Goal: Contribute content: Contribute content

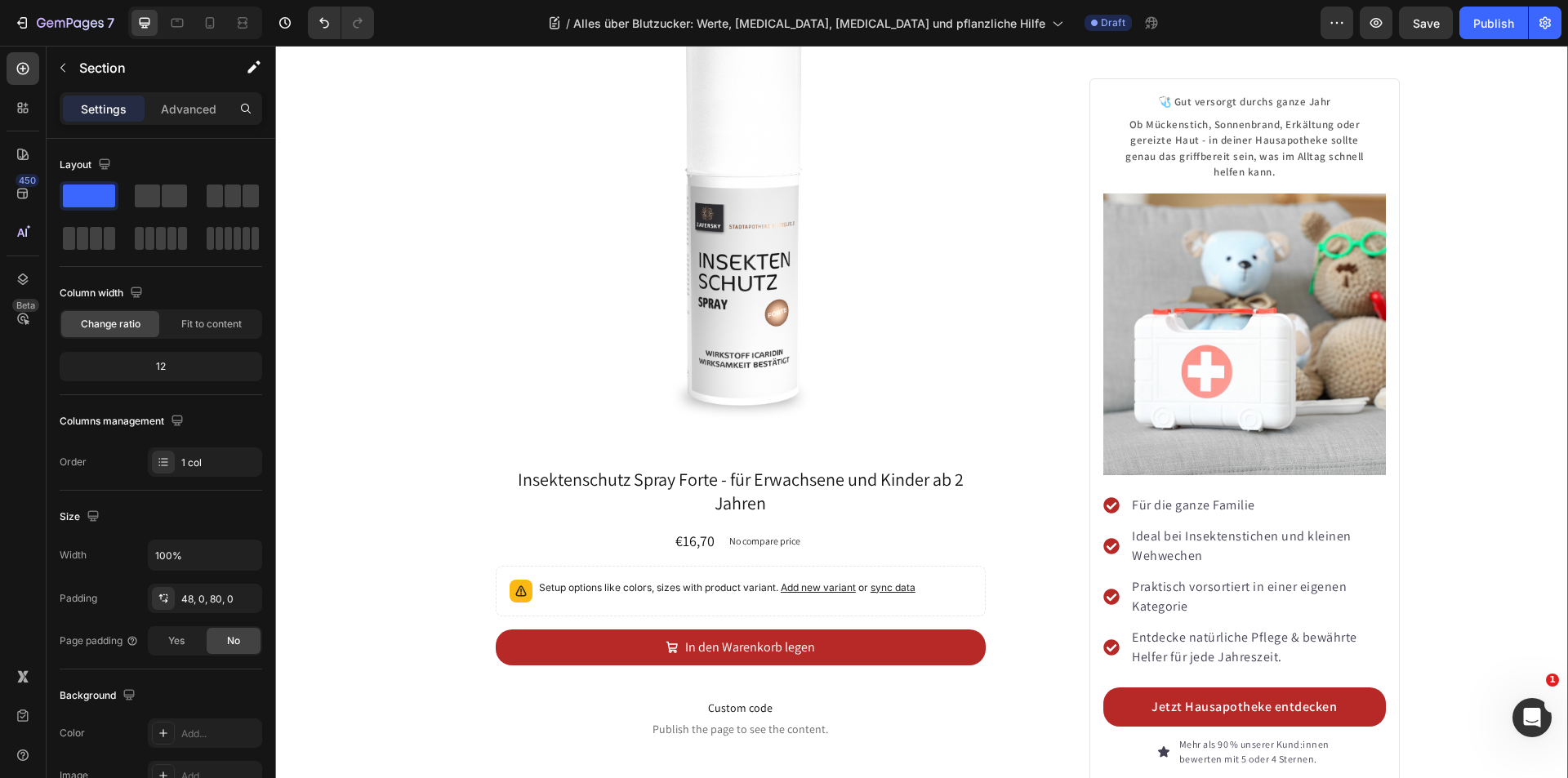
scroll to position [7796, 0]
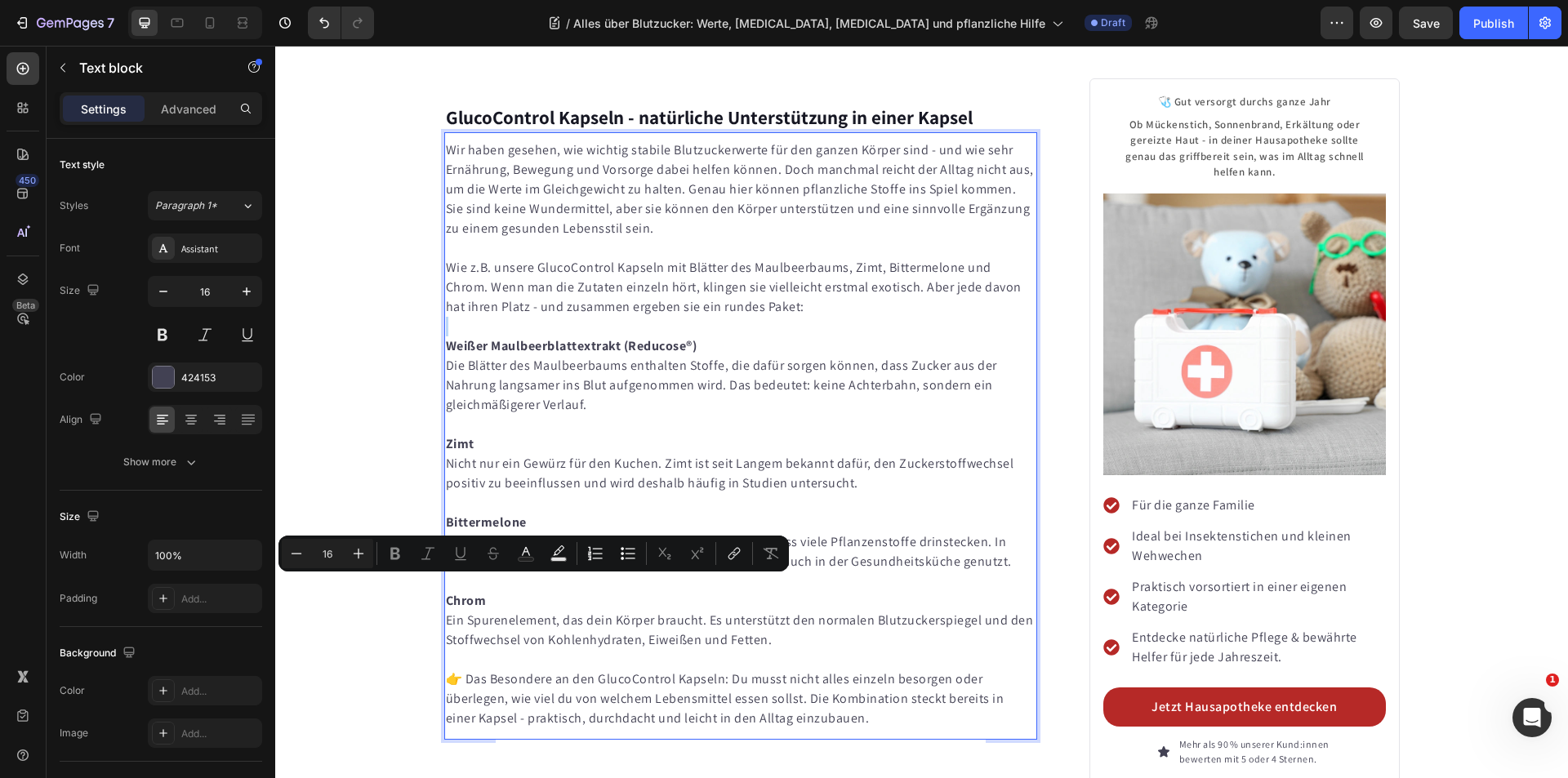
scroll to position [6988, 0]
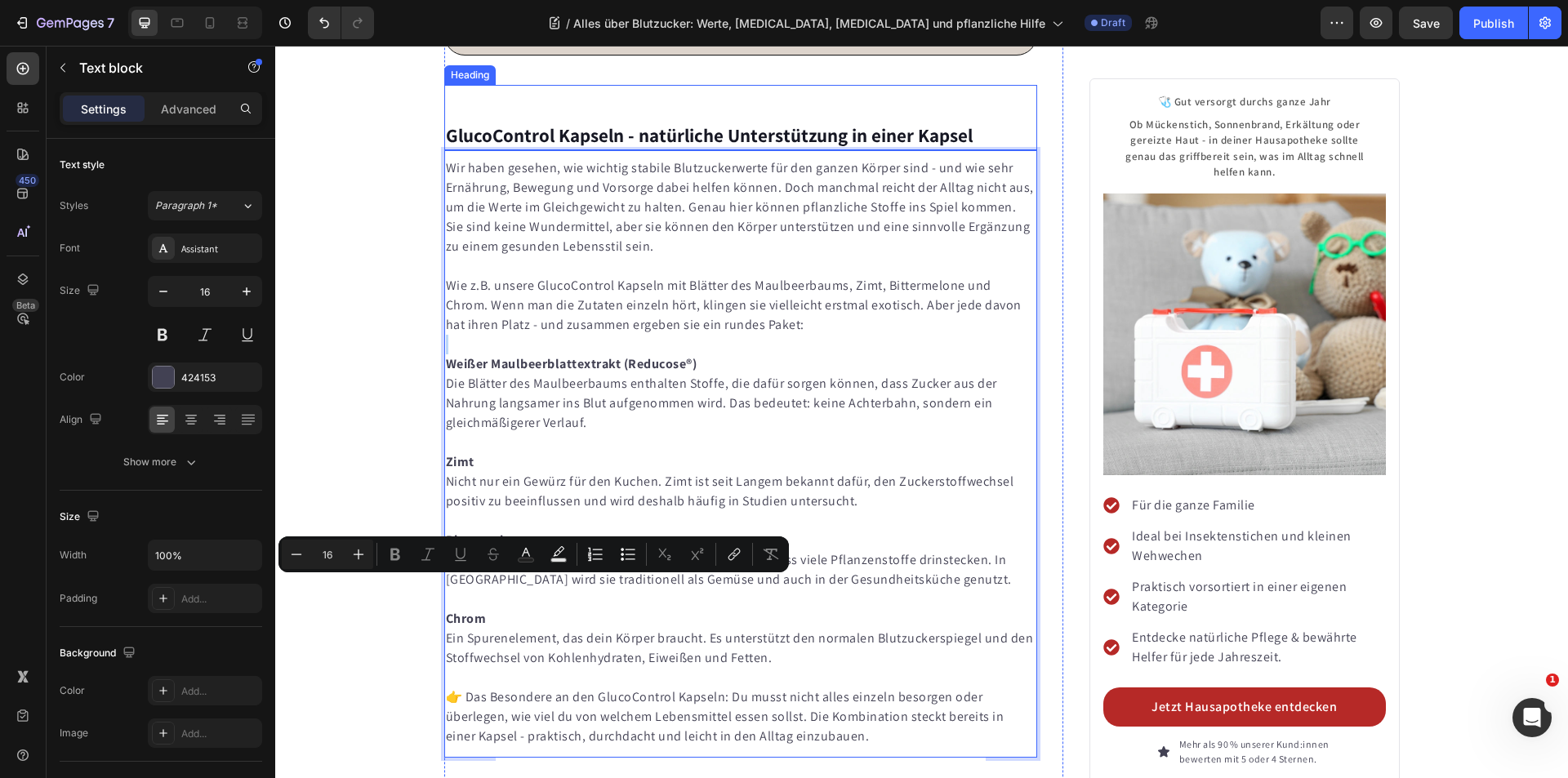
click at [519, 148] on strong "GlucoControl Kapseln - natürliche Unterstützung in einer Kapsel" at bounding box center [710, 136] width 527 height 24
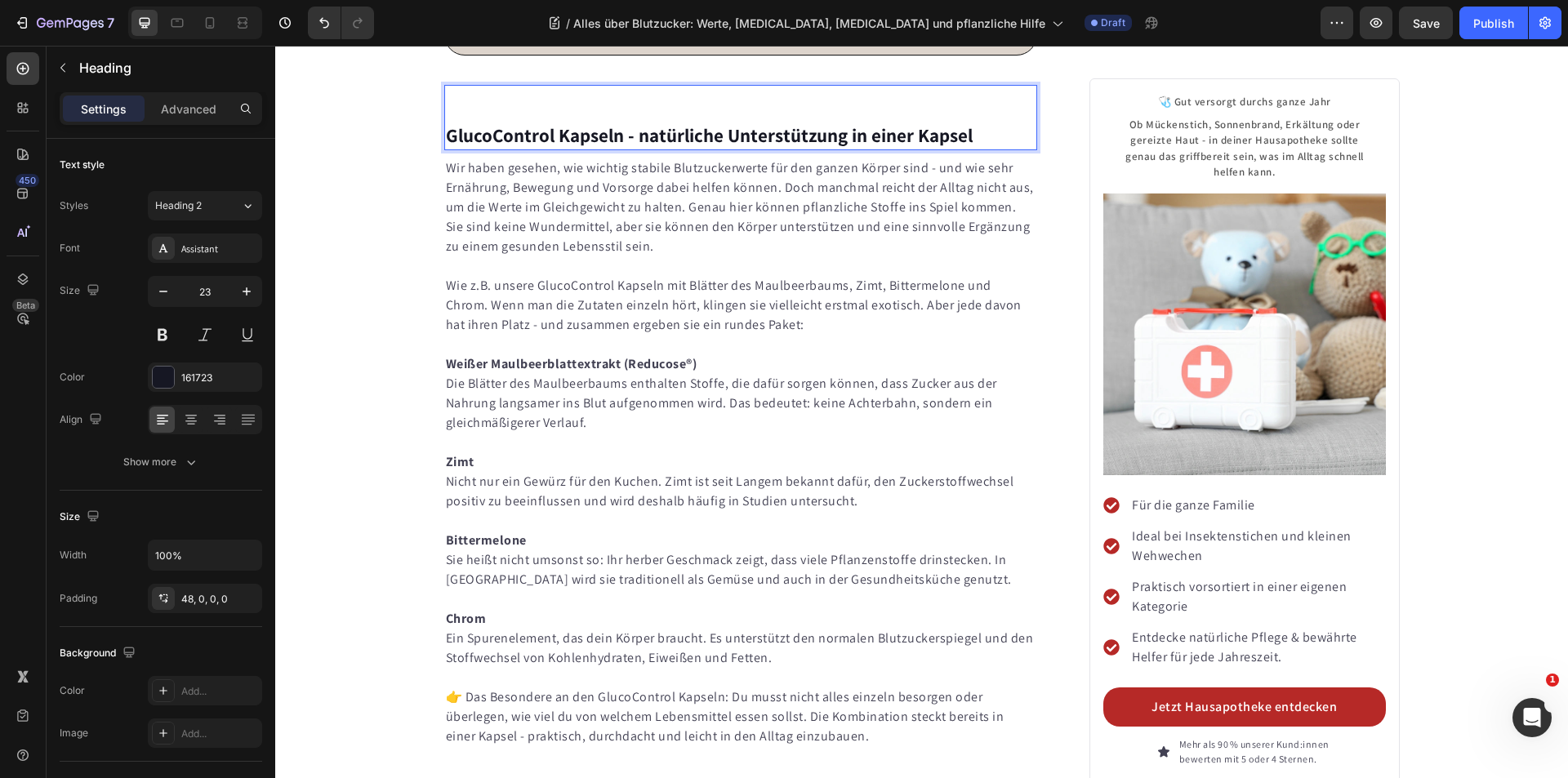
click at [519, 148] on strong "GlucoControl Kapseln - natürliche Unterstützung in einer Kapsel" at bounding box center [710, 136] width 527 height 24
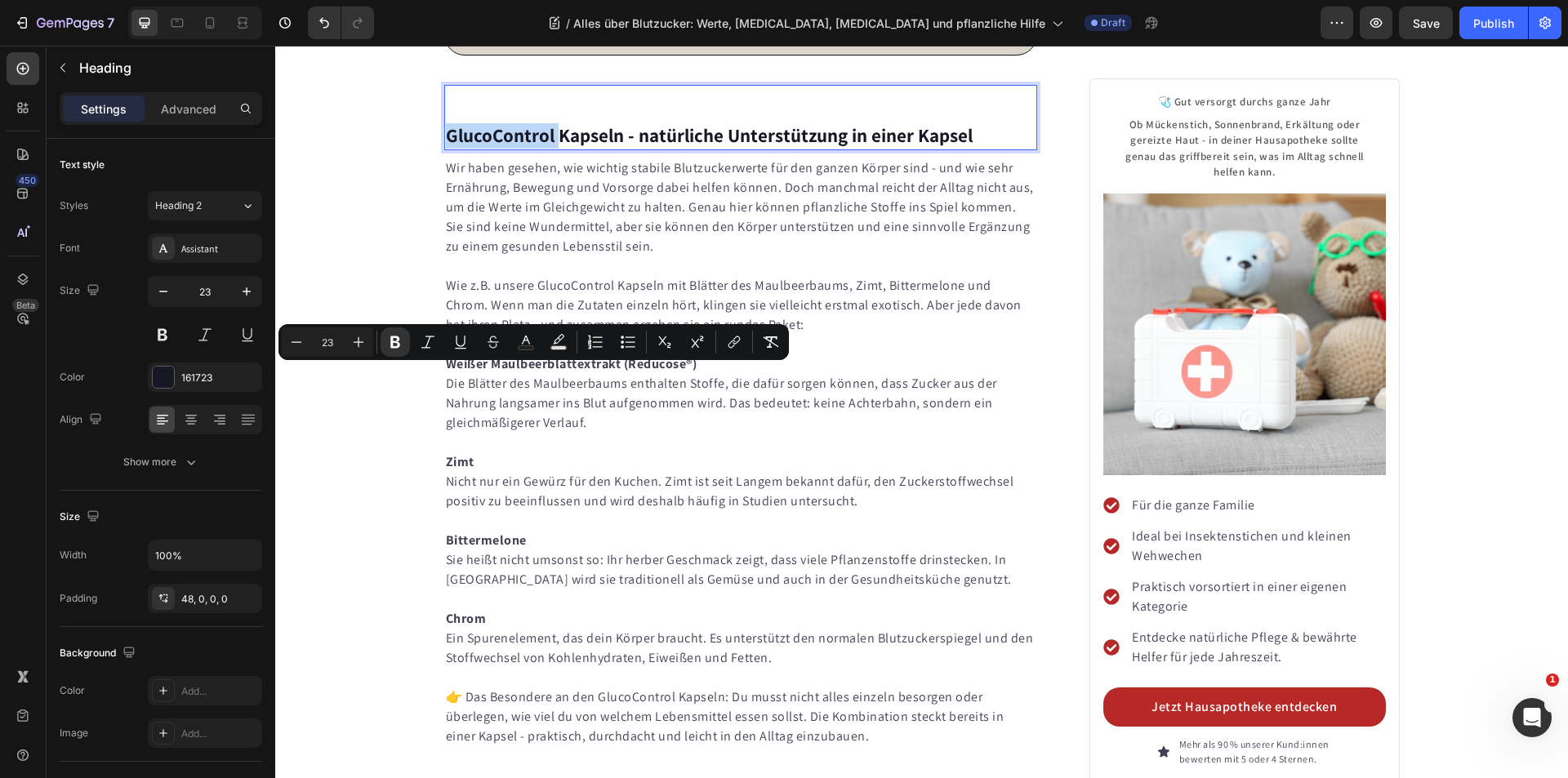
copy strong "GlucoControl"
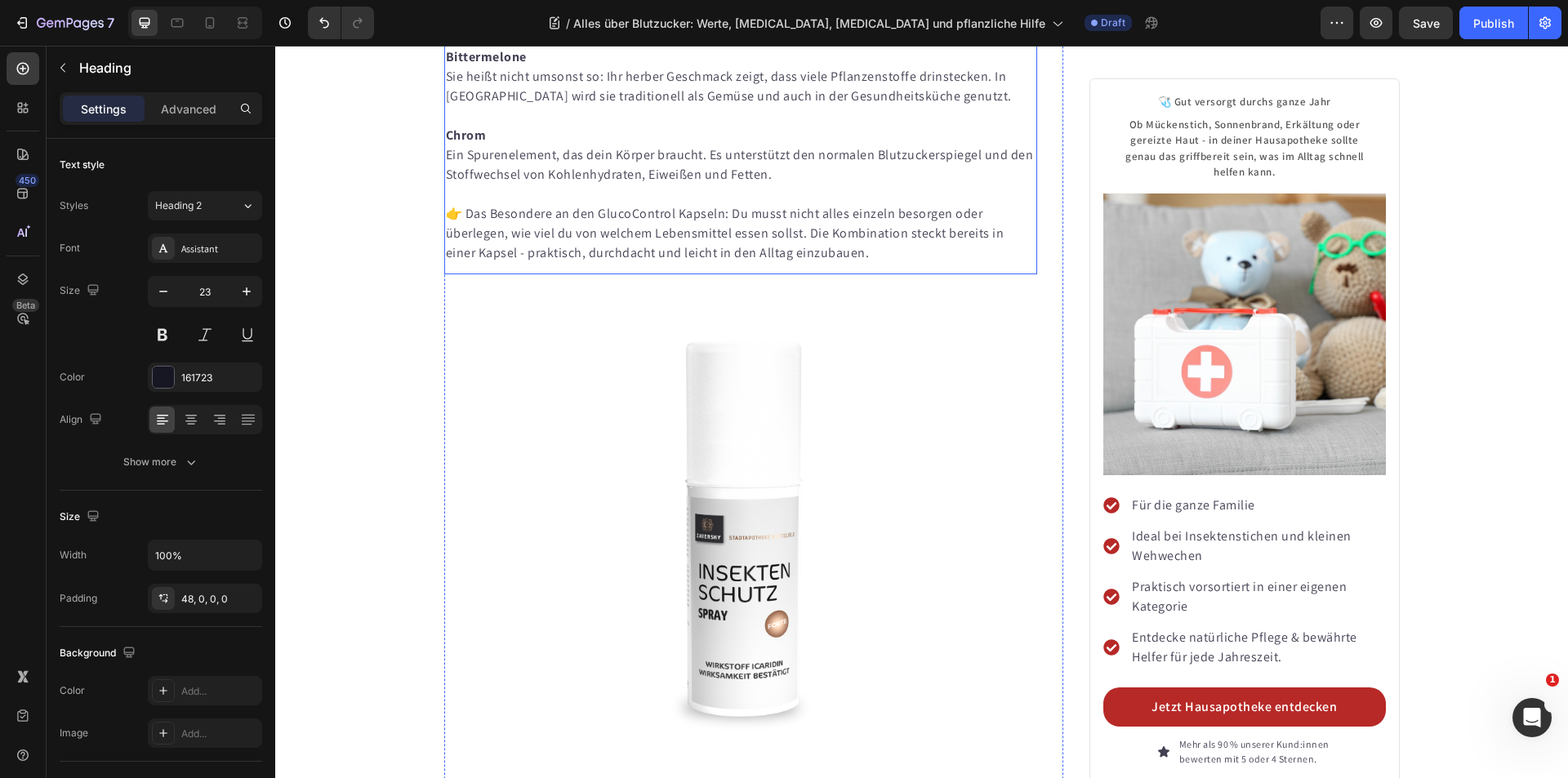
scroll to position [7477, 0]
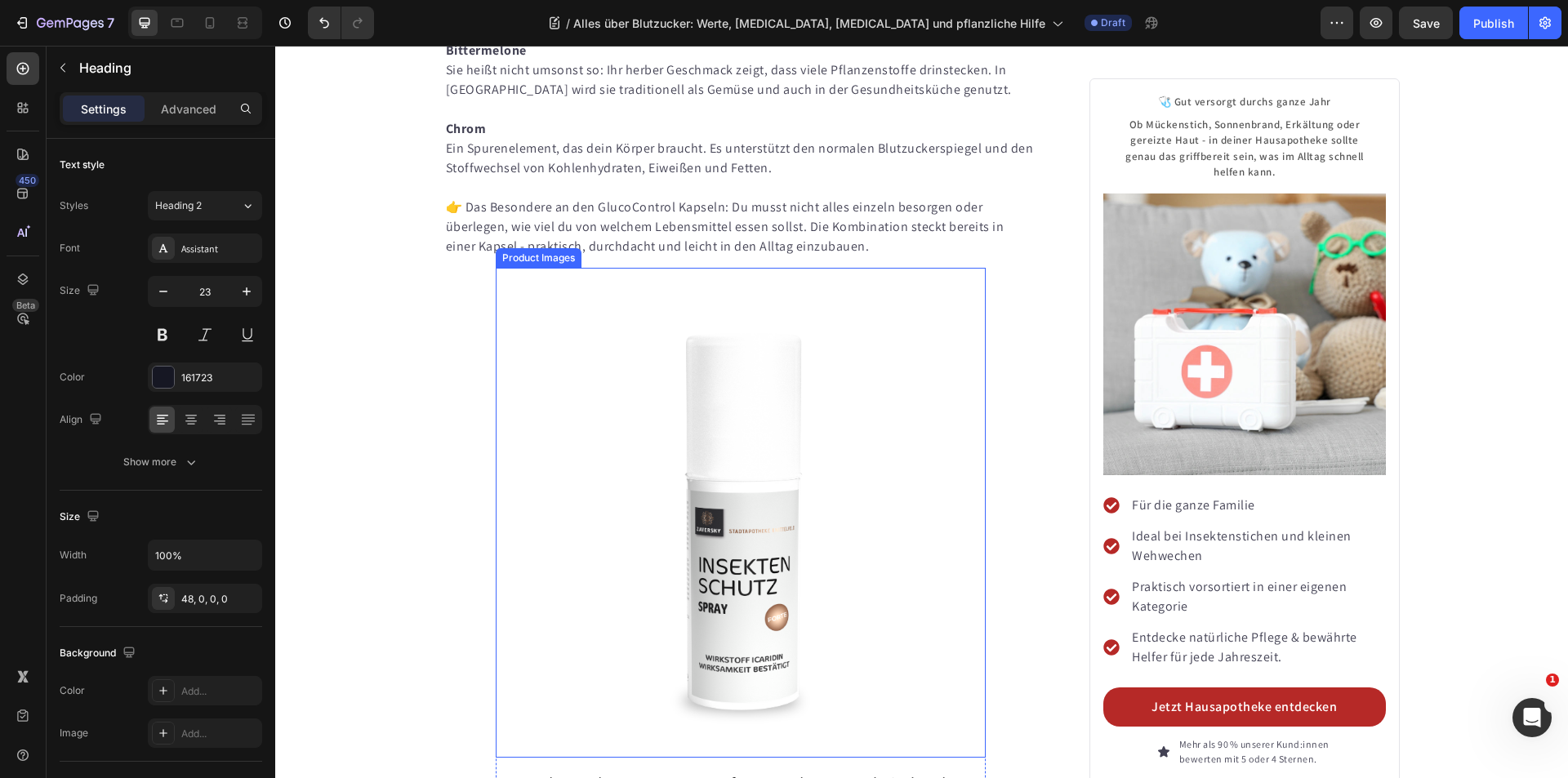
click at [534, 265] on div "Product Images" at bounding box center [538, 257] width 79 height 15
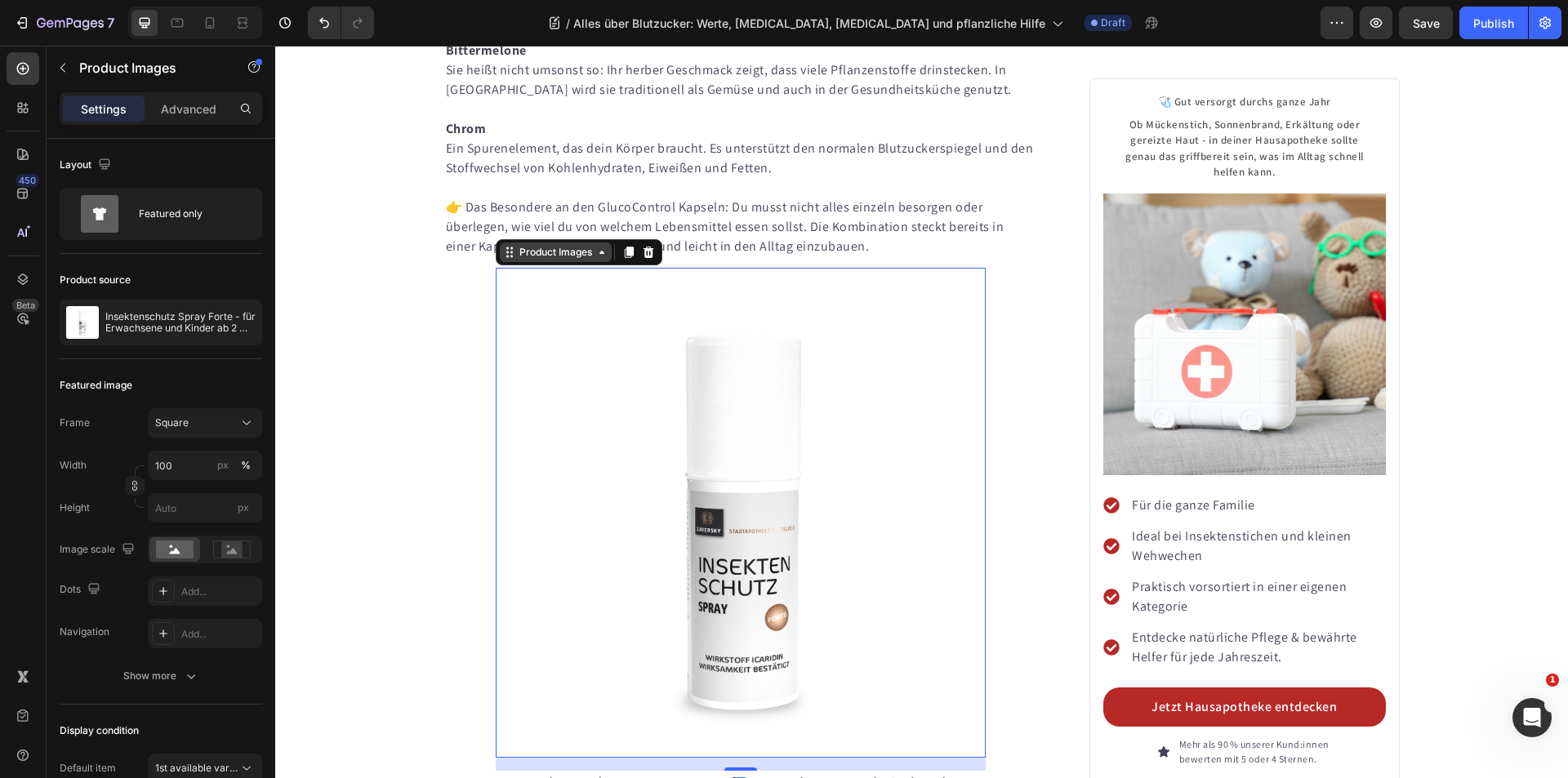
click at [587, 260] on div "Product Images" at bounding box center [555, 252] width 79 height 15
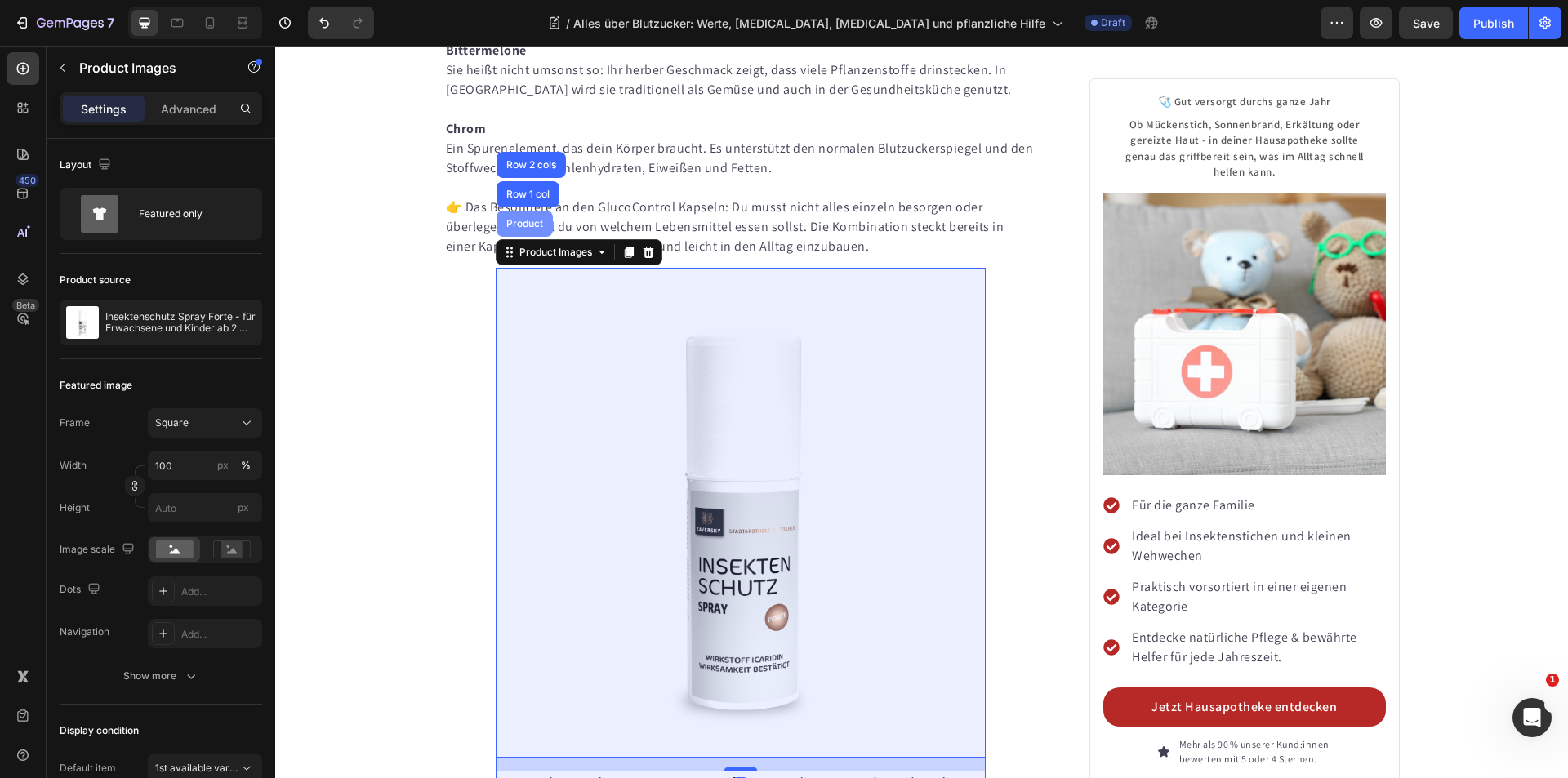
click at [530, 229] on div "Product" at bounding box center [524, 223] width 43 height 10
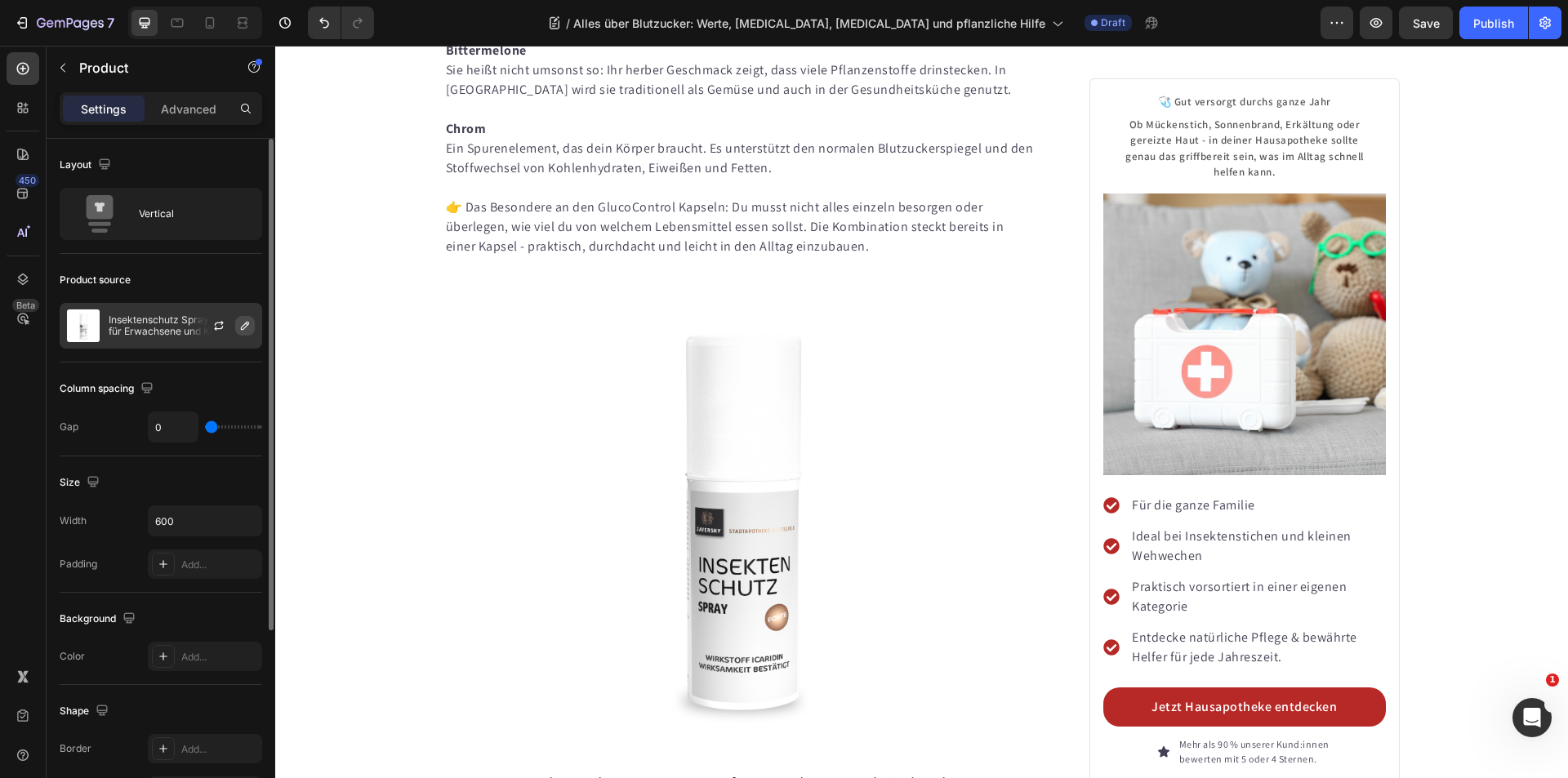
click at [241, 324] on icon "button" at bounding box center [244, 325] width 13 height 13
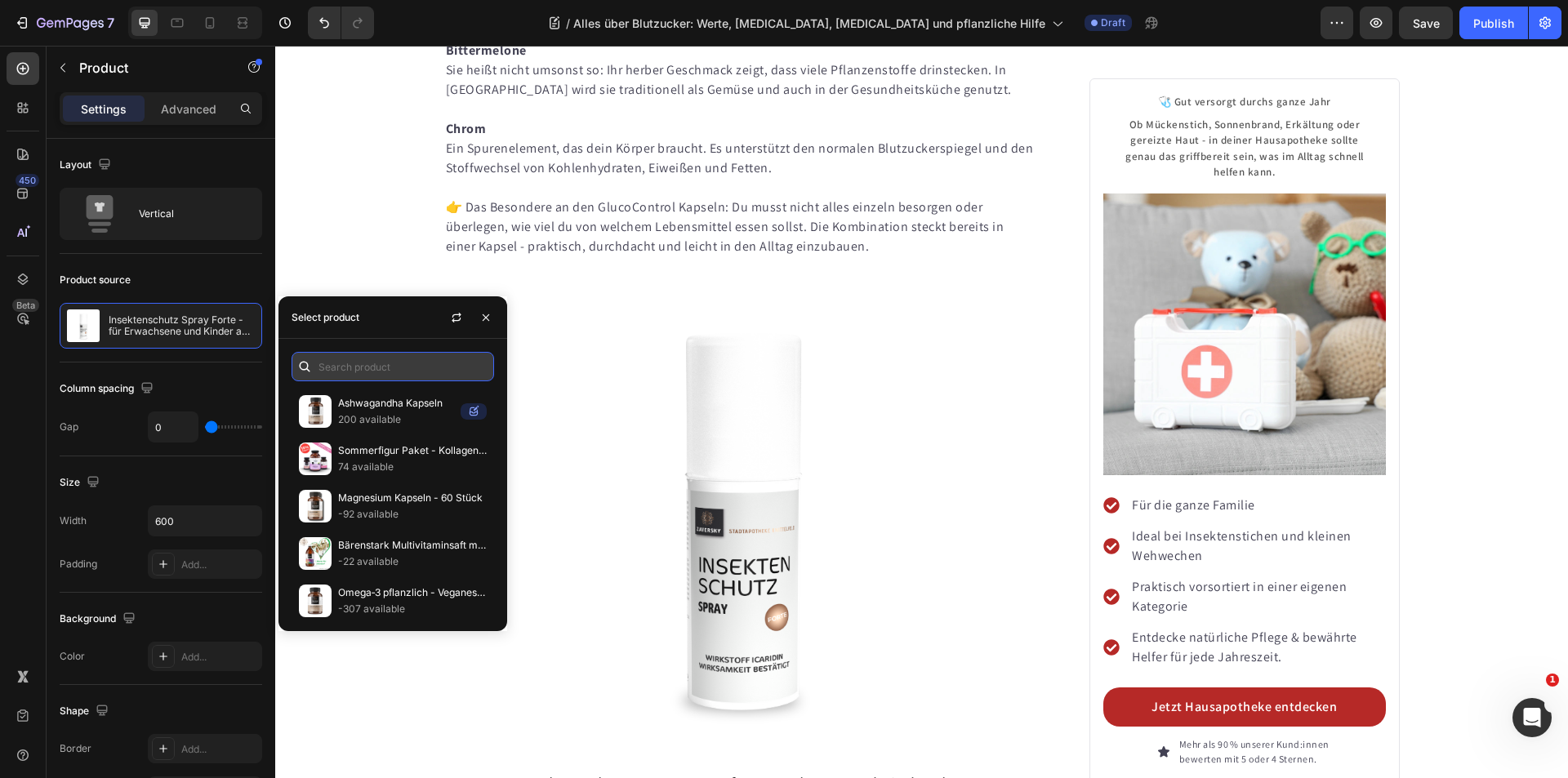
click at [349, 368] on input "text" at bounding box center [392, 367] width 203 height 30
paste input "GlucoControl"
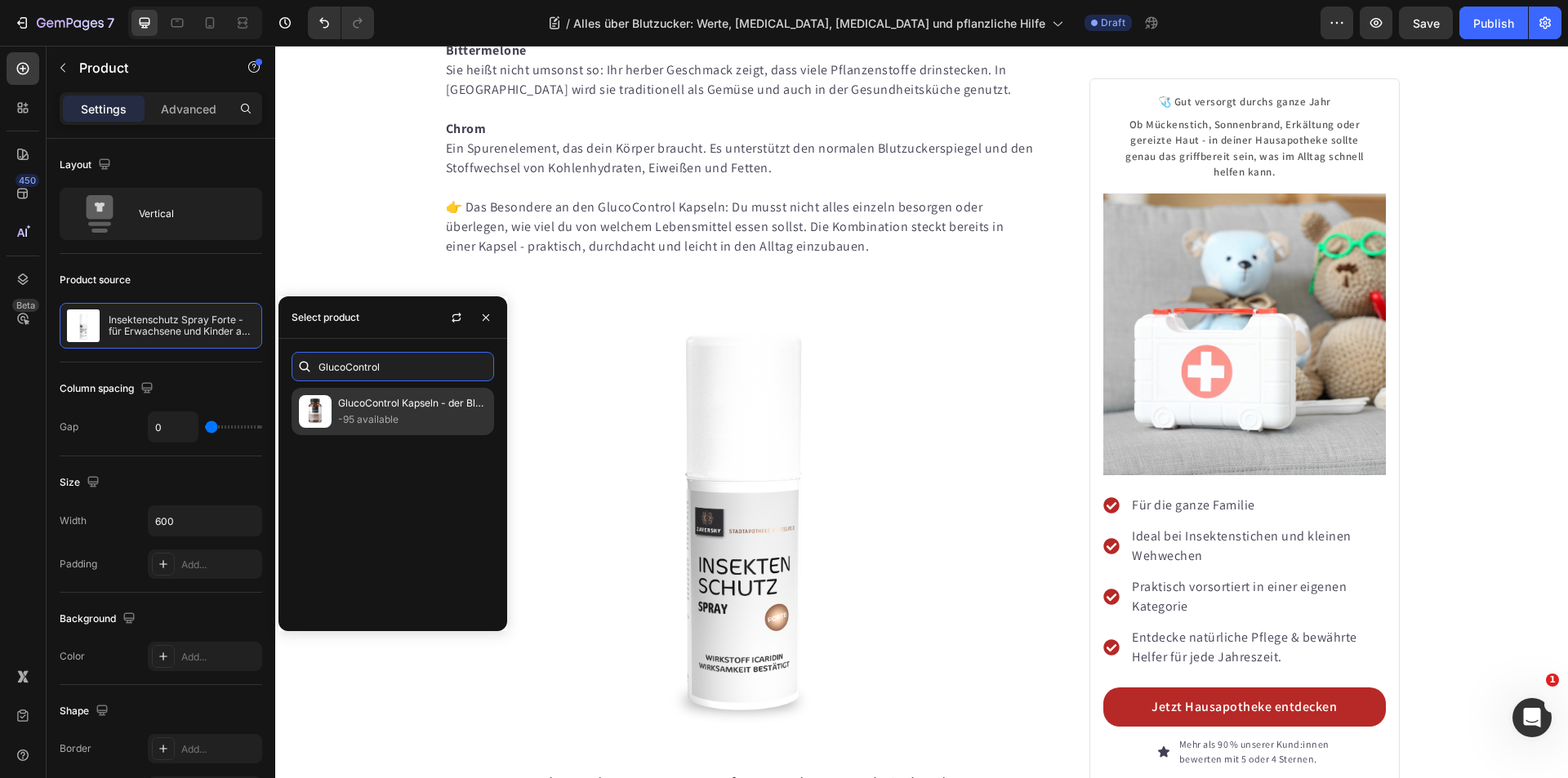
type input "GlucoControl"
click at [380, 409] on p "GlucoControl Kapseln - der Blutzucker-Komplex" at bounding box center [412, 402] width 149 height 17
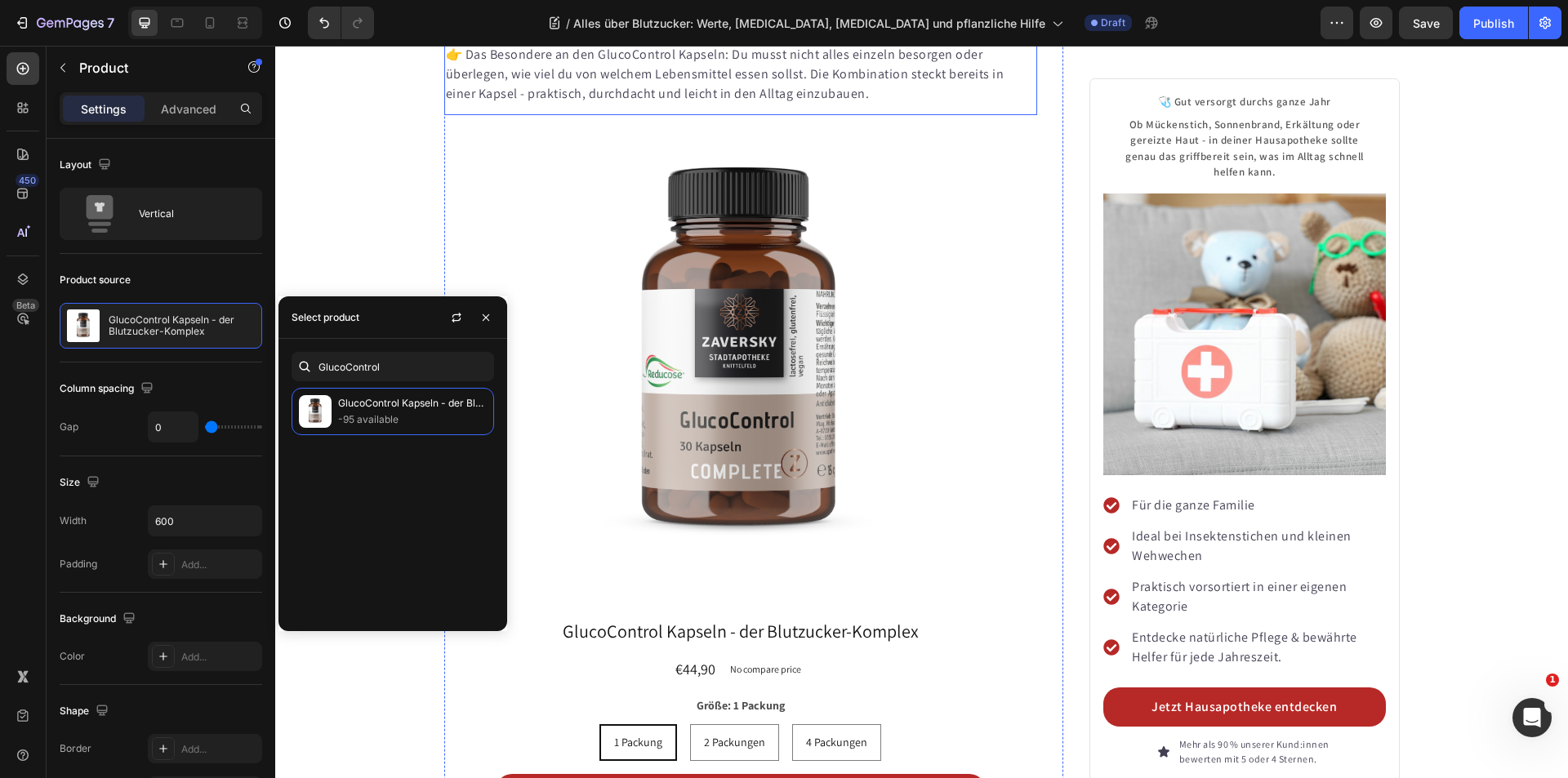
scroll to position [7886, 0]
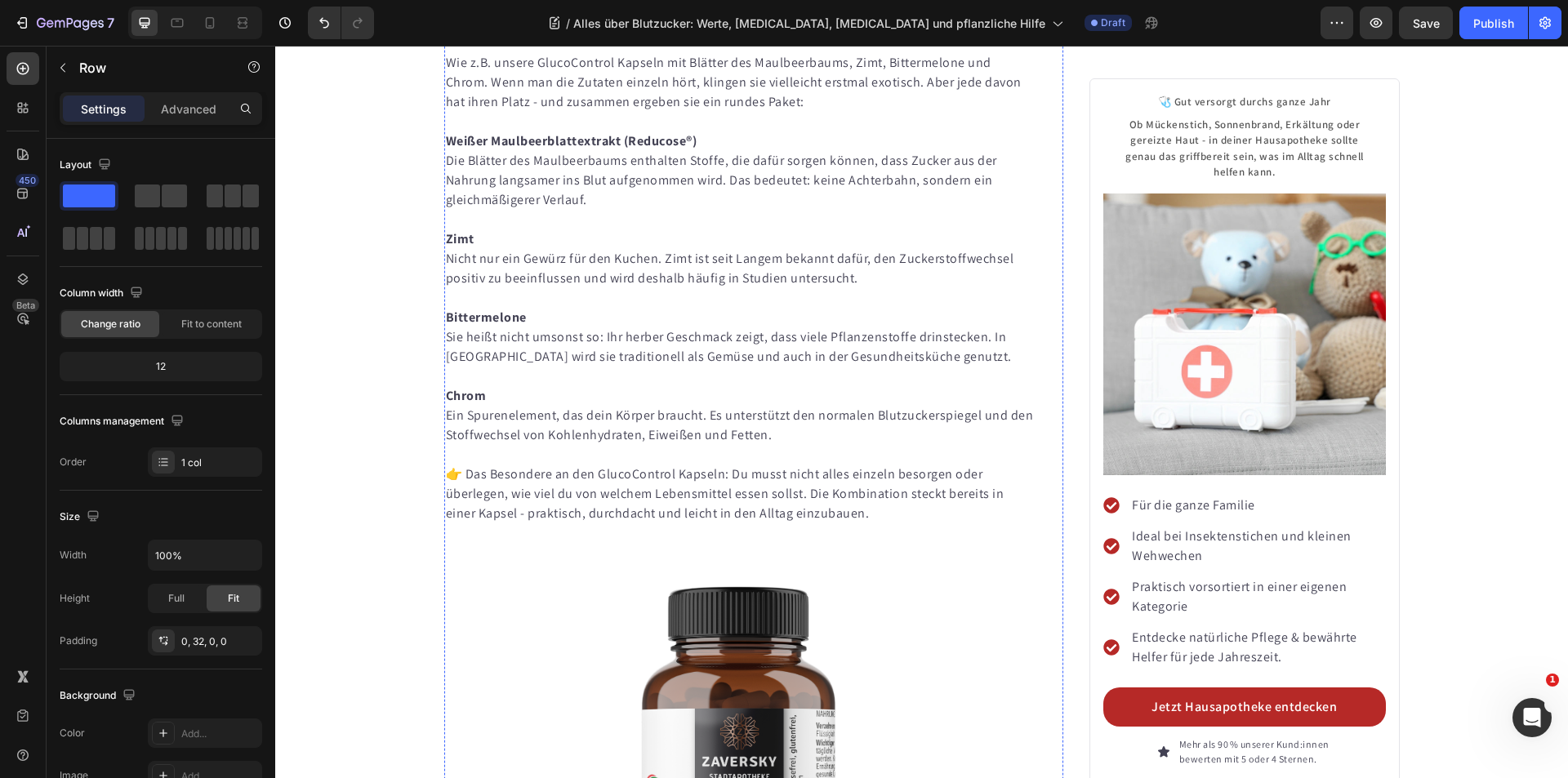
scroll to position [7233, 0]
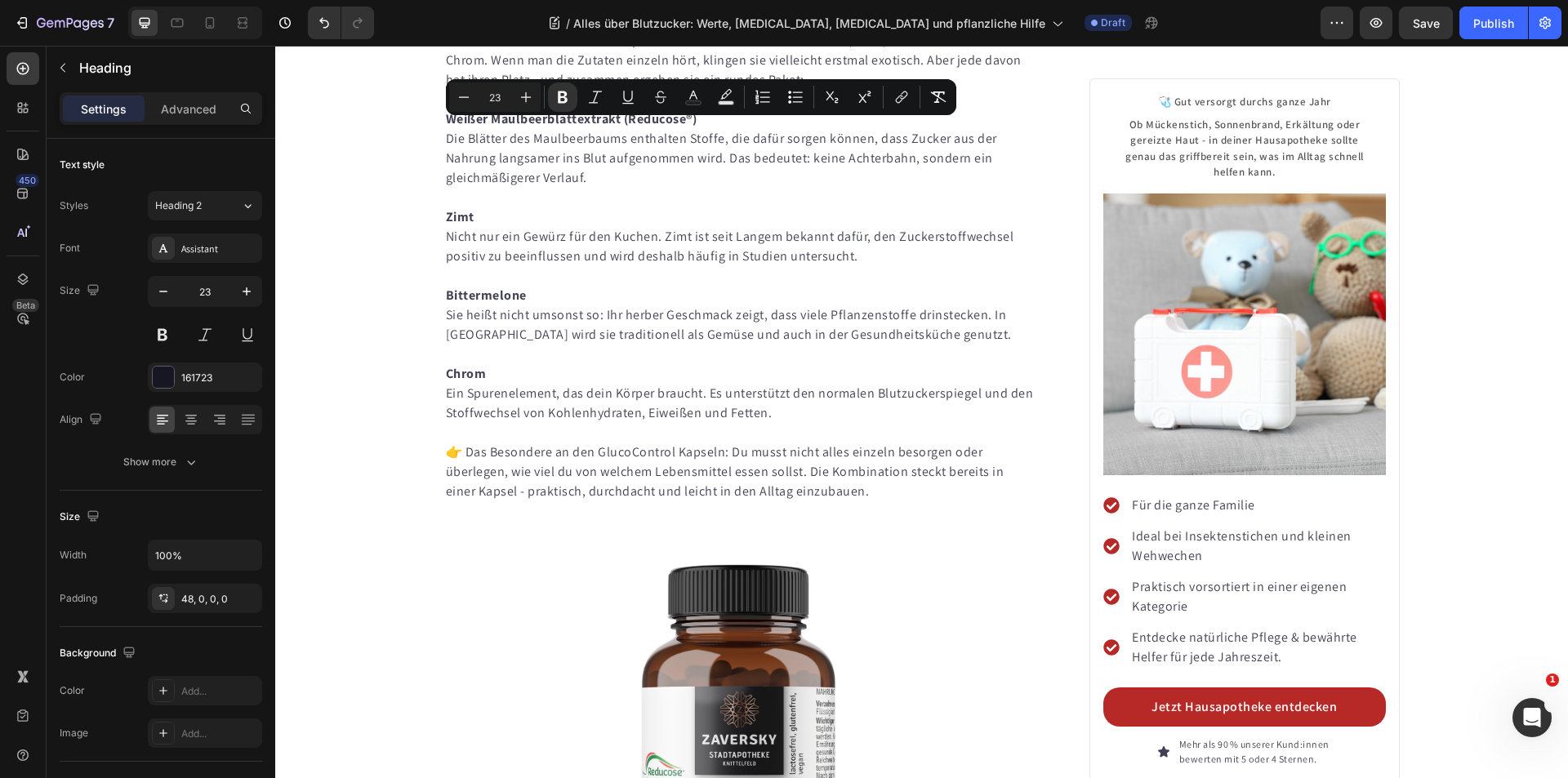
copy strong "GlucoControl Kapseln - natürliche Unterstützung in einer Kapsel"
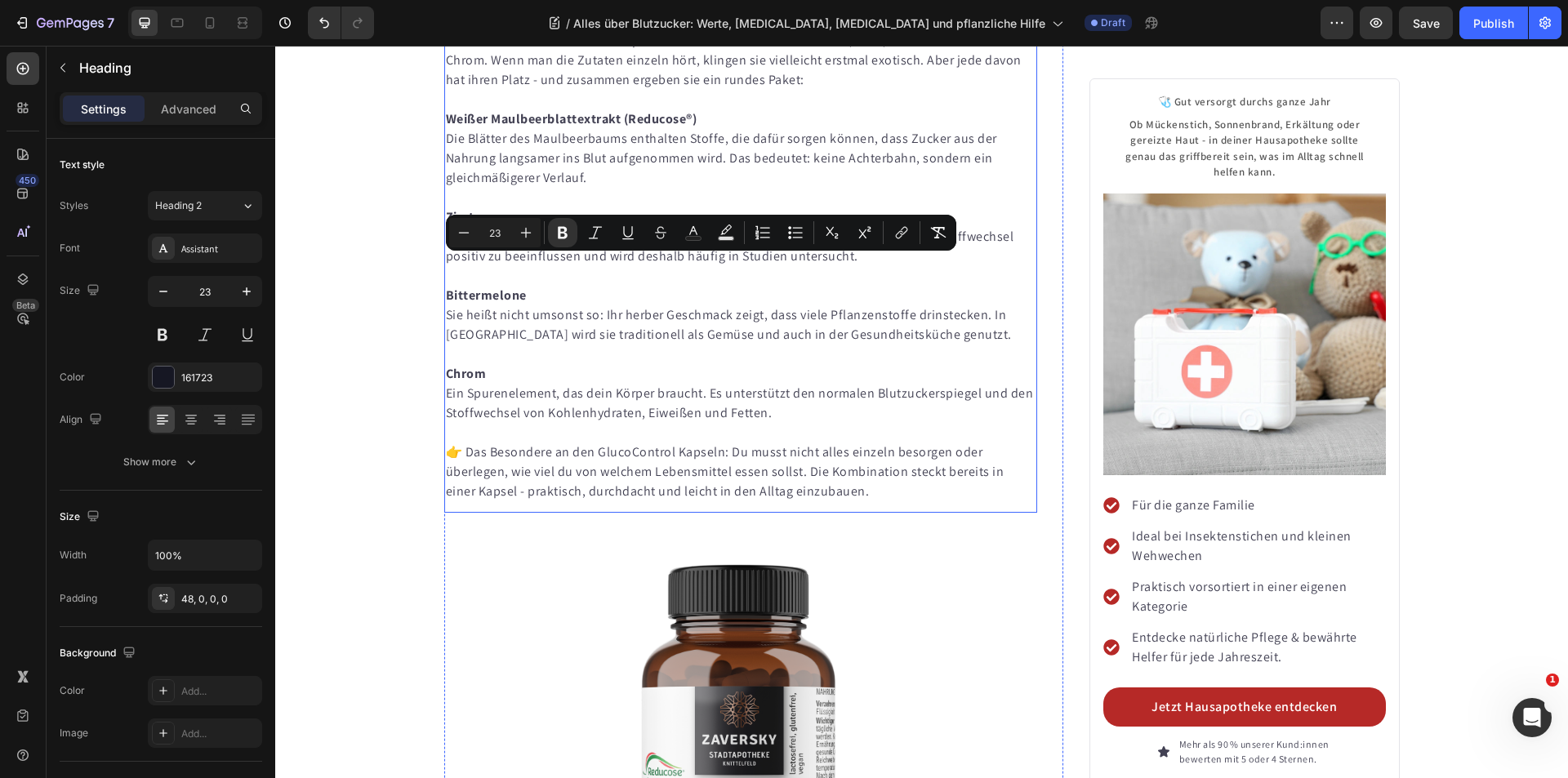
scroll to position [6825, 0]
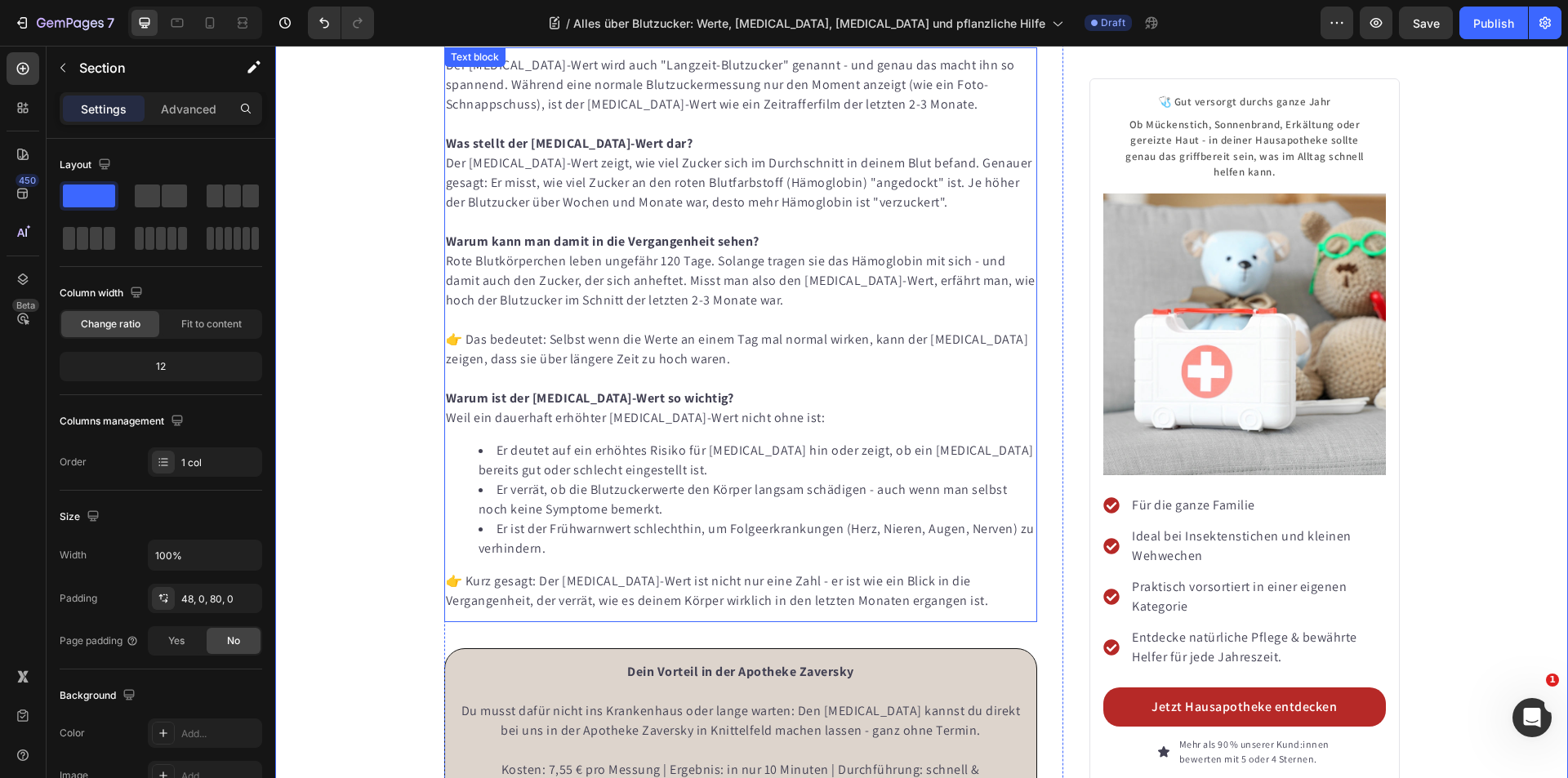
scroll to position [6008, 0]
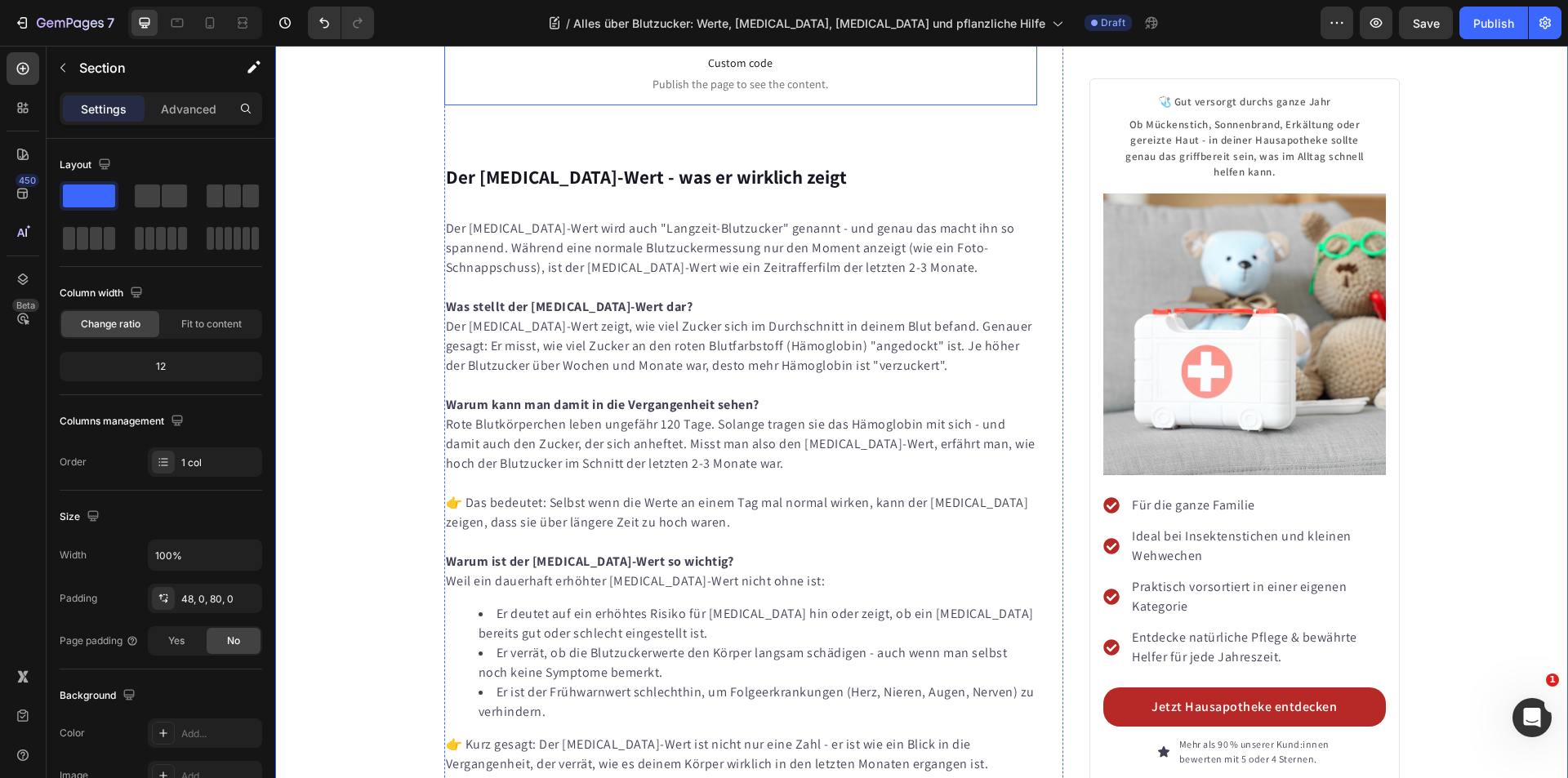
click at [735, 73] on span "Custom code" at bounding box center [741, 63] width 594 height 20
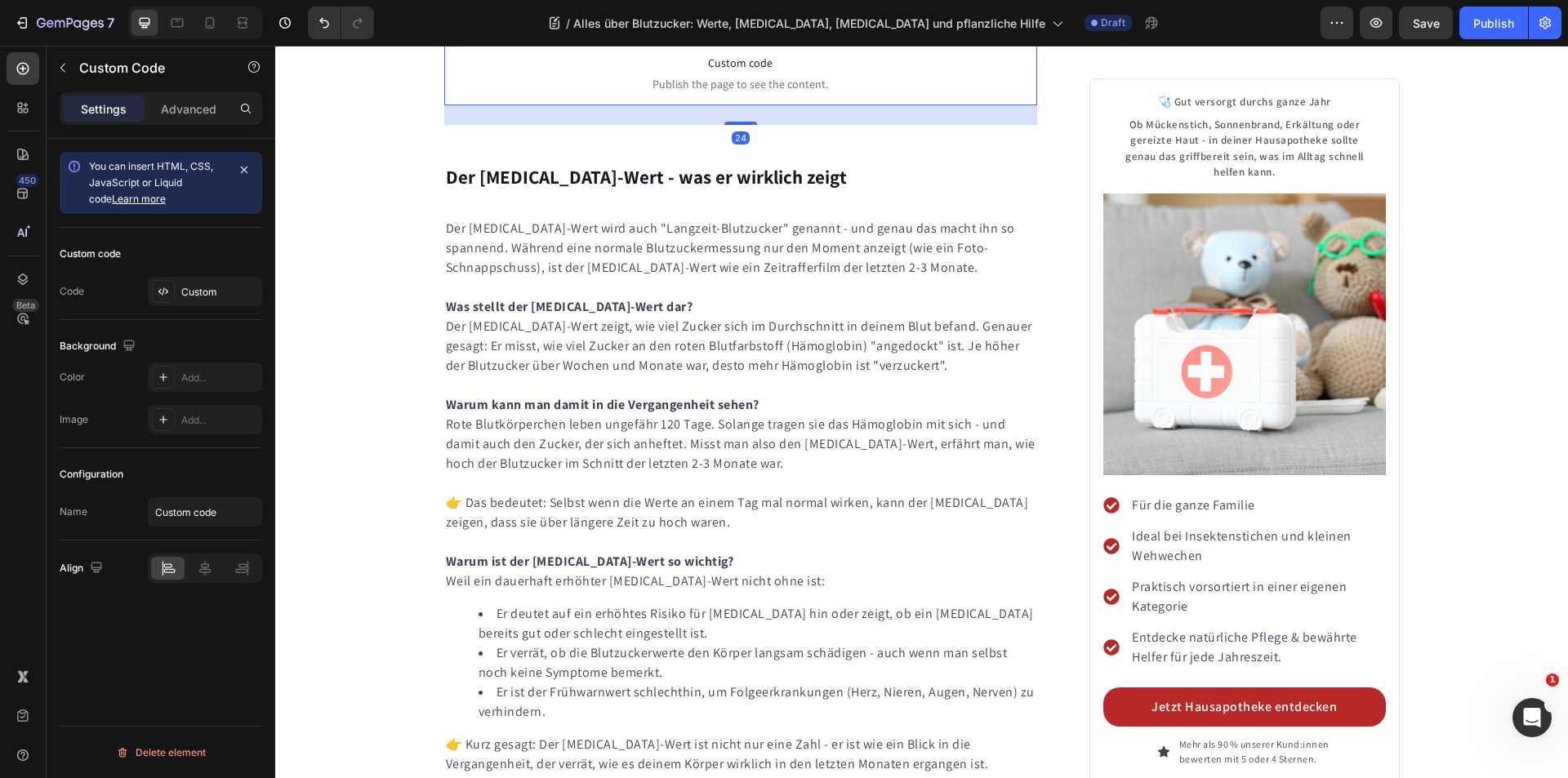
click at [561, 31] on icon at bounding box center [567, 24] width 13 height 13
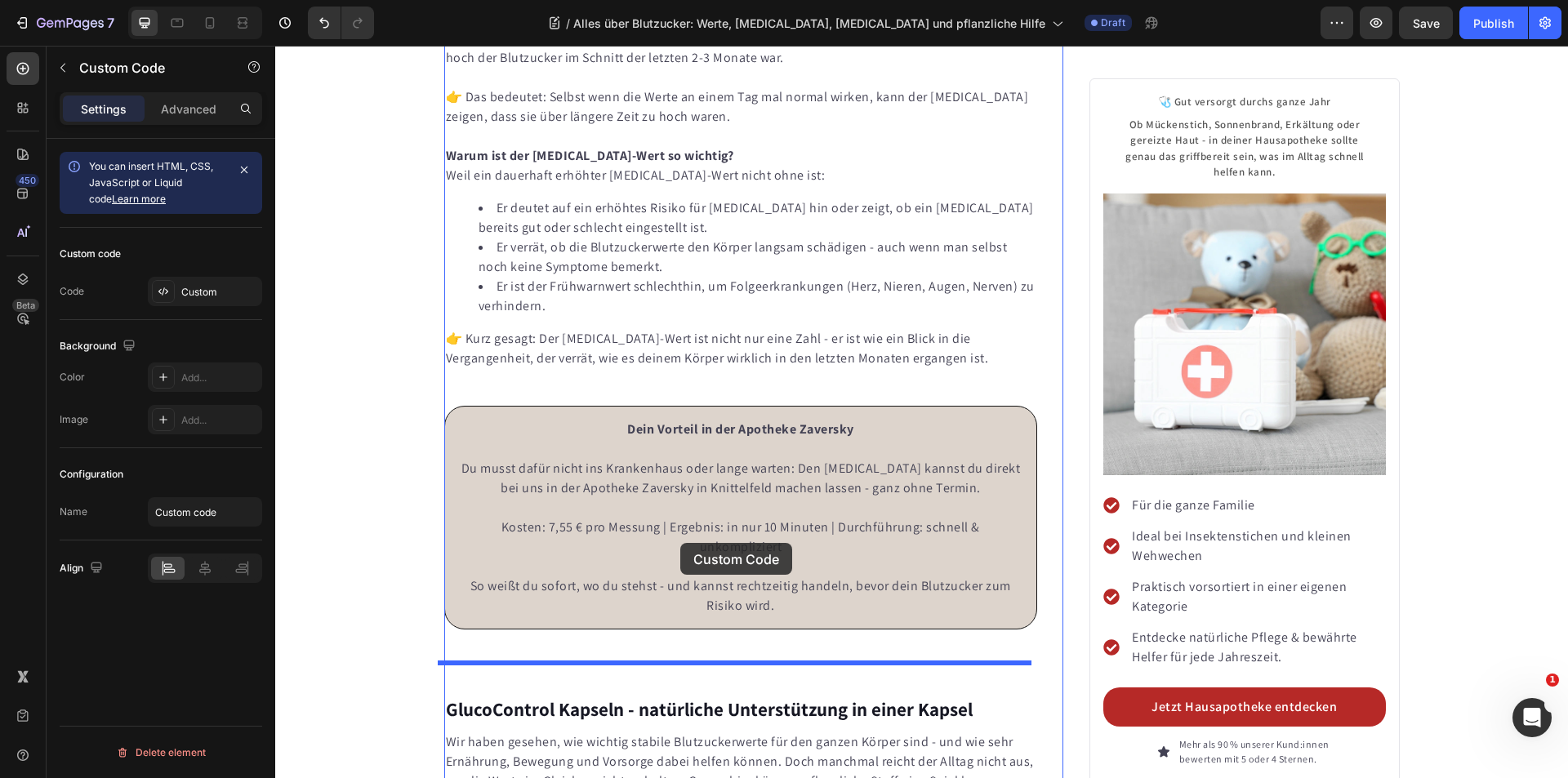
scroll to position [6743, 0]
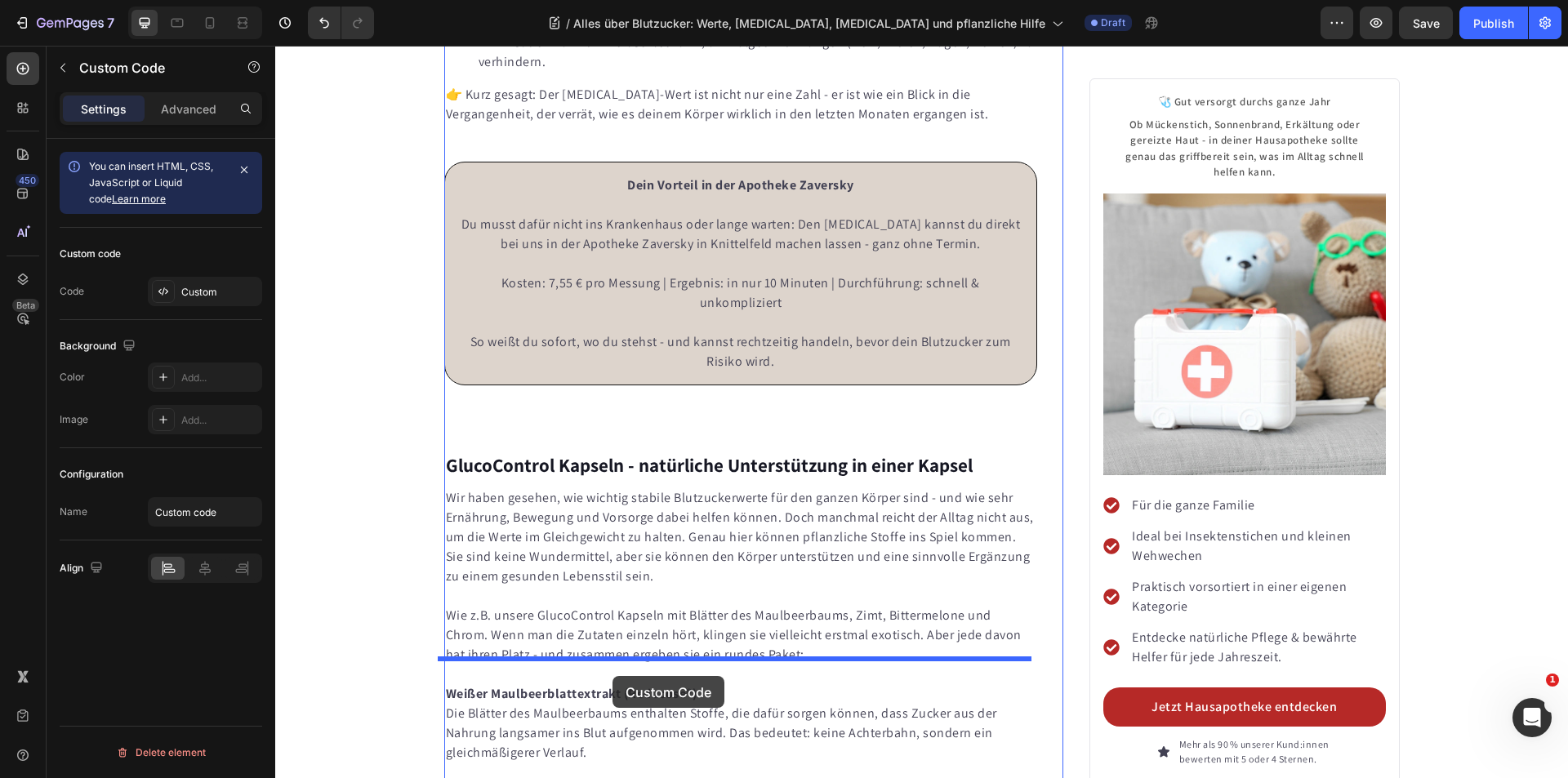
drag, startPoint x: 450, startPoint y: 373, endPoint x: 789, endPoint y: 518, distance: 368.7
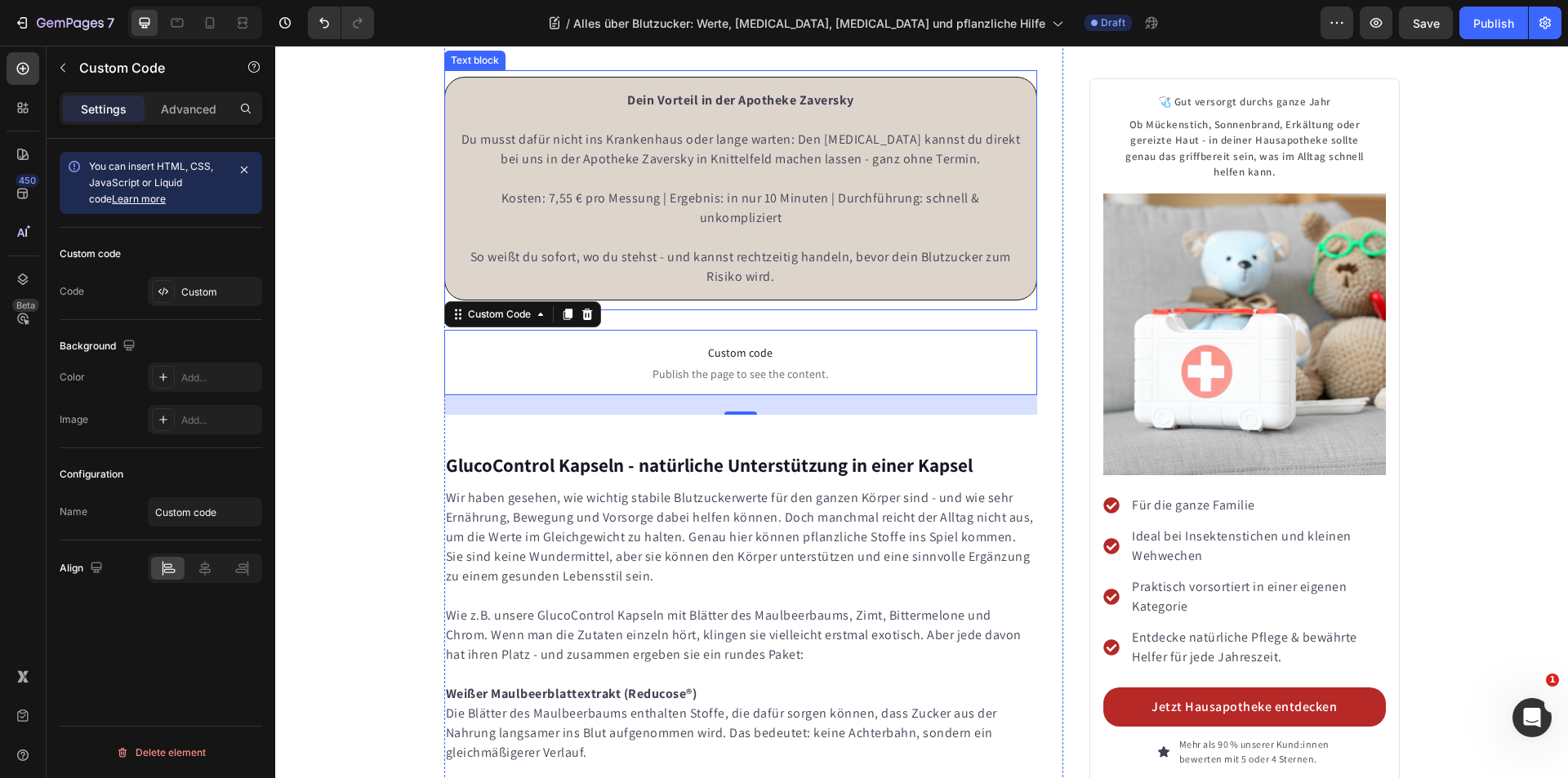
scroll to position [6658, 0]
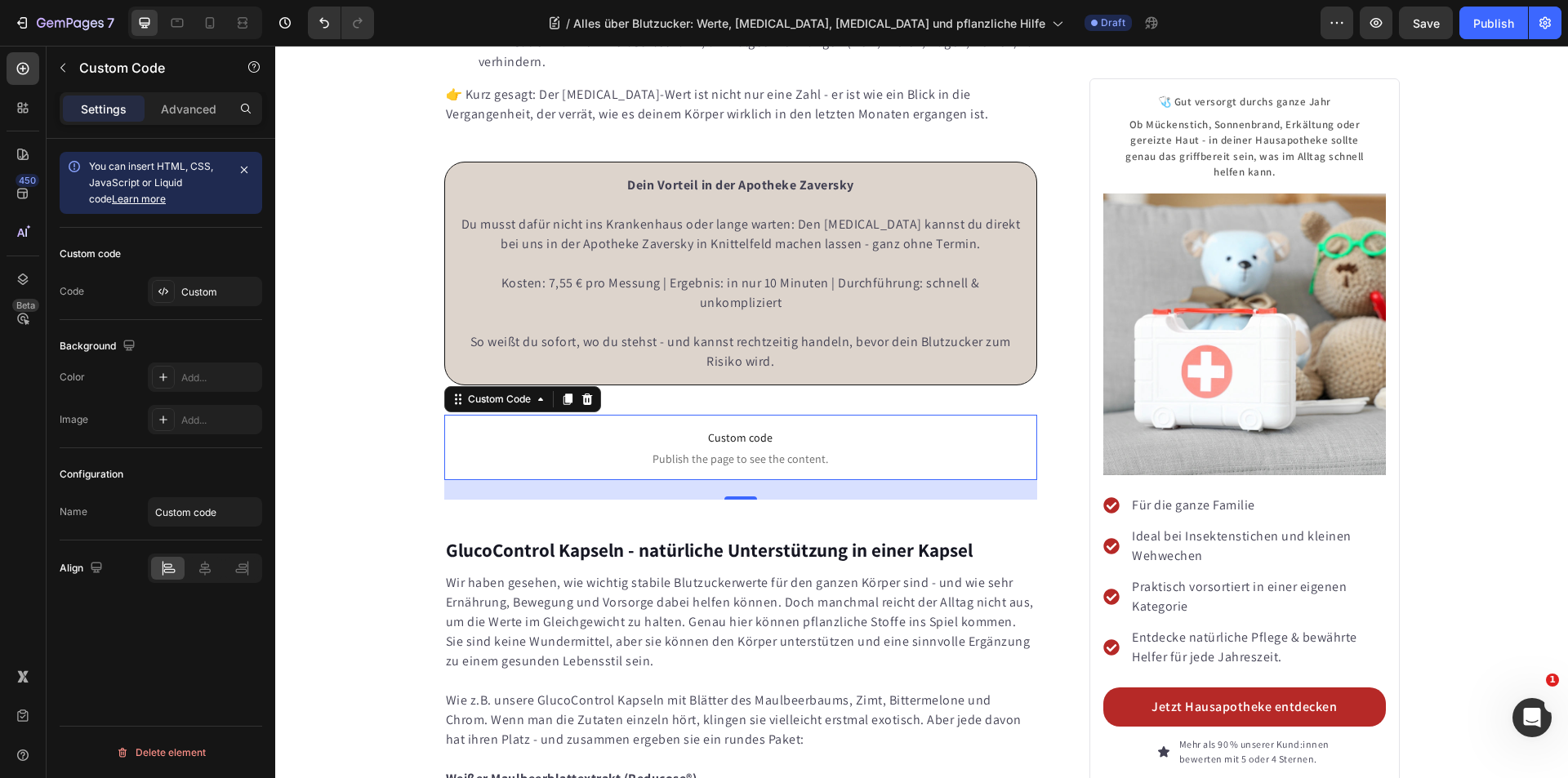
click at [745, 448] on span "Custom code" at bounding box center [741, 437] width 594 height 20
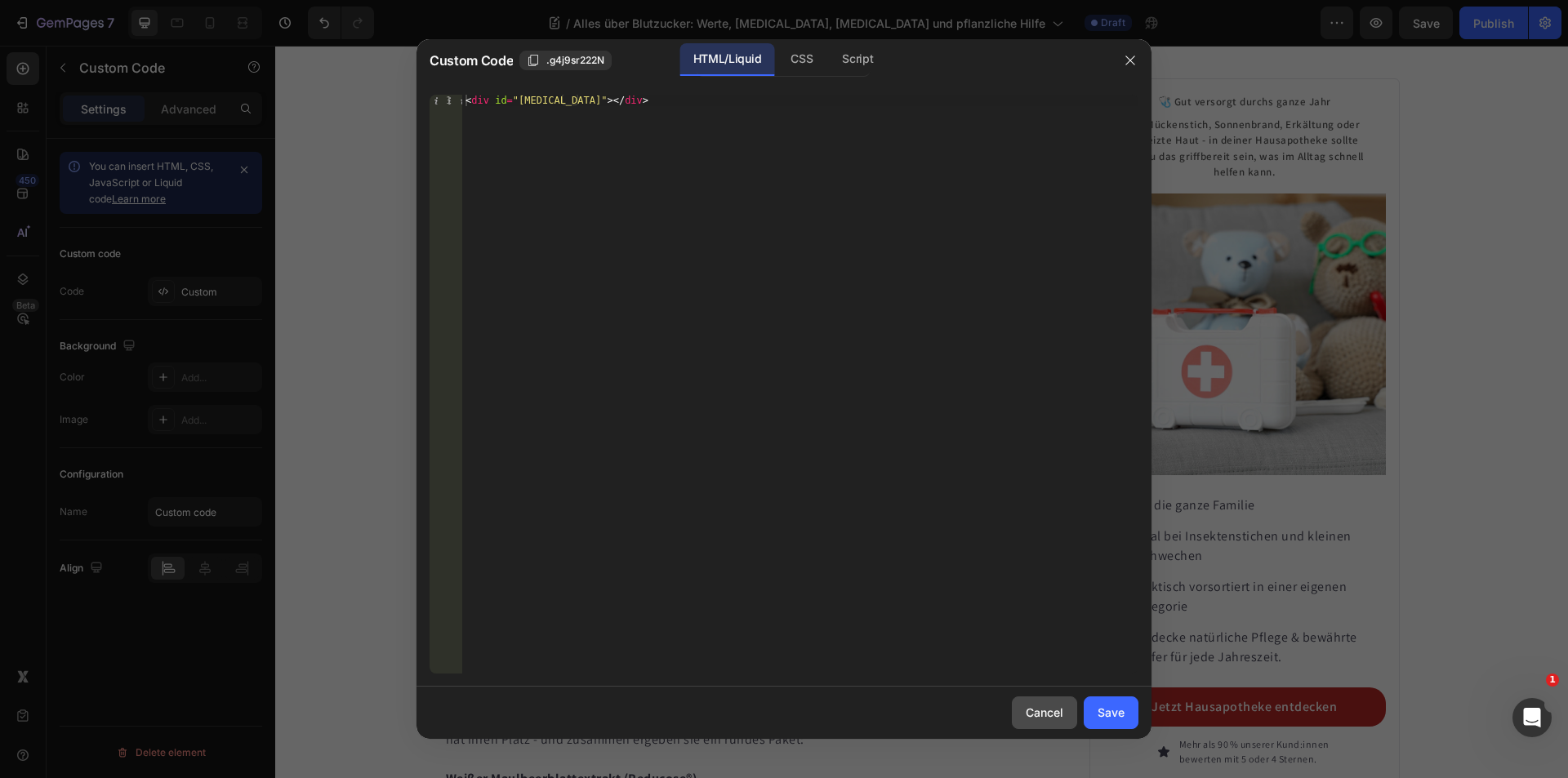
click at [1028, 711] on div "Cancel" at bounding box center [1044, 712] width 37 height 17
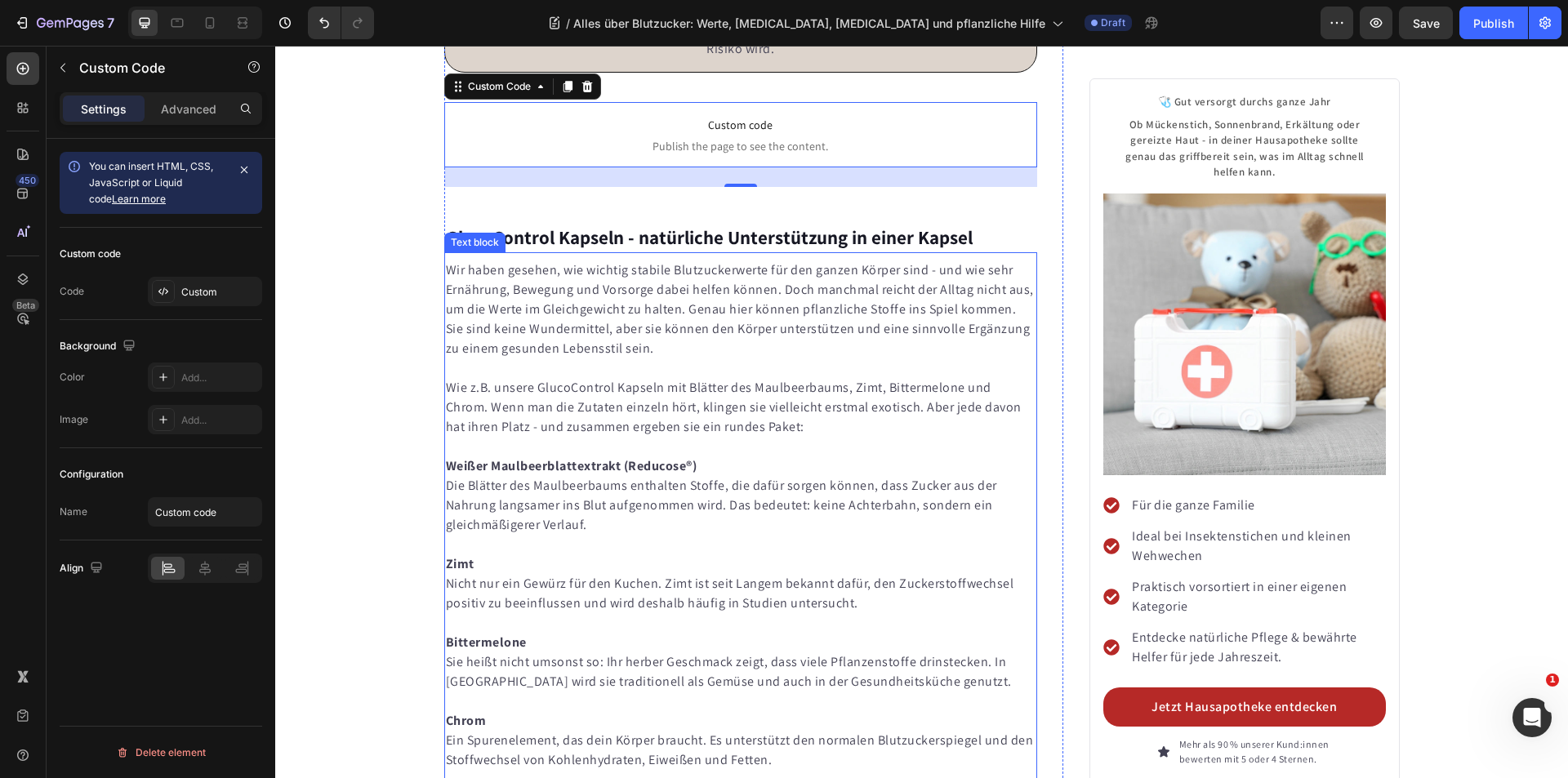
scroll to position [6985, 0]
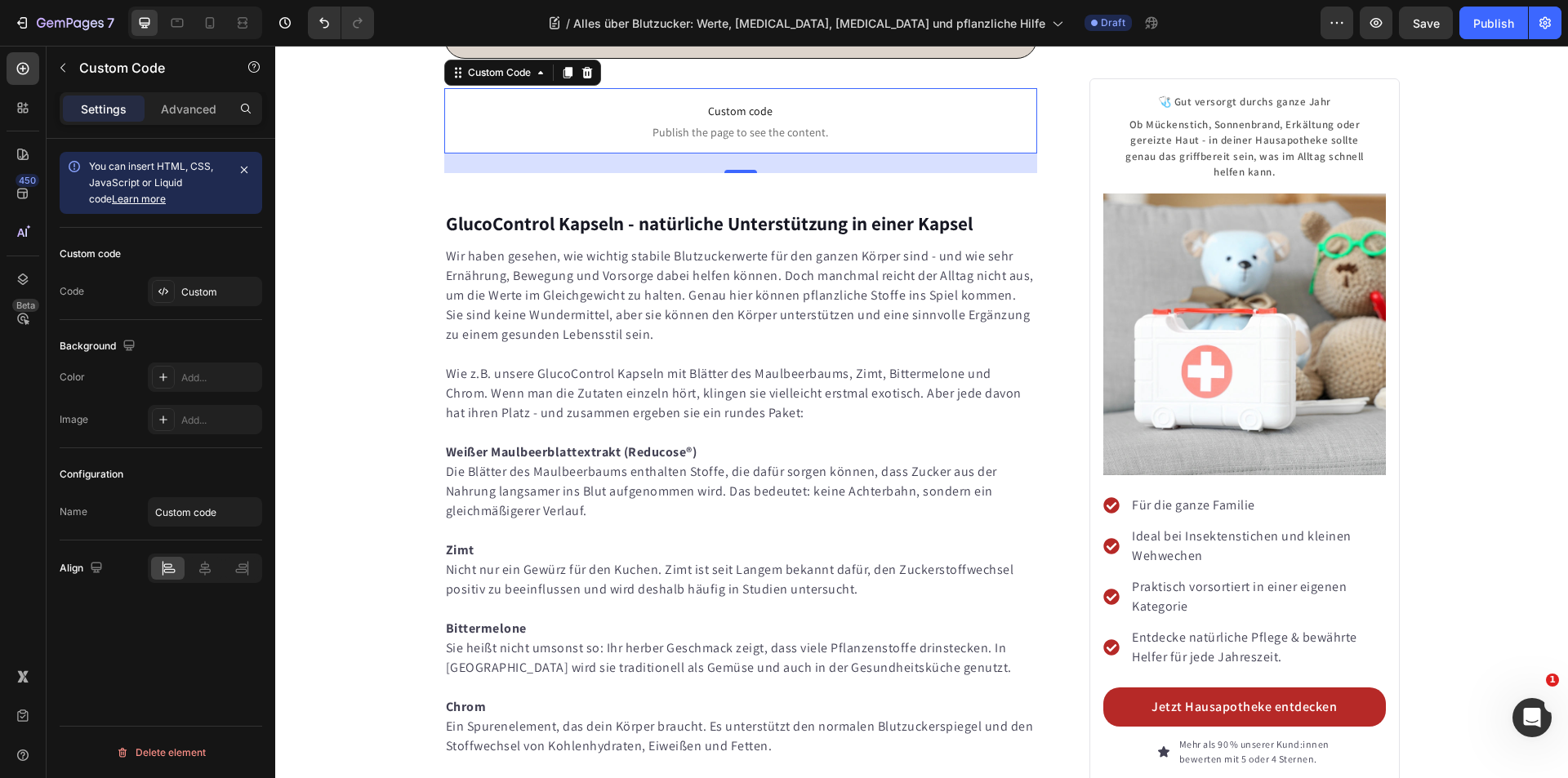
click at [733, 121] on span "Custom code" at bounding box center [741, 110] width 594 height 20
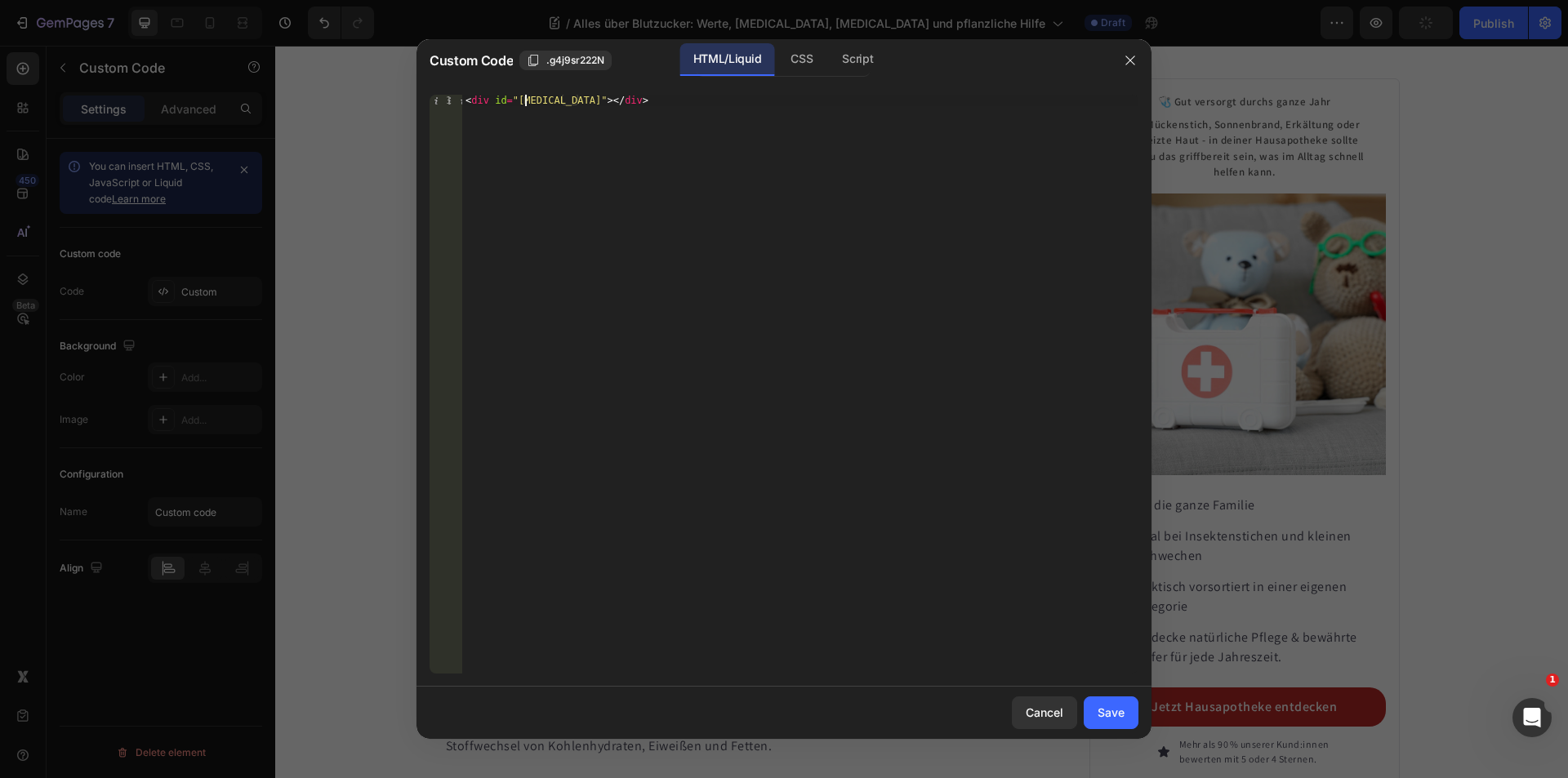
click at [524, 103] on div "< div id = "[MEDICAL_DATA]" > </ div >" at bounding box center [799, 396] width 676 height 602
type textarea "<div id="glucocontrol"></div>"
click at [1116, 708] on div "Save" at bounding box center [1111, 712] width 27 height 17
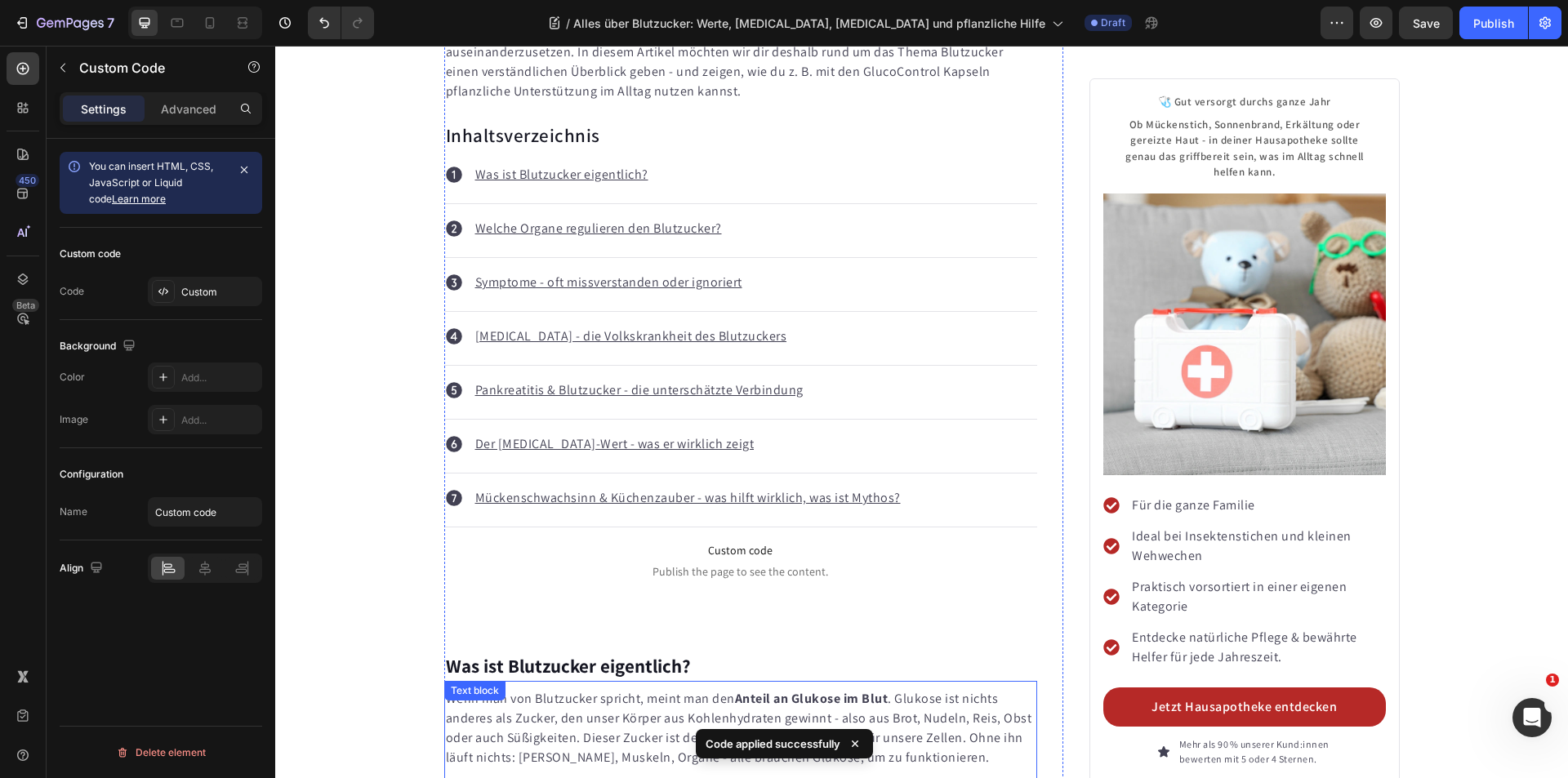
scroll to position [863, 0]
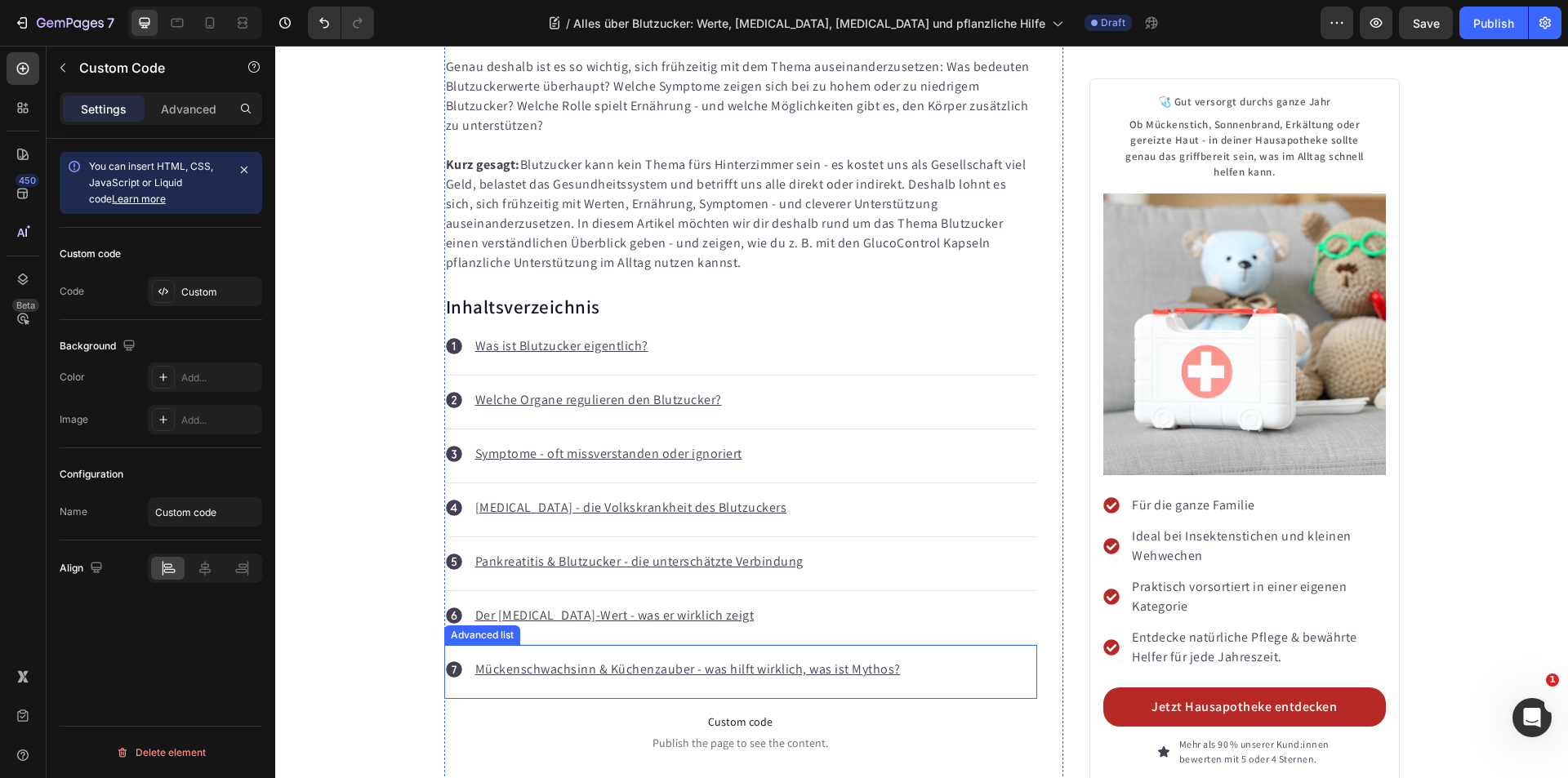
click at [922, 645] on div "Icon Mückenschwachsinn & Küchenzauber - was hilft wirklich, was ist Mythos? Tex…" at bounding box center [741, 672] width 594 height 54
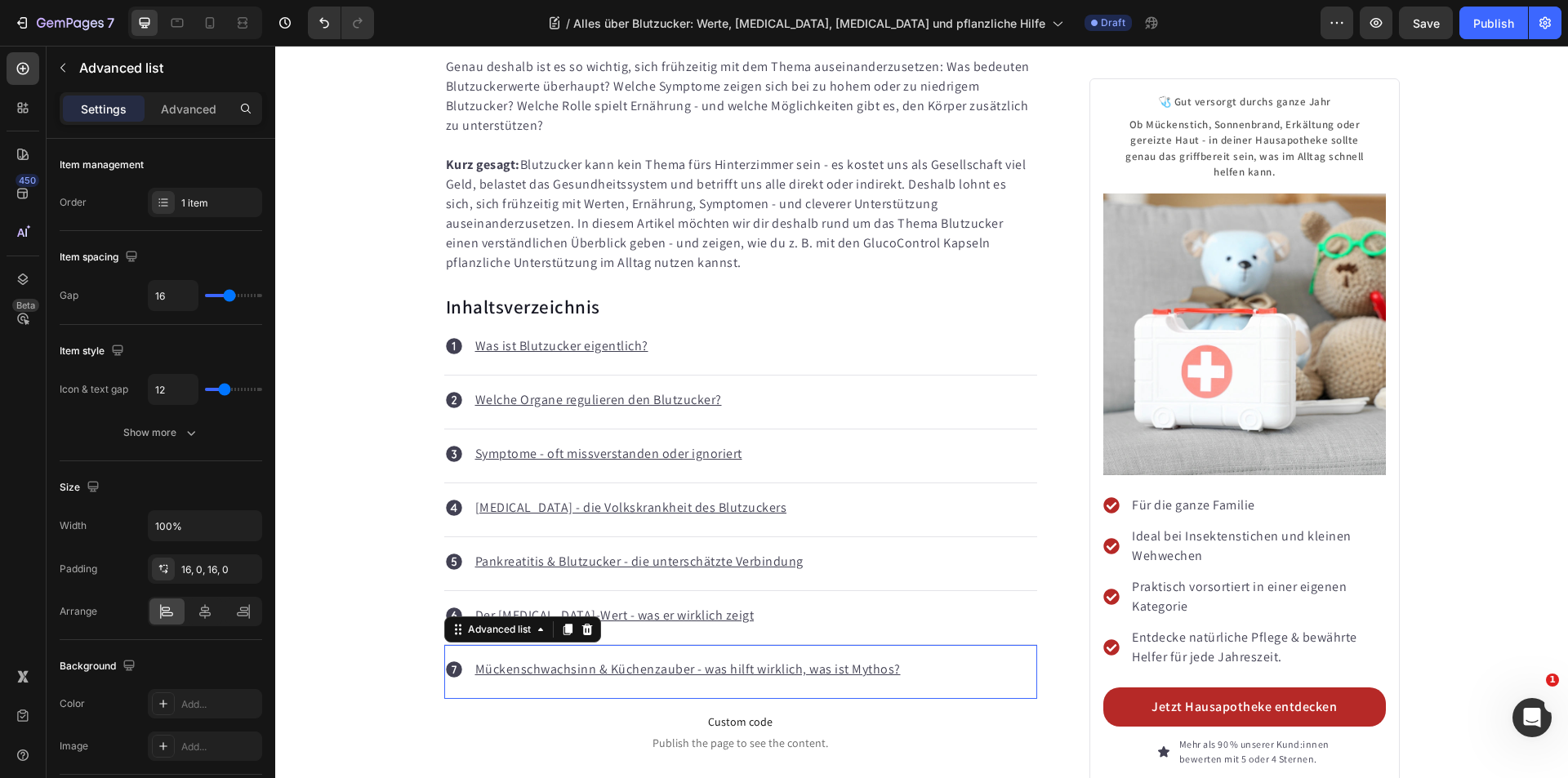
click at [922, 645] on div "Icon Mückenschwachsinn & Küchenzauber - was hilft wirklich, was ist Mythos? Tex…" at bounding box center [741, 672] width 594 height 54
click at [856, 661] on u "Mückenschwachsinn & Küchenzauber - was hilft wirklich, was ist Mythos?" at bounding box center [688, 669] width 425 height 17
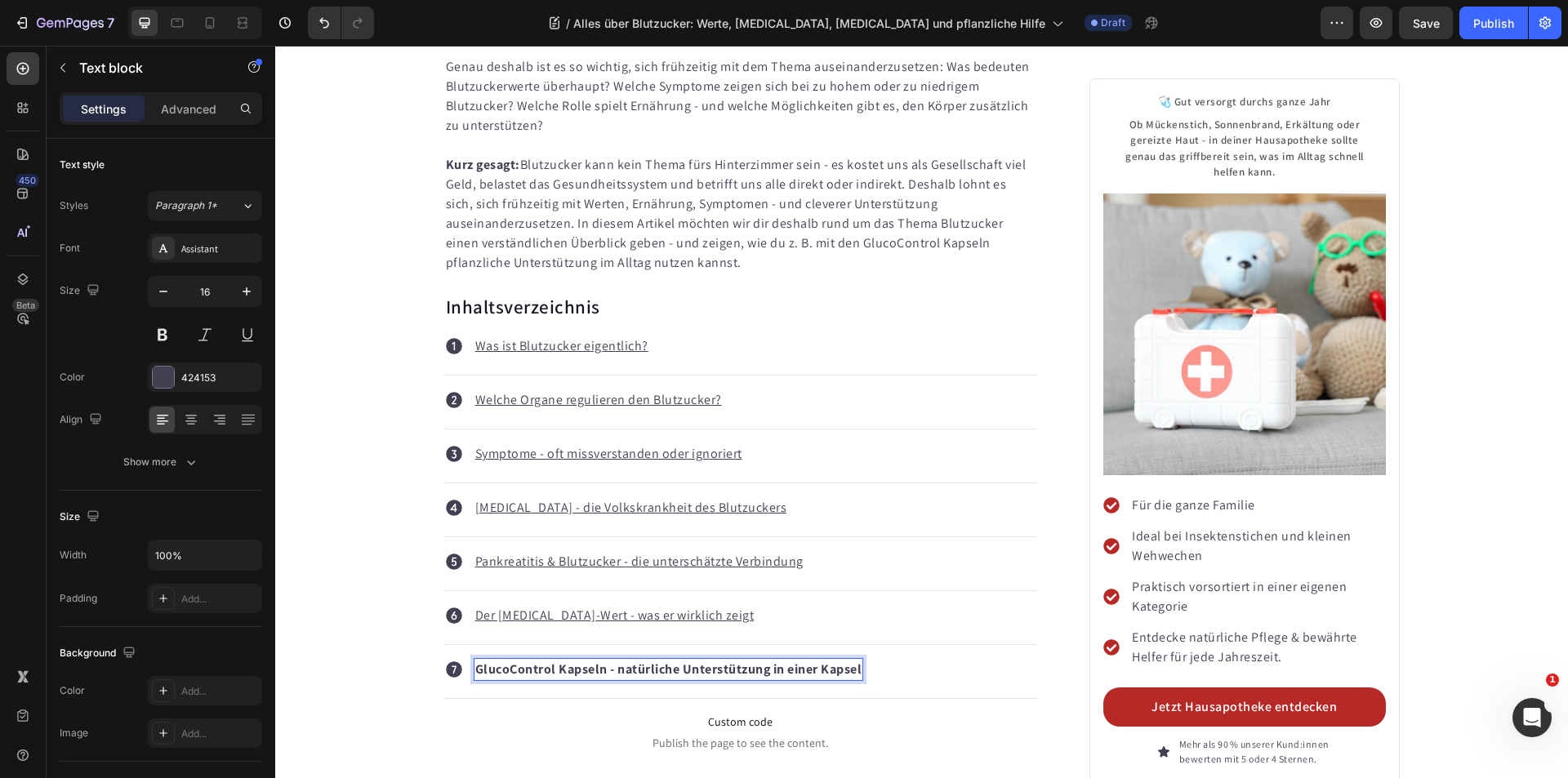
click at [814, 661] on strong "GlucoControl Kapseln - natürliche Unterstützung in einer Kapsel" at bounding box center [669, 669] width 387 height 17
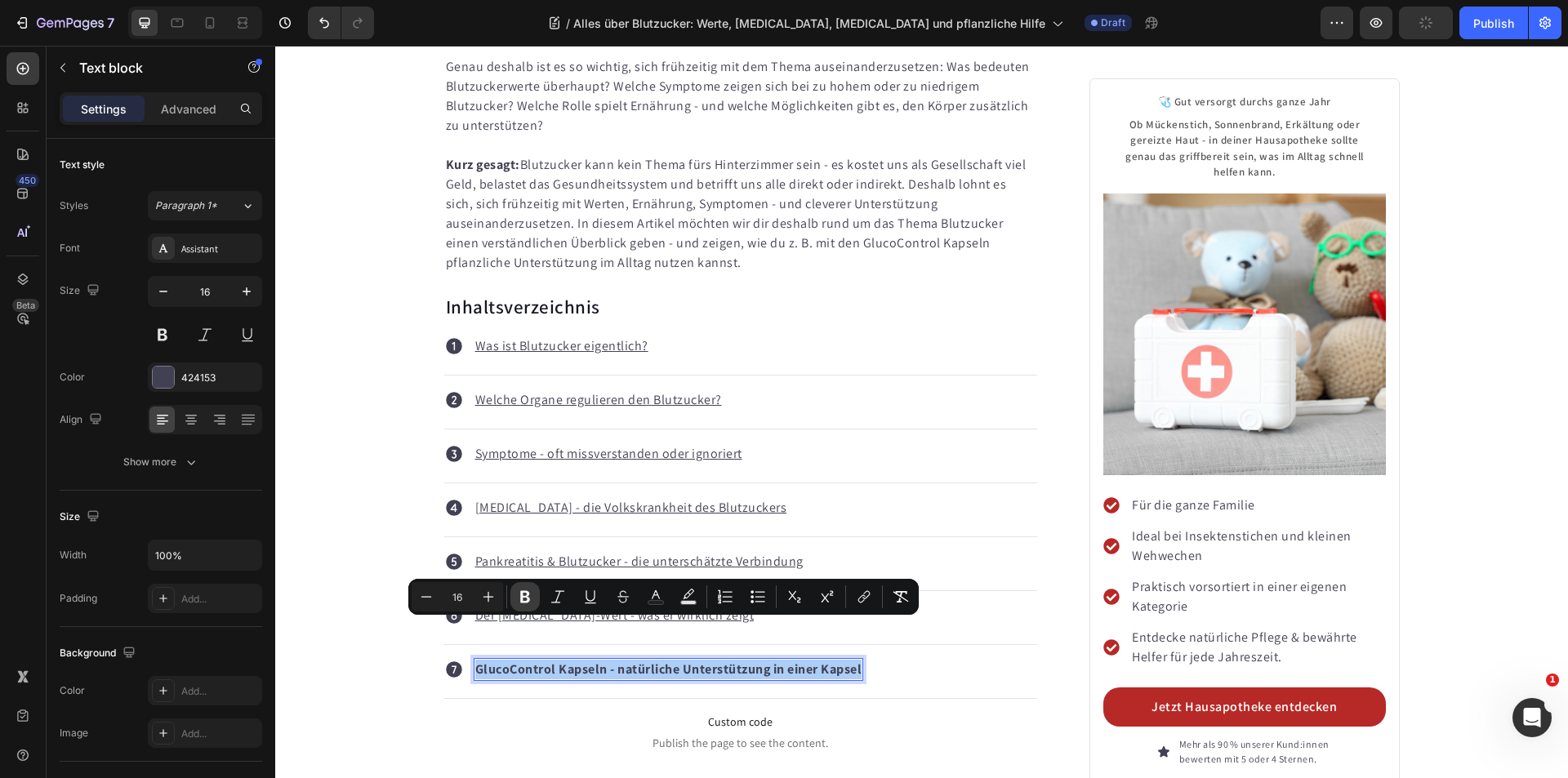
drag, startPoint x: 517, startPoint y: 604, endPoint x: 143, endPoint y: 515, distance: 384.4
click at [517, 604] on icon "Editor contextual toolbar" at bounding box center [524, 596] width 17 height 17
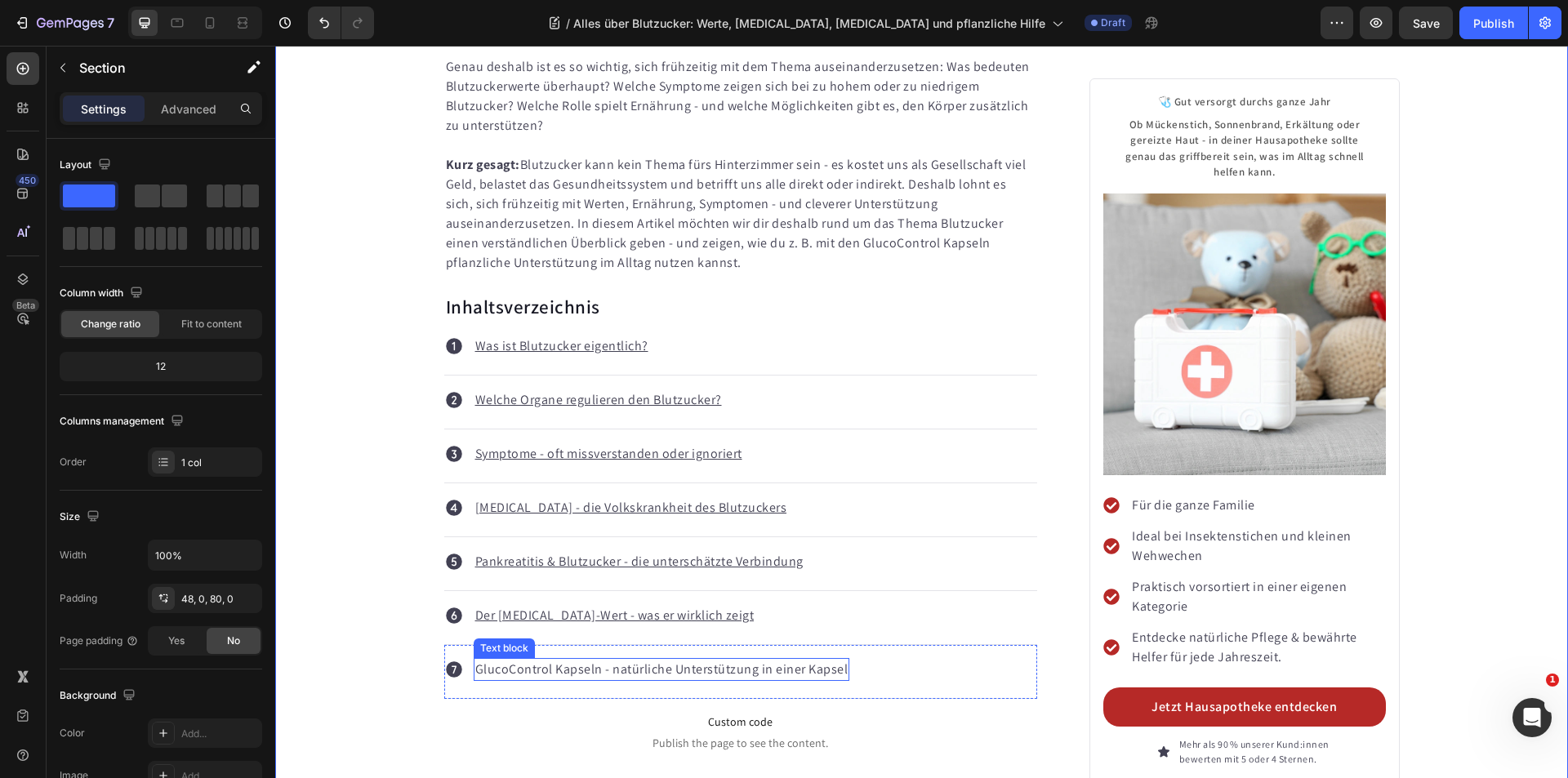
click at [583, 660] on p "GlucoControl Kapseln - natürliche Unterstützung in einer Kapsel" at bounding box center [662, 669] width 373 height 20
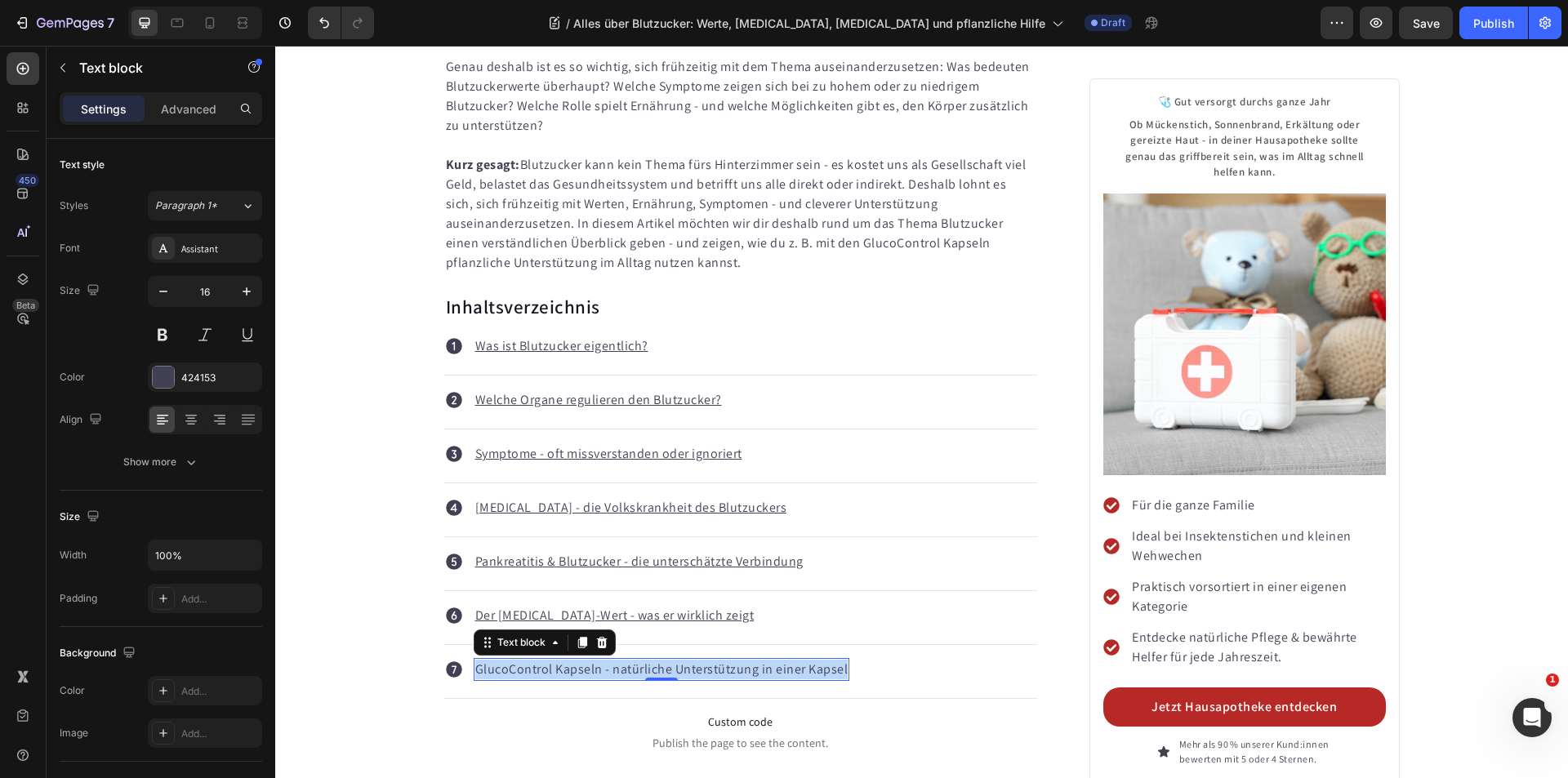
click at [583, 660] on p "GlucoControl Kapseln - natürliche Unterstützung in einer Kapsel" at bounding box center [662, 669] width 373 height 20
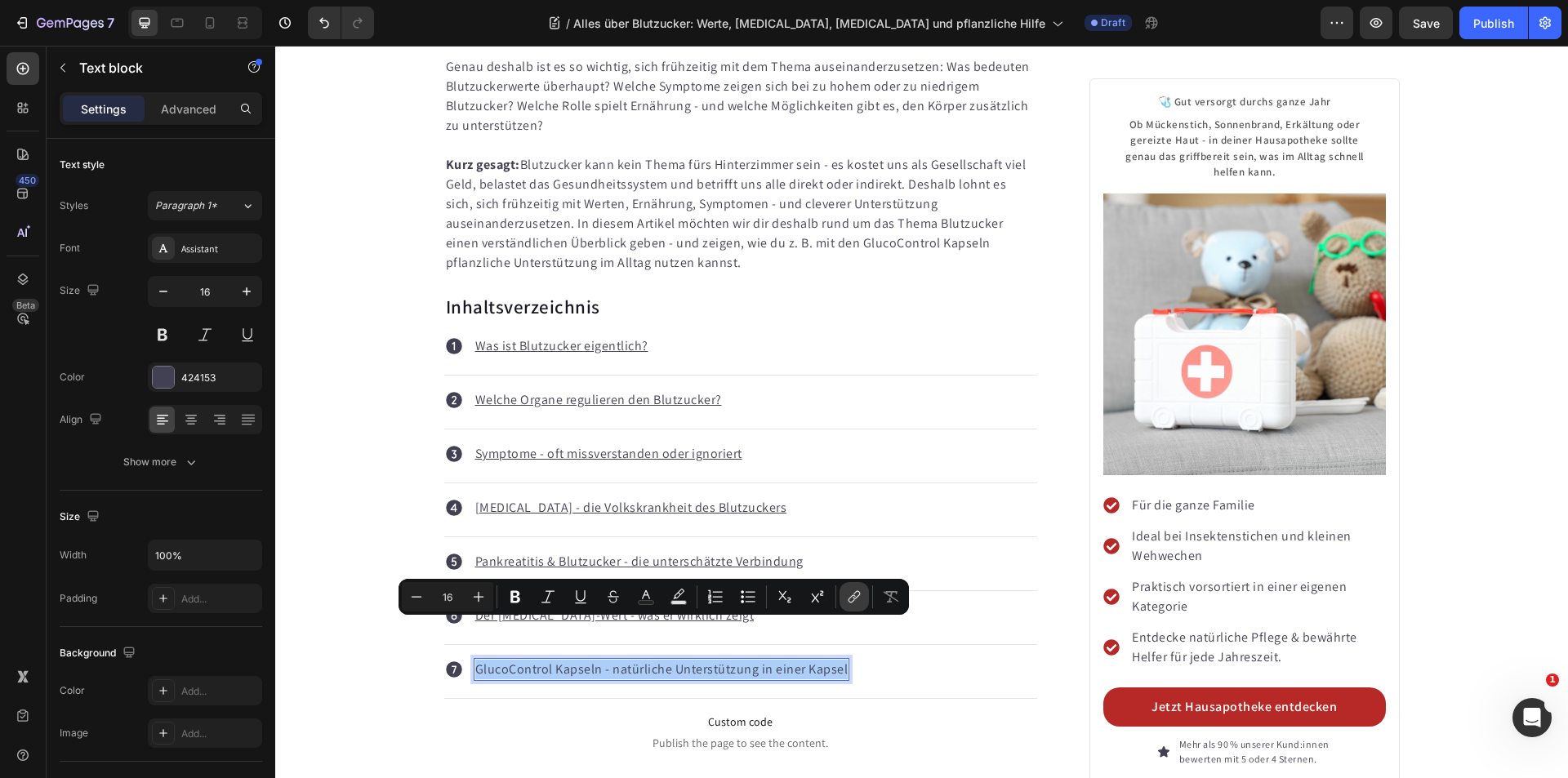
click at [854, 595] on icon "Editor contextual toolbar" at bounding box center [852, 599] width 7 height 8
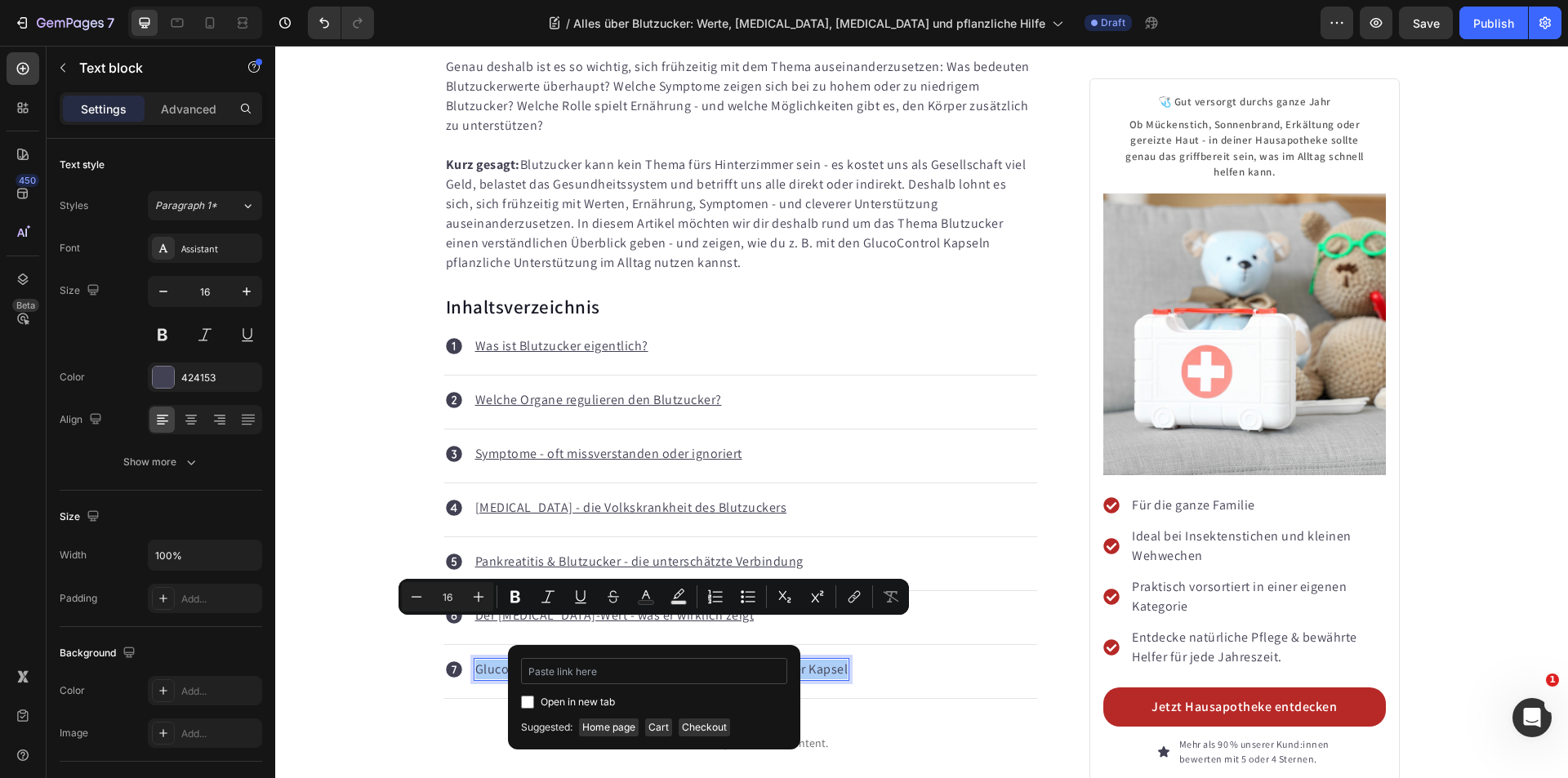
click at [611, 675] on input "Editor contextual toolbar" at bounding box center [654, 671] width 266 height 26
type input "#glucocontrol"
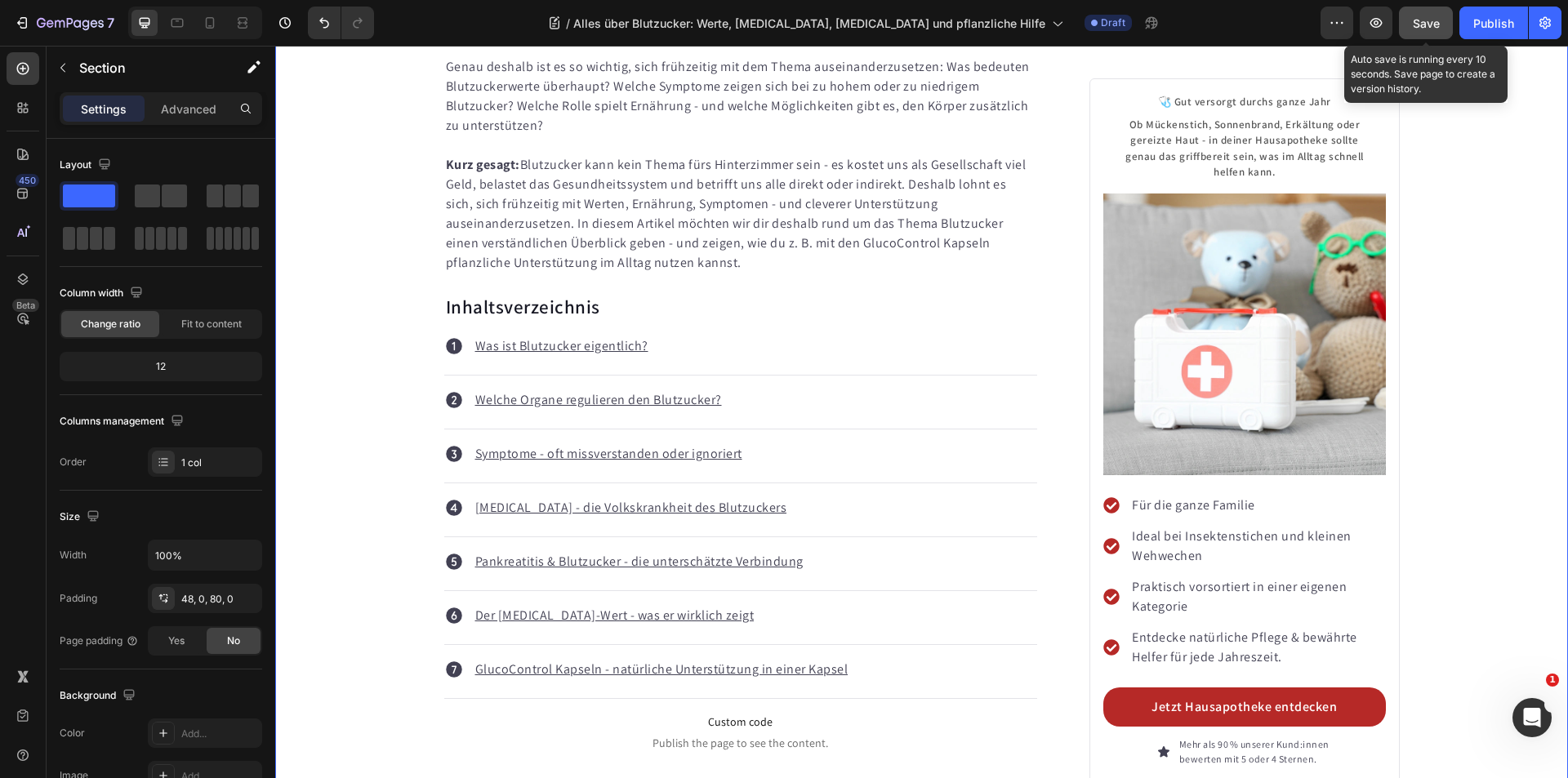
click at [1427, 23] on span "Save" at bounding box center [1425, 23] width 27 height 14
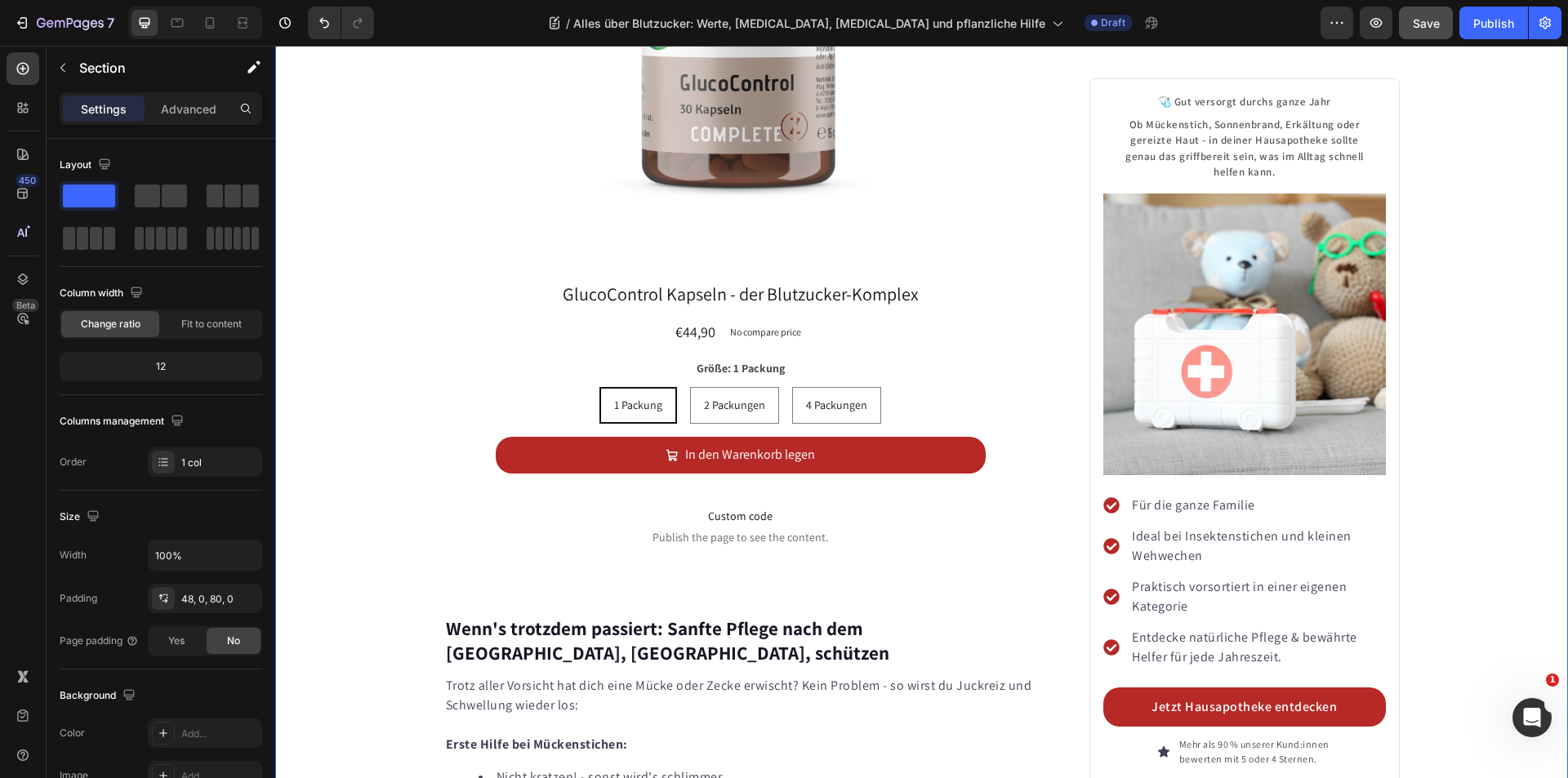
scroll to position [8535, 0]
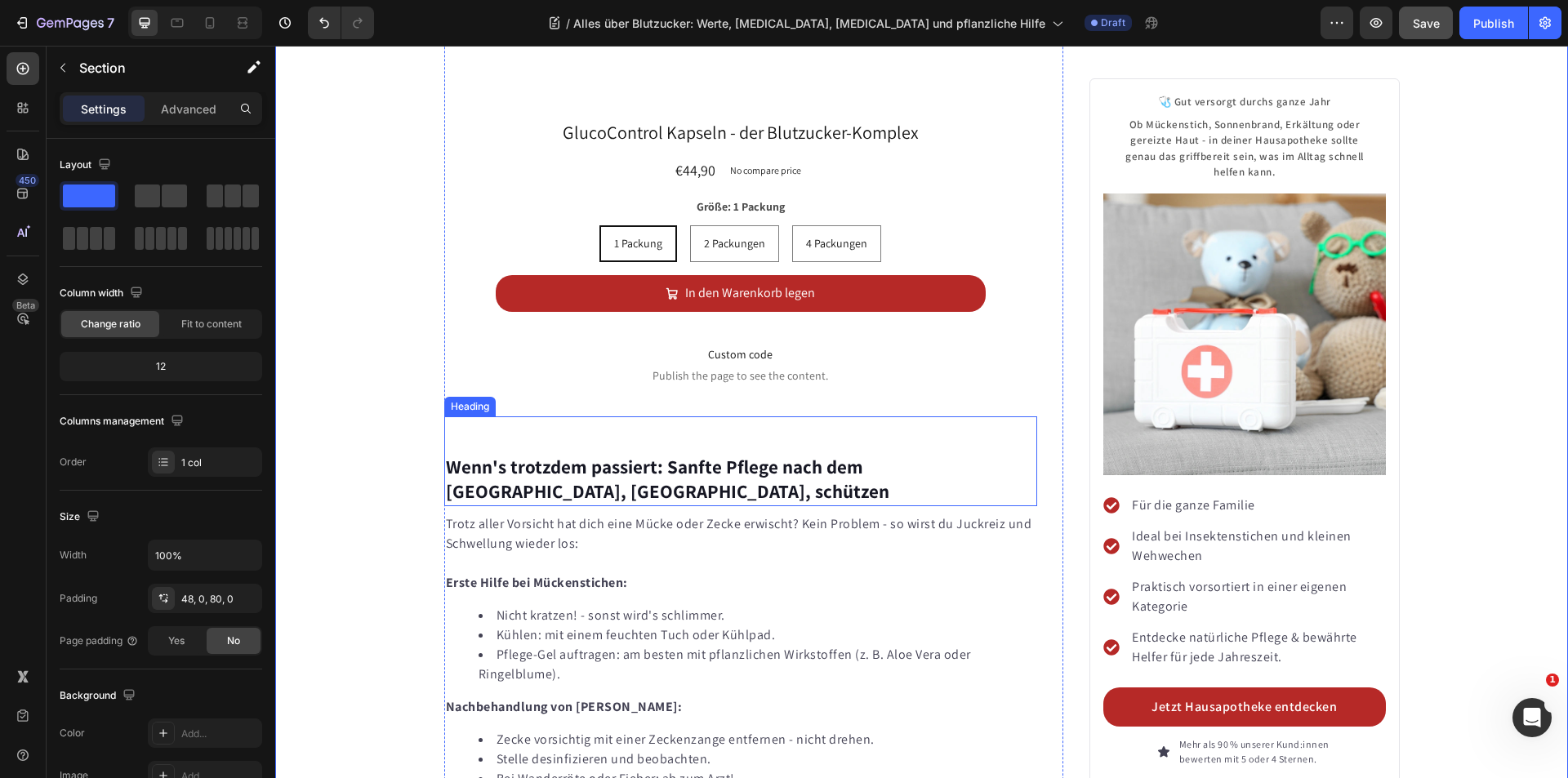
click at [518, 455] on strong "Wenn's trotzdem passiert: Sanfte Pflege nach dem [GEOGRAPHIC_DATA], [GEOGRAPHIC…" at bounding box center [668, 479] width 444 height 49
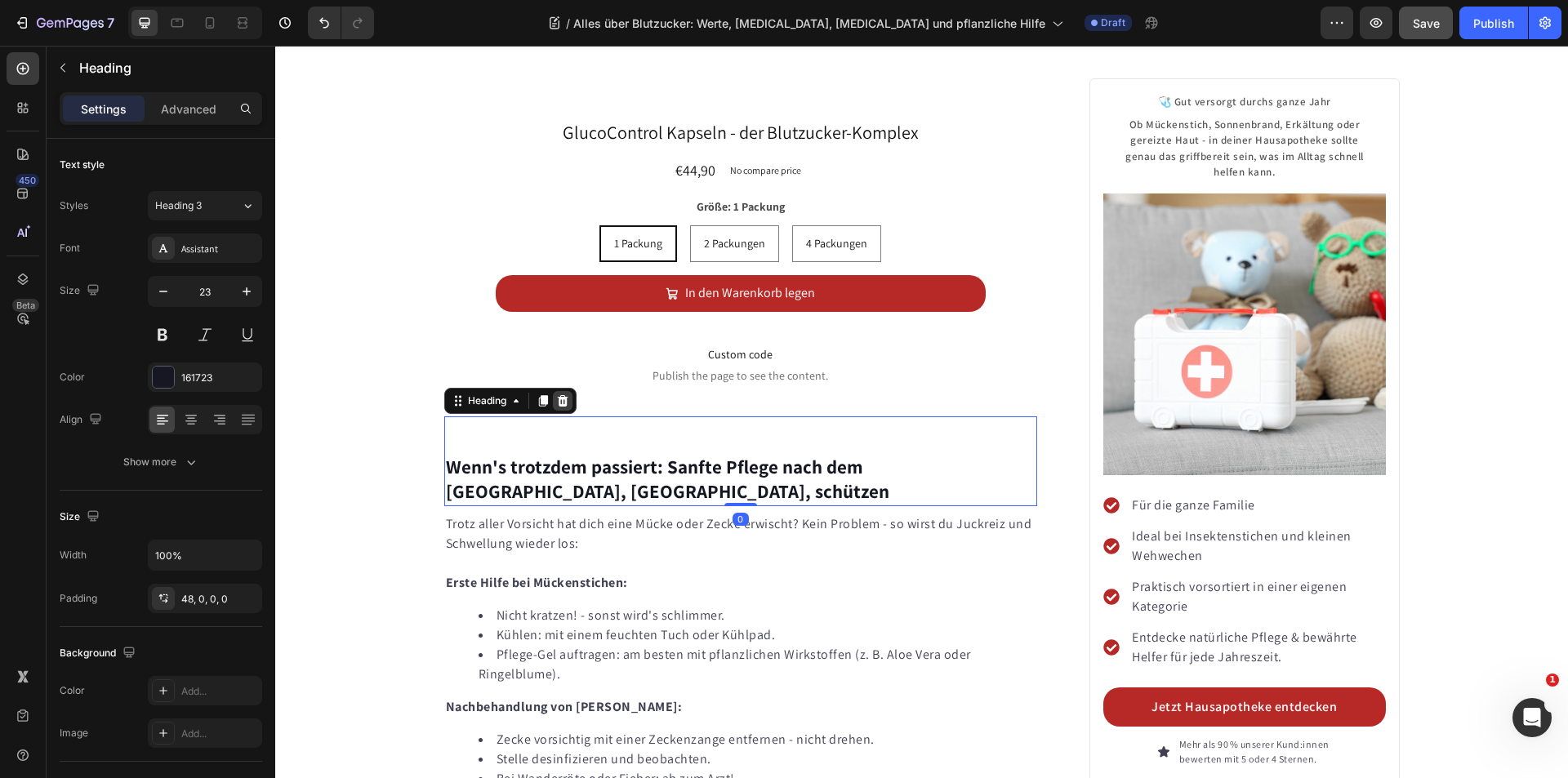
click at [557, 395] on icon at bounding box center [562, 400] width 10 height 11
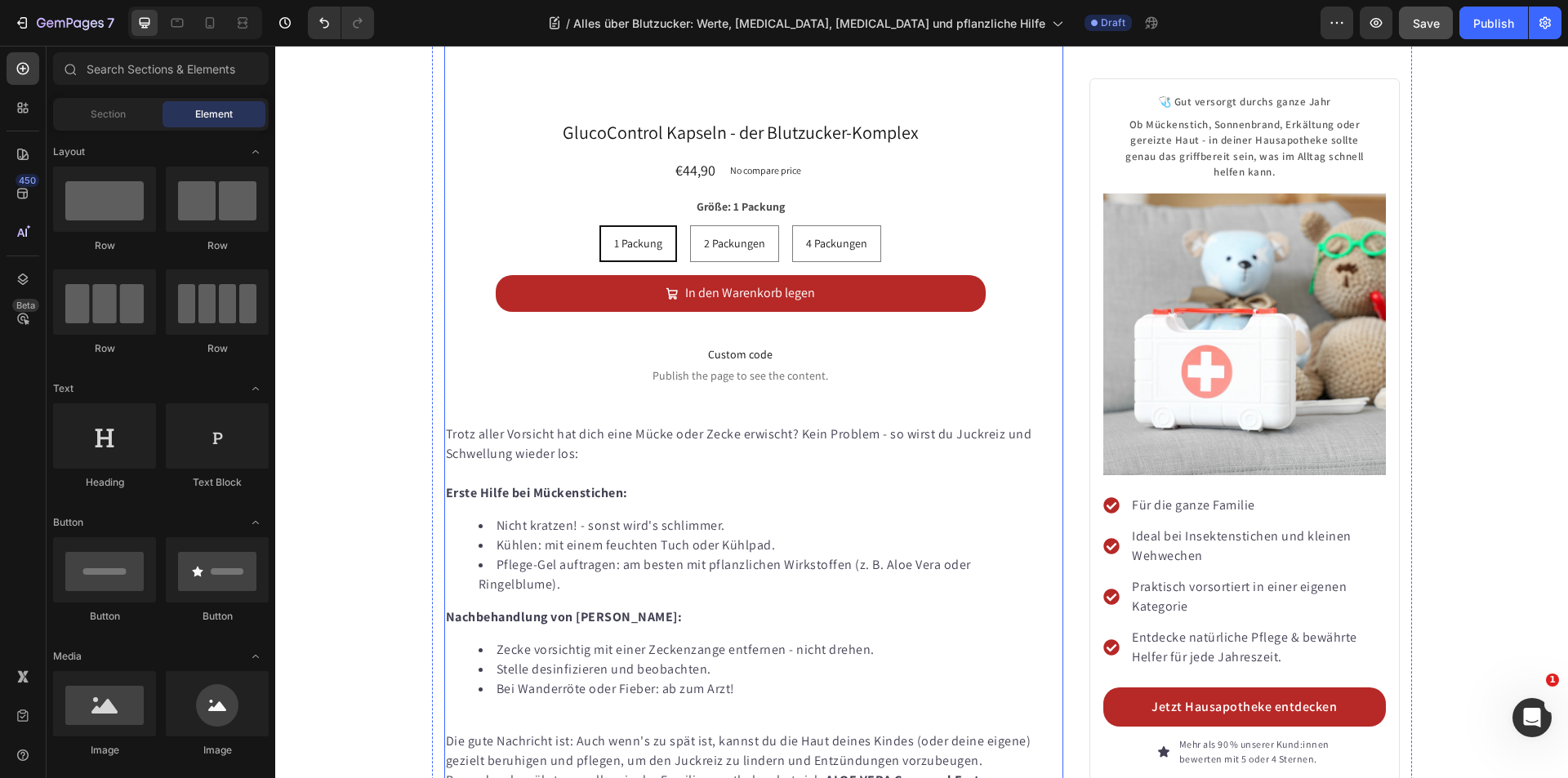
click at [571, 424] on p "Trotz aller Vorsicht hat dich eine Mücke oder Zecke erwischt? Kein Problem - so…" at bounding box center [741, 443] width 591 height 39
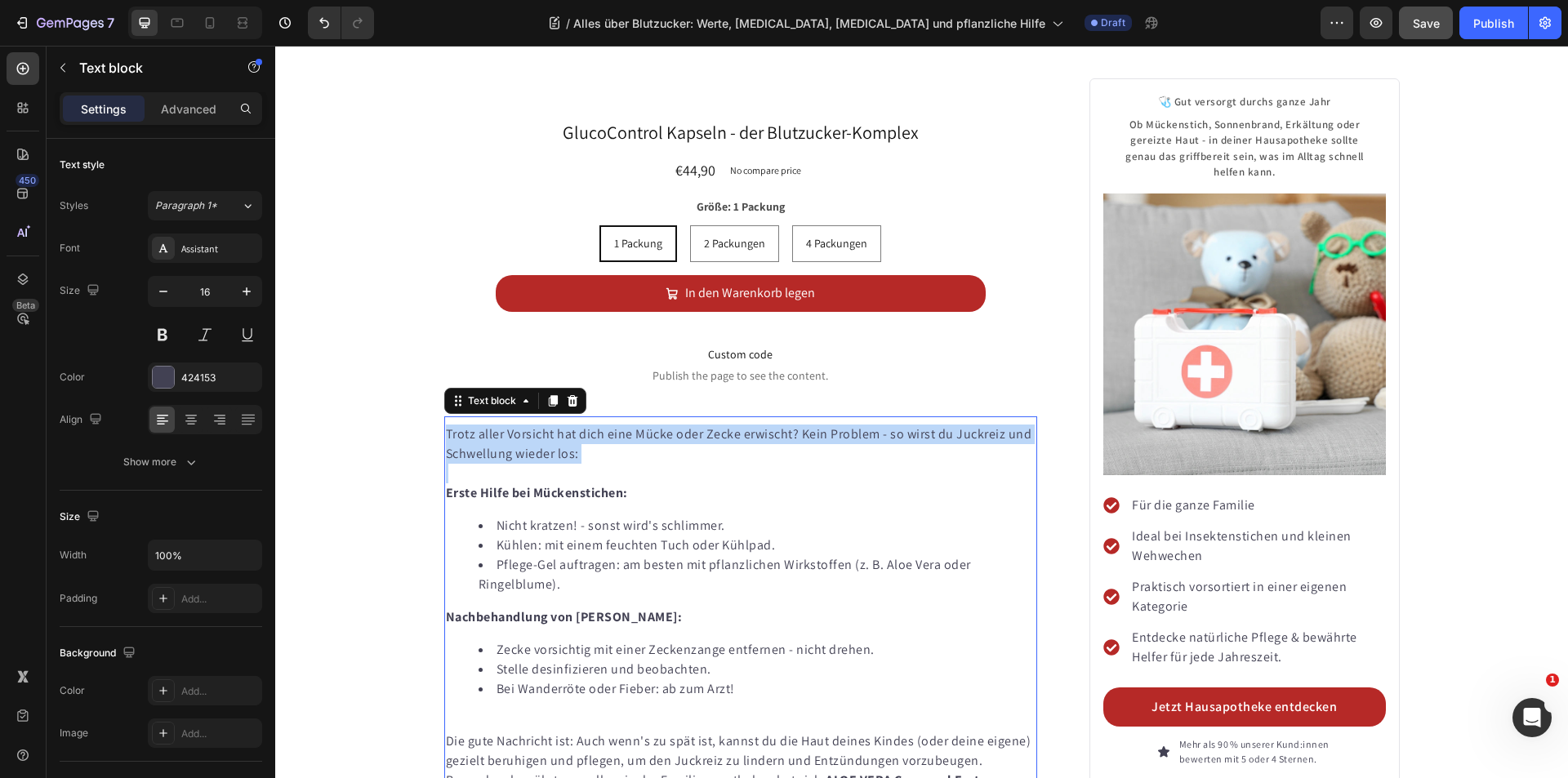
click at [571, 424] on p "Trotz aller Vorsicht hat dich eine Mücke oder Zecke erwischt? Kein Problem - so…" at bounding box center [741, 443] width 591 height 39
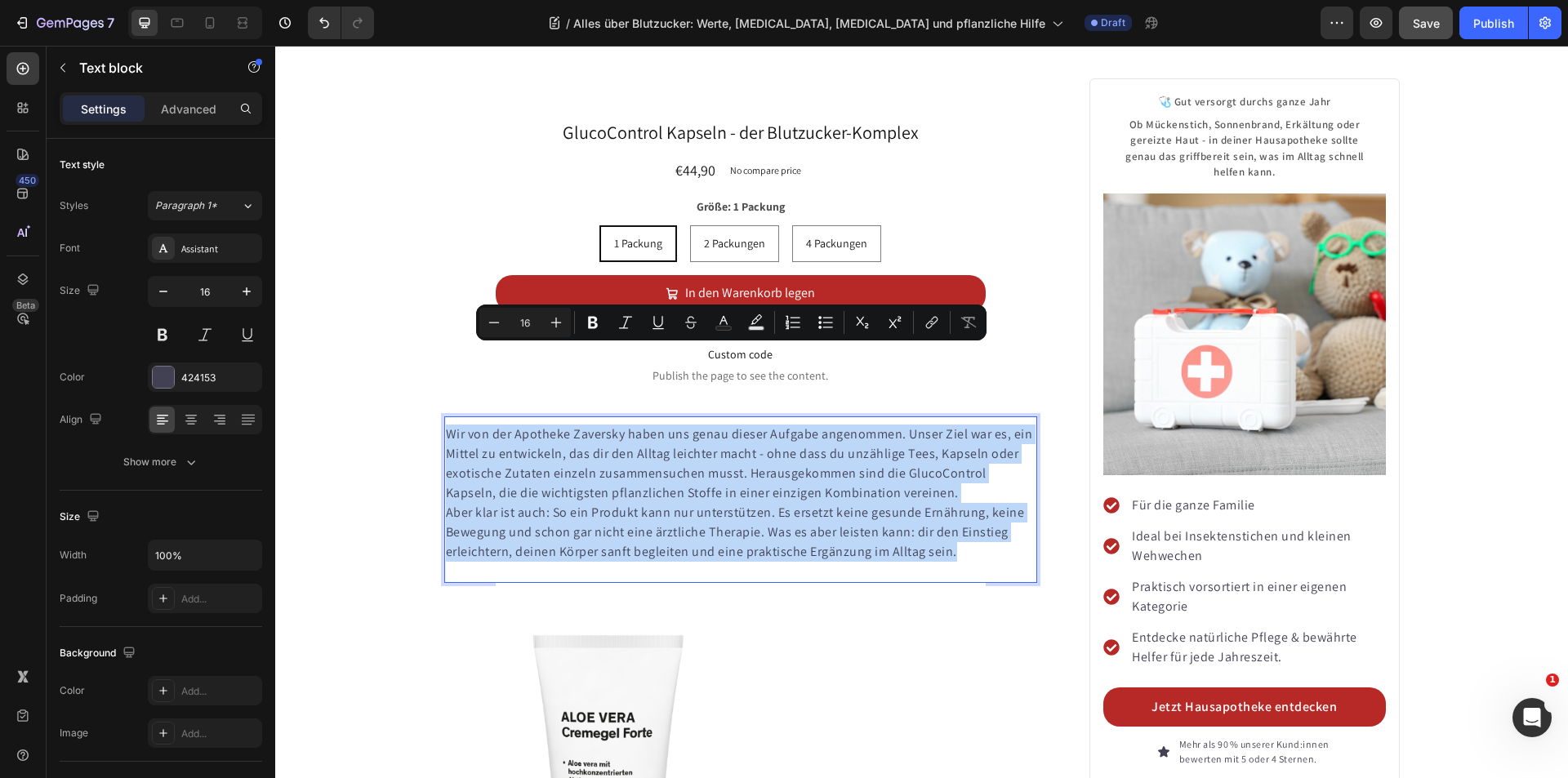
click at [749, 424] on p "Wir von der Apotheke Zaversky haben uns genau dieser Aufgabe angenommen. Unser …" at bounding box center [741, 463] width 591 height 78
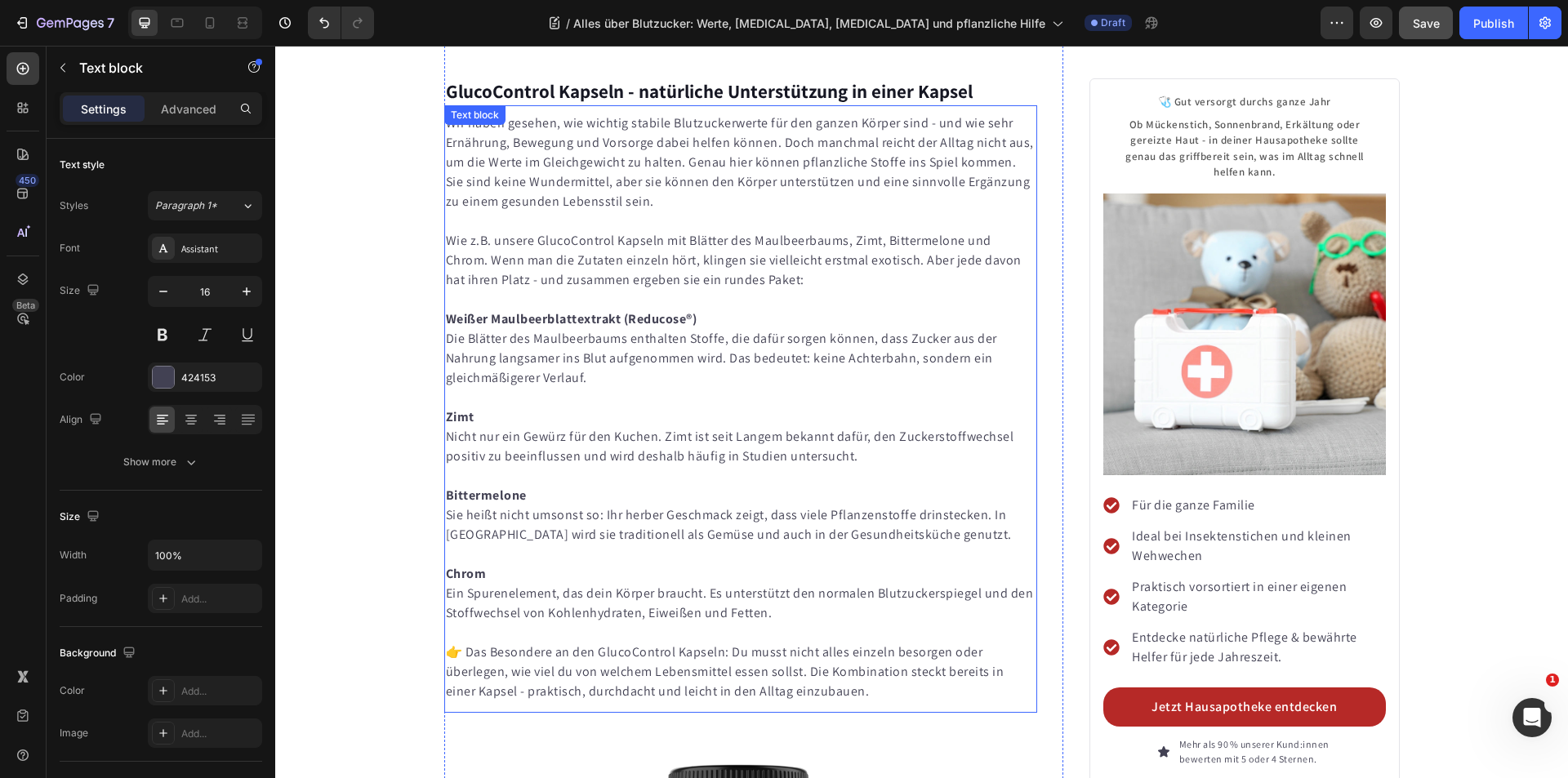
scroll to position [7393, 0]
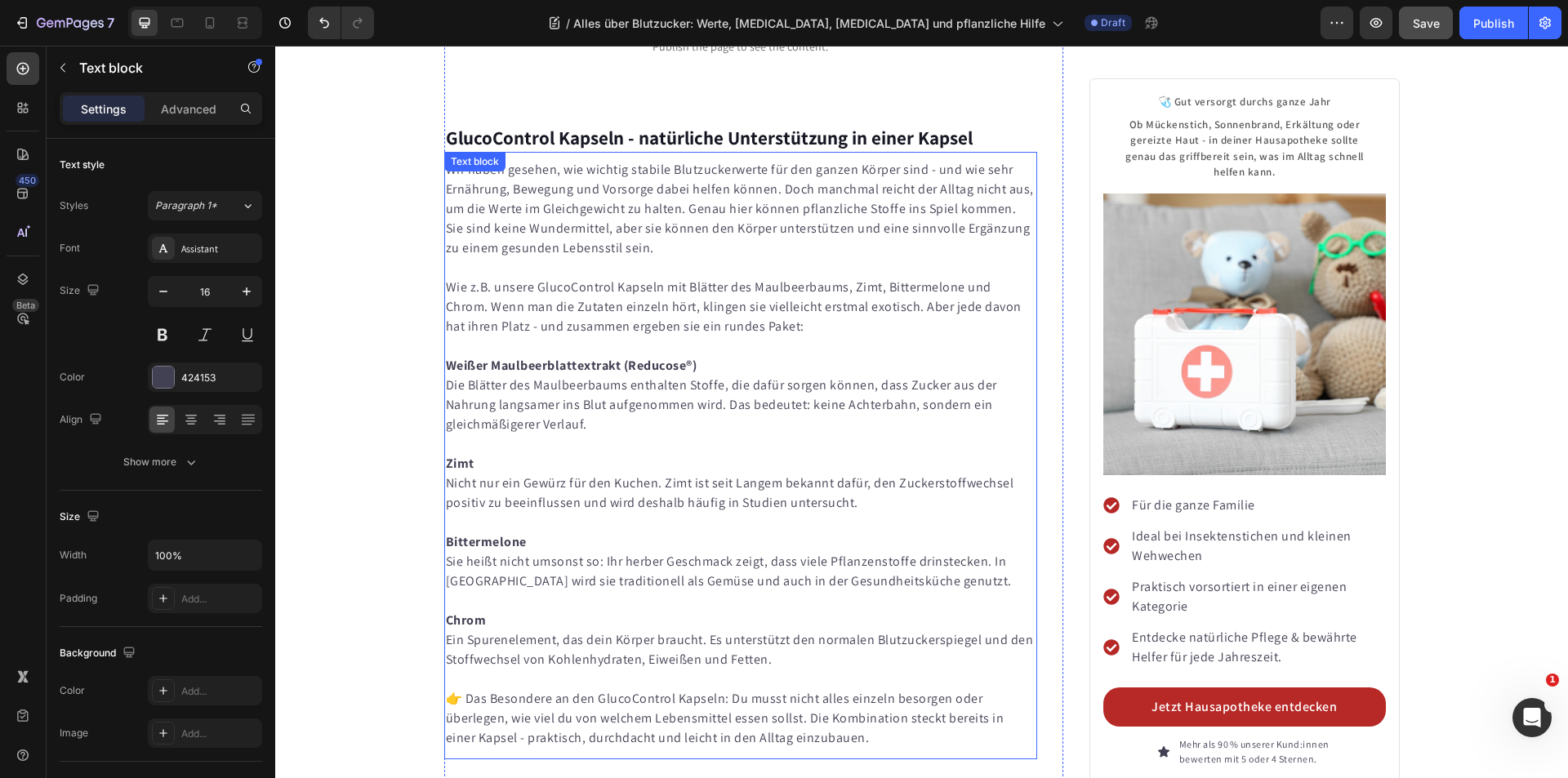
click at [824, 689] on p "👉 Das Besondere an den GlucoControl Kapseln: Du musst nicht alles einzeln besor…" at bounding box center [741, 719] width 591 height 59
click at [849, 689] on p "👉 Das Besondere an den GlucoControl Kapseln: Du musst nicht alles einzeln besor…" at bounding box center [741, 719] width 591 height 59
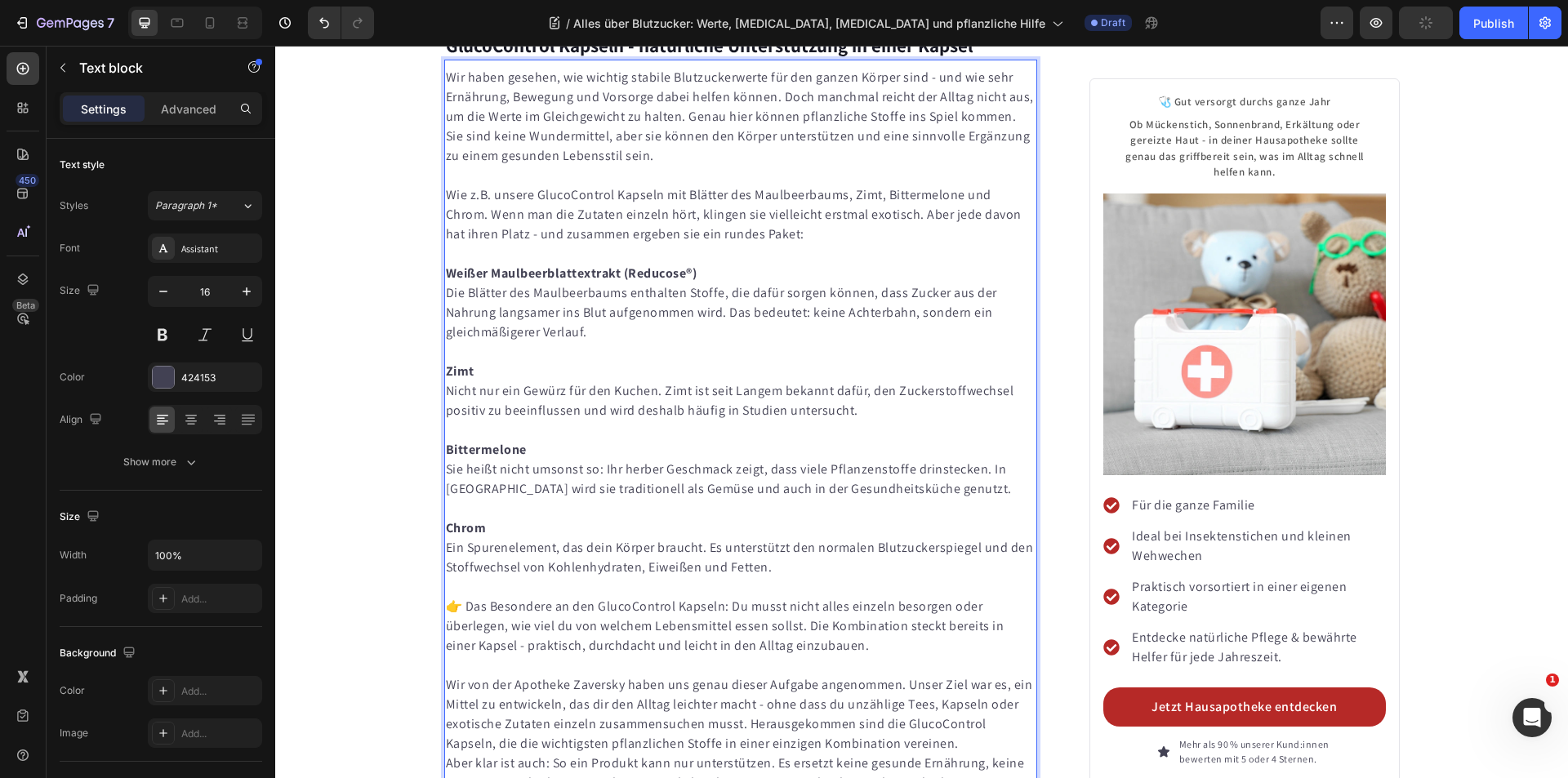
scroll to position [7537, 0]
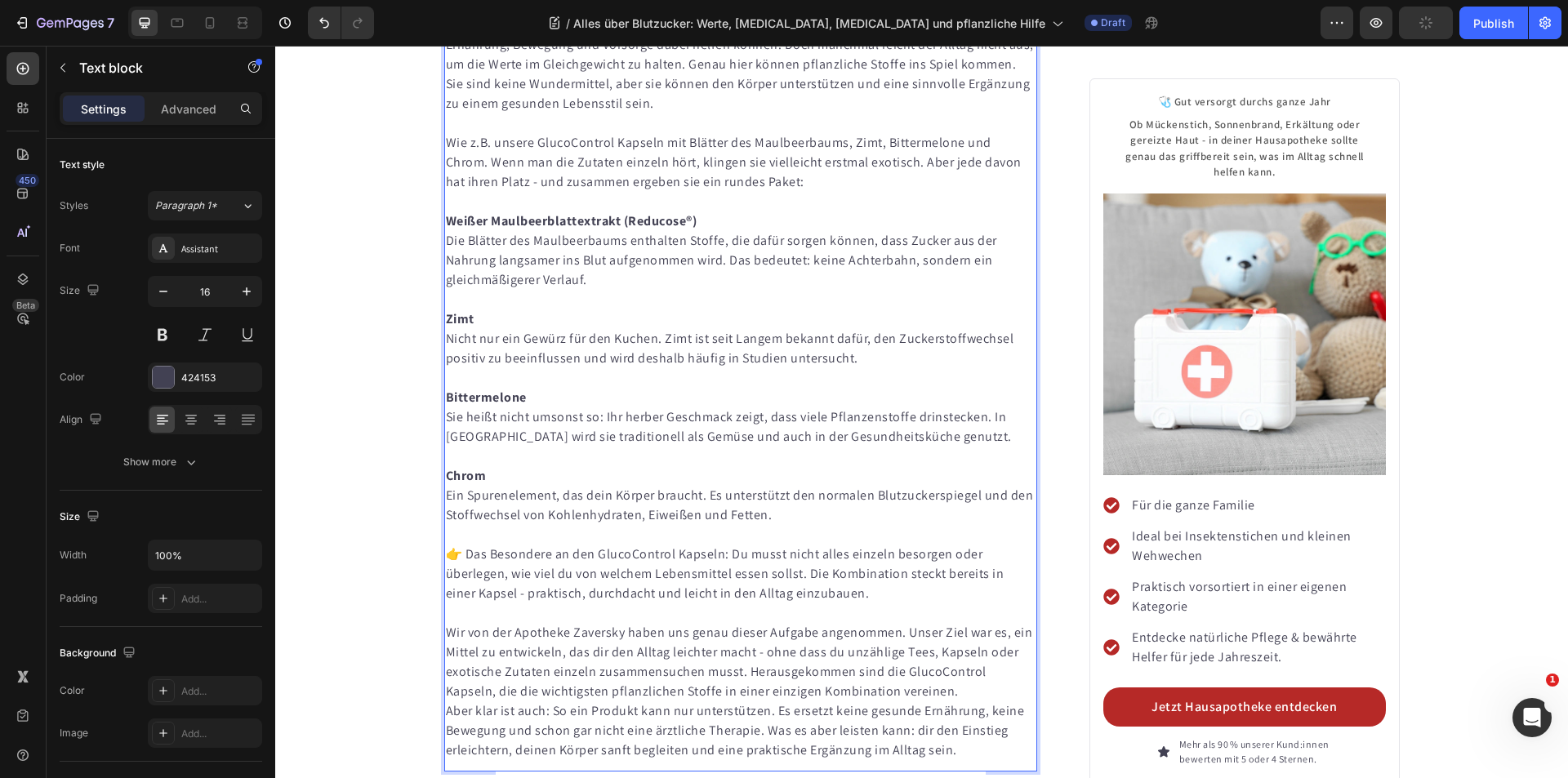
click at [888, 622] on p "Wir von der Apotheke Zaversky haben uns genau dieser Aufgabe angenommen. Unser …" at bounding box center [741, 662] width 591 height 78
click at [893, 622] on p "Wir von der Apotheke Zaversky haben uns genau dieser Aufgabe angenommen. Unser …" at bounding box center [741, 662] width 591 height 78
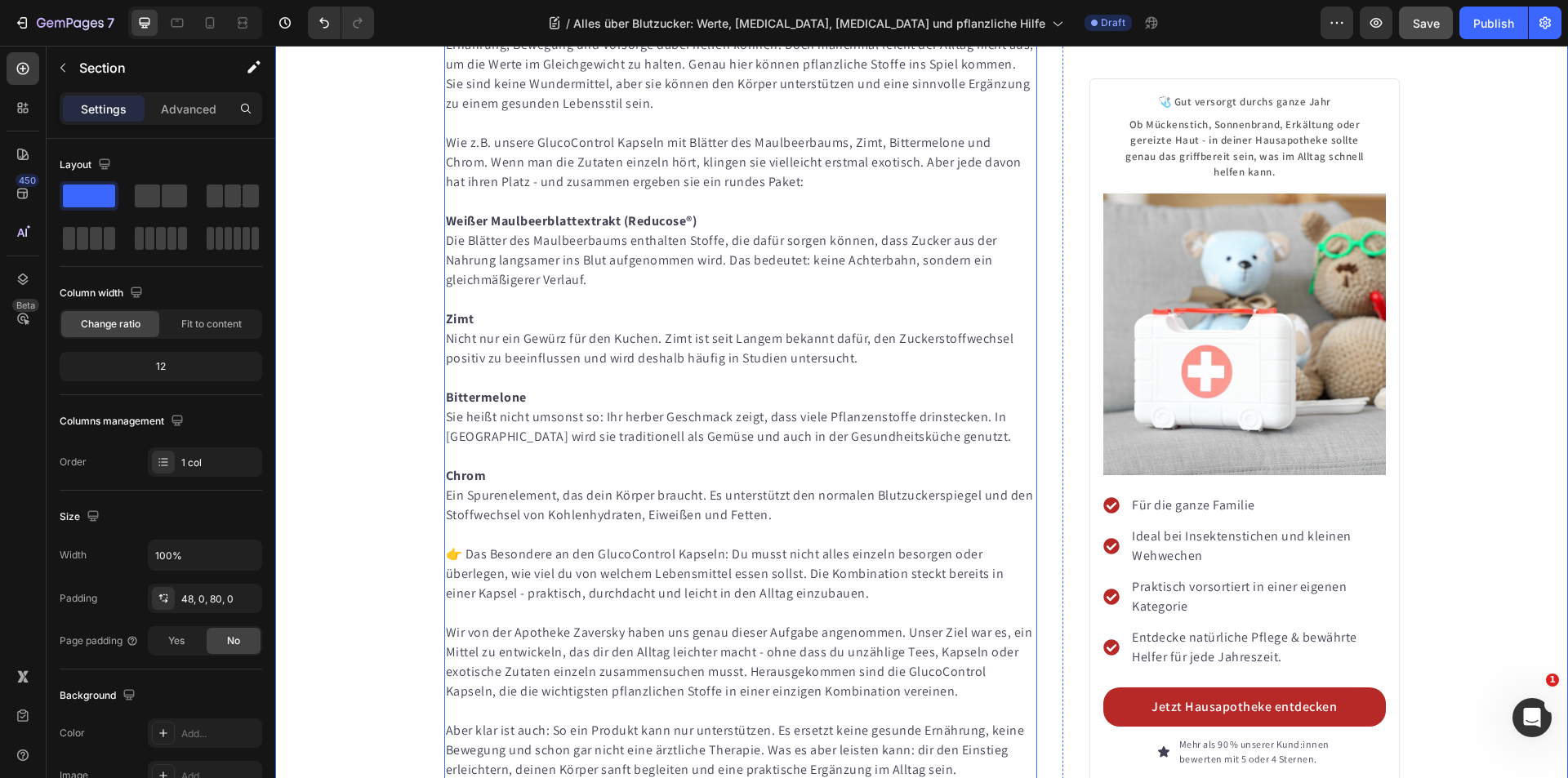
click at [507, 702] on p "Rich Text Editor. Editing area: main" at bounding box center [741, 711] width 591 height 20
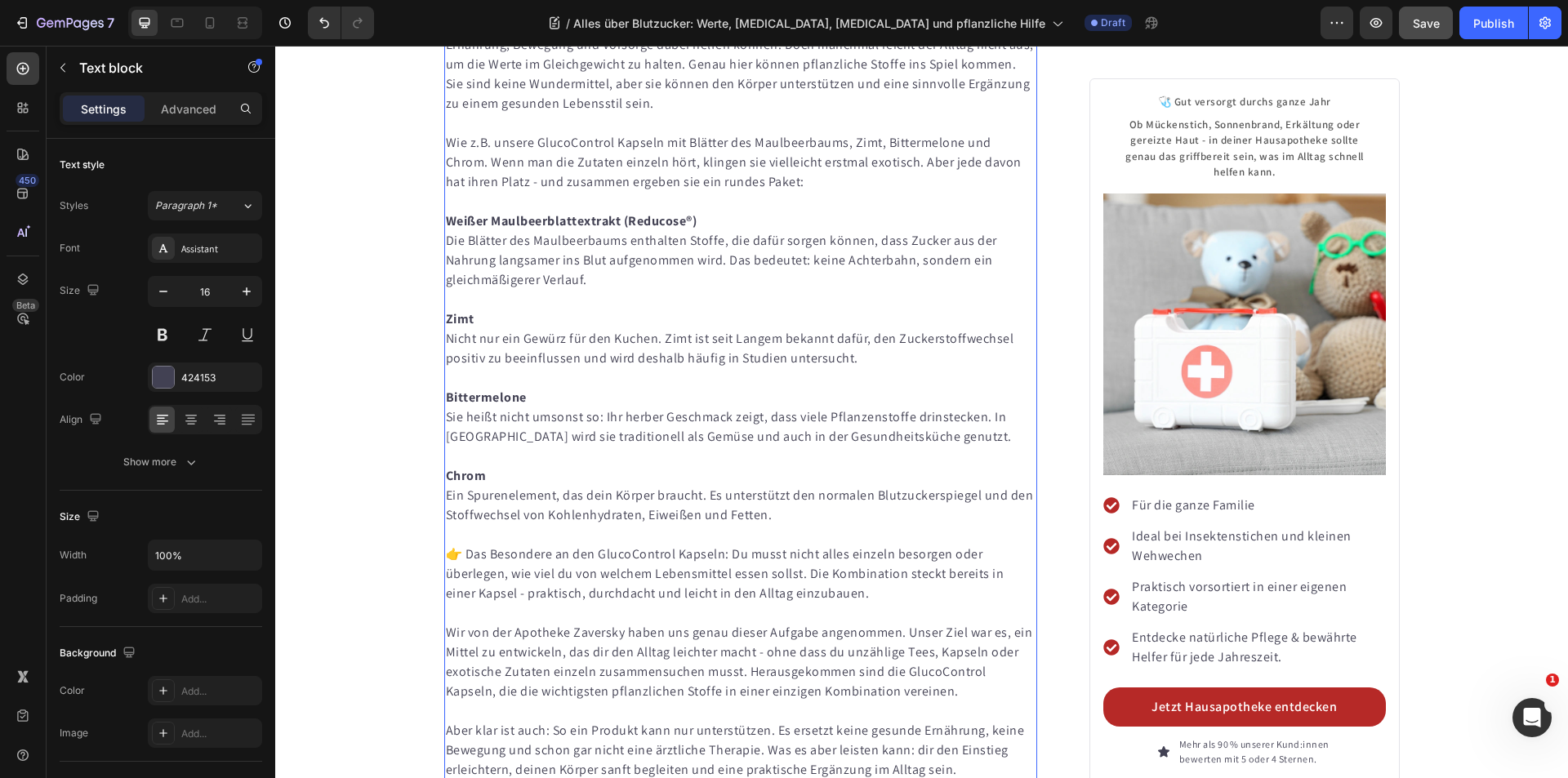
click at [516, 721] on p "Aber klar ist auch: So ein Produkt kann nur unterstützen. Es ersetzt keine gesu…" at bounding box center [741, 750] width 591 height 59
drag, startPoint x: 543, startPoint y: 653, endPoint x: 441, endPoint y: 654, distance: 102.0
click at [446, 721] on p "Aber klar ist auch: So ein Produkt kann nur unterstützen. Es ersetzt keine gesu…" at bounding box center [741, 750] width 591 height 59
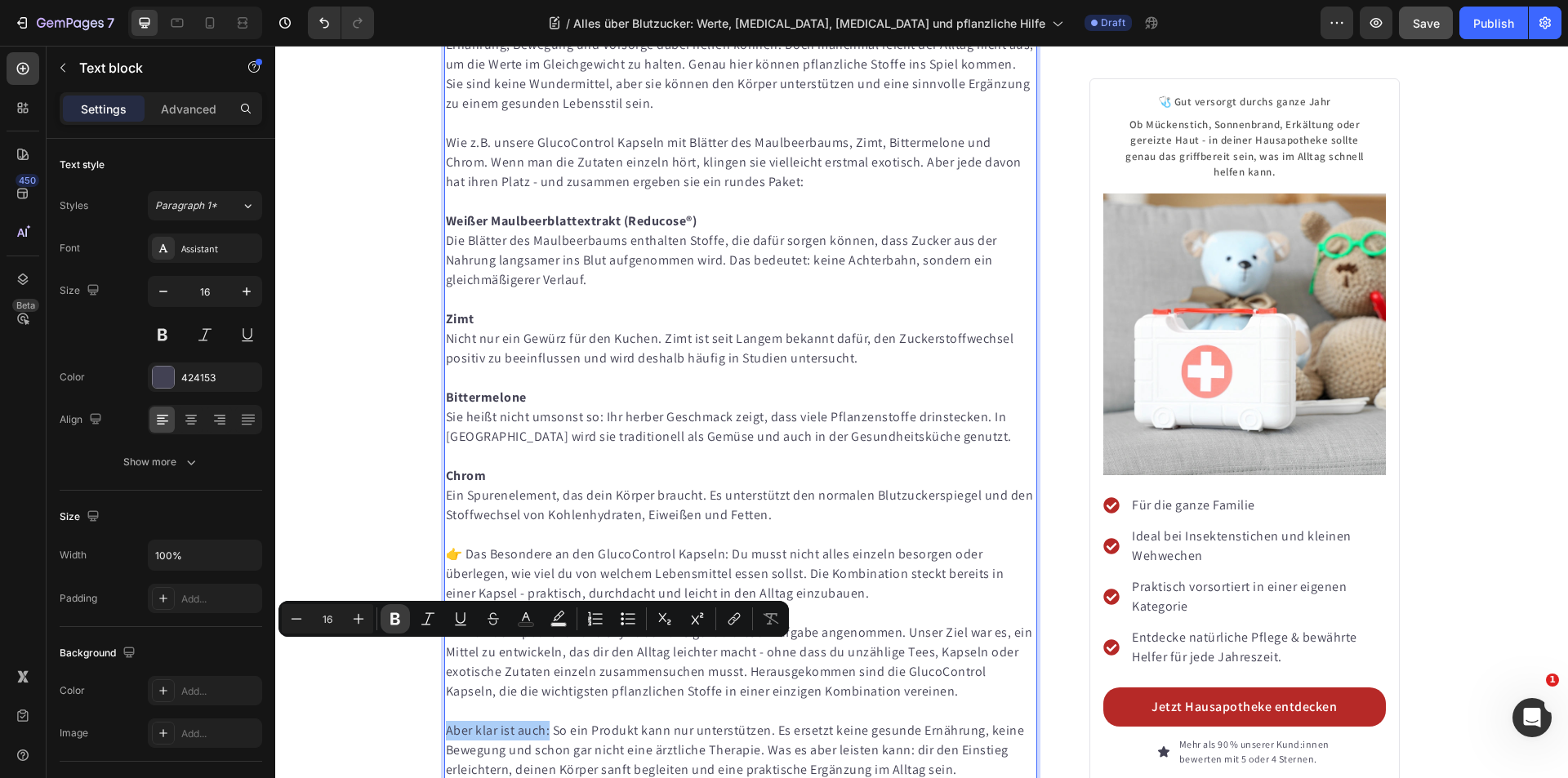
click at [402, 618] on icon "Editor contextual toolbar" at bounding box center [395, 618] width 17 height 17
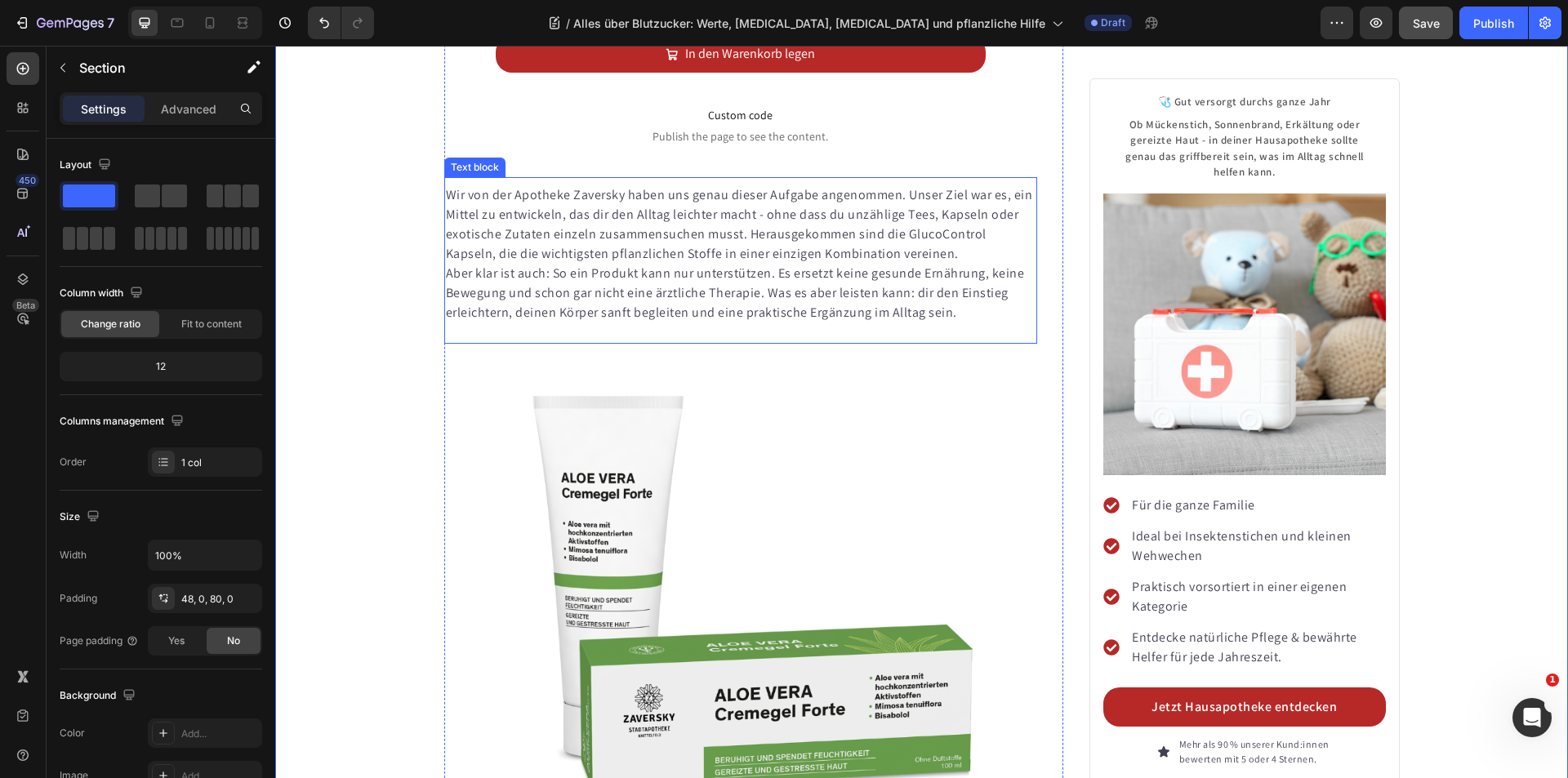
scroll to position [9007, 0]
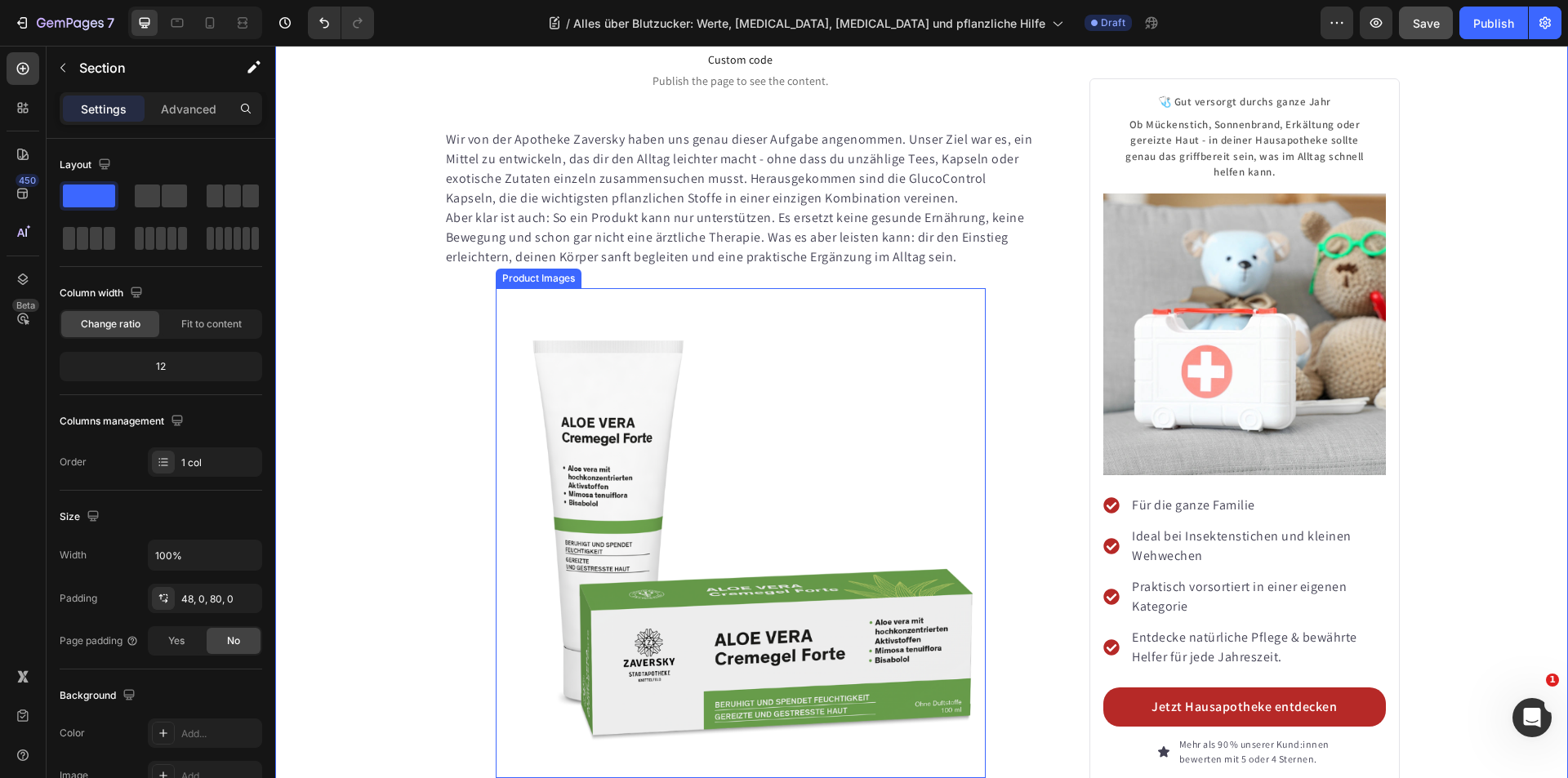
click at [702, 385] on img at bounding box center [740, 532] width 490 height 489
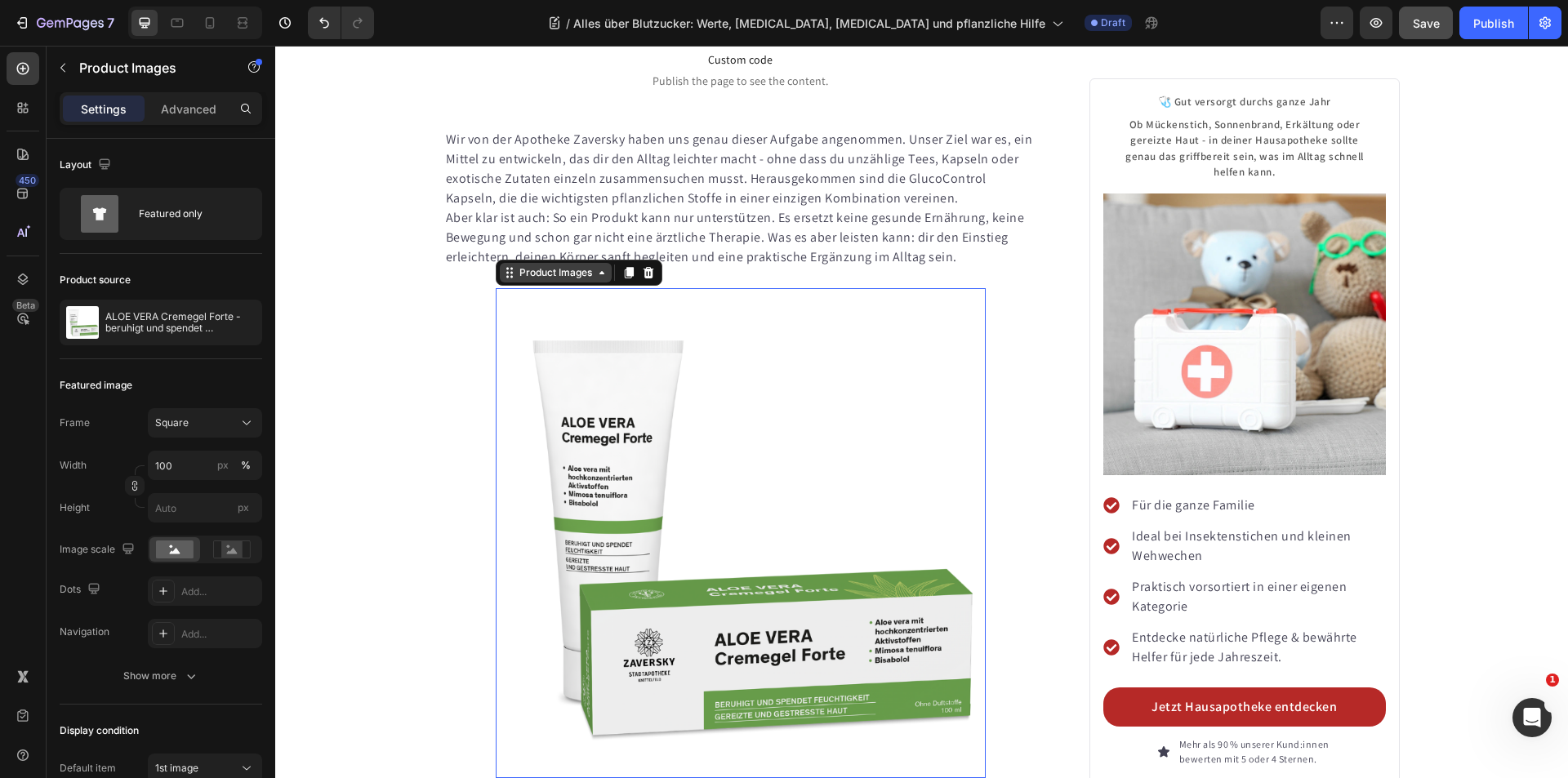
click at [596, 266] on icon at bounding box center [602, 272] width 13 height 13
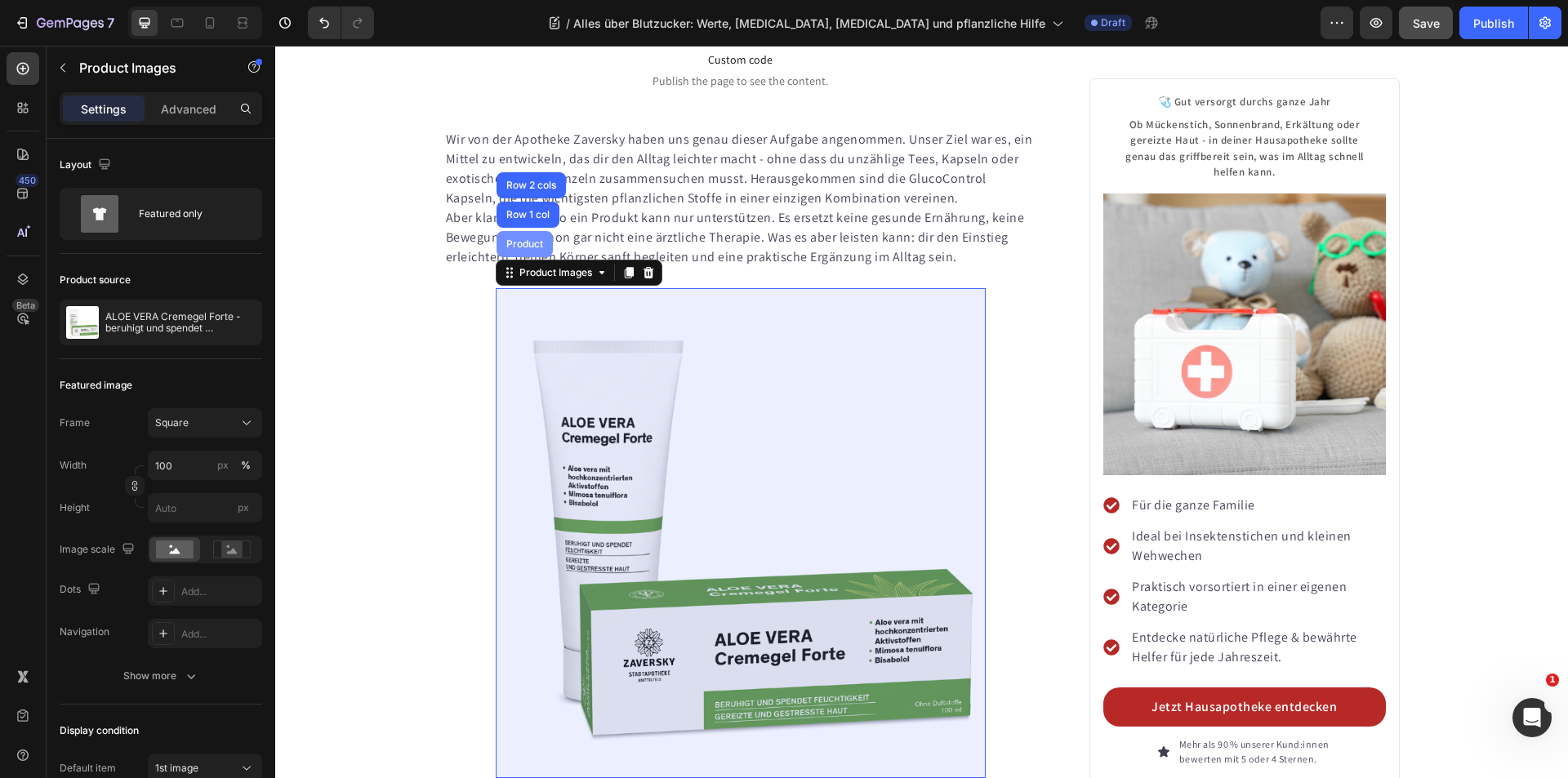
click at [529, 239] on div "Product" at bounding box center [524, 243] width 43 height 10
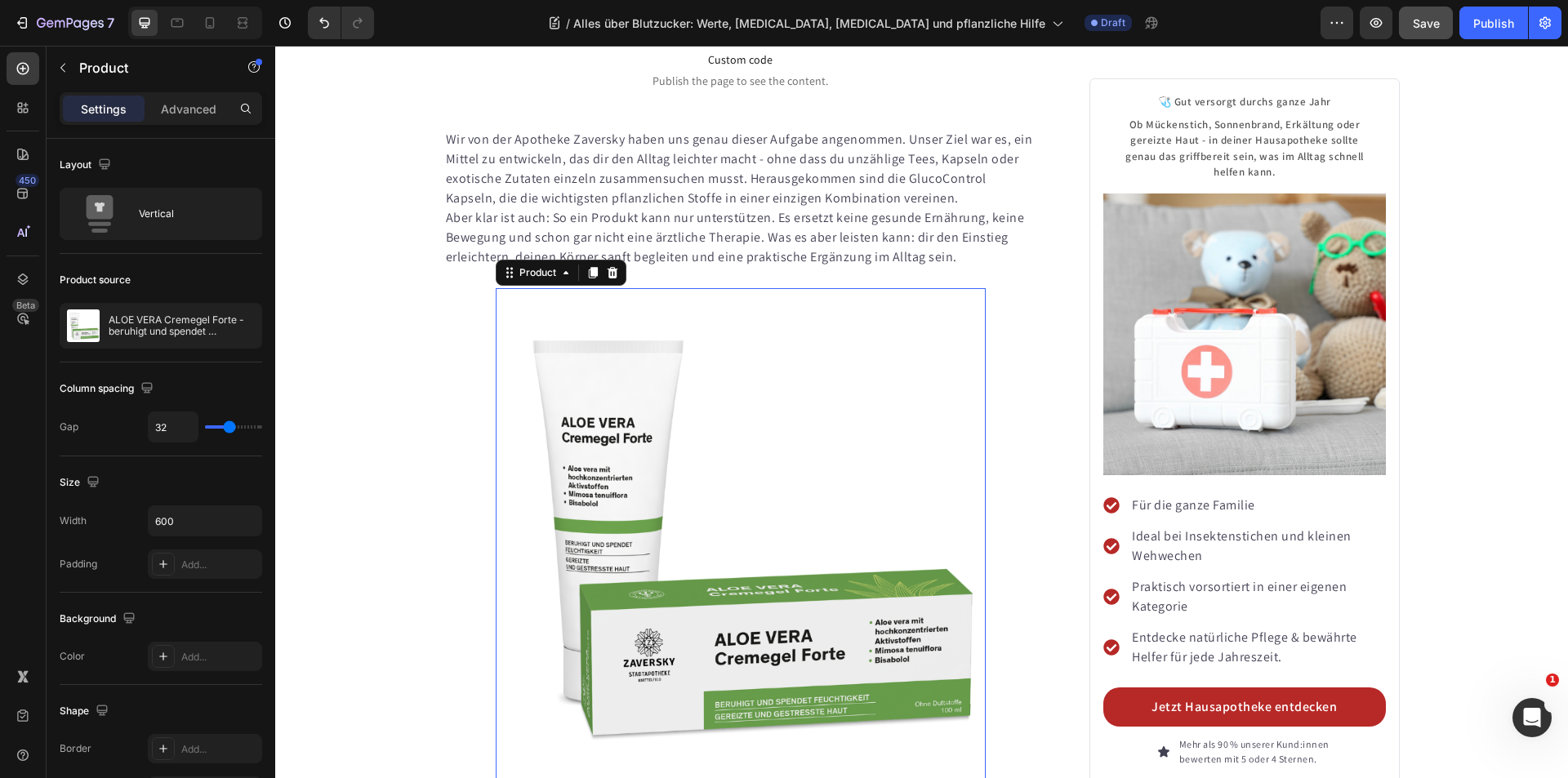
click at [607, 267] on icon at bounding box center [612, 272] width 10 height 11
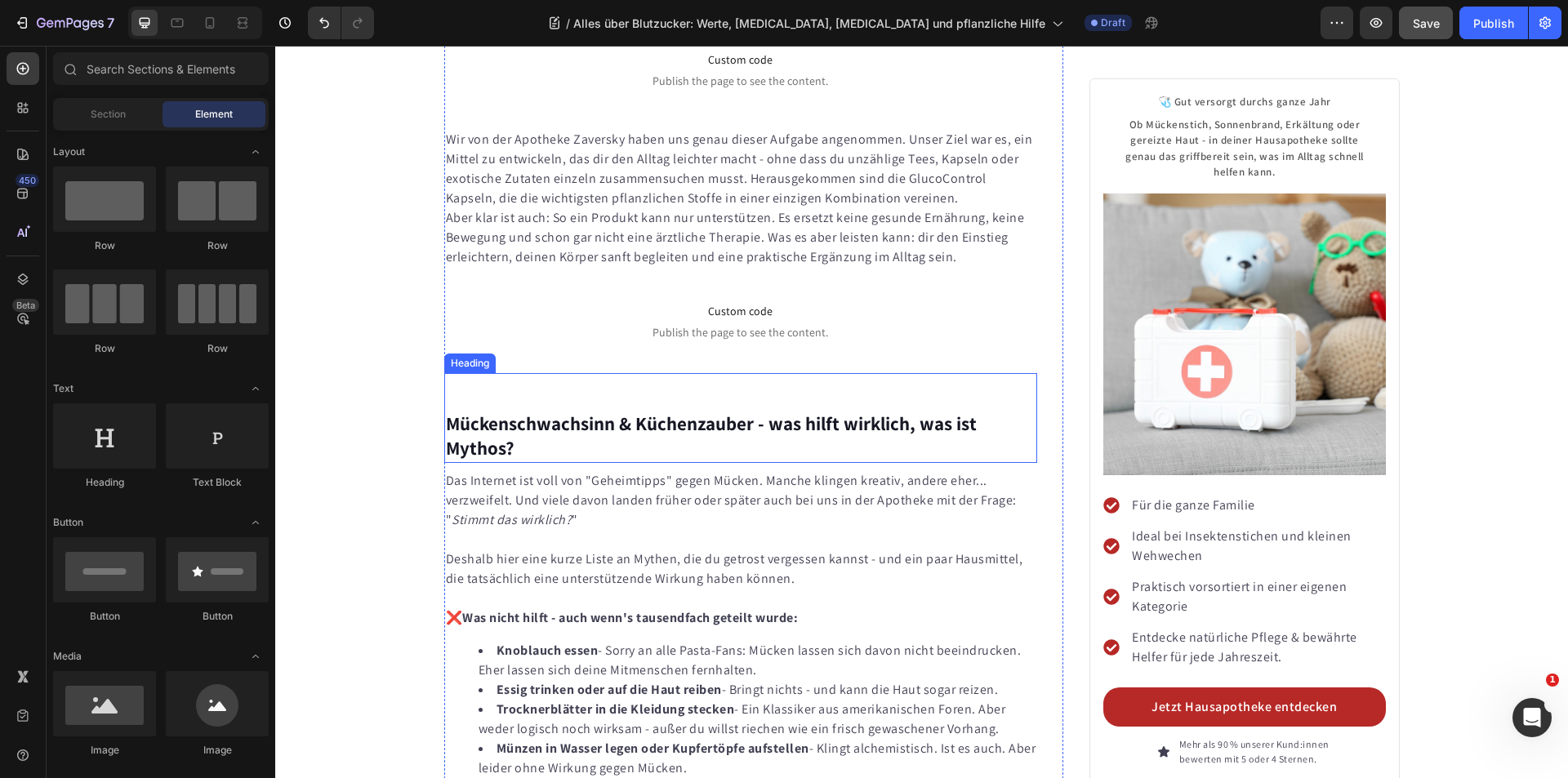
click at [488, 373] on h2 "Mückenschwachsinn & Küchenzauber - was hilft wirklich, was ist Mythos?" at bounding box center [741, 417] width 594 height 90
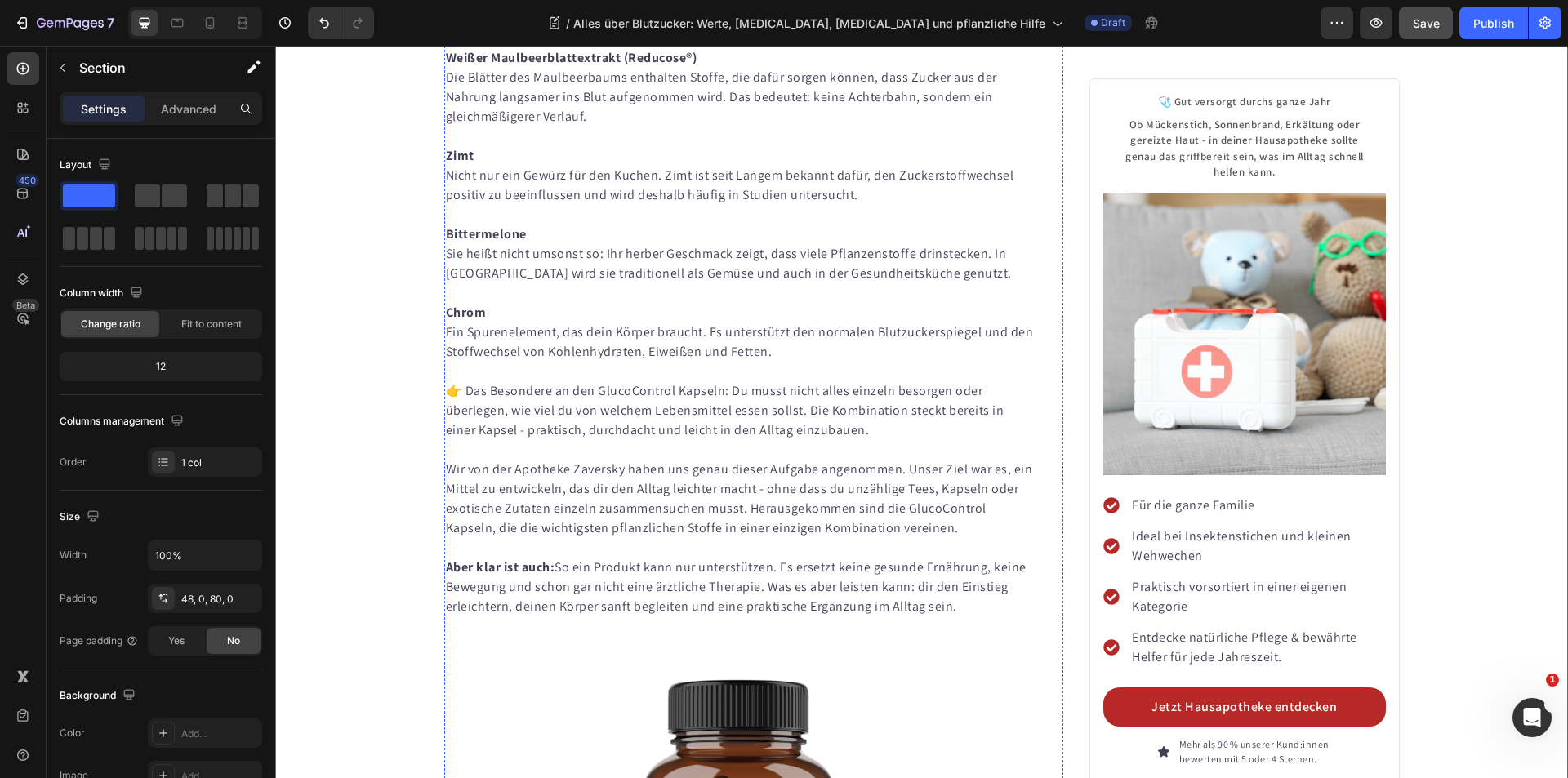
scroll to position [7537, 0]
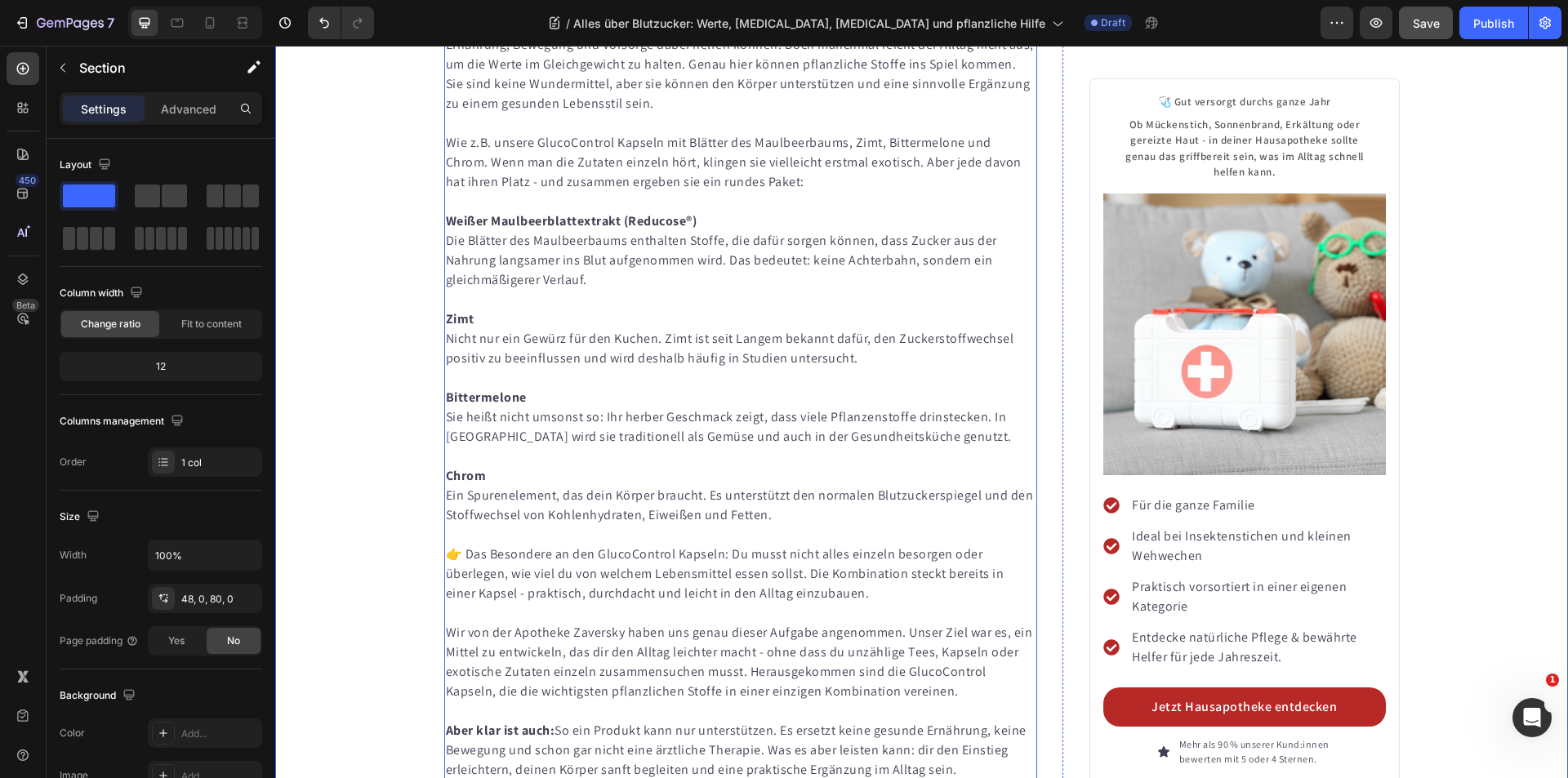
click at [641, 525] on p "Rich Text Editor. Editing area: main" at bounding box center [741, 535] width 591 height 20
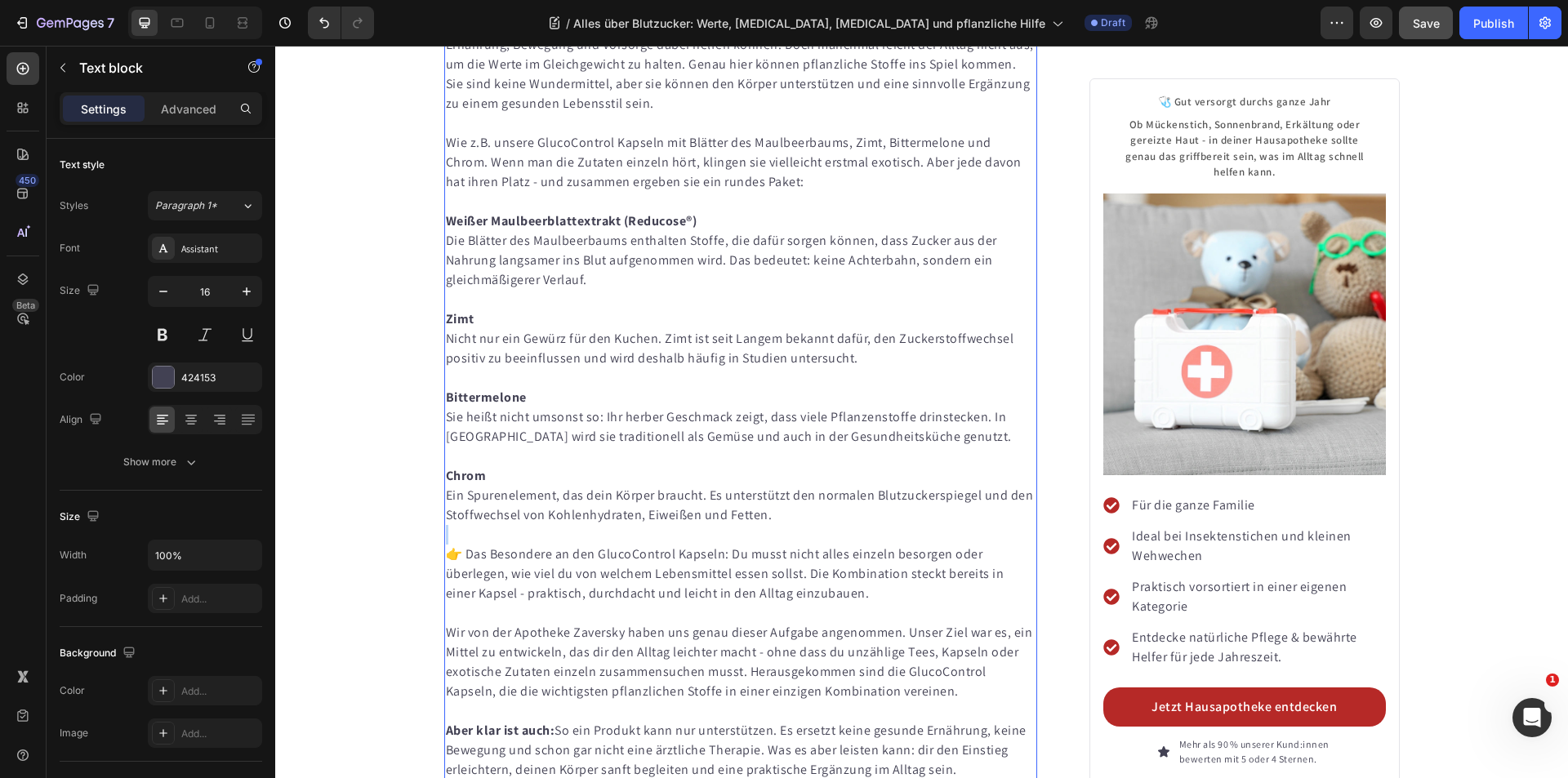
click at [641, 525] on p "Rich Text Editor. Editing area: main" at bounding box center [741, 535] width 591 height 20
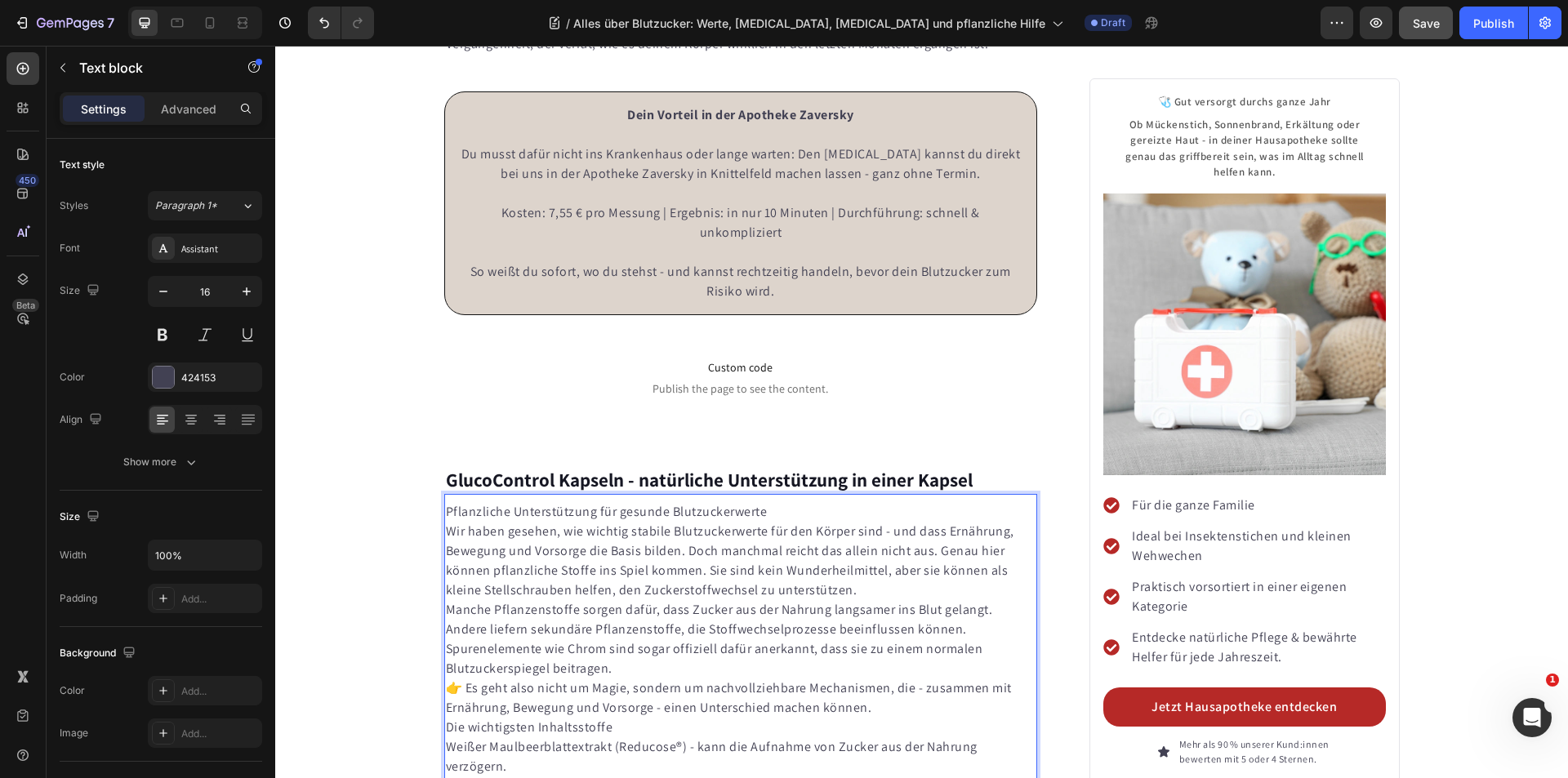
scroll to position [7047, 0]
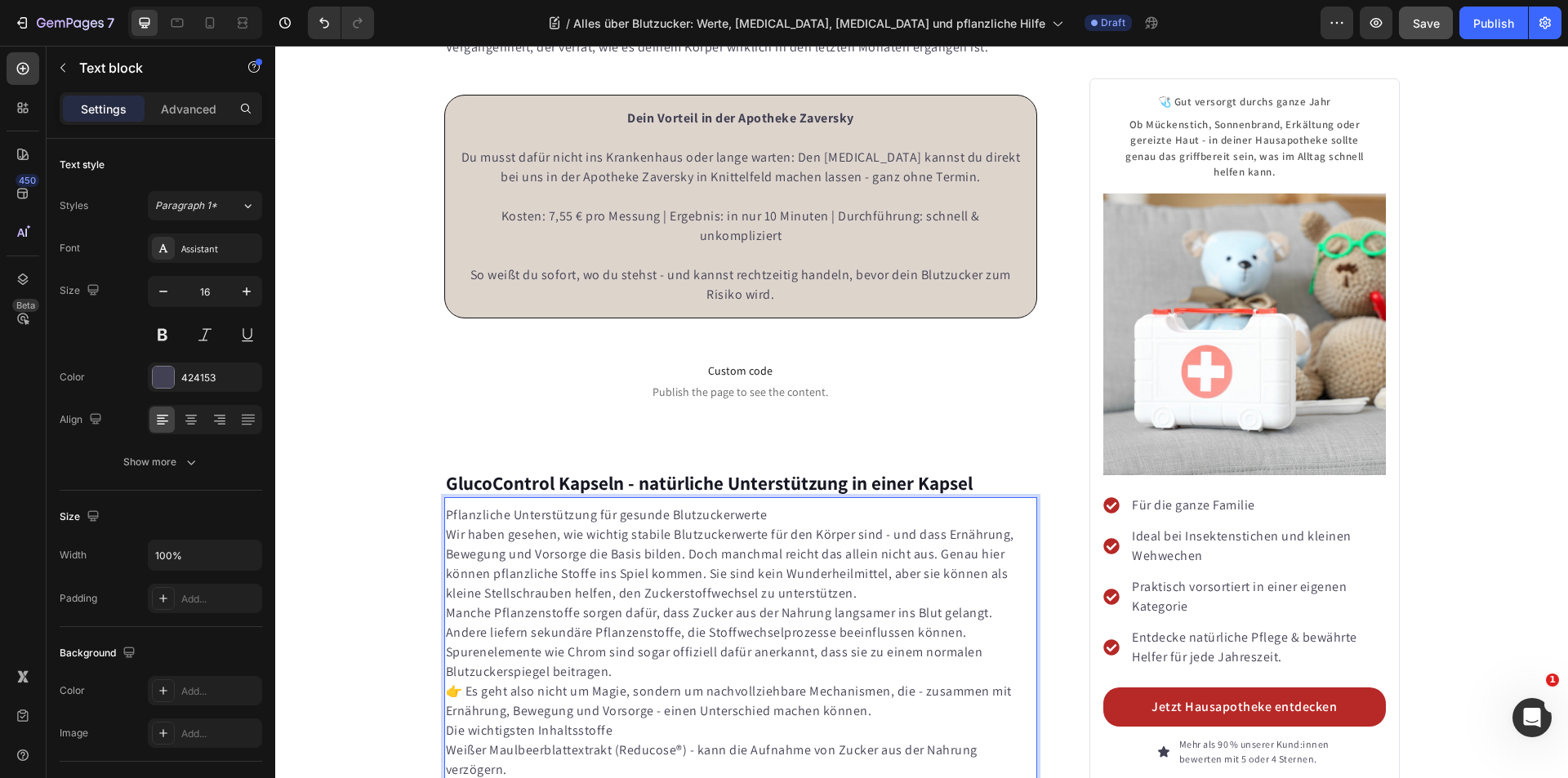
click at [674, 505] on p "Pflanzliche Unterstützung für gesunde Blutzuckerwerte" at bounding box center [741, 515] width 591 height 20
click at [762, 505] on p "Pflanzliche Unterstützung für gesunde Blutzuckerwerte" at bounding box center [741, 515] width 591 height 20
click at [731, 505] on p "Pflanzliche Unterstützung für gesunde Blutzuckerwerte" at bounding box center [741, 515] width 591 height 20
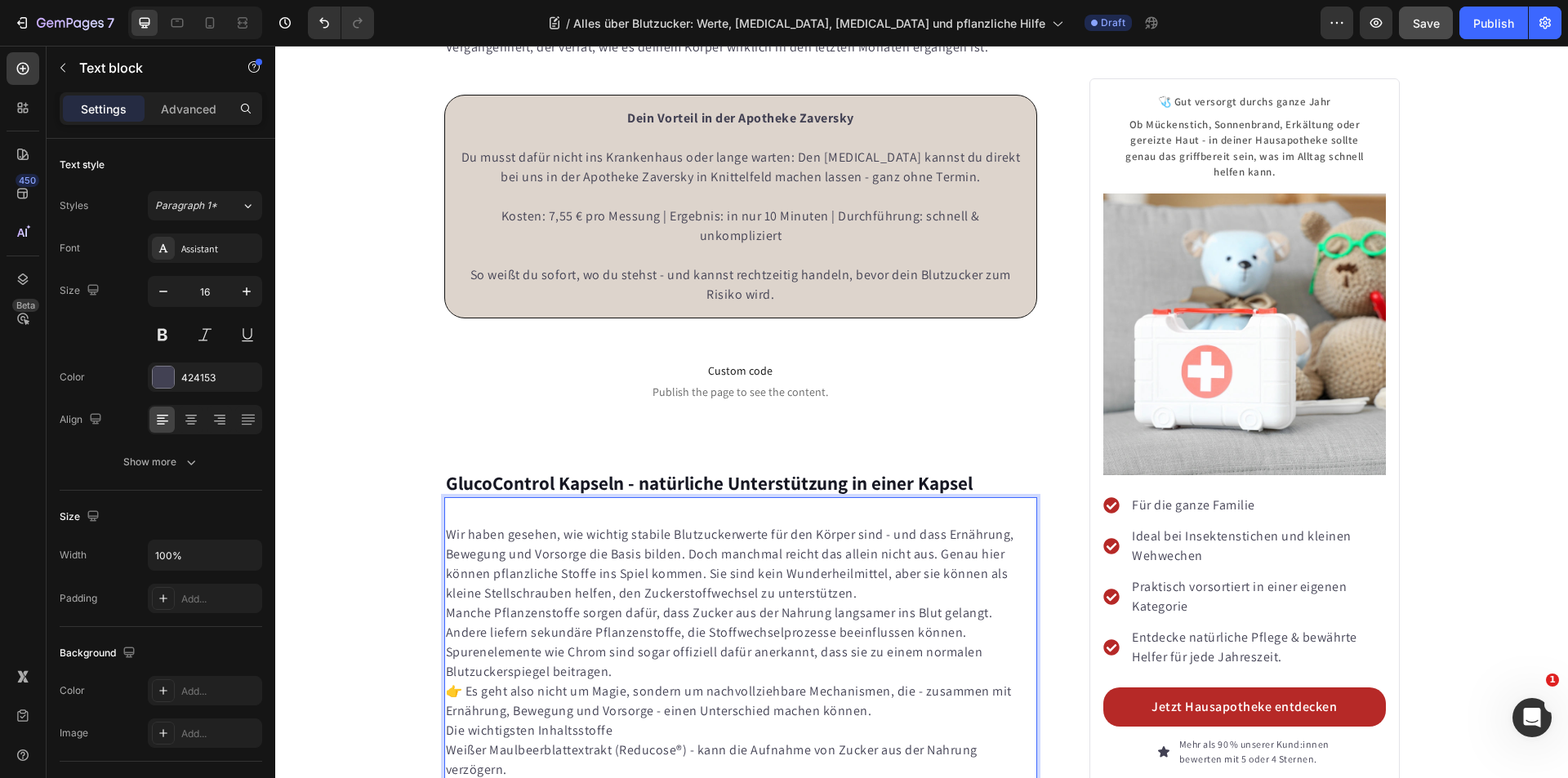
click at [446, 525] on p "Wir haben gesehen, wie wichtig stabile Blutzuckerwerte für den Körper sind - un…" at bounding box center [741, 564] width 591 height 78
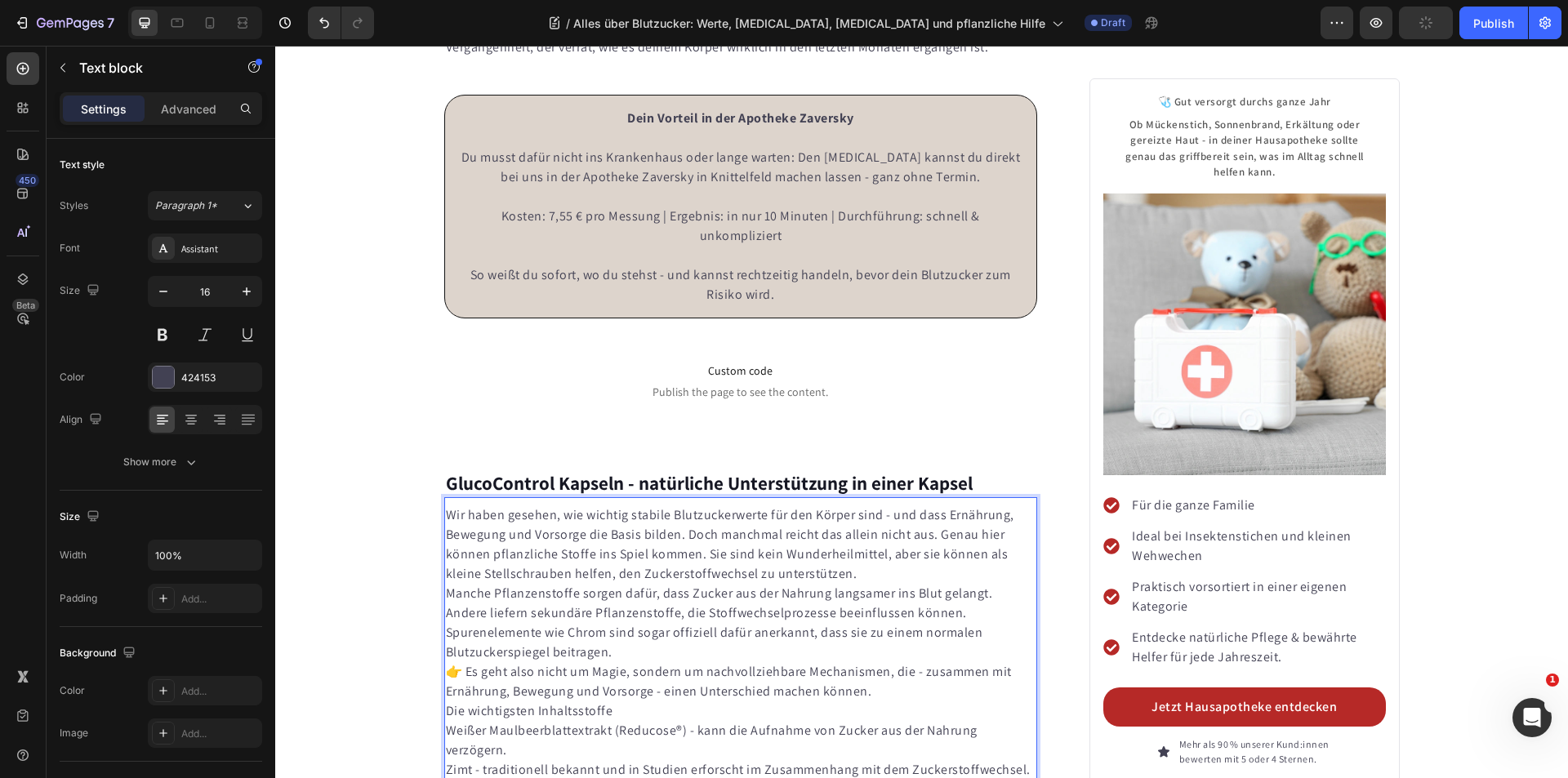
click at [446, 583] on p "Manche Pflanzenstoffe sorgen dafür, dass Zucker aus der Nahrung langsamer ins B…" at bounding box center [741, 593] width 591 height 20
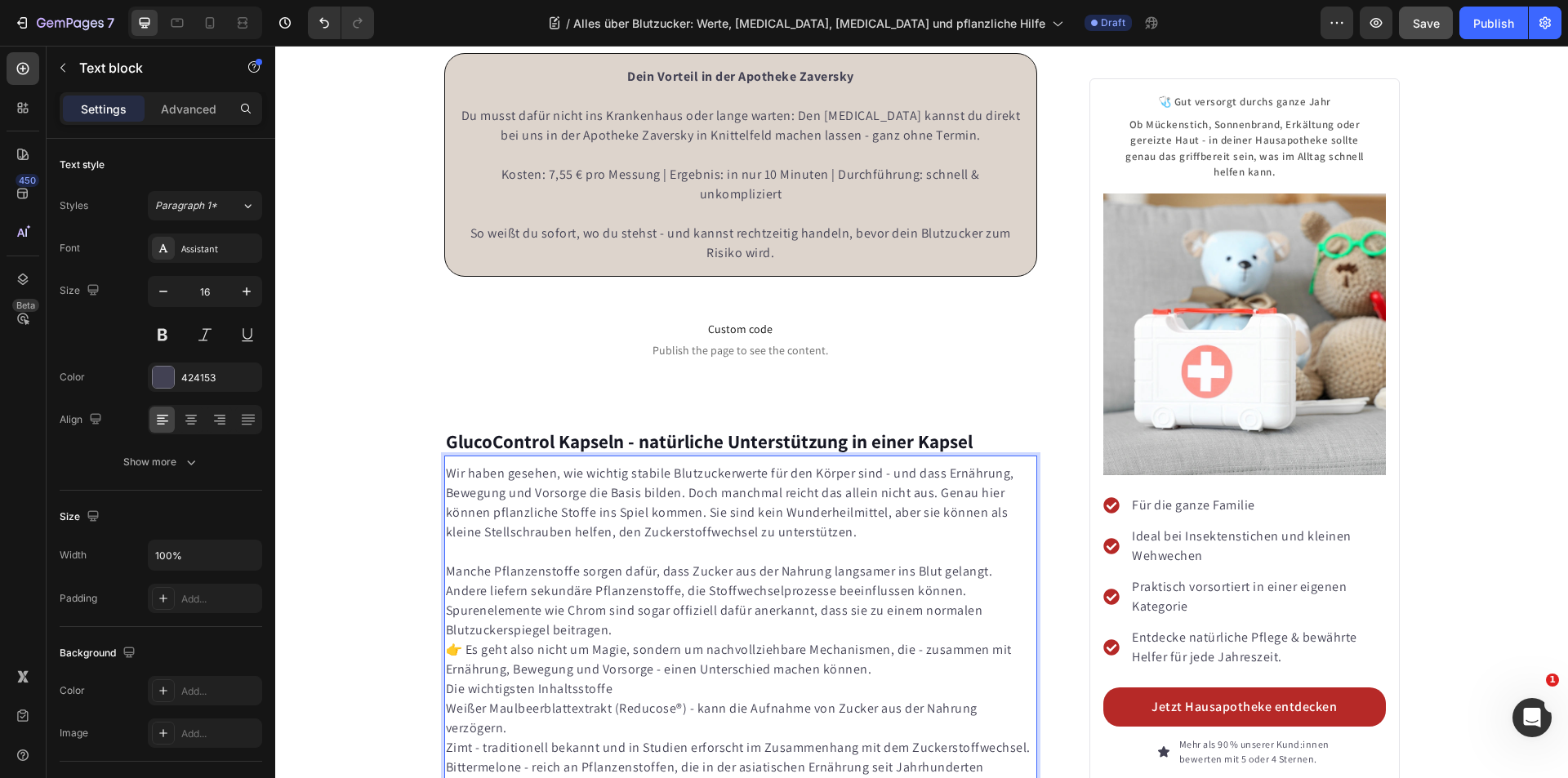
scroll to position [7129, 0]
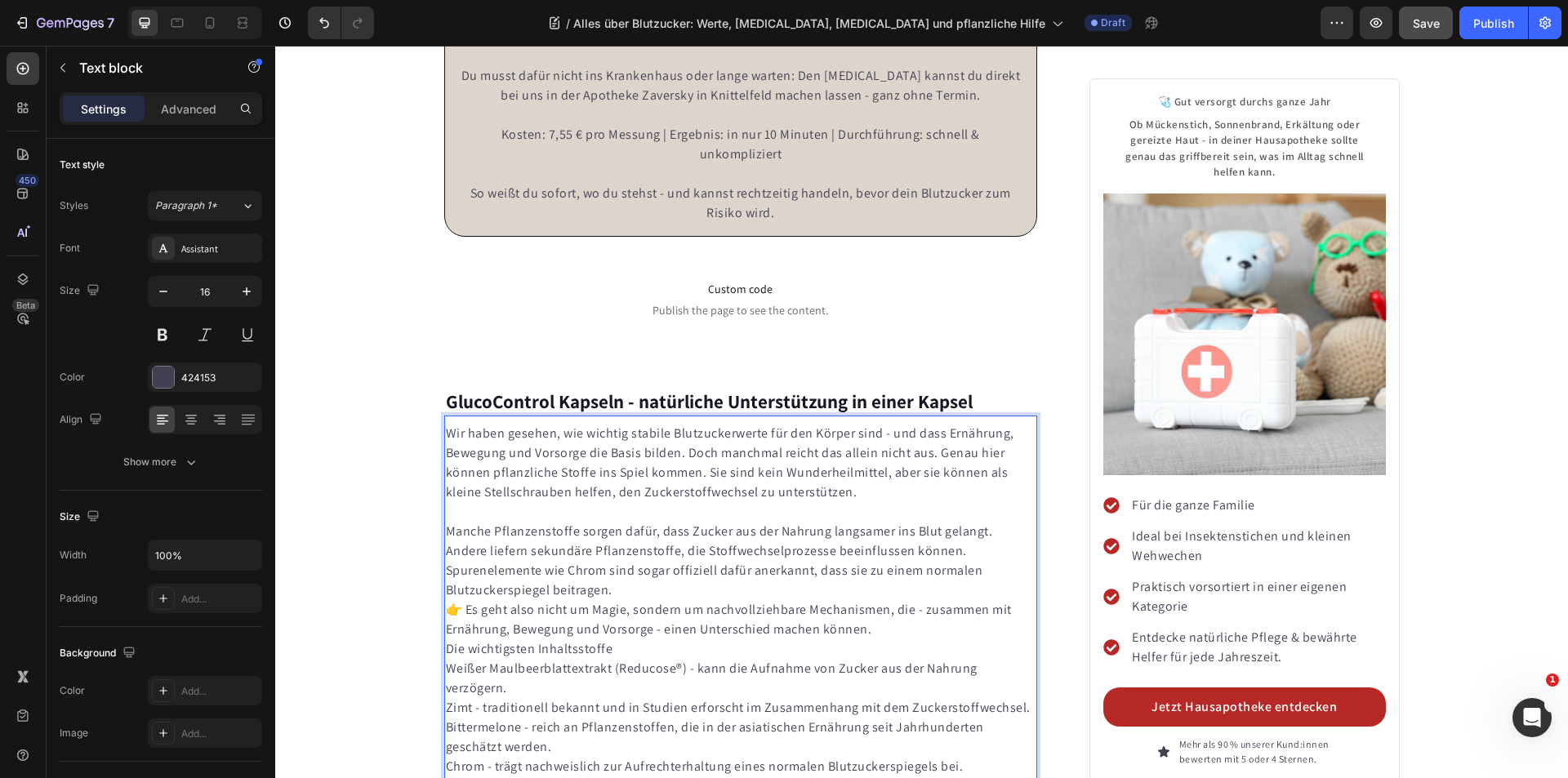
click at [446, 600] on p "👉 Es geht also nicht um Magie, sondern um nachvollziehbare Mechanismen, die - z…" at bounding box center [741, 619] width 591 height 39
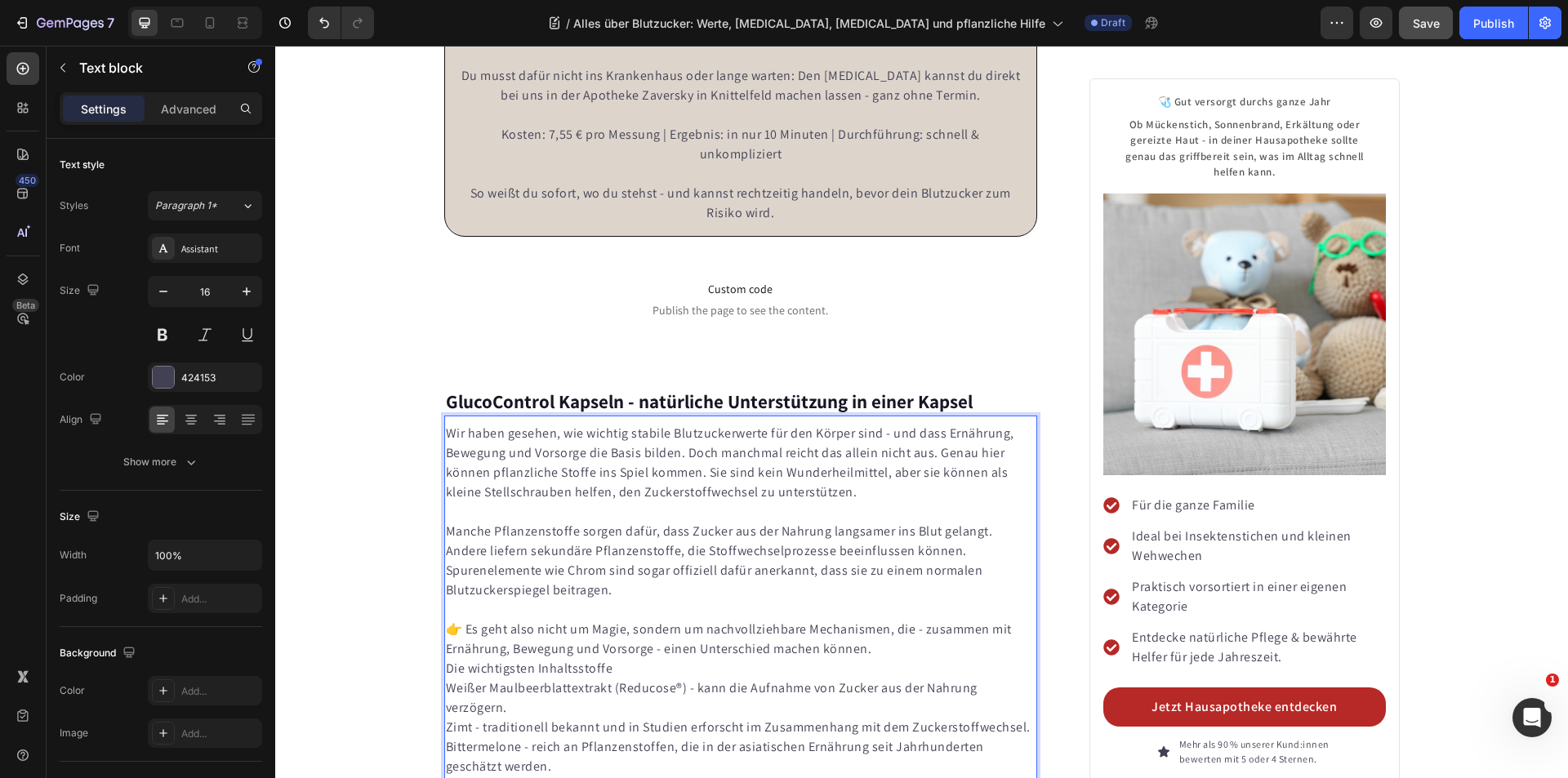
click at [501, 542] on p "Andere liefern sekundäre Pflanzenstoffe, die Stoffwechselprozesse beeinflussen …" at bounding box center [741, 551] width 591 height 20
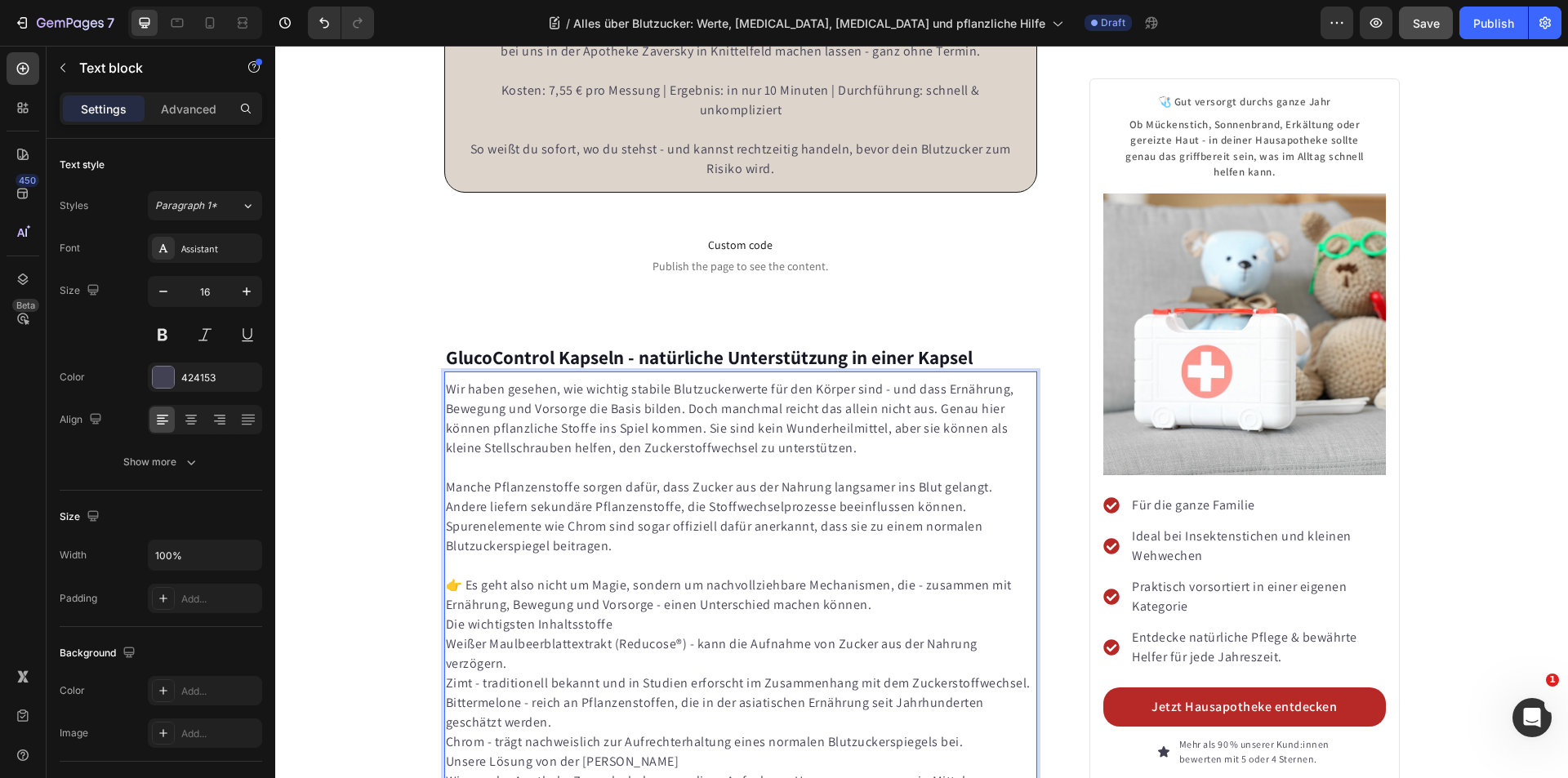
scroll to position [7211, 0]
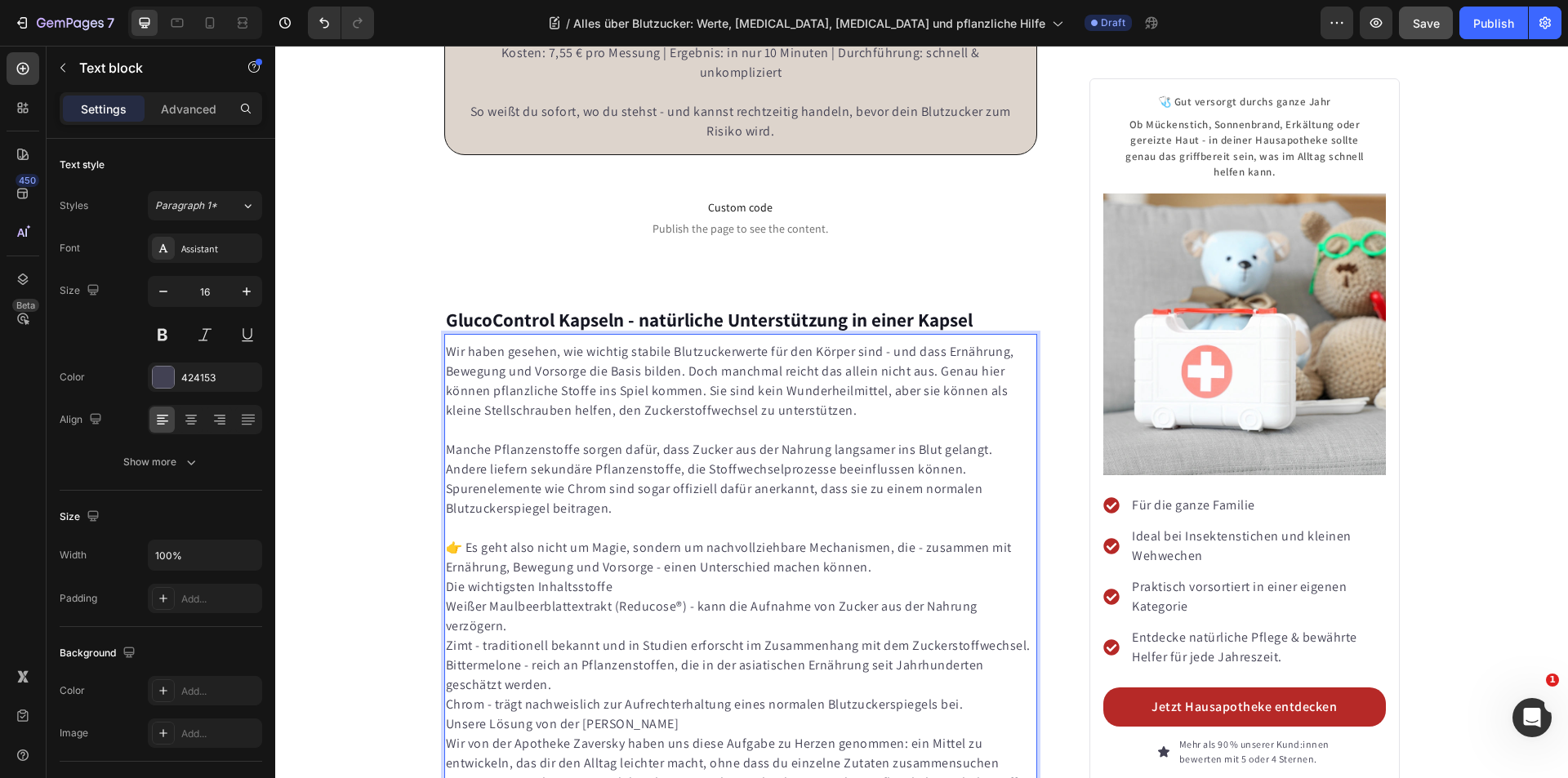
click at [446, 577] on p "Die wichtigsten Inhaltsstoffe" at bounding box center [741, 587] width 591 height 20
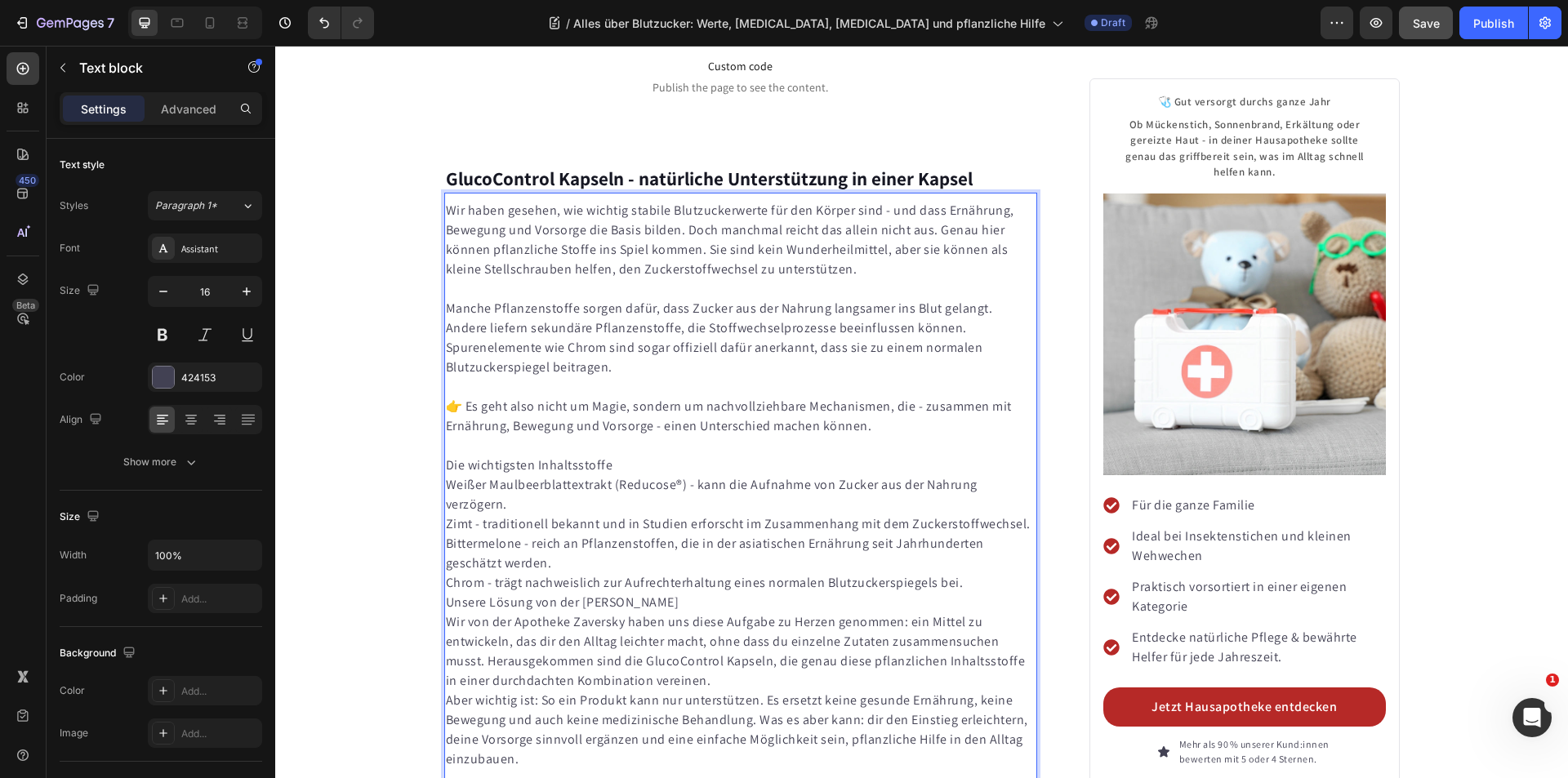
scroll to position [7374, 0]
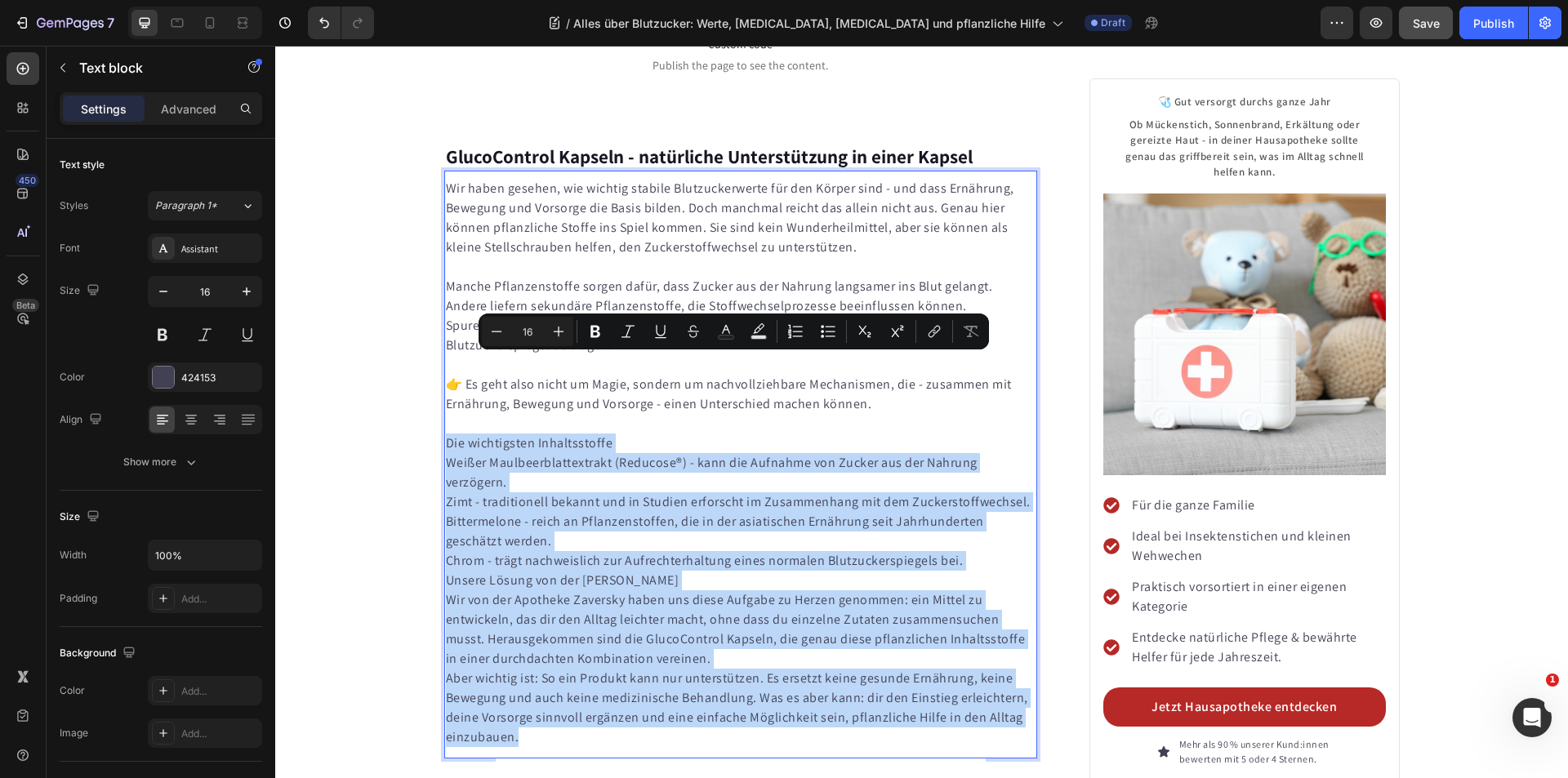
drag, startPoint x: 533, startPoint y: 648, endPoint x: 441, endPoint y: 369, distance: 293.8
click at [444, 369] on div "Wir haben gesehen, wie wichtig stabile Blutzuckerwerte für den Körper sind - un…" at bounding box center [741, 462] width 594 height 571
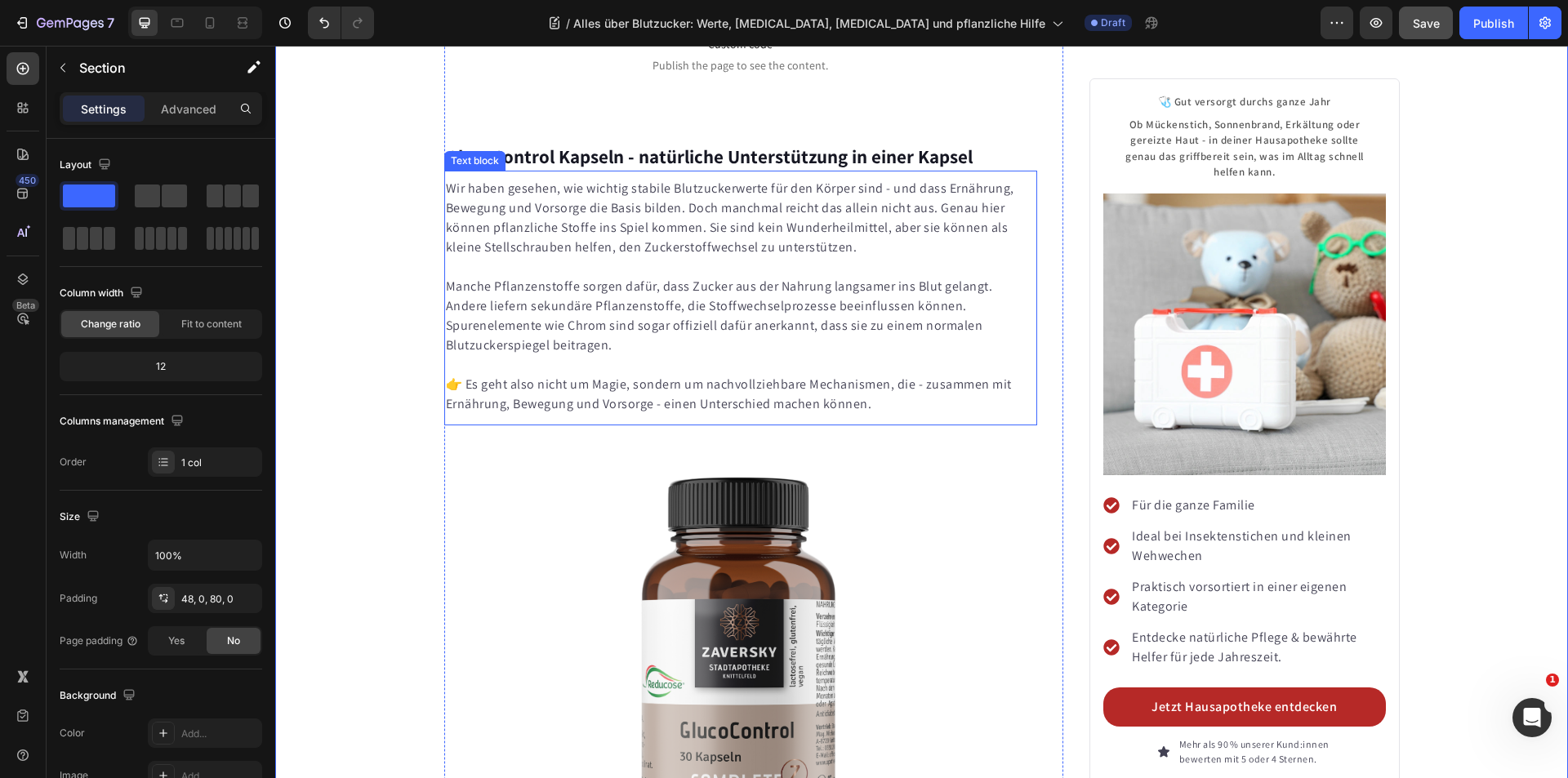
click at [526, 179] on p "Wir haben gesehen, wie wichtig stabile Blutzuckerwerte für den Körper sind - un…" at bounding box center [741, 218] width 591 height 78
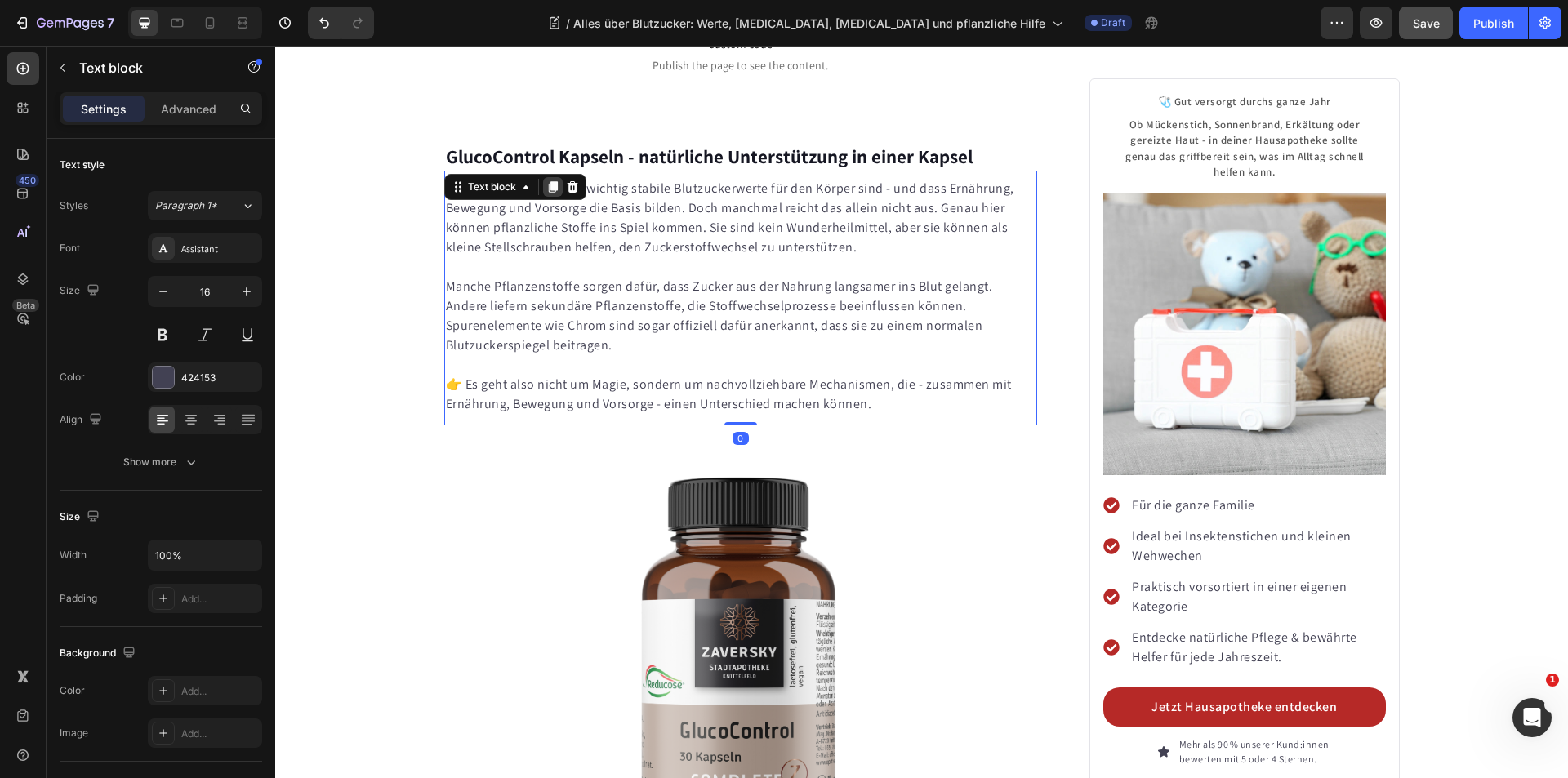
click at [548, 182] on icon at bounding box center [552, 187] width 9 height 11
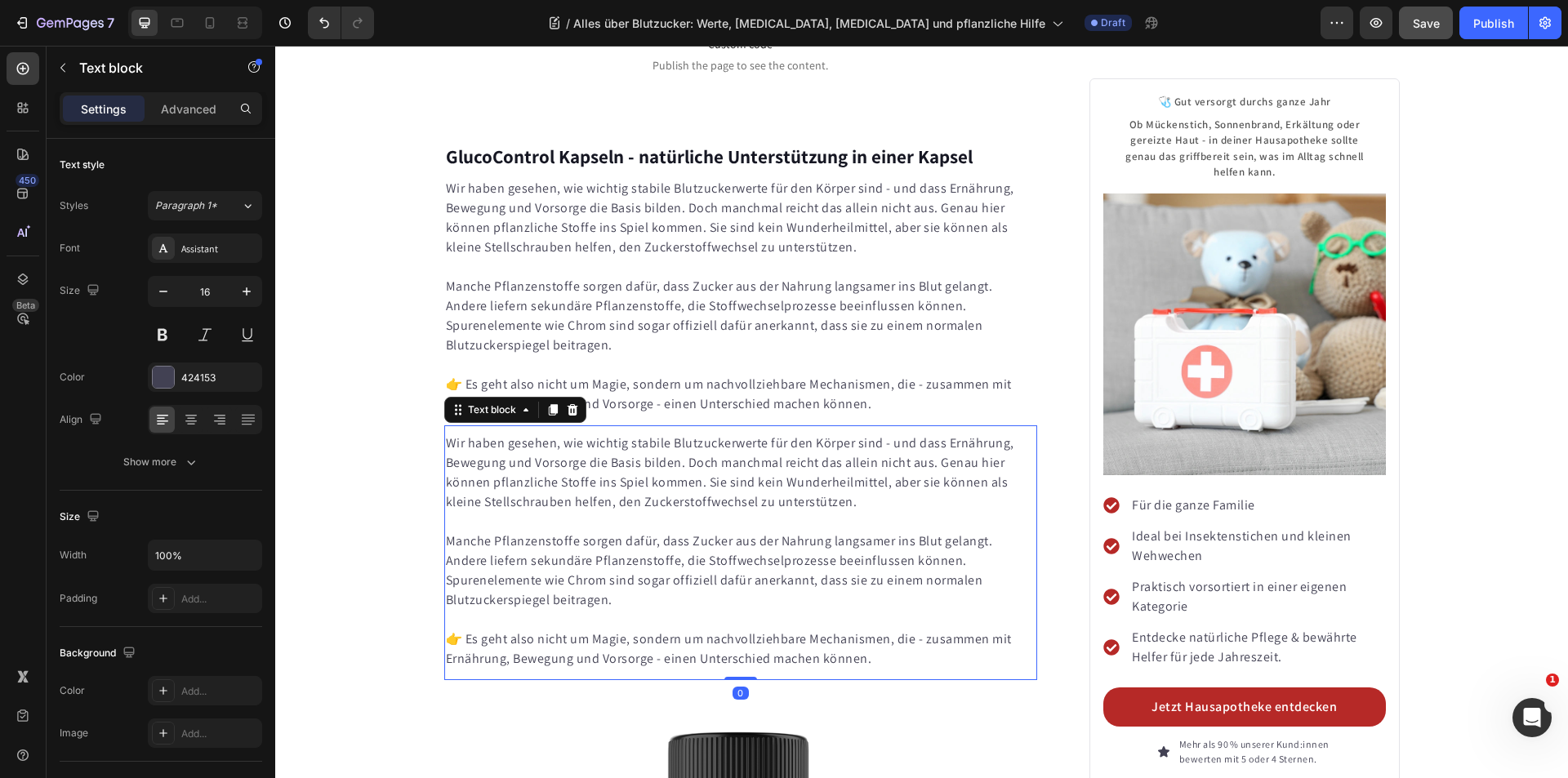
click at [534, 434] on p "Wir haben gesehen, wie wichtig stabile Blutzuckerwerte für den Körper sind - un…" at bounding box center [741, 473] width 591 height 78
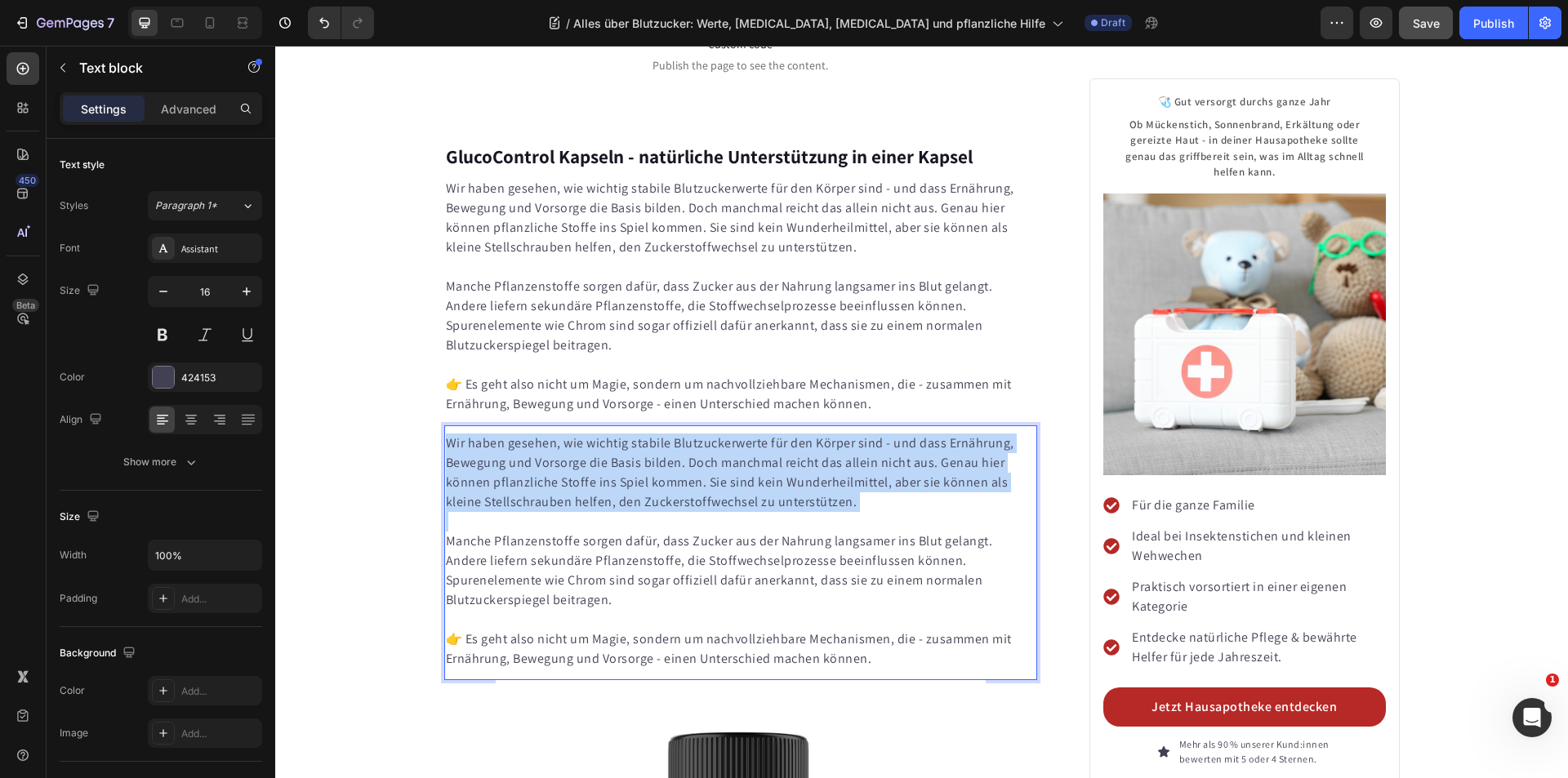
click at [534, 434] on p "Wir haben gesehen, wie wichtig stabile Blutzuckerwerte für den Körper sind - un…" at bounding box center [741, 473] width 591 height 78
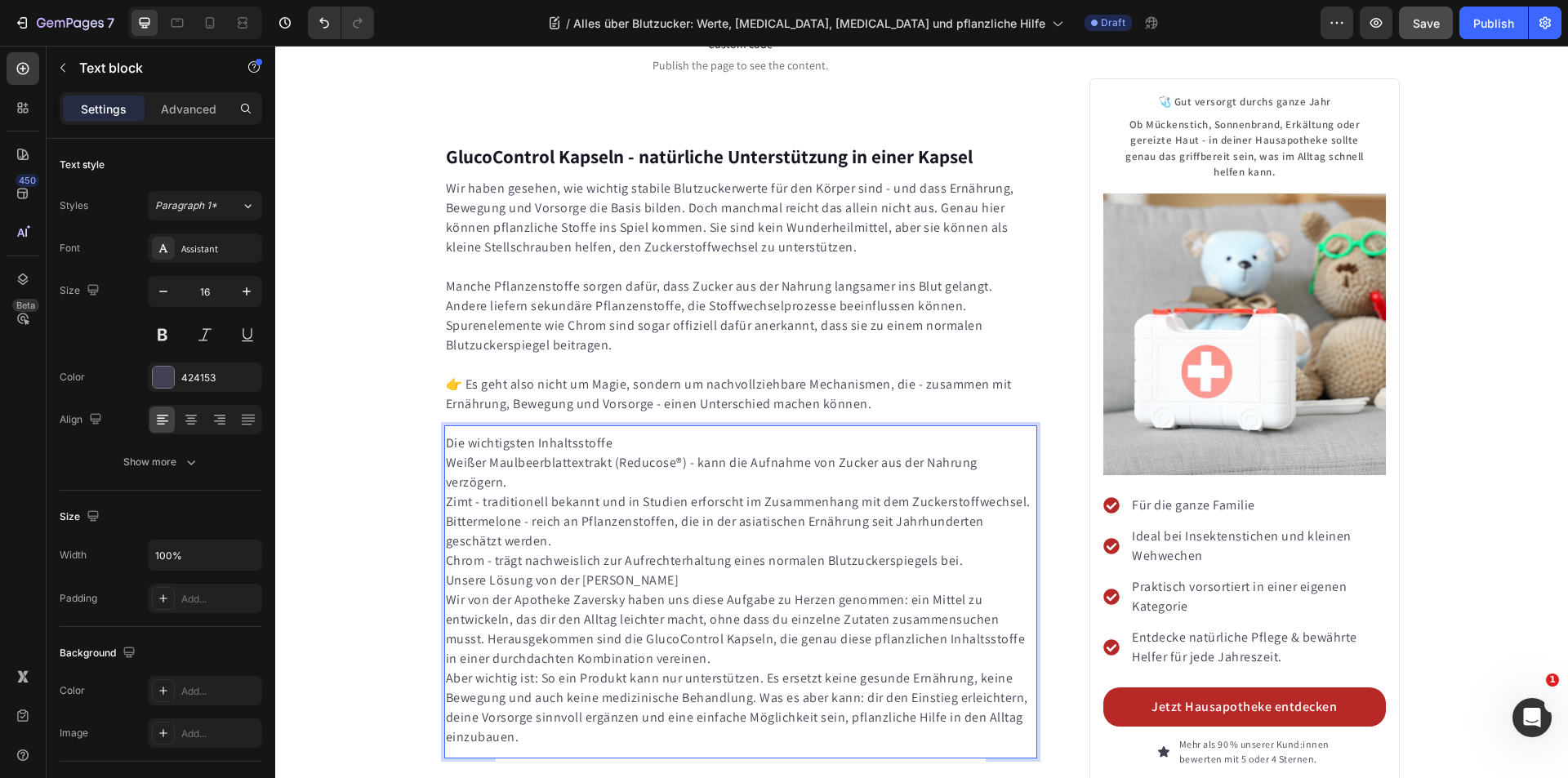
click at [532, 453] on p "Weißer Maulbeerblattextrakt (Reducose®) - kann die Aufnahme von Zucker aus der …" at bounding box center [741, 472] width 591 height 39
click at [609, 434] on p "Die wichtigsten Inhaltsstoffe" at bounding box center [741, 443] width 591 height 20
click at [486, 144] on strong "GlucoControl Kapseln - natürliche Unterstützung in einer Kapsel" at bounding box center [710, 156] width 527 height 24
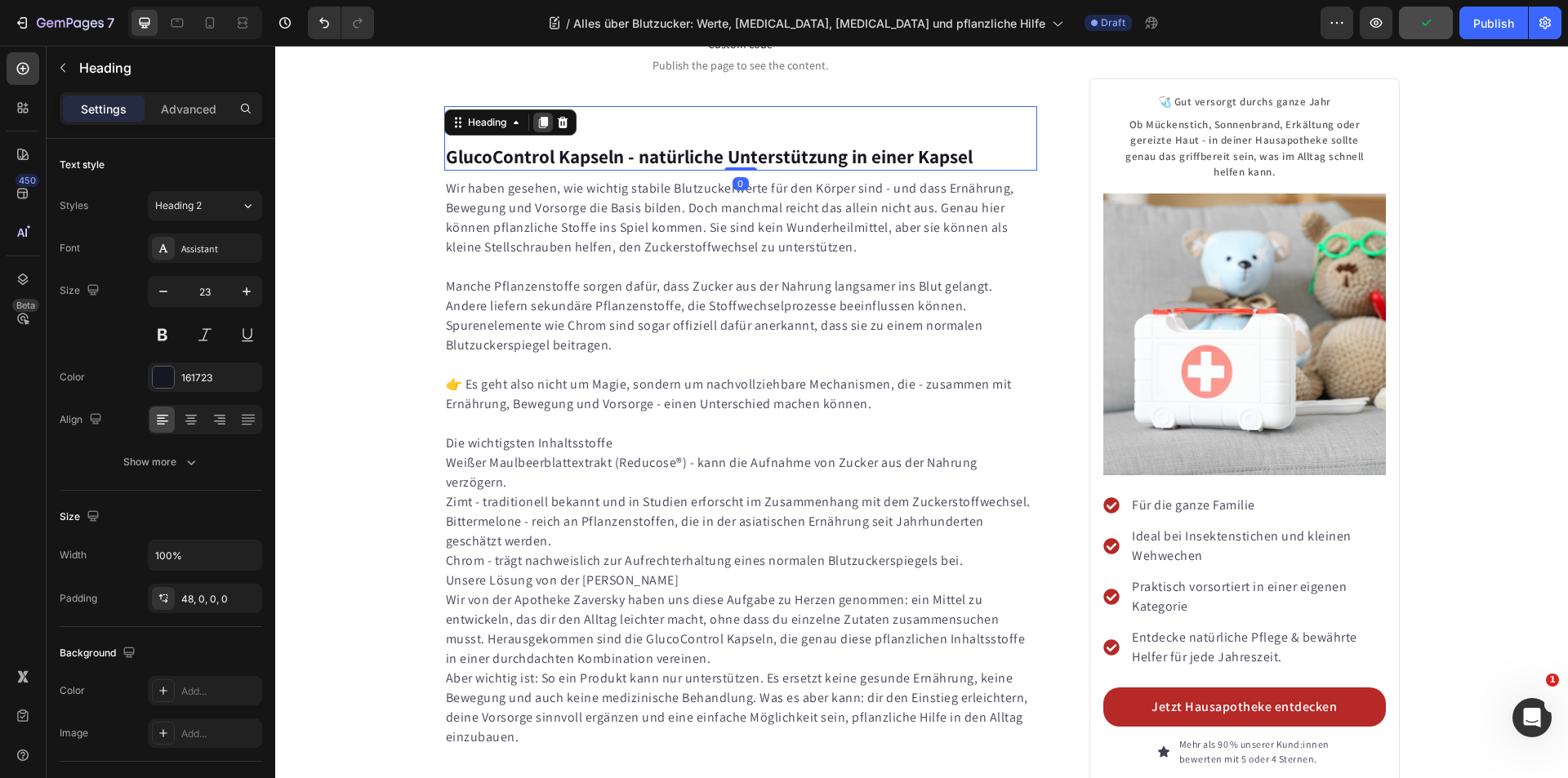
click at [538, 113] on div at bounding box center [543, 123] width 20 height 20
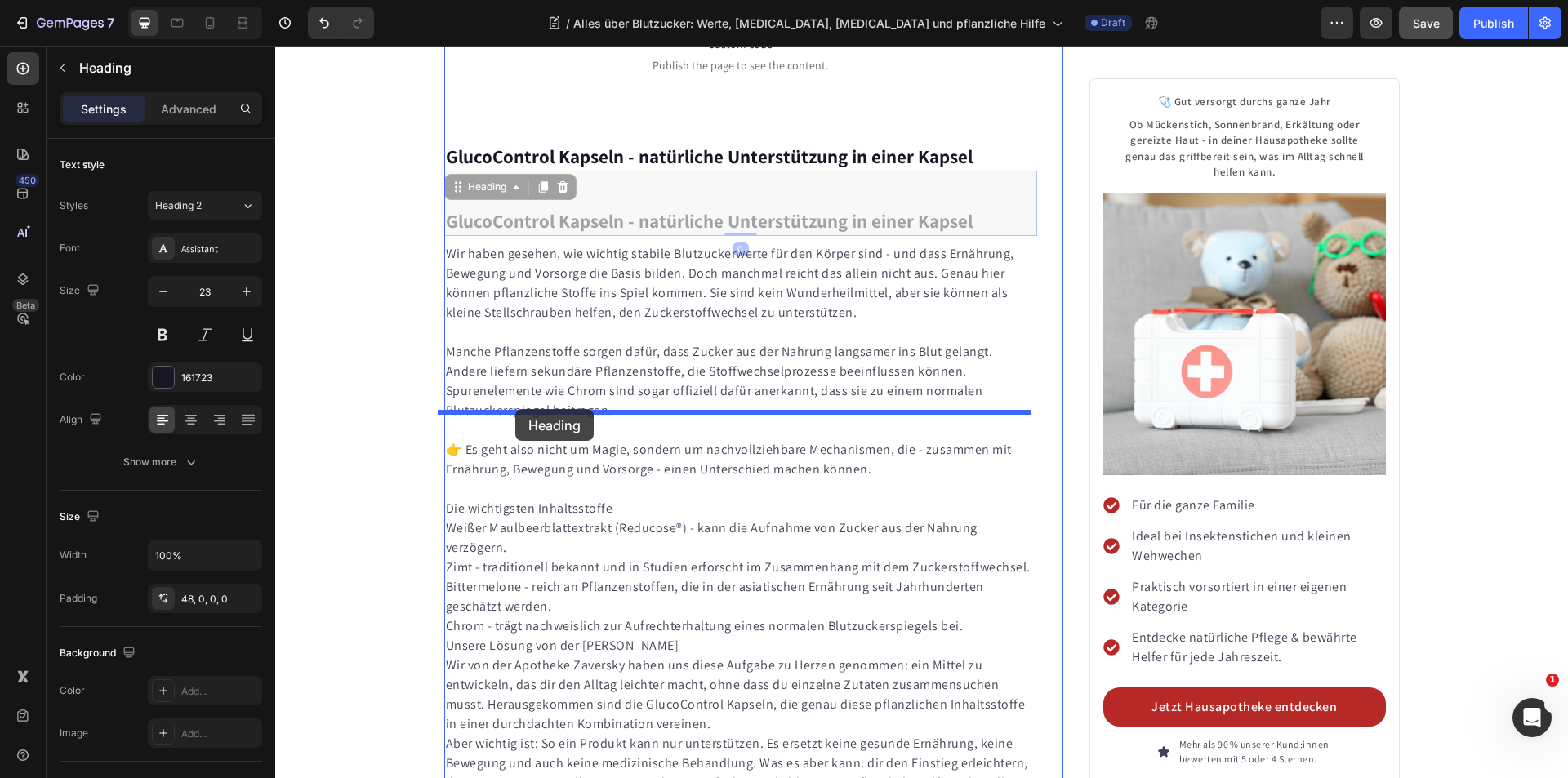
drag, startPoint x: 452, startPoint y: 114, endPoint x: 516, endPoint y: 409, distance: 301.9
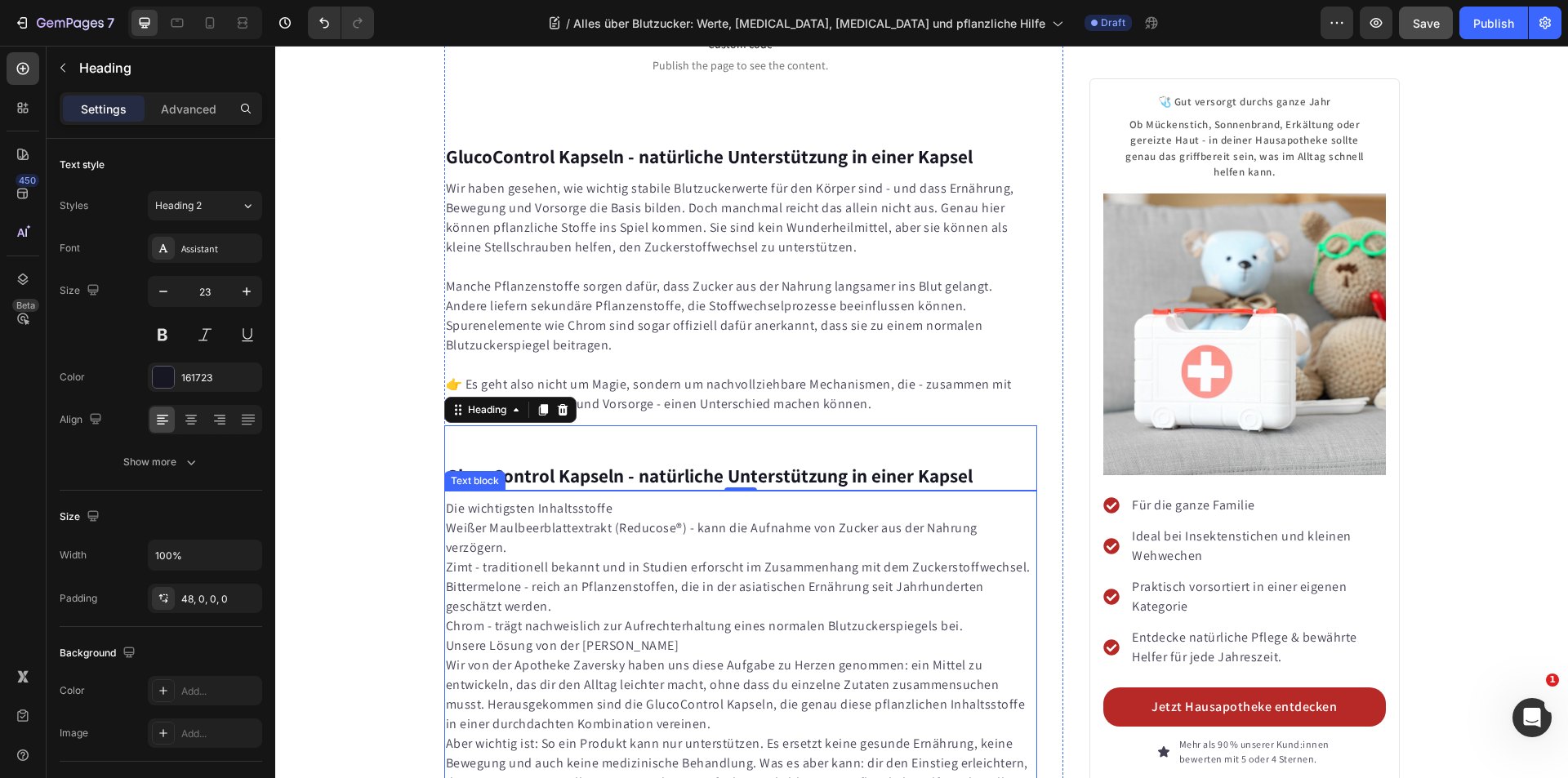
click at [555, 499] on p "Die wichtigsten Inhaltsstoffe" at bounding box center [741, 509] width 591 height 20
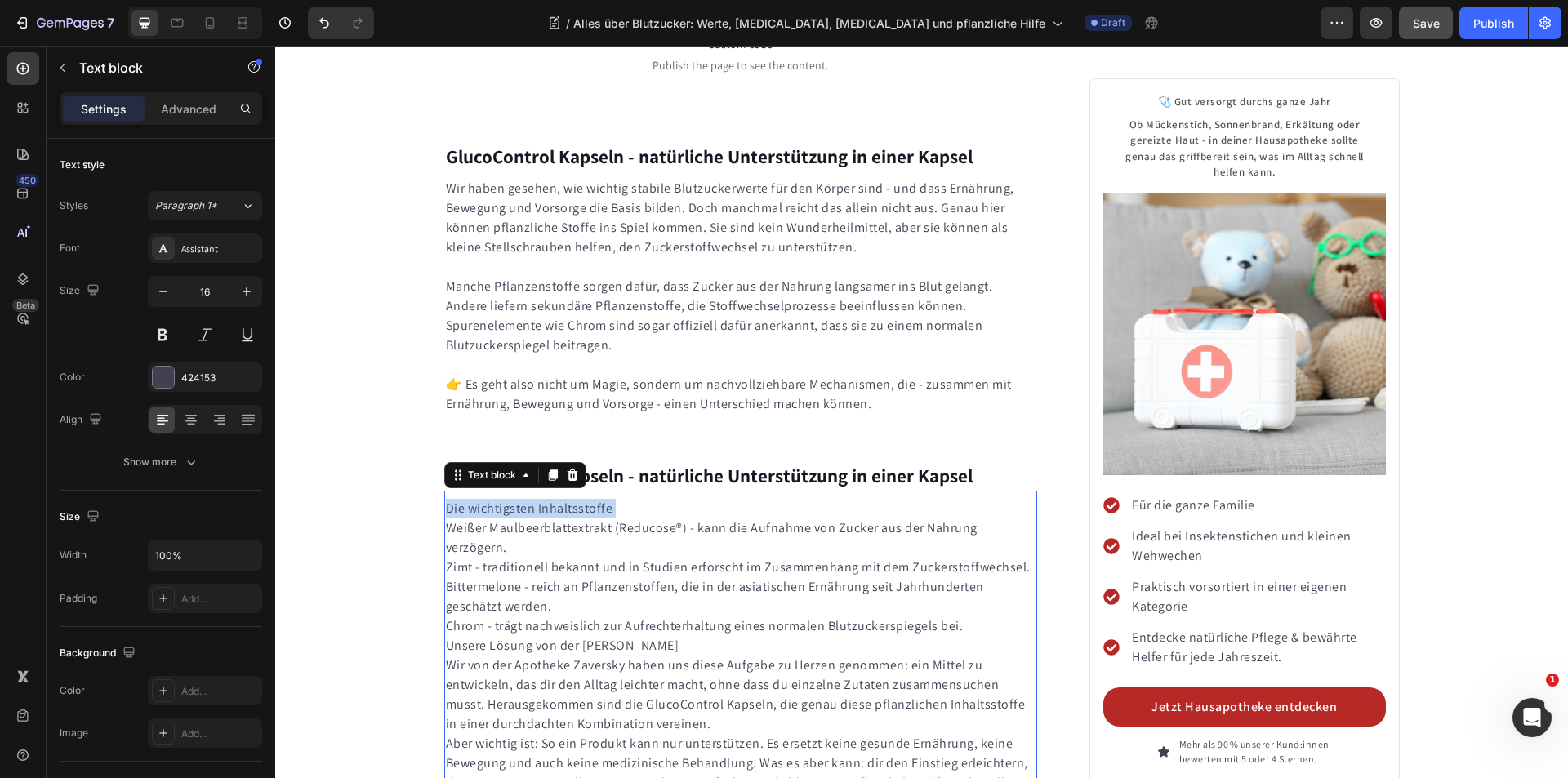
click at [555, 499] on p "Die wichtigsten Inhaltsstoffe" at bounding box center [741, 509] width 591 height 20
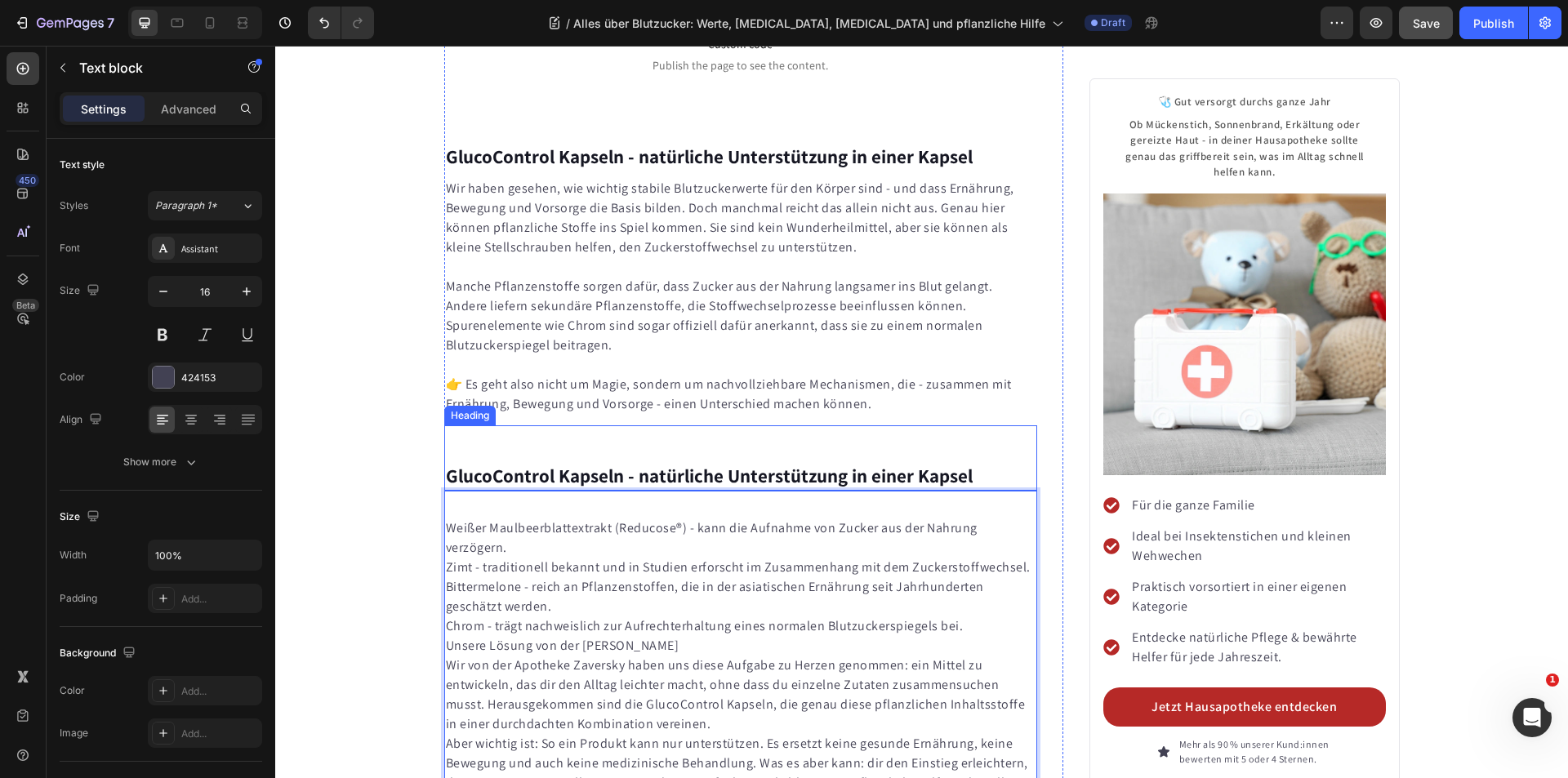
click at [606, 463] on strong "GlucoControl Kapseln - natürliche Unterstützung in einer Kapsel" at bounding box center [710, 475] width 527 height 24
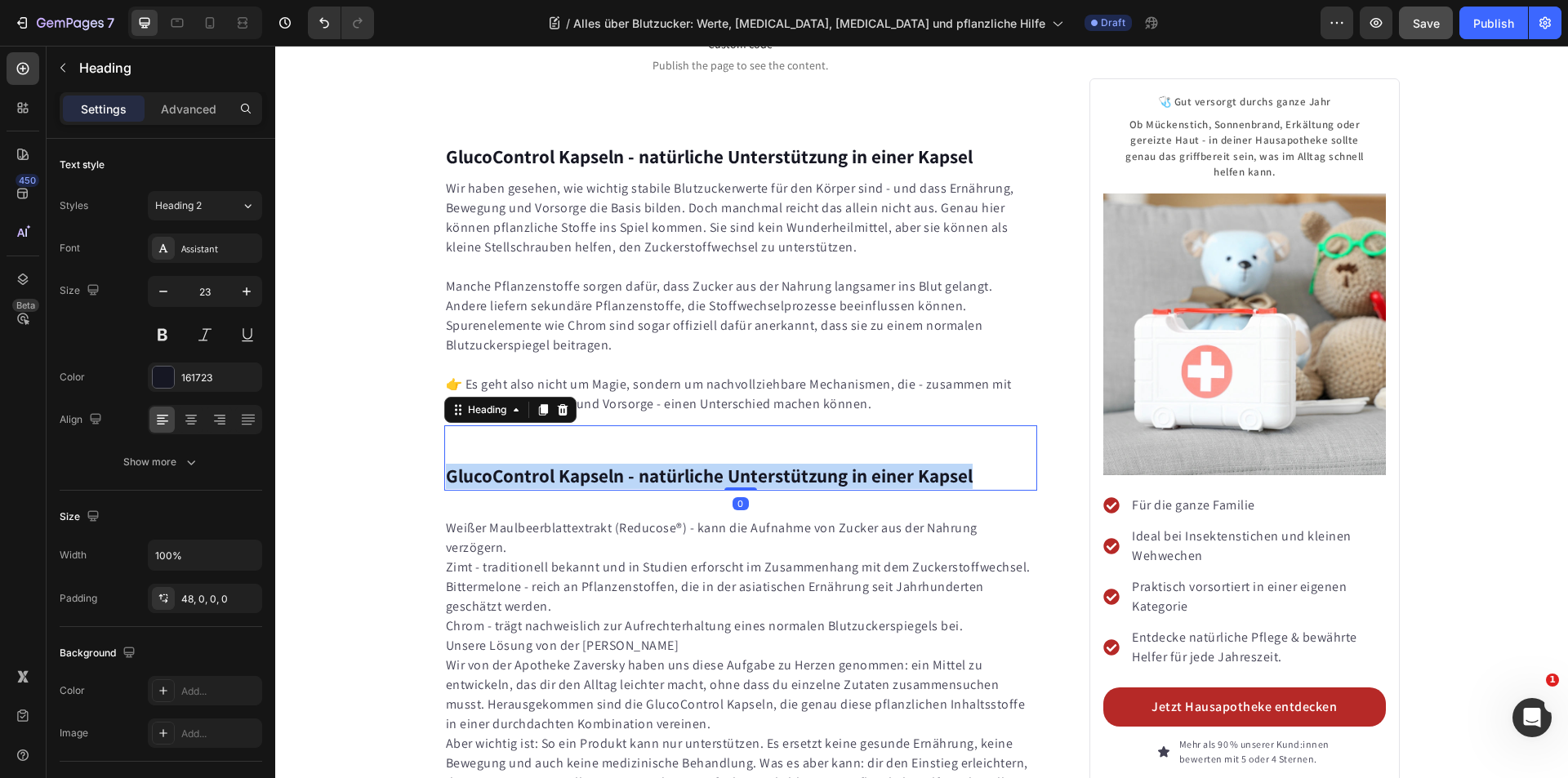
click at [606, 463] on strong "GlucoControl Kapseln - natürliche Unterstützung in einer Kapsel" at bounding box center [710, 475] width 527 height 24
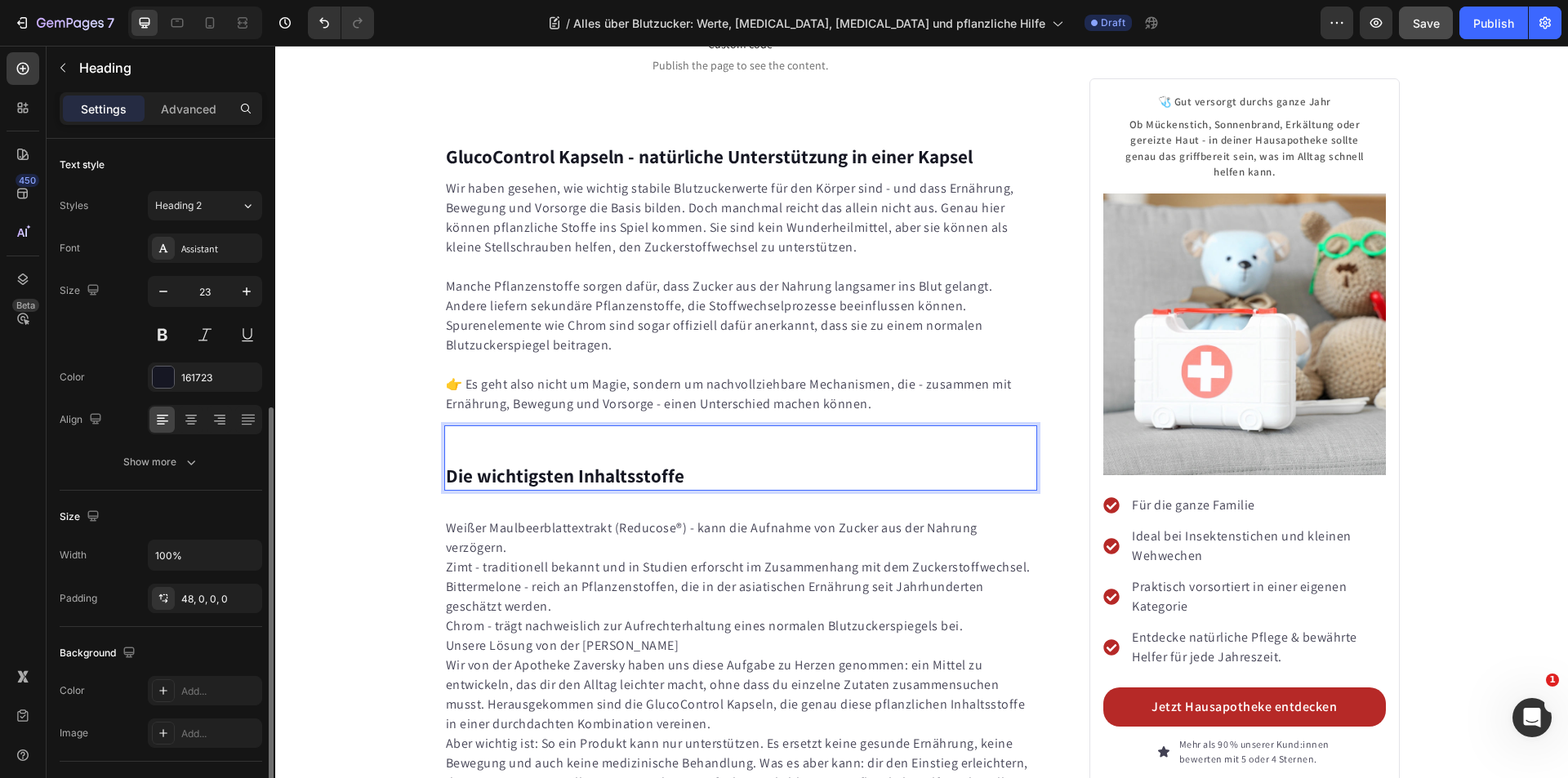
scroll to position [374, 0]
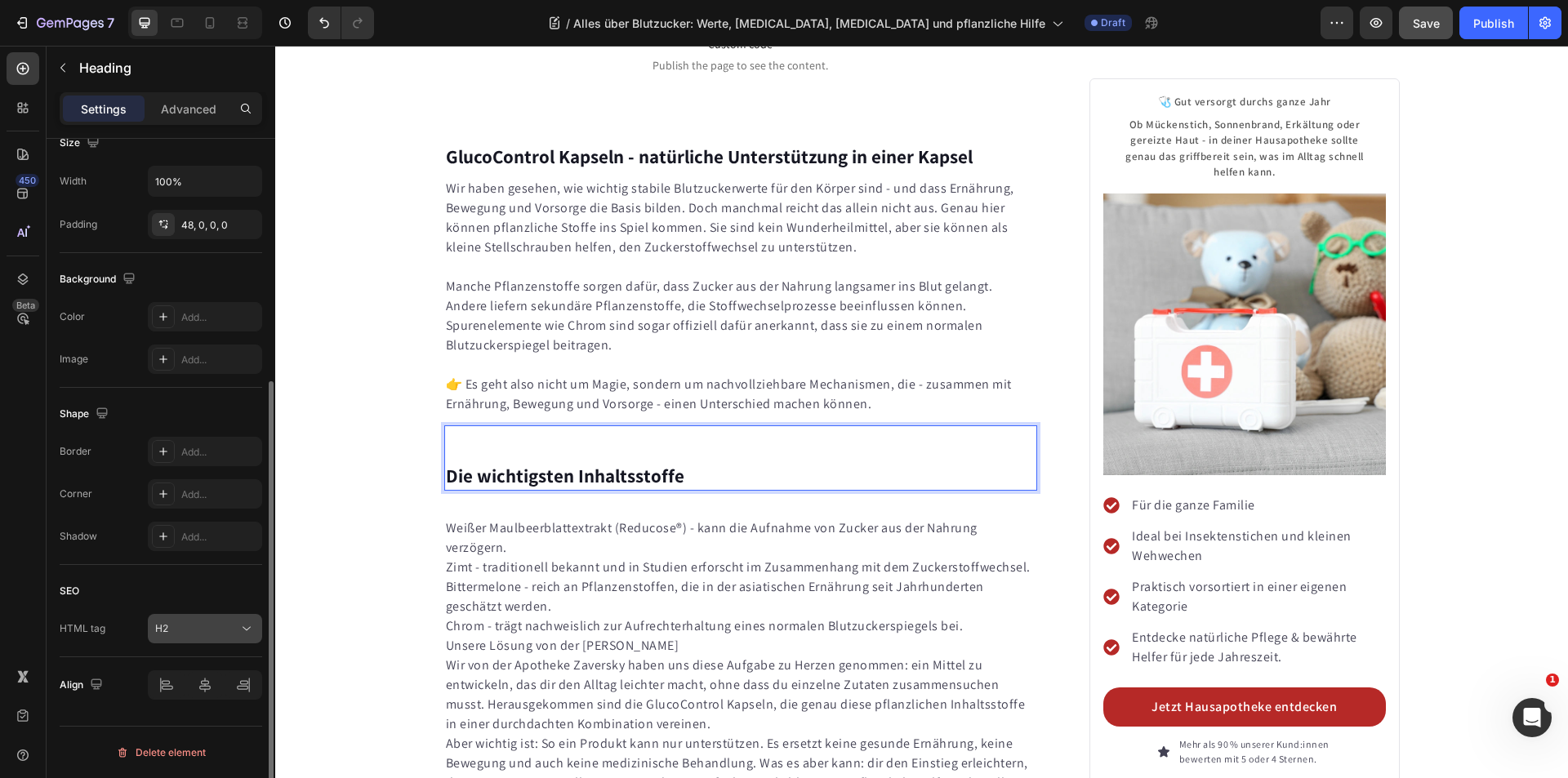
click at [245, 628] on icon at bounding box center [246, 628] width 8 height 4
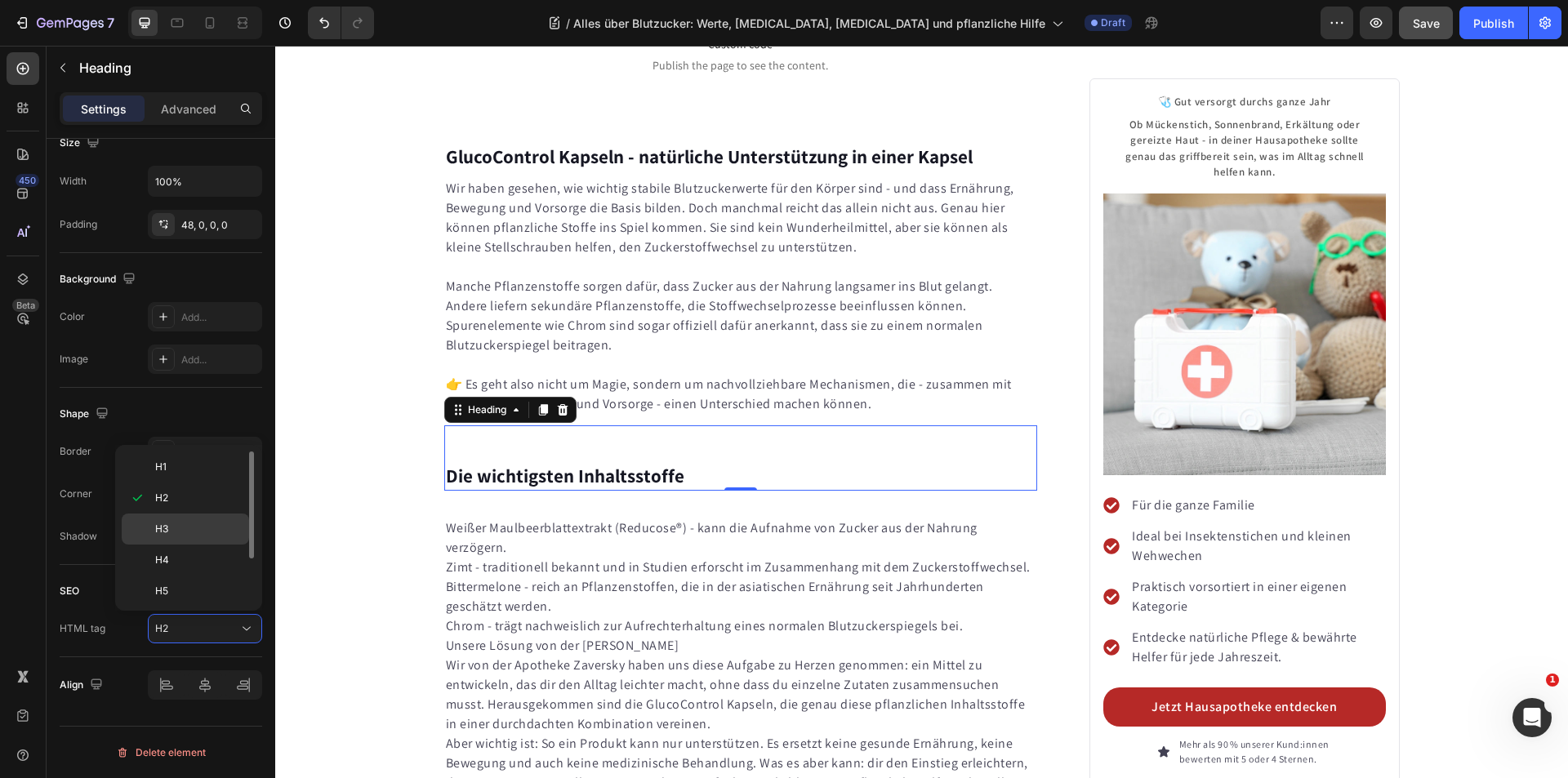
click at [189, 522] on p "H3" at bounding box center [198, 529] width 87 height 15
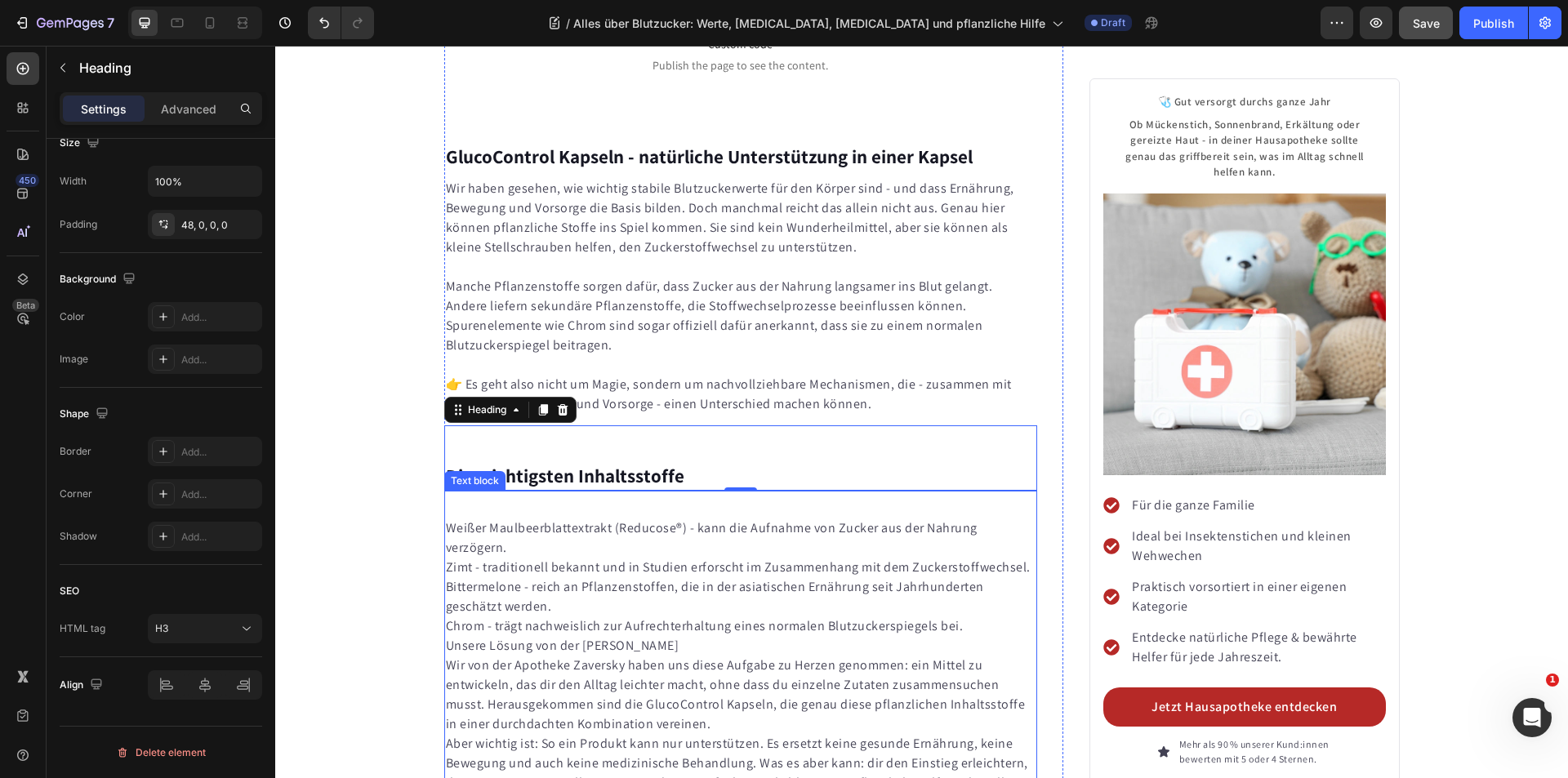
click at [496, 557] on p "Zimt - traditionell bekannt und in Studien erforscht im Zusammenhang mit dem Zu…" at bounding box center [741, 567] width 591 height 20
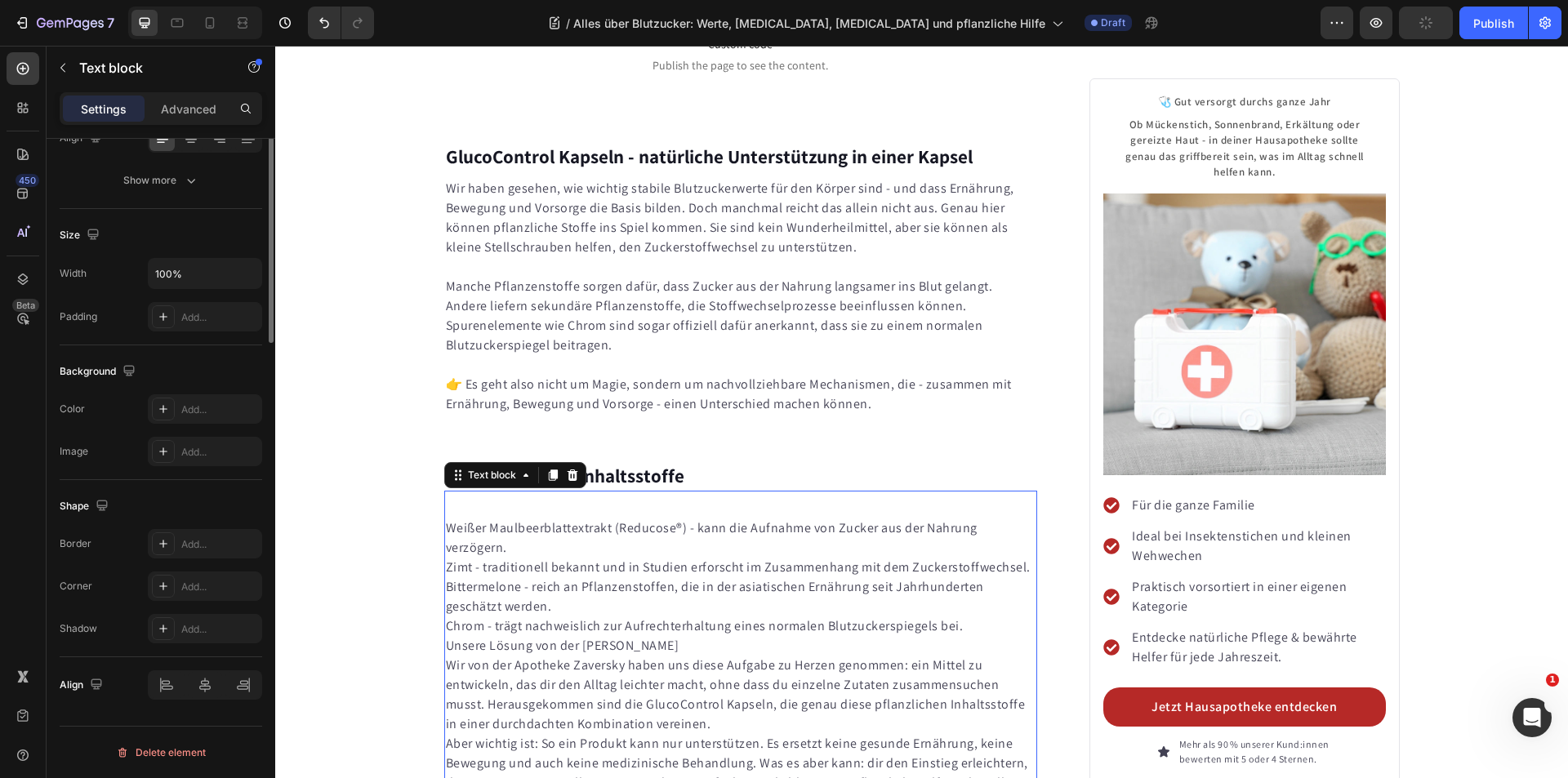
scroll to position [0, 0]
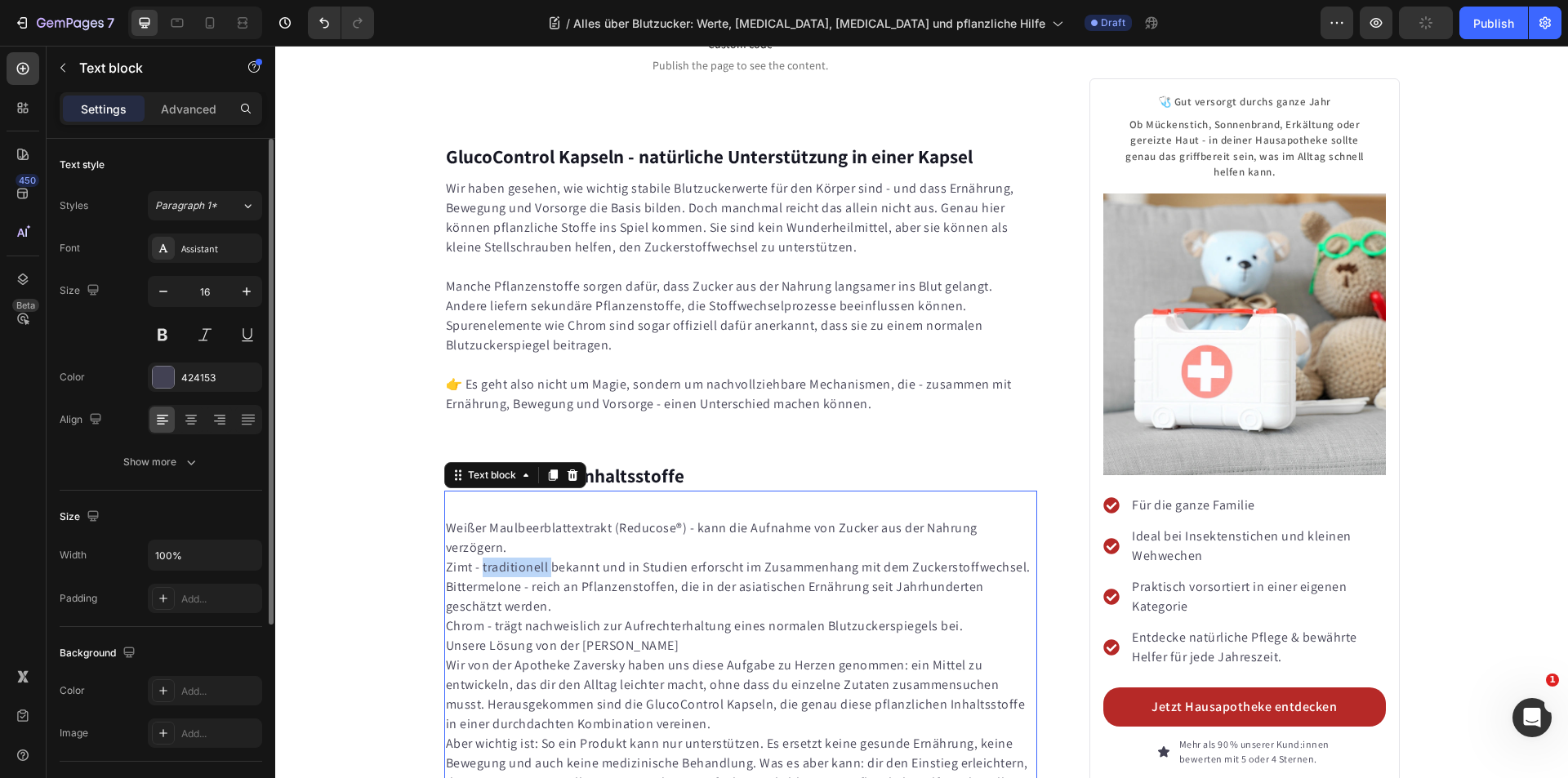
click at [518, 557] on p "Zimt - traditionell bekannt und in Studien erforscht im Zusammenhang mit dem Zu…" at bounding box center [741, 567] width 591 height 20
click at [595, 577] on p "Bittermelone - reich an Pflanzenstoffen, die in der asiatischen Ernährung seit …" at bounding box center [741, 596] width 591 height 39
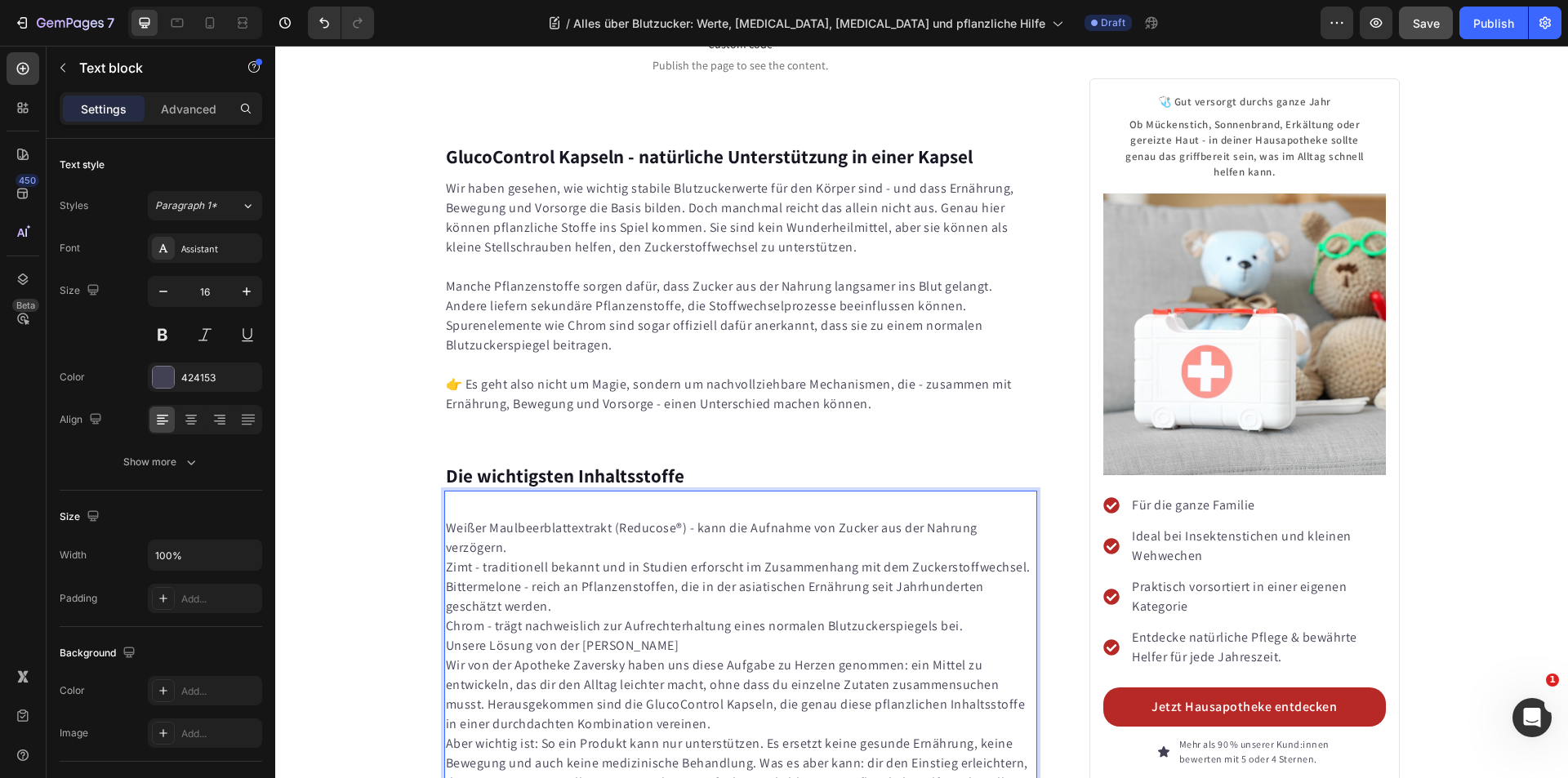
click at [446, 655] on p "Wir von der Apotheke Zaversky haben uns diese Aufgabe zu Herzen genommen: ein M…" at bounding box center [741, 695] width 591 height 78
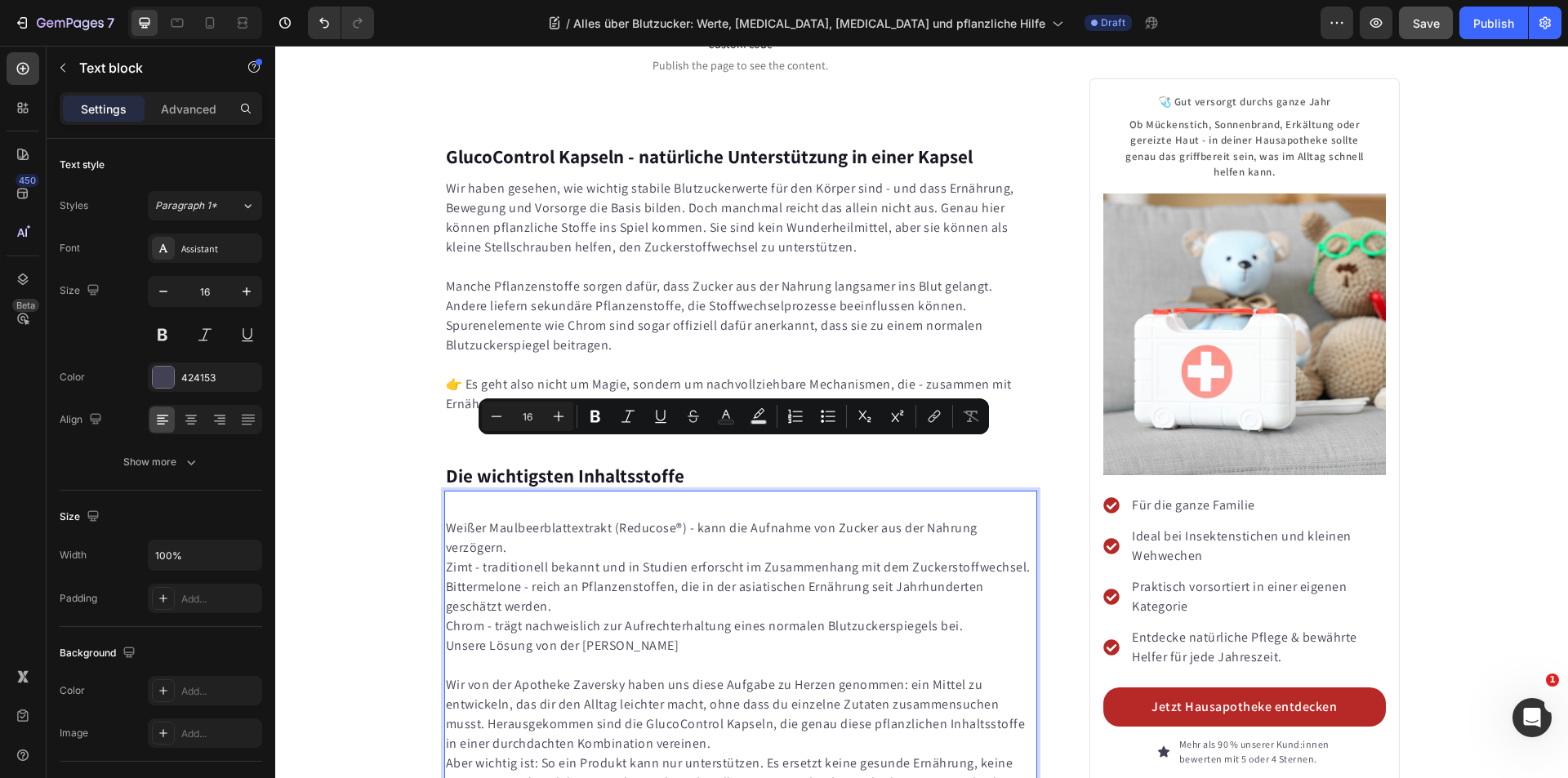
drag, startPoint x: 695, startPoint y: 555, endPoint x: 437, endPoint y: 449, distance: 278.9
click at [444, 497] on div "Weißer Maulbeerblattextrakt (Reducose®) - kann die Aufnahme von Zucker aus der …" at bounding box center [741, 665] width 594 height 336
click at [827, 412] on icon "Editor contextual toolbar" at bounding box center [828, 416] width 17 height 17
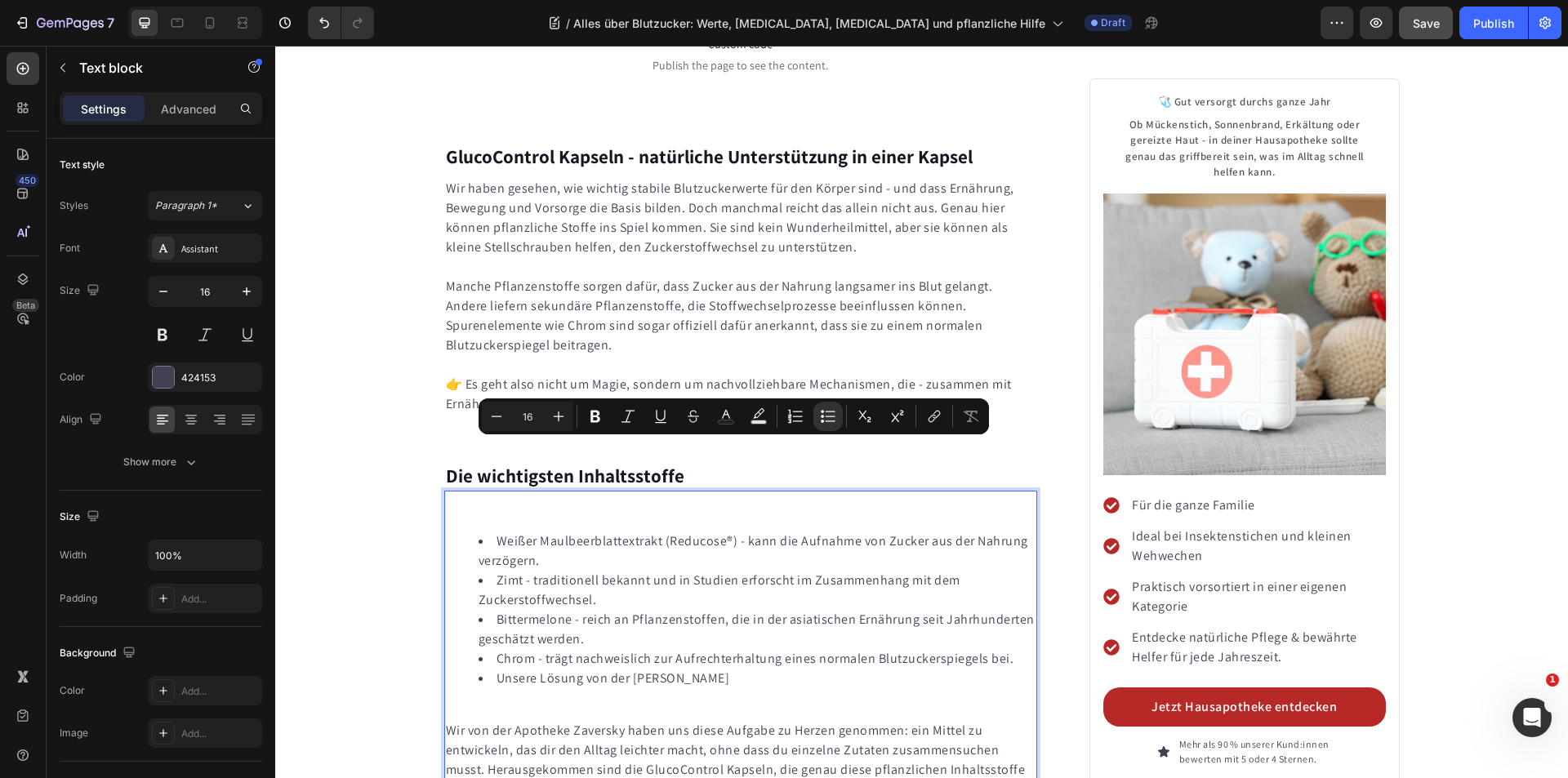
click at [576, 570] on li "Zimt - traditionell bekannt und in Studien erforscht im Zusammenhang mit dem Zu…" at bounding box center [757, 589] width 557 height 39
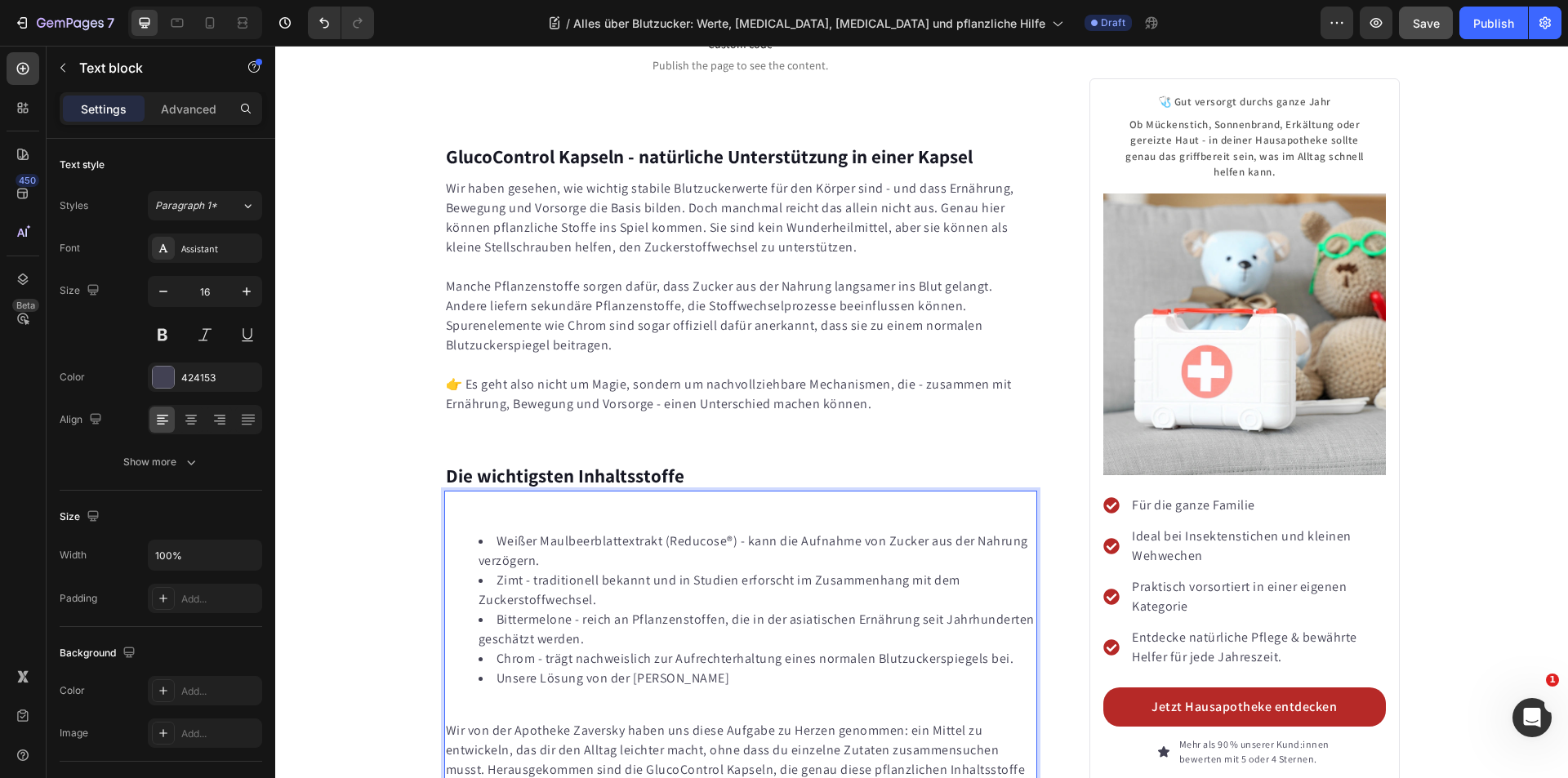
click at [484, 497] on div "Weißer Maulbeerblattextrakt (Reducose®) - kann die Aufnahme von Zucker aus der …" at bounding box center [741, 688] width 594 height 382
click at [484, 499] on p "Rich Text Editor. Editing area: main" at bounding box center [741, 509] width 591 height 20
click at [556, 499] on p "Rich Text Editor. Editing area: main" at bounding box center [741, 509] width 591 height 20
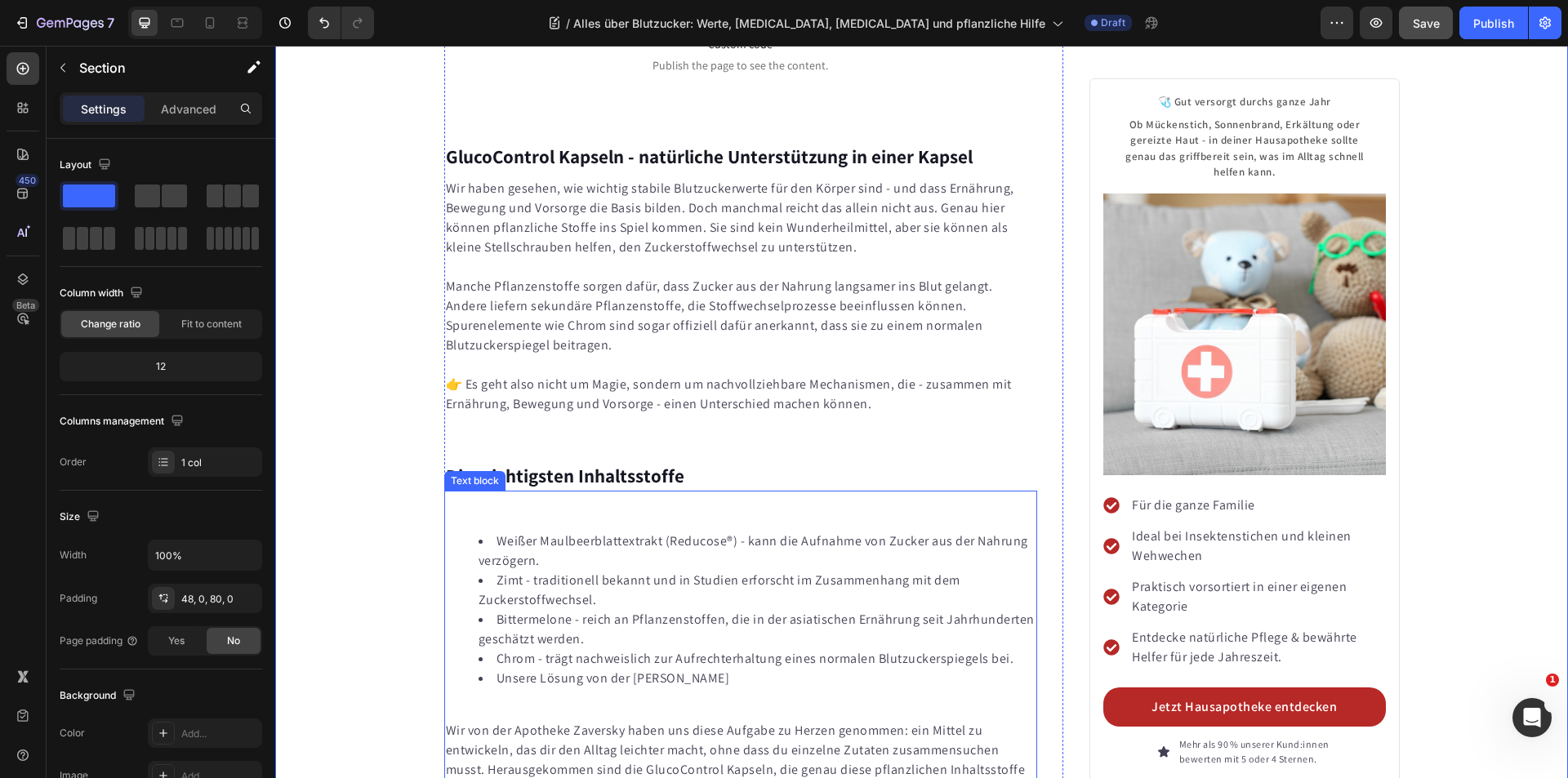
click at [537, 499] on p "Rich Text Editor. Editing area: main" at bounding box center [741, 509] width 591 height 20
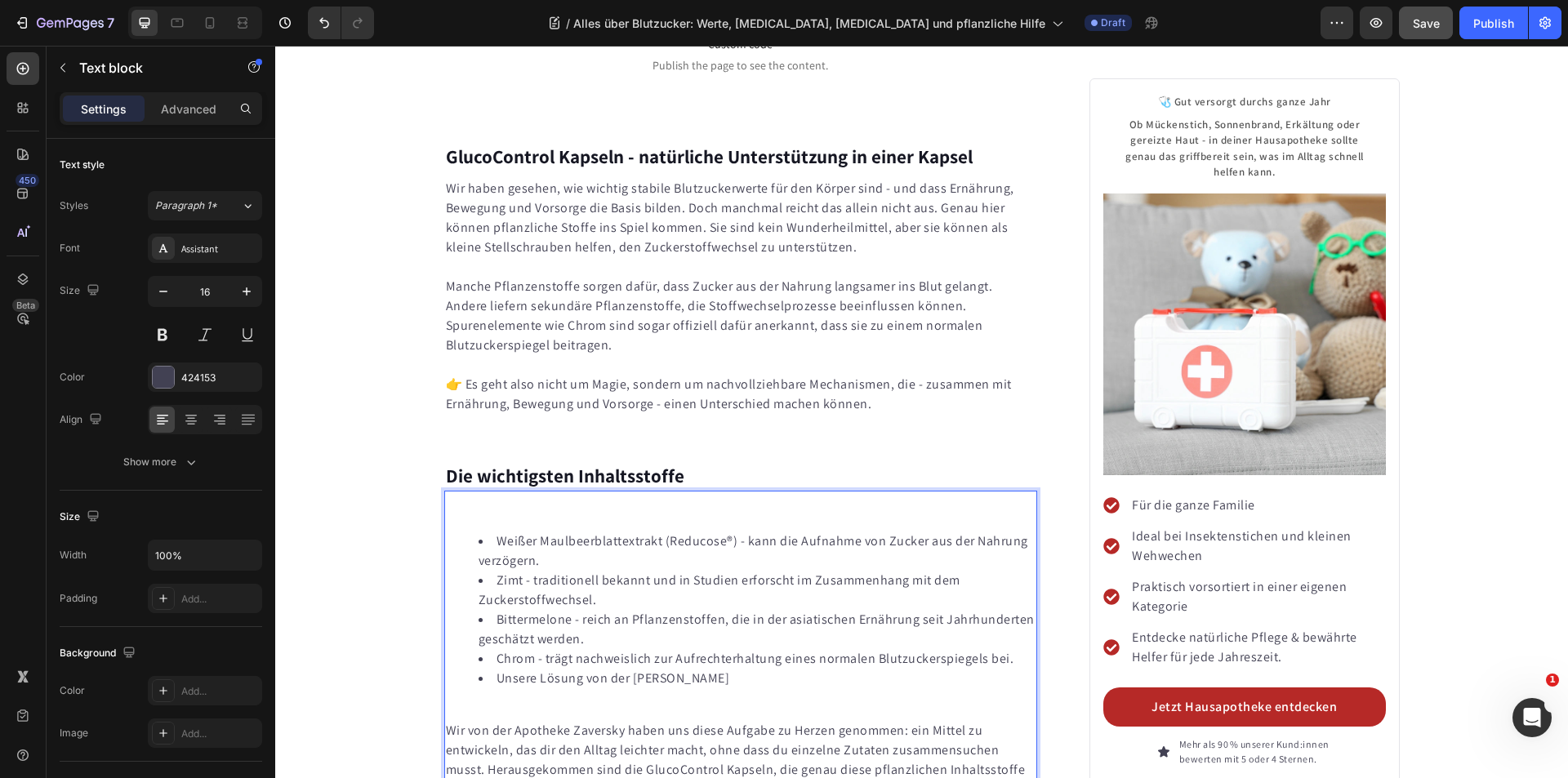
click at [497, 531] on li "Weißer Maulbeerblattextrakt (Reducose®) - kann die Aufnahme von Zucker aus der …" at bounding box center [757, 550] width 557 height 39
click at [496, 531] on li "Weißer Maulbeerblattextrakt (Reducose®) - kann die Aufnahme von Zucker aus der …" at bounding box center [757, 550] width 557 height 39
click at [495, 531] on li "Weißer Maulbeerblattextrakt (Reducose®) - kann die Aufnahme von Zucker aus der …" at bounding box center [757, 550] width 557 height 39
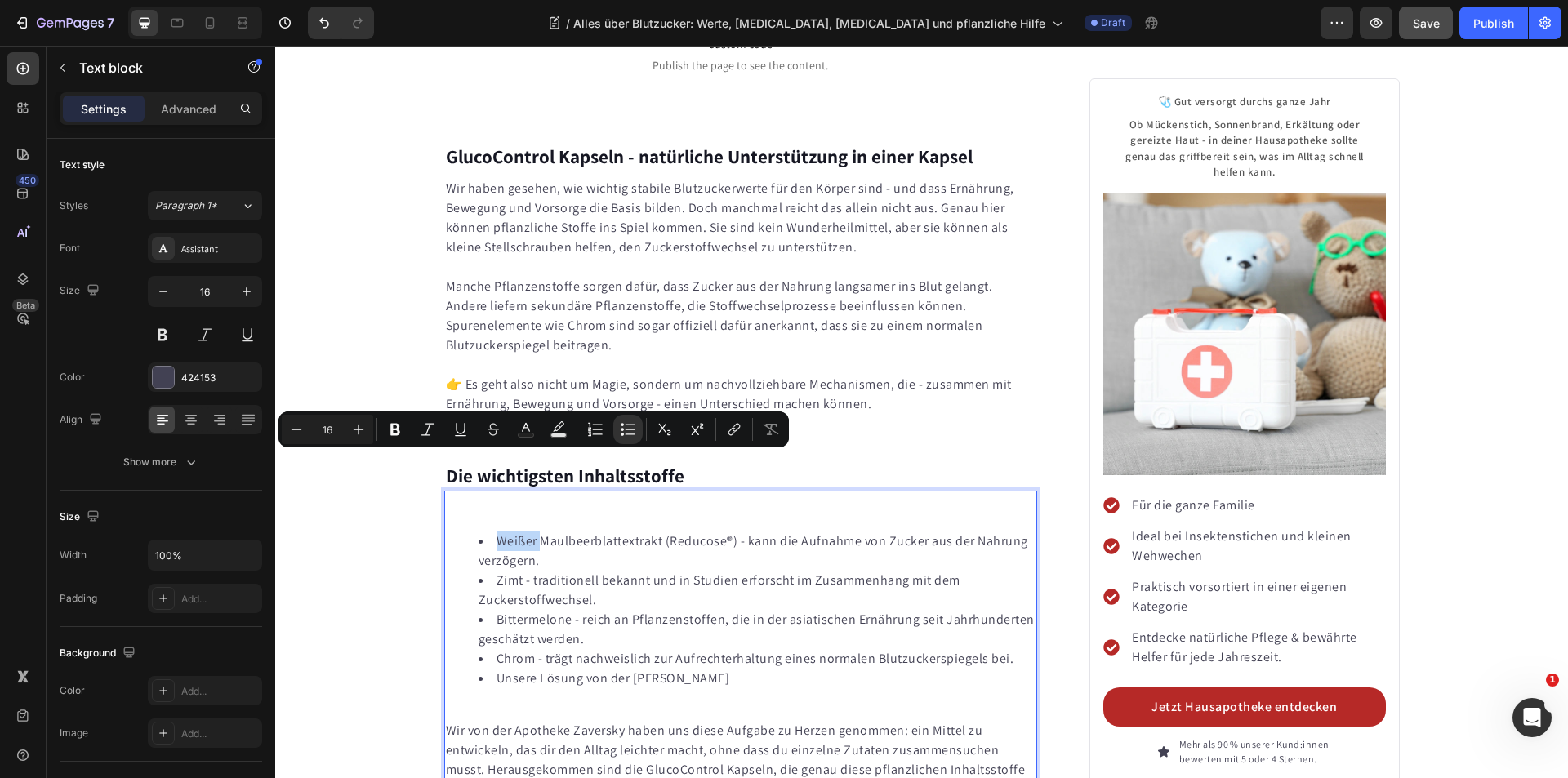
click at [493, 531] on li "Weißer Maulbeerblattextrakt (Reducose®) - kann die Aufnahme von Zucker aus der …" at bounding box center [757, 550] width 557 height 39
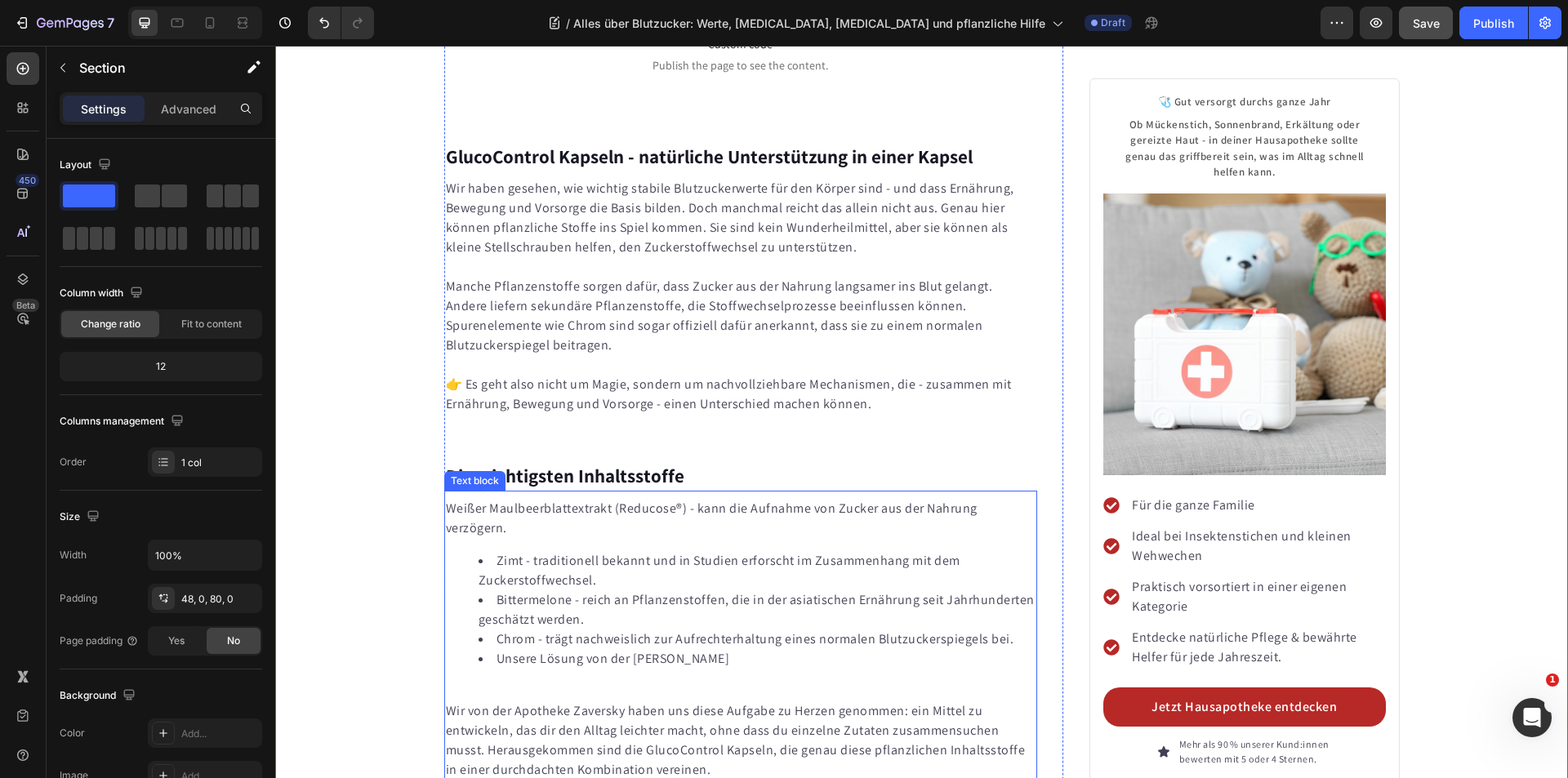
click at [484, 499] on p "Weißer Maulbeerblattextrakt (Reducose®) - kann die Aufnahme von Zucker aus der …" at bounding box center [741, 518] width 591 height 39
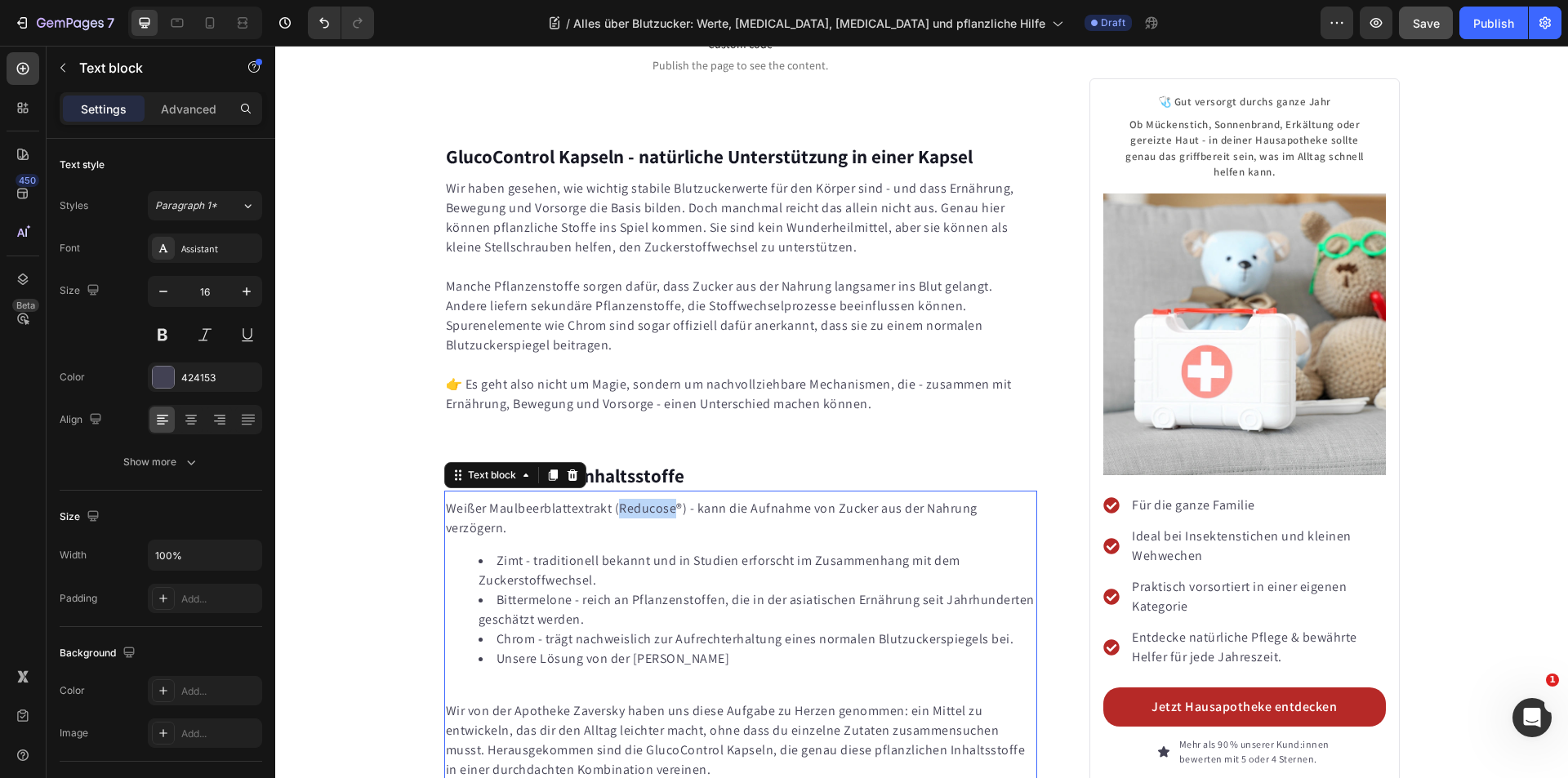
click at [637, 499] on p "Weißer Maulbeerblattextrakt (Reducose®) - kann die Aufnahme von Zucker aus der …" at bounding box center [741, 518] width 591 height 39
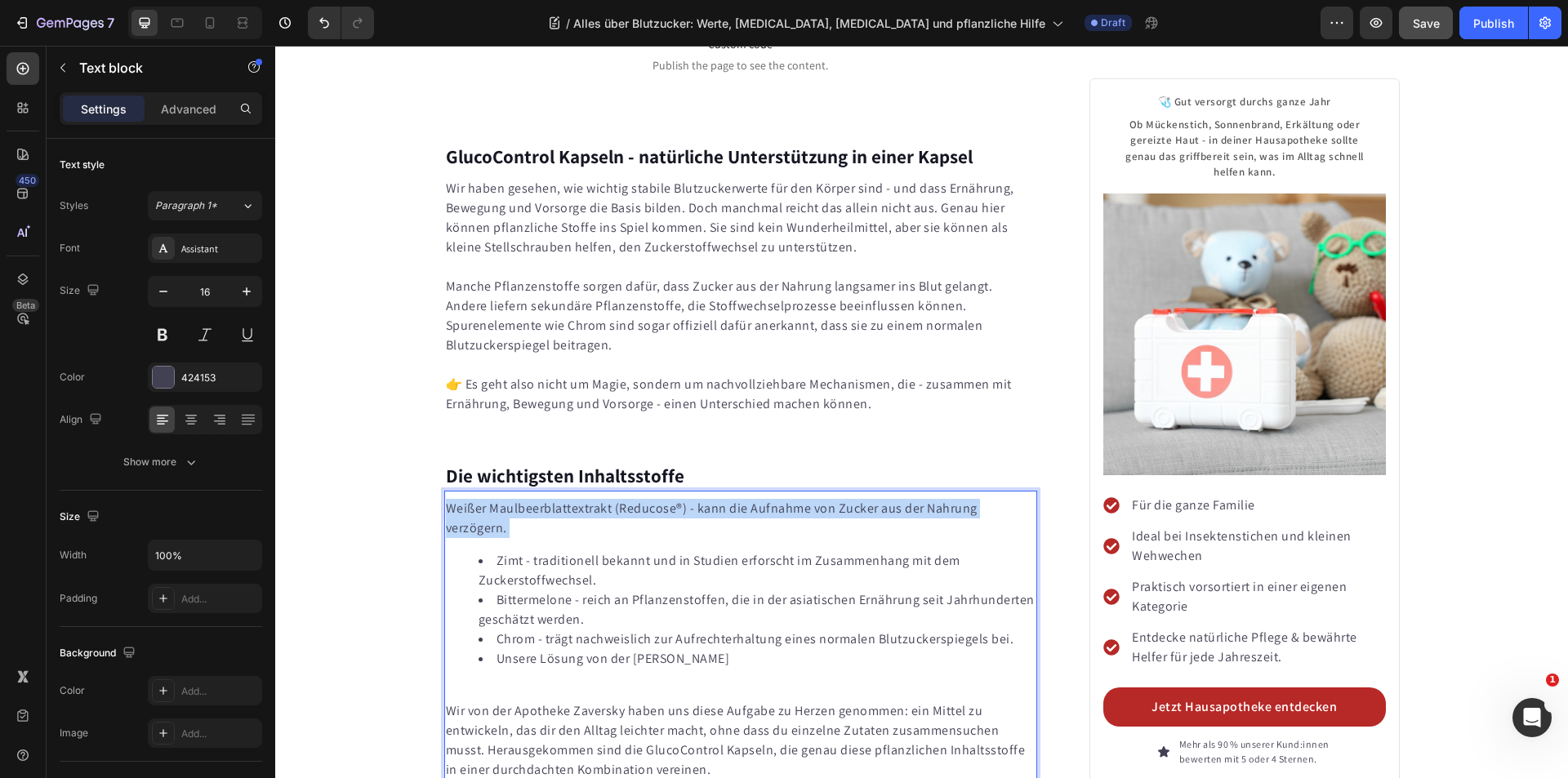
click at [637, 499] on p "Weißer Maulbeerblattextrakt (Reducose®) - kann die Aufnahme von Zucker aus der …" at bounding box center [741, 518] width 591 height 39
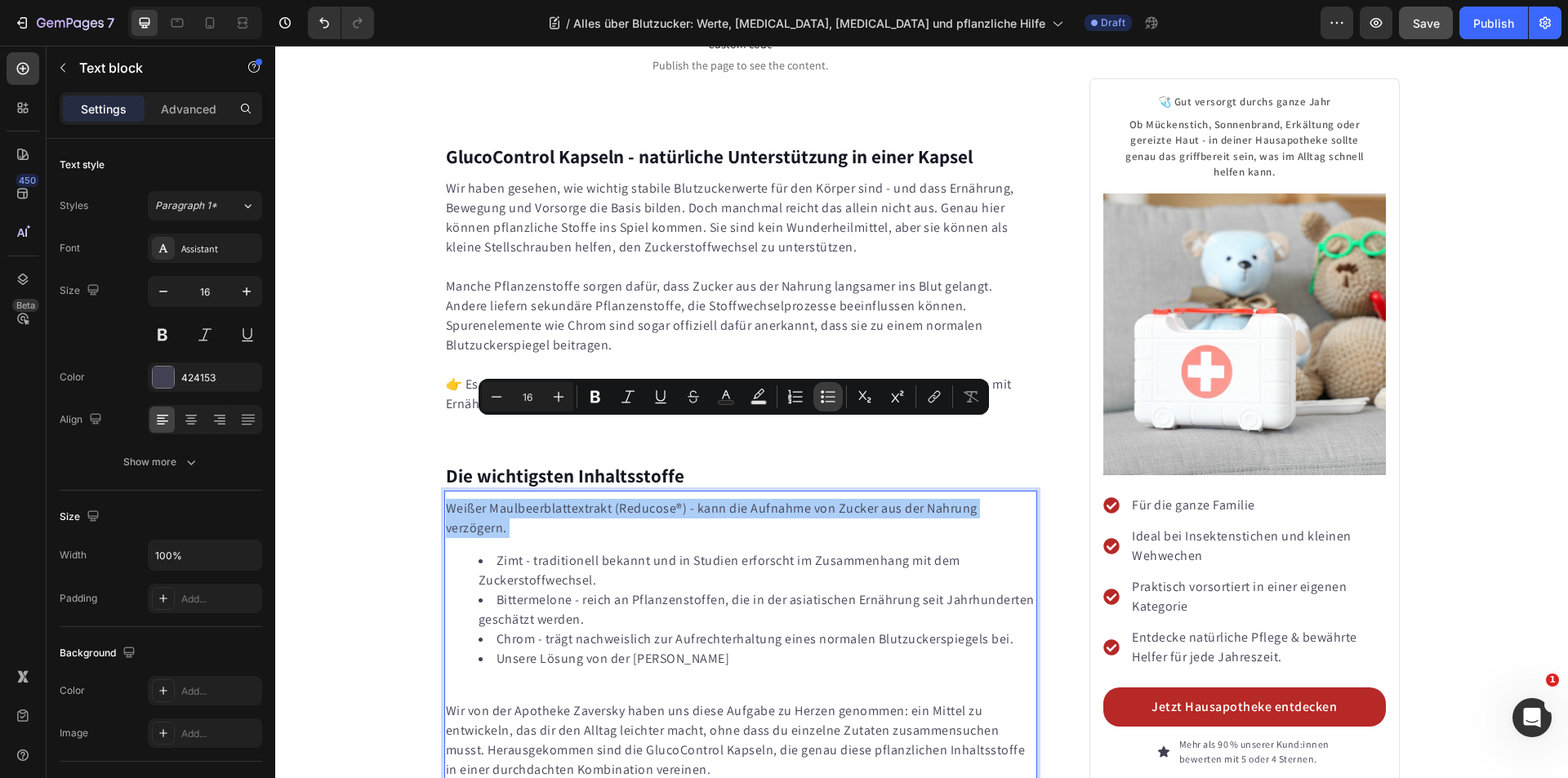
click at [824, 392] on icon "Editor contextual toolbar" at bounding box center [823, 392] width 3 height 3
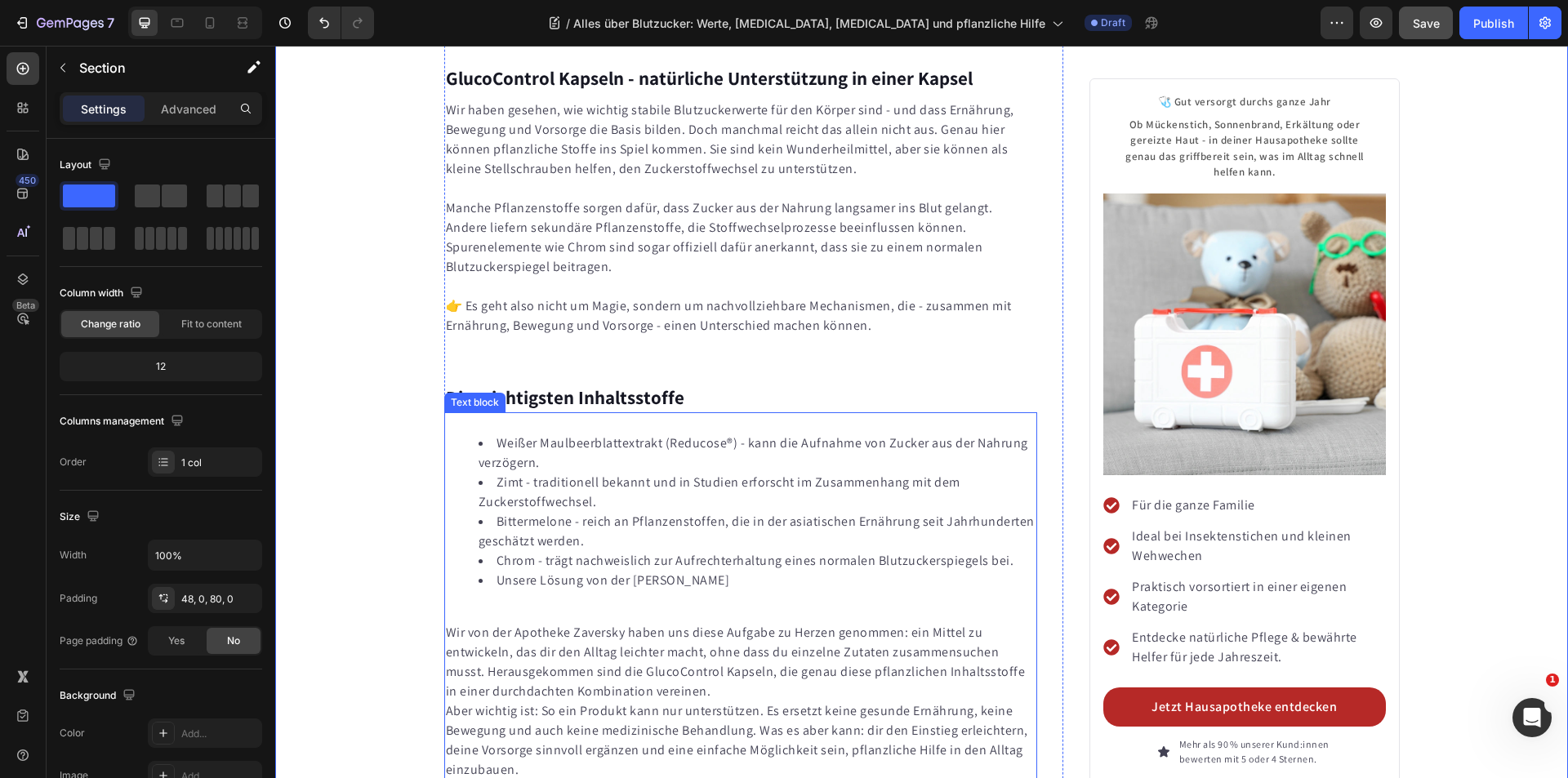
scroll to position [7537, 0]
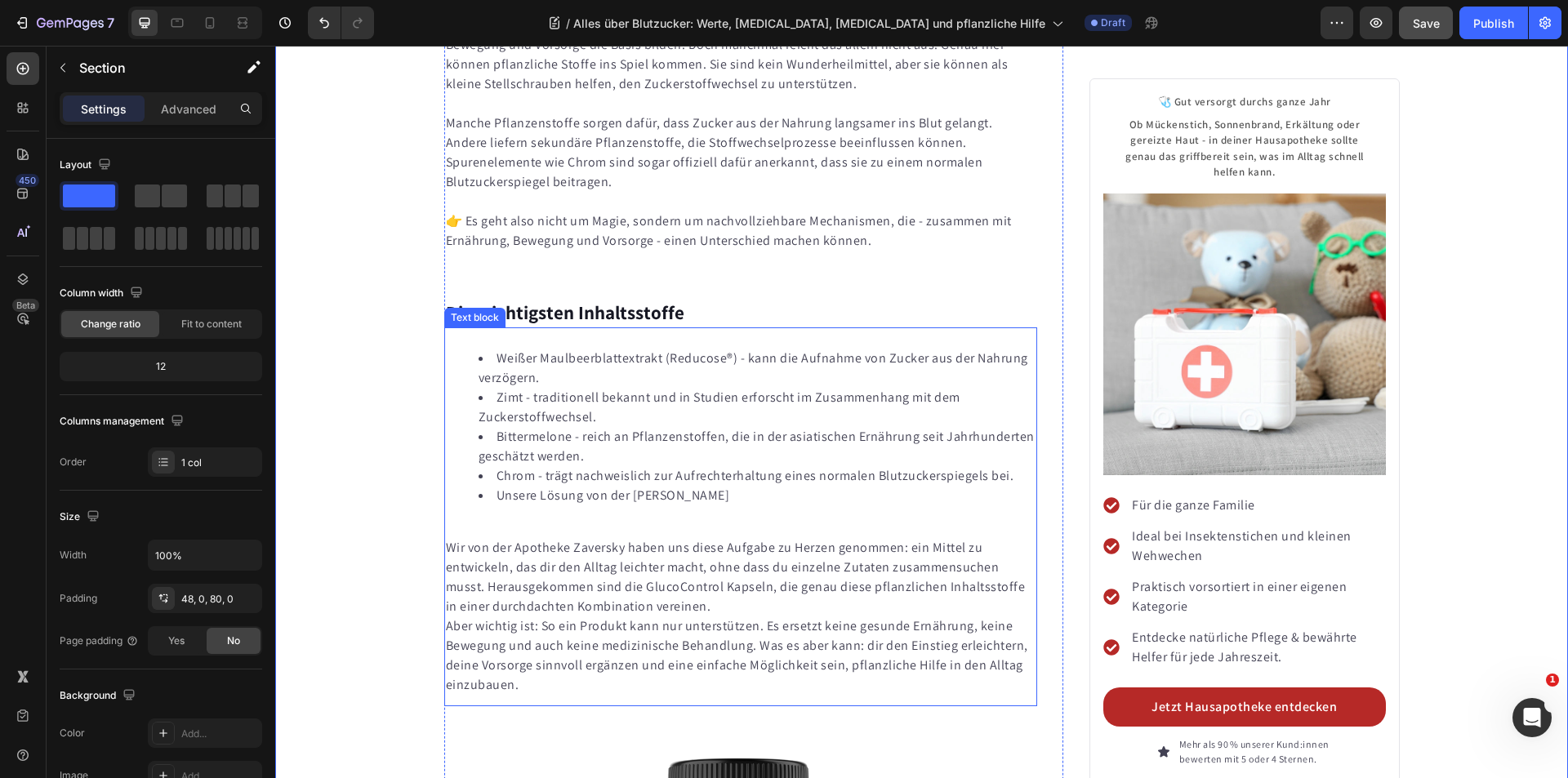
click at [515, 538] on p "Wir von der Apotheke Zaversky haben uns diese Aufgabe zu Herzen genommen: ein M…" at bounding box center [741, 577] width 591 height 78
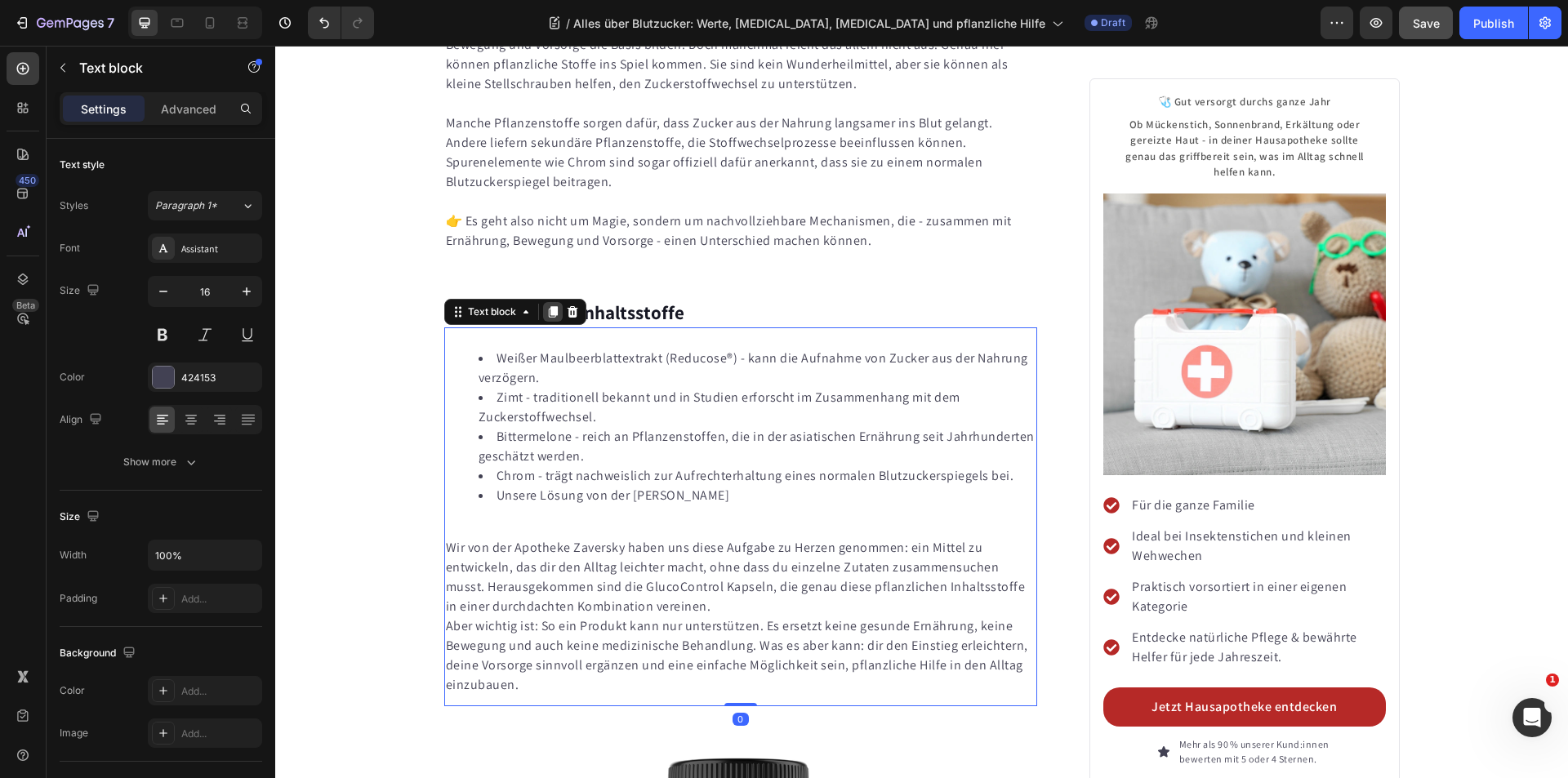
click at [548, 307] on icon at bounding box center [552, 312] width 9 height 11
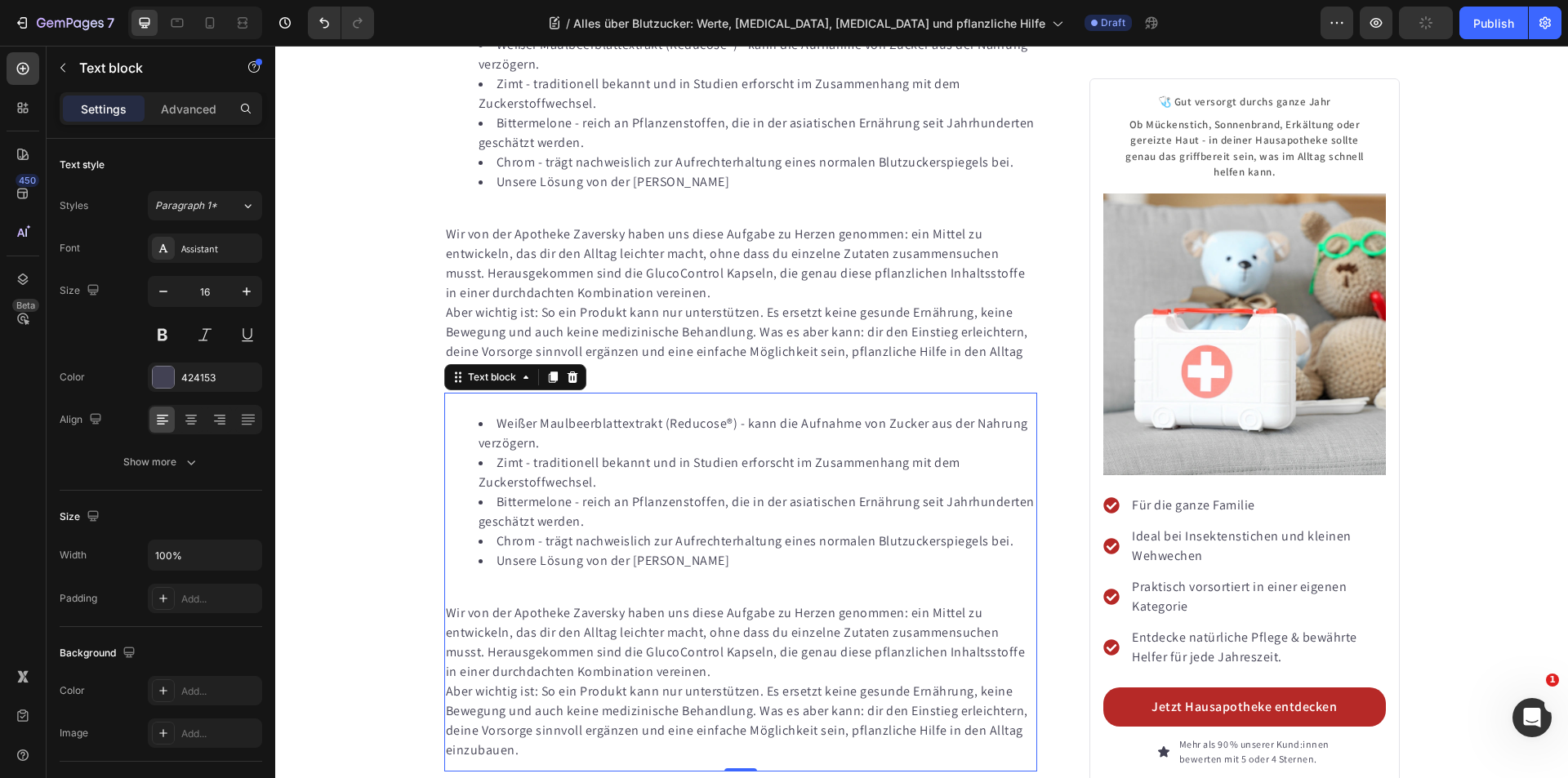
scroll to position [7736, 0]
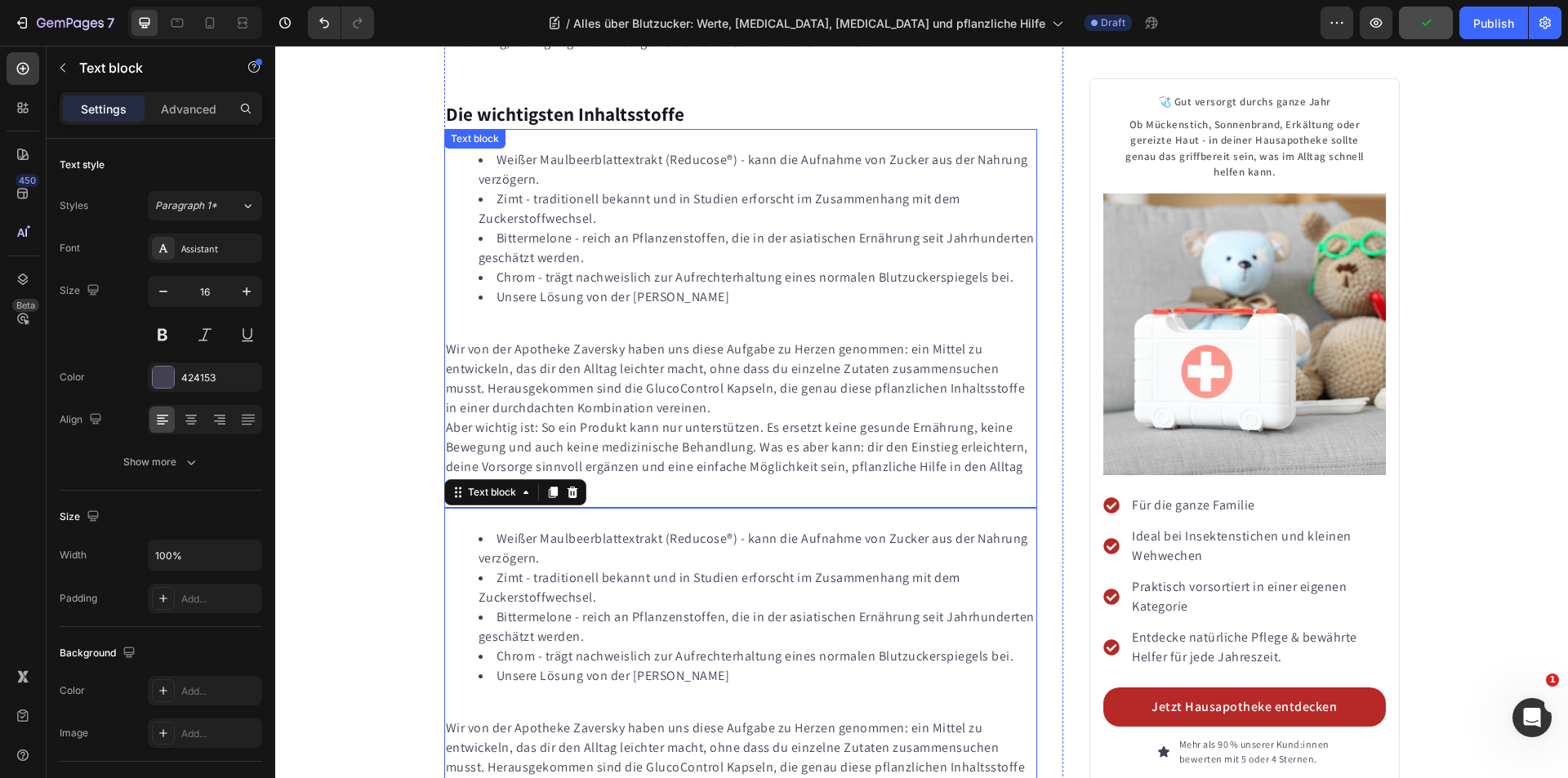
click at [583, 418] on p "Aber wichtig ist: So ein Produkt kann nur unterstützen. Es ersetzt keine gesund…" at bounding box center [741, 457] width 591 height 78
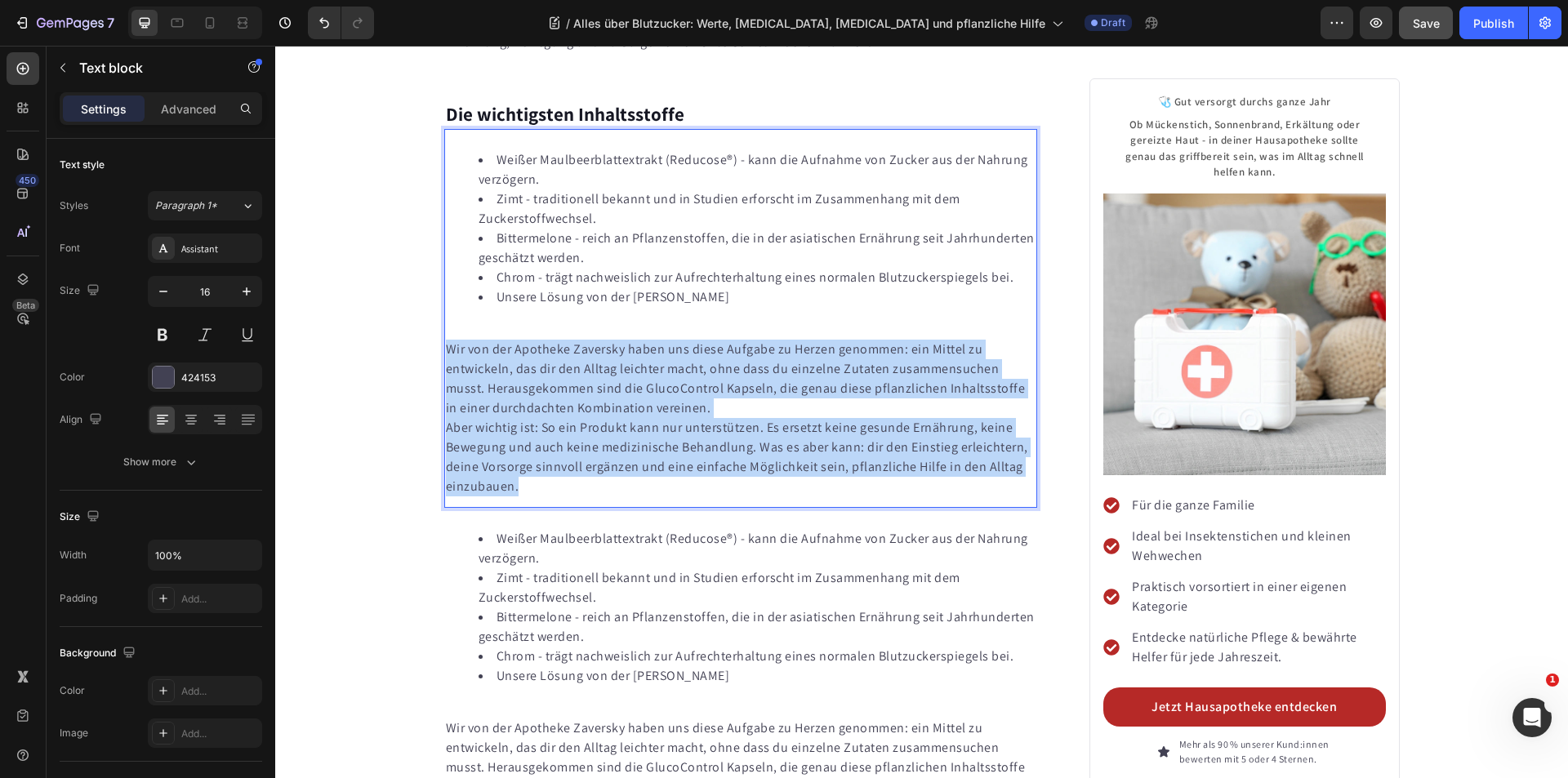
drag, startPoint x: 529, startPoint y: 409, endPoint x: 443, endPoint y: 273, distance: 160.9
click at [444, 273] on div "Weißer Maulbeerblattextrakt (Reducose®) - kann die Aufnahme von Zucker aus der …" at bounding box center [741, 316] width 594 height 362
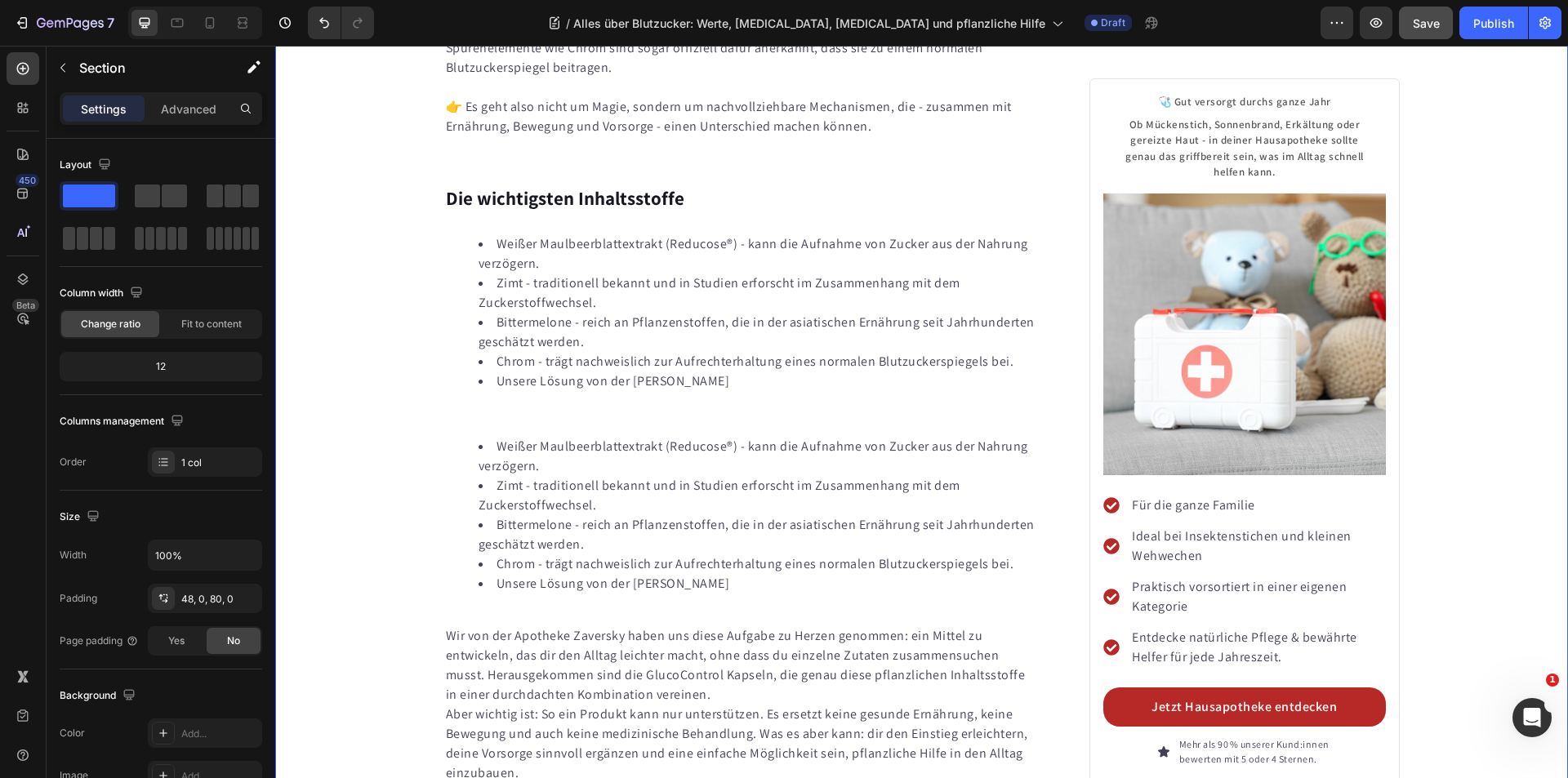
scroll to position [7654, 0]
click at [604, 474] on li "Zimt - traditionell bekannt und in Studien erforscht im Zusammenhang mit dem Zu…" at bounding box center [757, 493] width 557 height 39
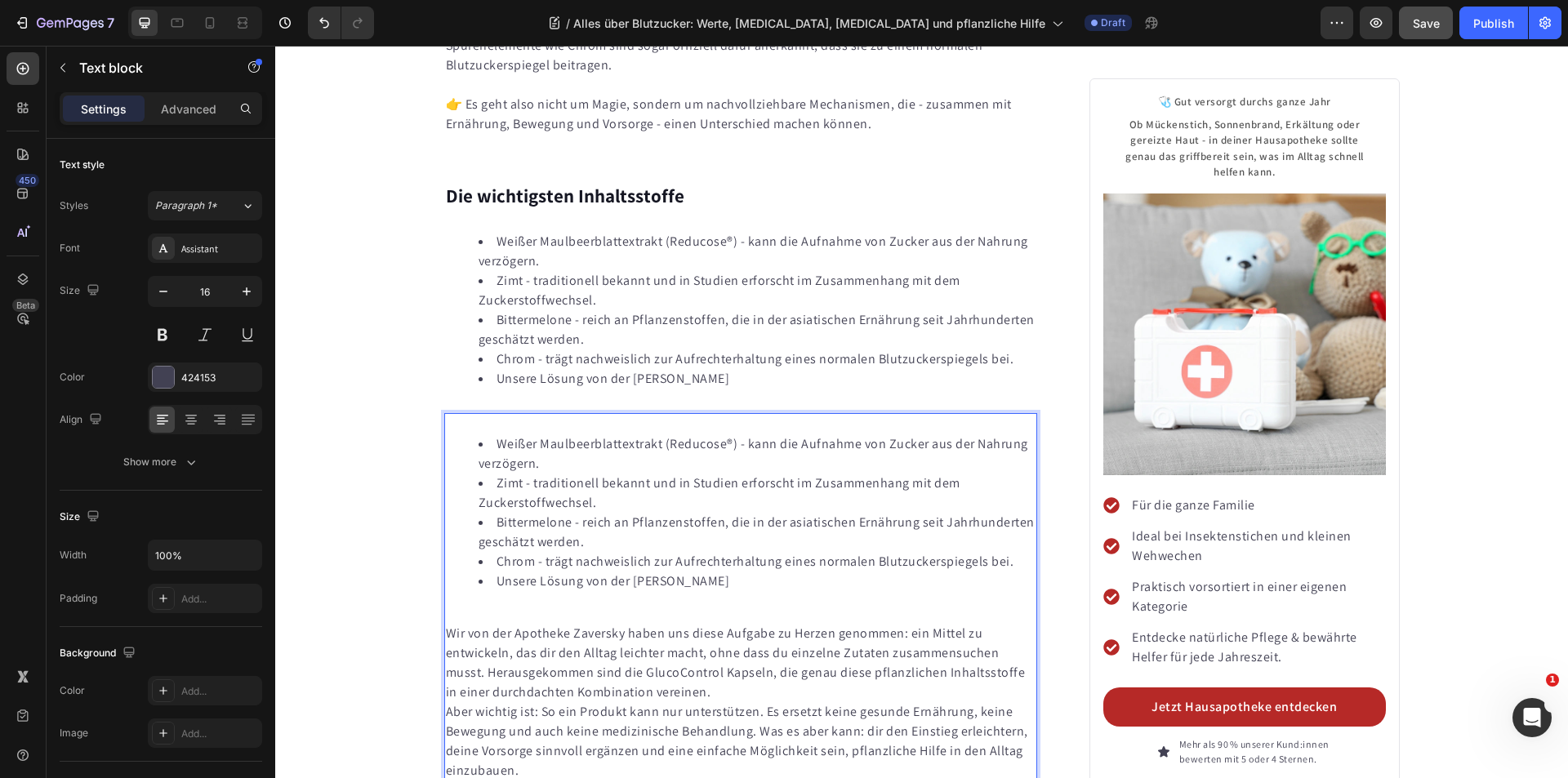
click at [462, 604] on p "Rich Text Editor. Editing area: main" at bounding box center [741, 614] width 591 height 20
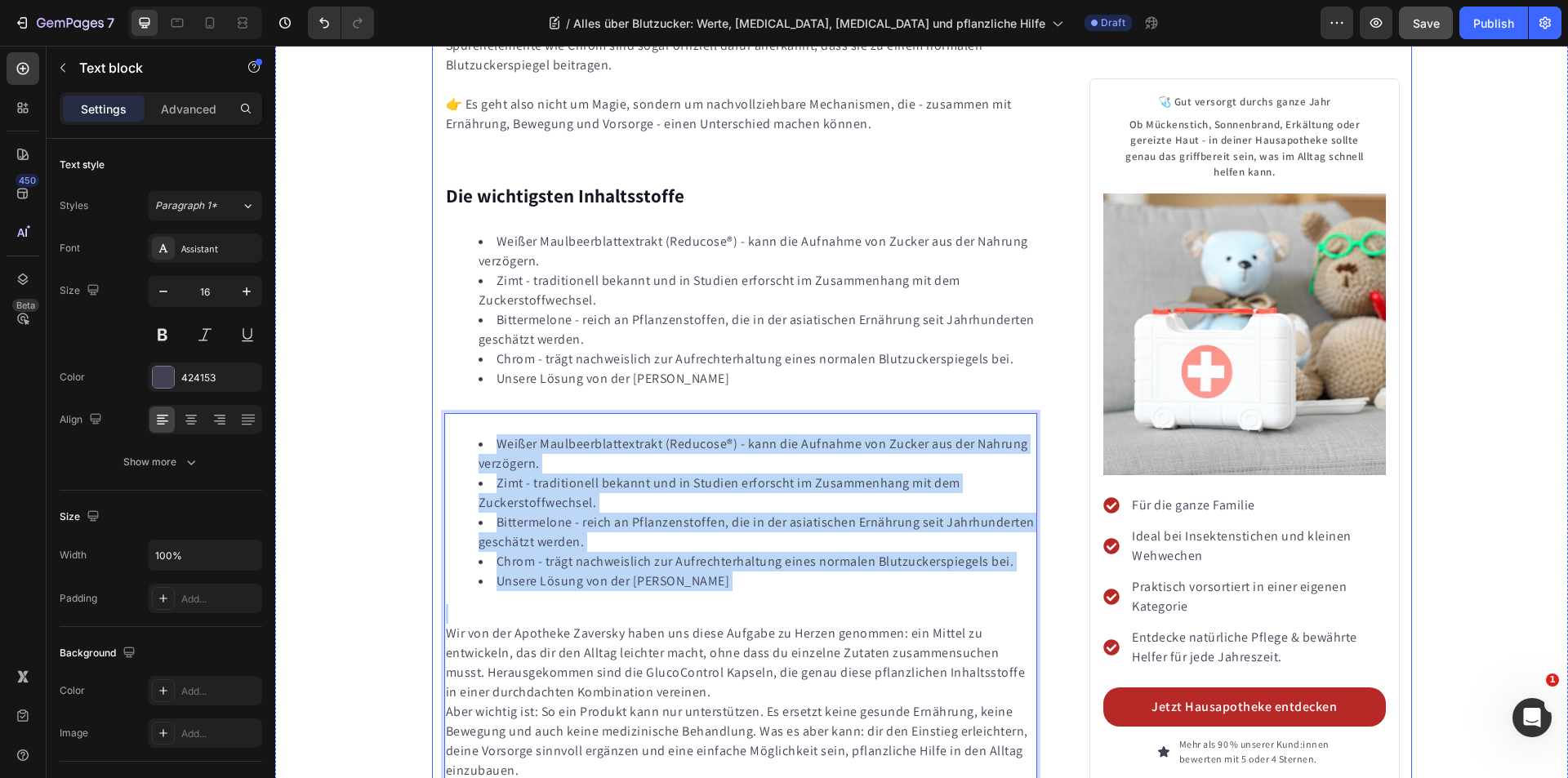
drag, startPoint x: 445, startPoint y: 540, endPoint x: 436, endPoint y: 368, distance: 172.2
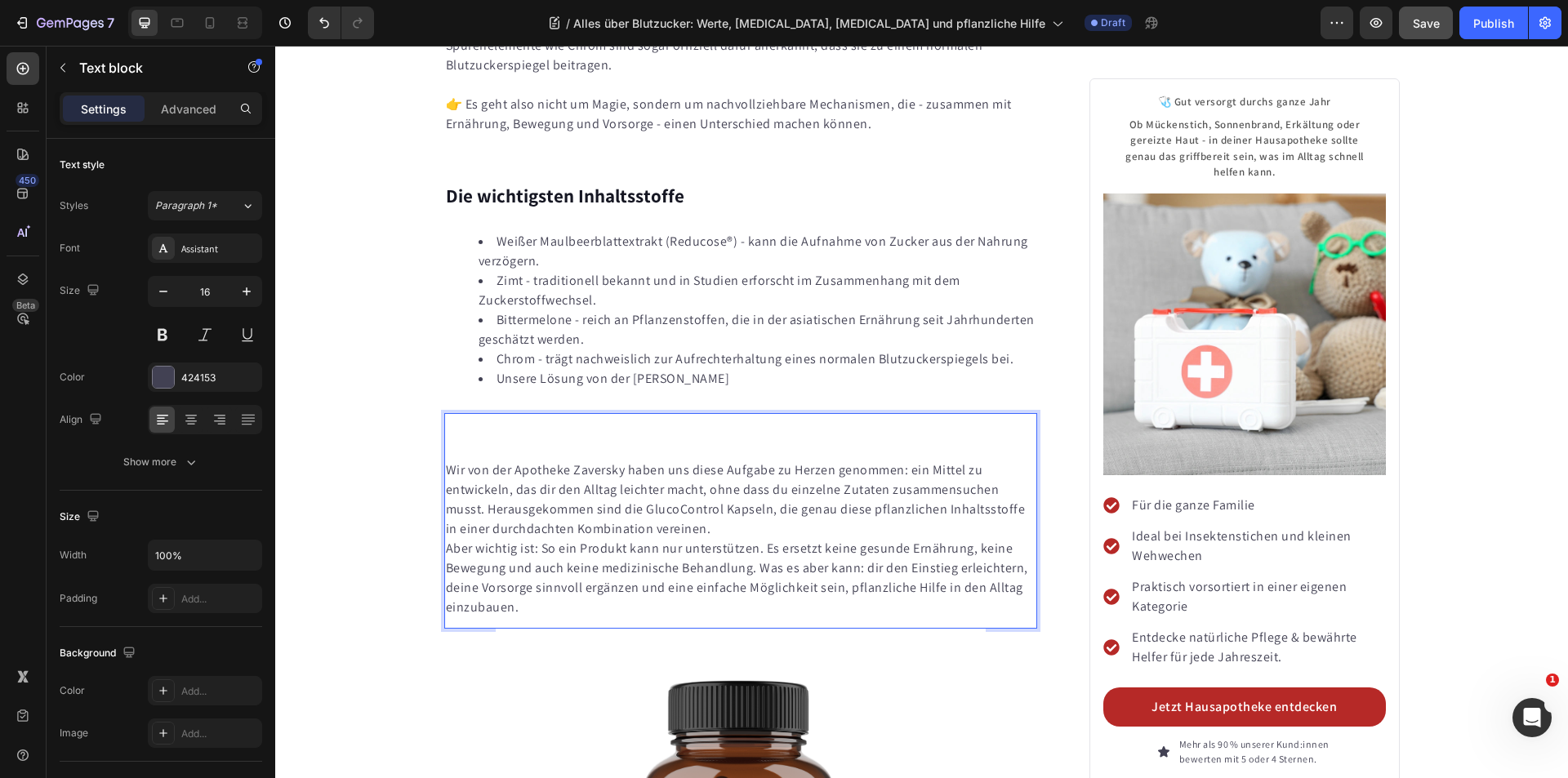
click at [446, 461] on p "Wir von der Apotheke Zaversky haben uns diese Aufgabe zu Herzen genommen: ein M…" at bounding box center [741, 500] width 591 height 78
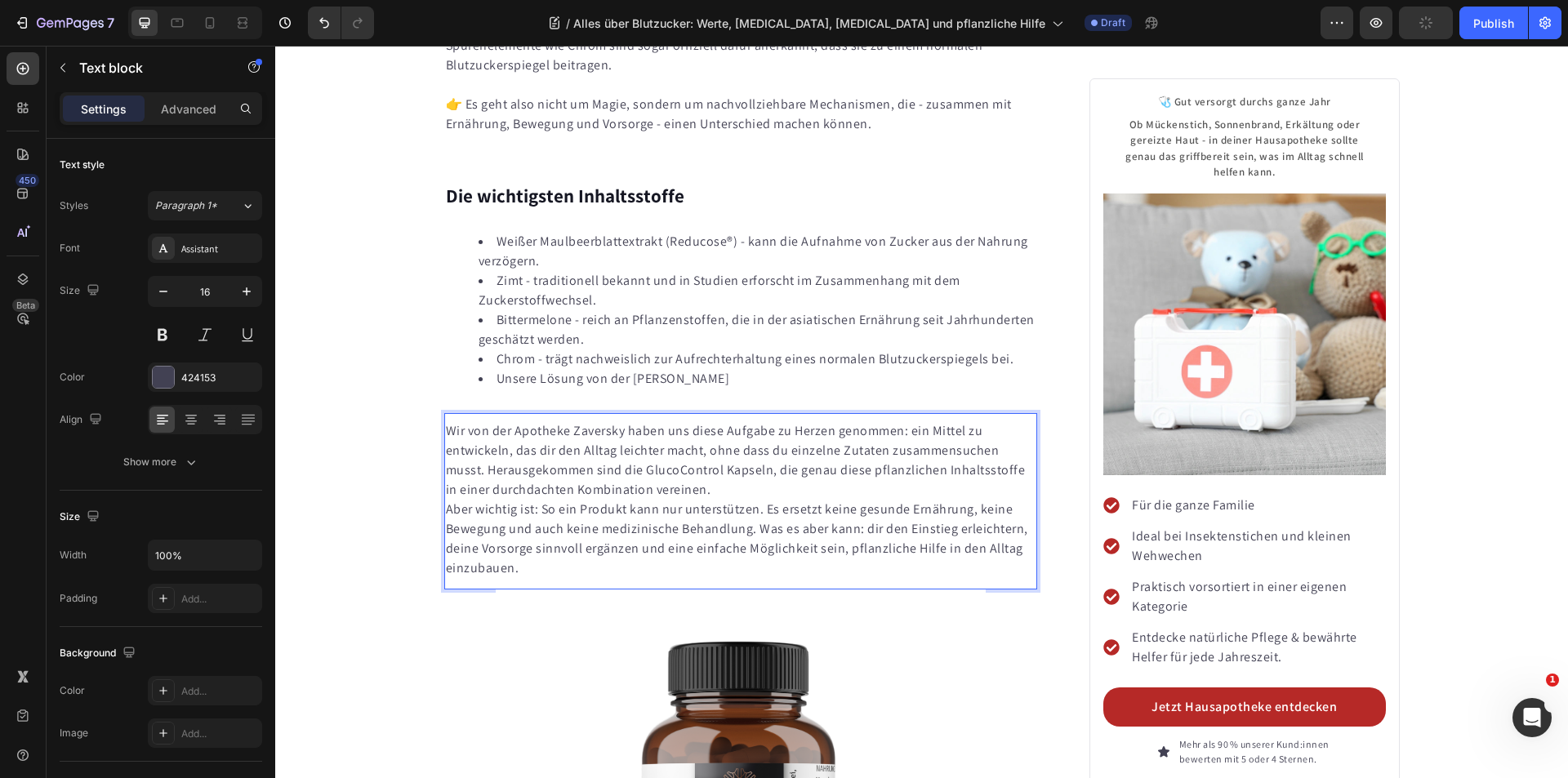
click at [446, 500] on p "Aber wichtig ist: So ein Produkt kann nur unterstützen. Es ersetzt keine gesund…" at bounding box center [741, 539] width 591 height 78
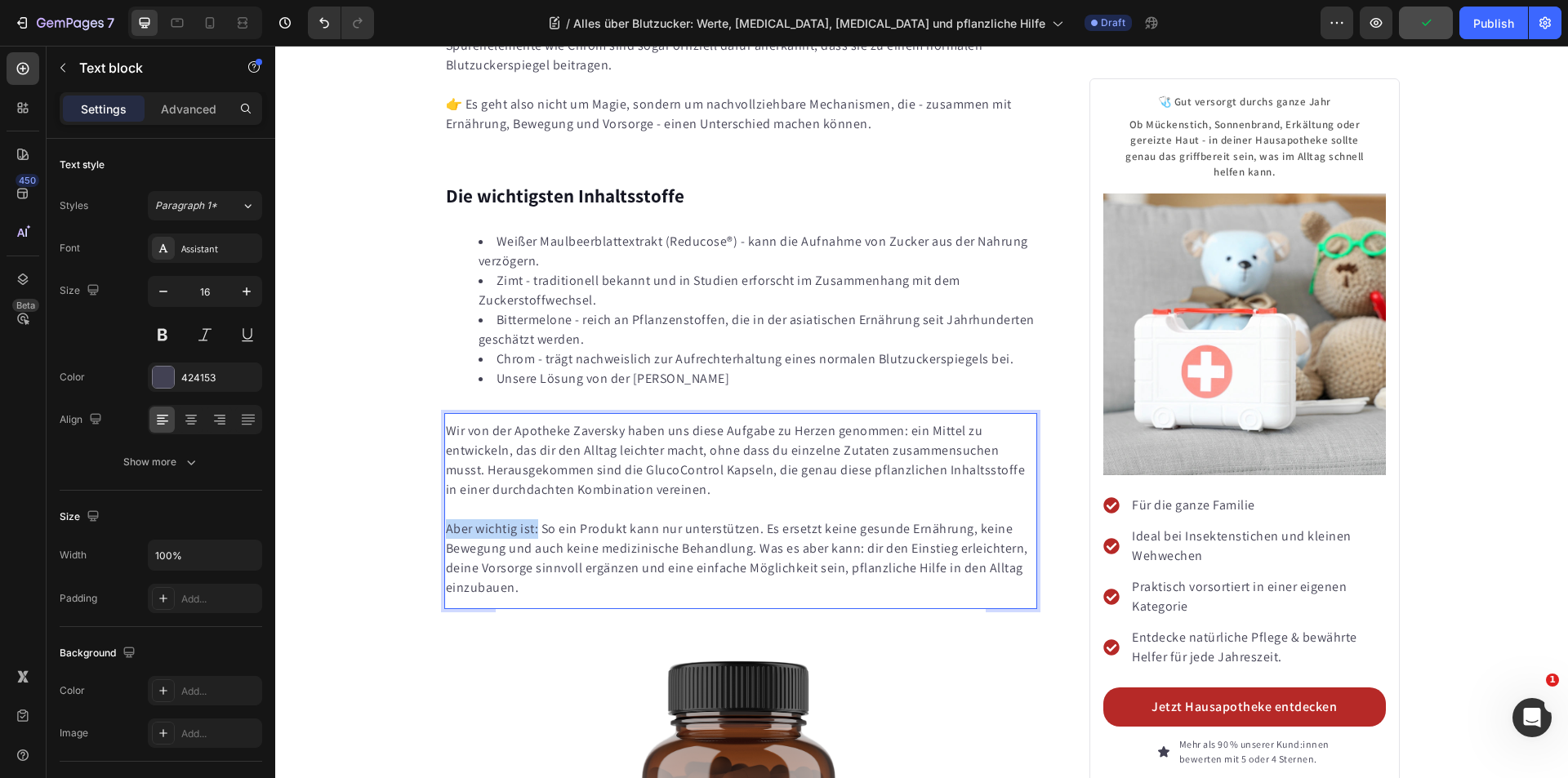
drag, startPoint x: 532, startPoint y: 453, endPoint x: 438, endPoint y: 458, distance: 94.1
click at [444, 458] on div "Wir von der Apotheke Zaversky haben uns diese Aufgabe zu Herzen genommen: ein M…" at bounding box center [741, 509] width 594 height 180
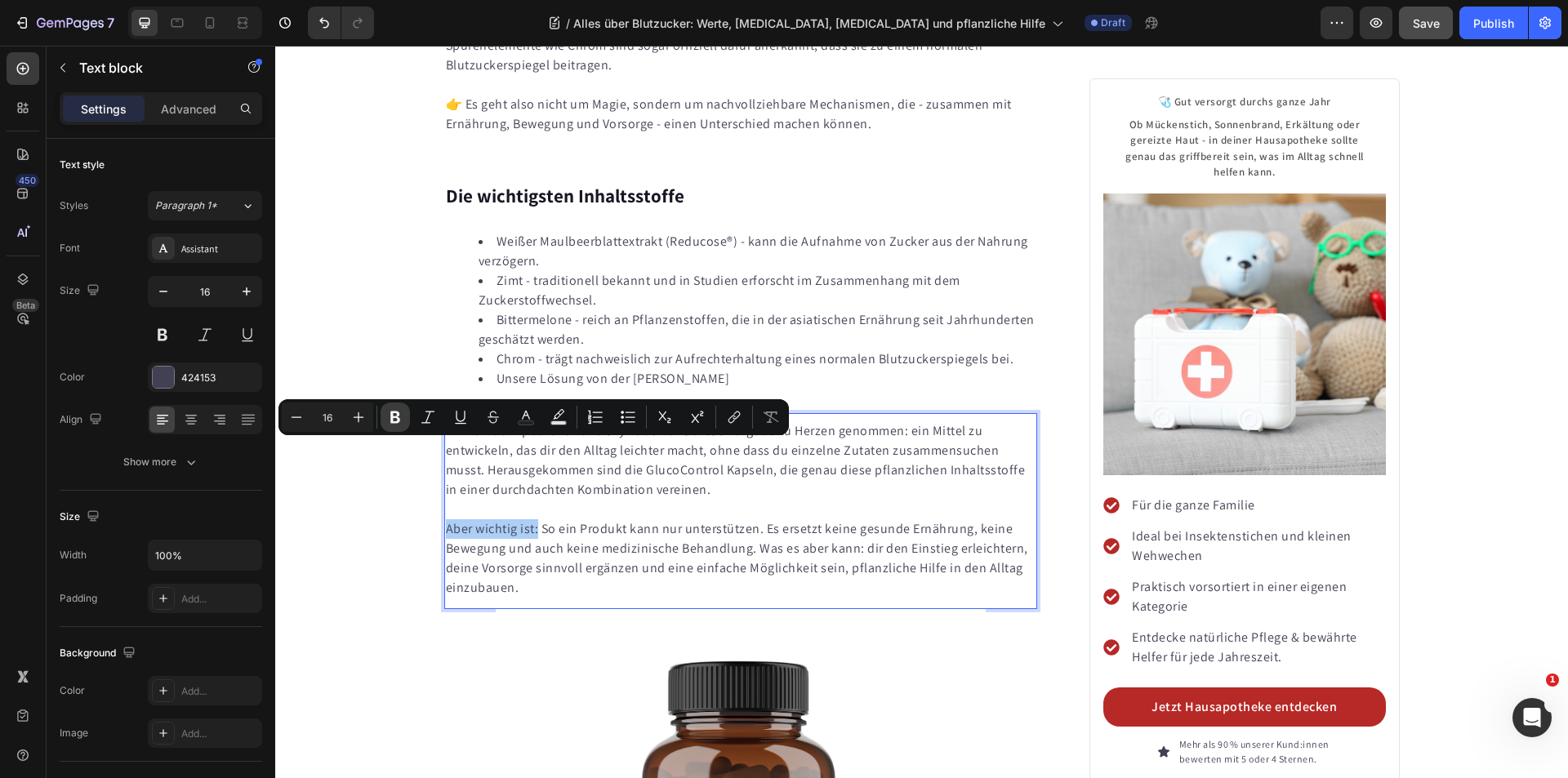
click at [391, 420] on icon "Editor contextual toolbar" at bounding box center [395, 417] width 10 height 12
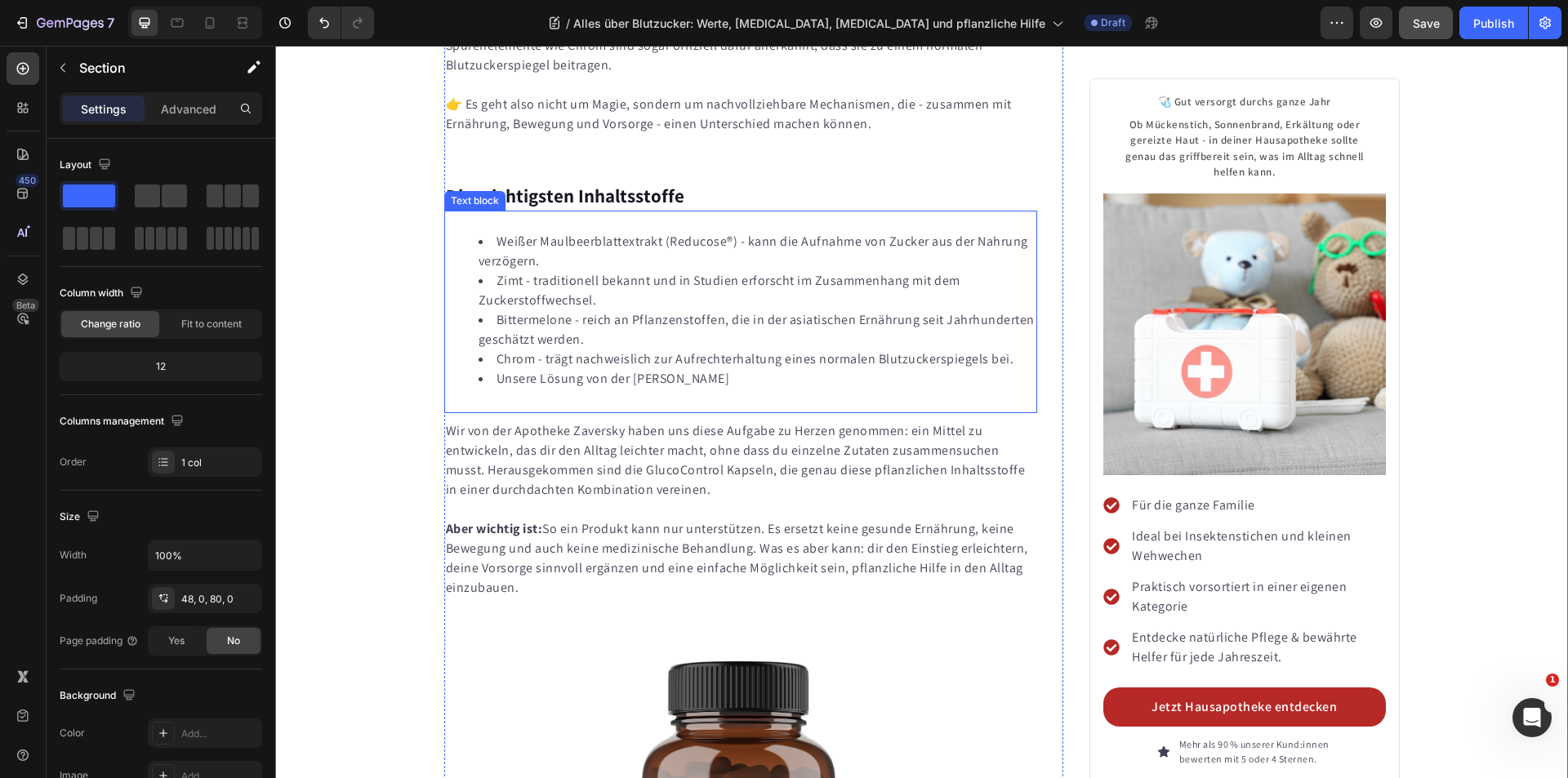
click at [582, 232] on li "Weißer Maulbeerblattextrakt (Reducose®) - kann die Aufnahme von Zucker aus der …" at bounding box center [757, 251] width 557 height 39
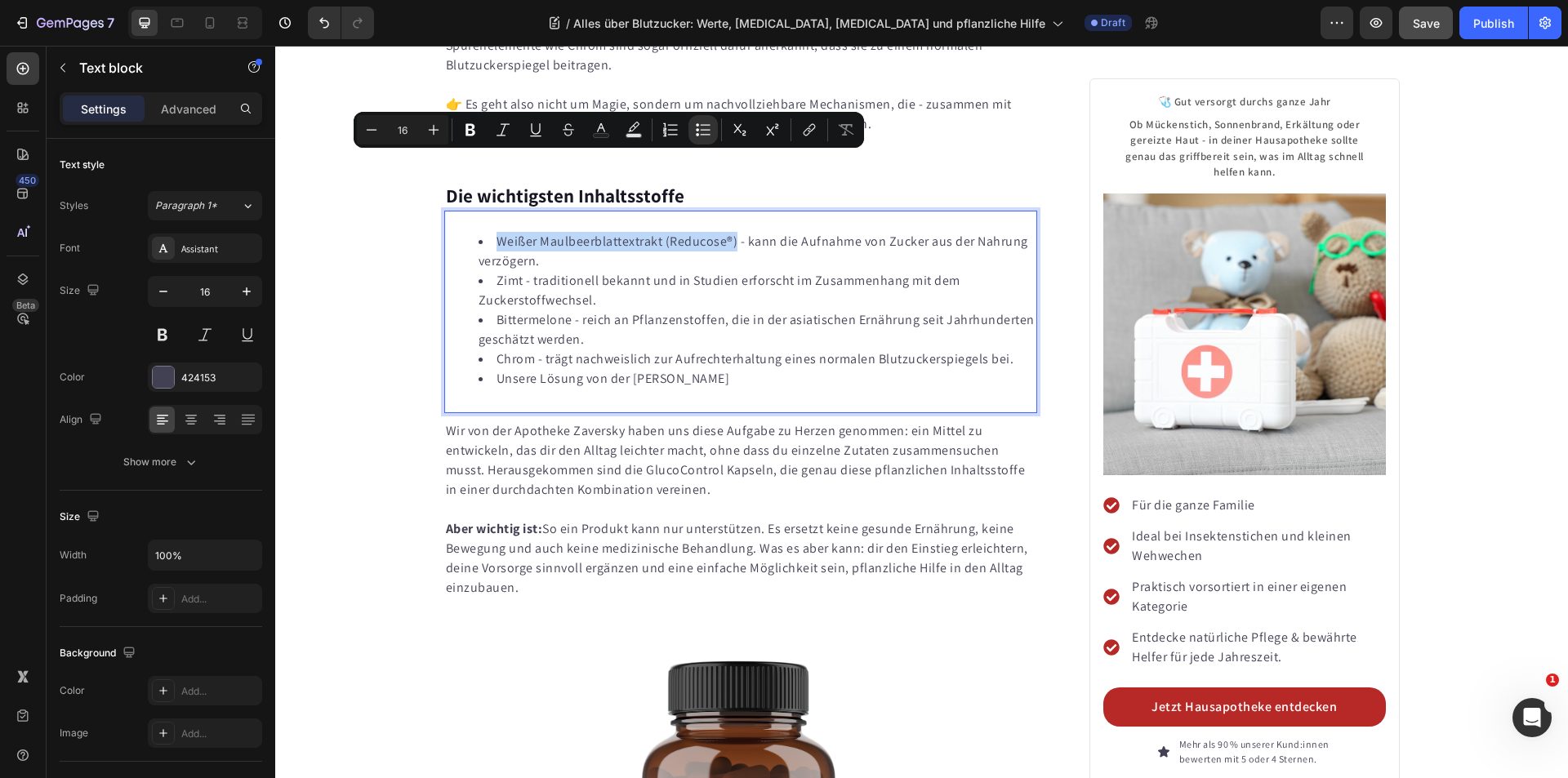
drag, startPoint x: 729, startPoint y: 165, endPoint x: 493, endPoint y: 166, distance: 236.0
click at [492, 232] on li "Weißer Maulbeerblattextrakt (Reducose®) - kann die Aufnahme von Zucker aus der …" at bounding box center [757, 251] width 557 height 39
click at [466, 133] on icon "Editor contextual toolbar" at bounding box center [470, 130] width 10 height 12
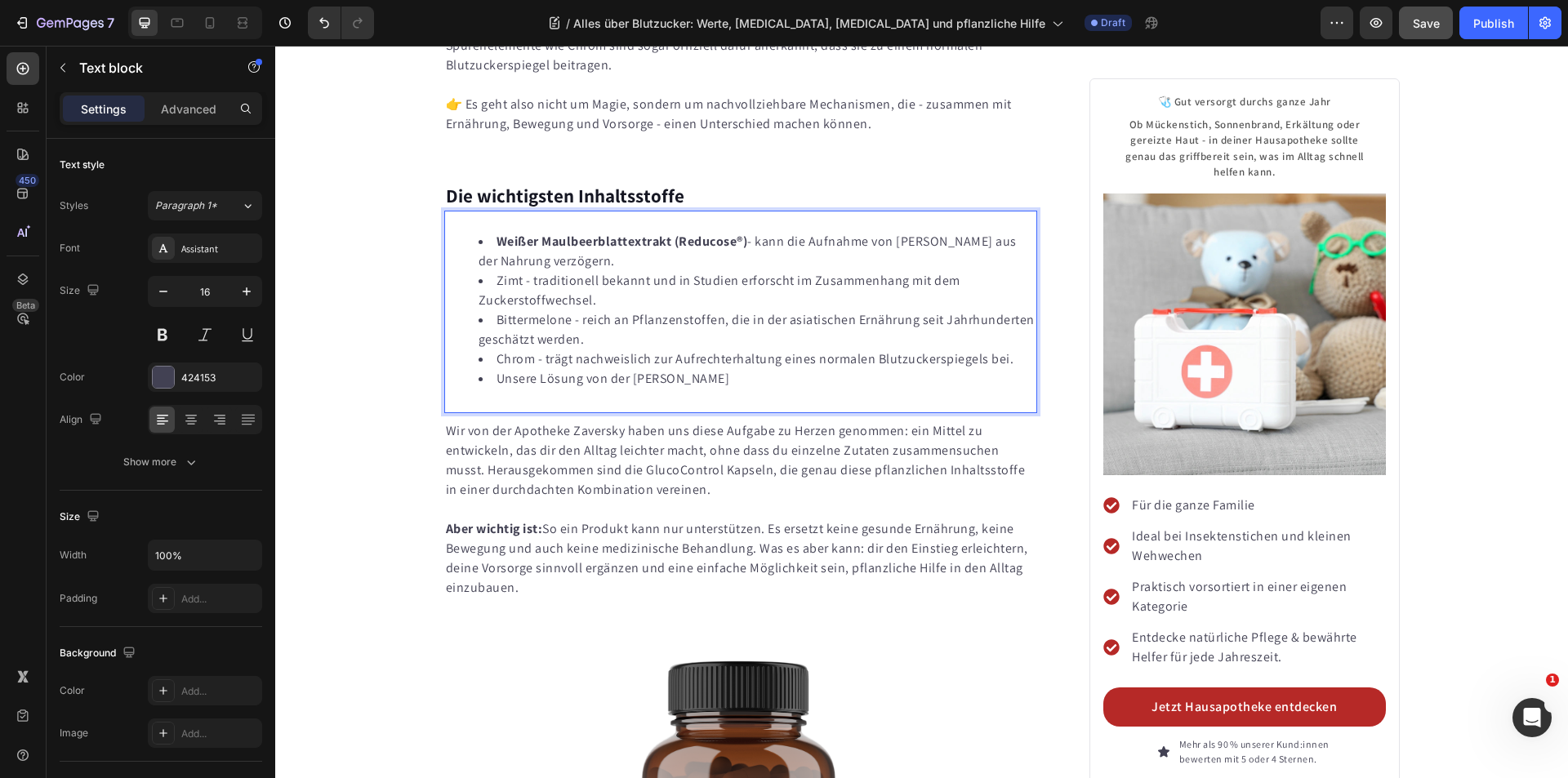
click at [585, 271] on li "Zimt - traditionell bekannt und in Studien erforscht im Zusammenhang mit dem Zu…" at bounding box center [757, 290] width 557 height 39
drag, startPoint x: 516, startPoint y: 204, endPoint x: 491, endPoint y: 206, distance: 25.1
click at [491, 271] on li "Zimt - traditionell bekannt und in Studien erforscht im Zusammenhang mit dem Zu…" at bounding box center [757, 290] width 557 height 39
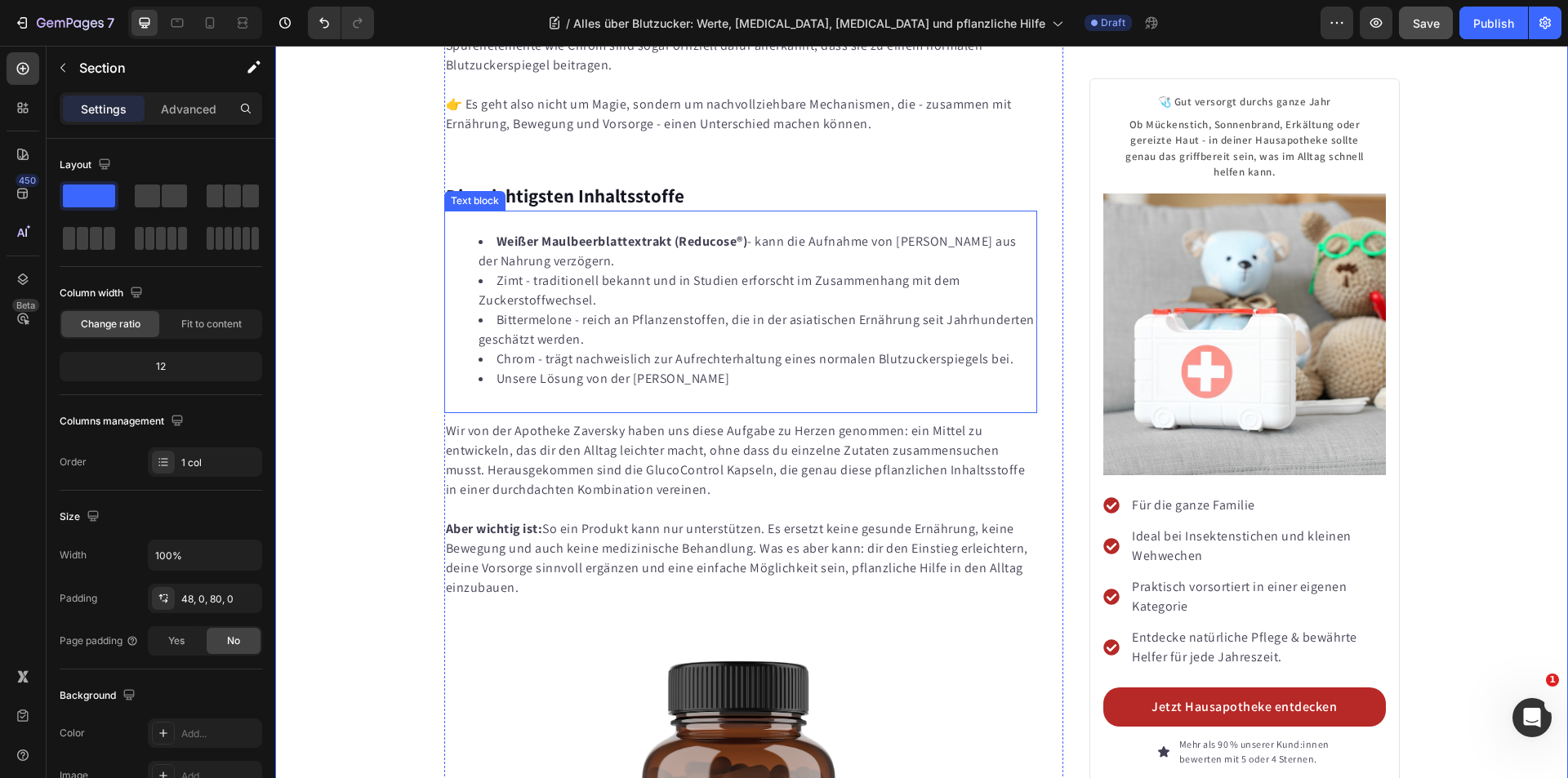
click at [510, 271] on li "Zimt - traditionell bekannt und in Studien erforscht im Zusammenhang mit dem Zu…" at bounding box center [757, 290] width 557 height 39
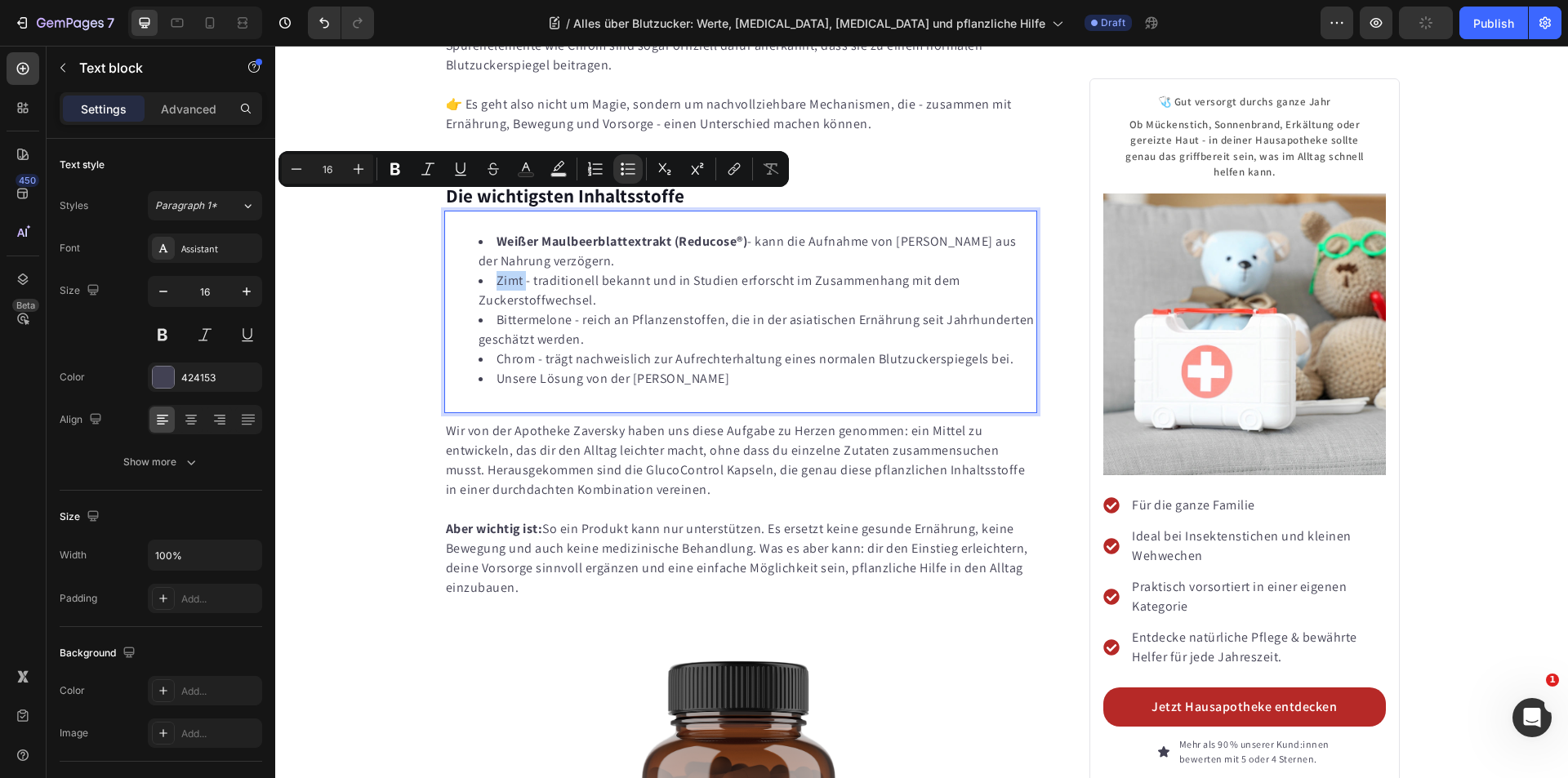
drag, startPoint x: 518, startPoint y: 206, endPoint x: 492, endPoint y: 208, distance: 26.1
click at [492, 271] on li "Zimt - traditionell bekannt und in Studien erforscht im Zusammenhang mit dem Zu…" at bounding box center [757, 290] width 557 height 39
click at [505, 271] on li "Zimt - traditionell bekannt und in Studien erforscht im Zusammenhang mit dem Zu…" at bounding box center [757, 290] width 557 height 39
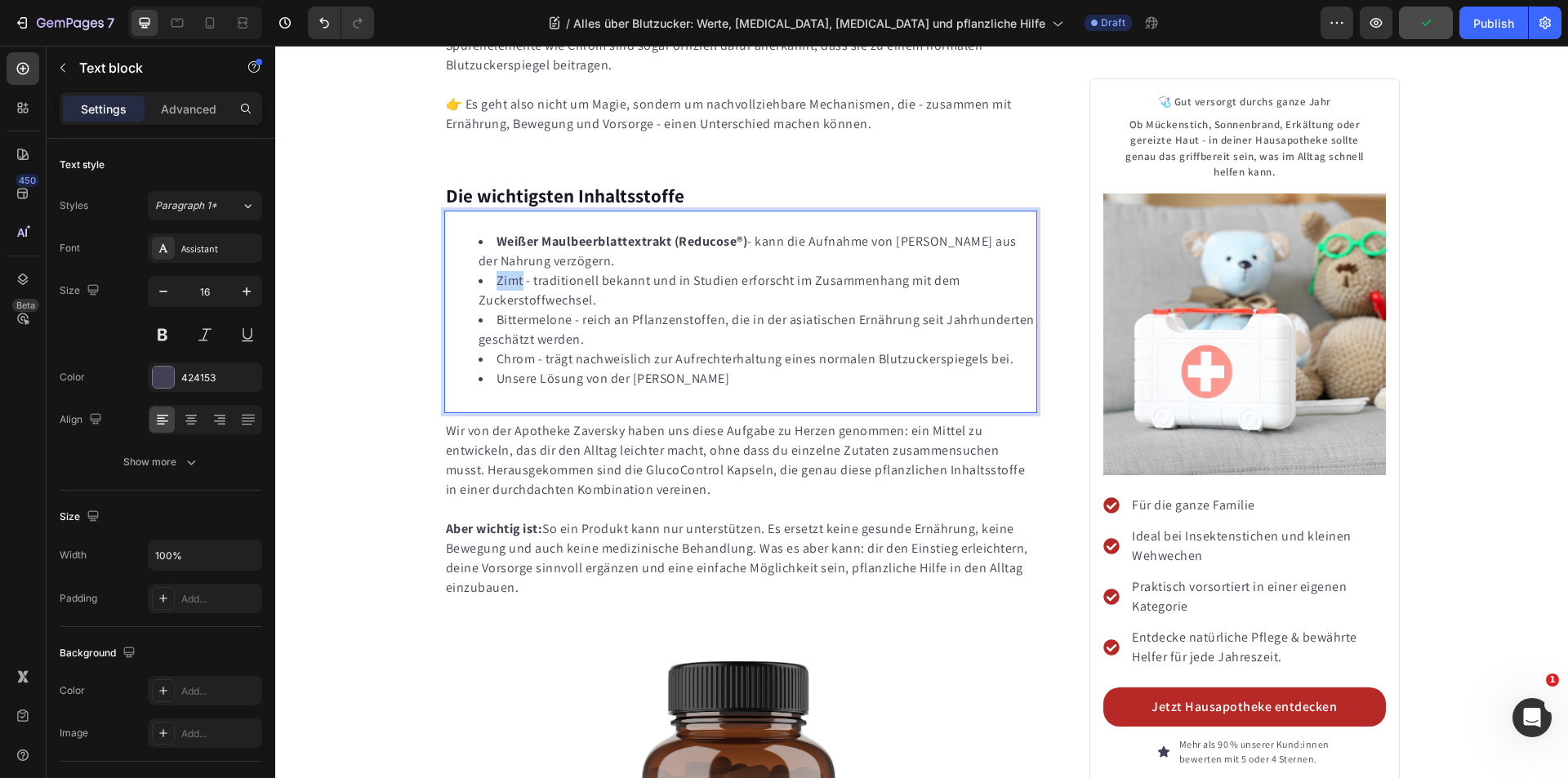
drag, startPoint x: 516, startPoint y: 205, endPoint x: 491, endPoint y: 205, distance: 25.0
click at [491, 271] on li "Zimt - traditionell bekannt und in Studien erforscht im Zusammenhang mit dem Zu…" at bounding box center [757, 290] width 557 height 39
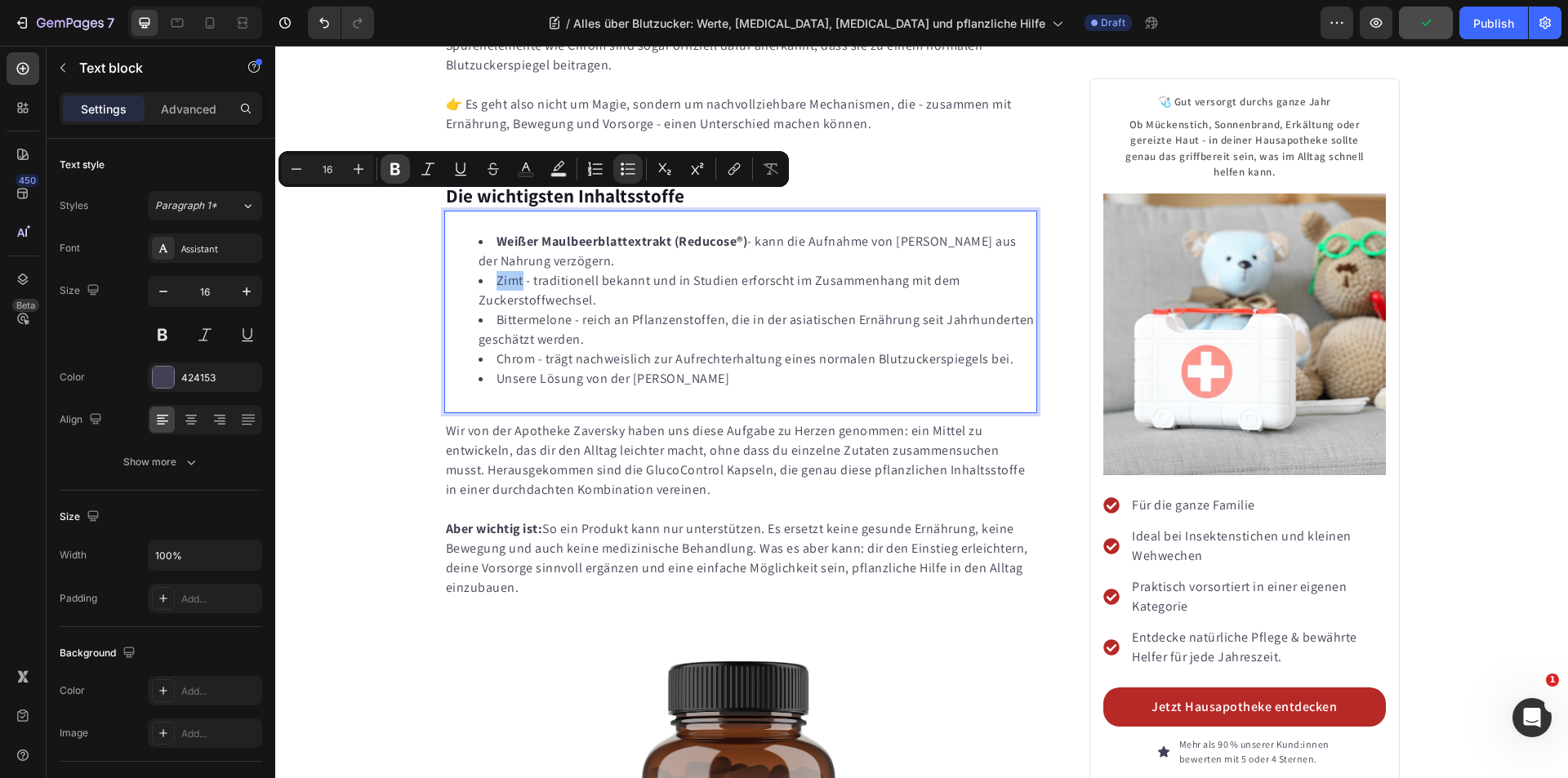
click at [397, 171] on icon "Editor contextual toolbar" at bounding box center [395, 169] width 17 height 17
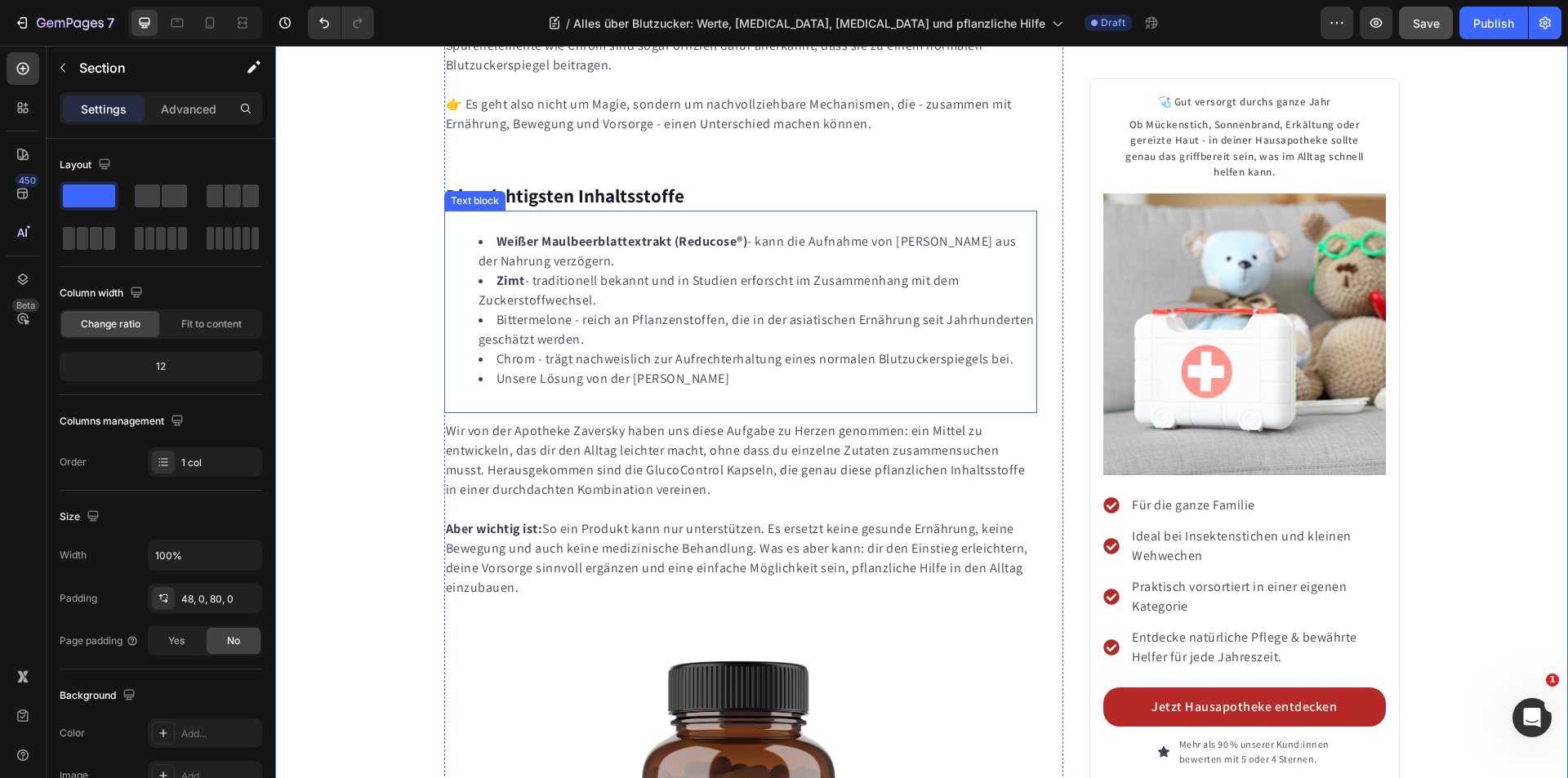
click at [517, 310] on li "Bittermelone - reich an Pflanzenstoffen, die in der asiatischen Ernährung seit …" at bounding box center [757, 329] width 557 height 39
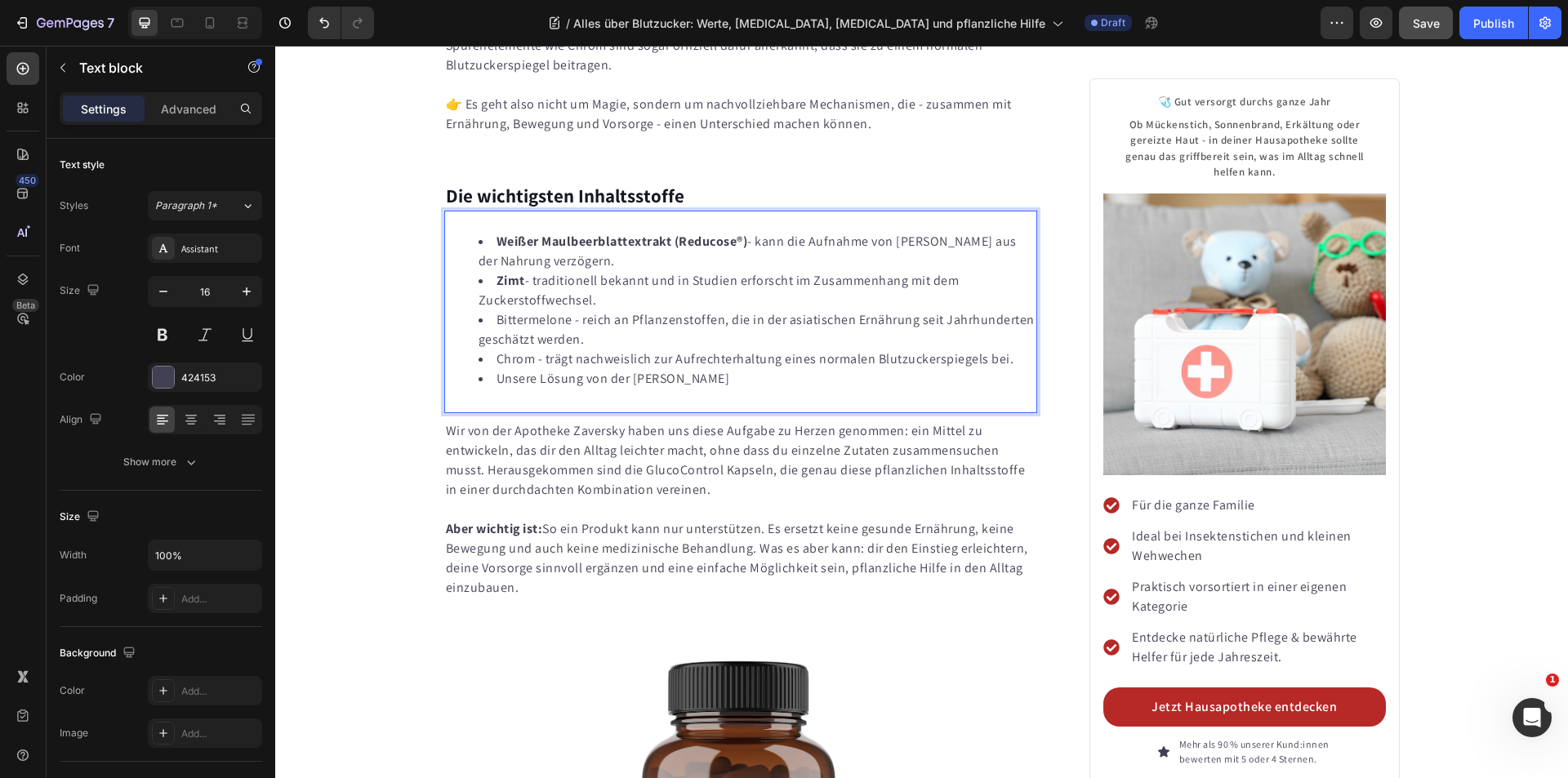
click at [563, 310] on li "Bittermelone - reich an Pflanzenstoffen, die in der asiatischen Ernährung seit …" at bounding box center [757, 329] width 557 height 39
drag, startPoint x: 567, startPoint y: 243, endPoint x: 490, endPoint y: 247, distance: 77.1
click at [490, 310] on li "Bittermelone - reich an Pflanzenstoffen, die in der asiatischen Ernährung seit …" at bounding box center [757, 329] width 557 height 39
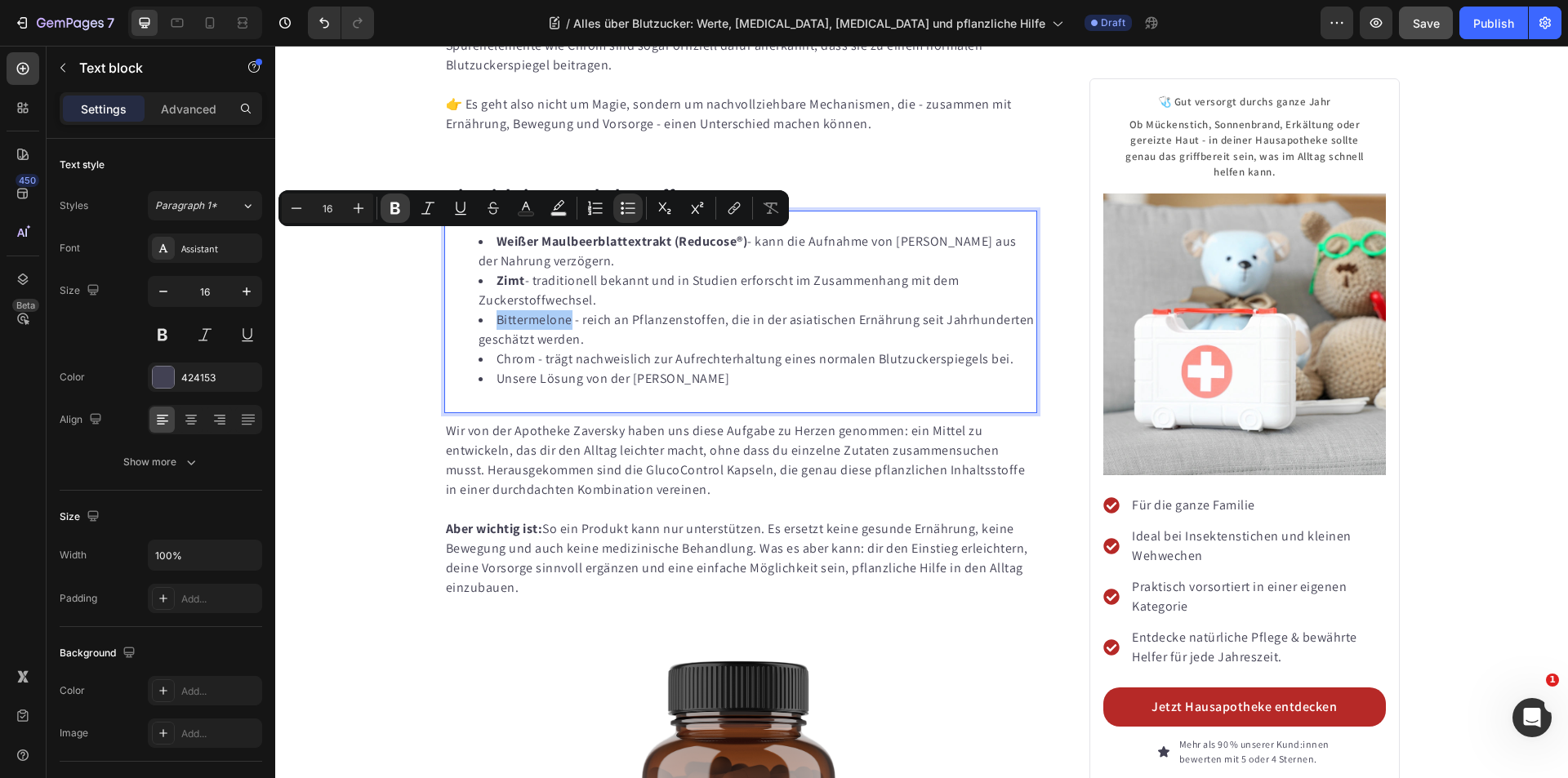
drag, startPoint x: 395, startPoint y: 210, endPoint x: 120, endPoint y: 249, distance: 277.8
click at [395, 210] on icon "Editor contextual toolbar" at bounding box center [395, 208] width 17 height 17
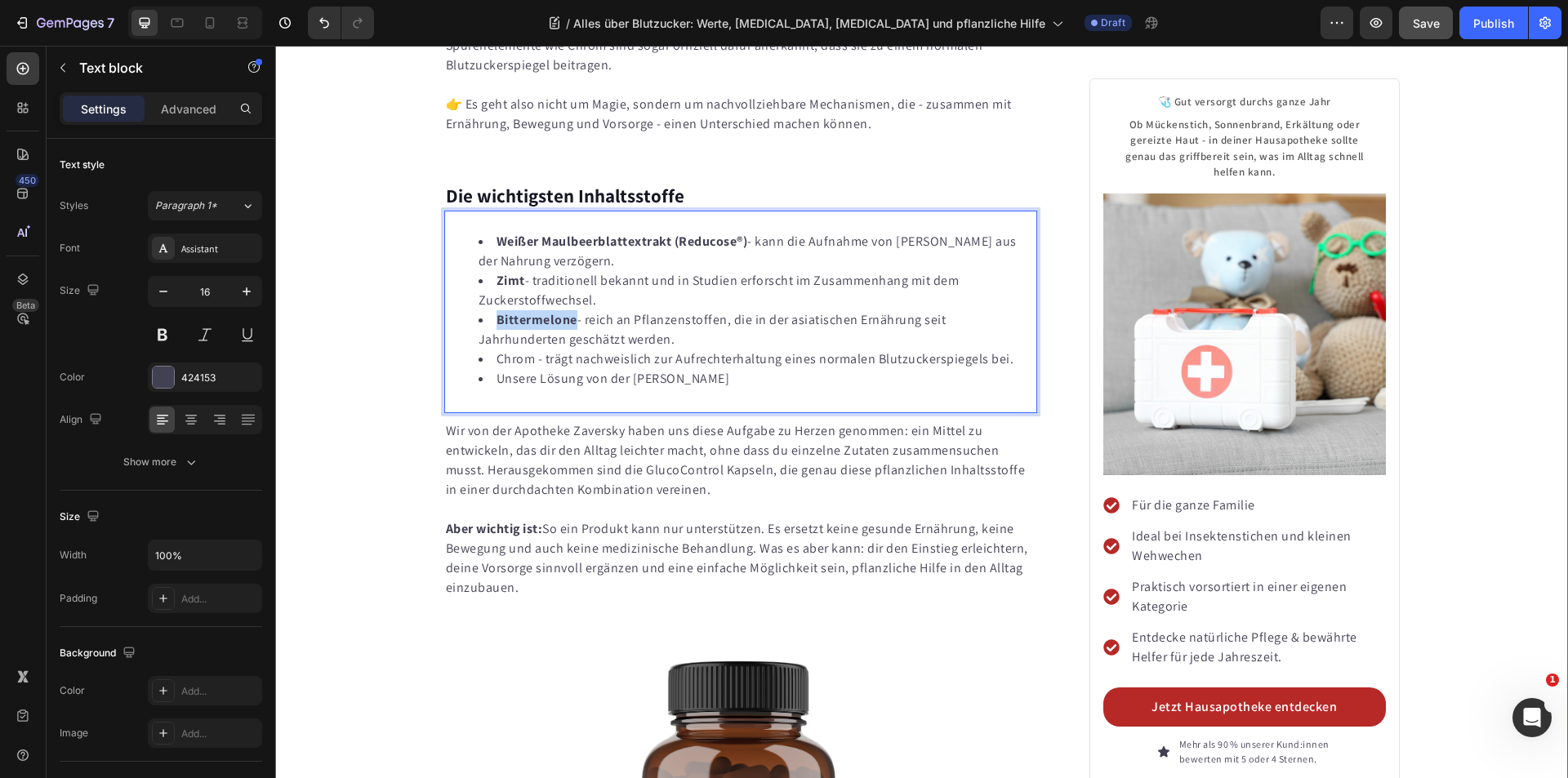
click at [542, 349] on li "Chrom - trägt nachweislich zur Aufrechterhaltung eines normalen Blutzuckerspieg…" at bounding box center [757, 359] width 557 height 20
drag, startPoint x: 529, startPoint y: 286, endPoint x: 491, endPoint y: 287, distance: 38.0
click at [491, 349] on li "Chrom - trägt nachweislich zur Aufrechterhaltung eines normalen Blutzuckerspieg…" at bounding box center [757, 359] width 557 height 20
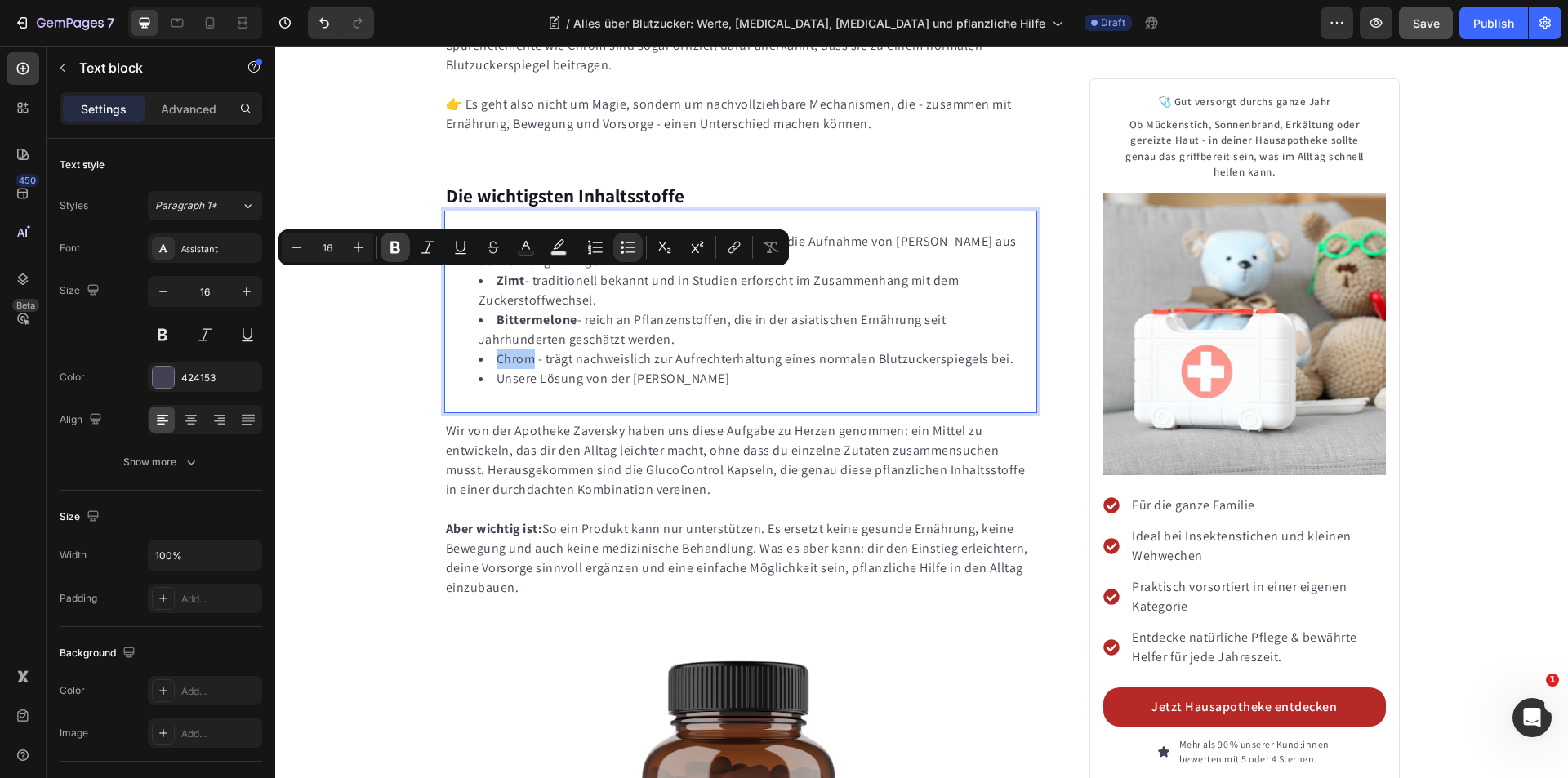
click at [397, 247] on icon "Editor contextual toolbar" at bounding box center [395, 248] width 10 height 12
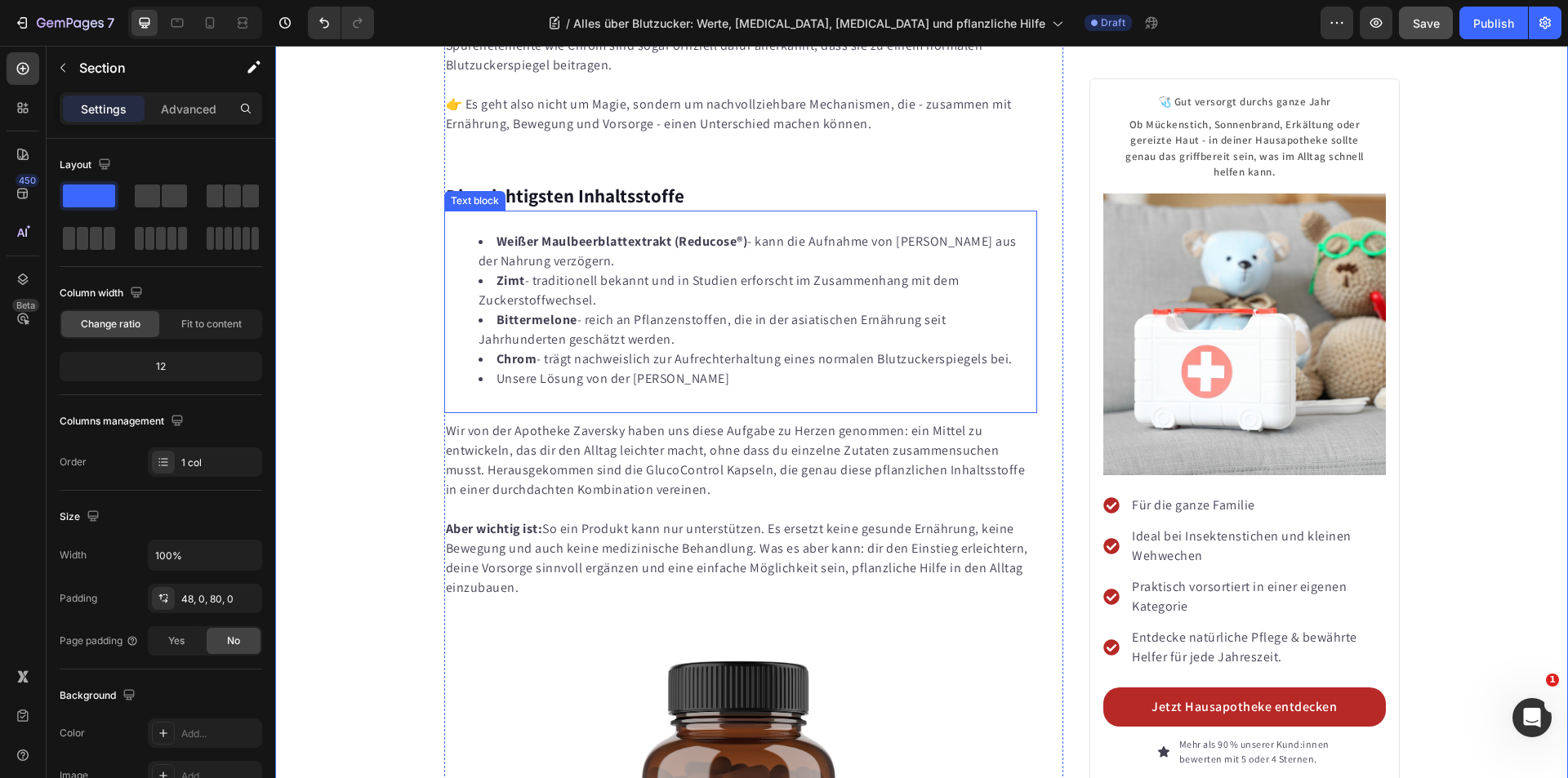
click at [599, 369] on li "Unsere Lösung von der [PERSON_NAME]" at bounding box center [757, 378] width 557 height 20
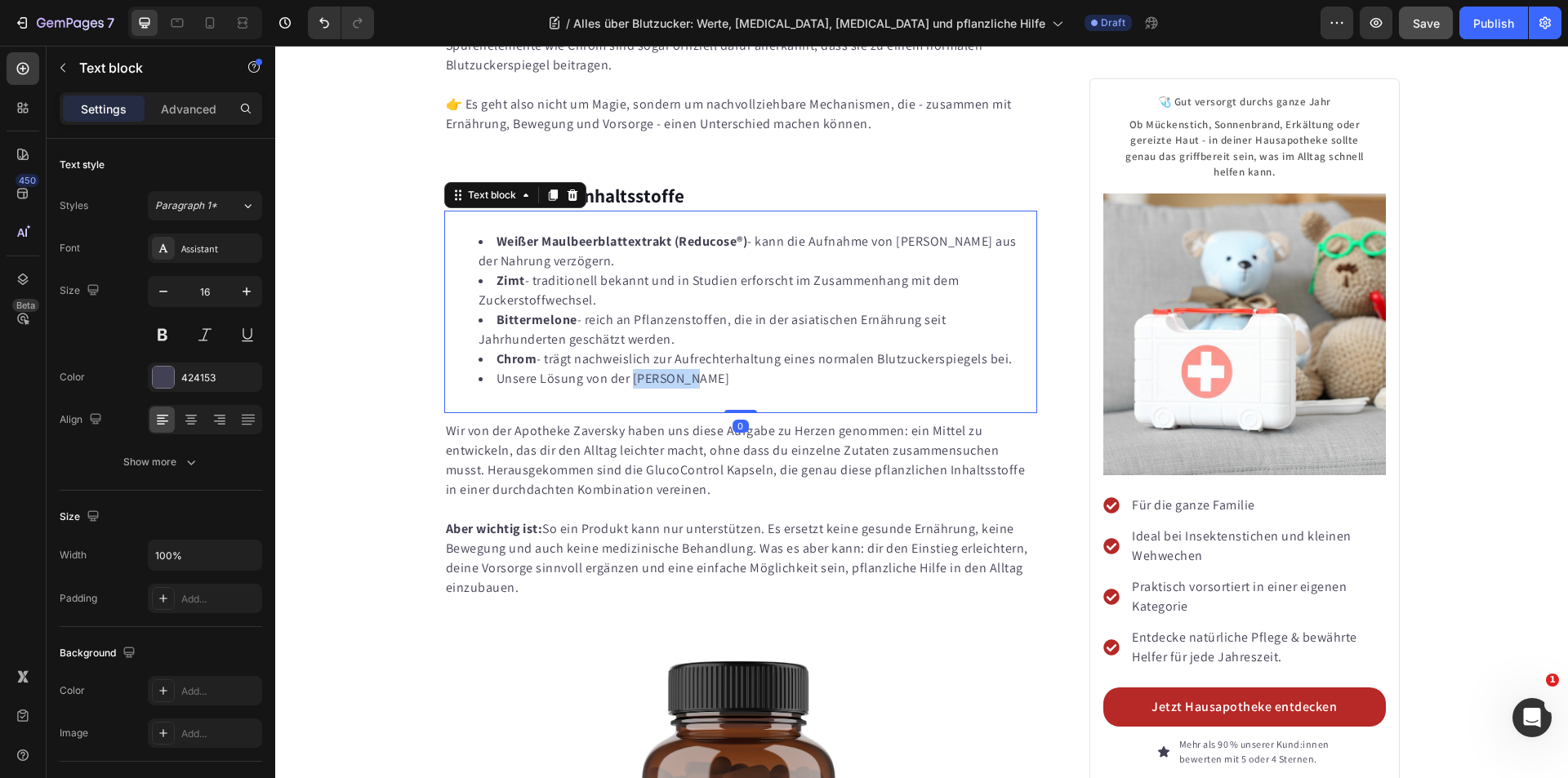
click at [664, 369] on li "Unsere Lösung von der [PERSON_NAME]" at bounding box center [757, 378] width 557 height 20
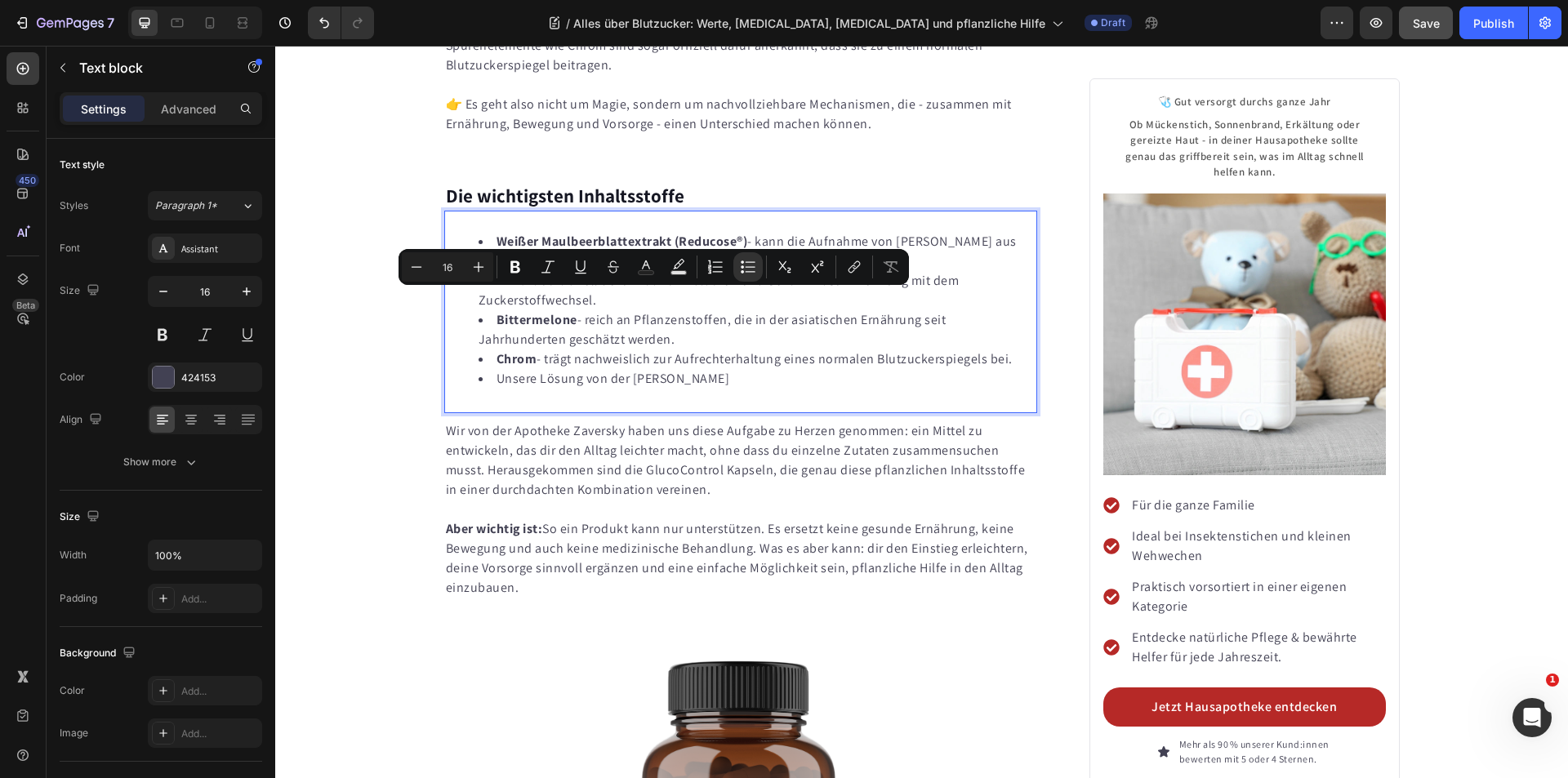
click at [753, 369] on li "Unsere Lösung von der [PERSON_NAME]" at bounding box center [757, 378] width 557 height 20
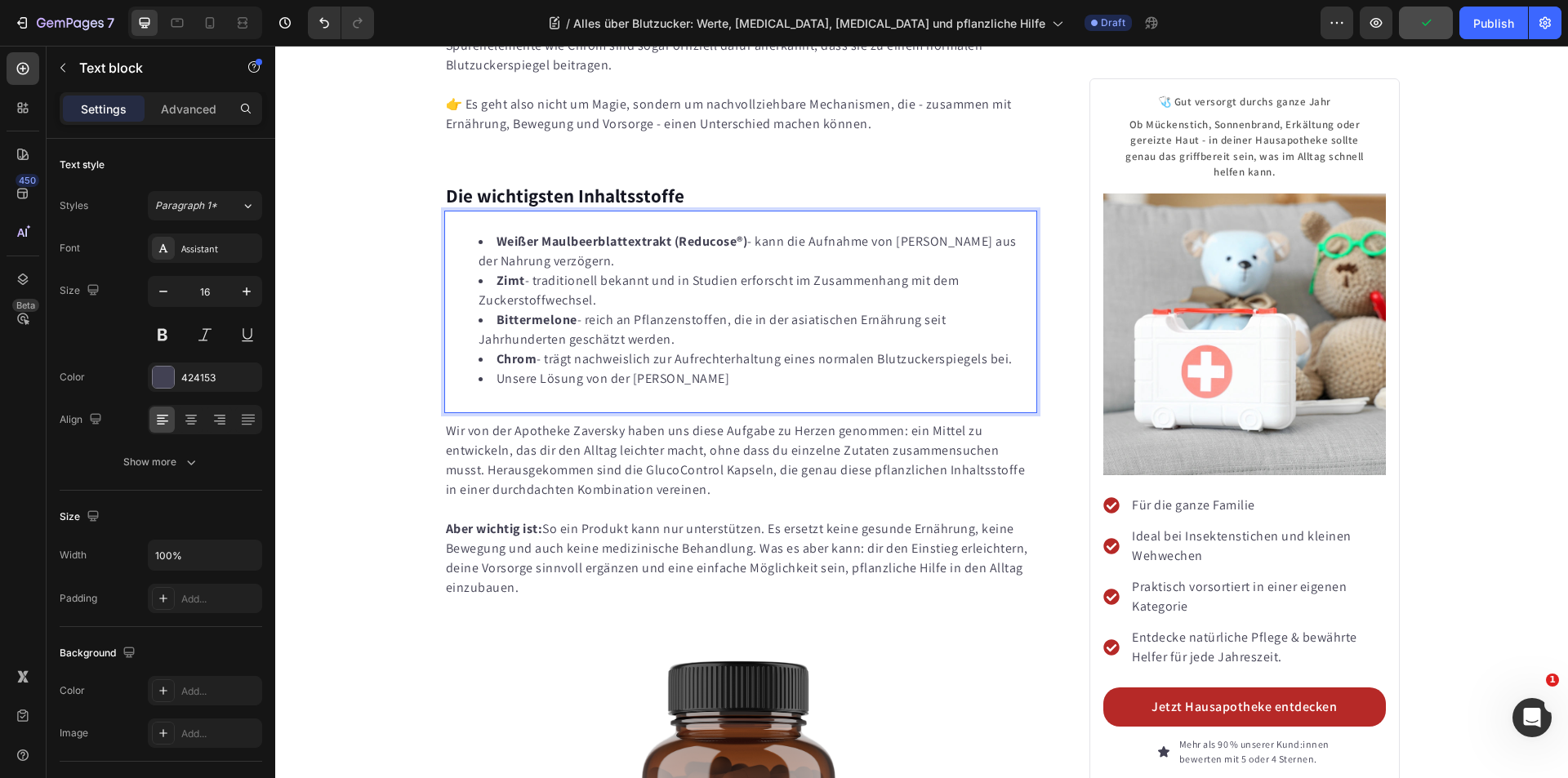
drag, startPoint x: 744, startPoint y: 301, endPoint x: 491, endPoint y: 303, distance: 253.0
click at [491, 369] on li "Unsere Lösung von der [PERSON_NAME]" at bounding box center [757, 378] width 557 height 20
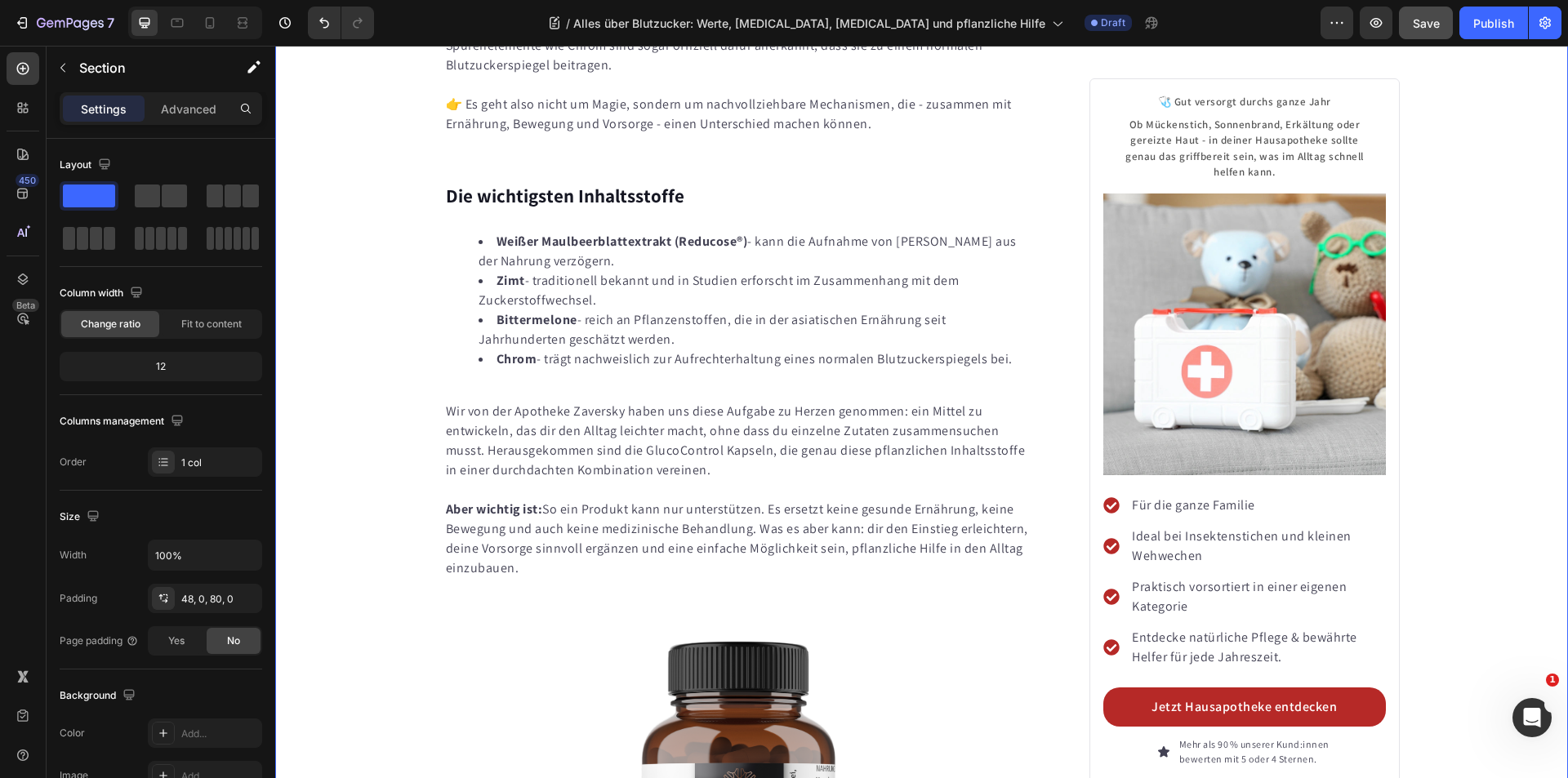
click at [456, 402] on p "Wir von der Apotheke Zaversky haben uns diese Aufgabe zu Herzen genommen: ein M…" at bounding box center [741, 441] width 591 height 78
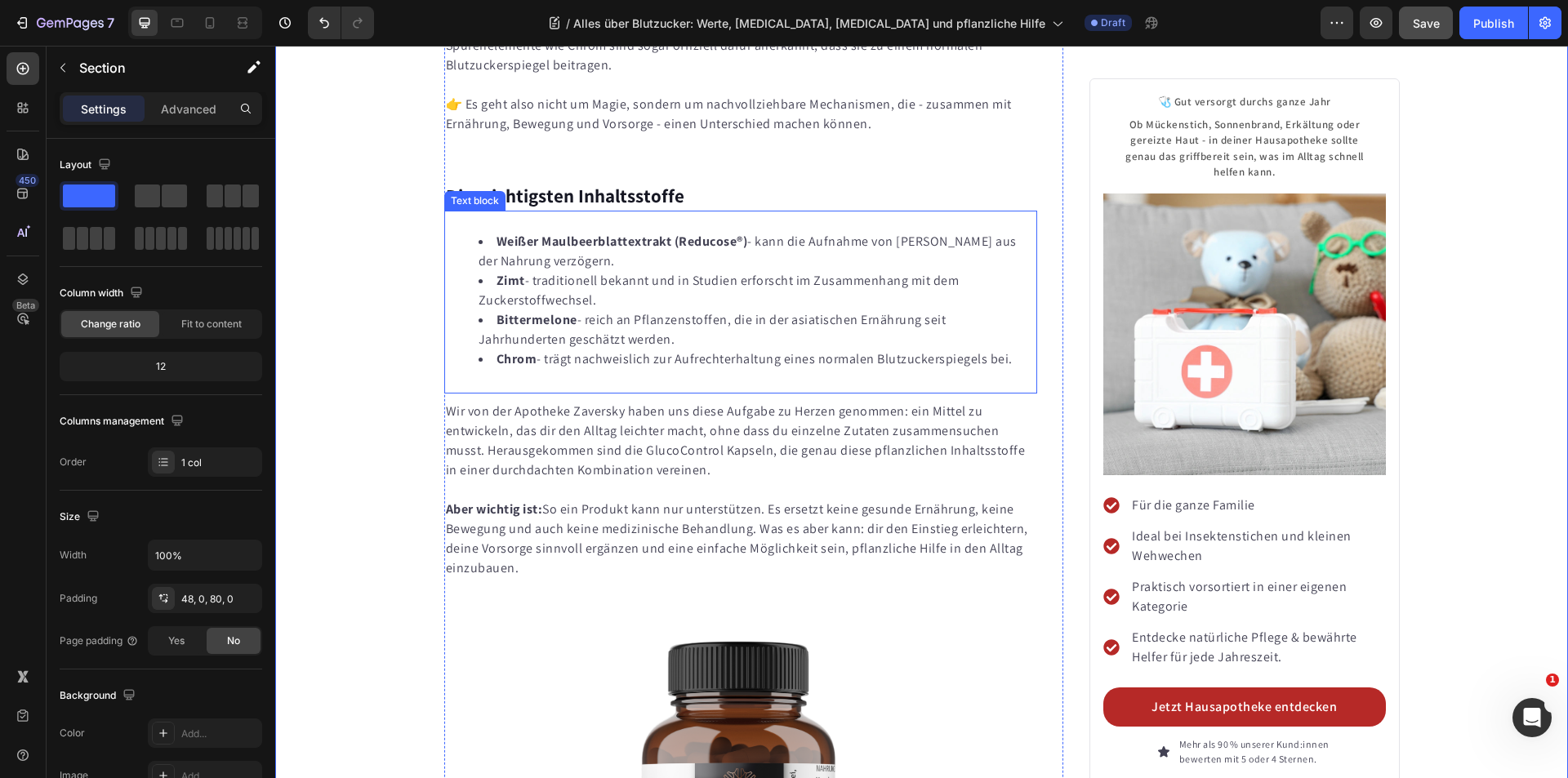
click at [498, 191] on div "Text block" at bounding box center [475, 201] width 61 height 20
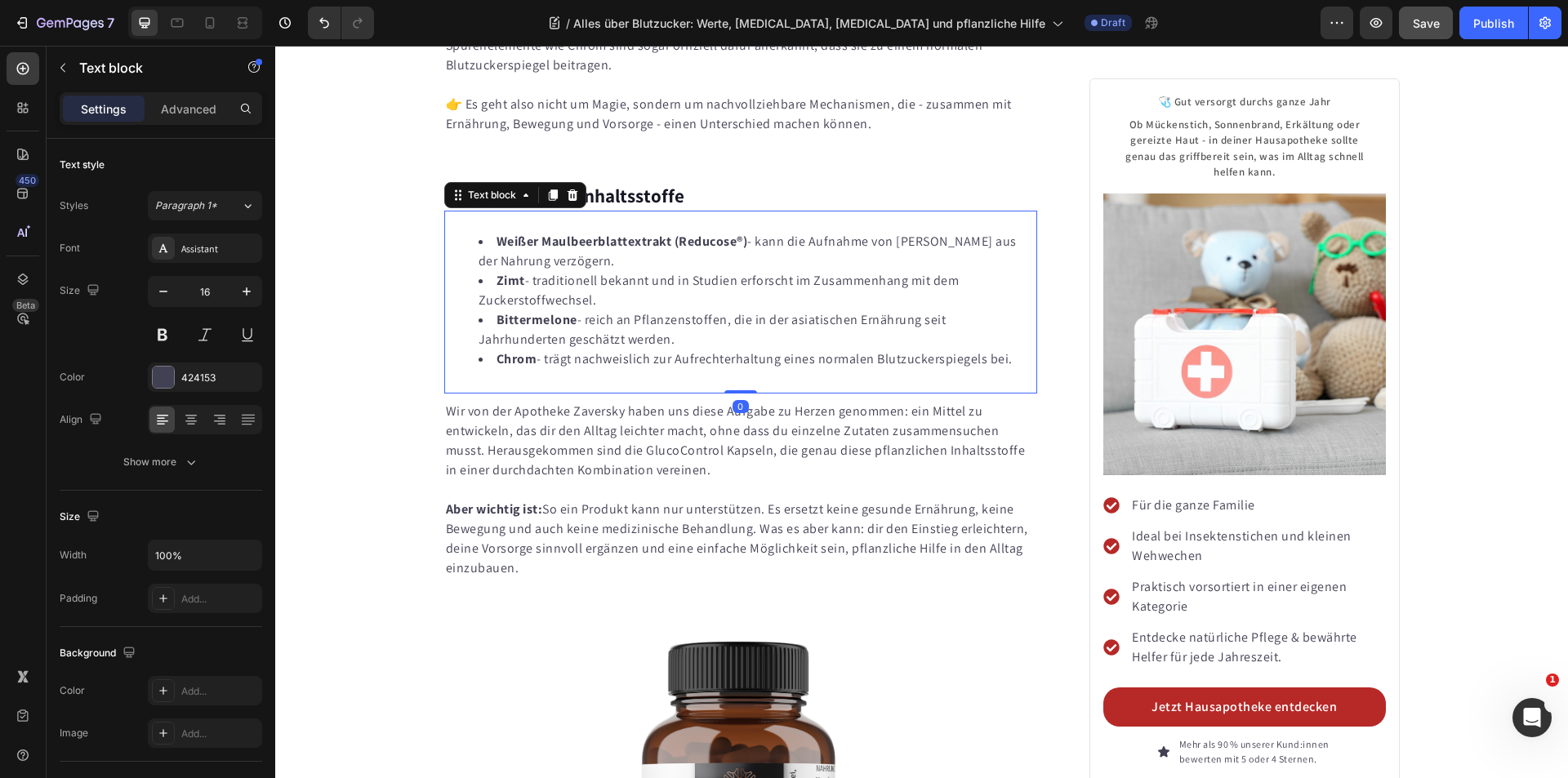
click at [667, 183] on strong "Die wichtigsten Inhaltsstoffe" at bounding box center [565, 196] width 238 height 24
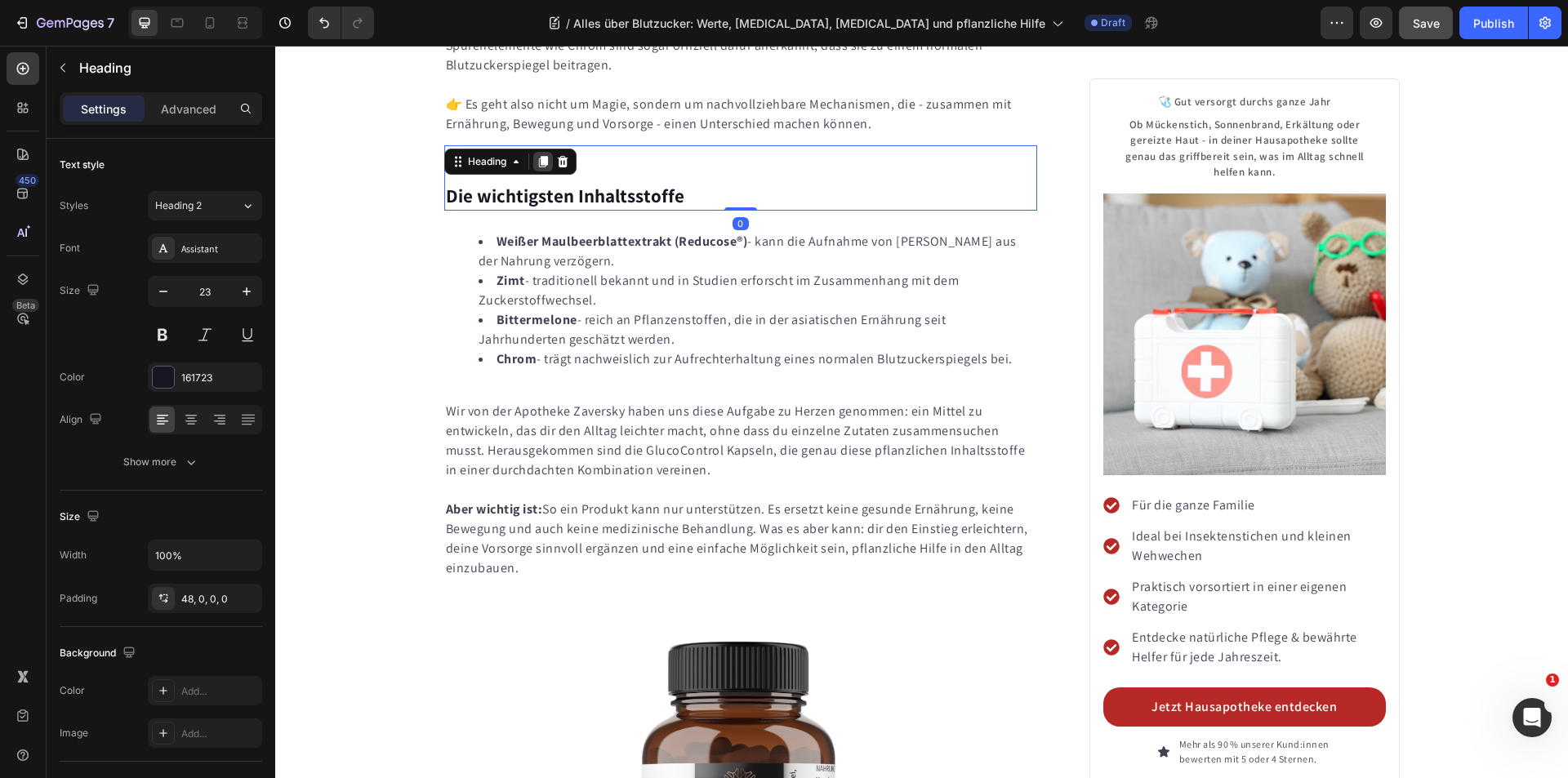
click at [543, 155] on icon at bounding box center [543, 161] width 13 height 13
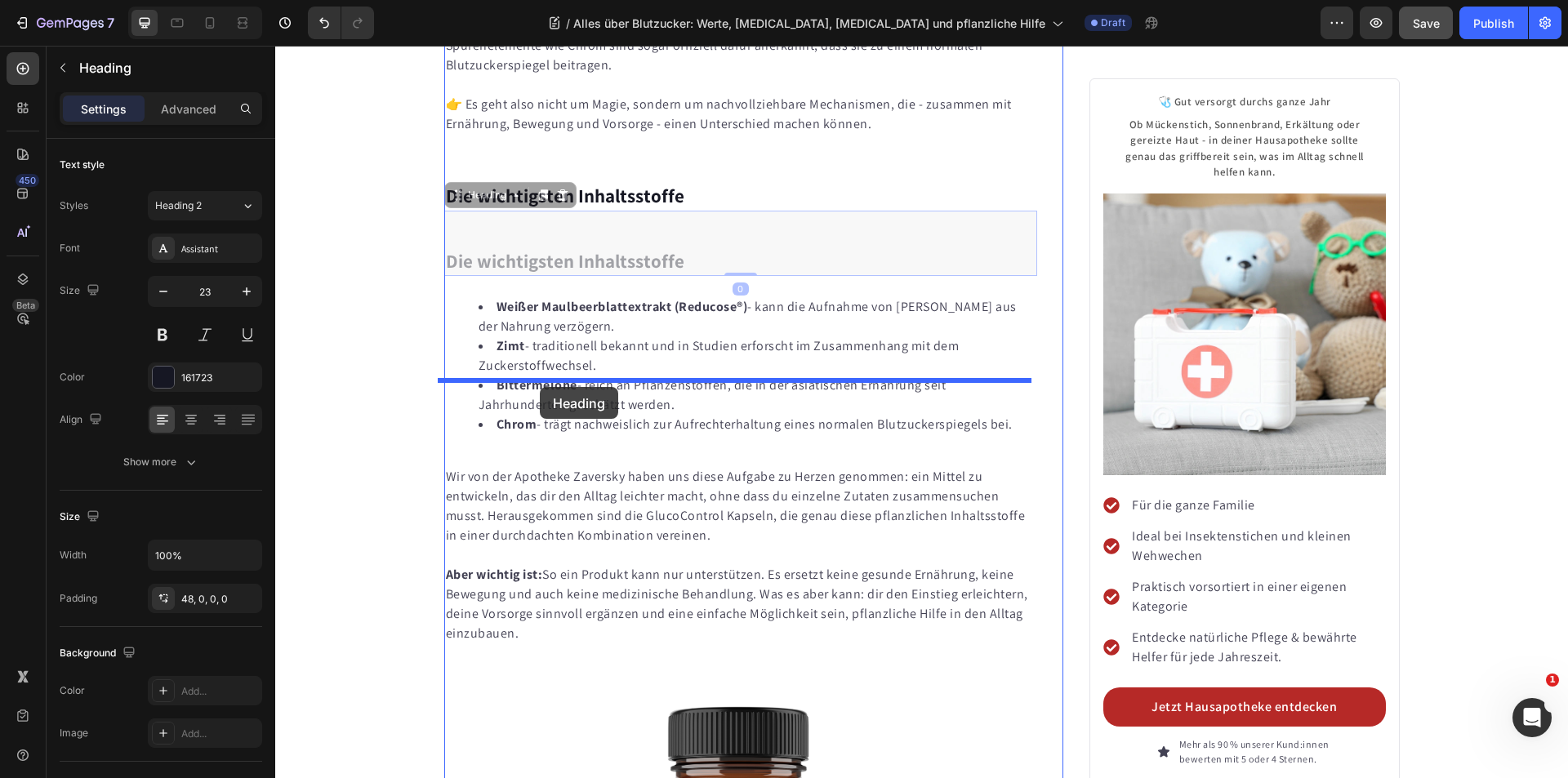
drag, startPoint x: 453, startPoint y: 117, endPoint x: 540, endPoint y: 387, distance: 283.7
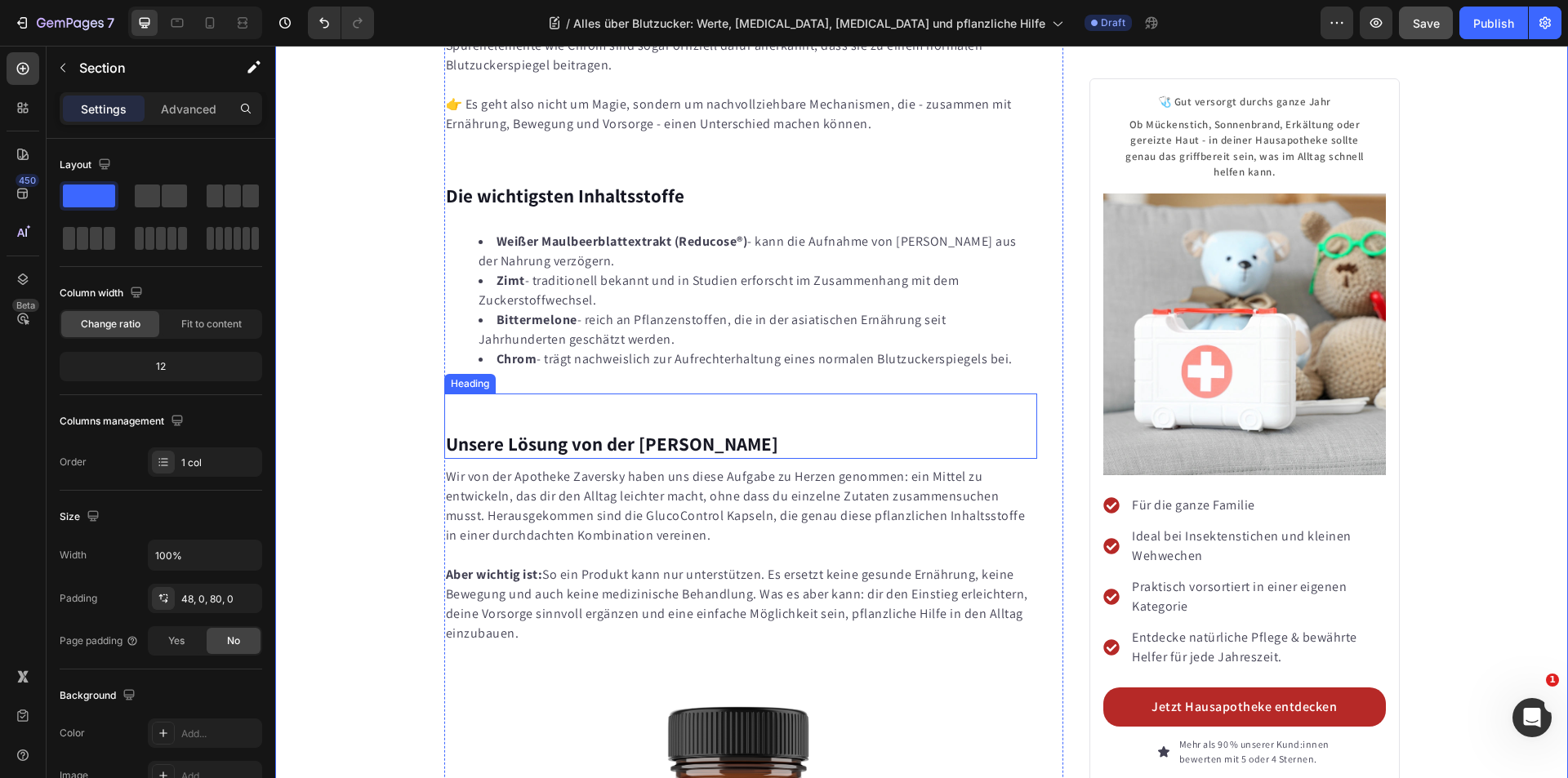
click at [611, 432] on strong "Unsere Lösung von der [PERSON_NAME]" at bounding box center [612, 444] width 332 height 24
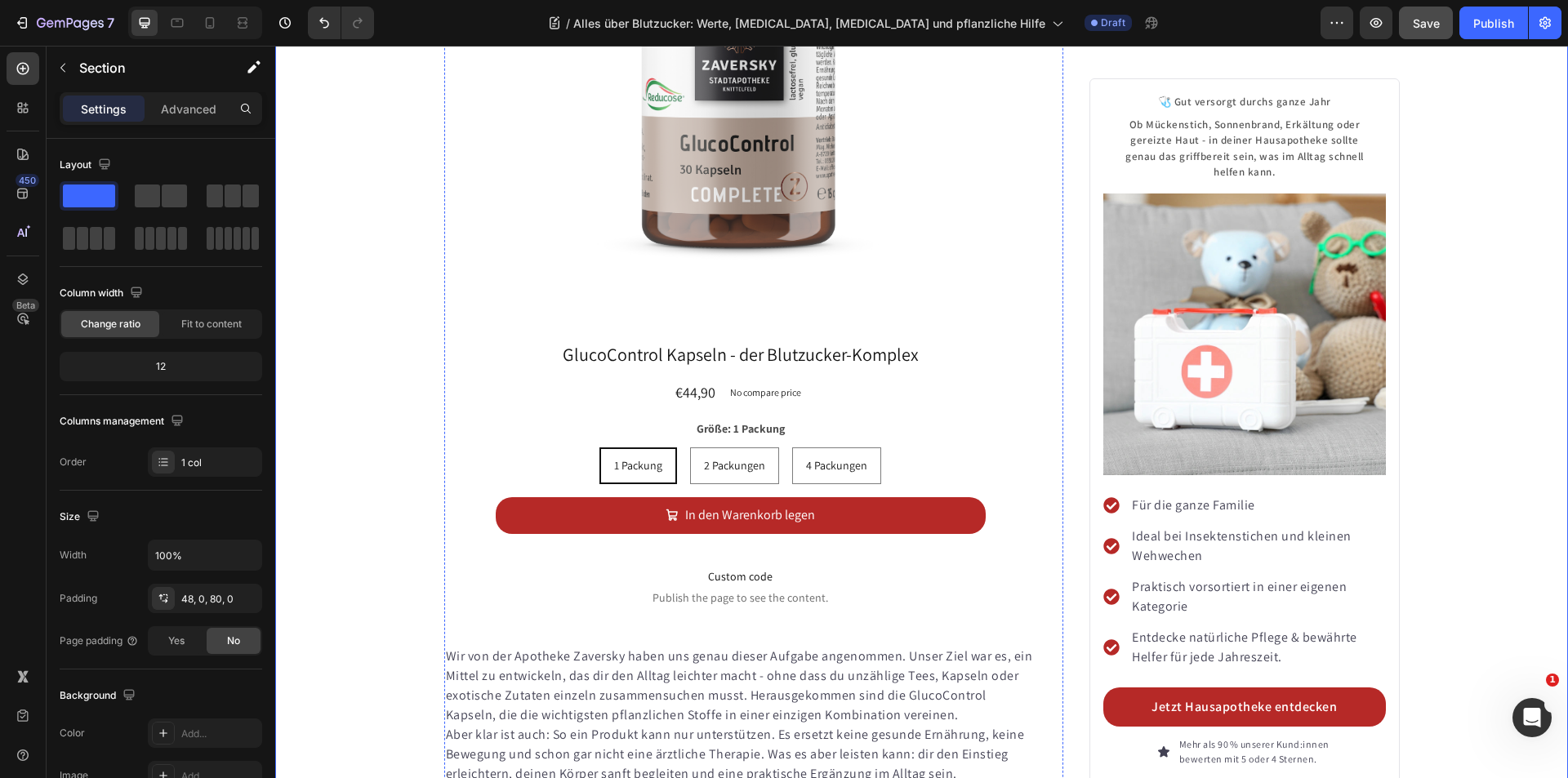
scroll to position [8225, 0]
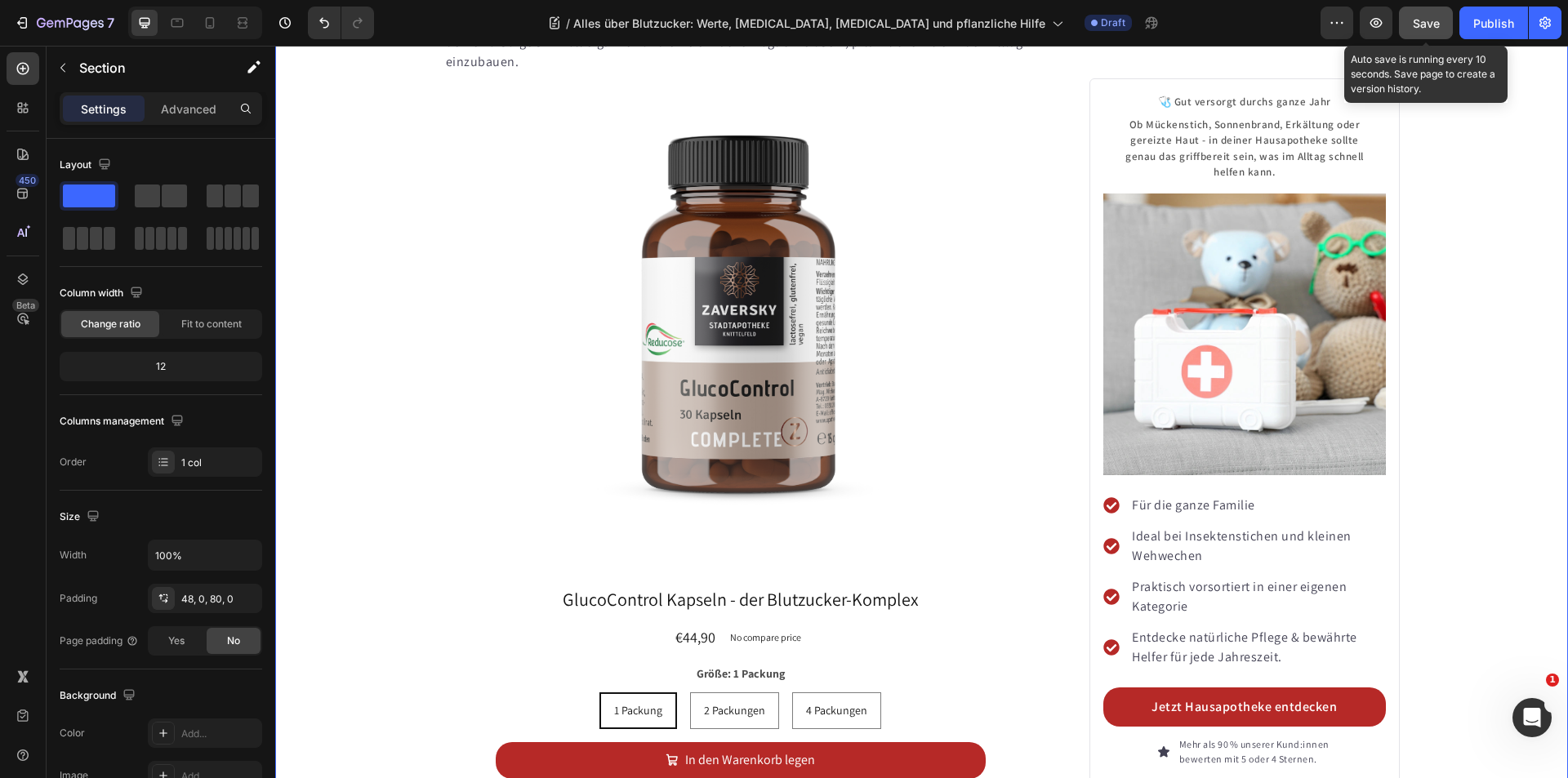
click at [1428, 24] on span "Save" at bounding box center [1425, 23] width 27 height 14
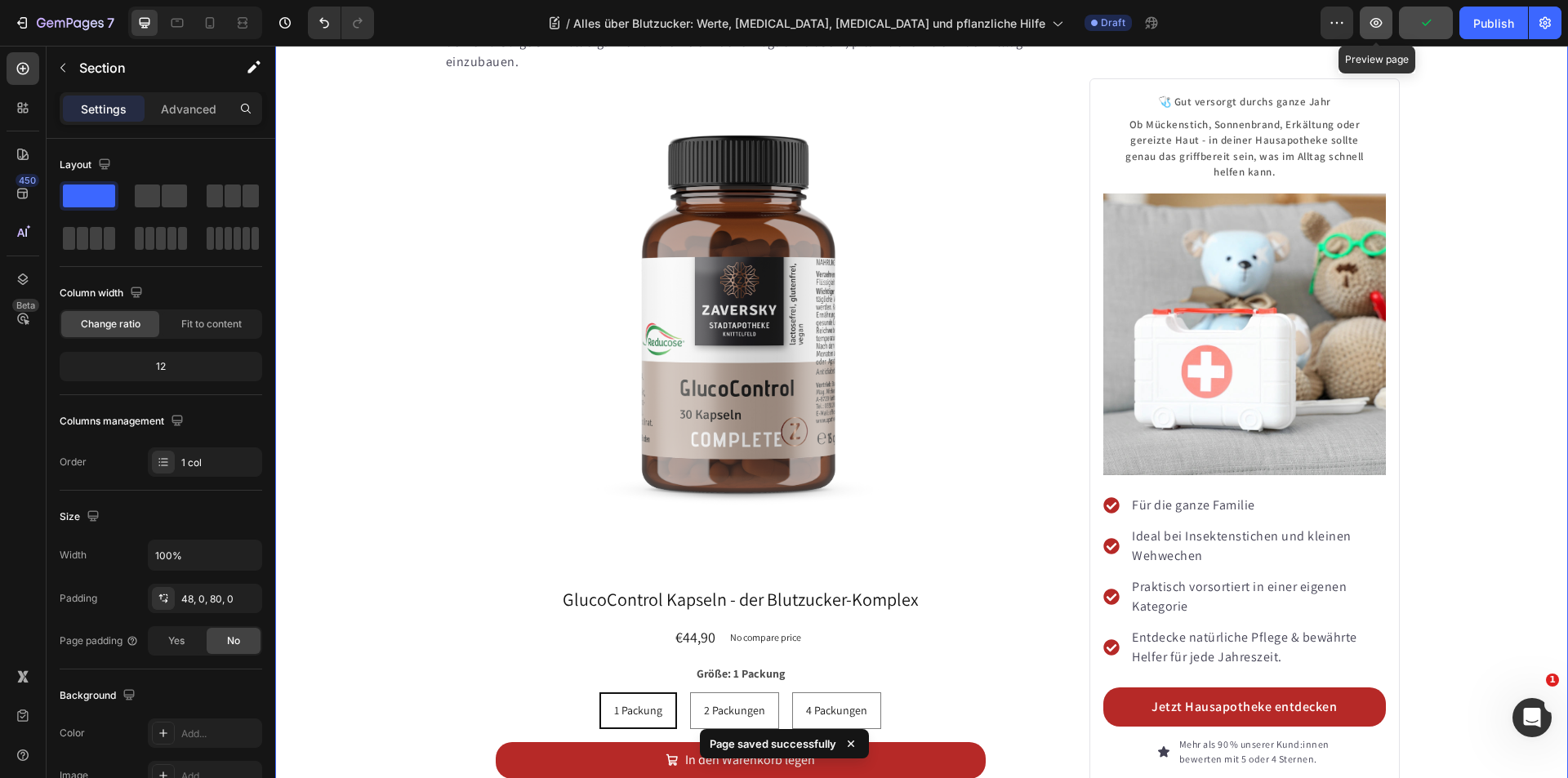
click at [1372, 24] on icon "button" at bounding box center [1377, 23] width 12 height 10
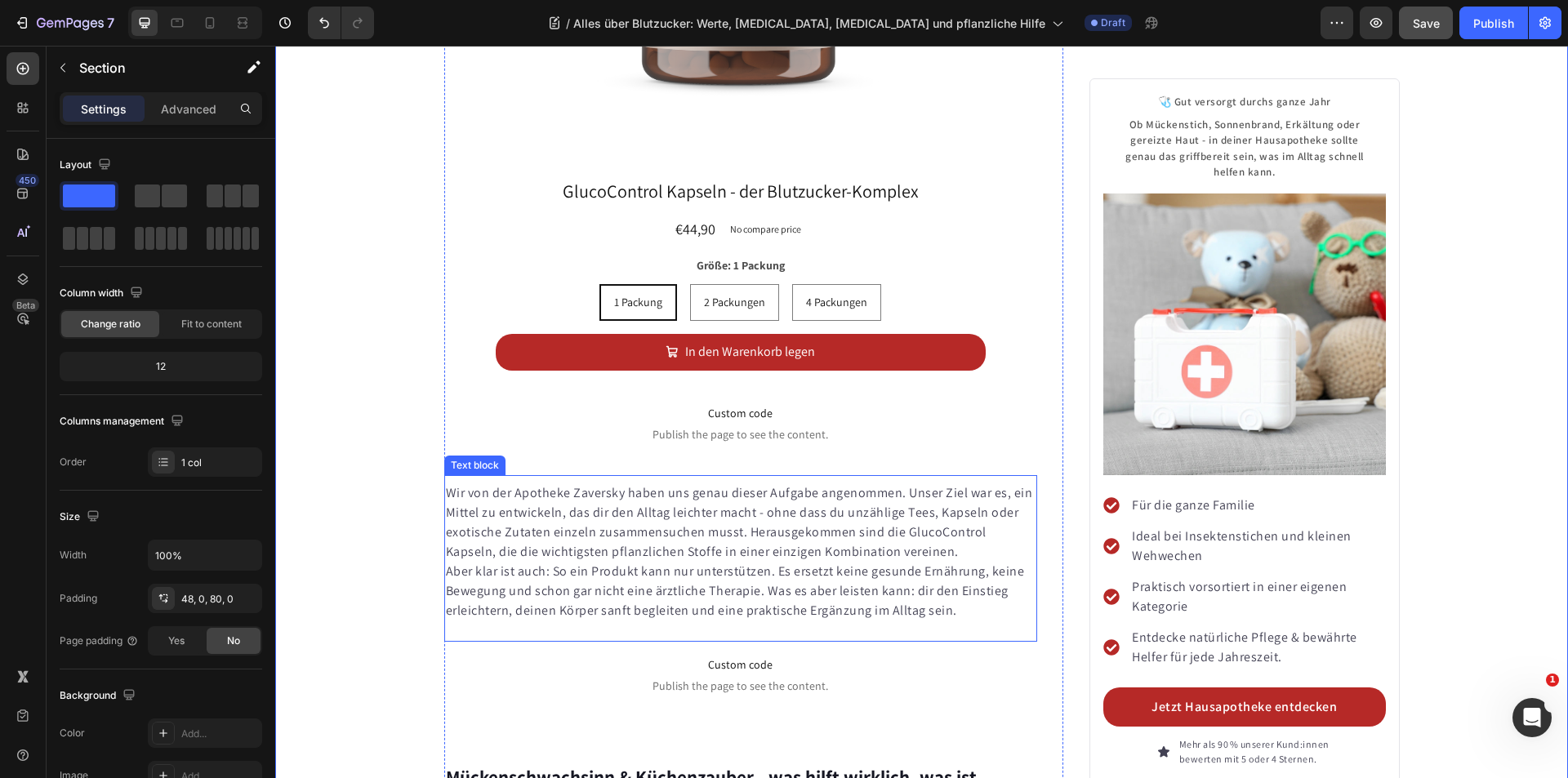
scroll to position [8797, 0]
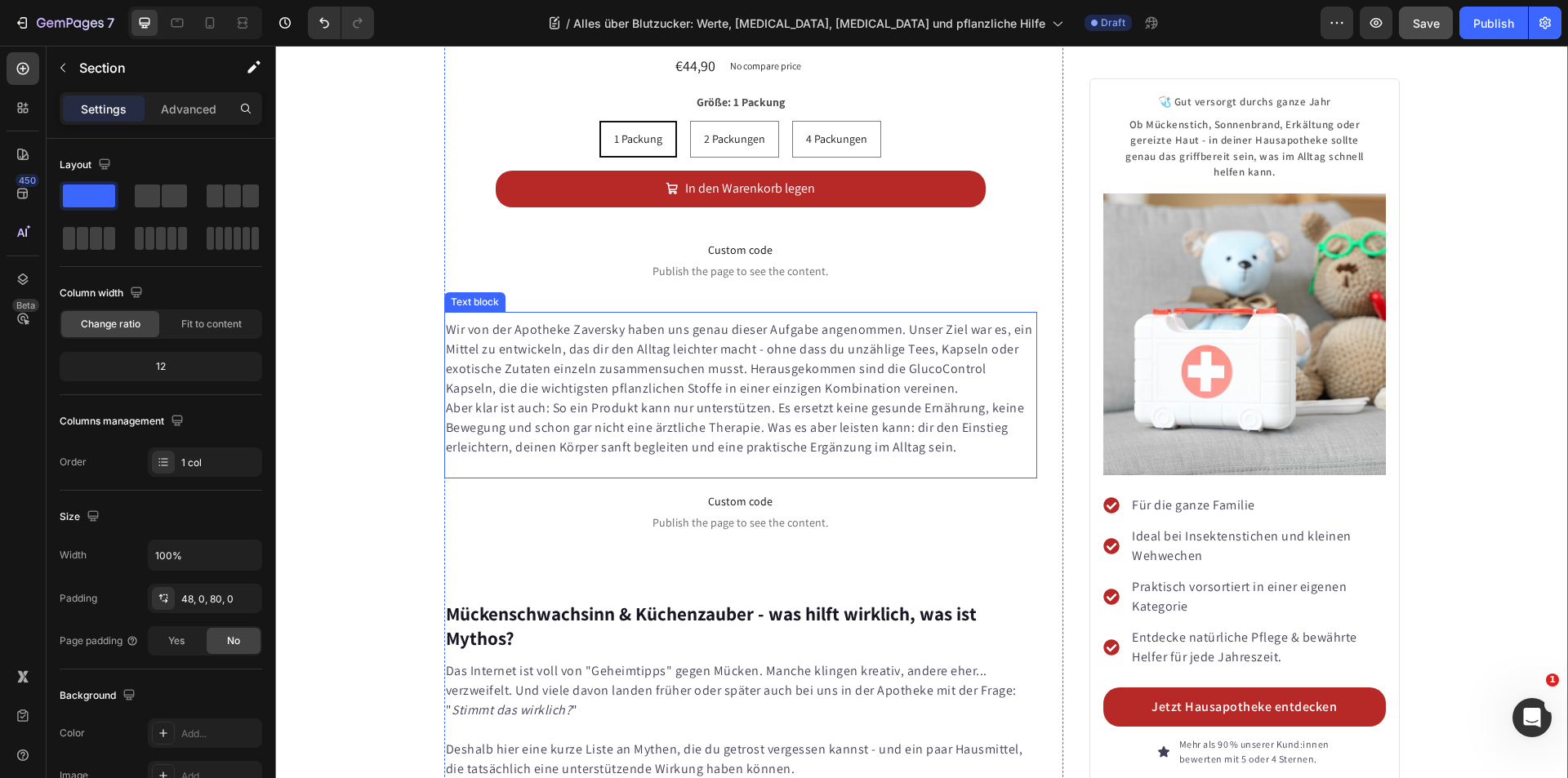
click at [656, 320] on p "Wir von der Apotheke Zaversky haben uns genau dieser Aufgabe angenommen. Unser …" at bounding box center [741, 359] width 591 height 78
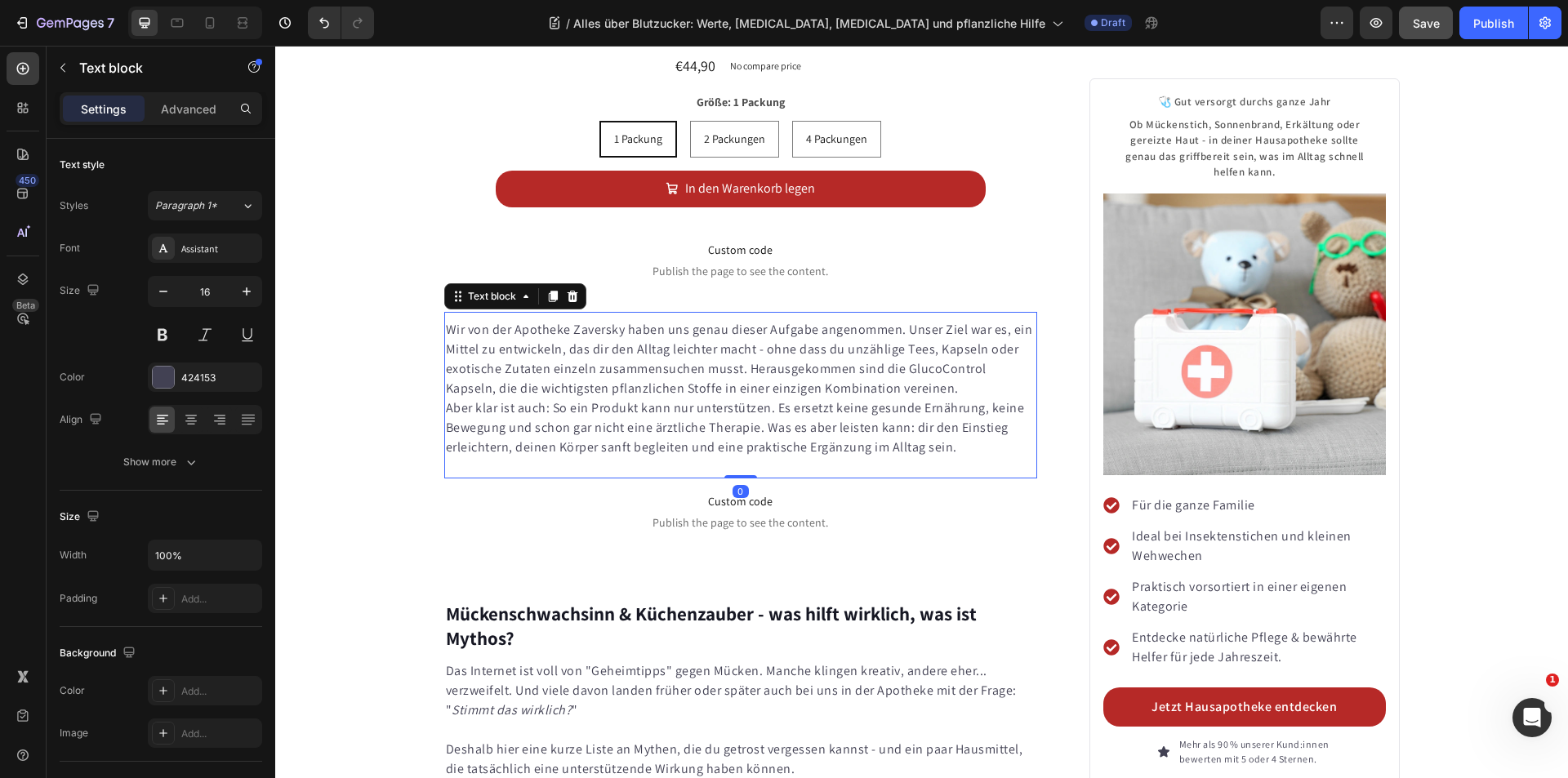
click at [569, 290] on icon at bounding box center [572, 296] width 10 height 11
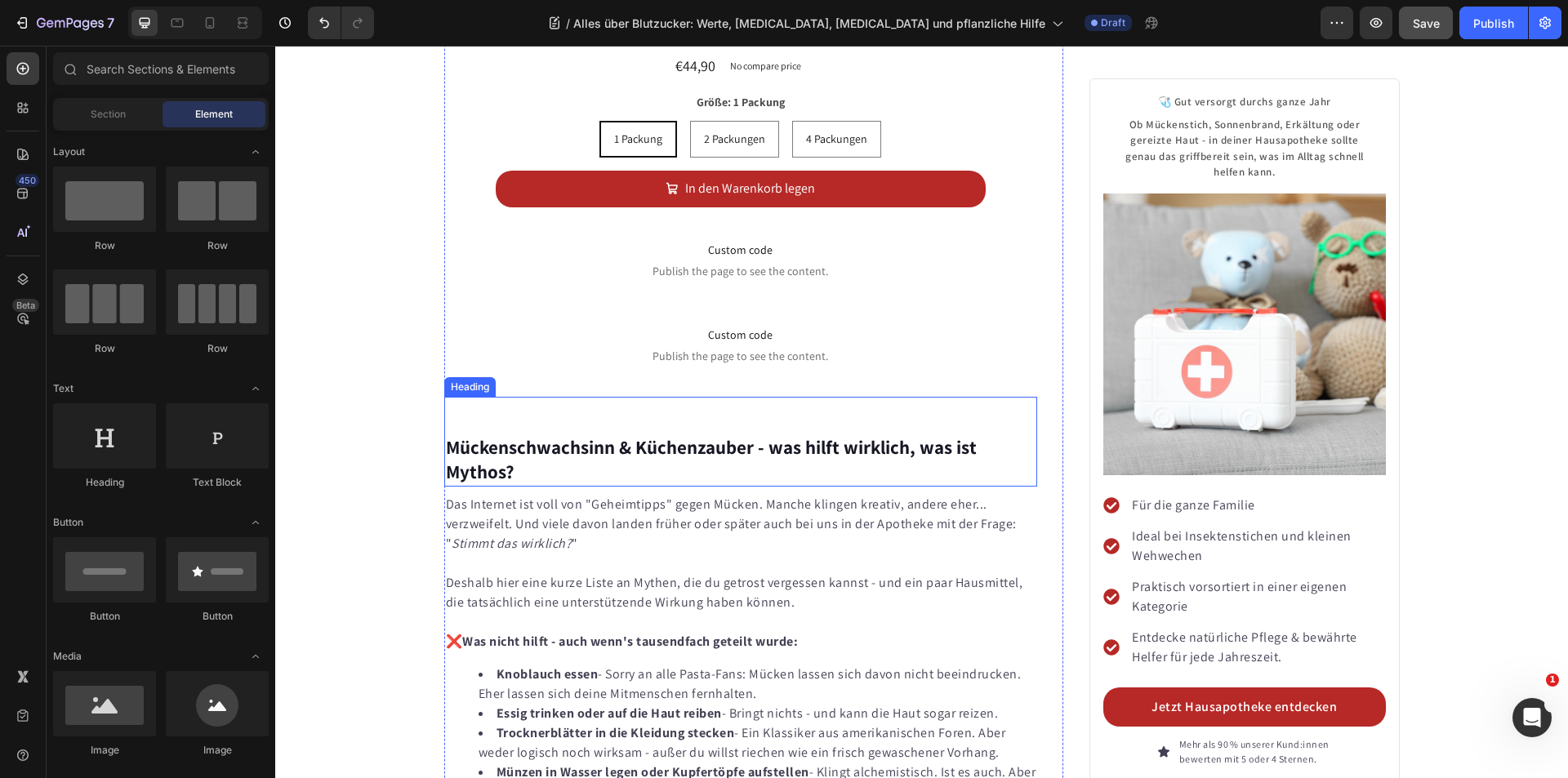
click at [663, 435] on strong "Mückenschwachsinn & Küchenzauber - was hilft wirklich, was ist Mythos?" at bounding box center [711, 459] width 530 height 49
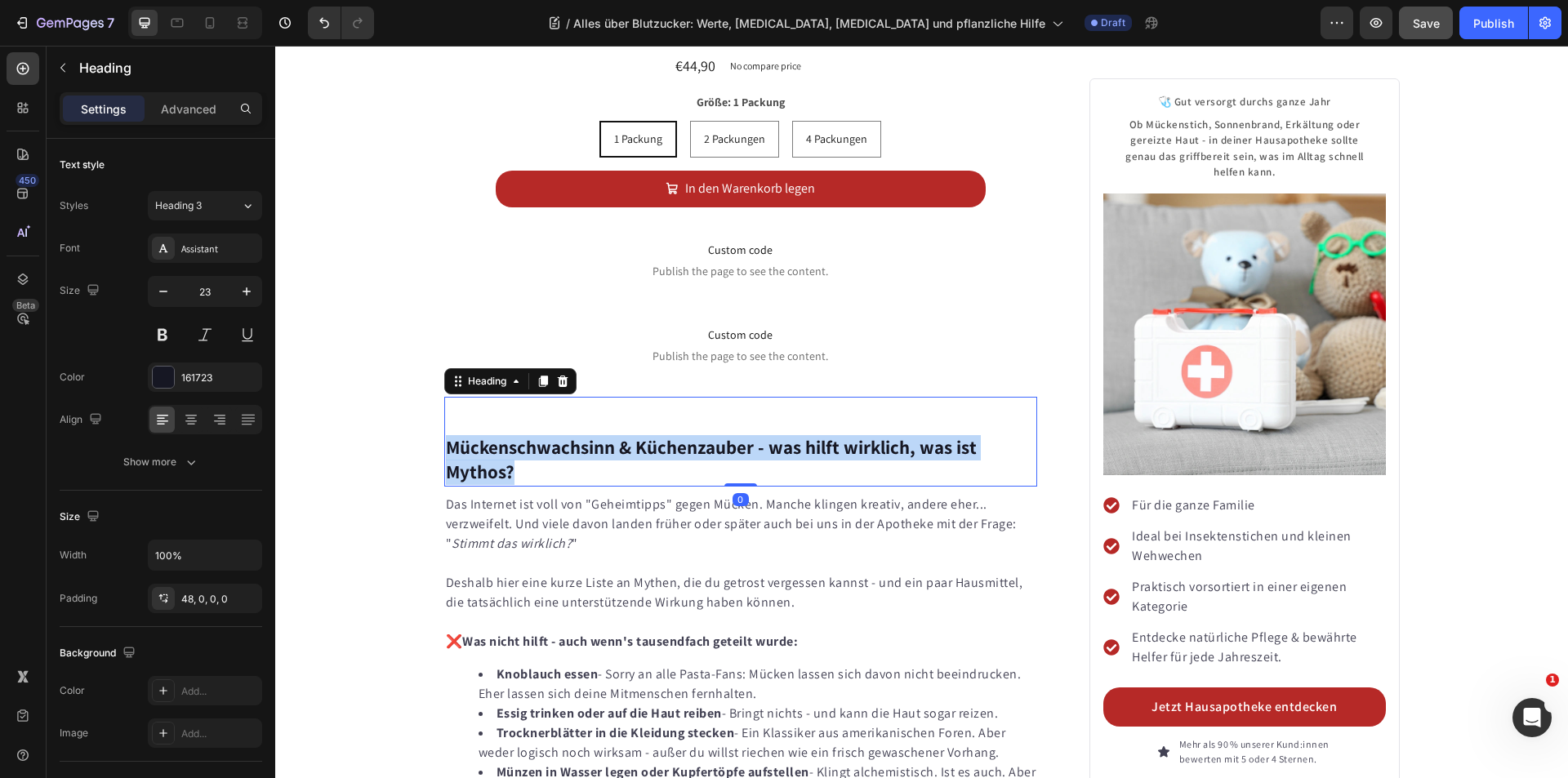
click at [663, 435] on strong "Mückenschwachsinn & Küchenzauber - was hilft wirklich, was ist Mythos?" at bounding box center [711, 459] width 530 height 49
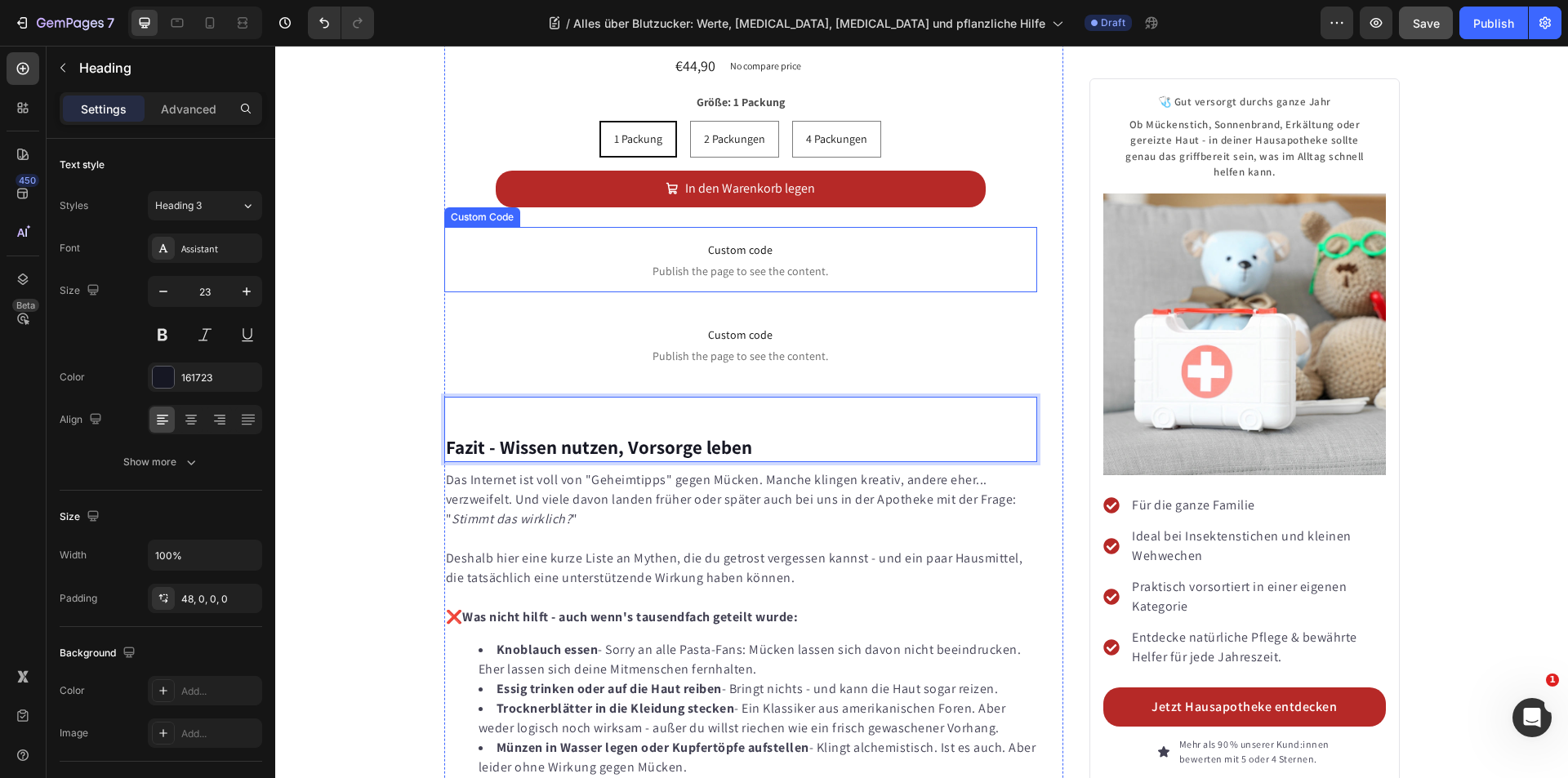
click at [734, 240] on span "Custom code" at bounding box center [741, 249] width 594 height 20
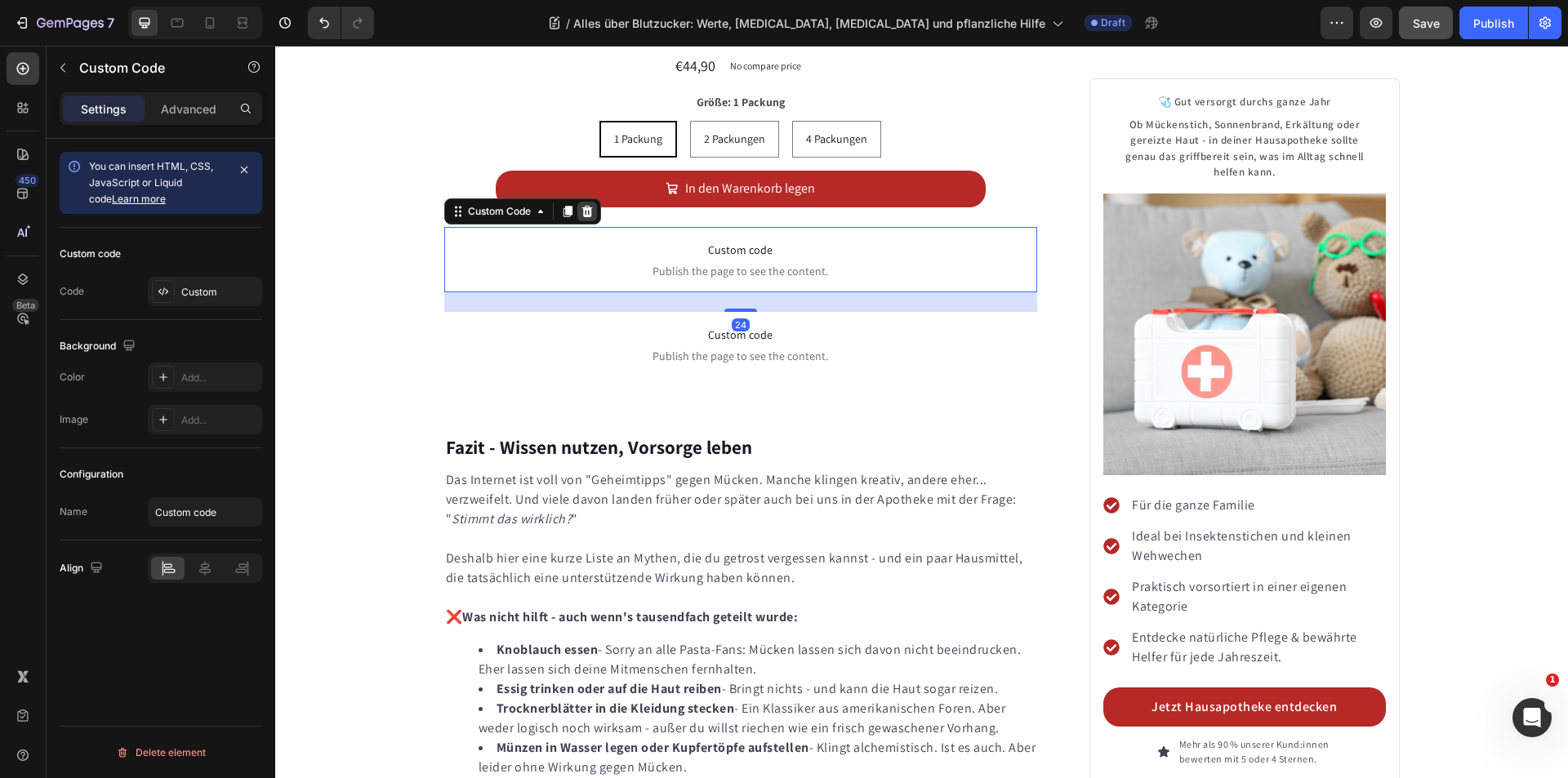
click at [587, 205] on icon at bounding box center [587, 211] width 13 height 13
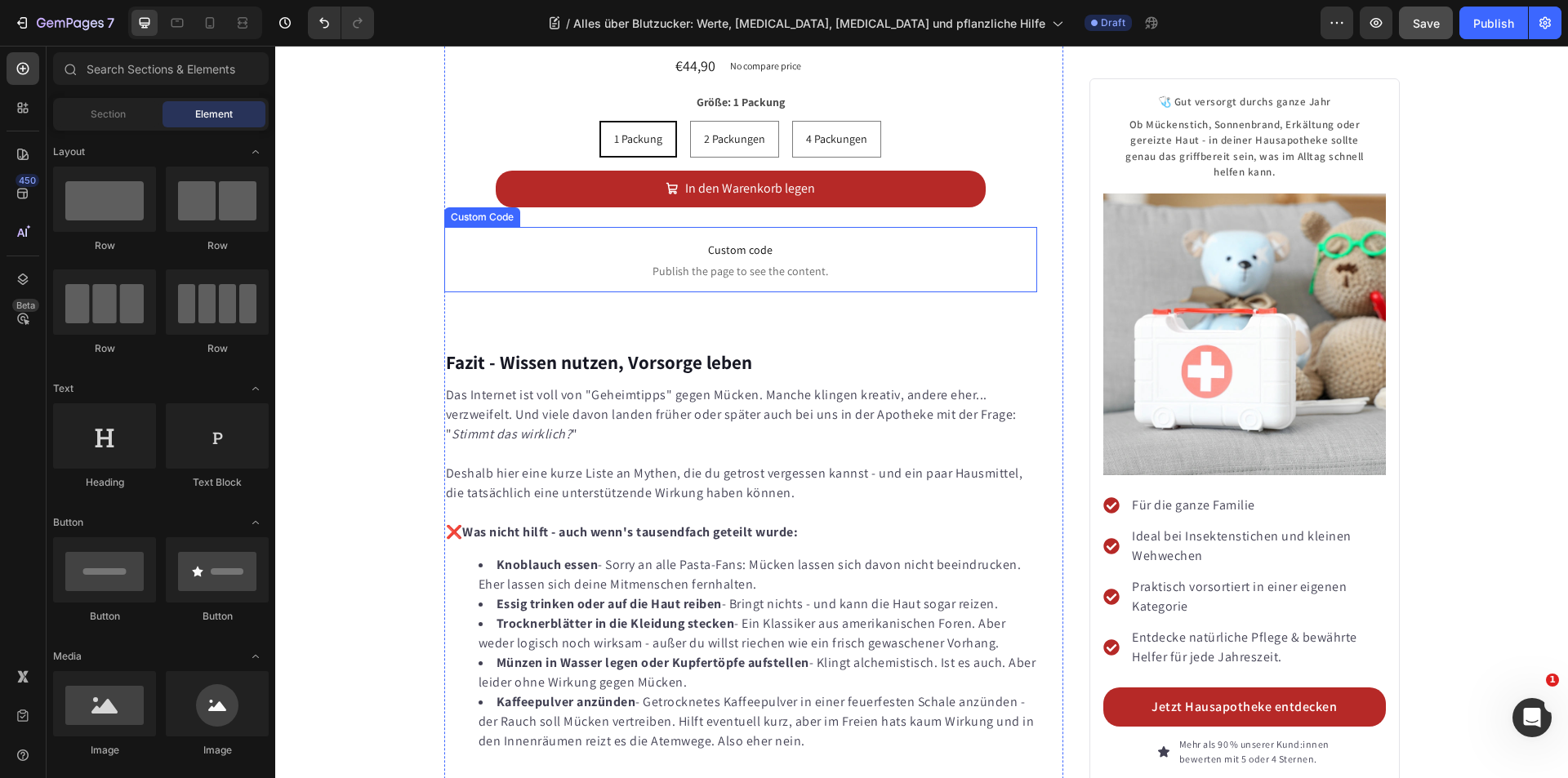
click at [740, 263] on span "Publish the page to see the content." at bounding box center [741, 270] width 594 height 17
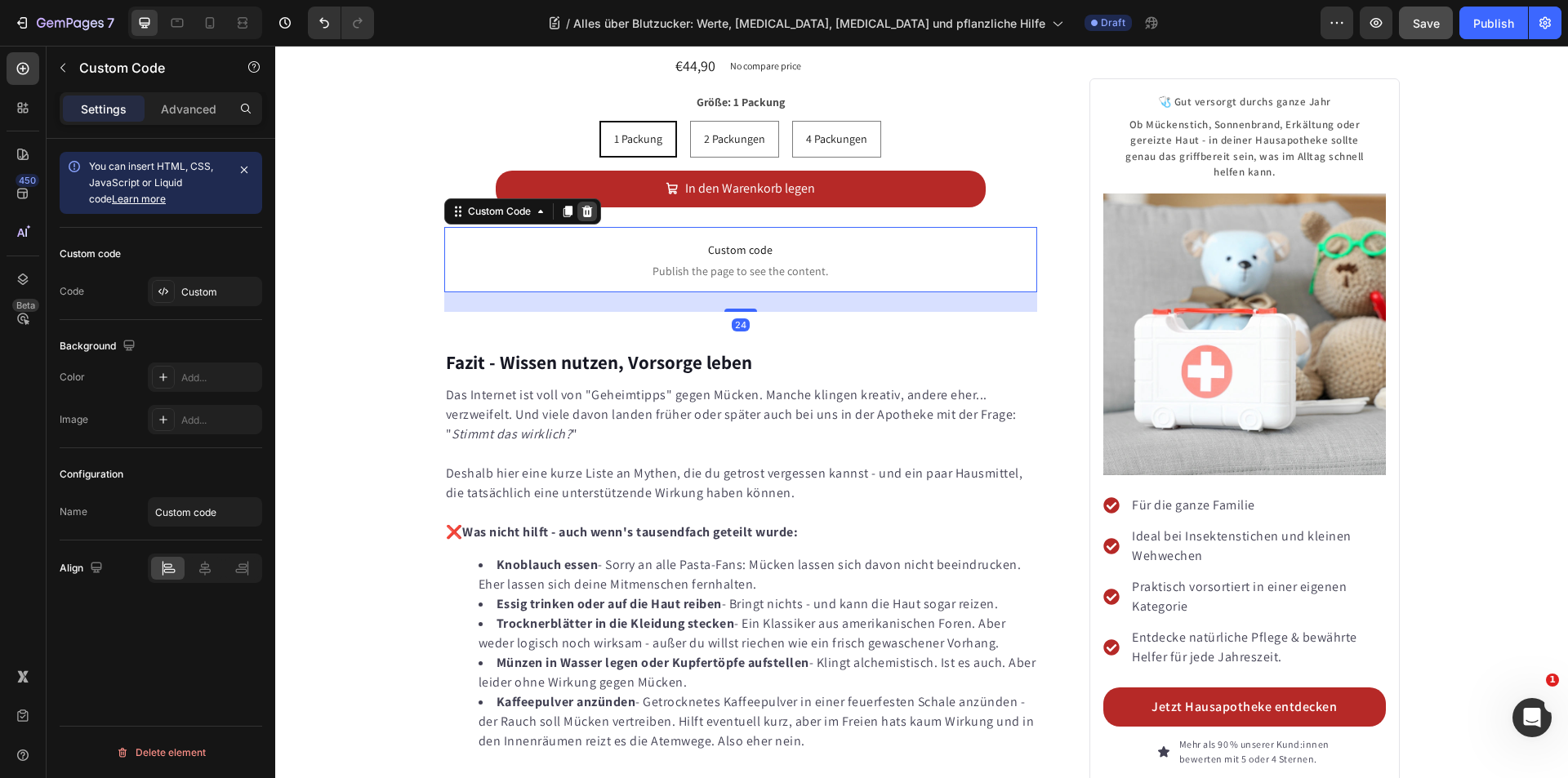
click at [587, 205] on icon at bounding box center [587, 211] width 13 height 13
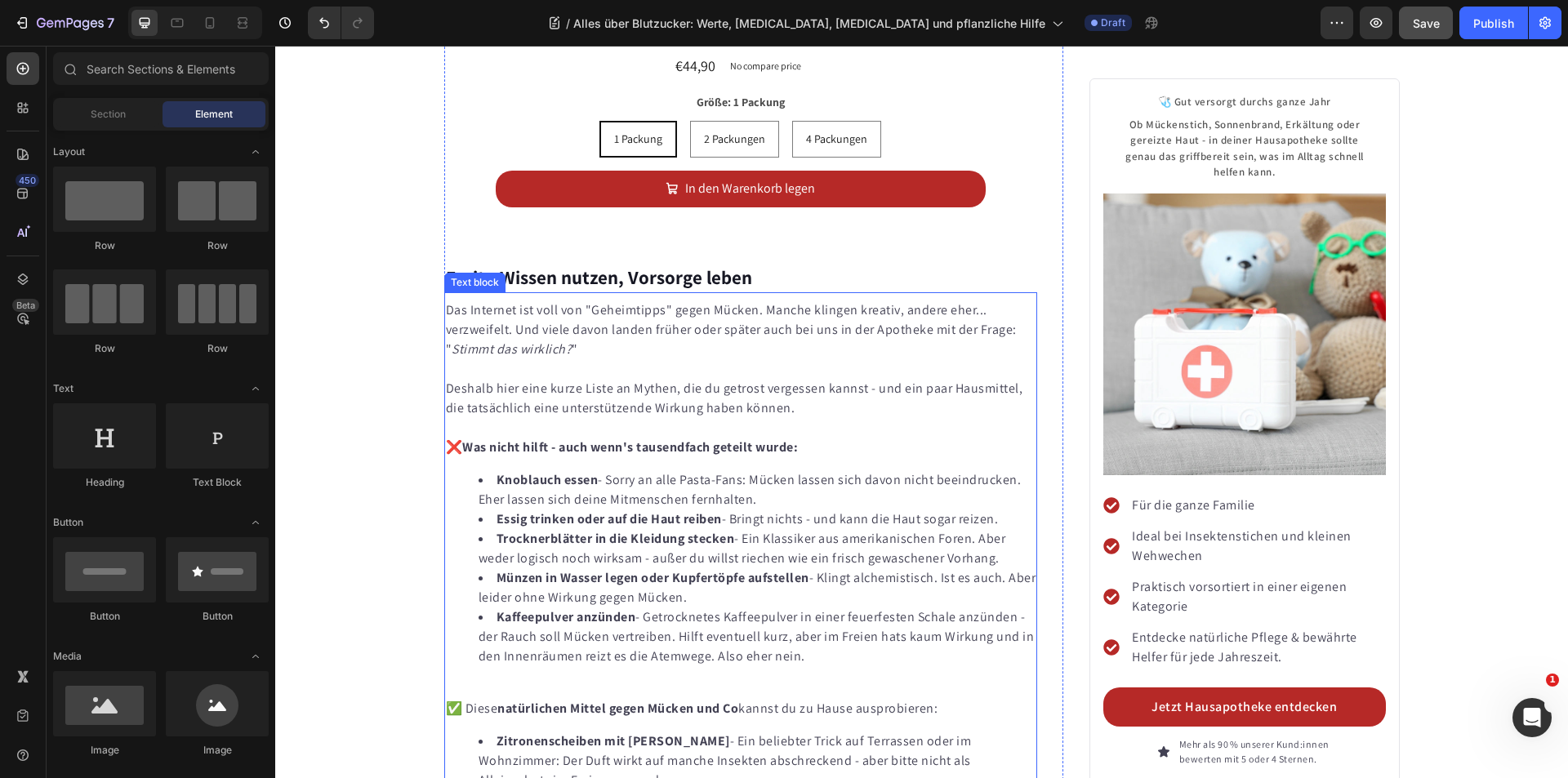
click at [446, 301] on p "Das Internet ist voll von "Geheimtipps" gegen Mücken. Manche klingen kreativ, a…" at bounding box center [741, 330] width 591 height 59
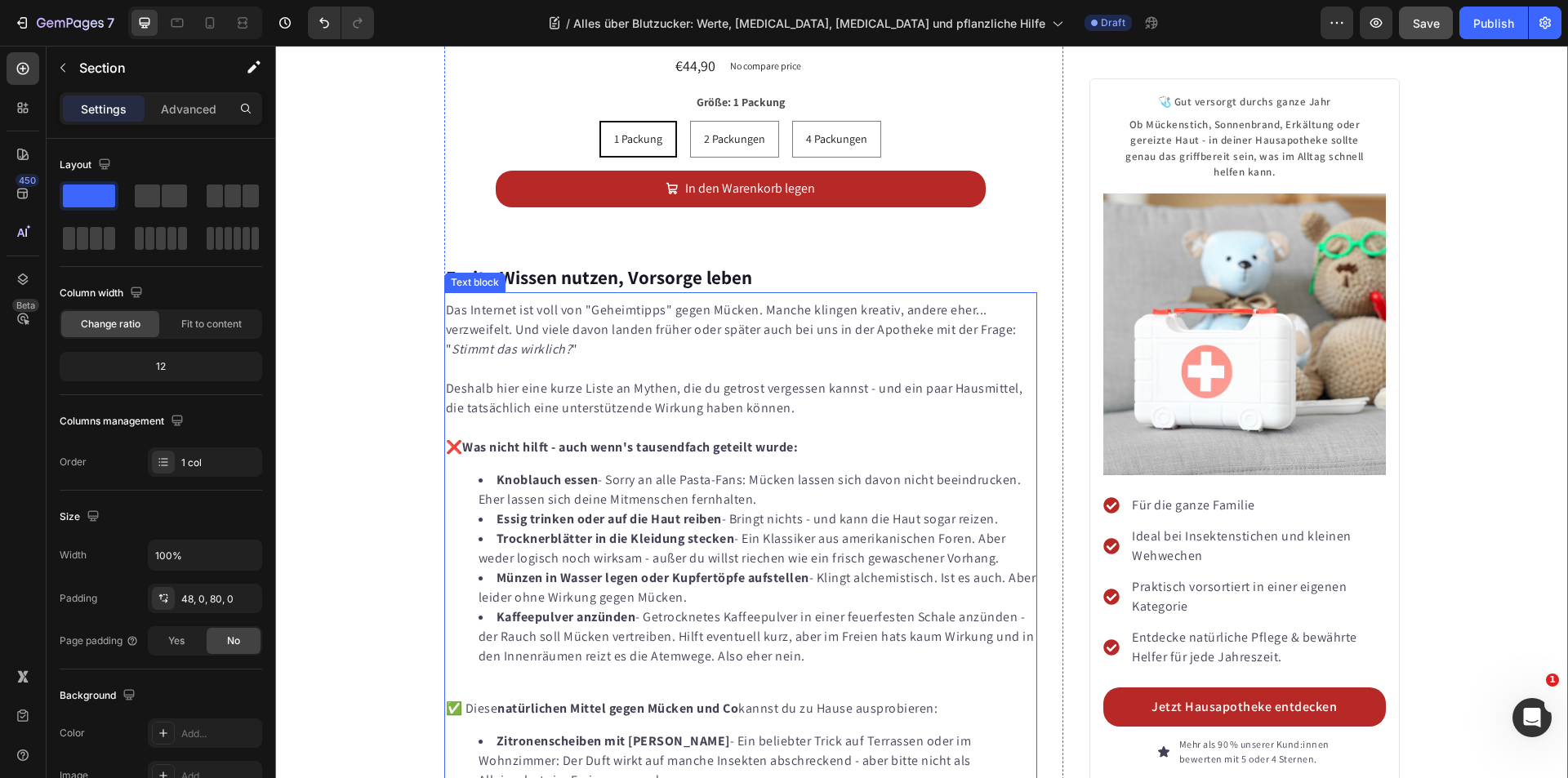
click at [503, 359] on p at bounding box center [741, 369] width 591 height 20
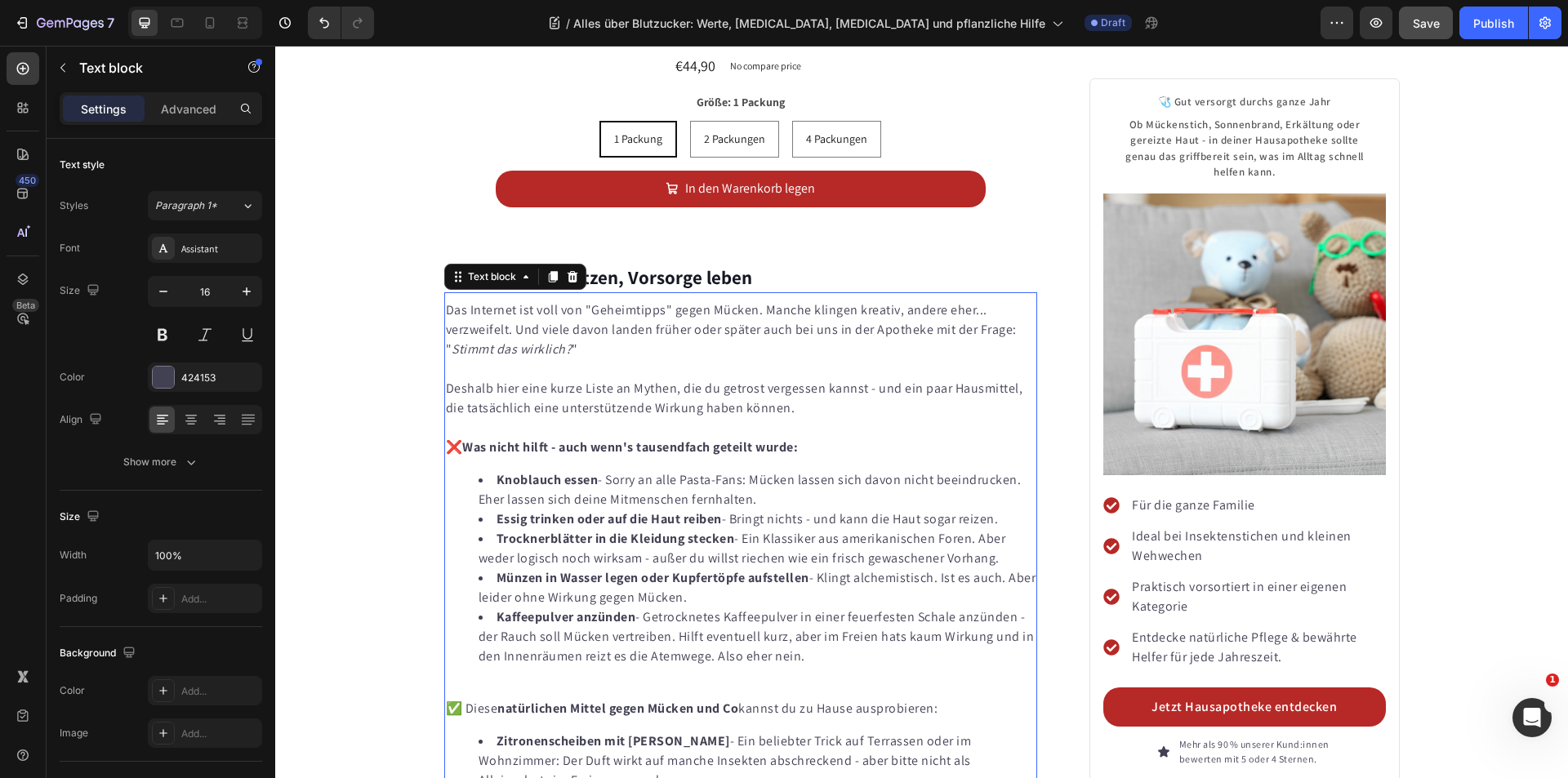
click at [566, 270] on icon at bounding box center [572, 276] width 13 height 13
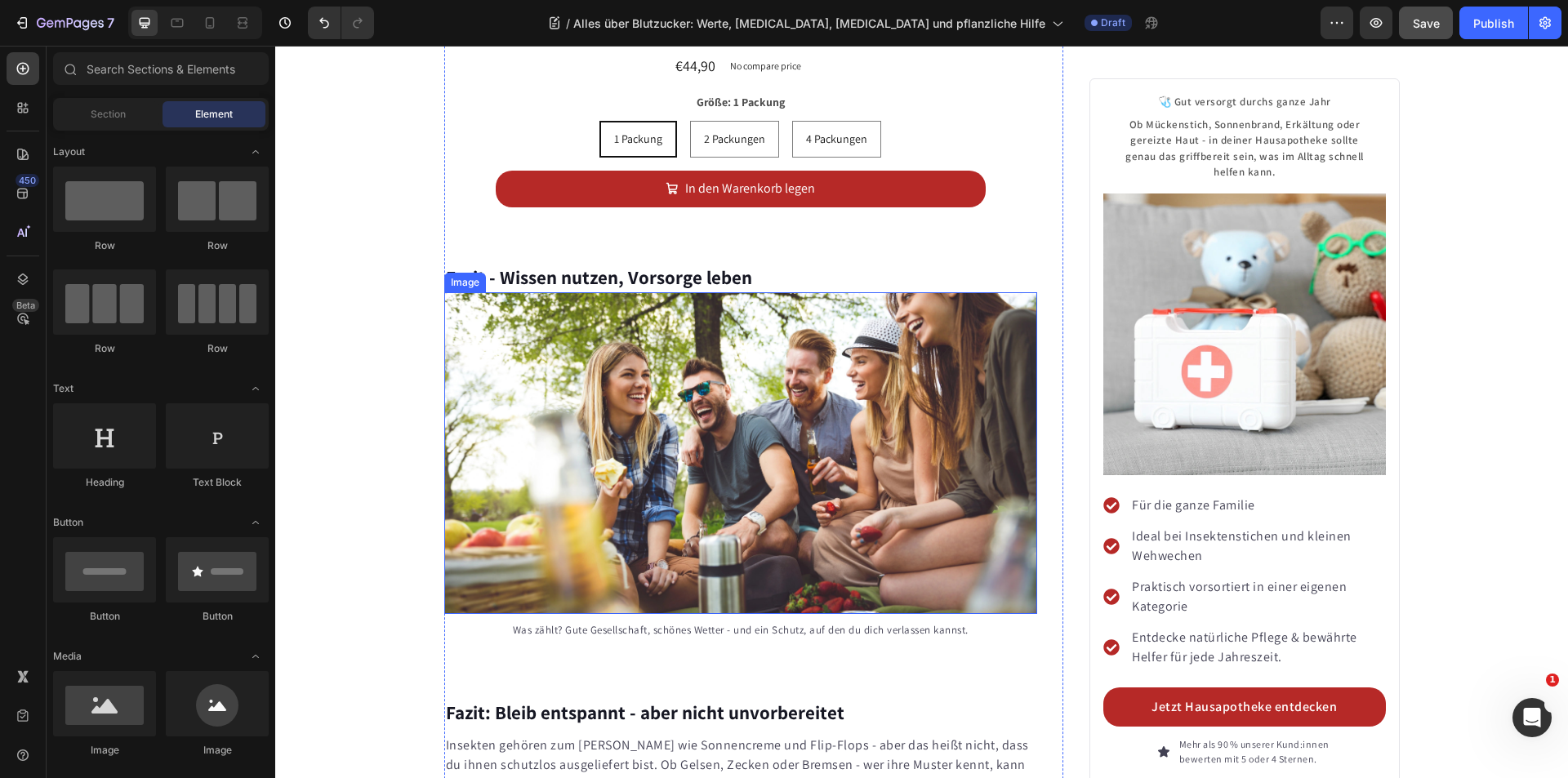
click at [457, 275] on div "Image" at bounding box center [465, 282] width 35 height 15
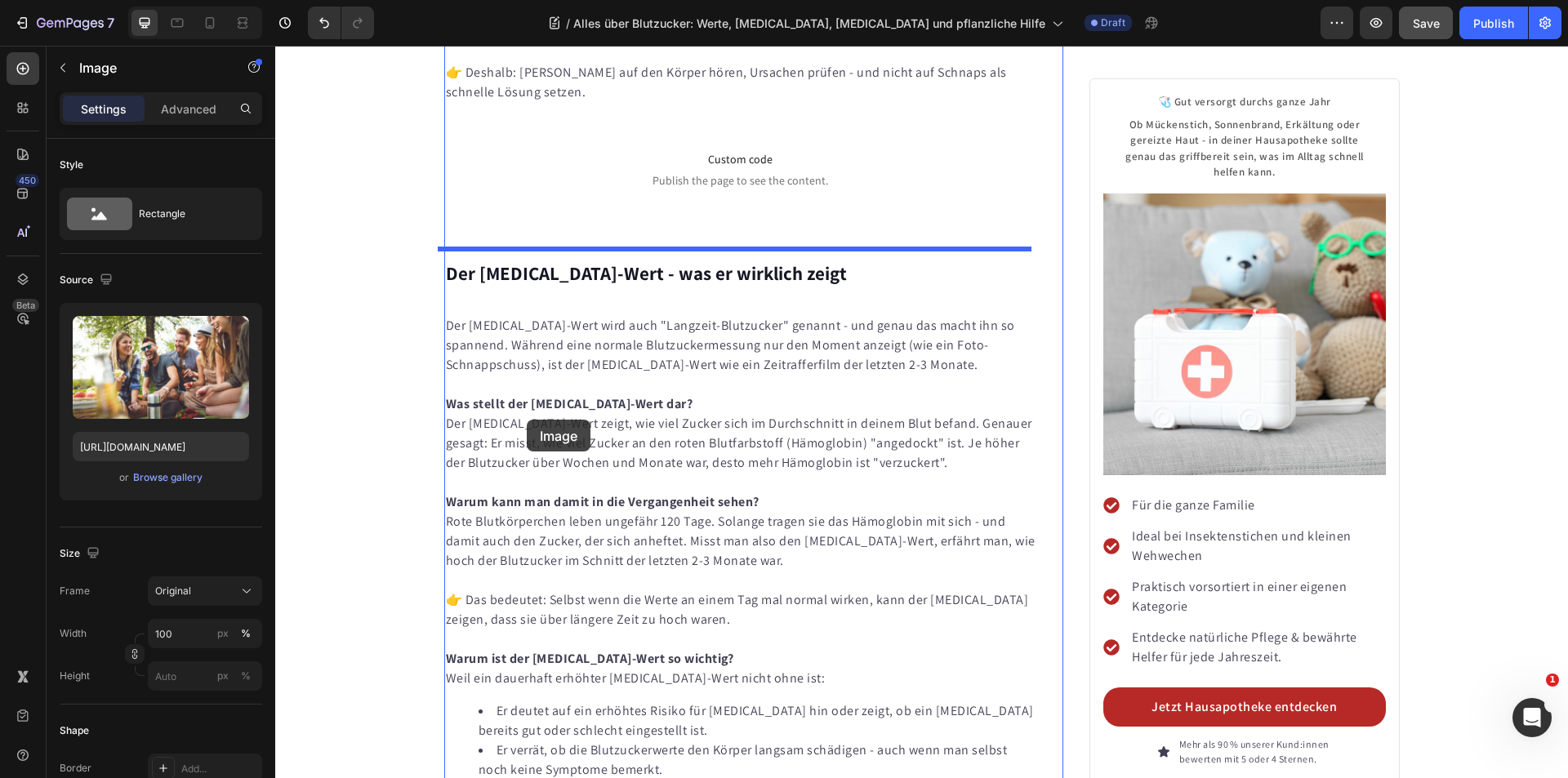
scroll to position [6103, 0]
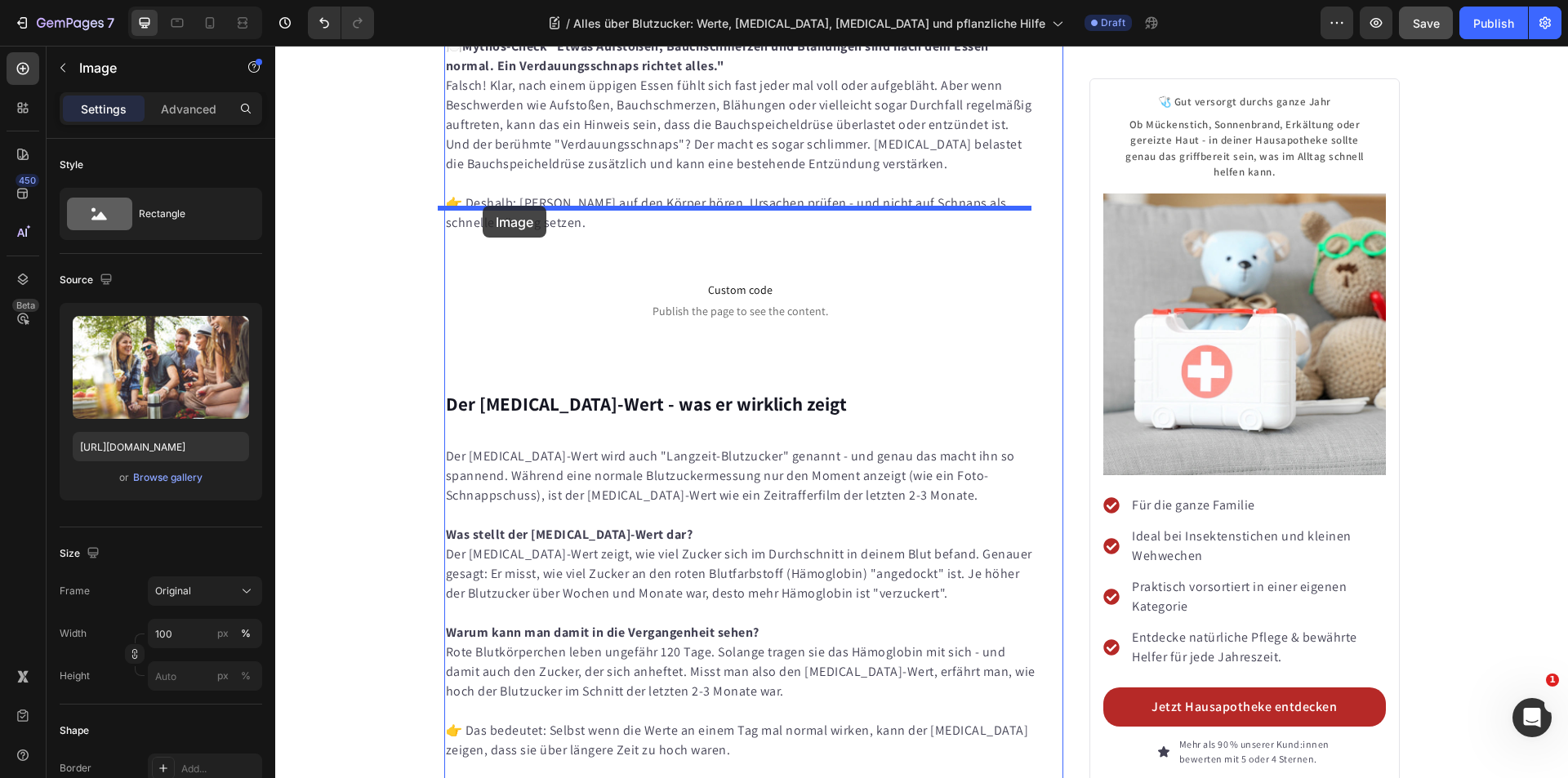
drag, startPoint x: 462, startPoint y: 204, endPoint x: 483, endPoint y: 206, distance: 21.1
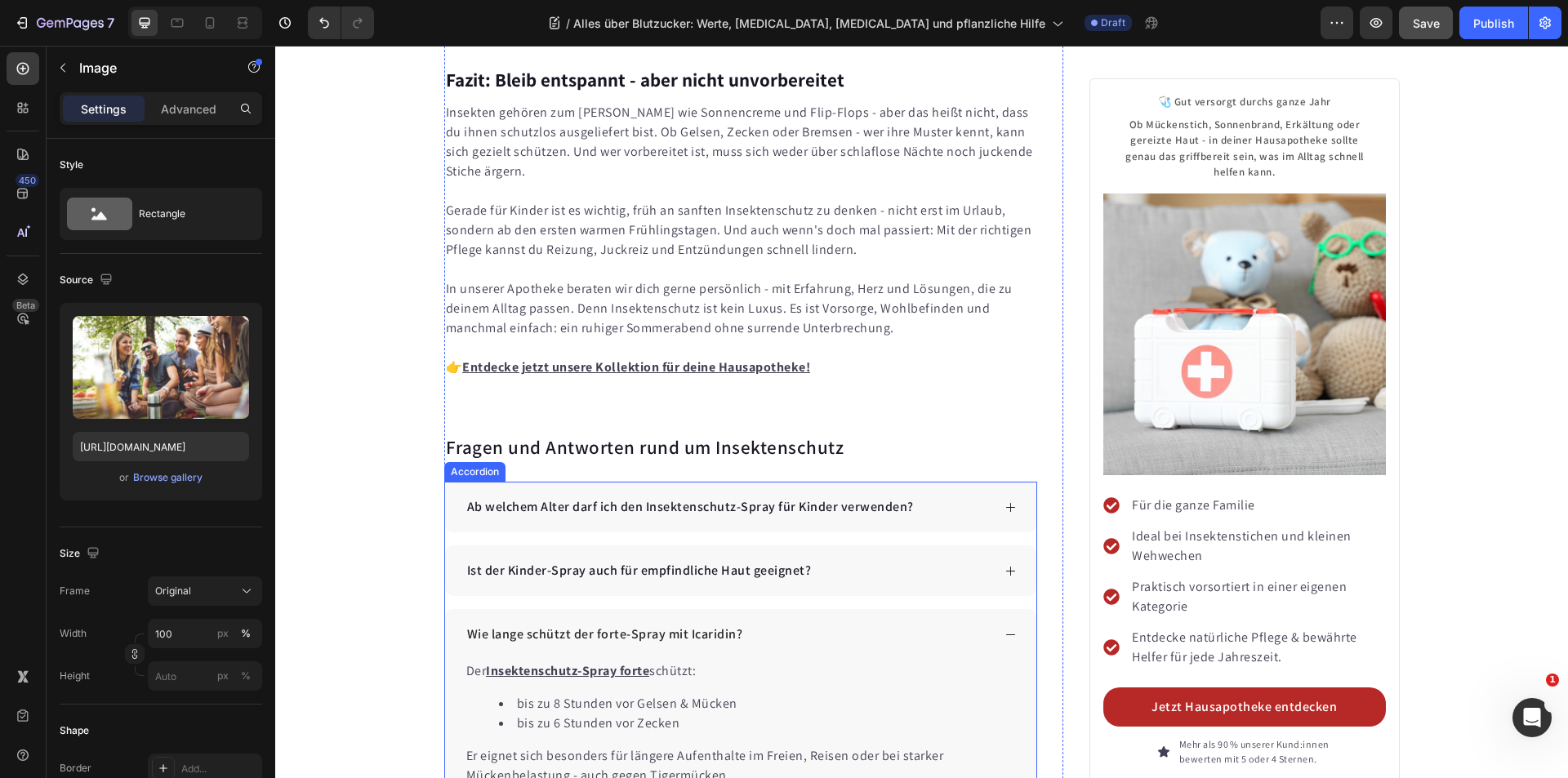
scroll to position [9041, 0]
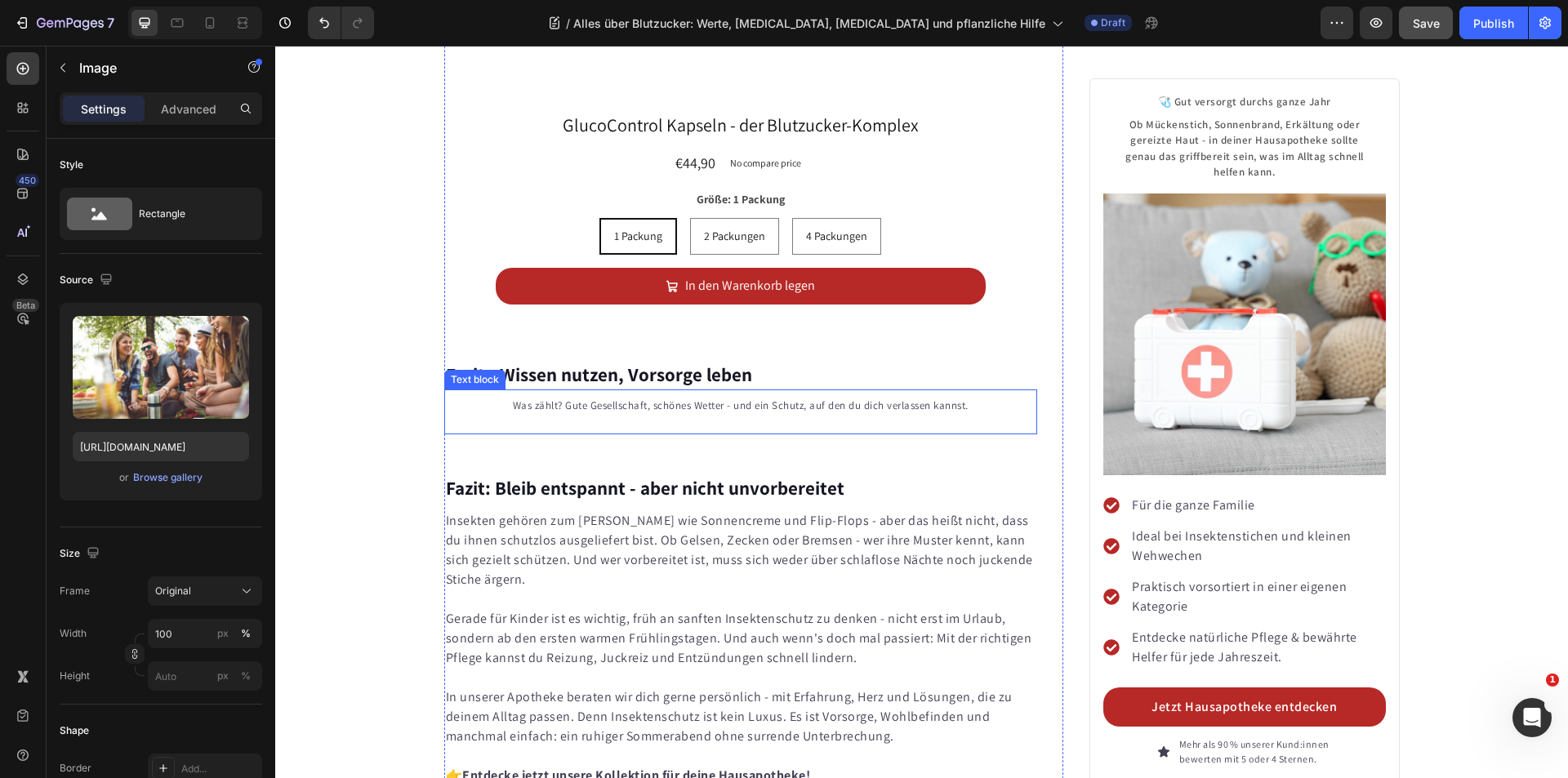
click at [609, 397] on p "Was zählt? Gute Gesellschaft, schönes Wetter - und ein Schutz, auf den du dich …" at bounding box center [741, 405] width 591 height 17
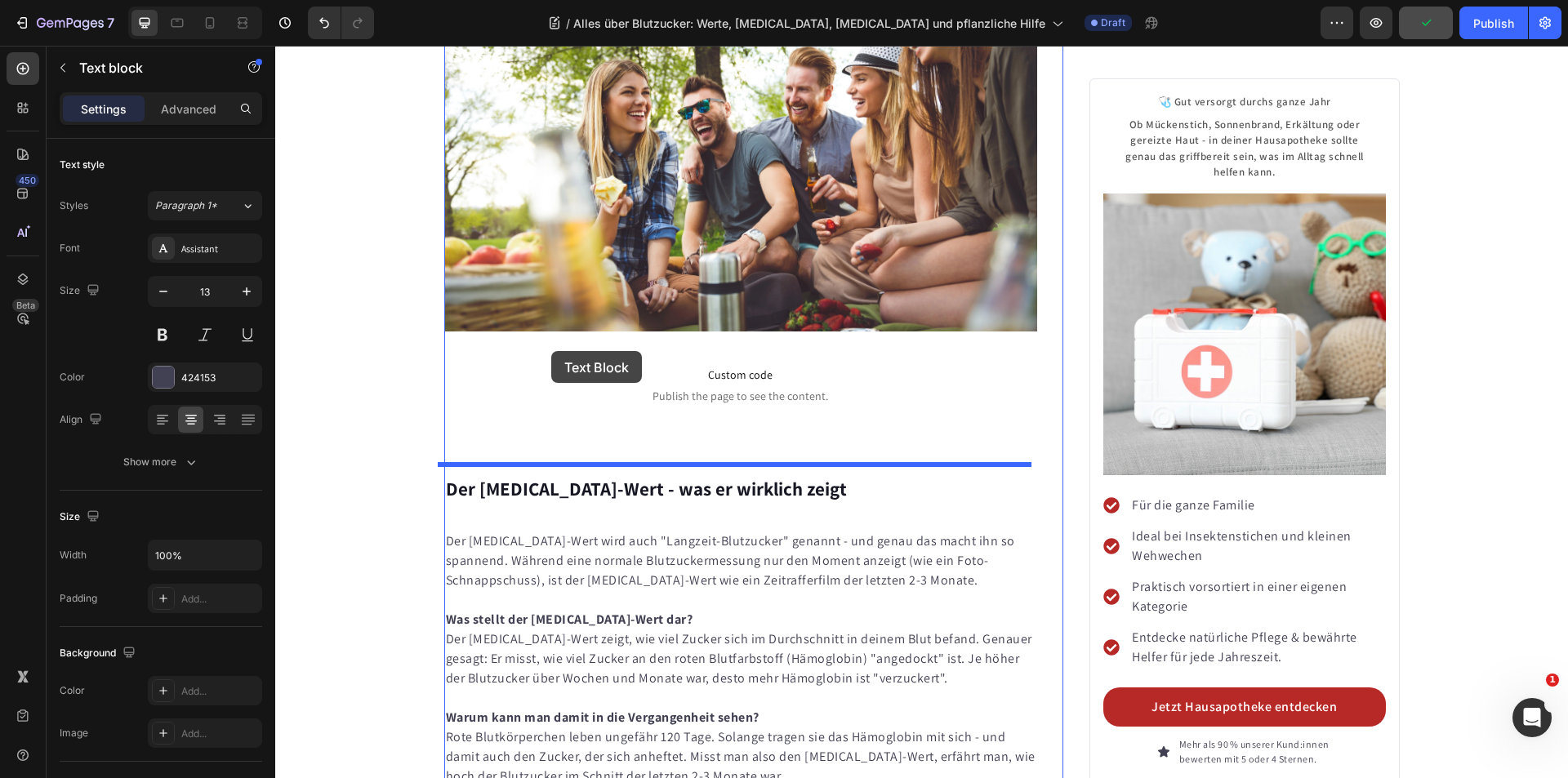
scroll to position [6267, 0]
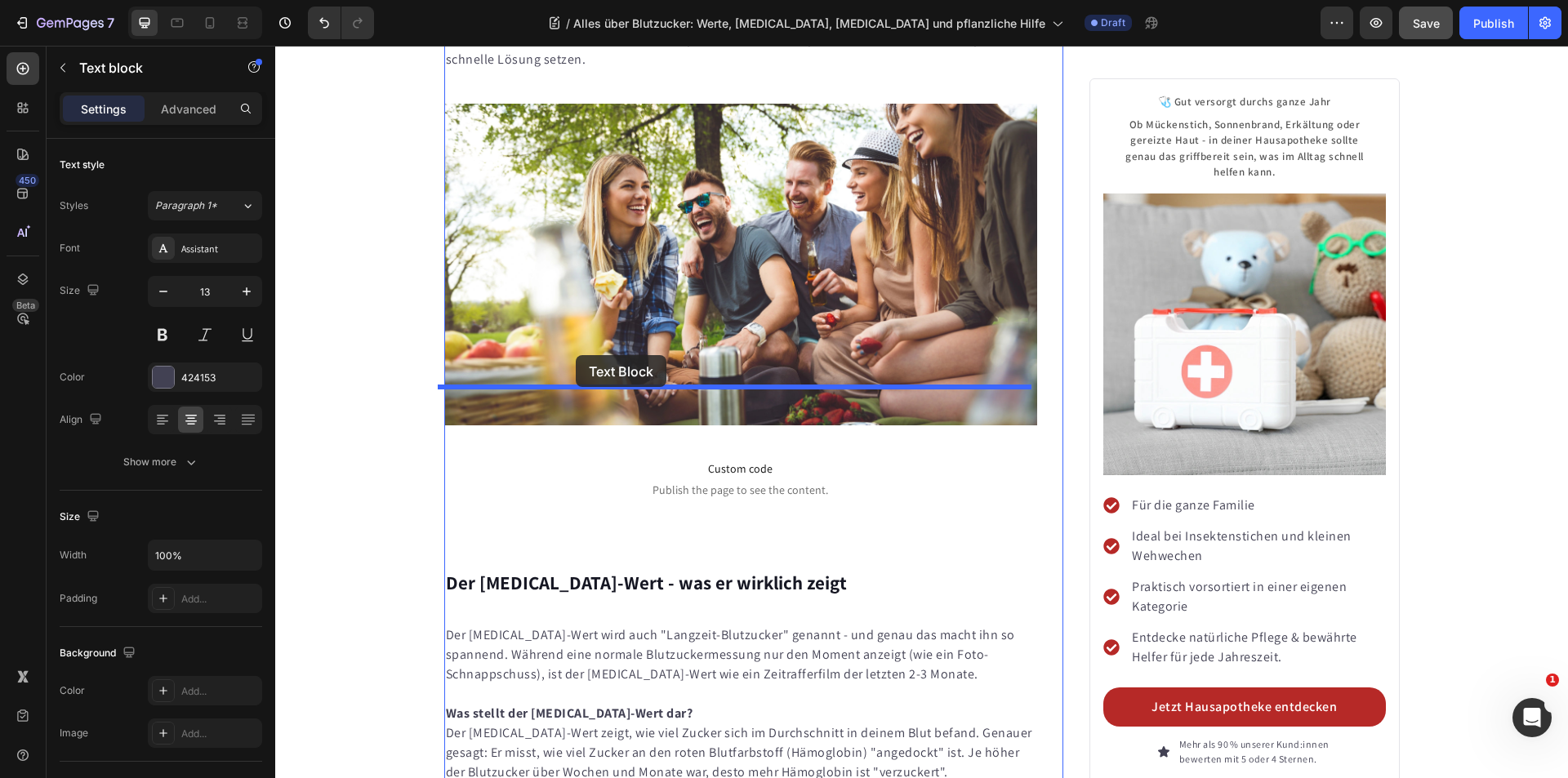
drag, startPoint x: 453, startPoint y: 296, endPoint x: 576, endPoint y: 355, distance: 136.4
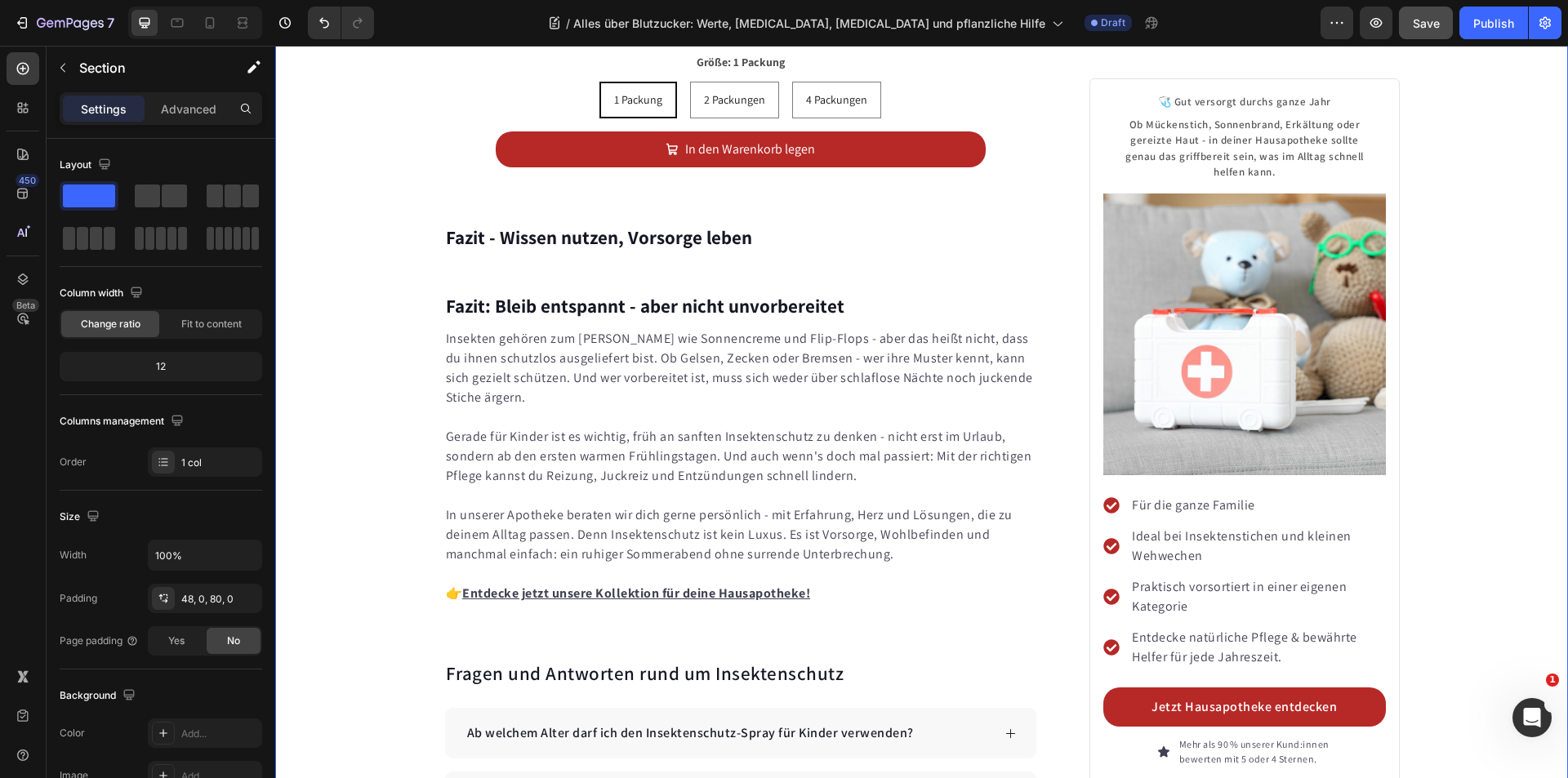
scroll to position [9286, 0]
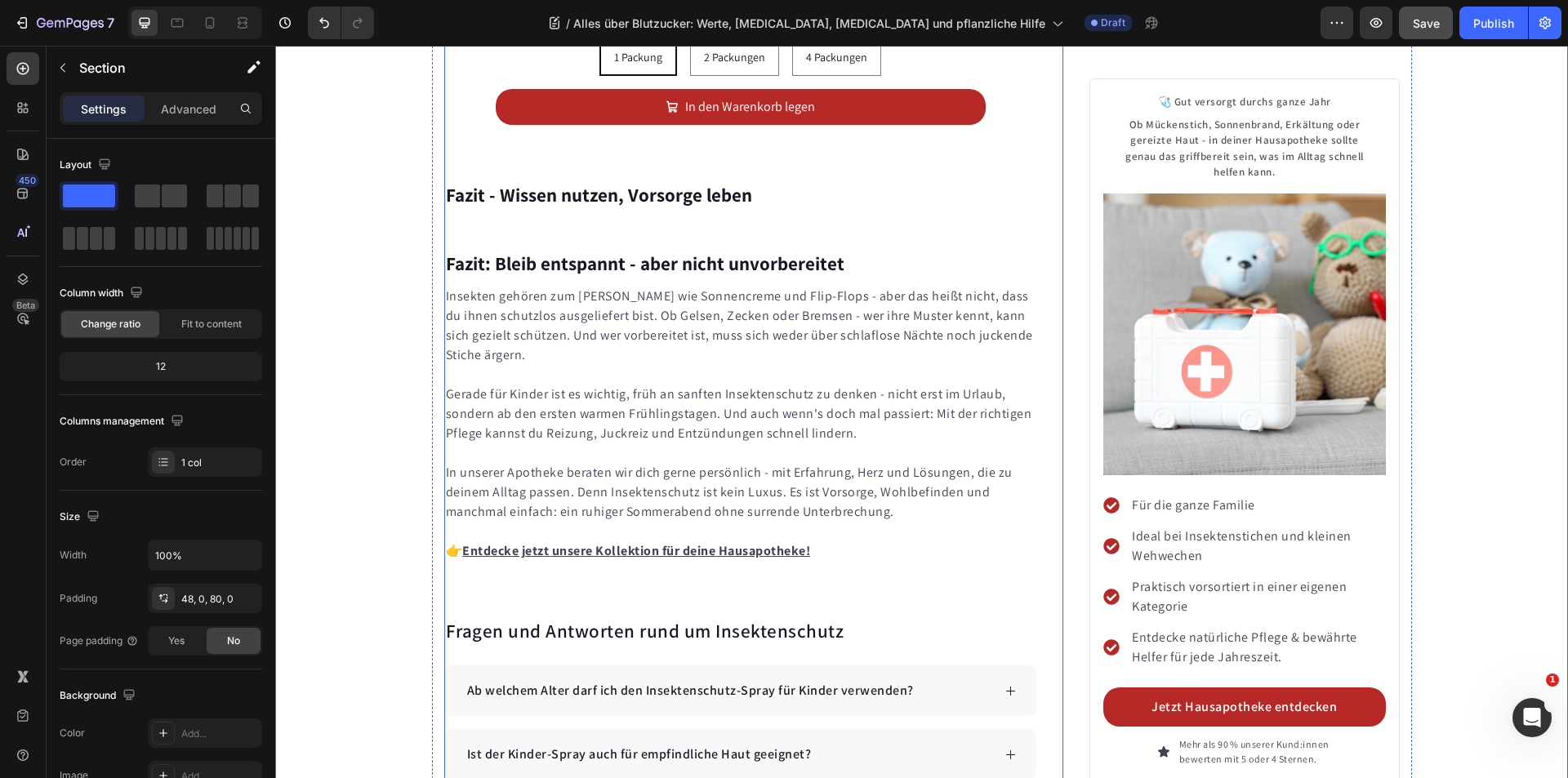
click at [598, 183] on strong "Fazit - Wissen nutzen, Vorsorge leben" at bounding box center [599, 195] width 306 height 24
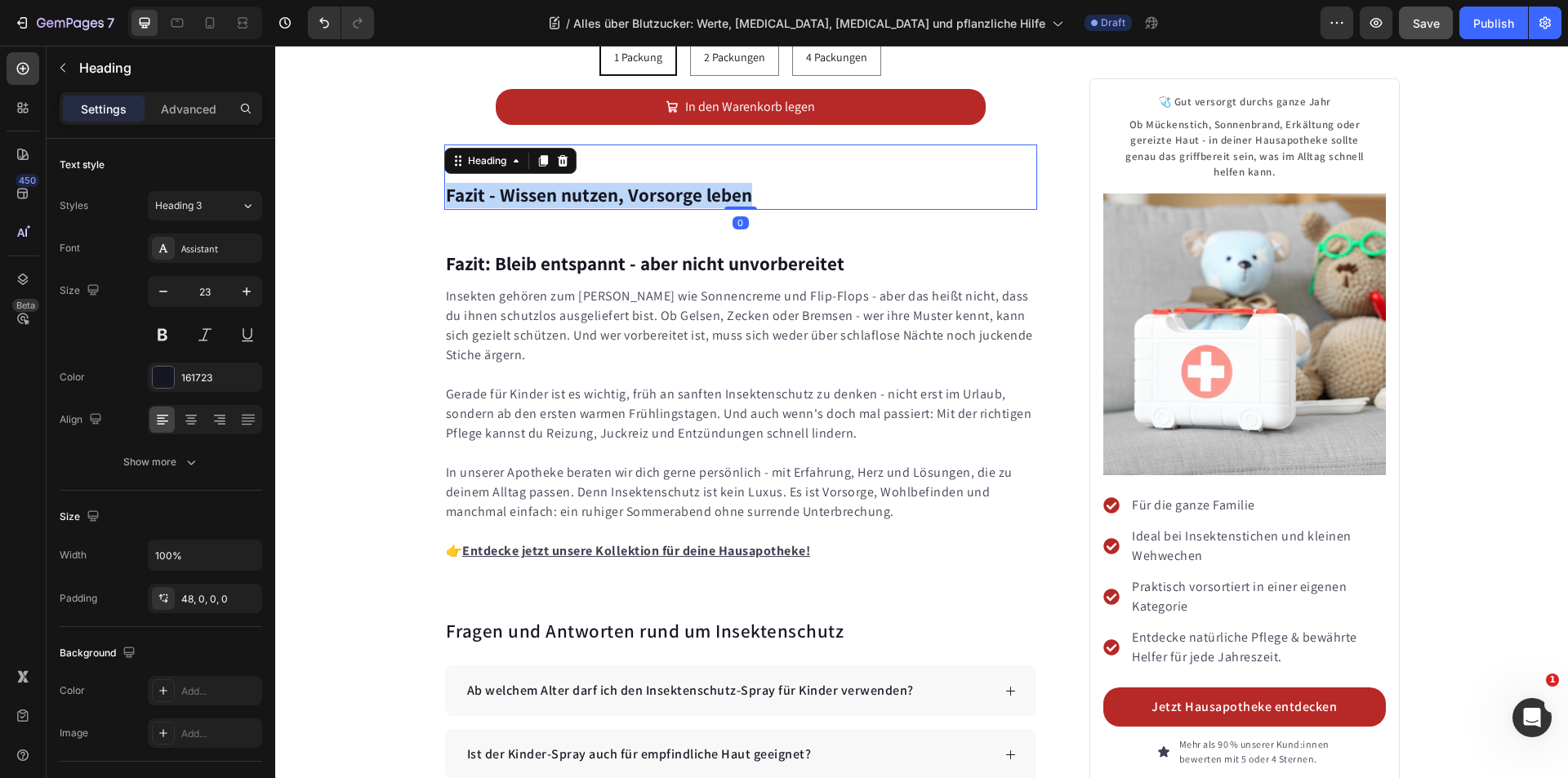
click at [598, 183] on strong "Fazit - Wissen nutzen, Vorsorge leben" at bounding box center [599, 195] width 306 height 24
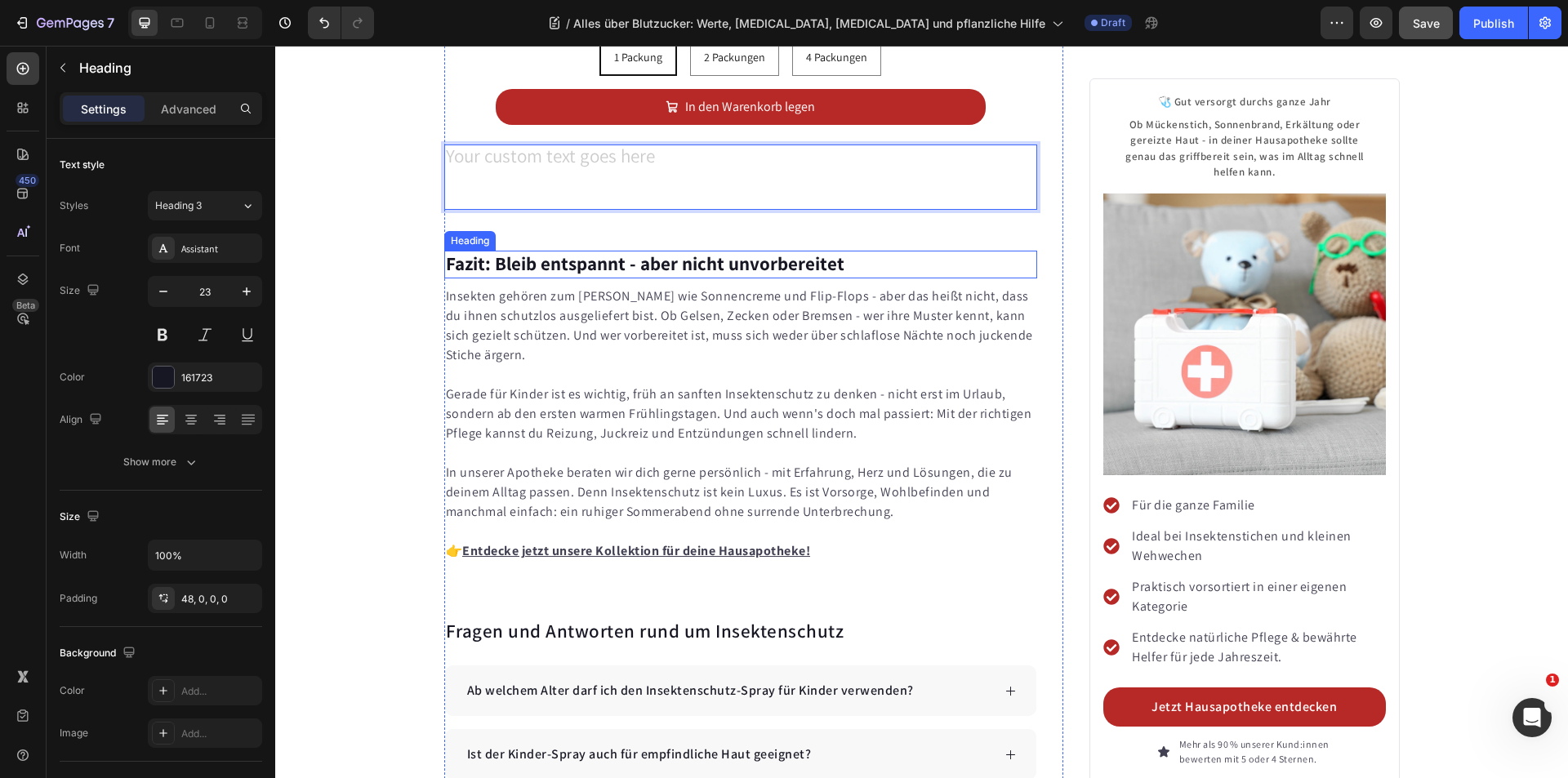
click at [605, 251] on strong "Fazit: Bleib entspannt - aber nicht unvorbereitet" at bounding box center [645, 263] width 398 height 24
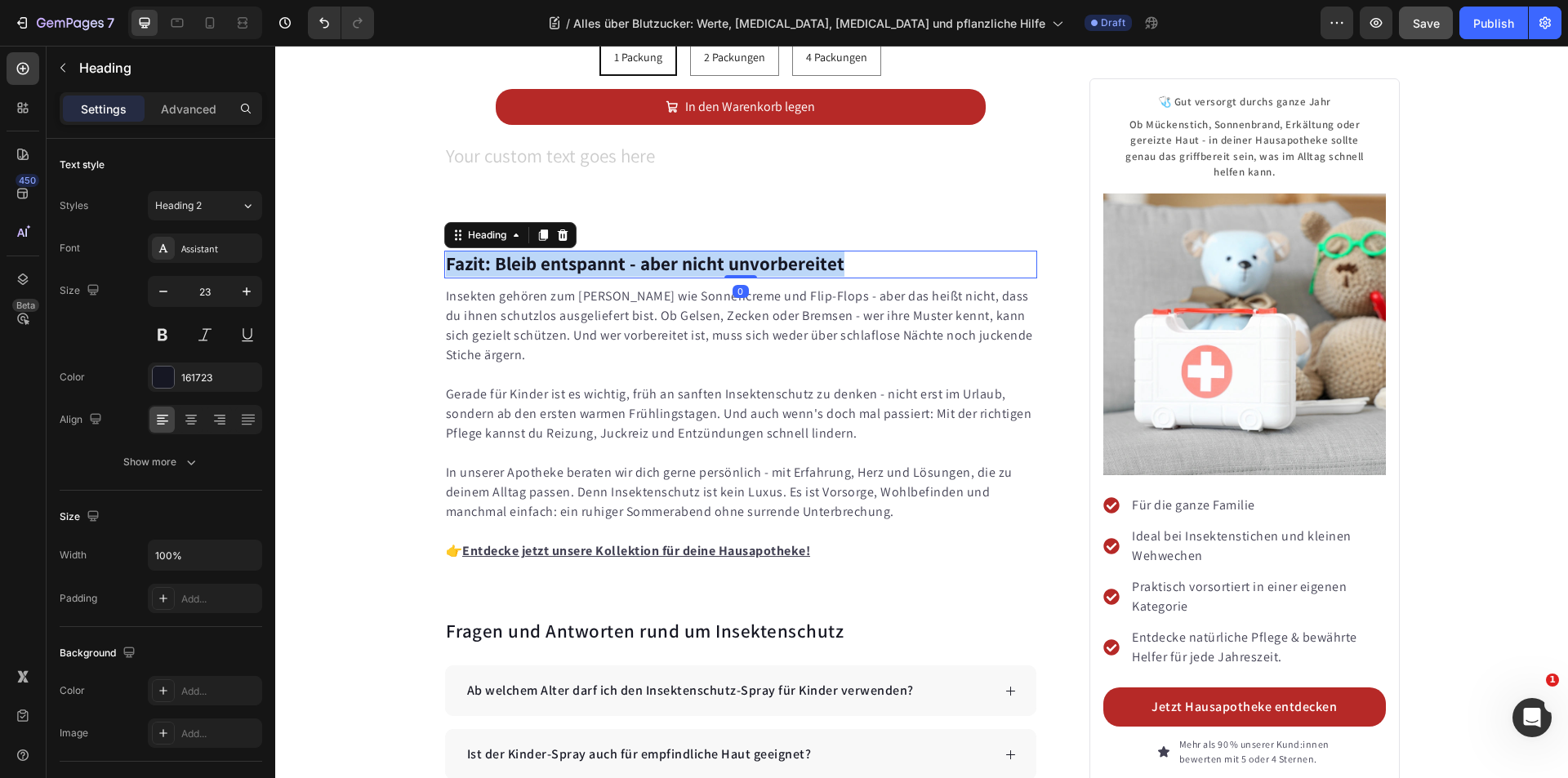
click at [605, 251] on strong "Fazit: Bleib entspannt - aber nicht unvorbereitet" at bounding box center [645, 263] width 398 height 24
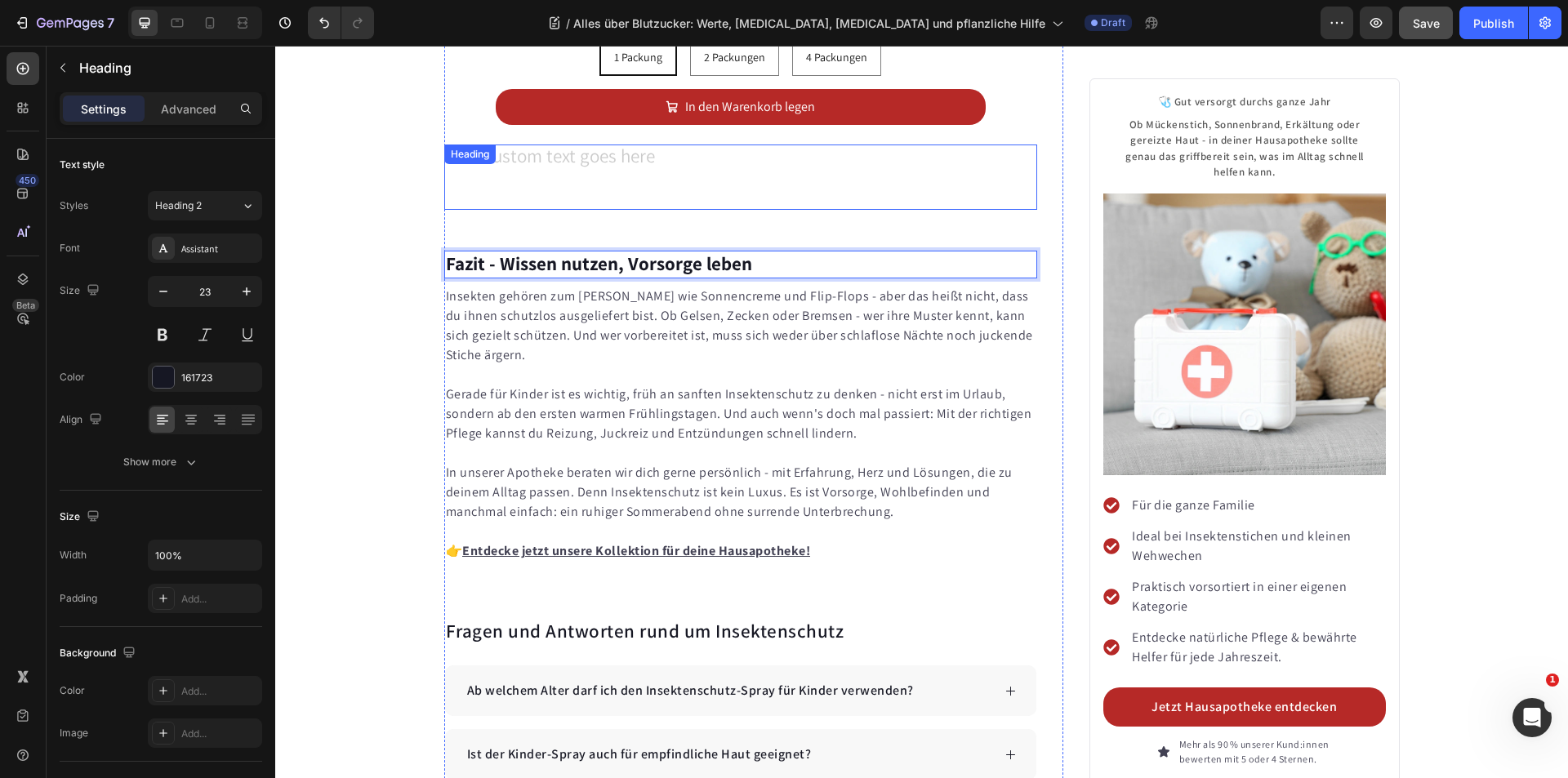
click at [599, 144] on h2 "Rich Text Editor. Editing area: main" at bounding box center [741, 176] width 594 height 65
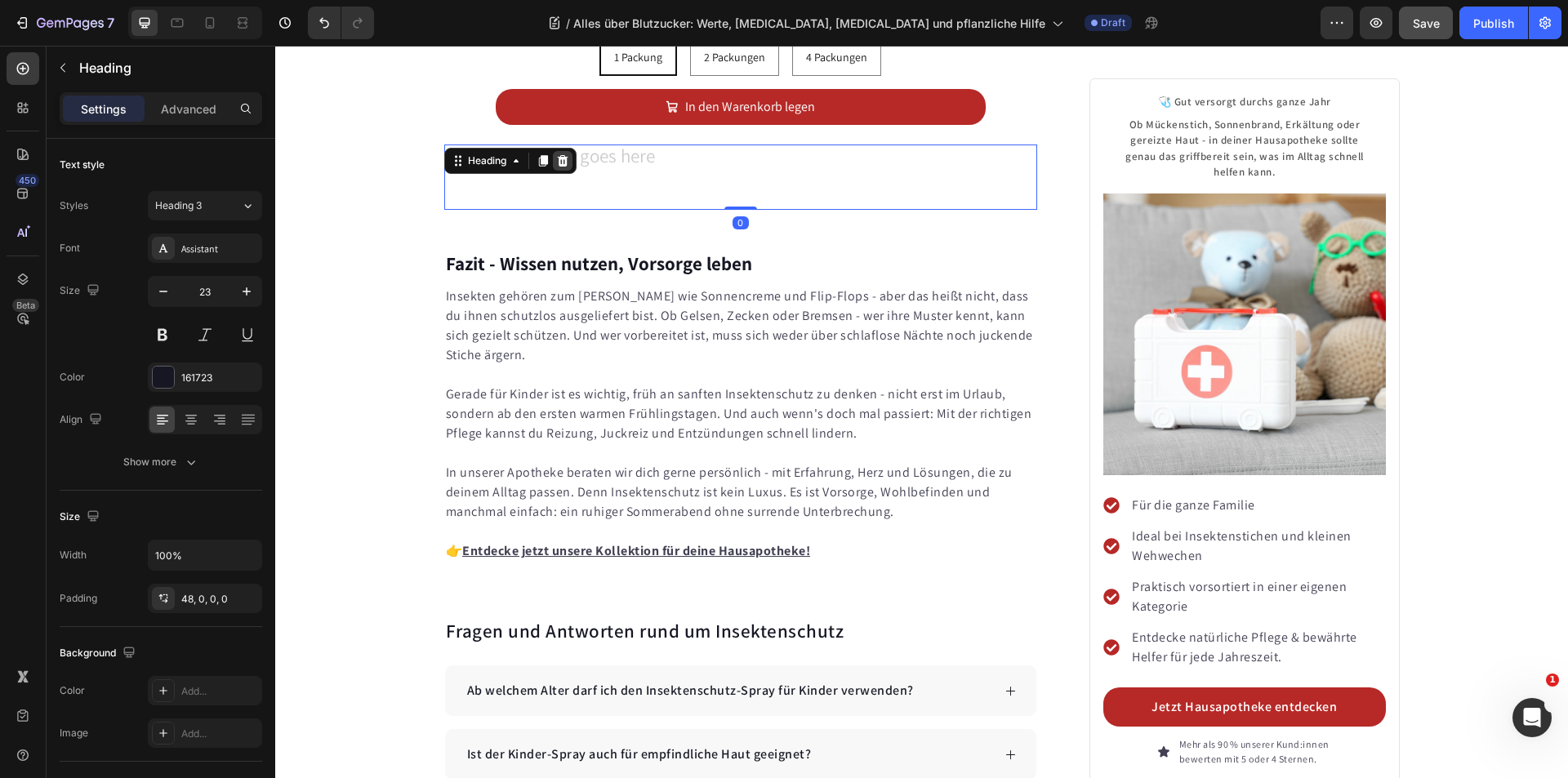
click at [557, 155] on icon at bounding box center [562, 160] width 10 height 11
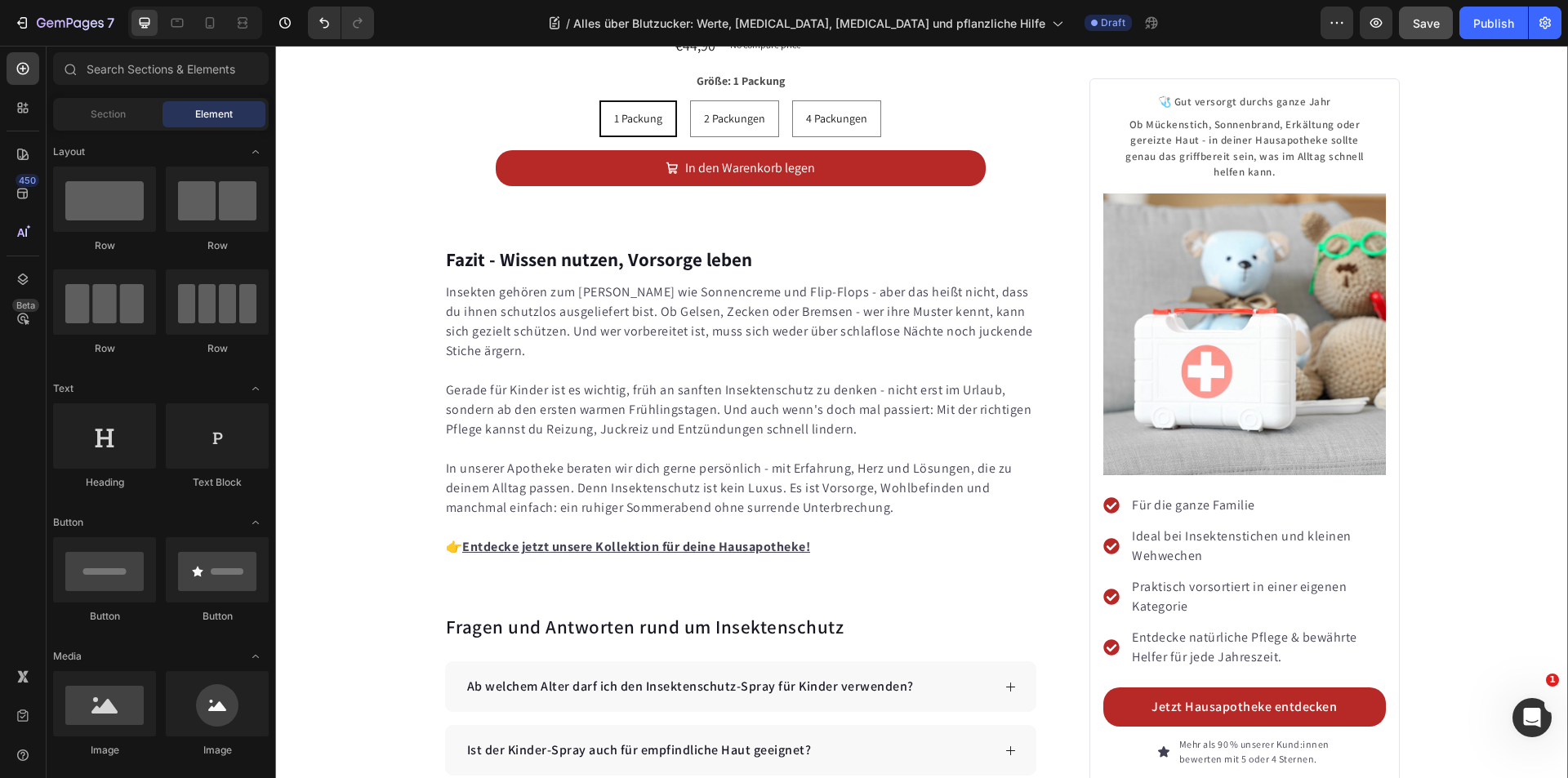
scroll to position [9123, 0]
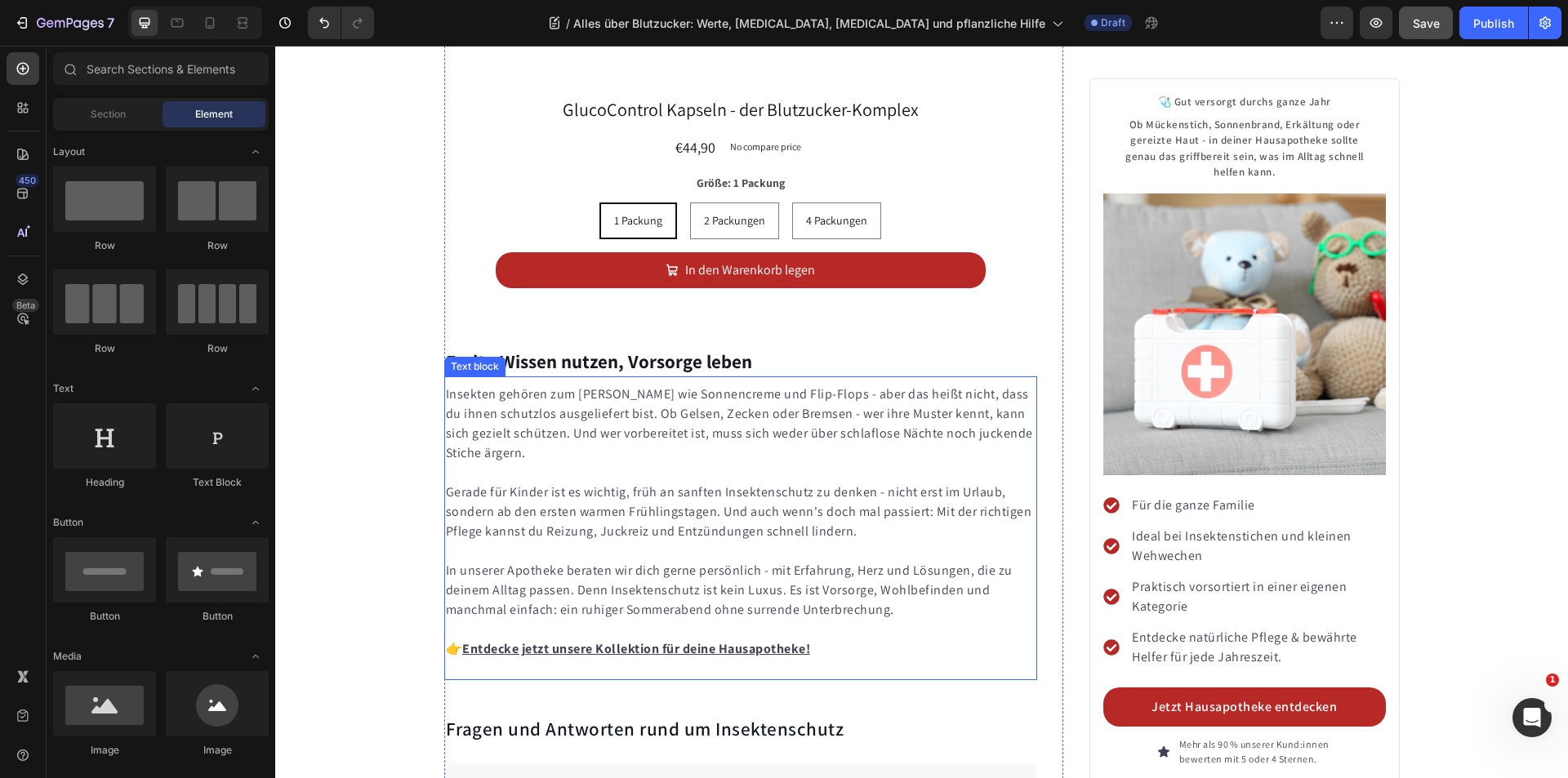
click at [646, 384] on p "Insekten gehören zum [PERSON_NAME] wie Sonnencreme und Flip-Flops - aber das he…" at bounding box center [741, 423] width 591 height 78
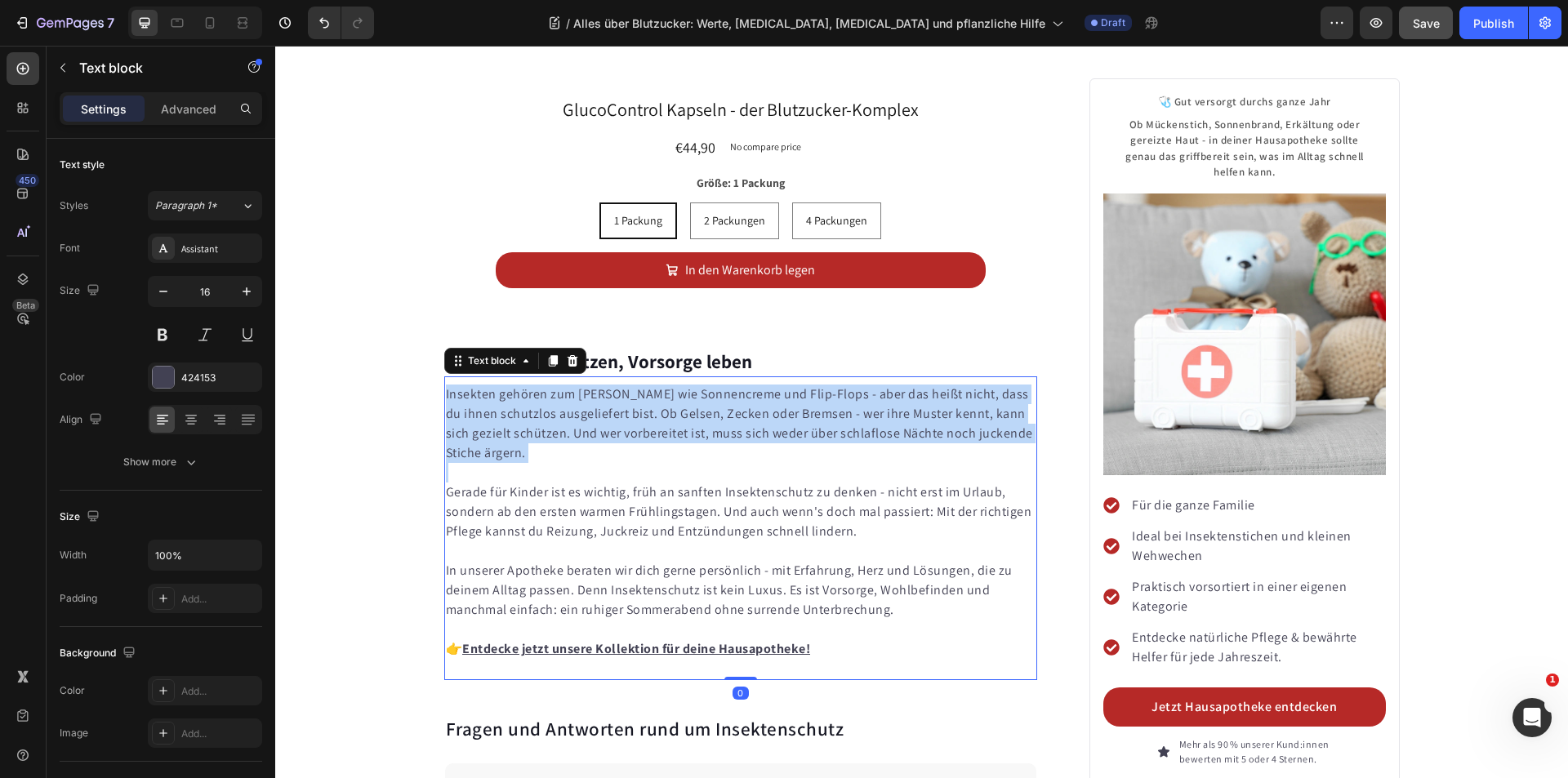
click at [646, 384] on p "Insekten gehören zum [PERSON_NAME] wie Sonnencreme und Flip-Flops - aber das he…" at bounding box center [741, 423] width 591 height 78
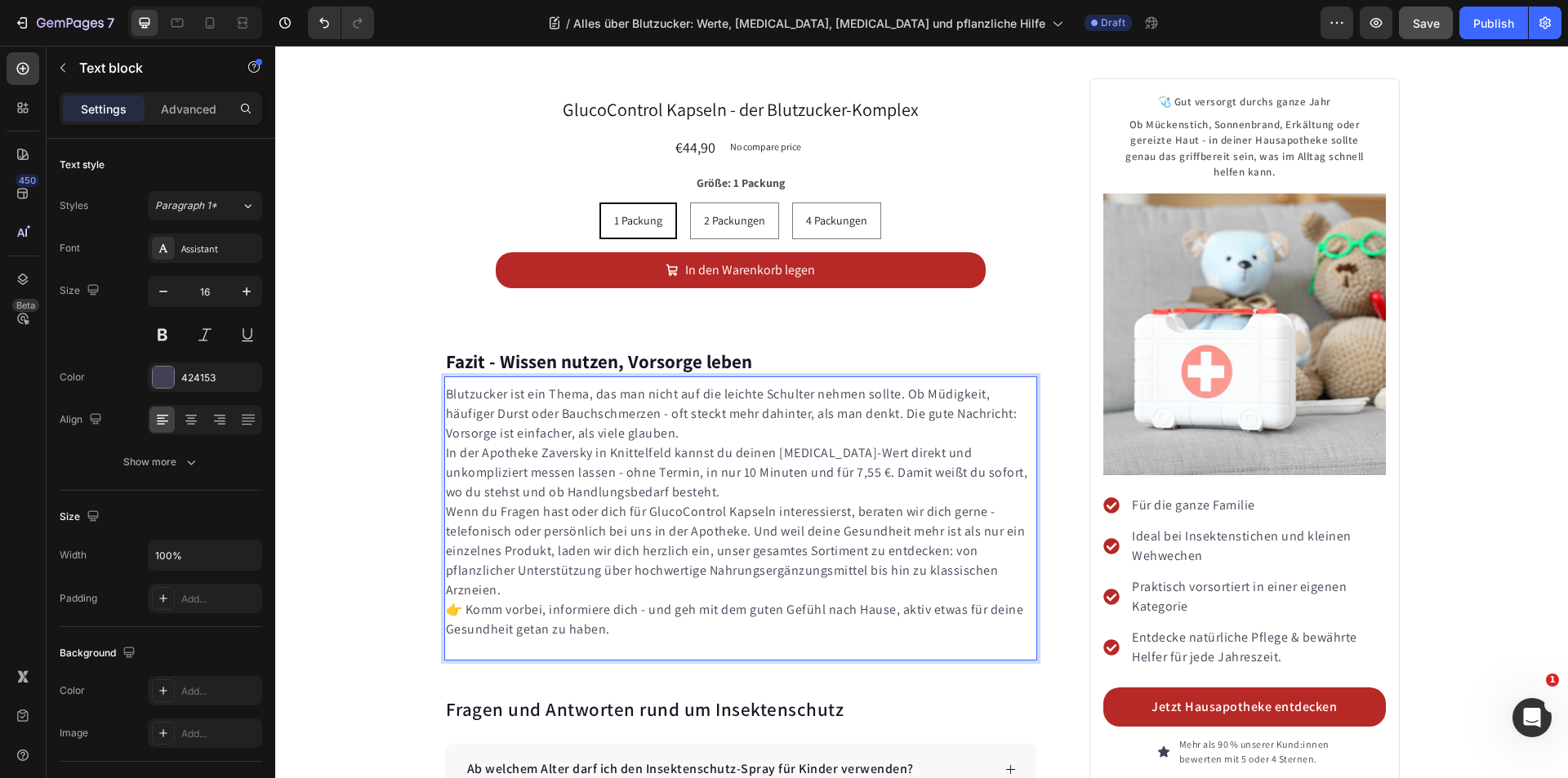
click at [677, 384] on p "Blutzucker ist ein Thema, das man nicht auf die leichte Schulter nehmen sollte.…" at bounding box center [741, 414] width 591 height 59
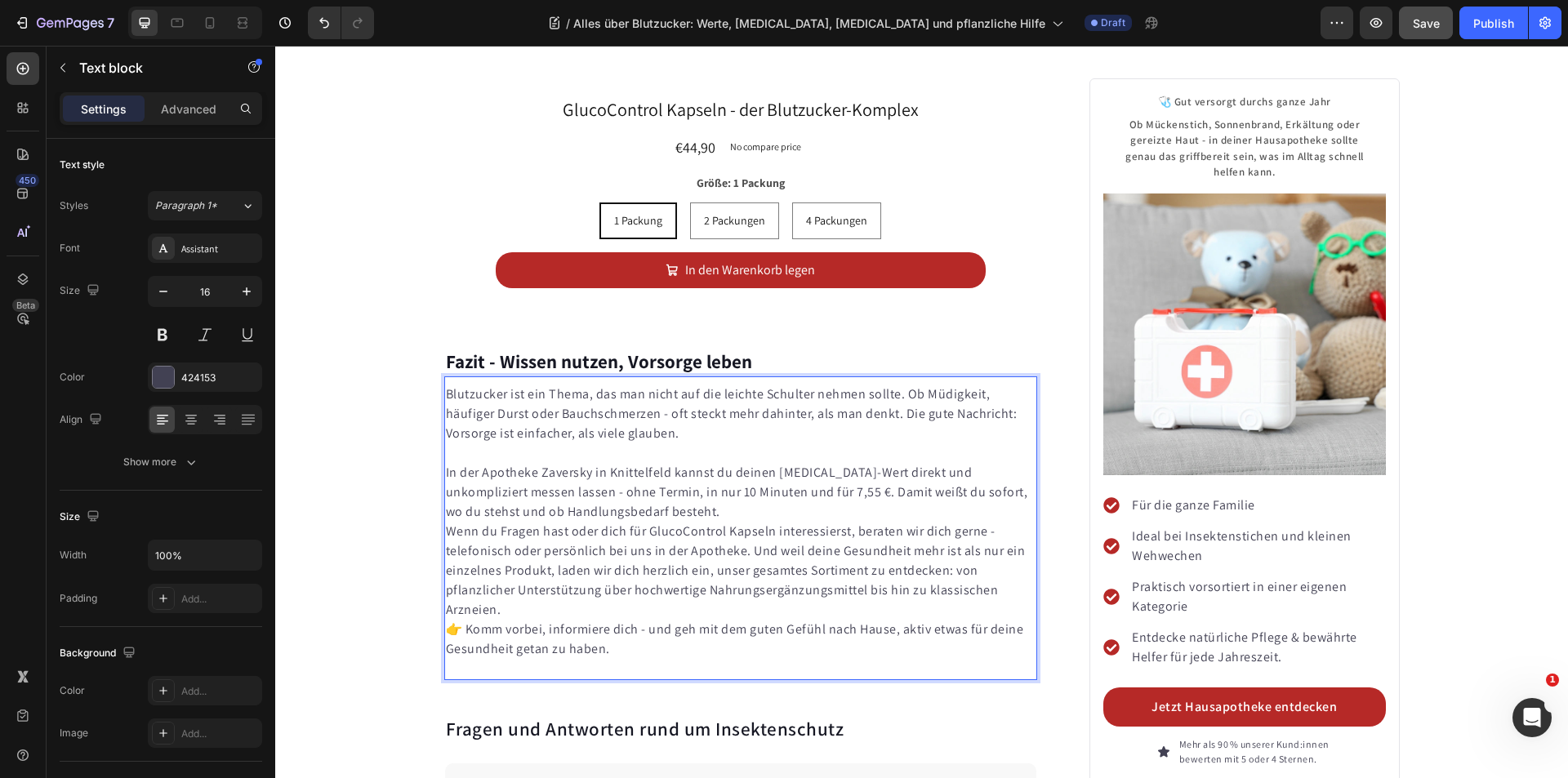
click at [596, 462] on p "In der Apotheke Zaversky in Knittelfeld kannst du deinen [MEDICAL_DATA]-Wert di…" at bounding box center [741, 492] width 591 height 59
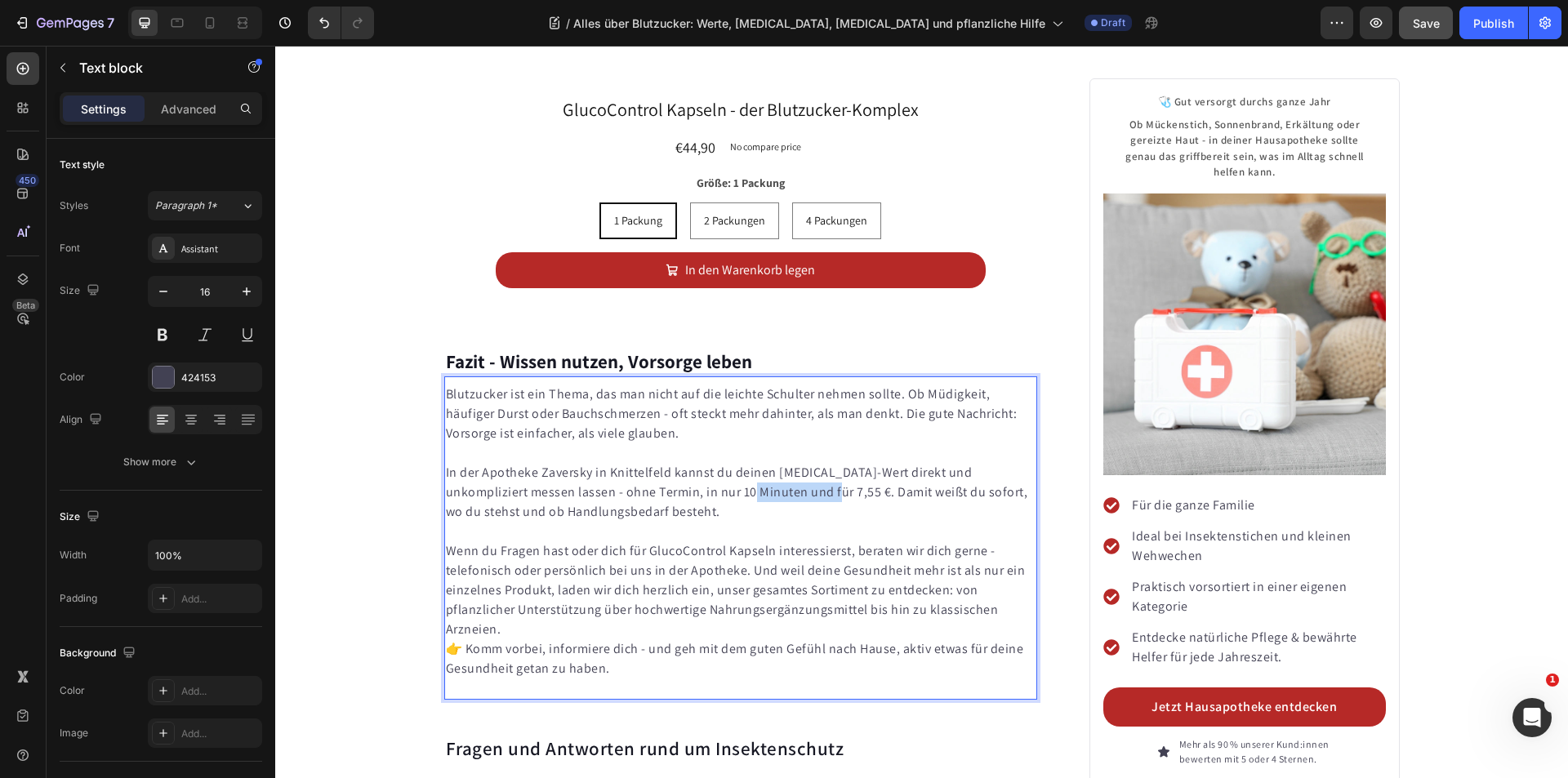
drag, startPoint x: 671, startPoint y: 416, endPoint x: 749, endPoint y: 416, distance: 78.0
click at [749, 462] on p "In der Apotheke Zaversky in Knittelfeld kannst du deinen [MEDICAL_DATA]-Wert di…" at bounding box center [741, 492] width 591 height 59
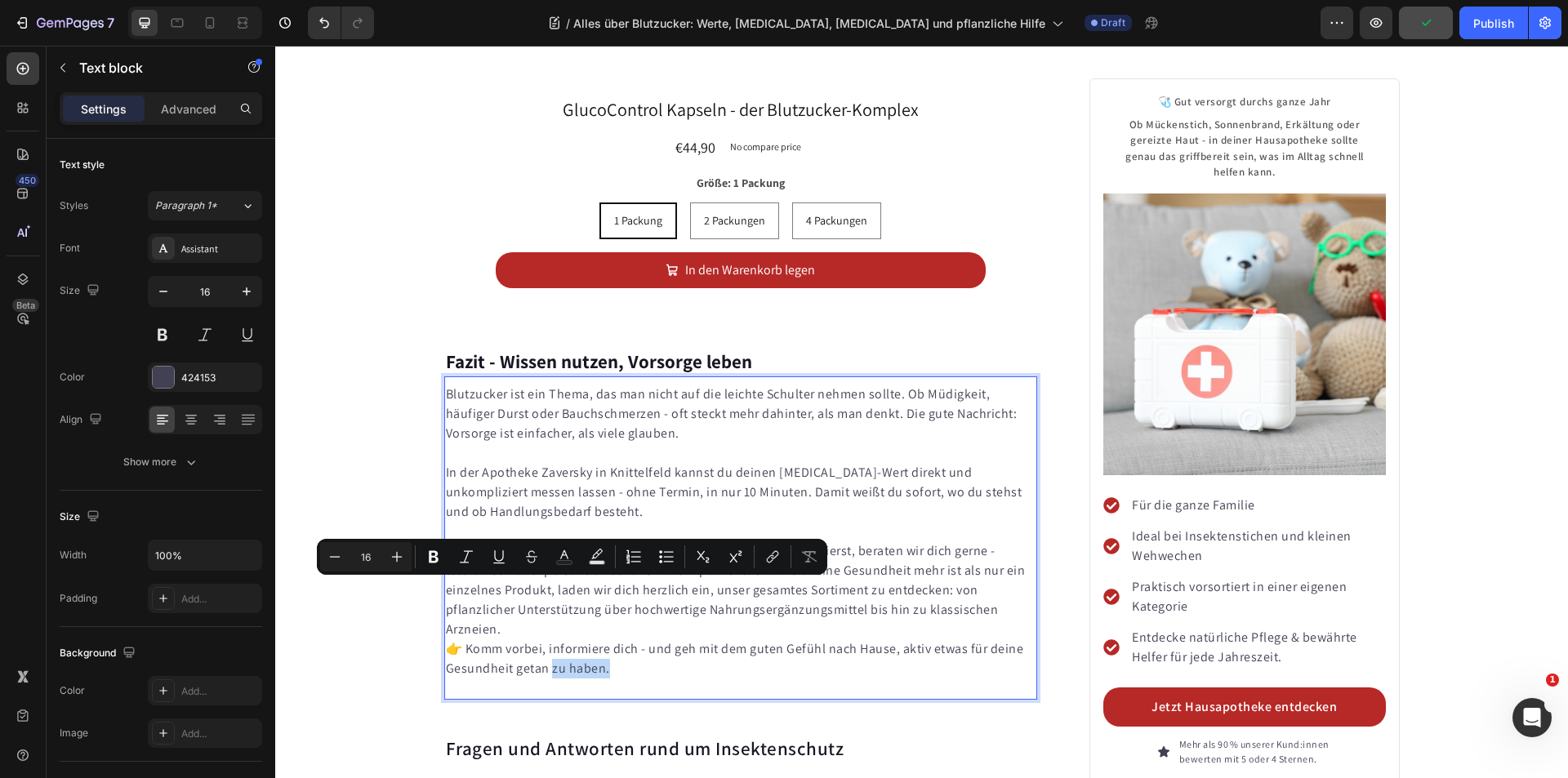
drag, startPoint x: 651, startPoint y: 593, endPoint x: 546, endPoint y: 592, distance: 105.0
click at [545, 639] on p "👉 Komm vorbei, informiere dich - und geh mit dem guten Gefühl nach Hause, aktiv…" at bounding box center [741, 658] width 591 height 39
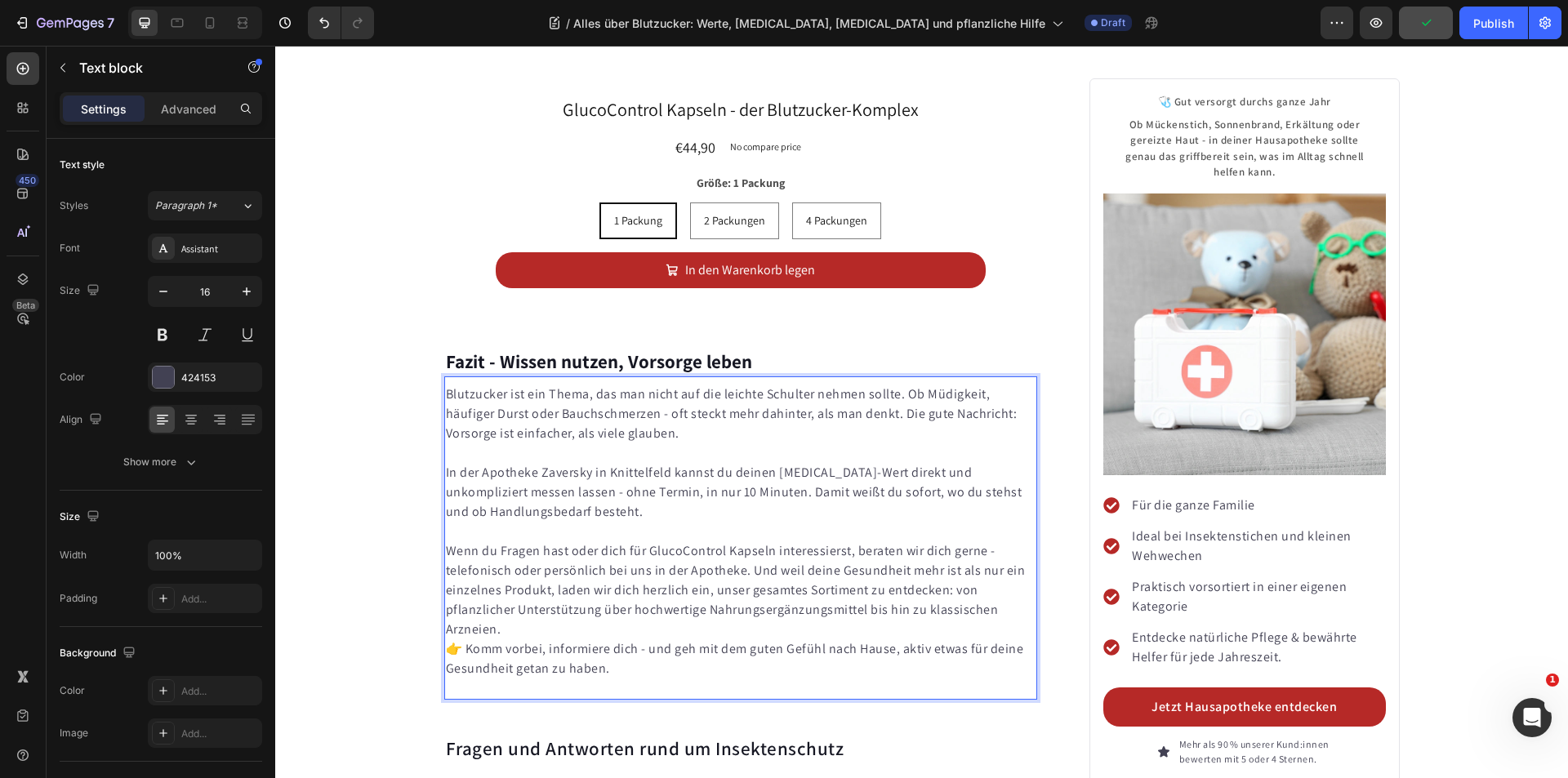
click at [661, 542] on p "Wenn du Fragen hast oder dich für GlucoControl Kapseln interessierst, beraten w…" at bounding box center [741, 590] width 591 height 98
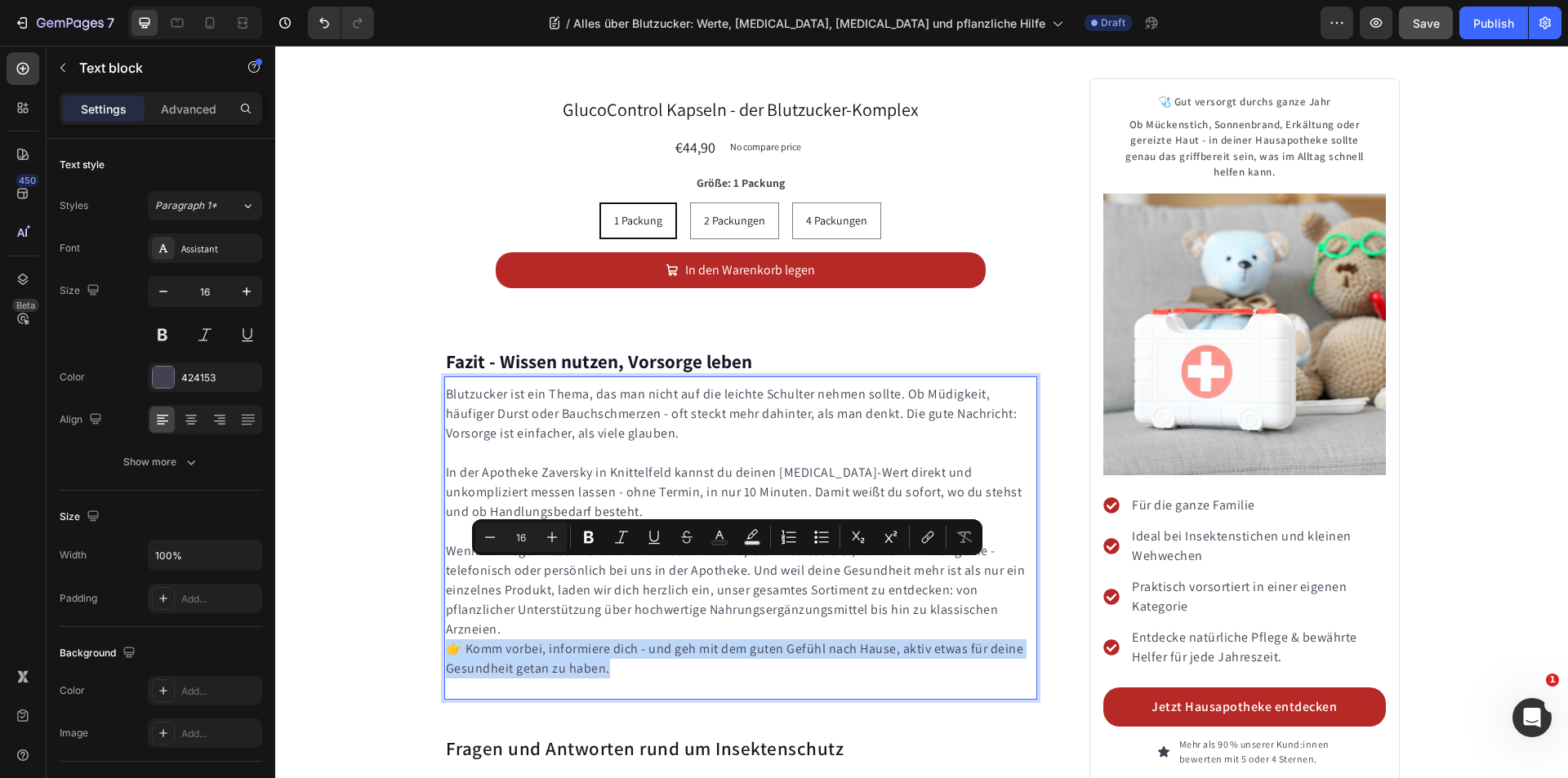
drag, startPoint x: 621, startPoint y: 591, endPoint x: 443, endPoint y: 574, distance: 178.8
click at [446, 639] on p "👉 Komm vorbei, informiere dich - und geh mit dem guten Gefühl nach Hause, aktiv…" at bounding box center [741, 658] width 591 height 39
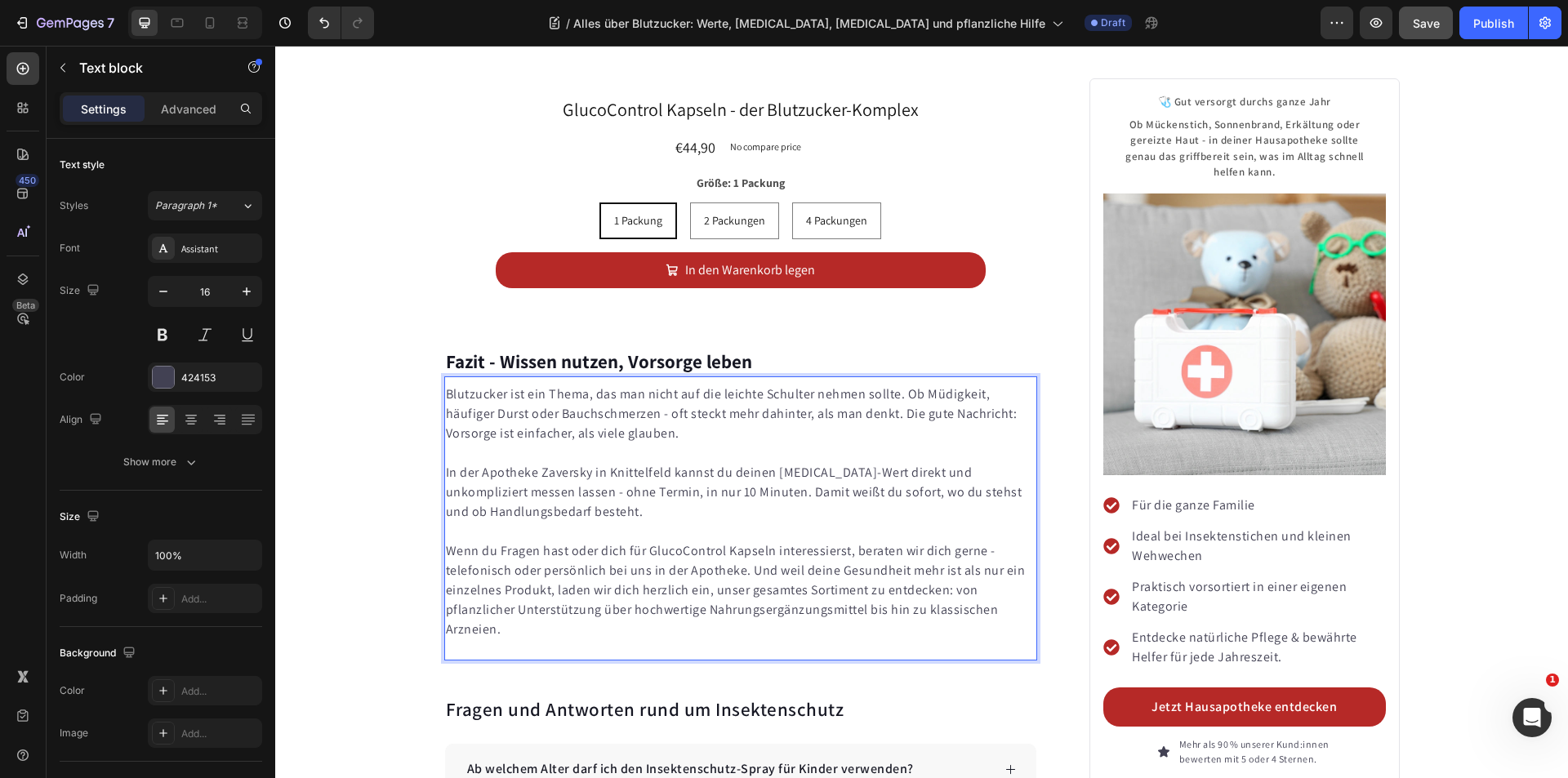
click at [486, 572] on div "Blutzucker ist ein Thema, das man nicht auf die leichte Schulter nehmen sollte.…" at bounding box center [741, 518] width 594 height 284
click at [509, 552] on p "Wenn du Fragen hast oder dich für GlucoControl Kapseln interessierst, beraten w…" at bounding box center [741, 590] width 591 height 98
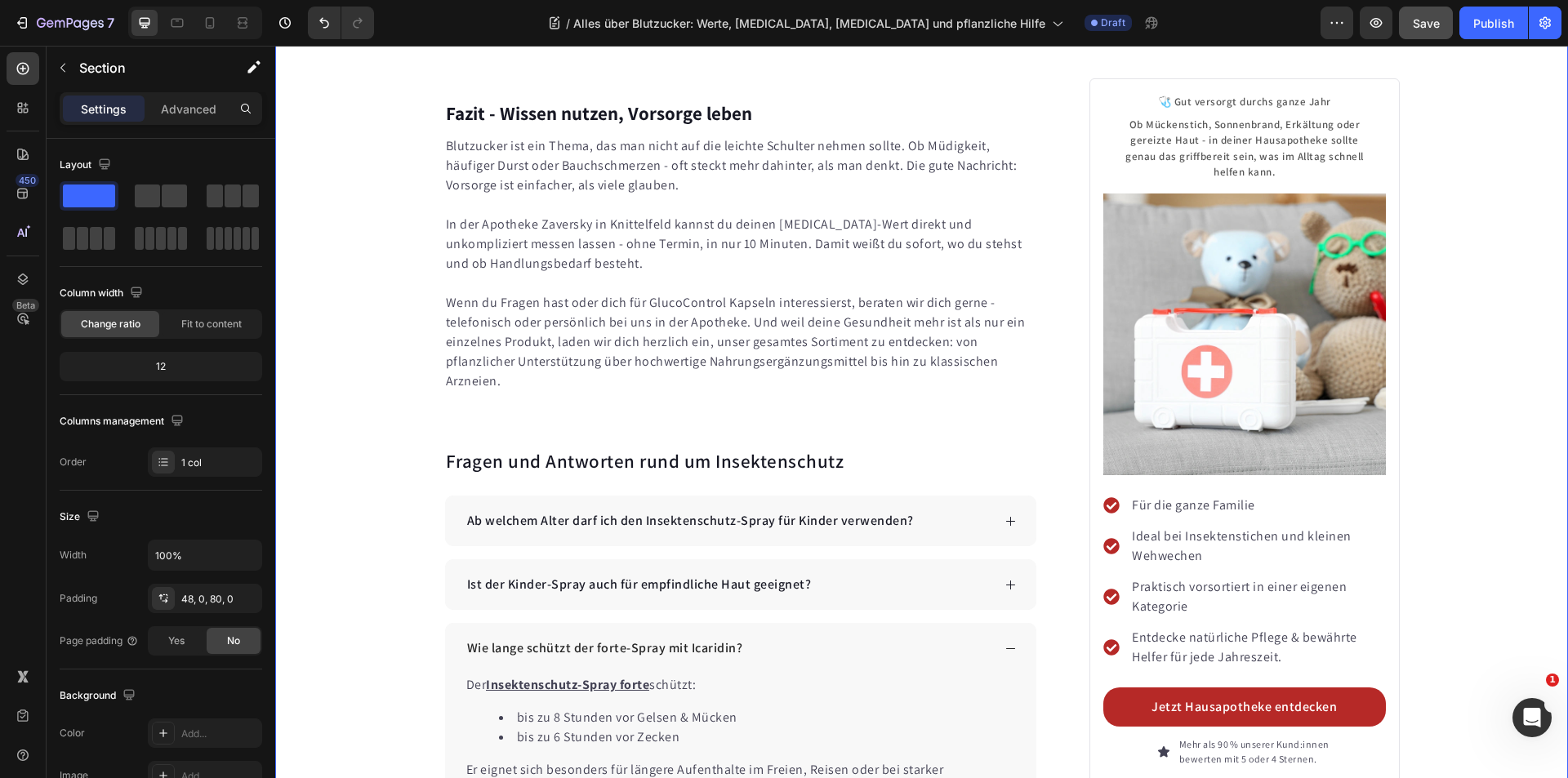
scroll to position [9368, 0]
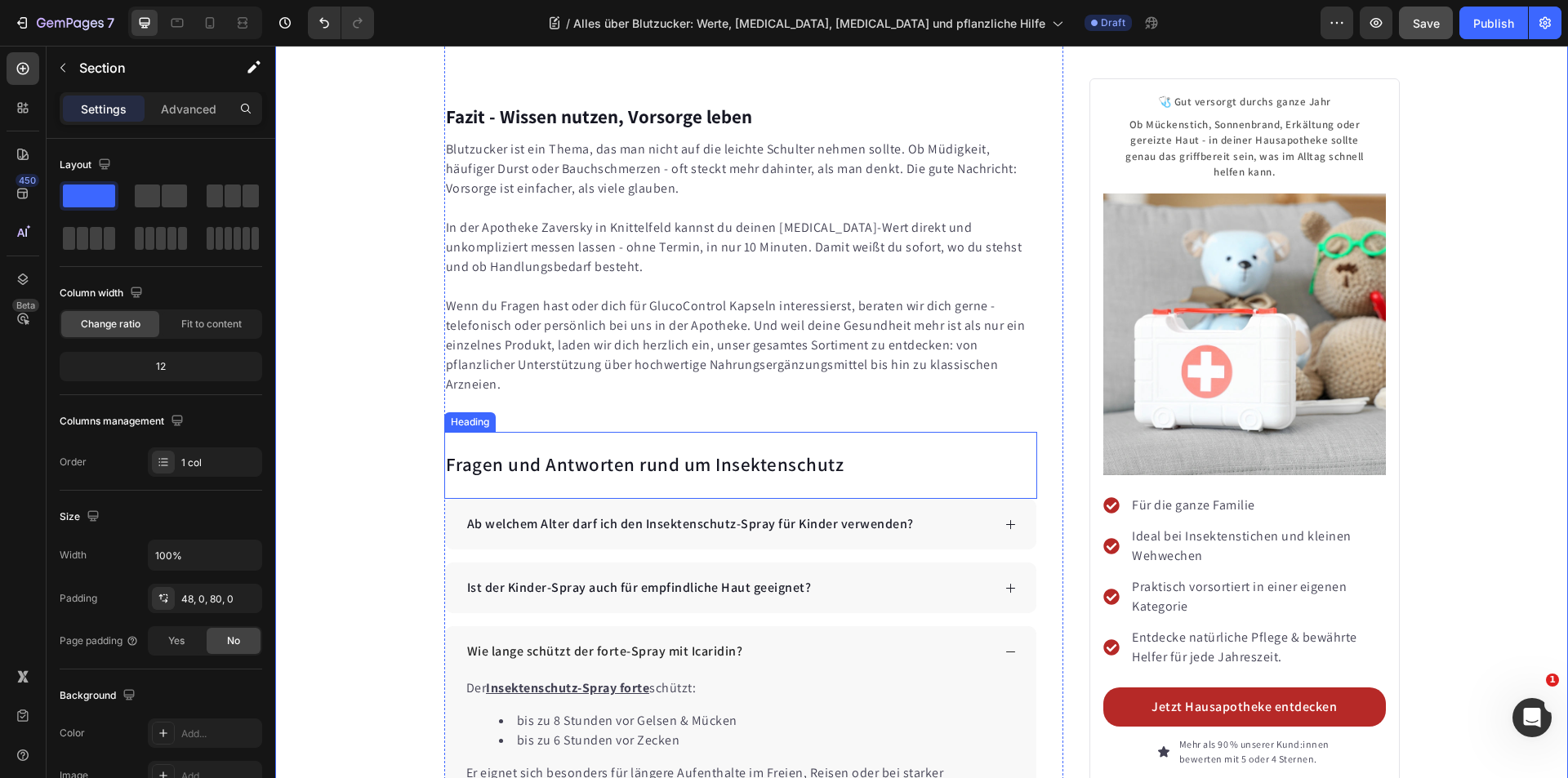
click at [662, 451] on h2 "Fragen und Antworten rund um Insektenschutz" at bounding box center [741, 465] width 594 height 28
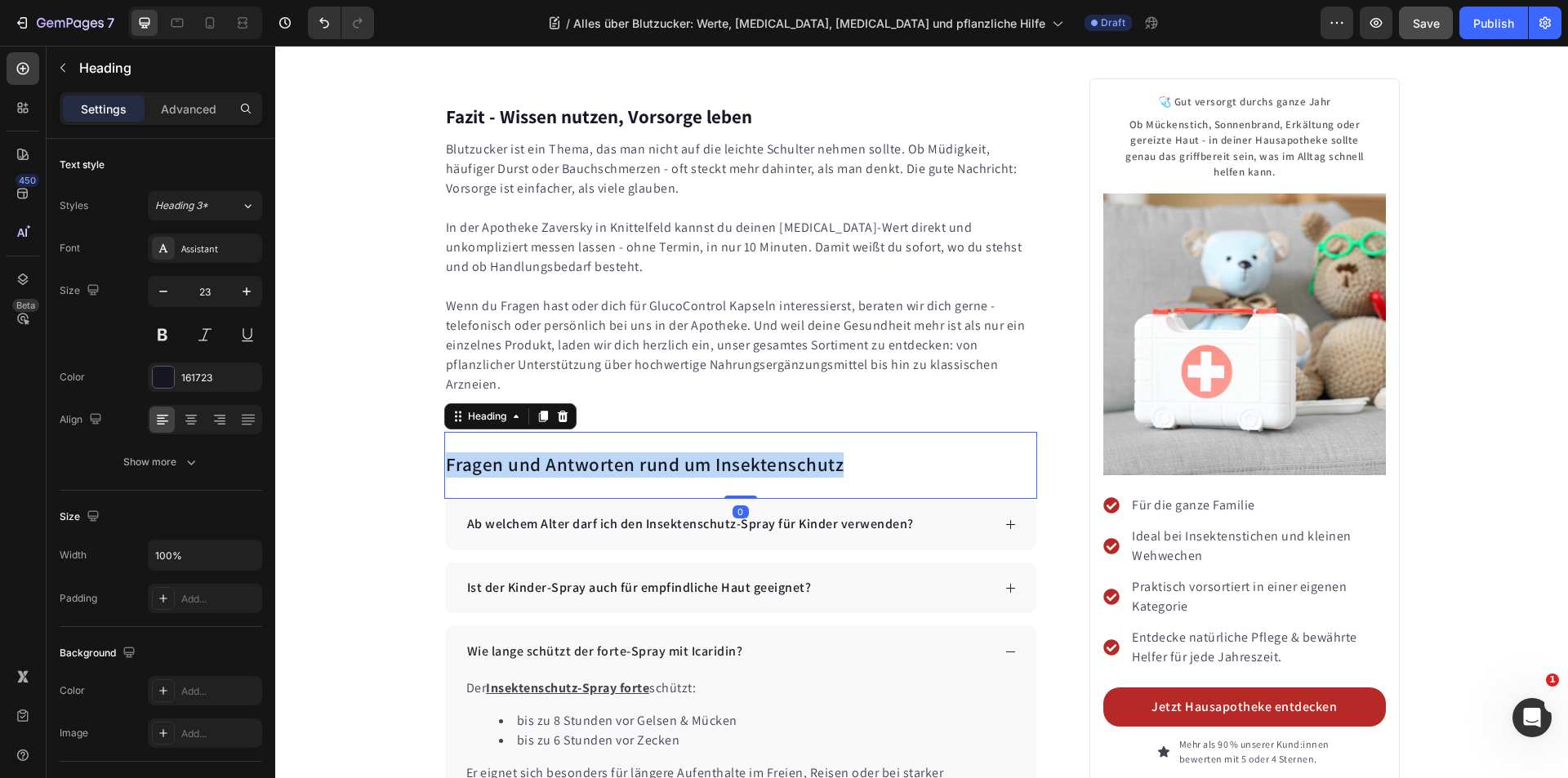
click at [662, 453] on p "Fragen und Antworten rund um Insektenschutz" at bounding box center [741, 465] width 591 height 24
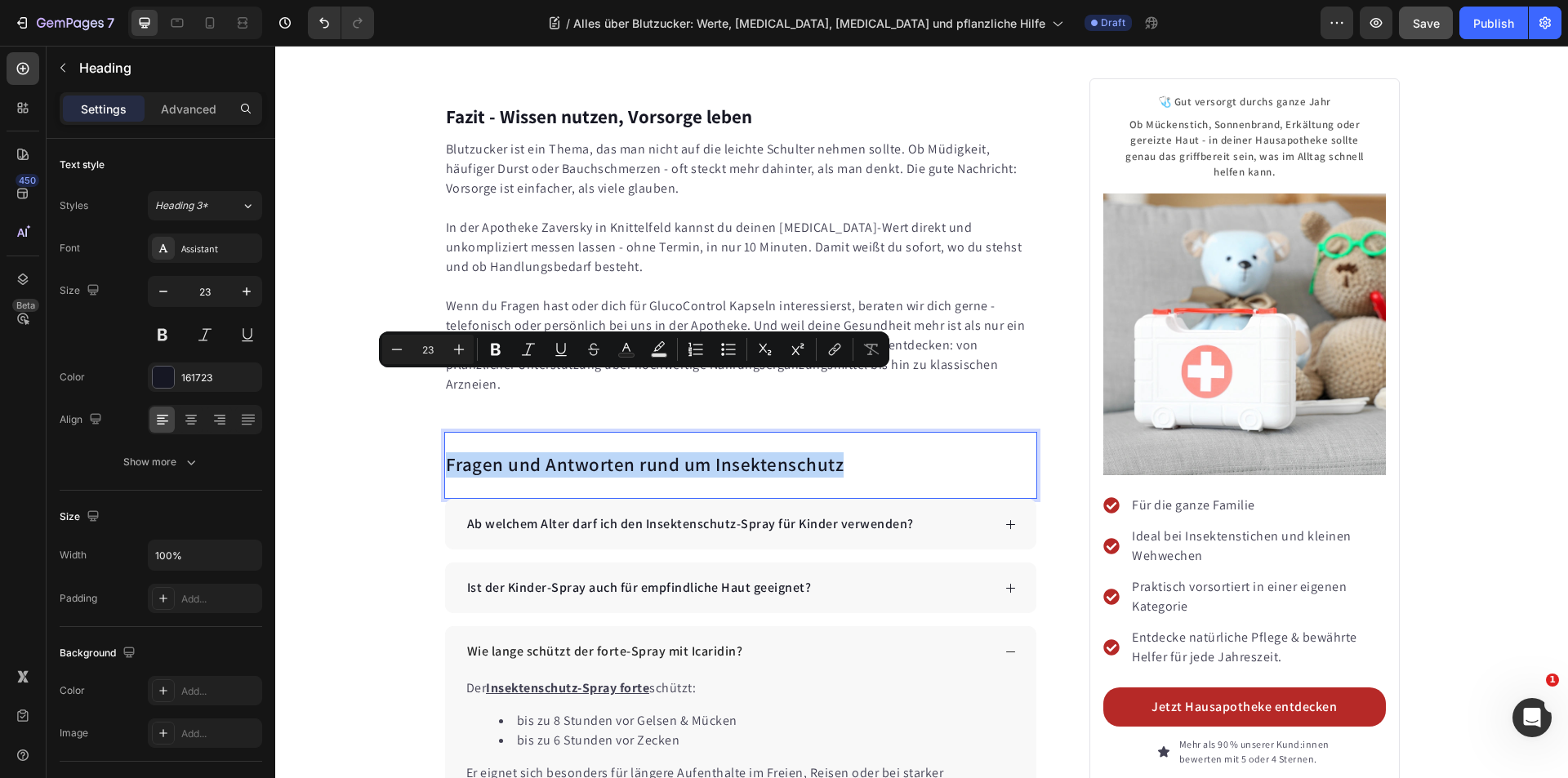
copy p "Fragen und Antworten rund um Insektenschutz"
click at [756, 453] on p "Fragen und Antworten rund um Insektenschutz" at bounding box center [741, 465] width 591 height 24
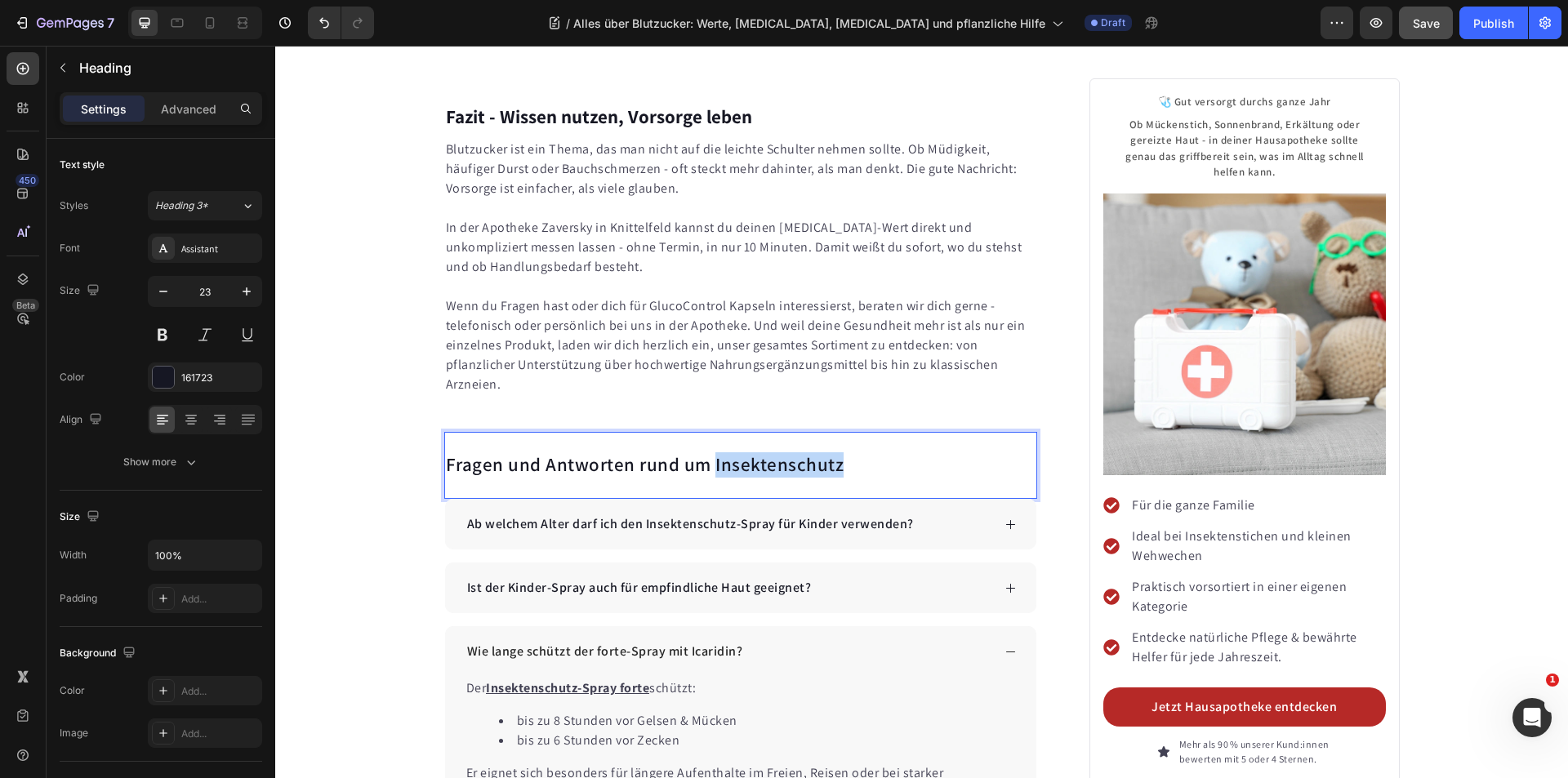
click at [756, 453] on p "Fragen und Antworten rund um Insektenschutz" at bounding box center [741, 465] width 591 height 24
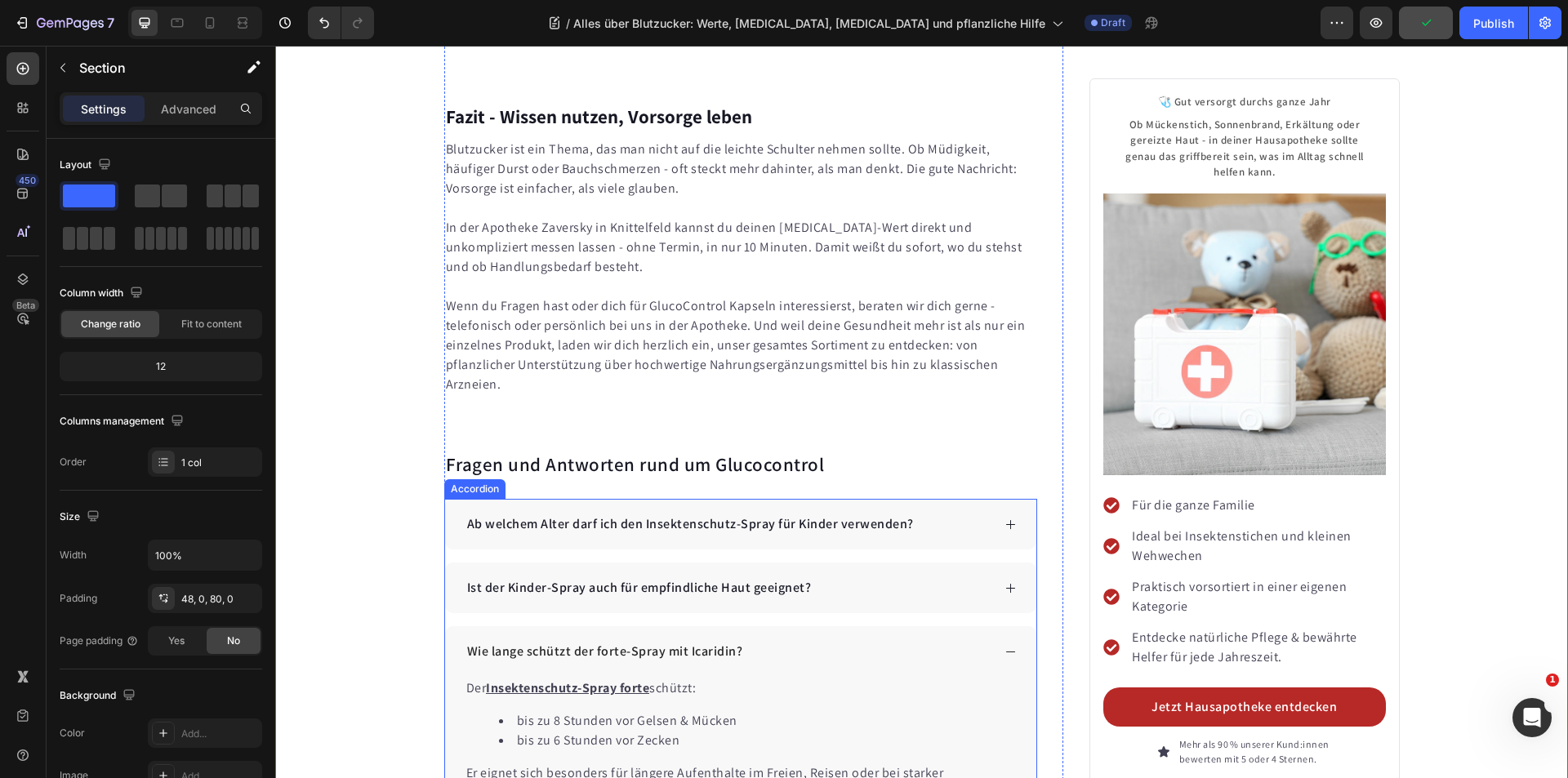
click at [676, 515] on p "Ab welchem Alter darf ich den Insektenschutz-Spray für Kinder verwenden?" at bounding box center [691, 524] width 447 height 20
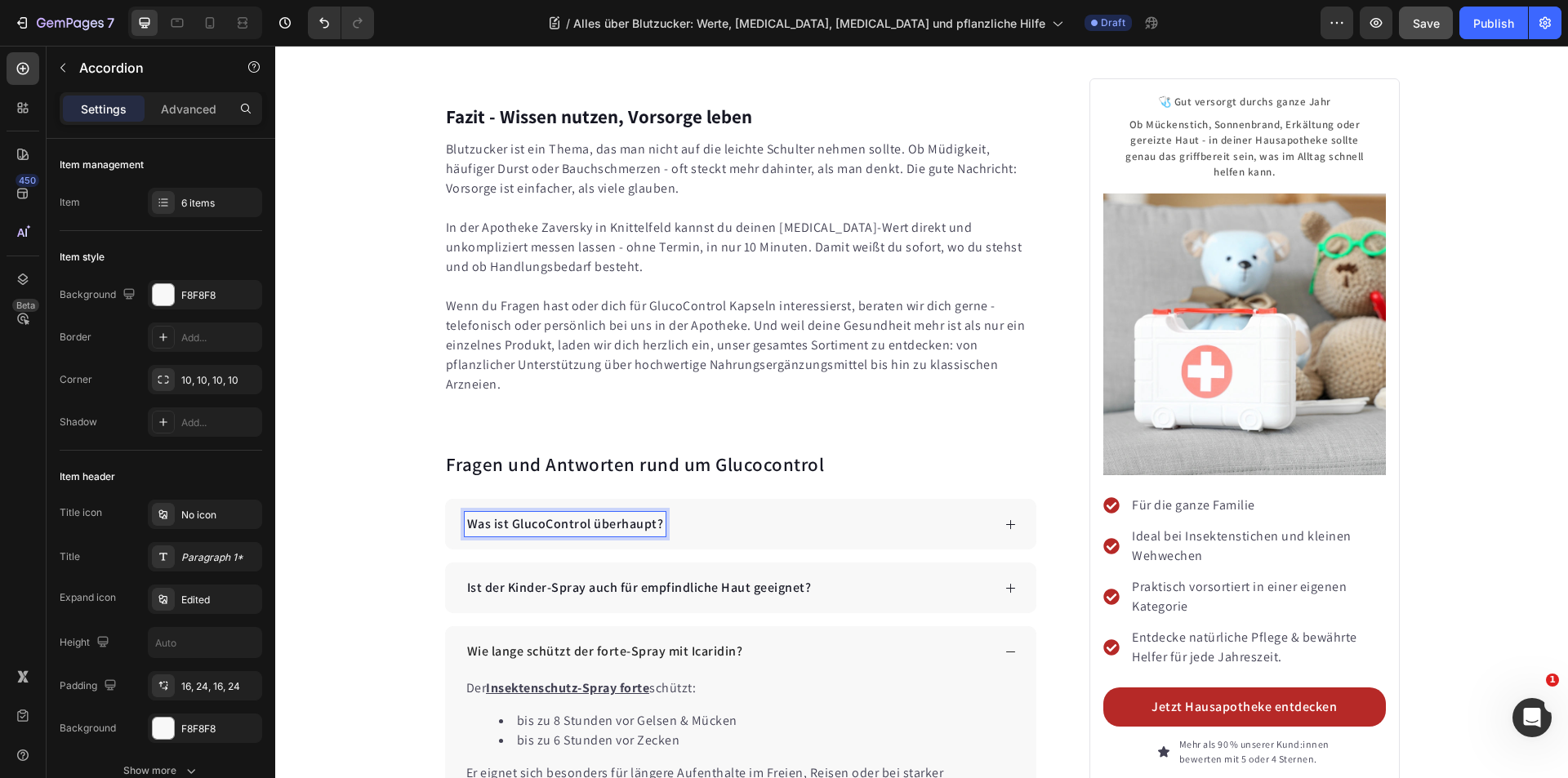
click at [1004, 518] on icon at bounding box center [1011, 524] width 12 height 12
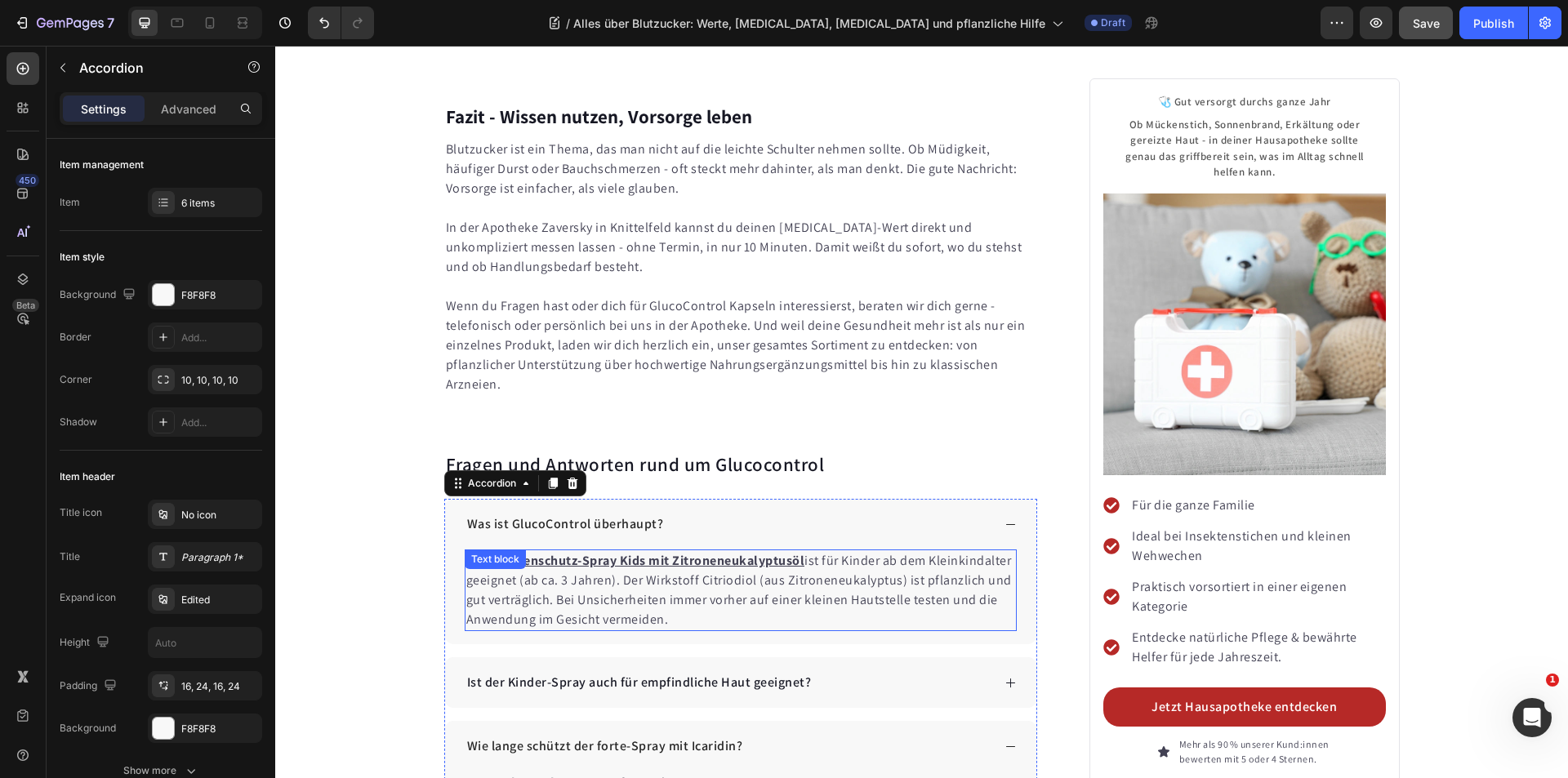
click at [702, 551] on p "Der Insektenschutz-Spray Kids mit Zitroneneukalyptusöl ist für Kinder ab dem Kl…" at bounding box center [741, 590] width 550 height 78
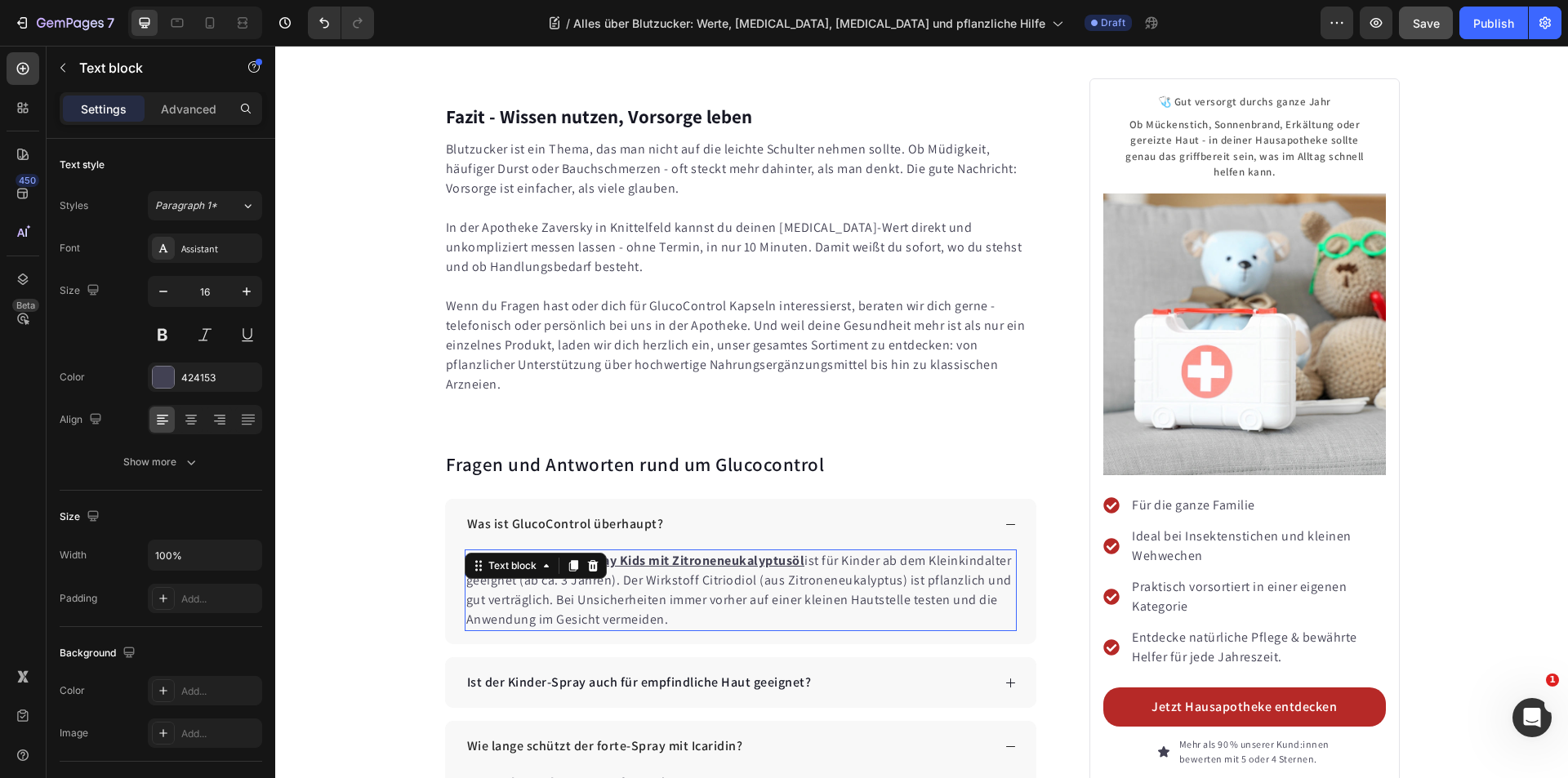
click at [702, 551] on p "Der Insektenschutz-Spray Kids mit Zitroneneukalyptusöl ist für Kinder ab dem Kl…" at bounding box center [741, 590] width 550 height 78
click at [707, 551] on p "GlucoControl ist ein Nahrungsergänzungsmittel mit einer Kombination aus pflanzl…" at bounding box center [741, 590] width 550 height 78
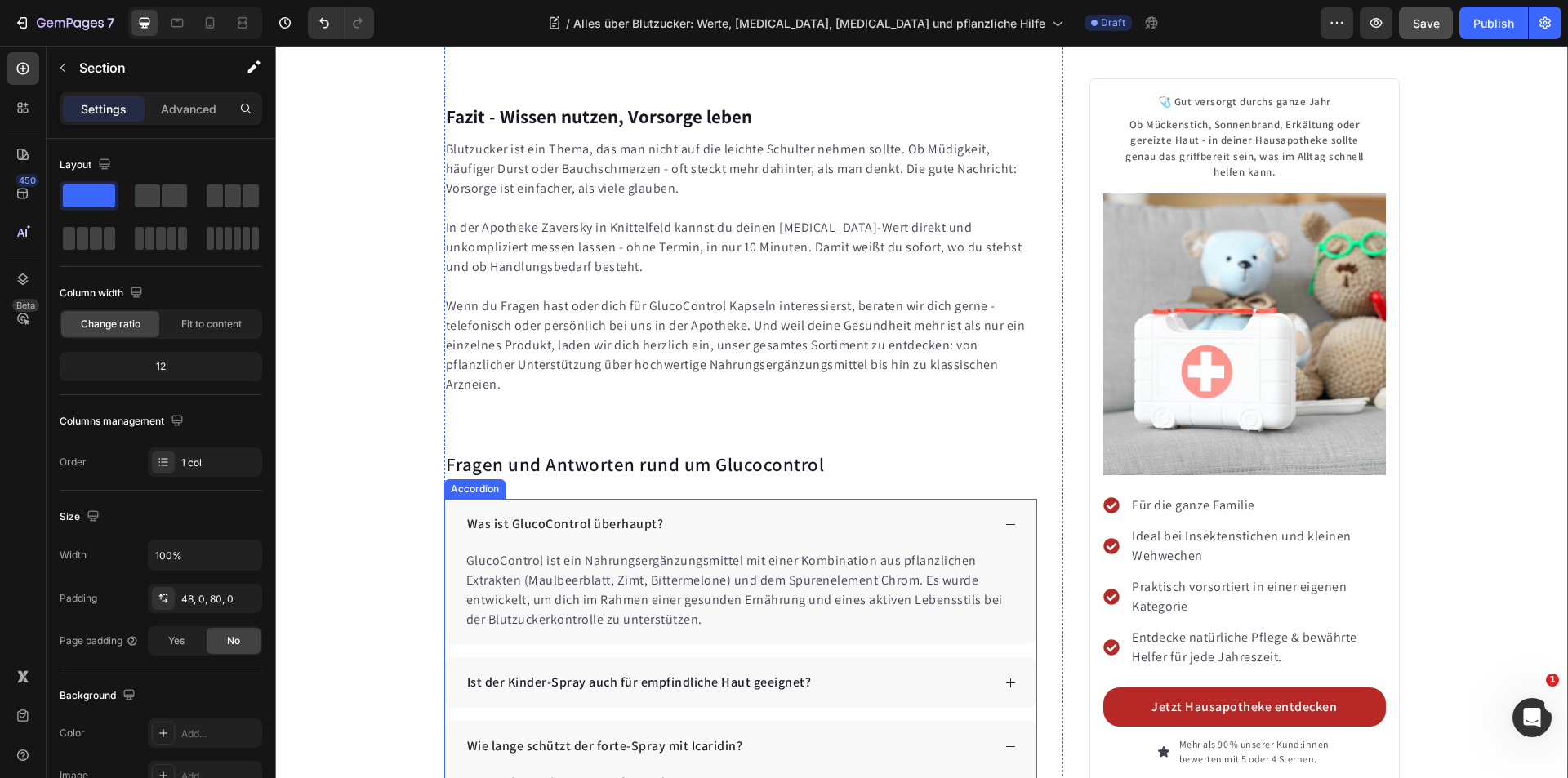
click at [882, 670] on div "Ist der Kinder-Spray auch für empfindliche Haut geeignet?" at bounding box center [728, 682] width 528 height 24
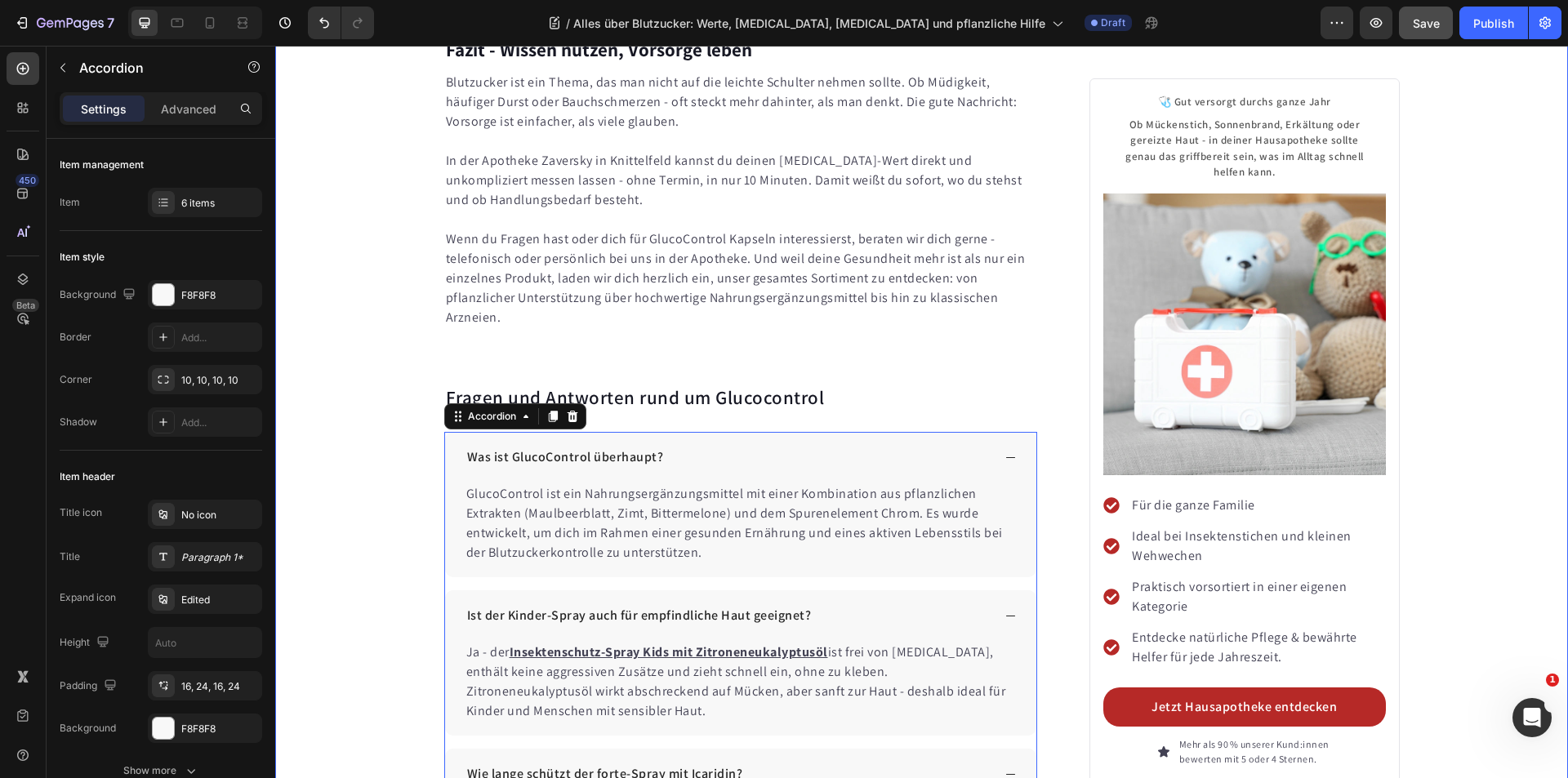
scroll to position [9532, 0]
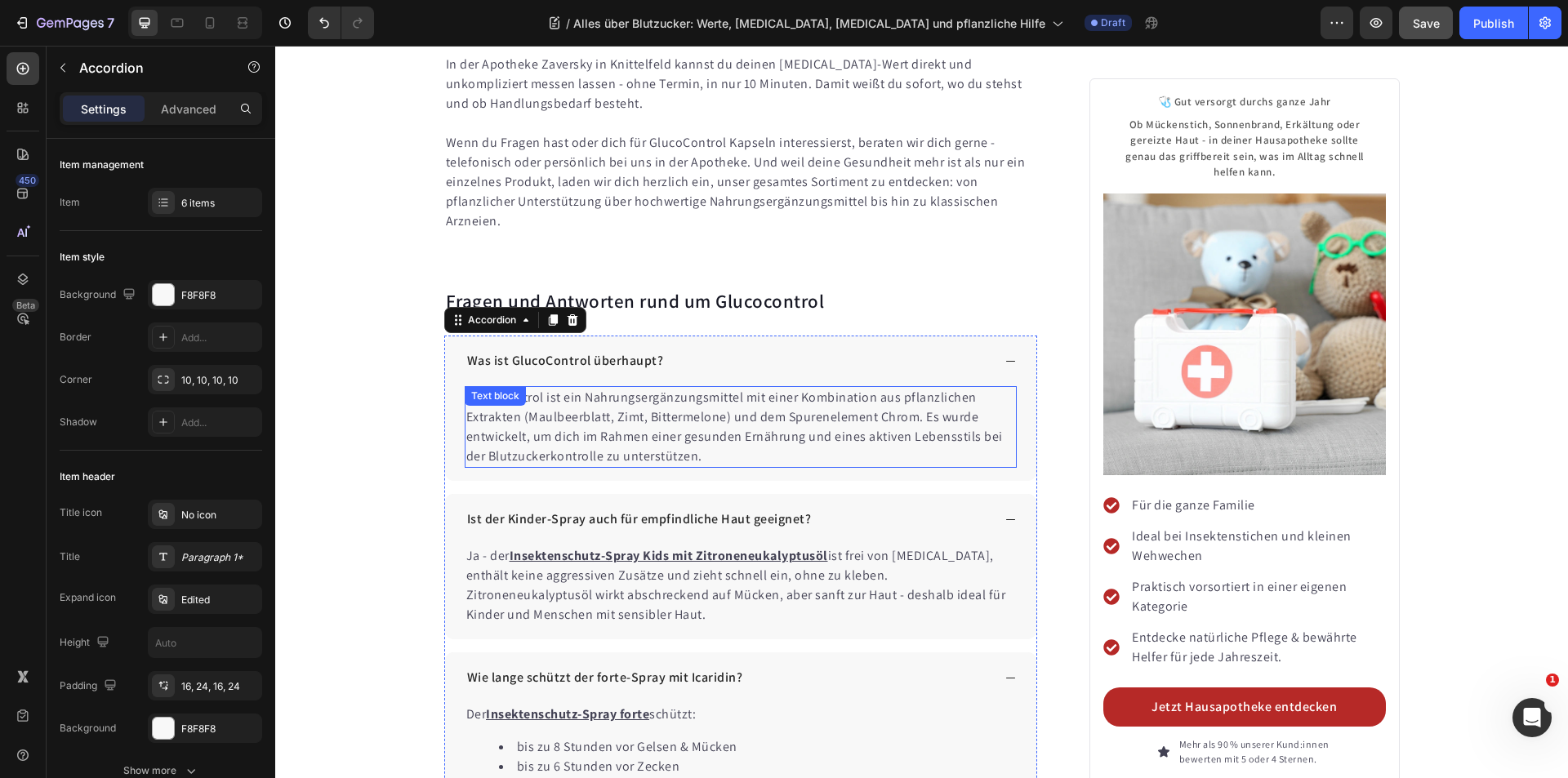
click at [550, 388] on p "GlucoControl ist ein Nahrungsergänzungsmittel mit einer Kombination aus pflanzl…" at bounding box center [741, 427] width 550 height 78
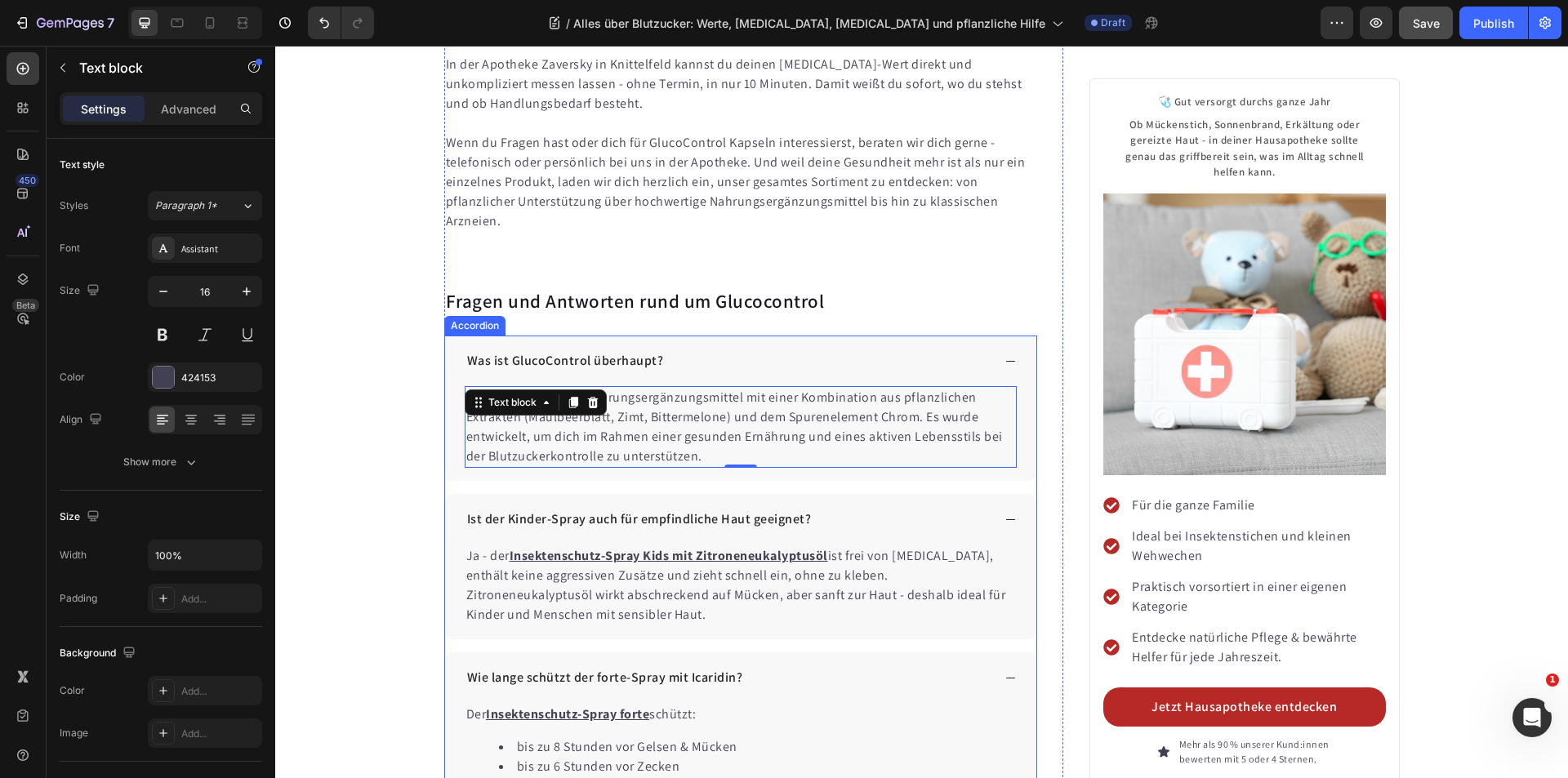
click at [470, 336] on div "Was ist GlucoControl überhaupt?" at bounding box center [741, 361] width 592 height 50
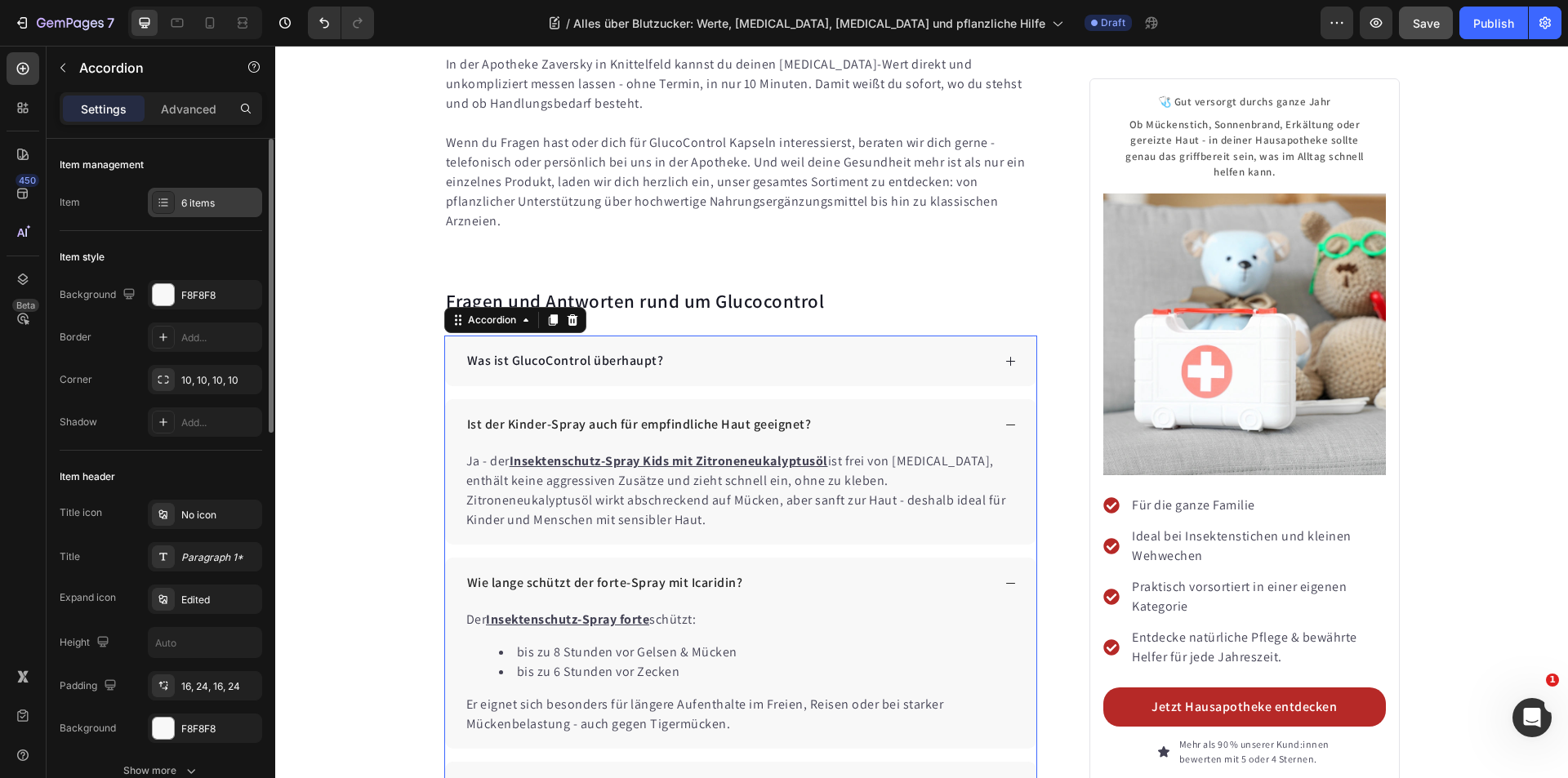
click at [216, 201] on div "6 items" at bounding box center [219, 203] width 77 height 15
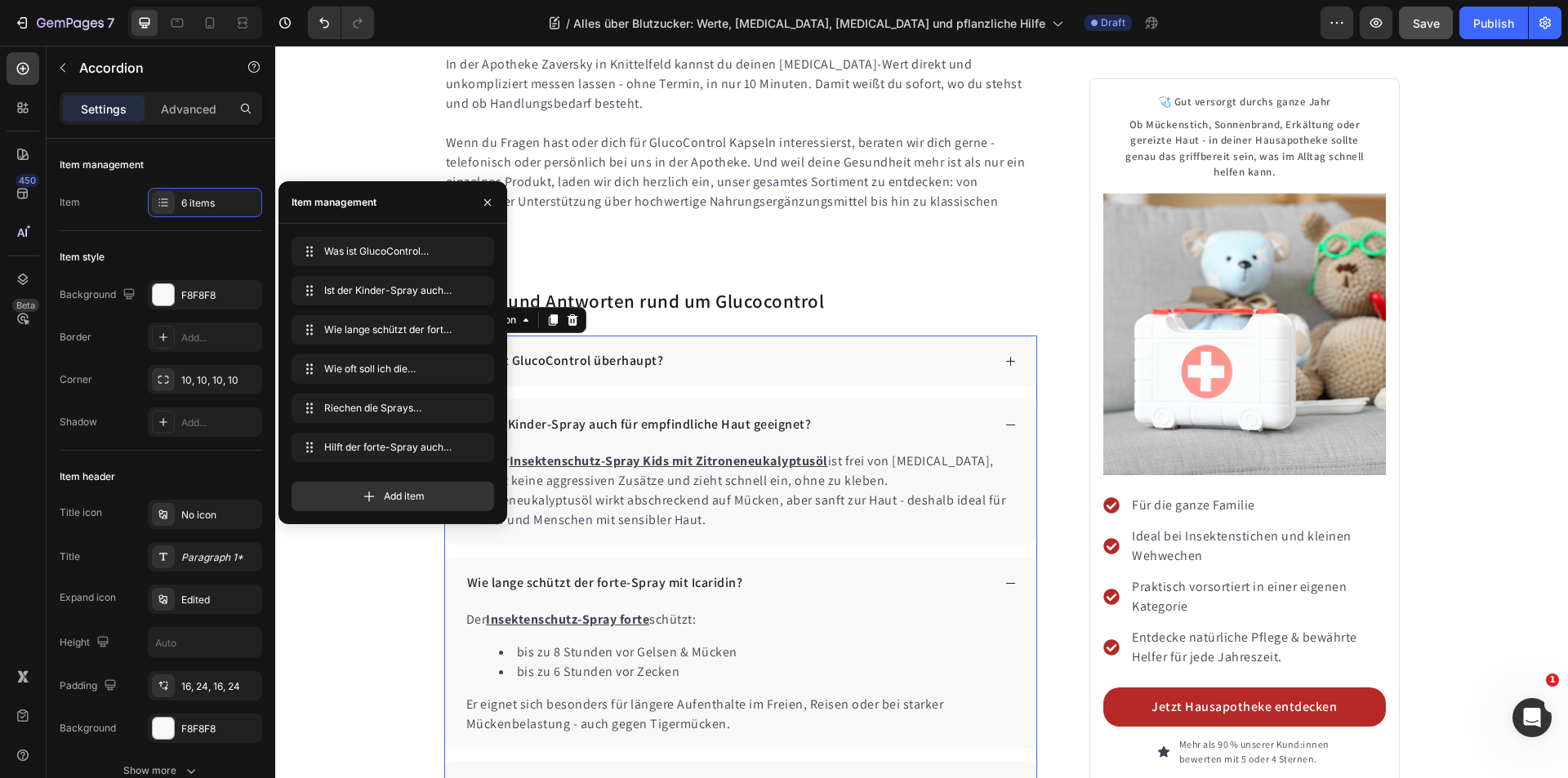
click at [671, 336] on div "Was ist GlucoControl überhaupt? Ist der Kinder-Spray auch für empfindliche Haut…" at bounding box center [741, 637] width 594 height 604
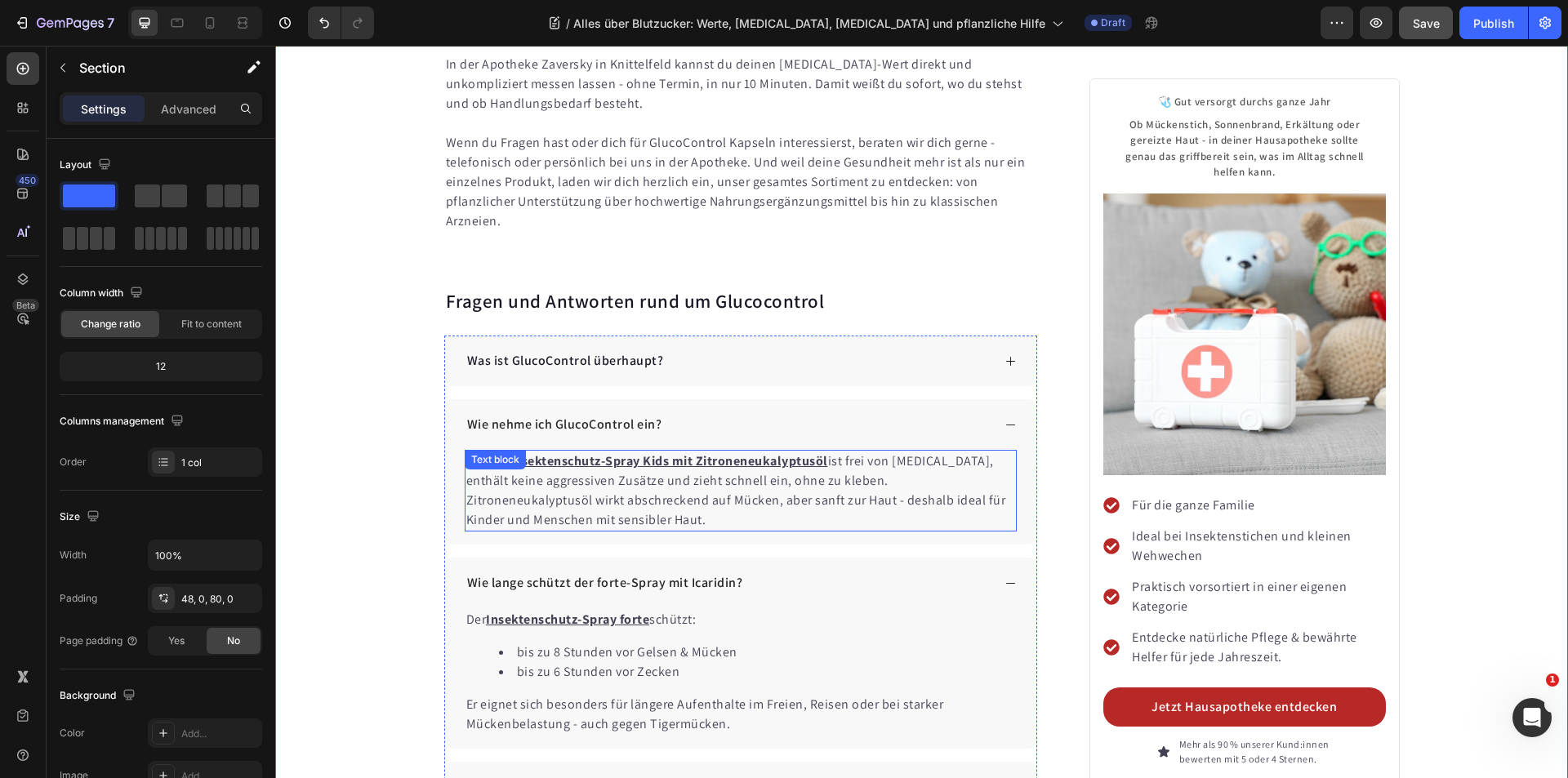
click at [671, 451] on p "Ja - der Insektenschutz-Spray Kids mit Zitroneneukalyptusöl ist frei von [MEDIC…" at bounding box center [741, 490] width 550 height 78
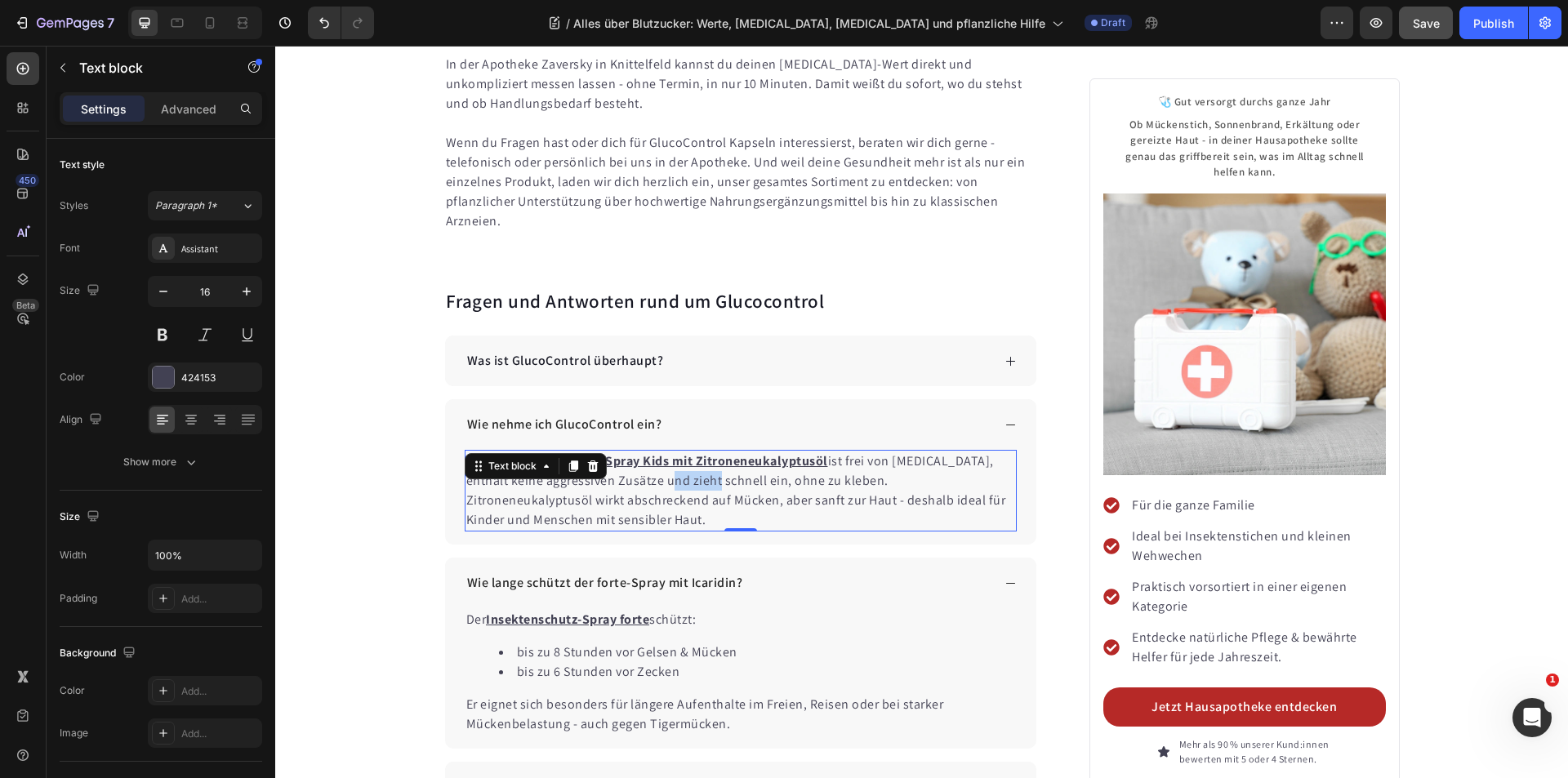
click at [671, 451] on p "Ja - der Insektenschutz-Spray Kids mit Zitroneneukalyptusöl ist frei von [MEDIC…" at bounding box center [741, 490] width 550 height 78
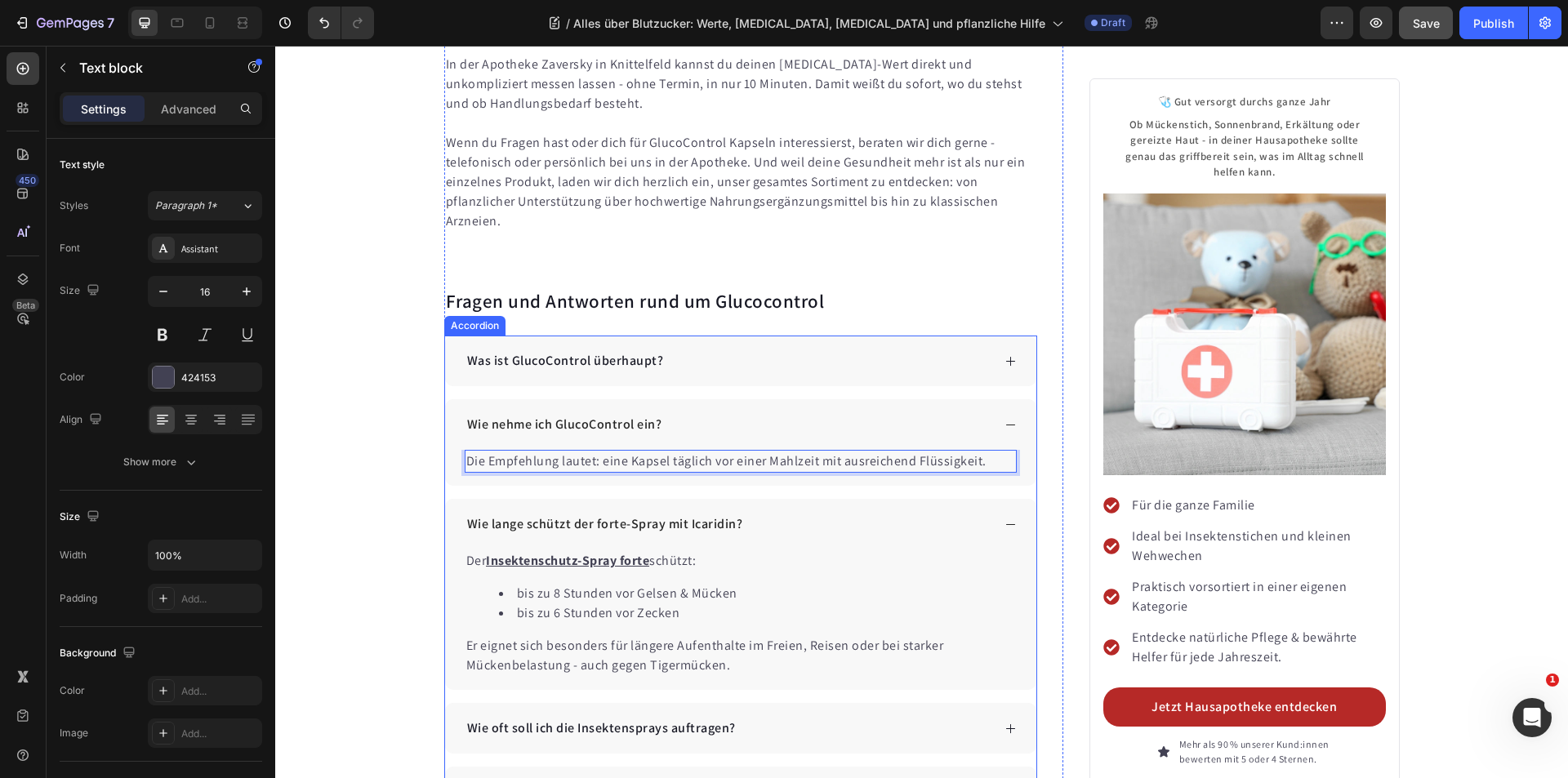
click at [445, 499] on div "Wie lange schützt der forte-Spray mit Icaridin?" at bounding box center [741, 524] width 592 height 50
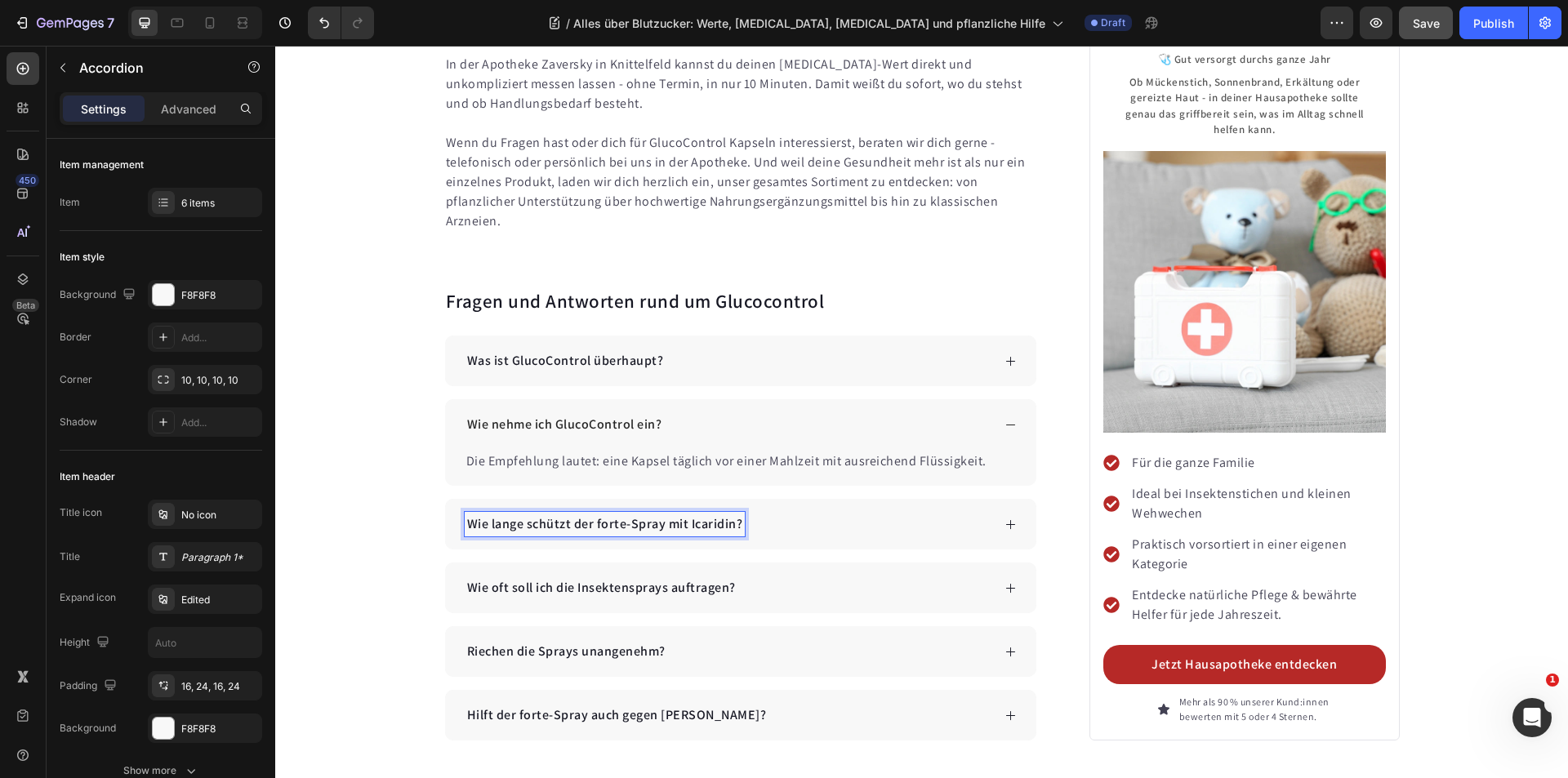
click at [604, 515] on p "Wie lange schützt der forte-Spray mit Icaridin?" at bounding box center [604, 524] width 276 height 20
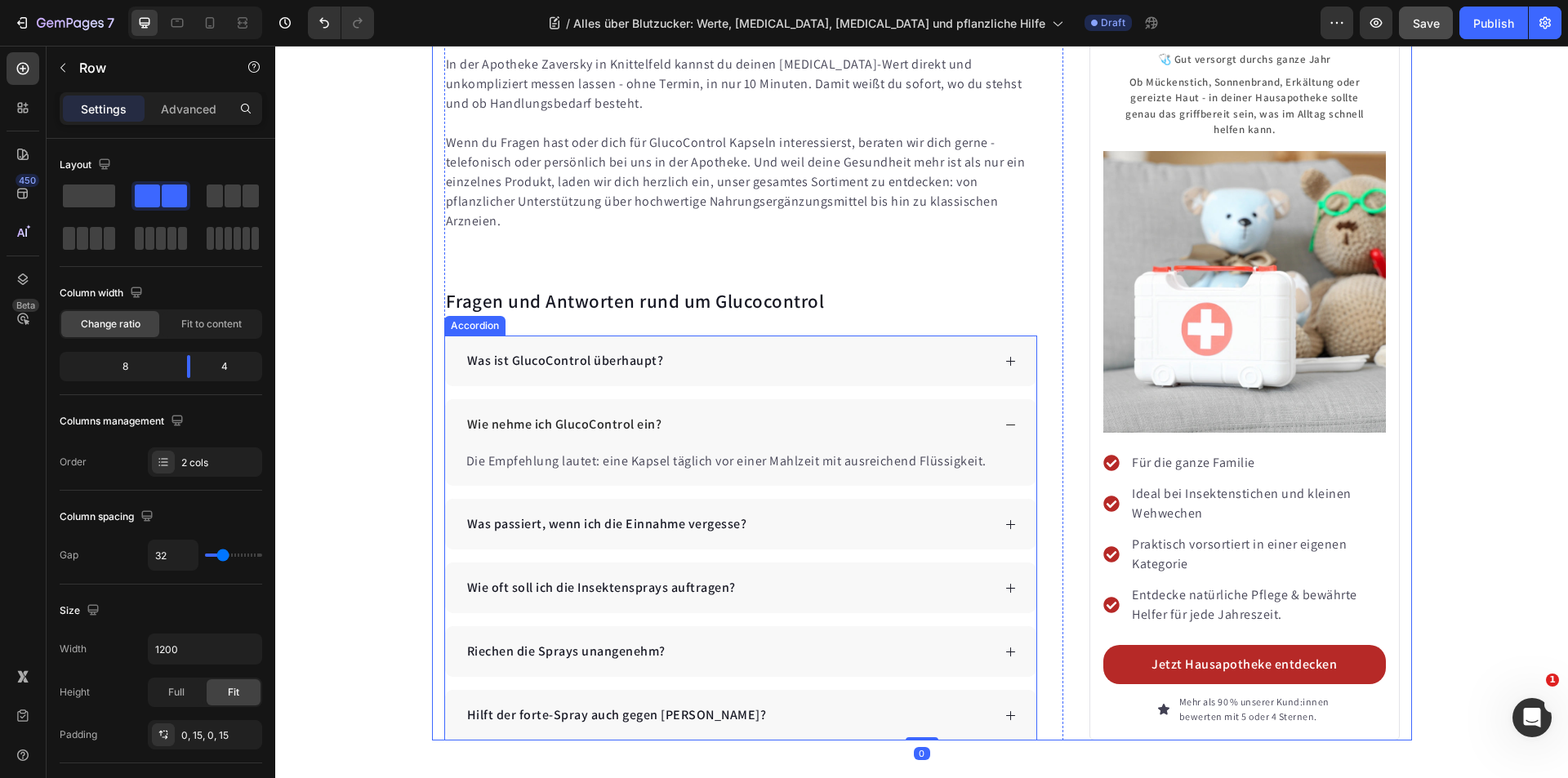
click at [786, 512] on div "Was passiert, wenn ich die Einnahme vergesse?" at bounding box center [728, 524] width 528 height 24
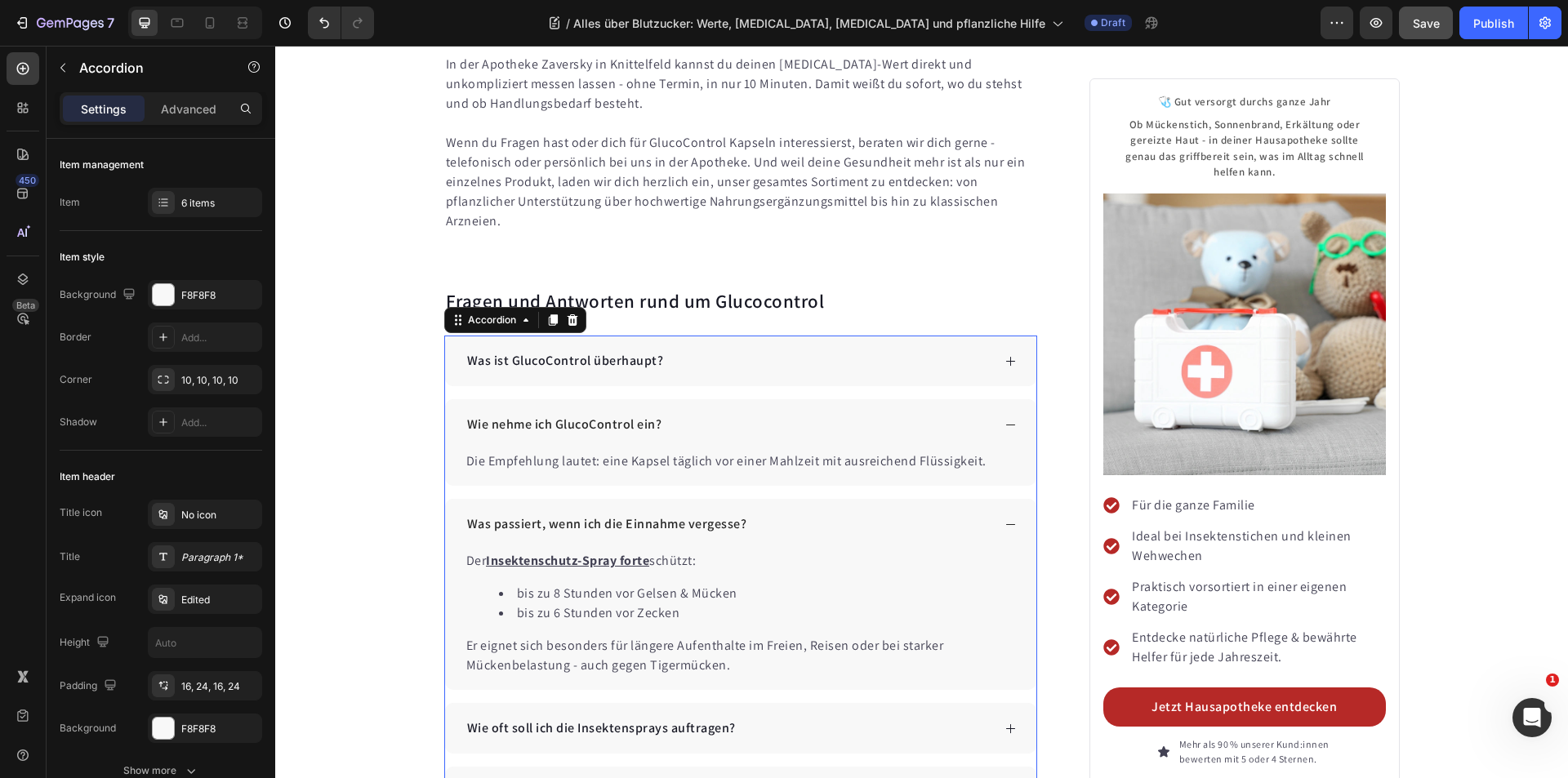
click at [721, 549] on div "Der Insektenschutz-Spray forte schützt: bis zu 8 Stunden vor Gelsen & Mücken bi…" at bounding box center [741, 613] width 553 height 127
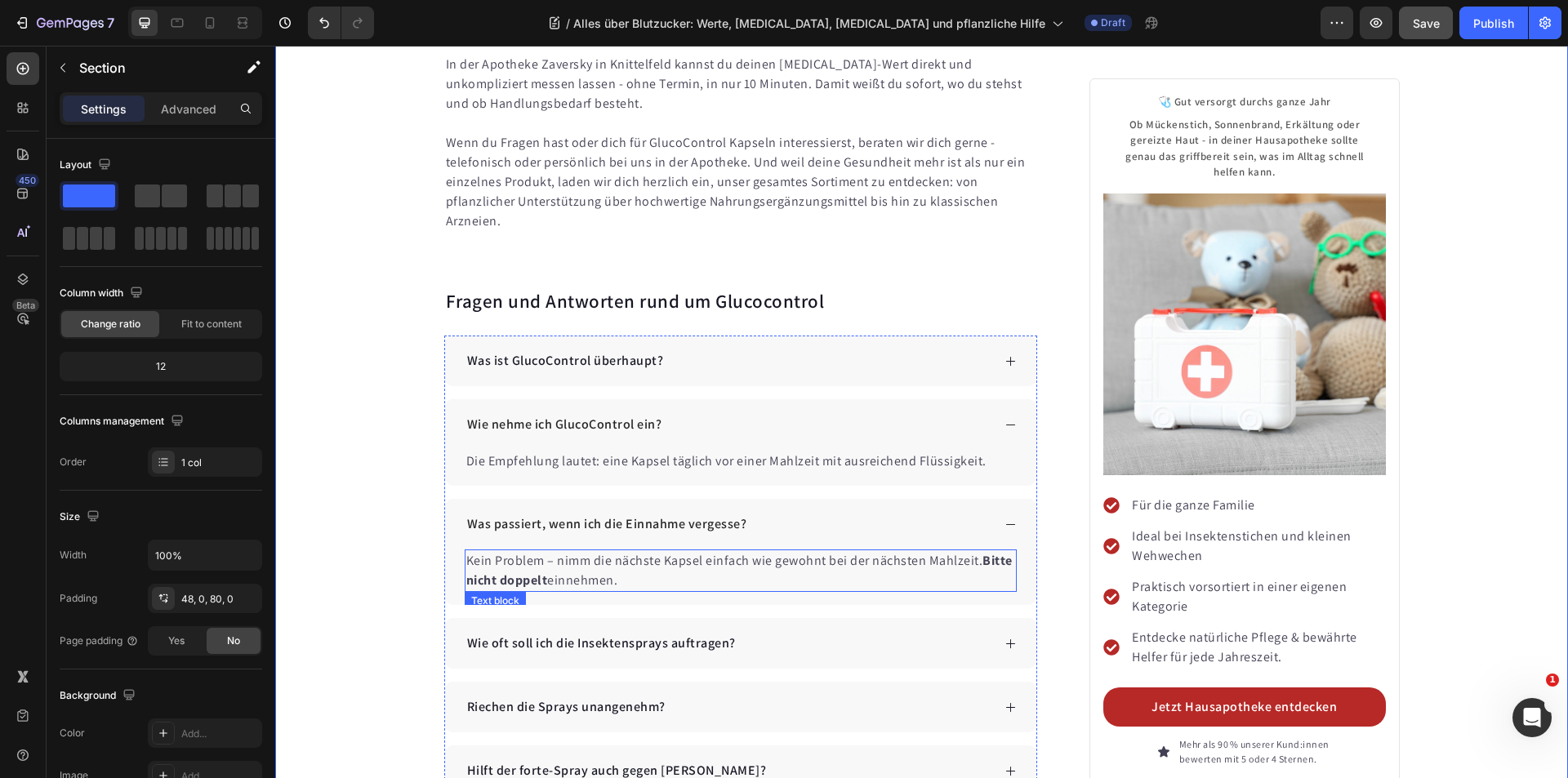
click at [639, 551] on p "Kein Problem – nimm die nächste Kapsel einfach wie gewohnt bei der nächsten Mah…" at bounding box center [741, 570] width 550 height 39
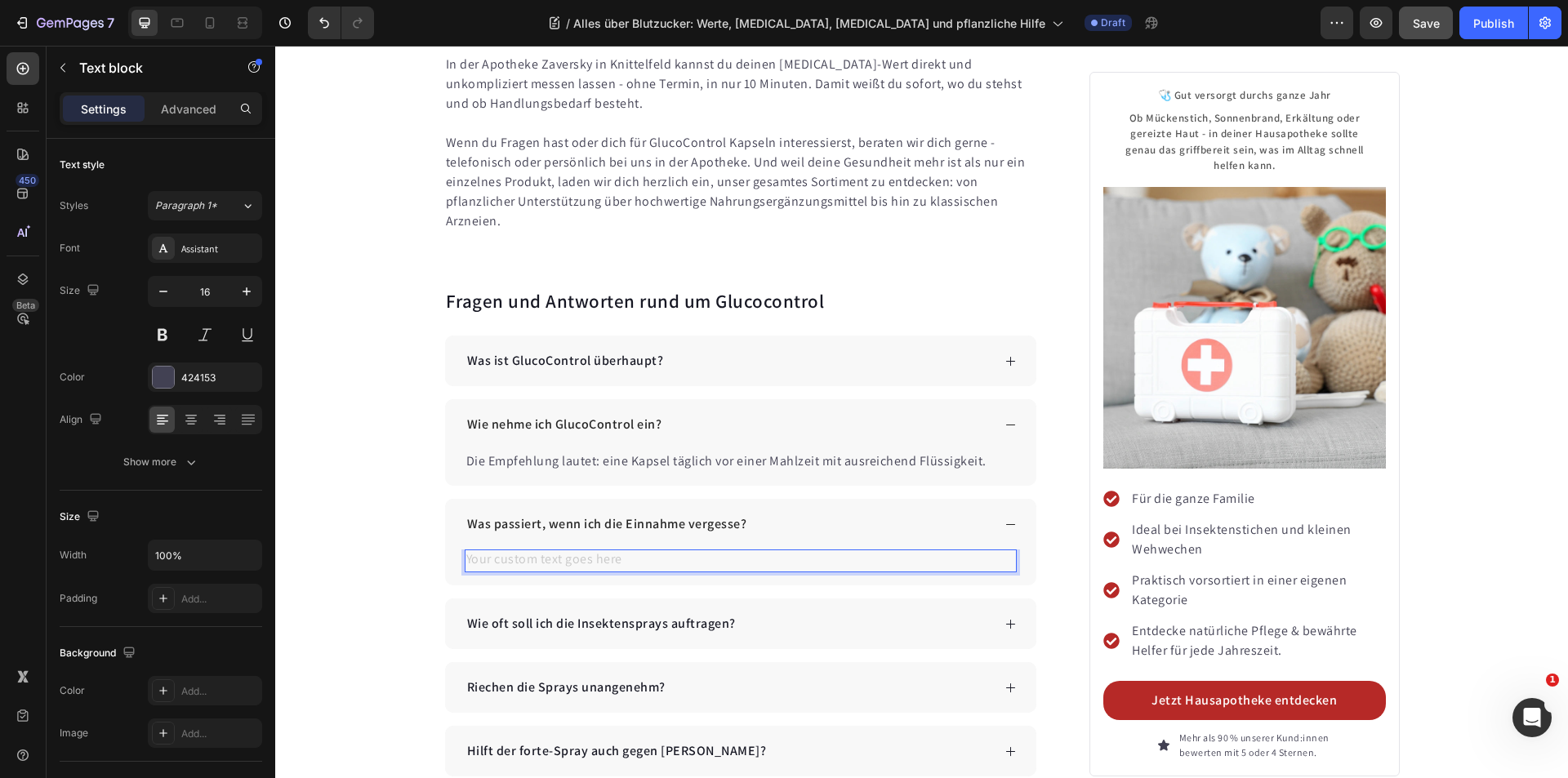
click at [700, 549] on div "Rich Text Editor. Editing area: main" at bounding box center [741, 561] width 553 height 23
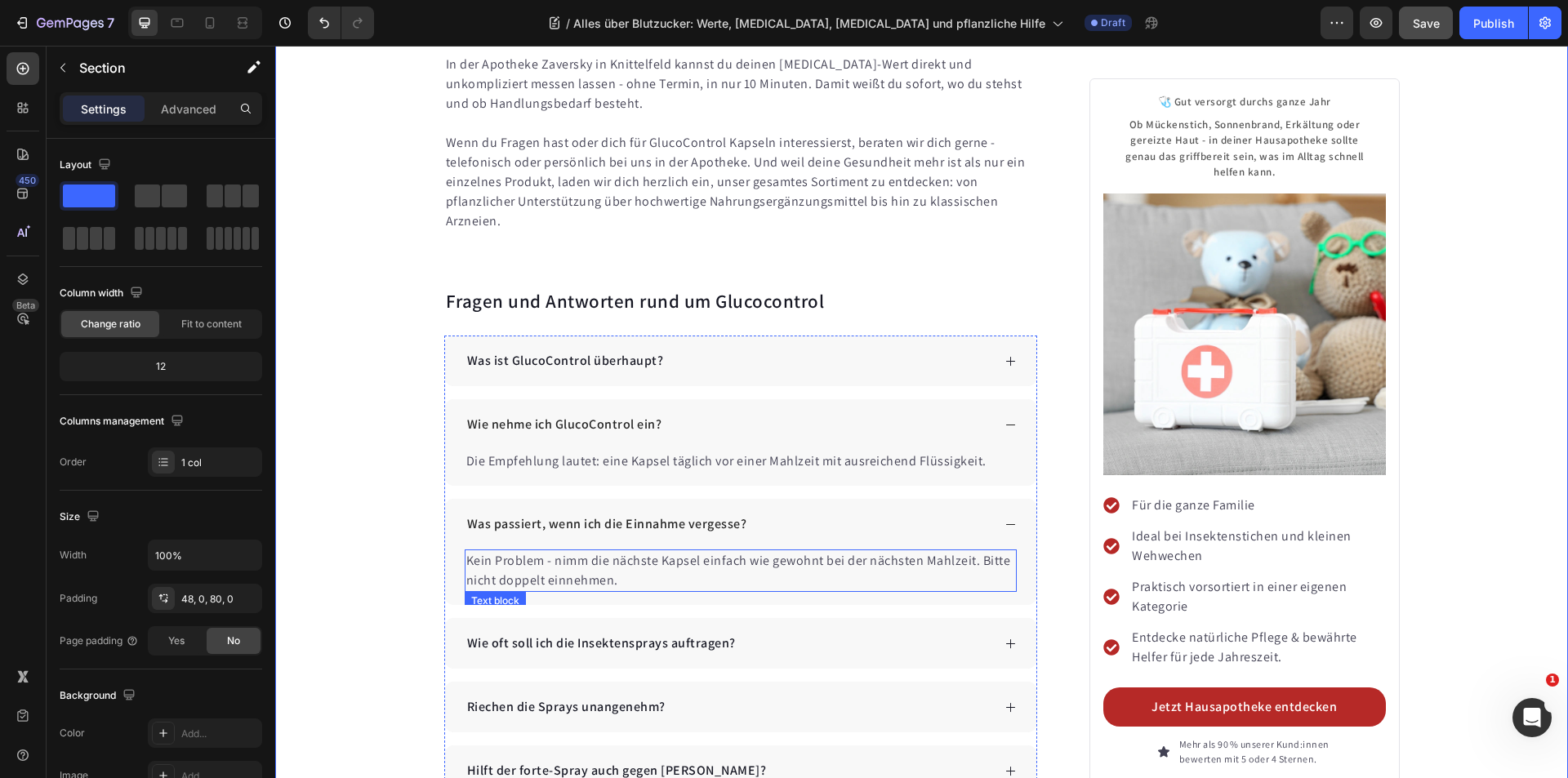
click at [808, 551] on p "Kein Problem - nimm die nächste Kapsel einfach wie gewohnt bei der nächsten Mah…" at bounding box center [741, 570] width 550 height 39
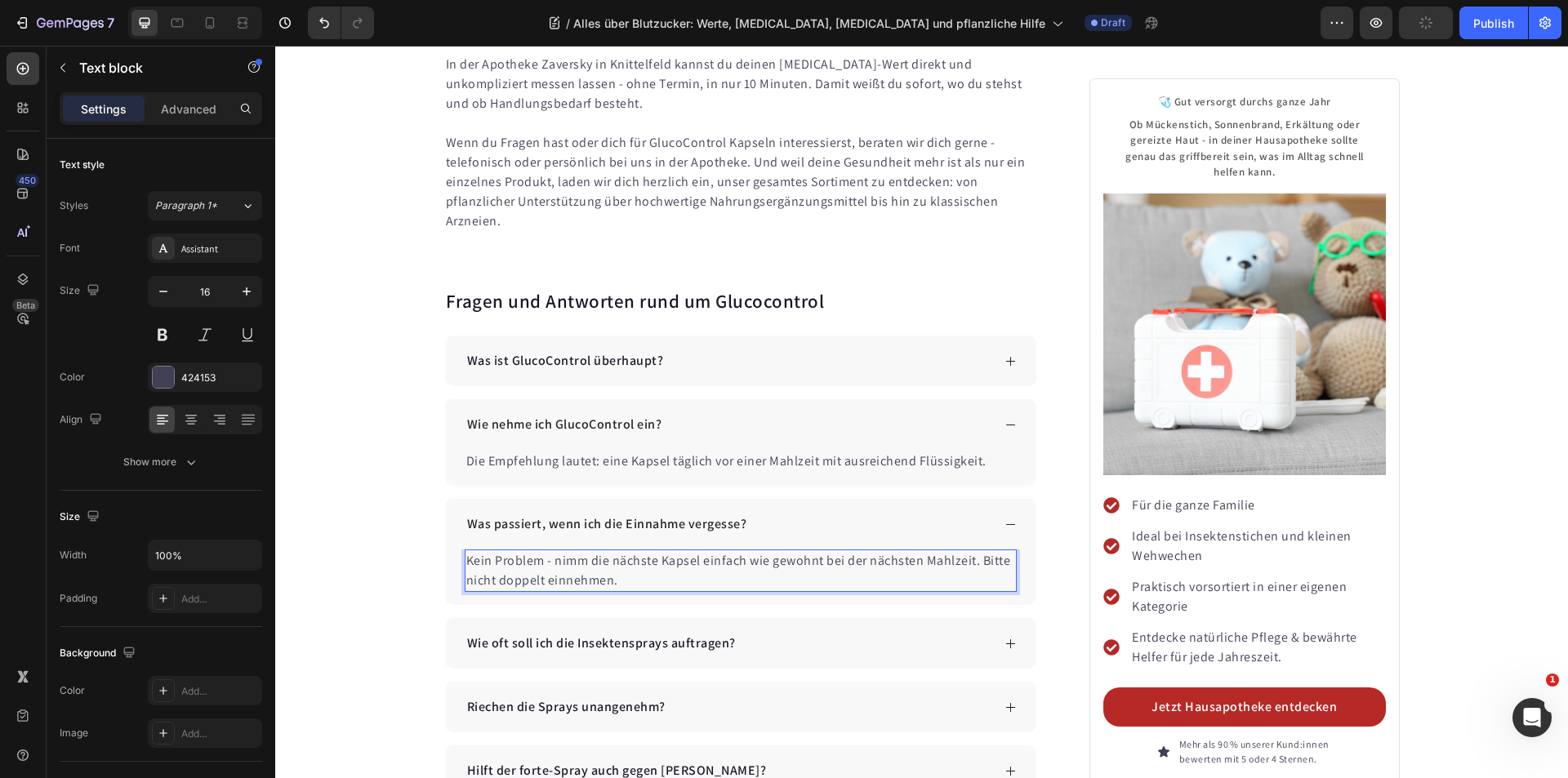
click at [824, 551] on p "Kein Problem - nimm die nächste Kapsel einfach wie gewohnt bei der nächsten Mah…" at bounding box center [741, 570] width 550 height 39
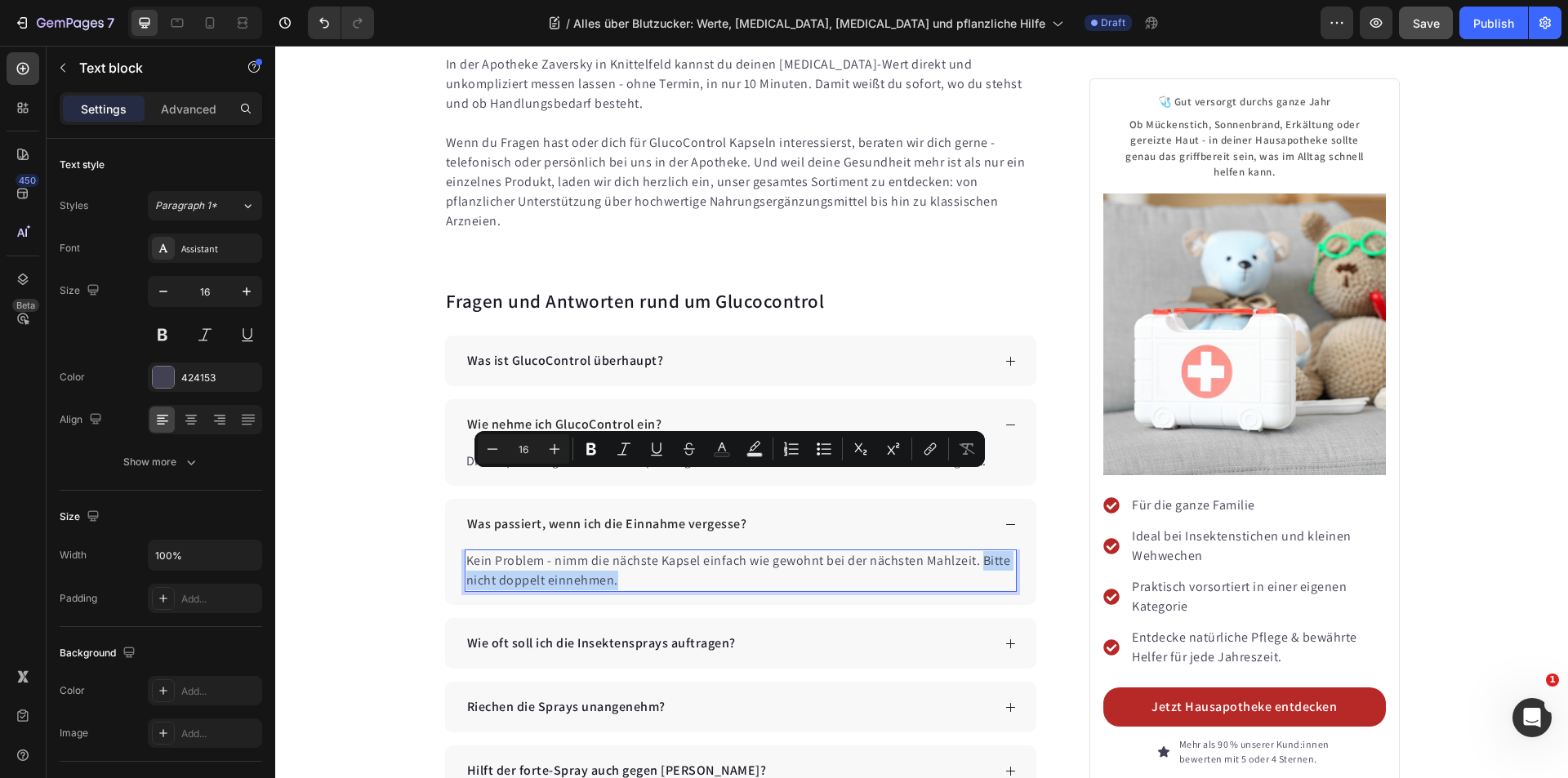
drag, startPoint x: 975, startPoint y: 482, endPoint x: 865, endPoint y: 507, distance: 112.8
click at [609, 551] on p "Kein Problem - nimm die nächste Kapsel einfach wie gewohnt bei der nächsten Mah…" at bounding box center [741, 570] width 550 height 39
drag, startPoint x: 591, startPoint y: 452, endPoint x: 141, endPoint y: 423, distance: 450.9
click at [591, 452] on icon "Editor contextual toolbar" at bounding box center [591, 449] width 17 height 17
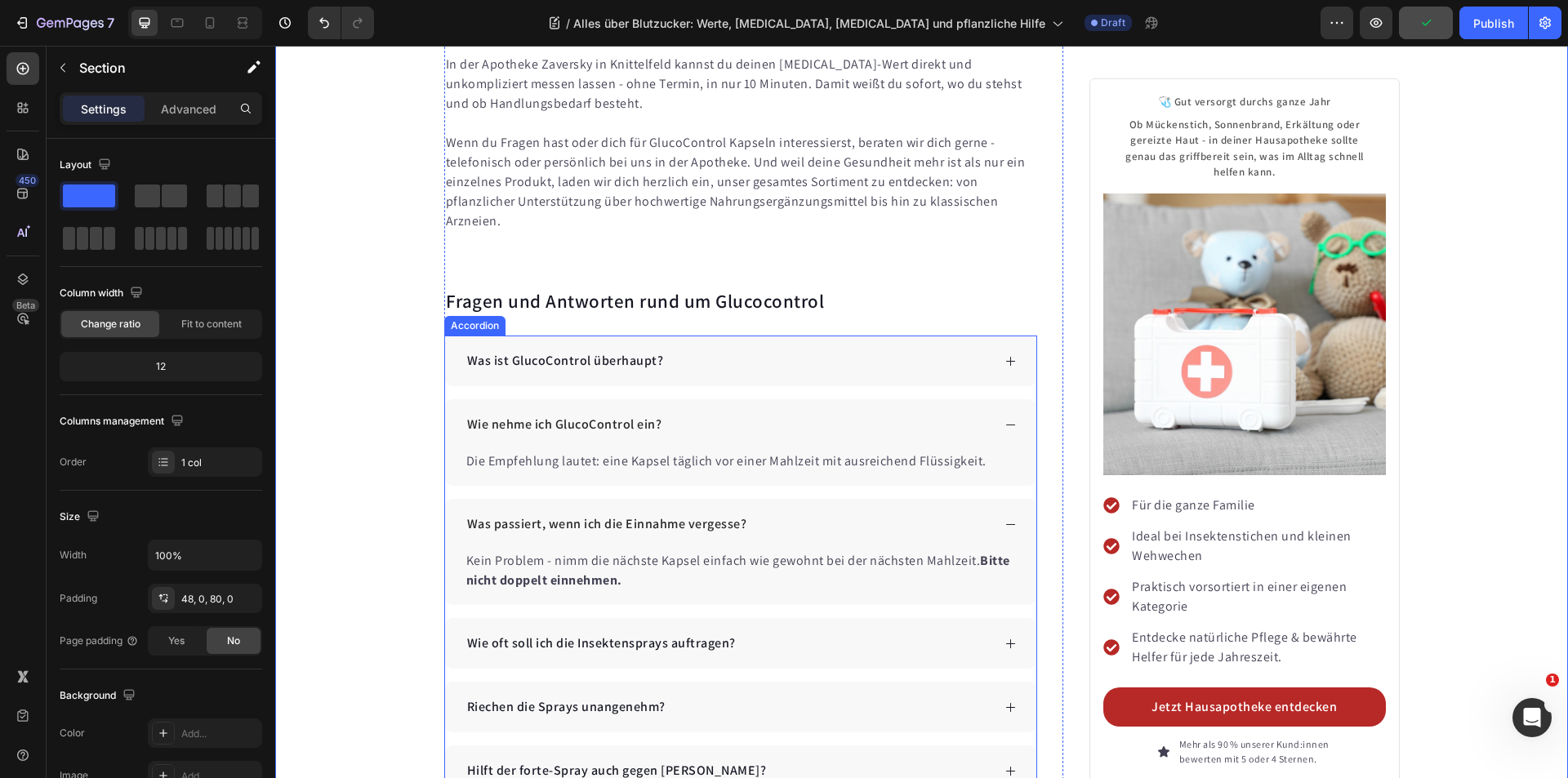
click at [584, 631] on div "Wie oft soll ich die Insektensprays auftragen?" at bounding box center [601, 643] width 274 height 24
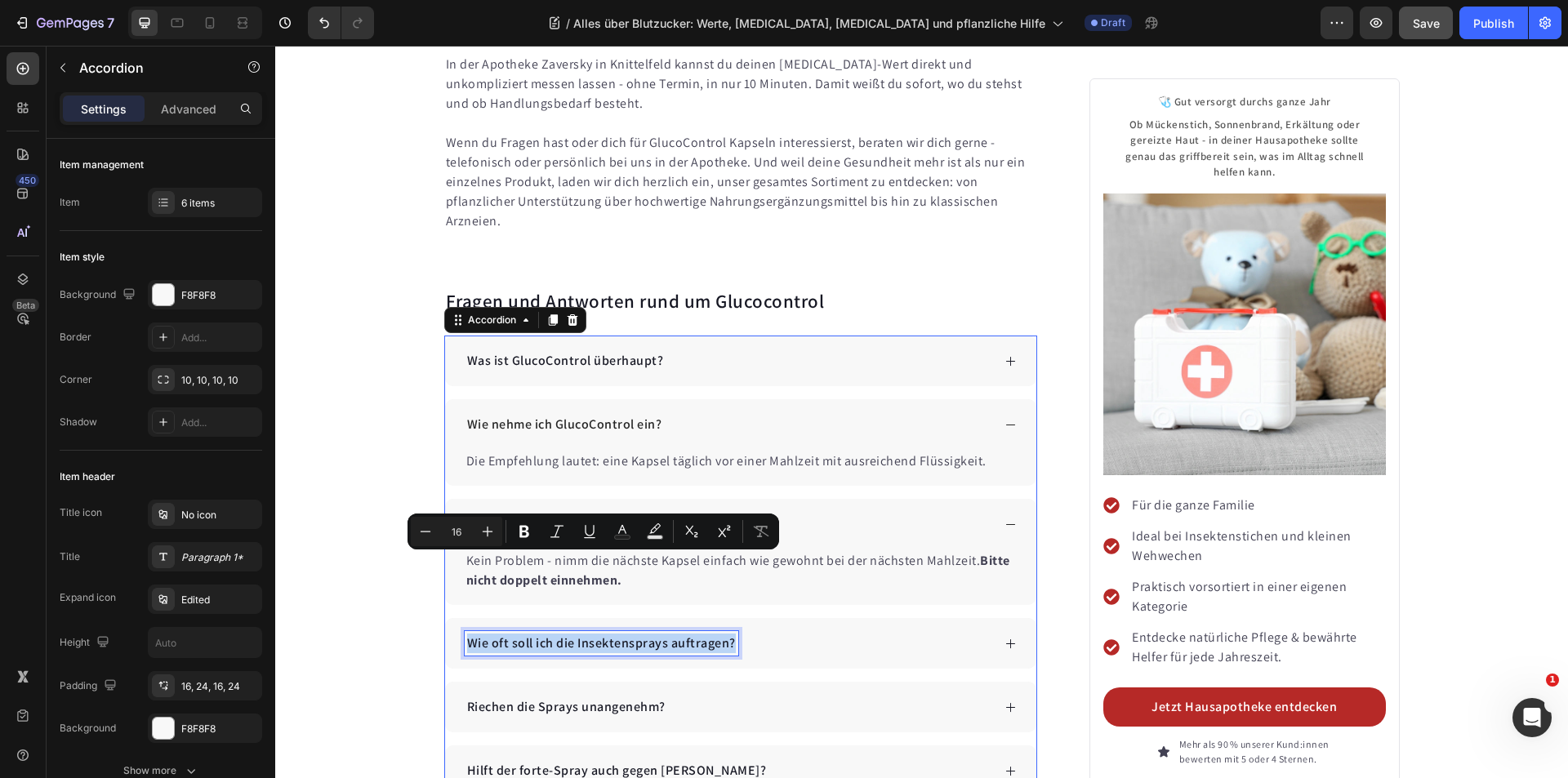
click at [597, 634] on p "Wie oft soll ich die Insektensprays auftragen?" at bounding box center [601, 643] width 269 height 20
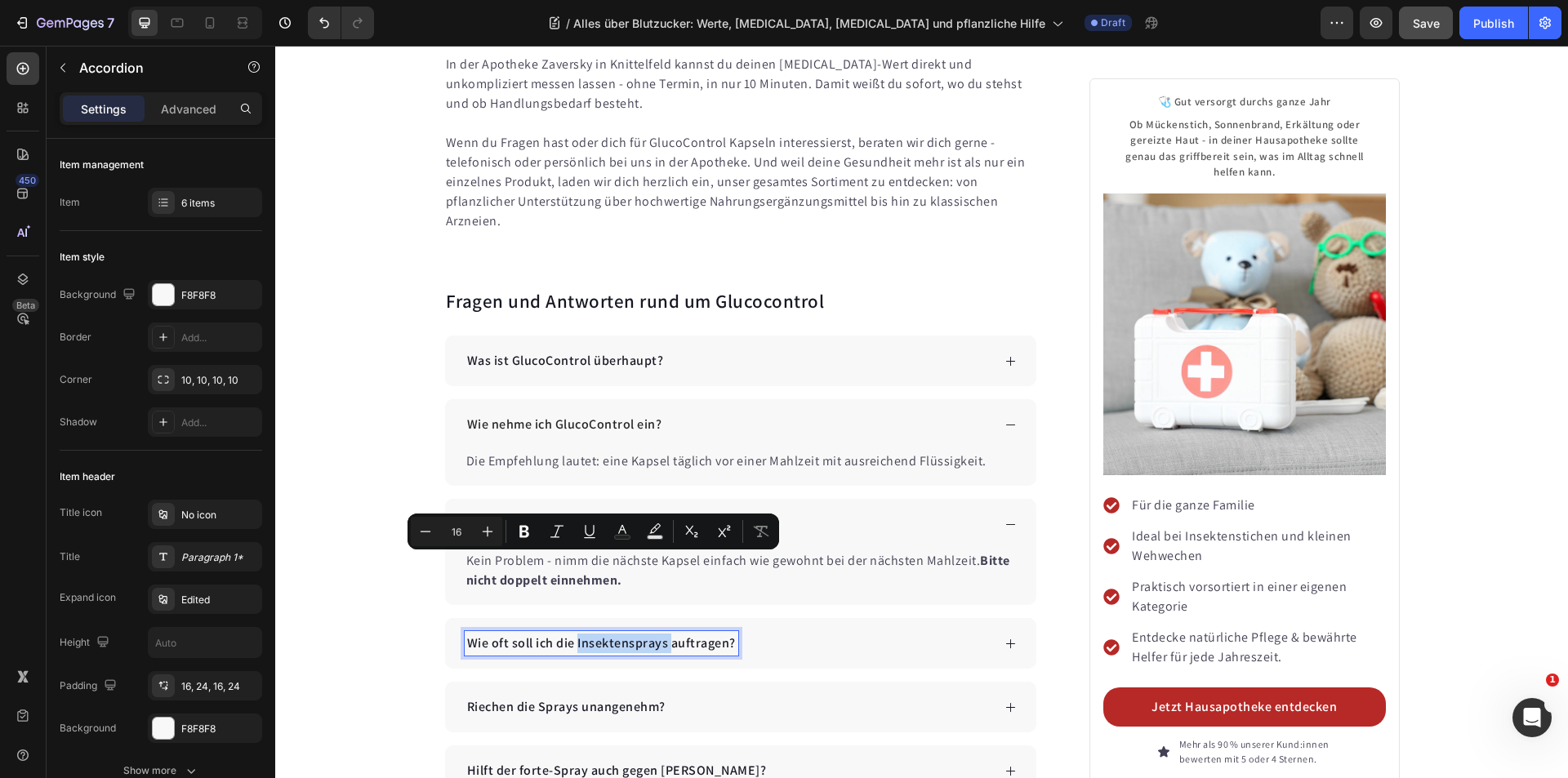
click at [597, 634] on p "Wie oft soll ich die Insektensprays auftragen?" at bounding box center [601, 643] width 269 height 20
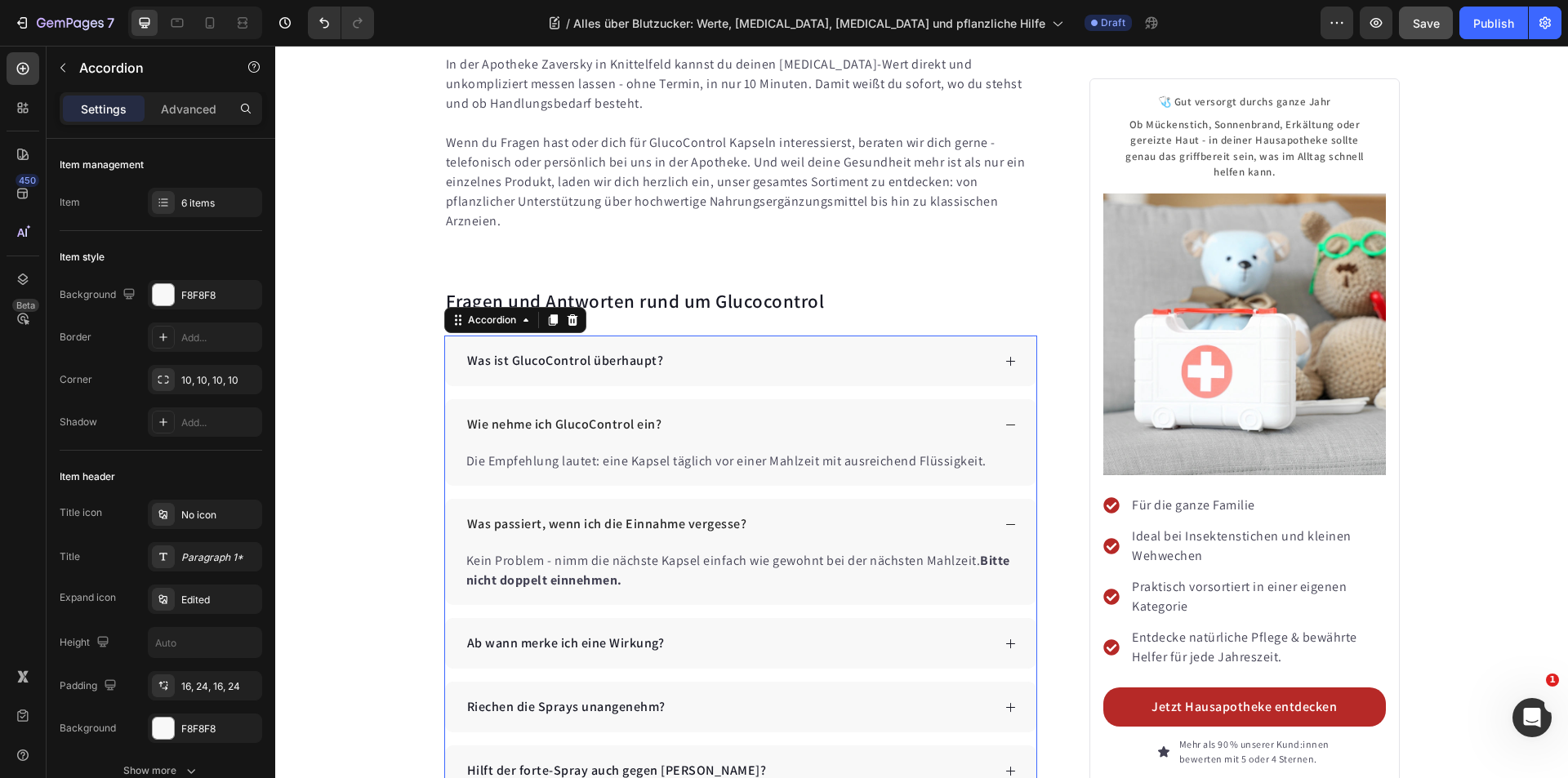
click at [745, 631] on div "Ab wann merke ich eine Wirkung?" at bounding box center [728, 643] width 528 height 24
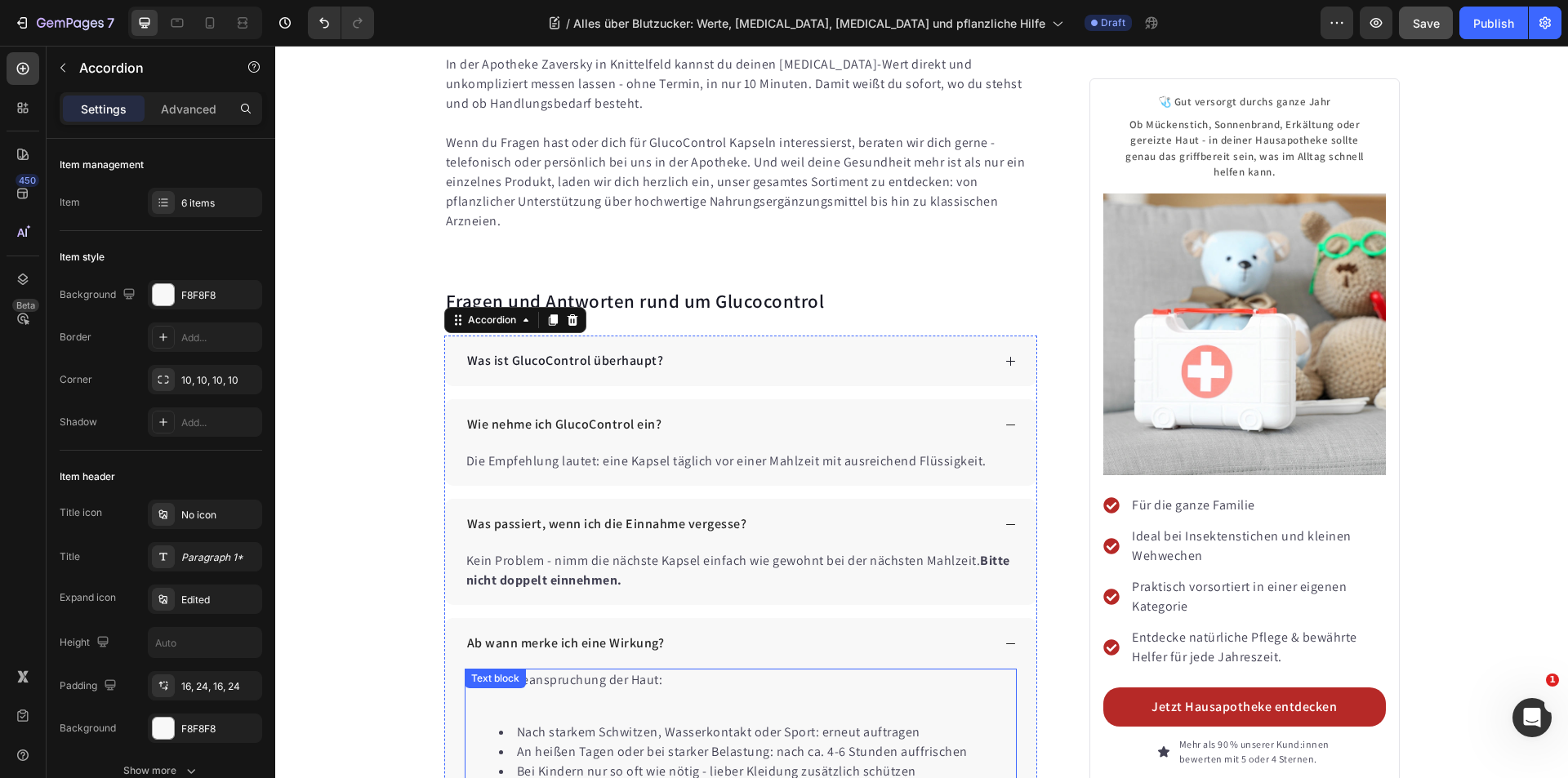
click at [630, 722] on li "Nach starkem Schwitzen, Wasserkontakt oder Sport: erneut auftragen" at bounding box center [757, 732] width 517 height 20
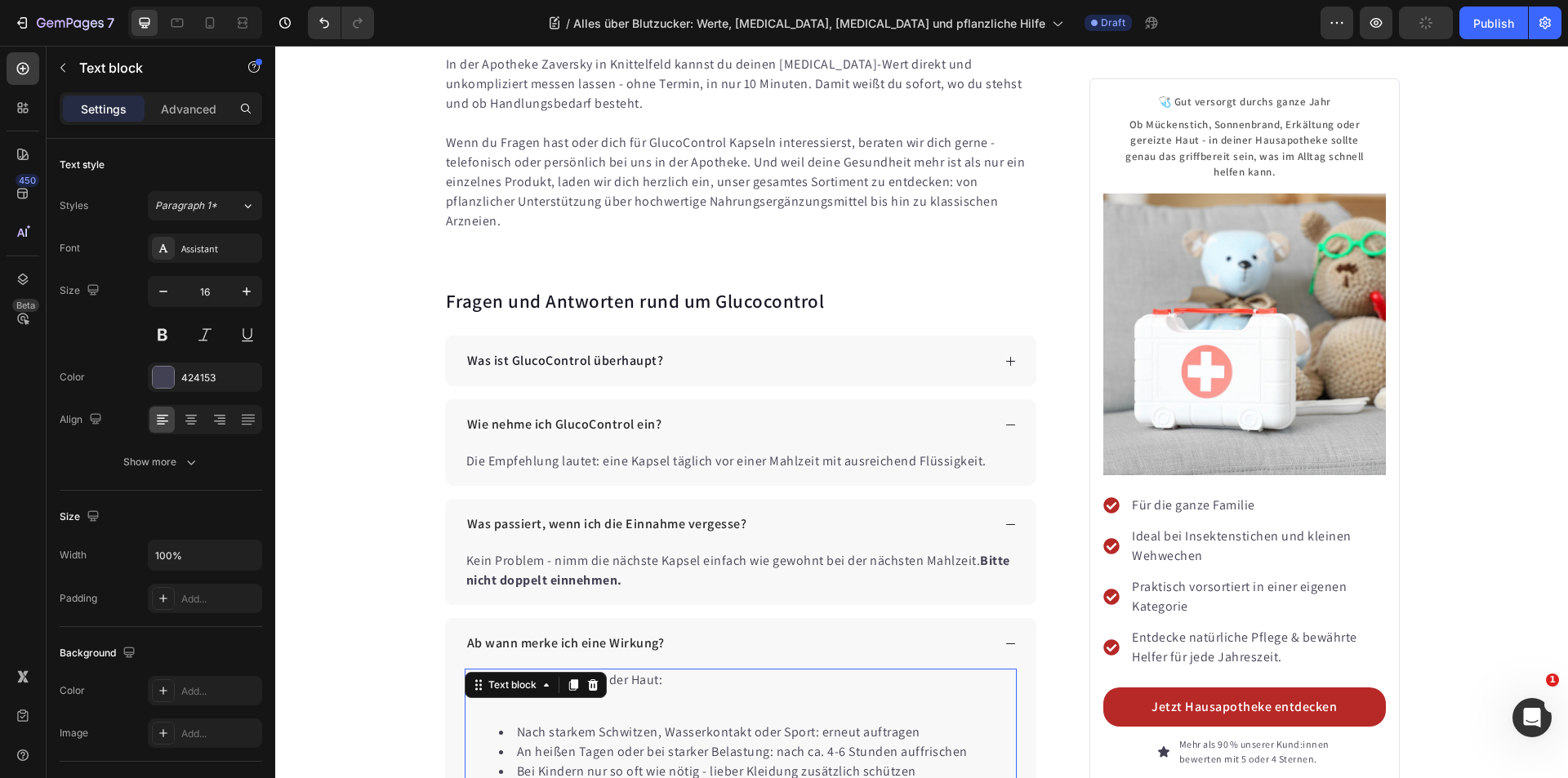
click at [650, 722] on li "Nach starkem Schwitzen, Wasserkontakt oder Sport: erneut auftragen" at bounding box center [757, 732] width 517 height 20
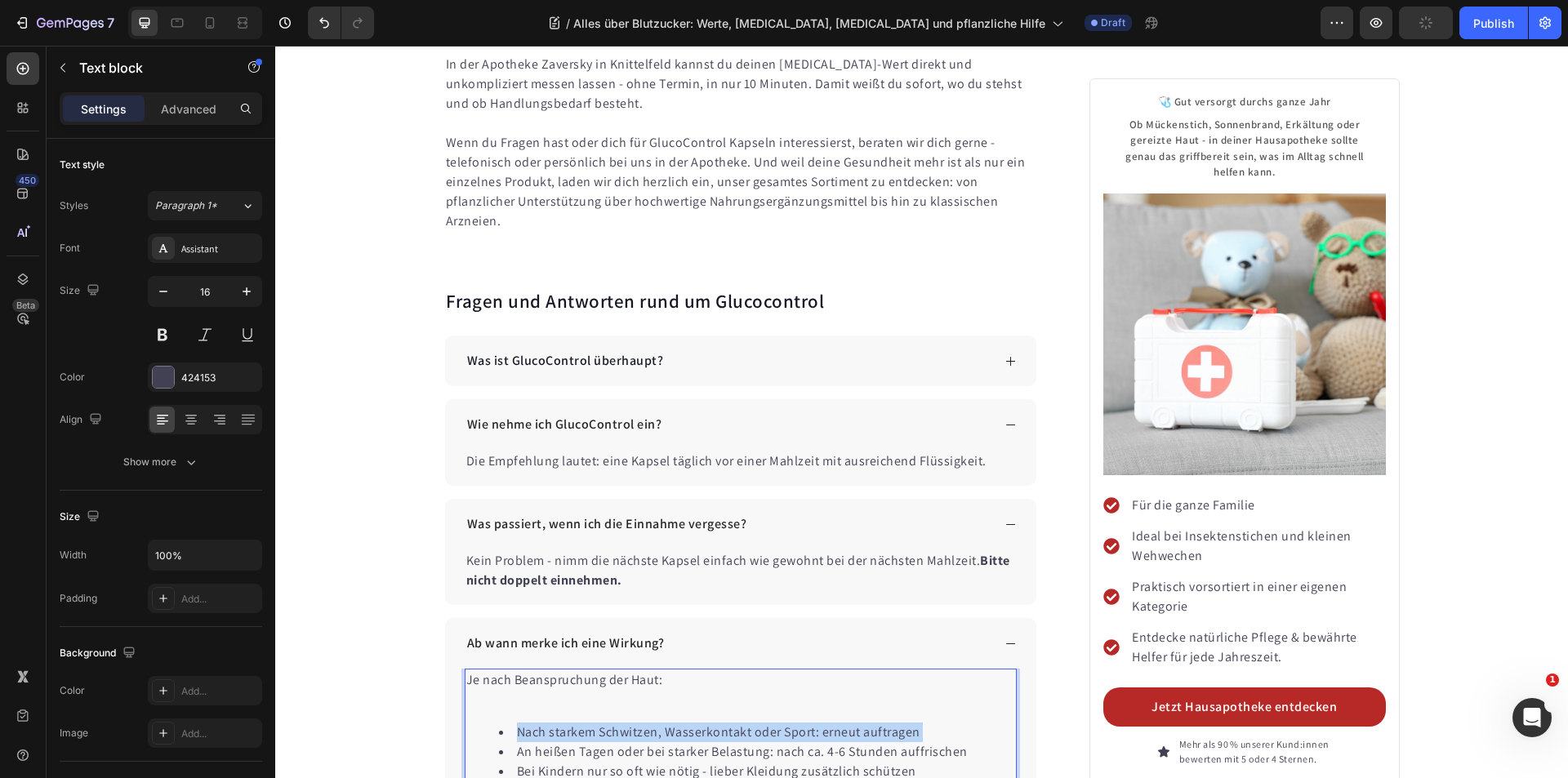
click at [650, 722] on li "Nach starkem Schwitzen, Wasserkontakt oder Sport: erneut auftragen" at bounding box center [757, 732] width 517 height 20
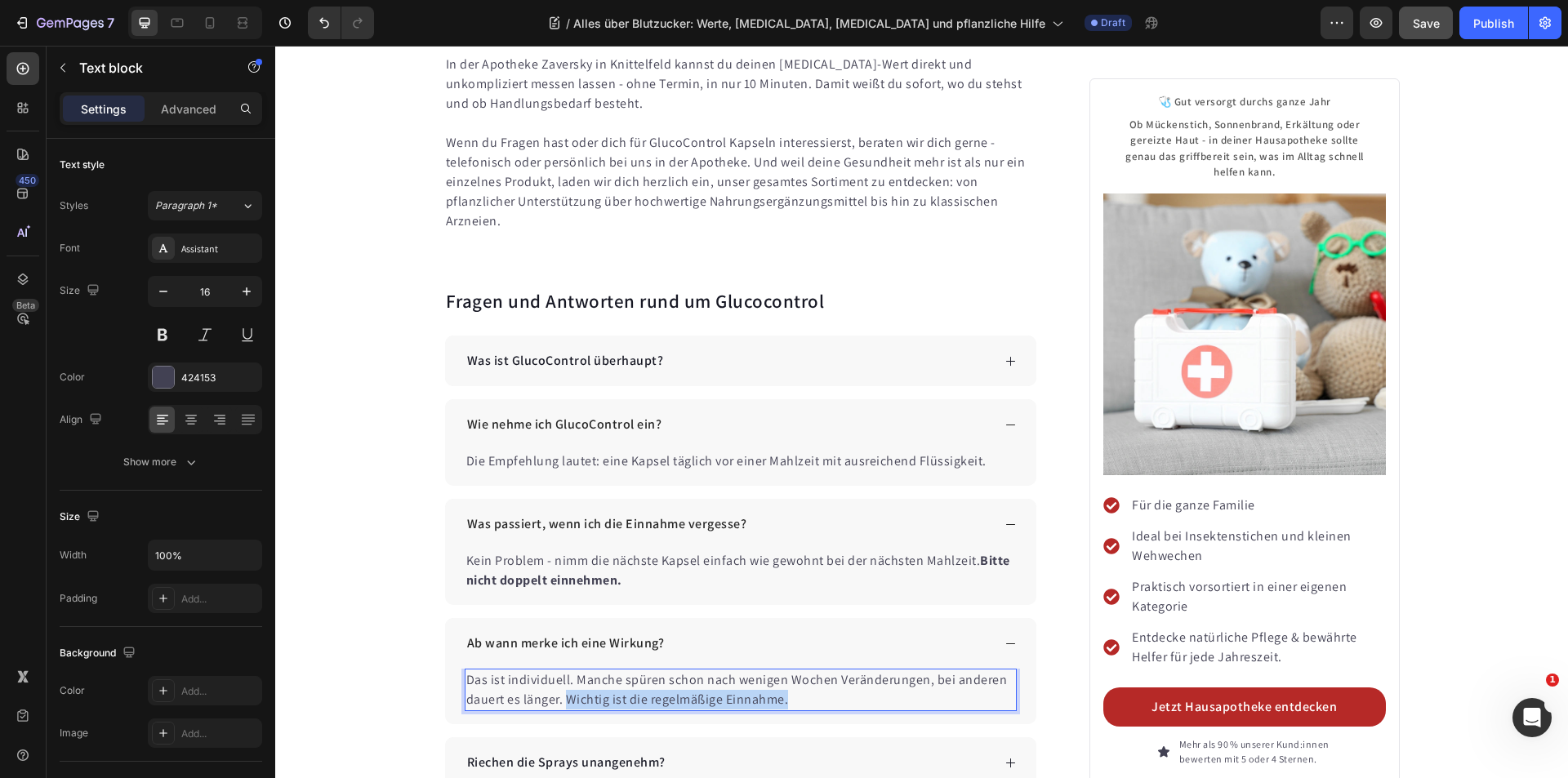
drag, startPoint x: 789, startPoint y: 622, endPoint x: 566, endPoint y: 617, distance: 223.1
click at [563, 670] on p "Das ist individuell. Manche spüren schon nach wenigen Wochen Veränderungen, bei…" at bounding box center [741, 689] width 550 height 39
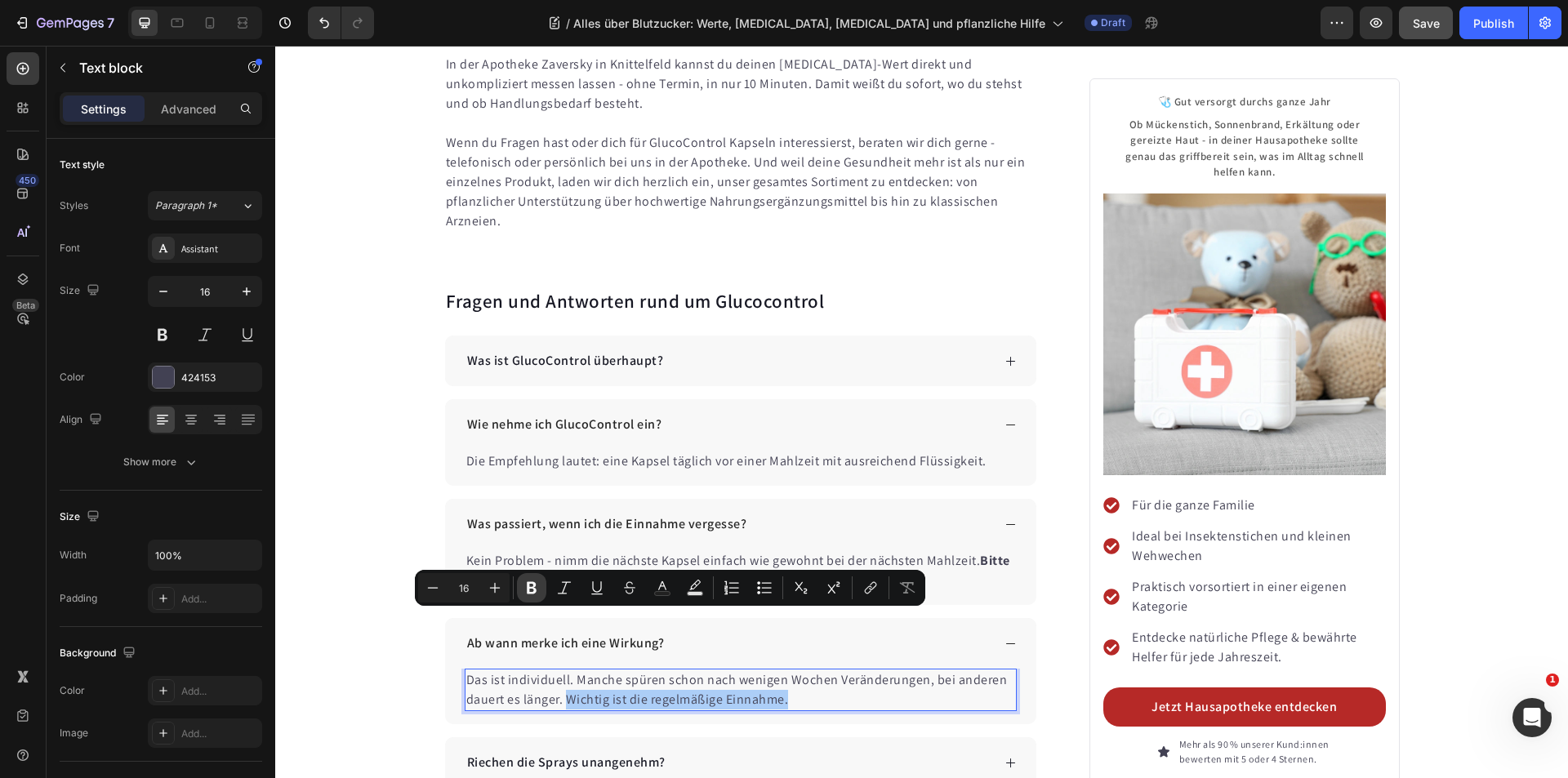
click at [534, 584] on icon "Editor contextual toolbar" at bounding box center [531, 588] width 10 height 12
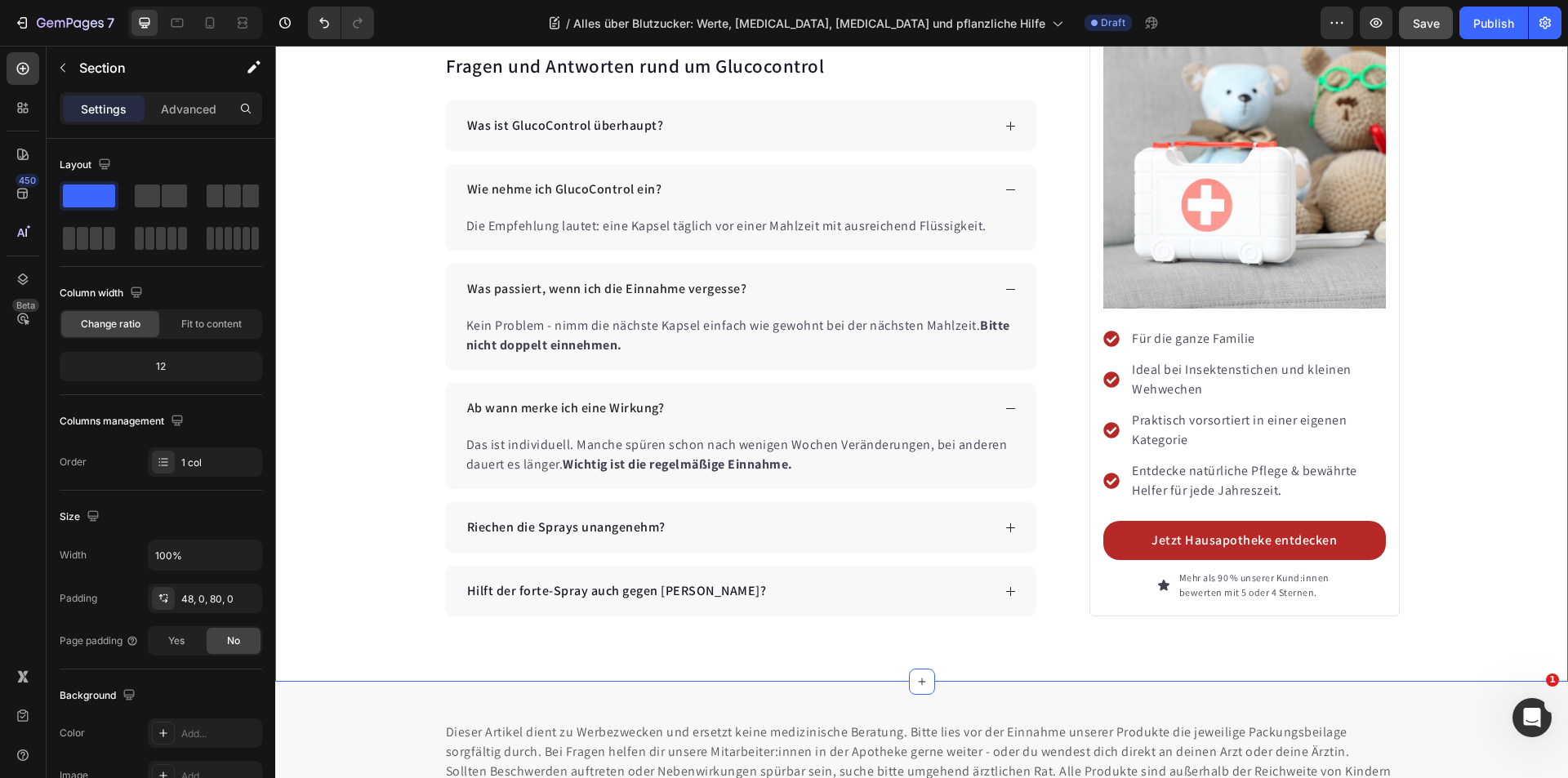
scroll to position [9777, 0]
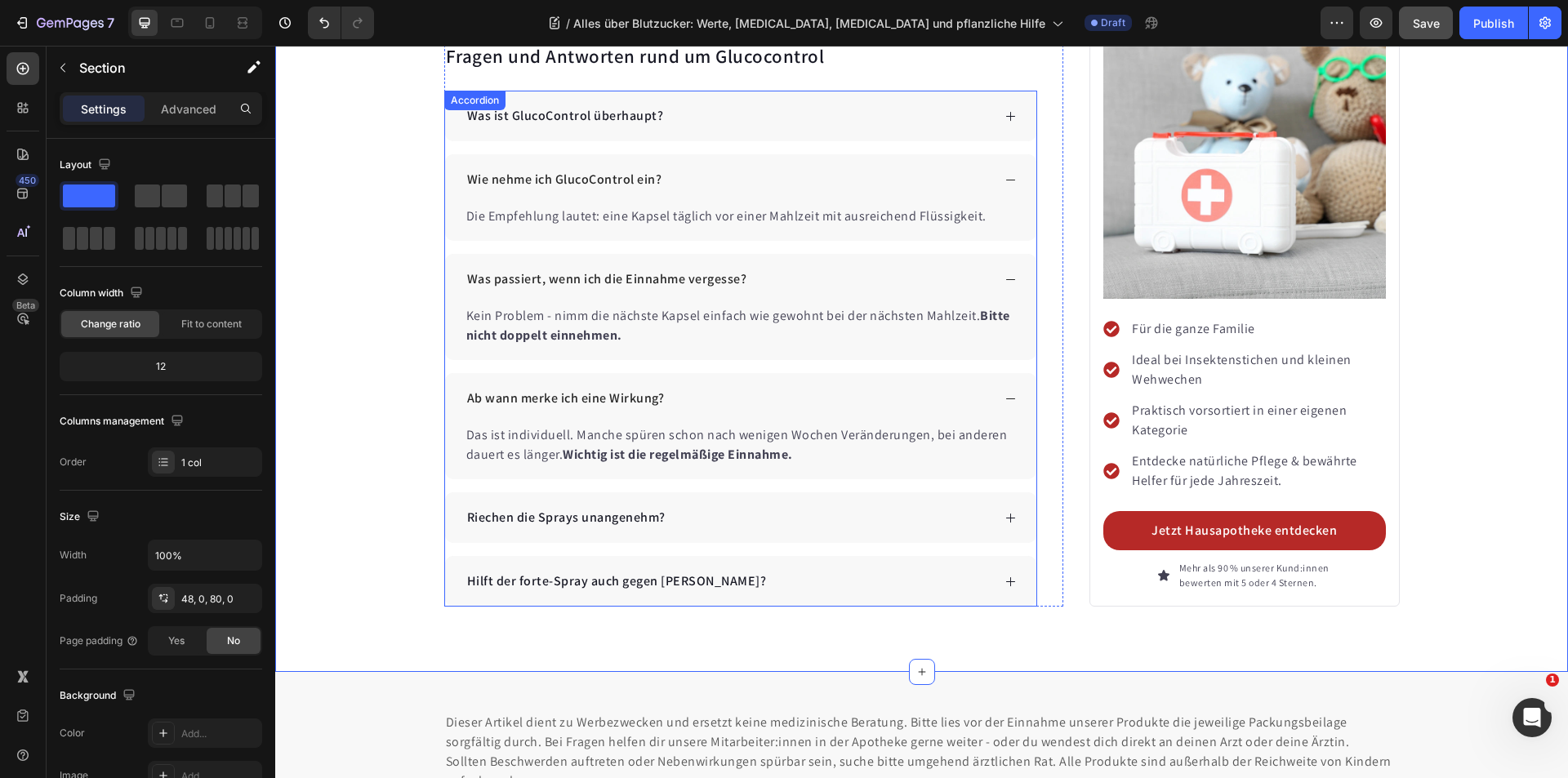
click at [706, 505] on div "Riechen die Sprays unangenehm?" at bounding box center [728, 517] width 528 height 24
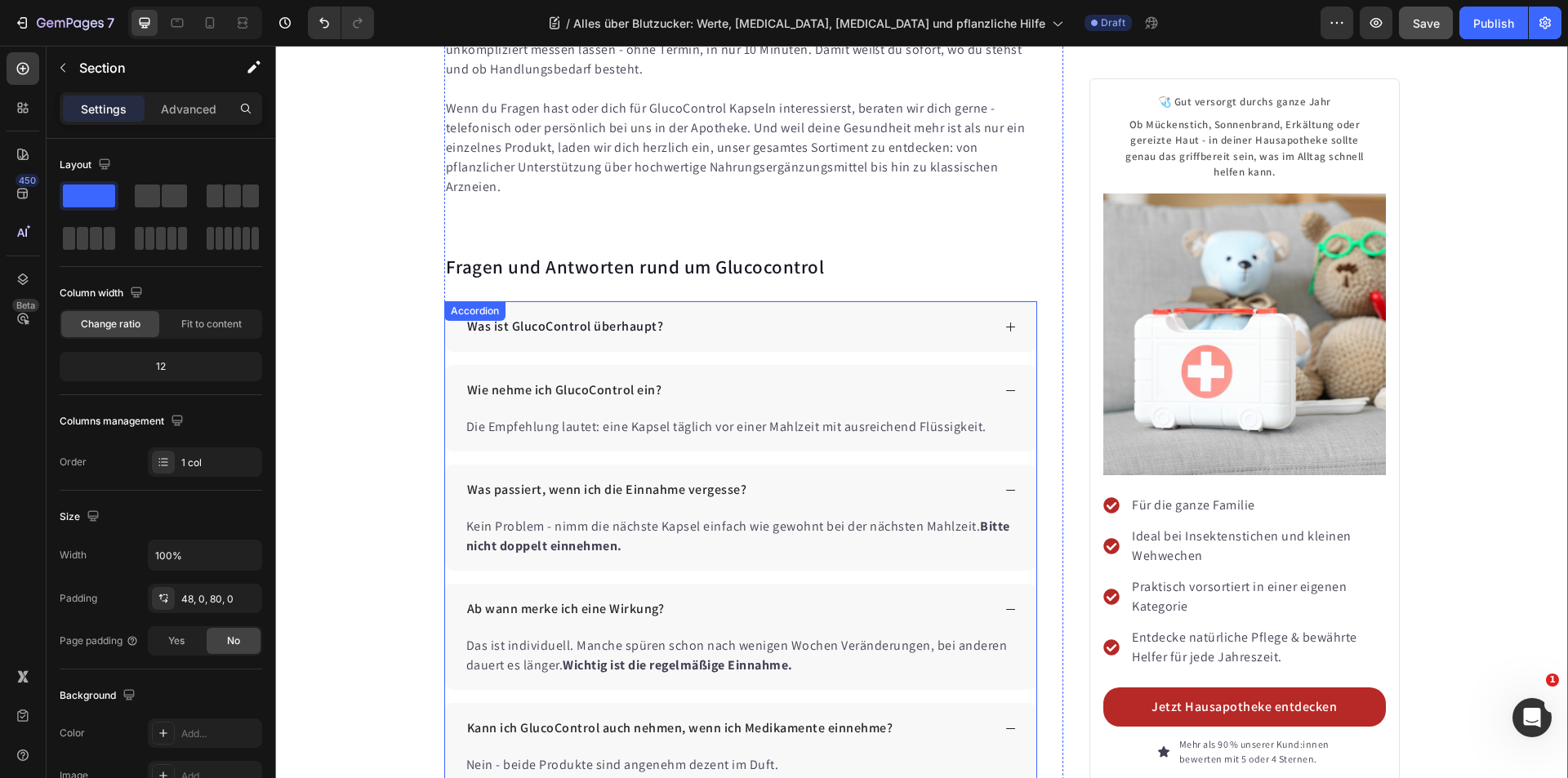
scroll to position [9450, 0]
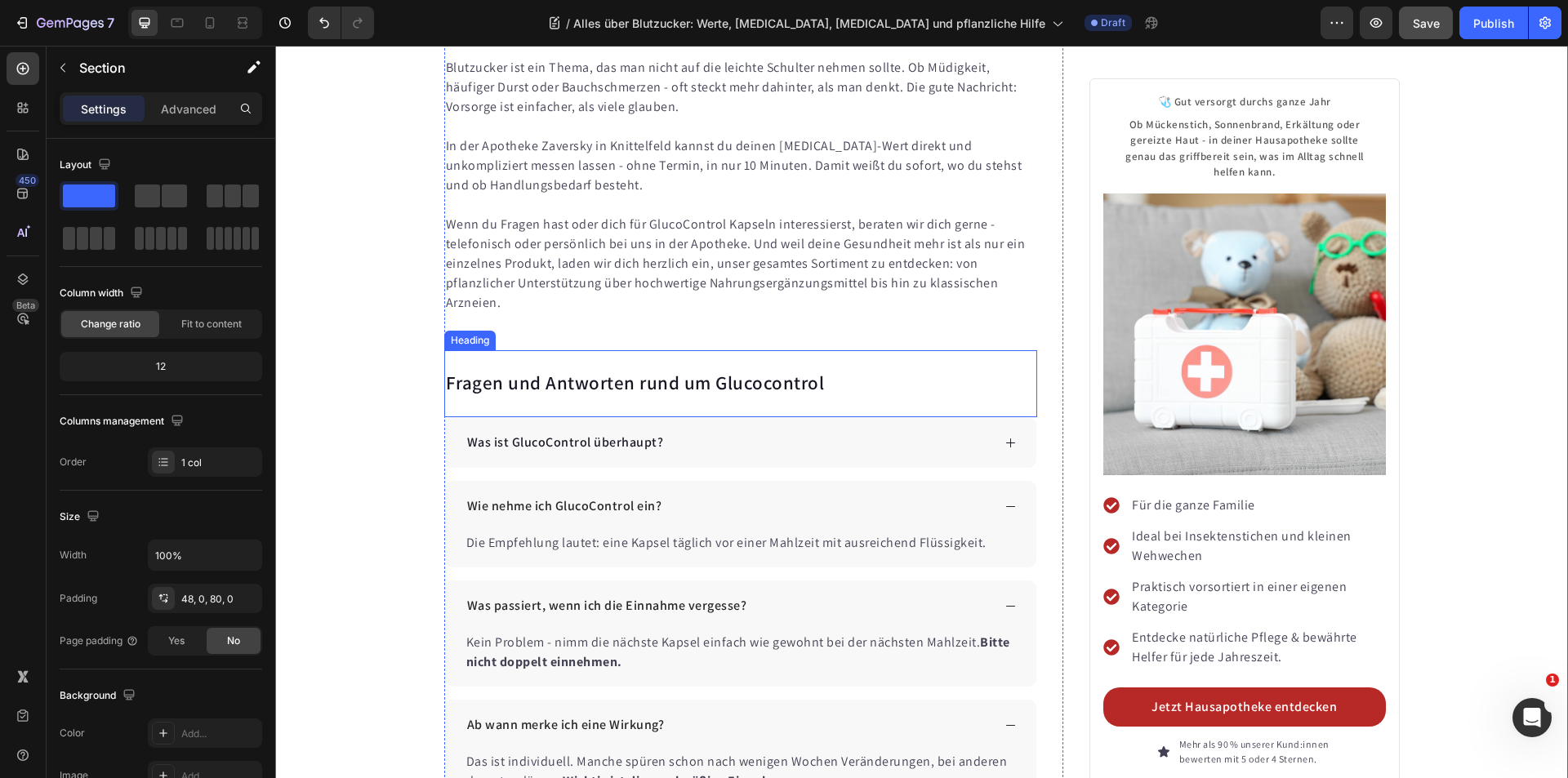
click at [728, 371] on p "Fragen und Antworten rund um Glucocontrol" at bounding box center [741, 383] width 591 height 24
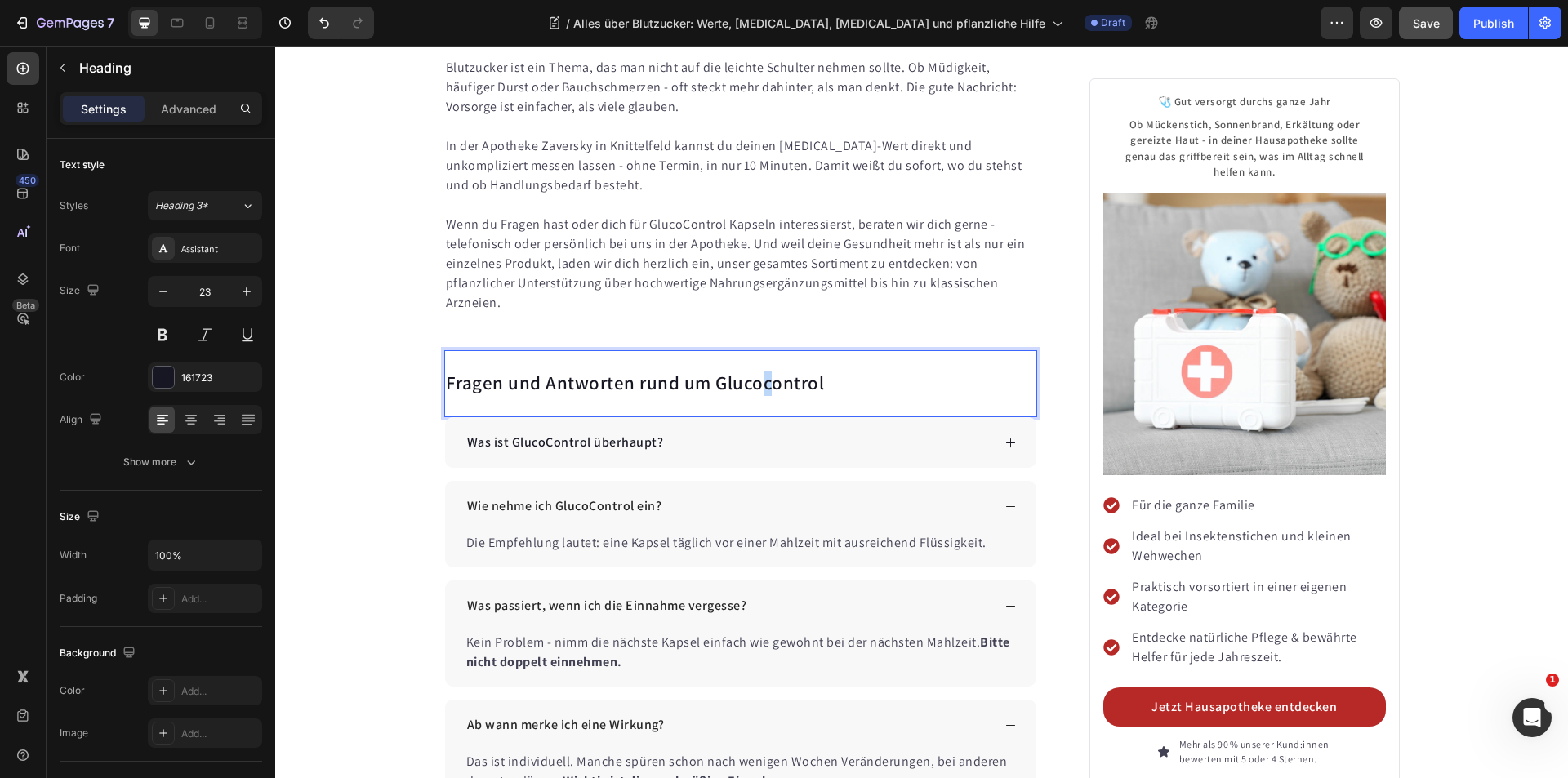
drag, startPoint x: 763, startPoint y: 307, endPoint x: 731, endPoint y: 323, distance: 35.8
click at [754, 371] on p "Fragen und Antworten rund um Glucocontrol" at bounding box center [741, 383] width 591 height 24
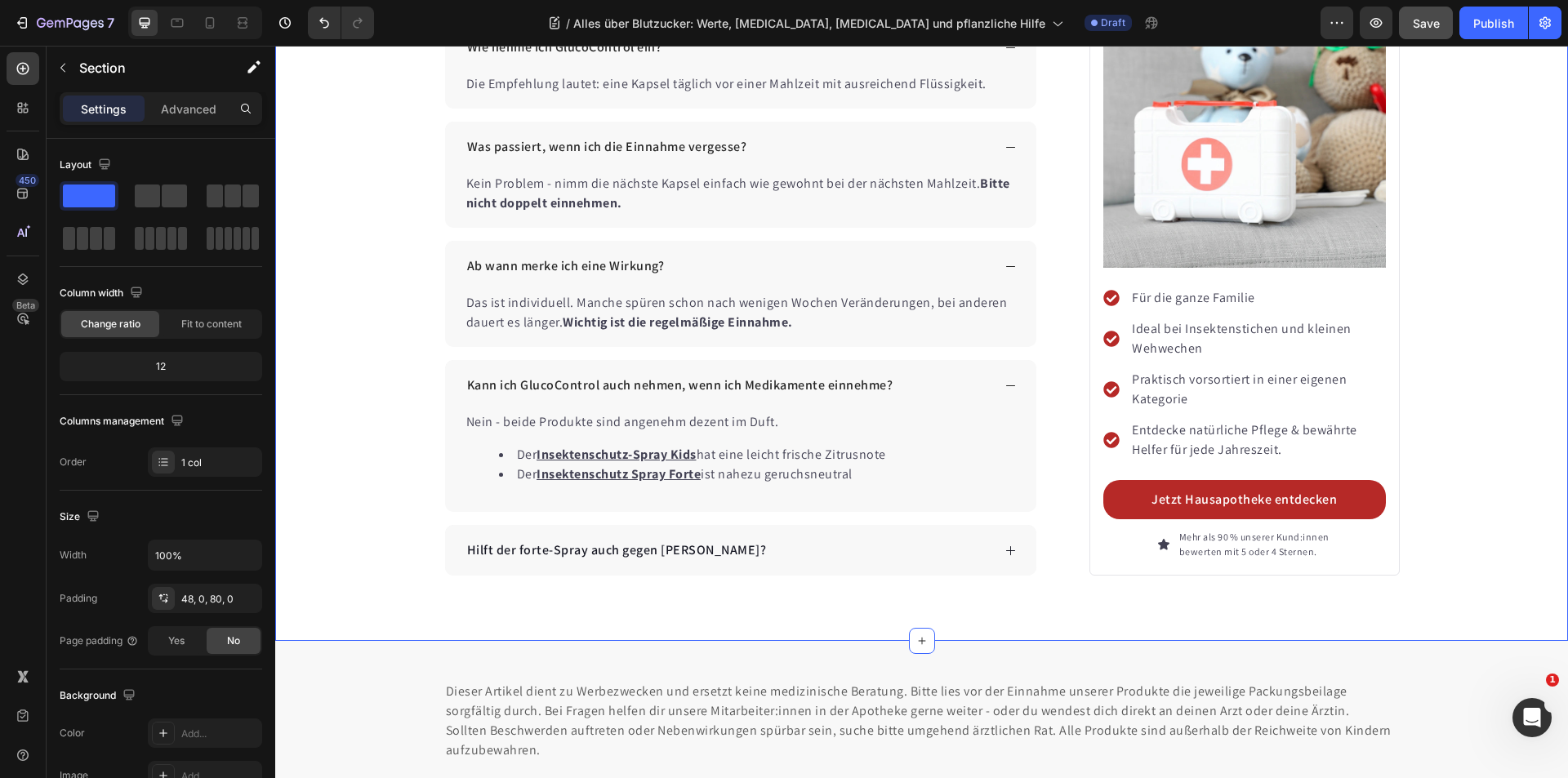
scroll to position [9939, 0]
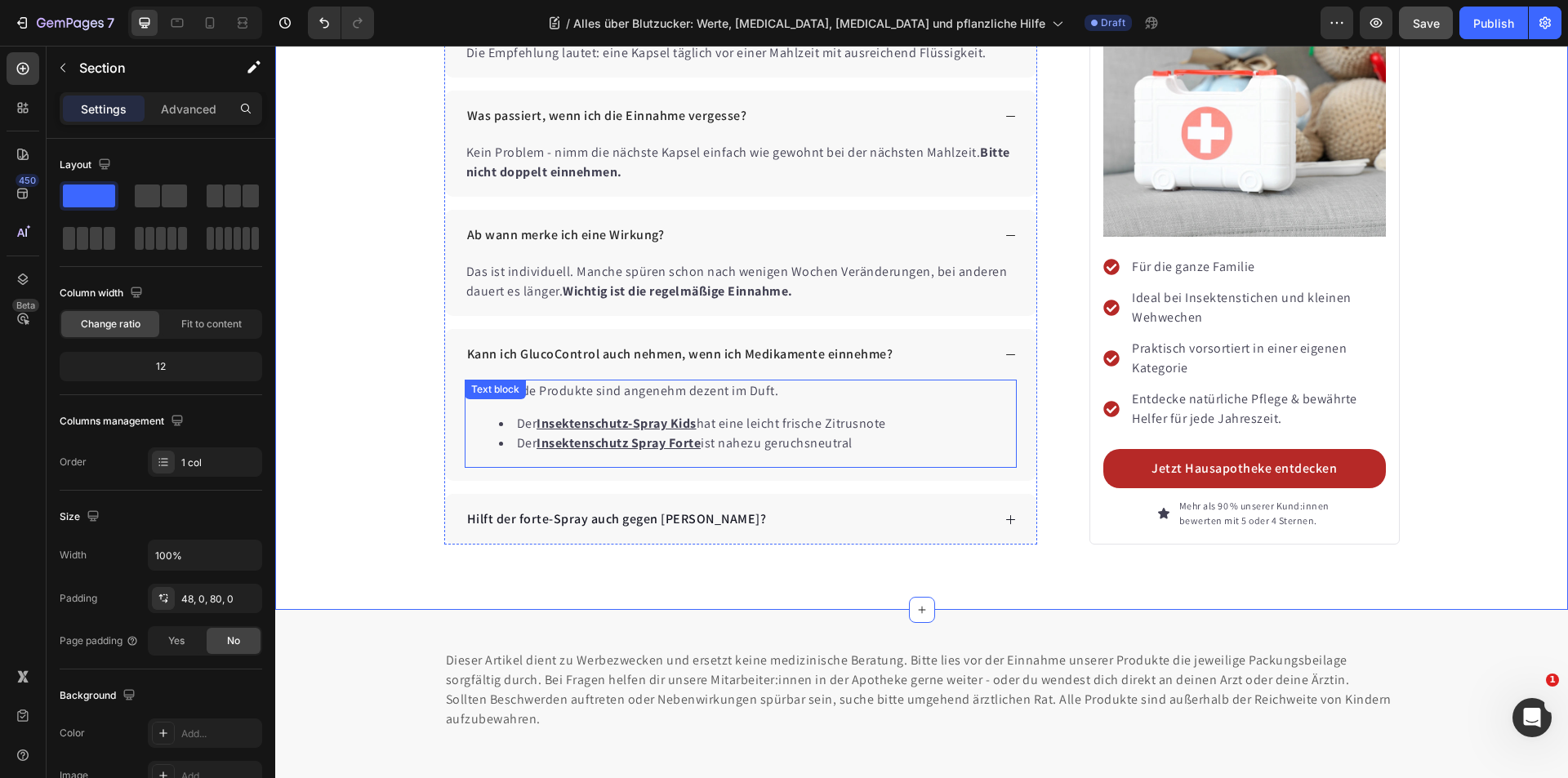
click at [866, 414] on li "Der Insektenschutz-Spray Kids hat eine leicht frische Zitrusnote" at bounding box center [757, 423] width 517 height 20
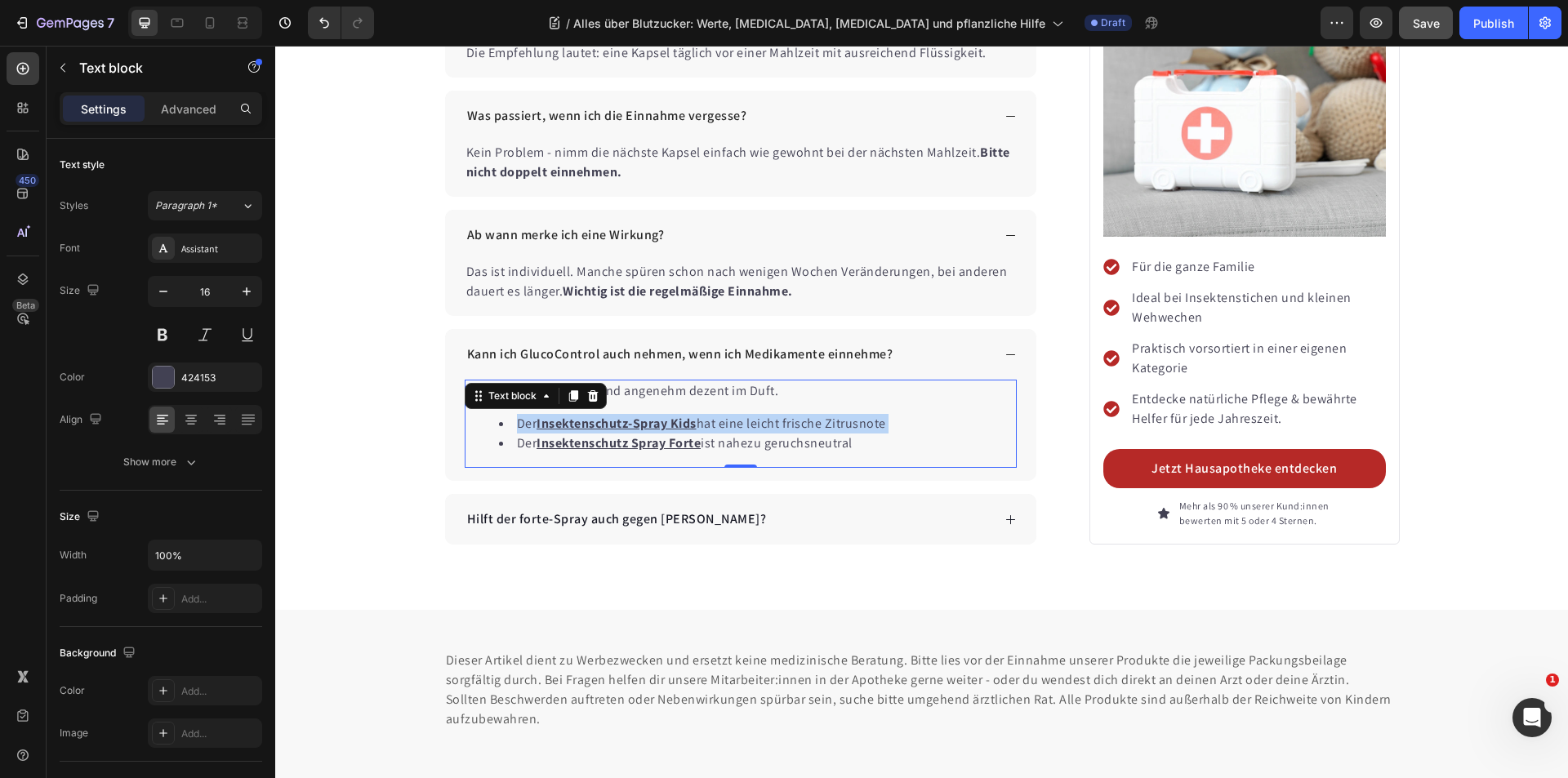
click at [866, 414] on li "Der Insektenschutz-Spray Kids hat eine leicht frische Zitrusnote" at bounding box center [757, 423] width 517 height 20
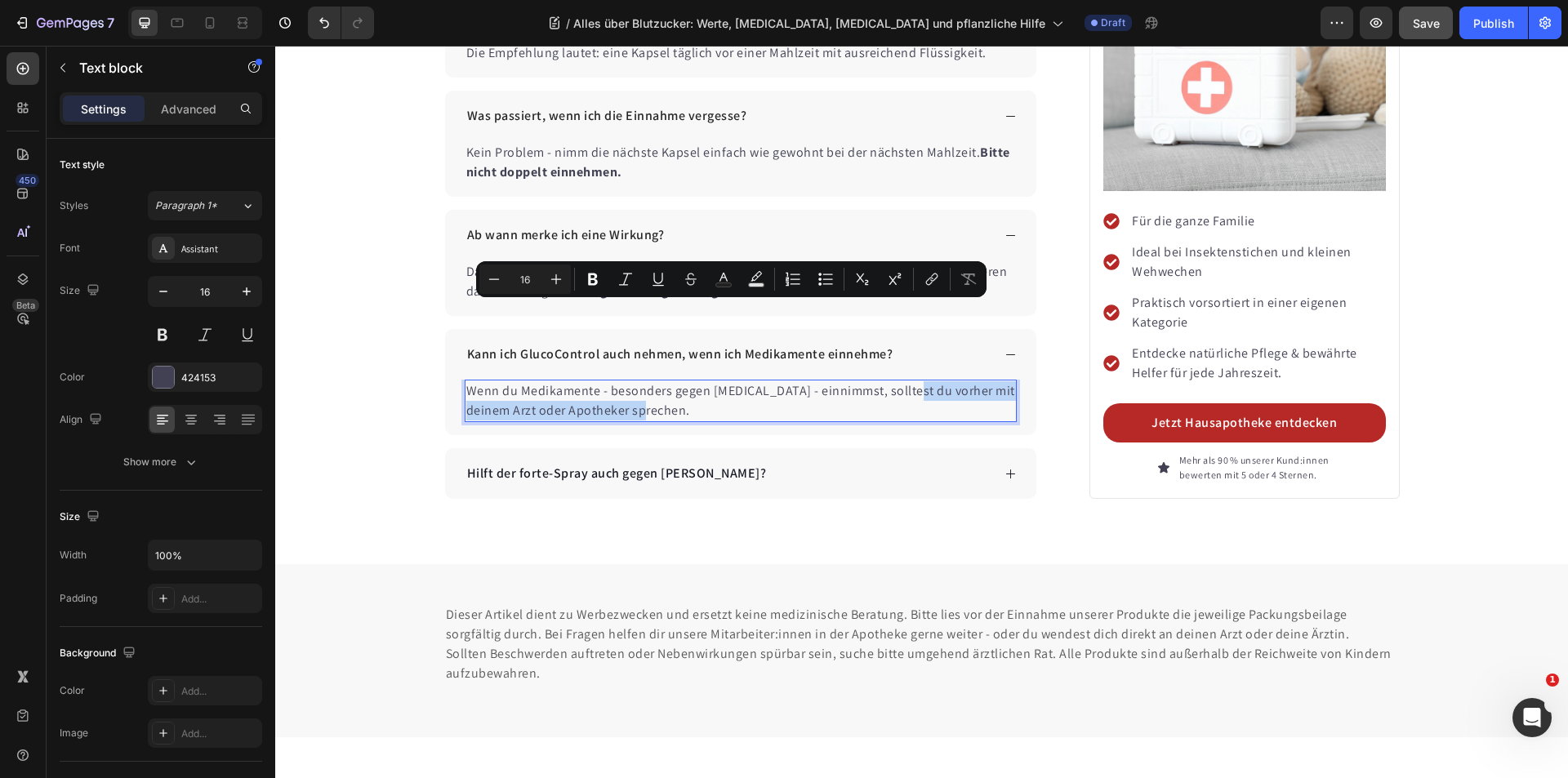
drag, startPoint x: 898, startPoint y: 314, endPoint x: 876, endPoint y: 341, distance: 34.8
click at [630, 382] on p "Wenn du Medikamente - besonders gegen [MEDICAL_DATA] - einnimmst, solltest du v…" at bounding box center [741, 401] width 550 height 39
click at [594, 276] on icon "Editor contextual toolbar" at bounding box center [592, 279] width 17 height 17
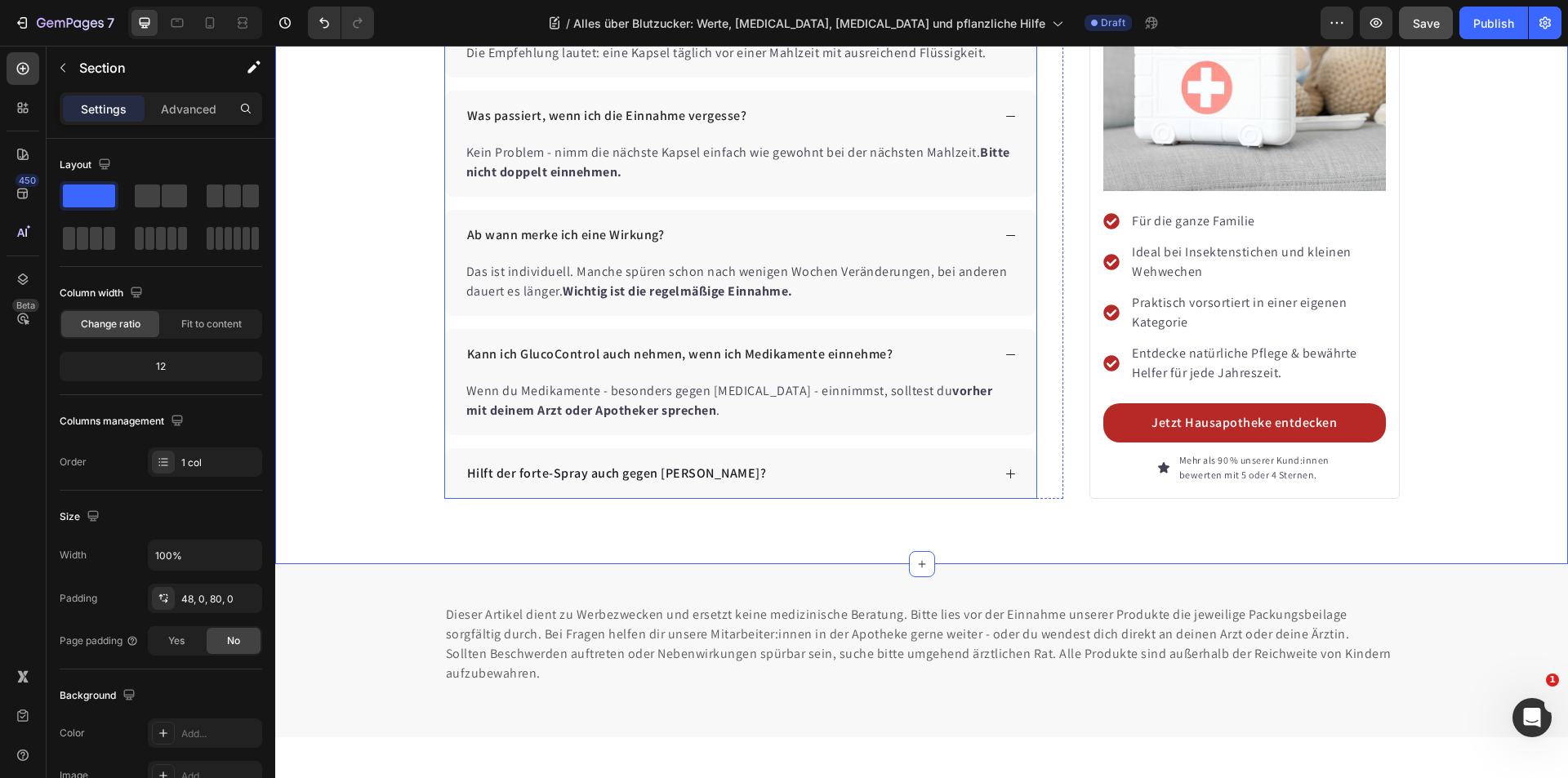
click at [696, 463] on p "Hilft der forte-Spray auch gegen [PERSON_NAME]?" at bounding box center [617, 473] width 300 height 20
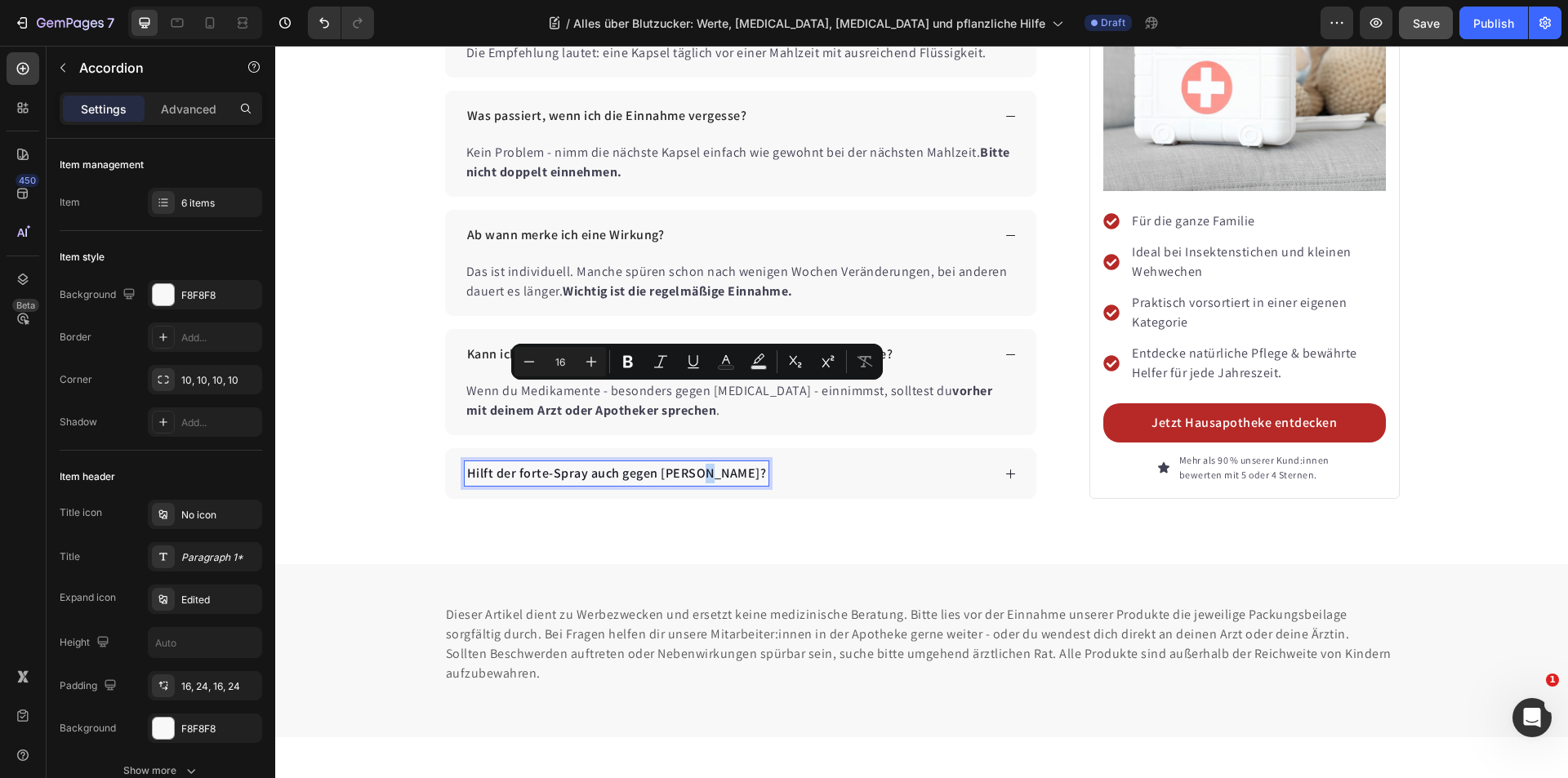
click at [662, 463] on p "Hilft der forte-Spray auch gegen [PERSON_NAME]?" at bounding box center [617, 473] width 300 height 20
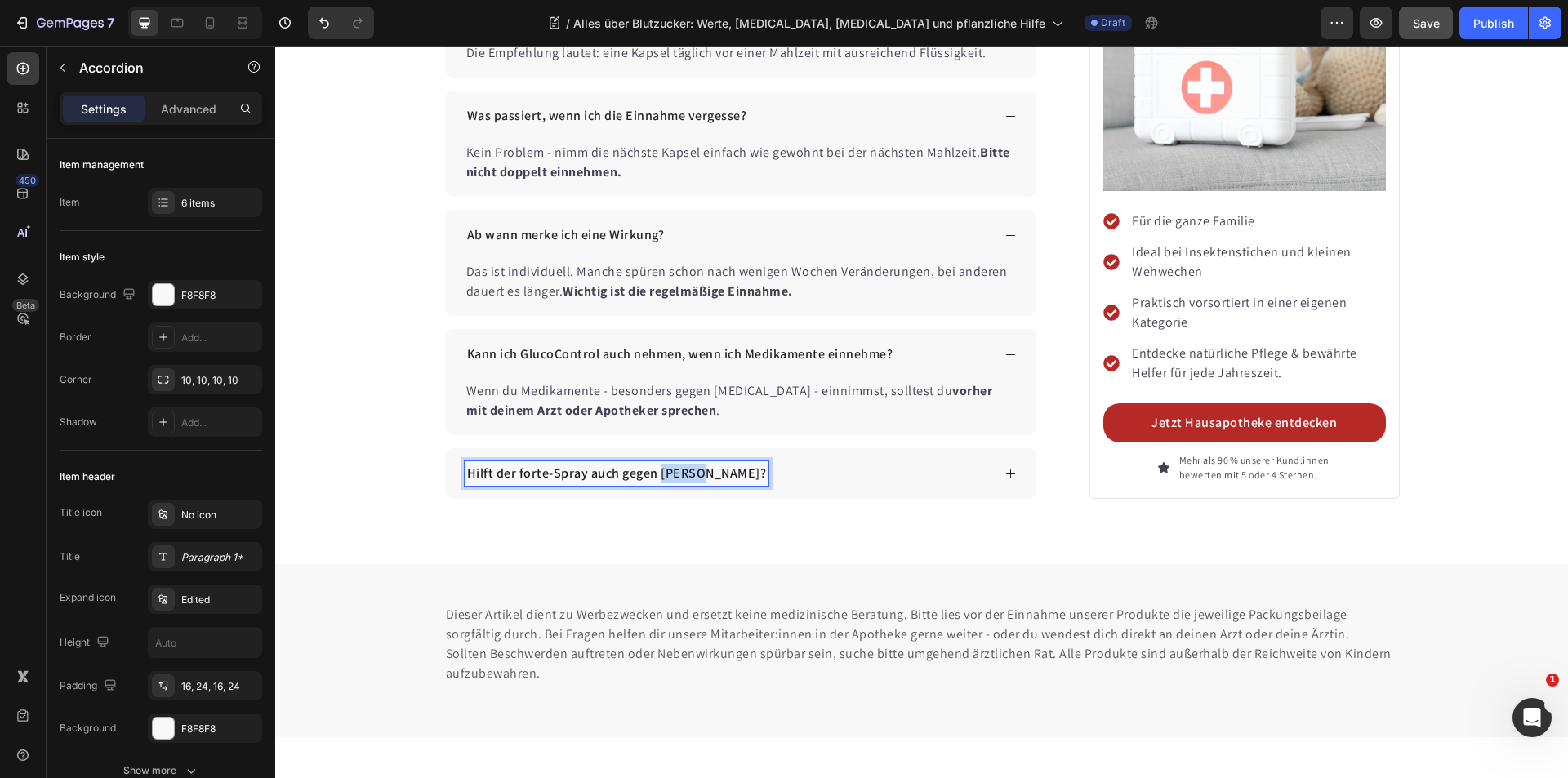
click at [662, 463] on p "Hilft der forte-Spray auch gegen [PERSON_NAME]?" at bounding box center [617, 473] width 300 height 20
click at [786, 462] on div "Gibt es Nebenwirkungen?" at bounding box center [728, 474] width 528 height 24
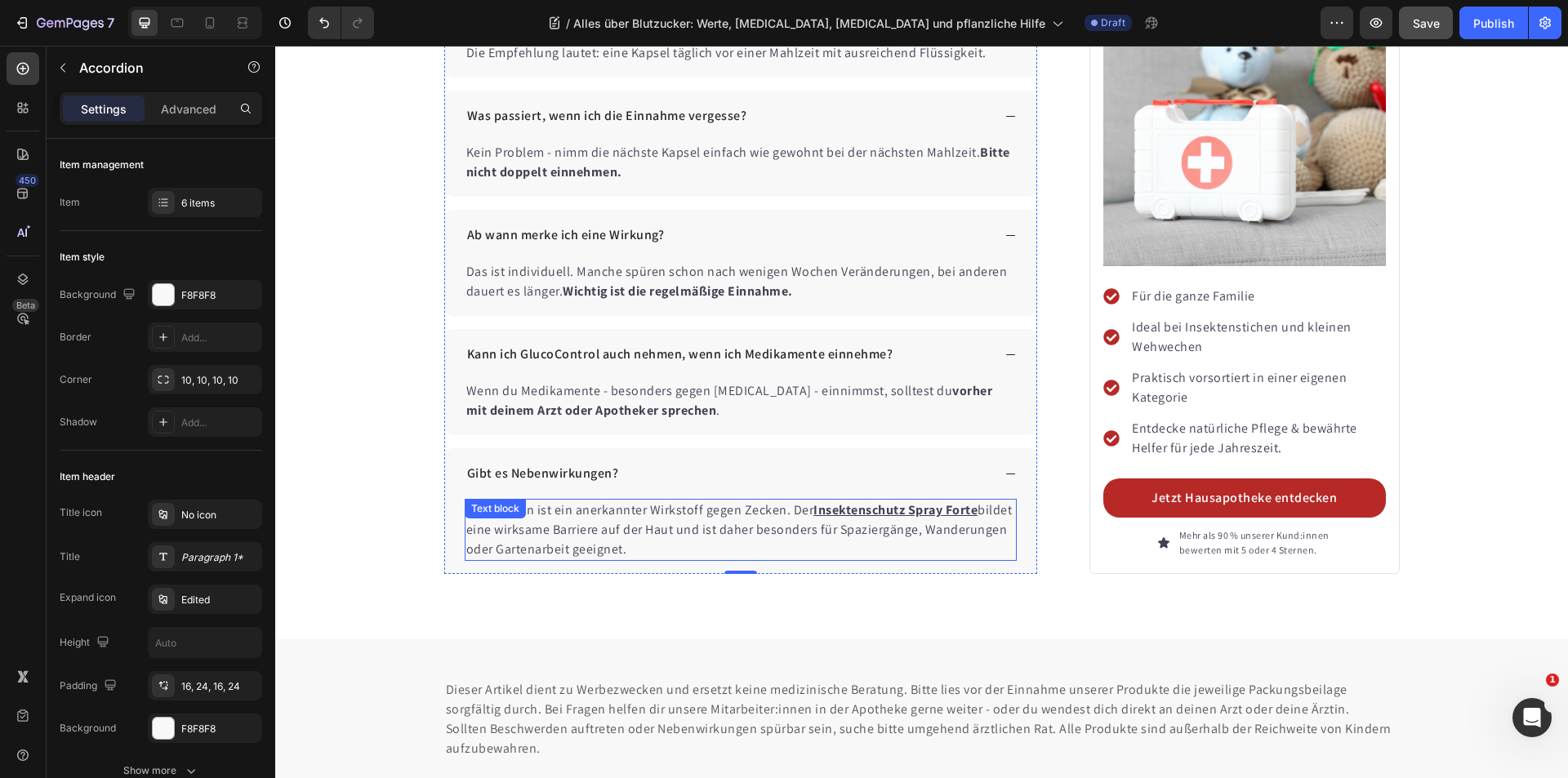
click at [717, 501] on p "Ja - Icaridin ist ein anerkannter Wirkstoff gegen Zecken. Der Insektenschutz Sp…" at bounding box center [741, 530] width 550 height 59
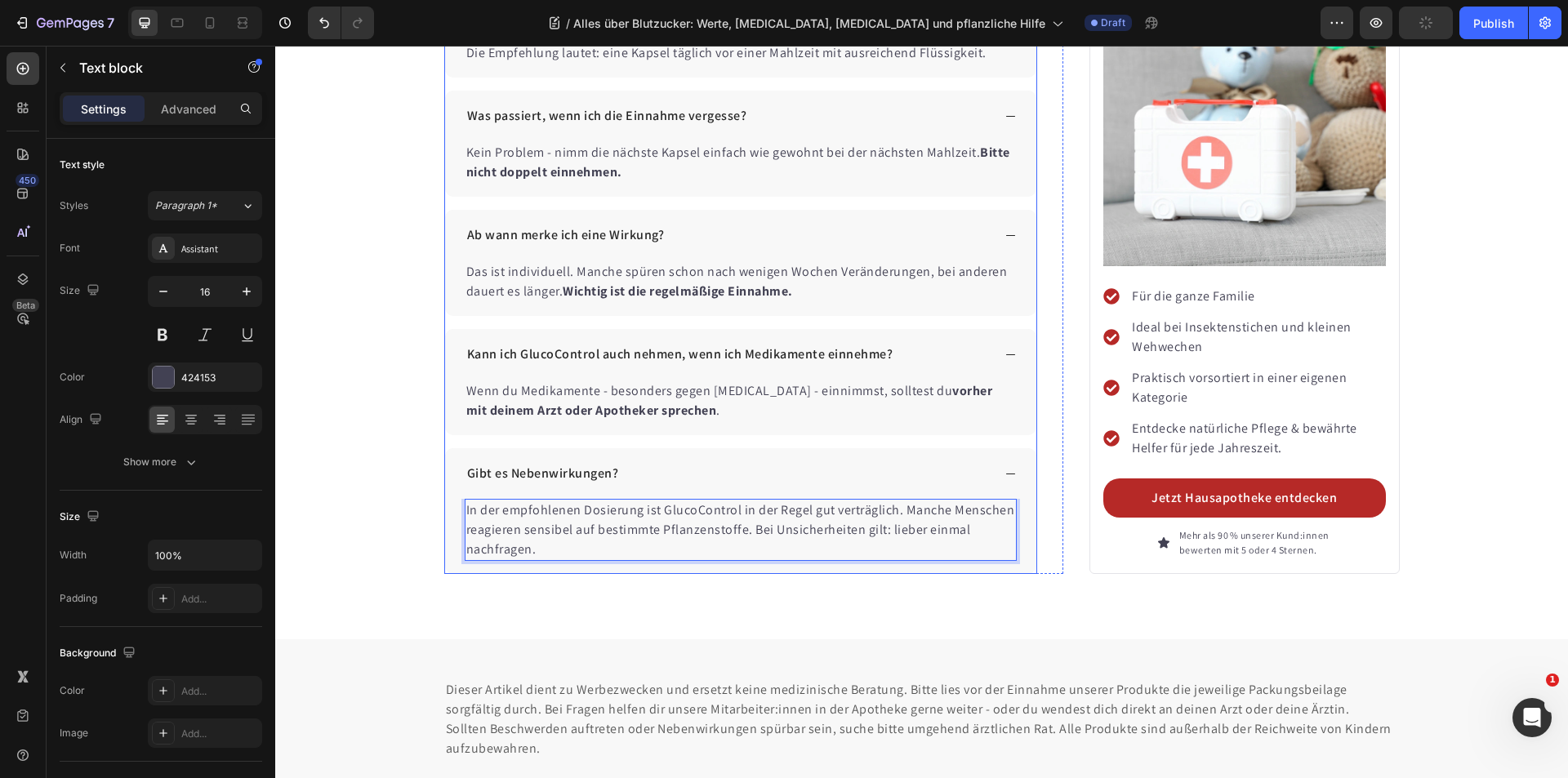
drag, startPoint x: 438, startPoint y: 450, endPoint x: 455, endPoint y: 473, distance: 28.6
click at [445, 499] on div "In der empfohlenen Dosierung ist GlucoControl in der Regel gut verträglich. Man…" at bounding box center [741, 536] width 592 height 75
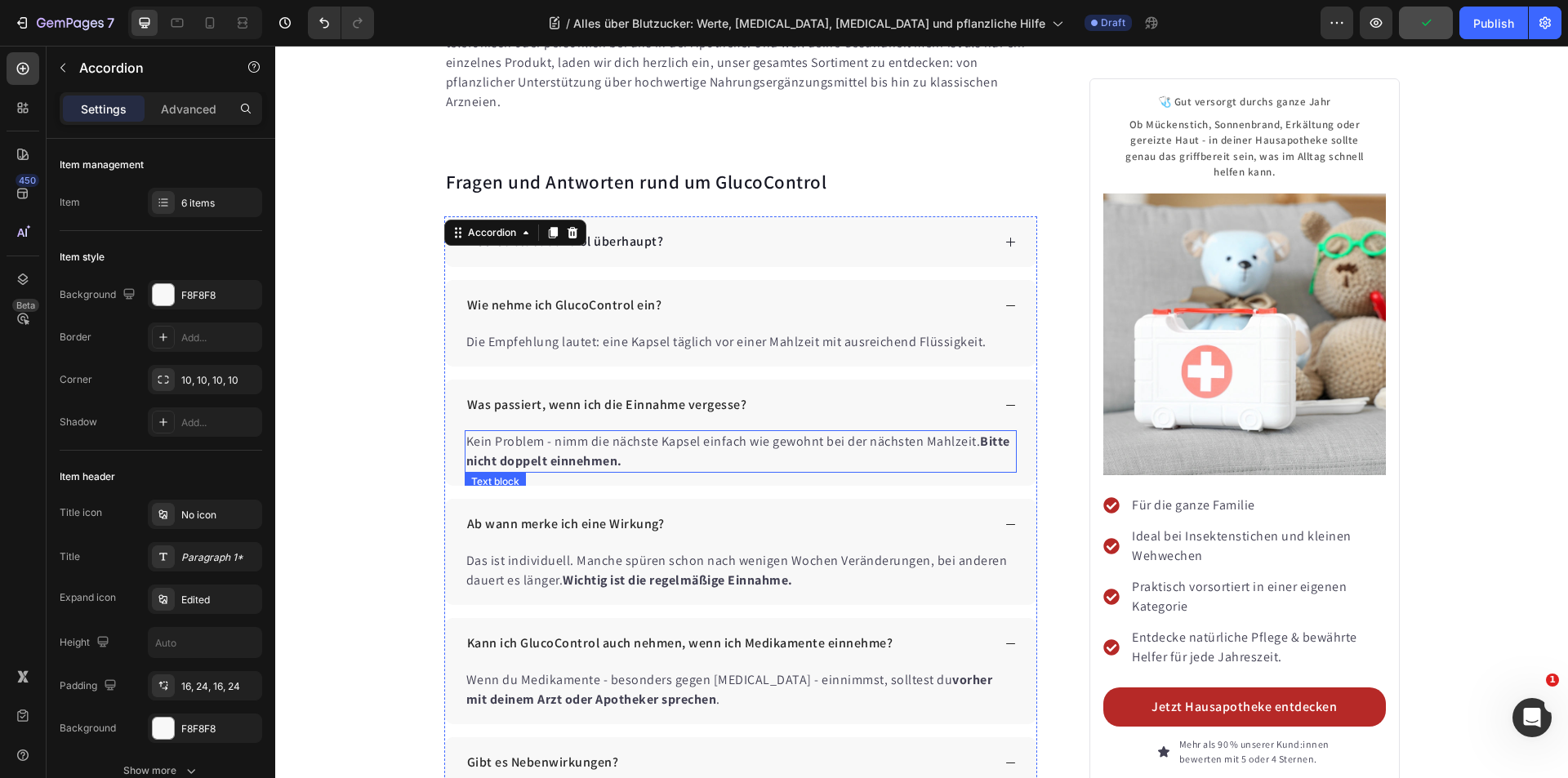
scroll to position [9613, 0]
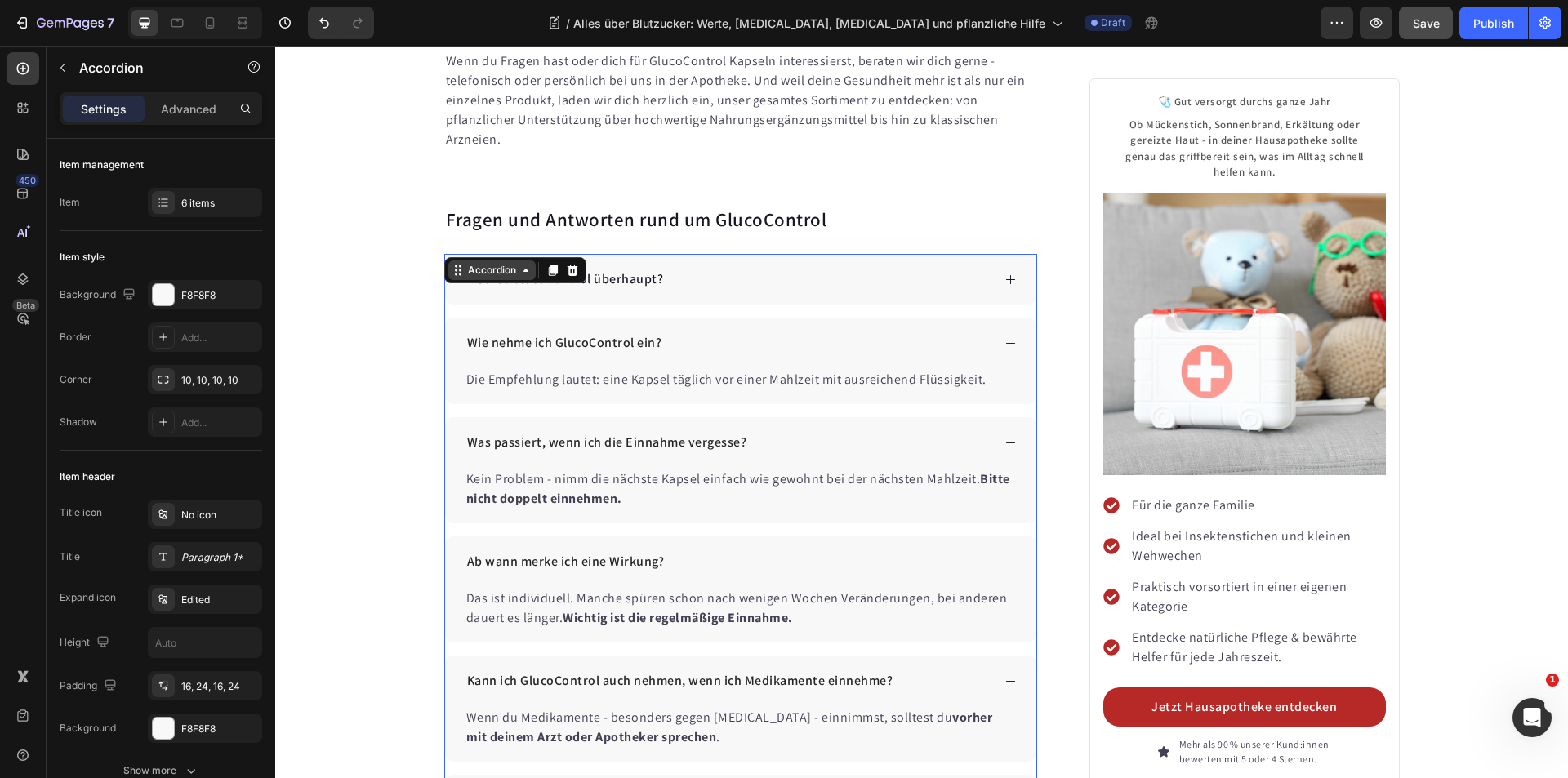
click at [490, 263] on div "Accordion" at bounding box center [491, 269] width 55 height 15
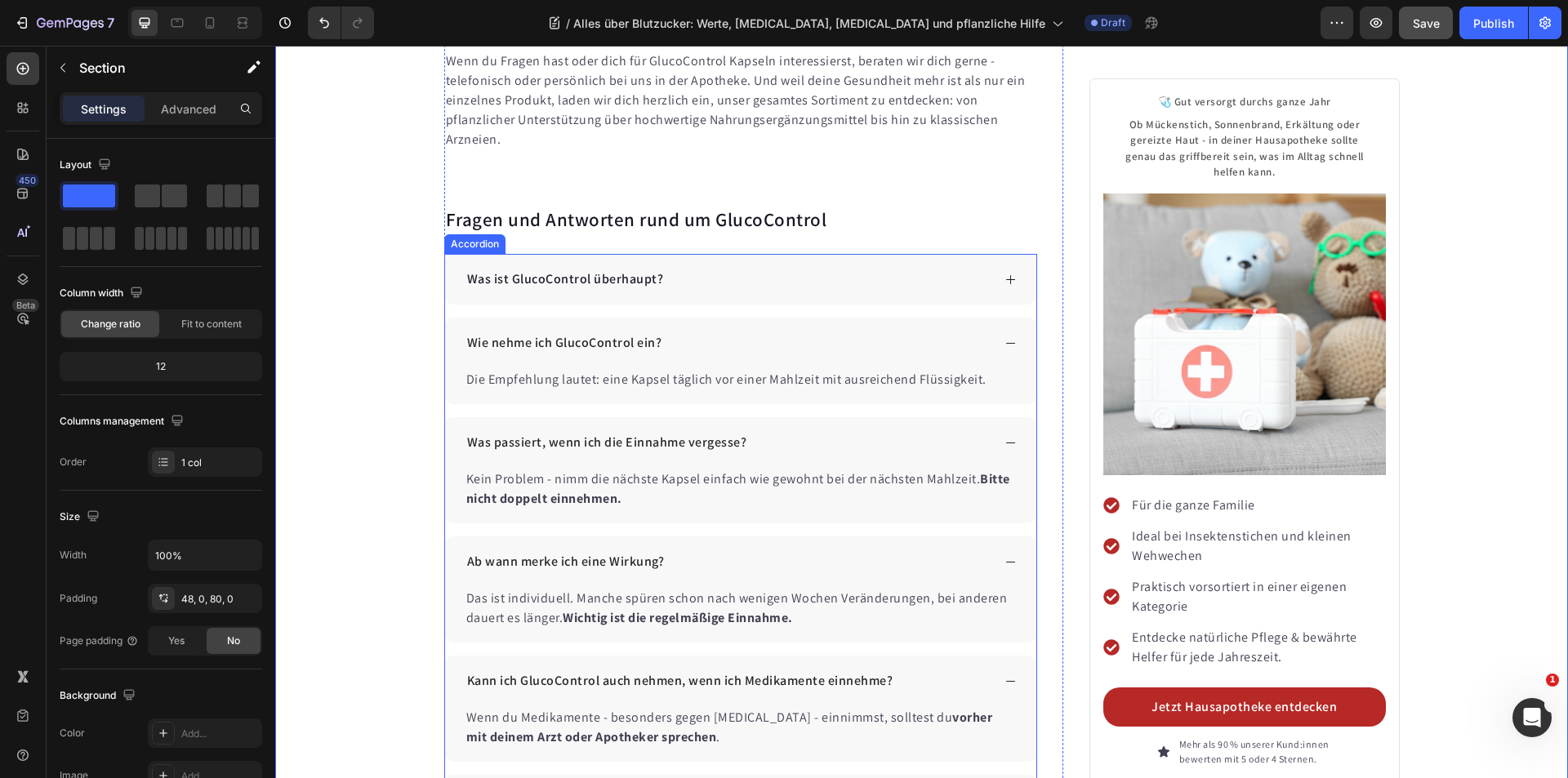
click at [471, 236] on div "Accordion" at bounding box center [475, 243] width 55 height 15
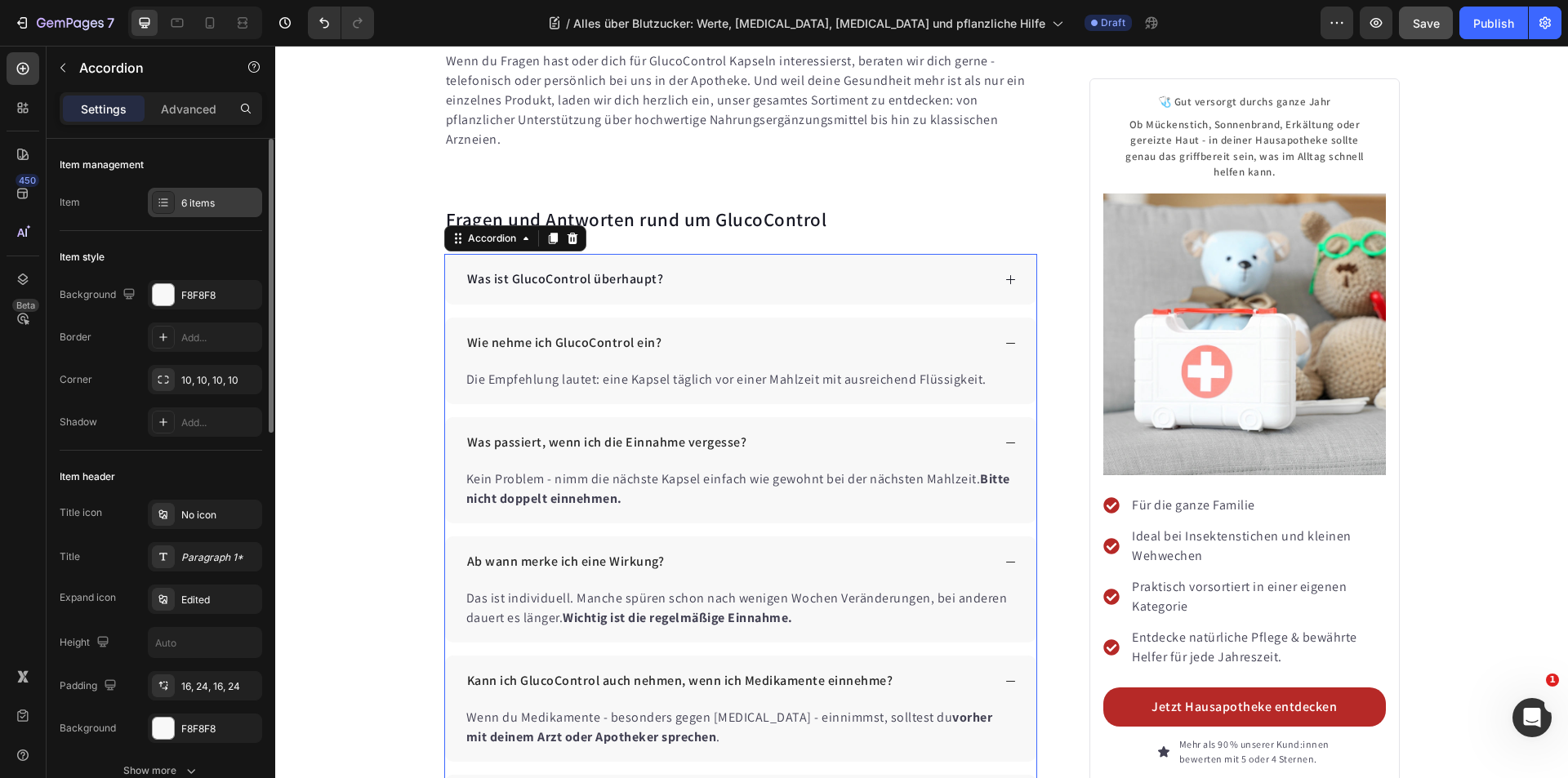
click at [210, 203] on div "6 items" at bounding box center [219, 203] width 77 height 15
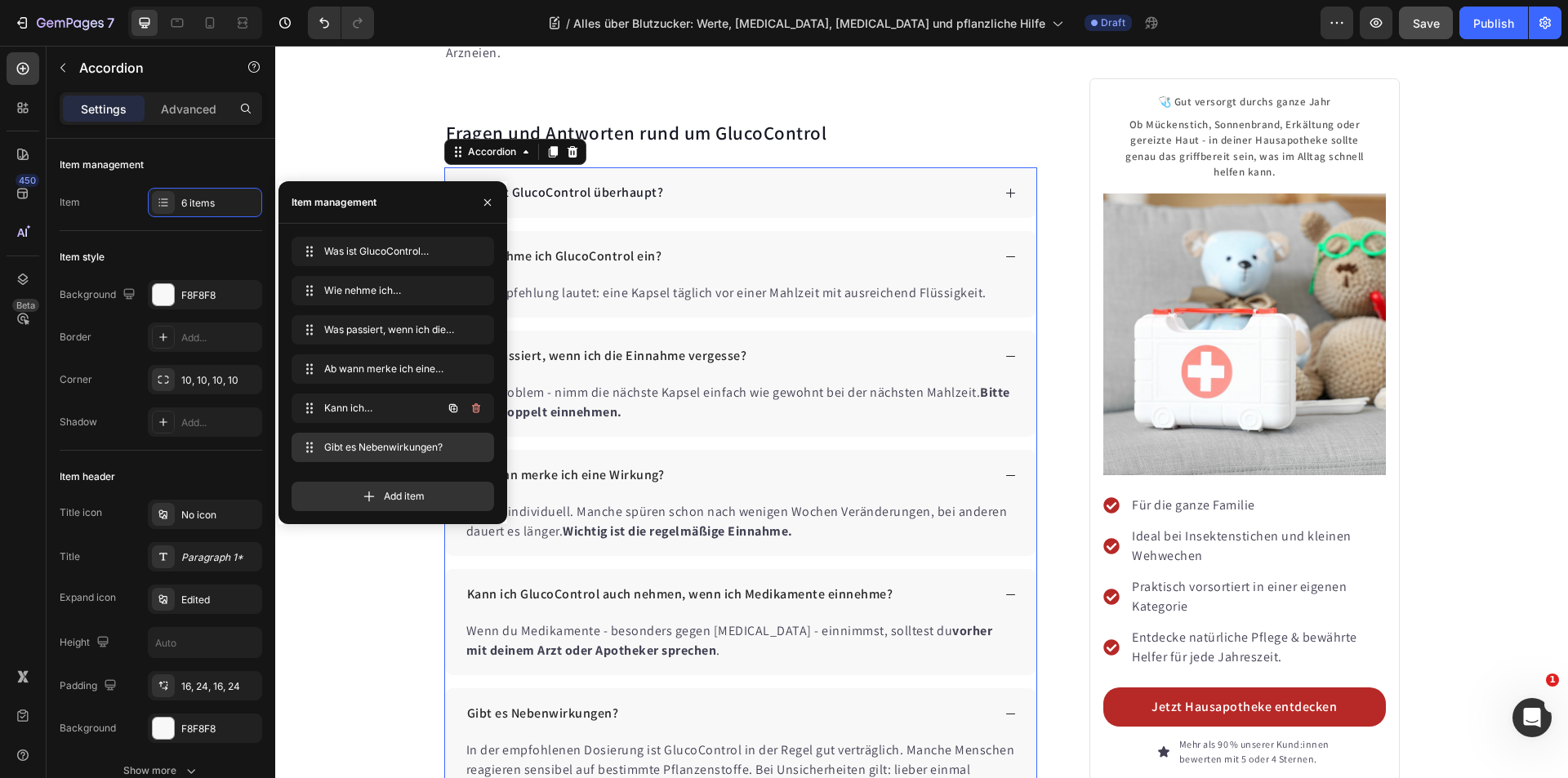
scroll to position [9777, 0]
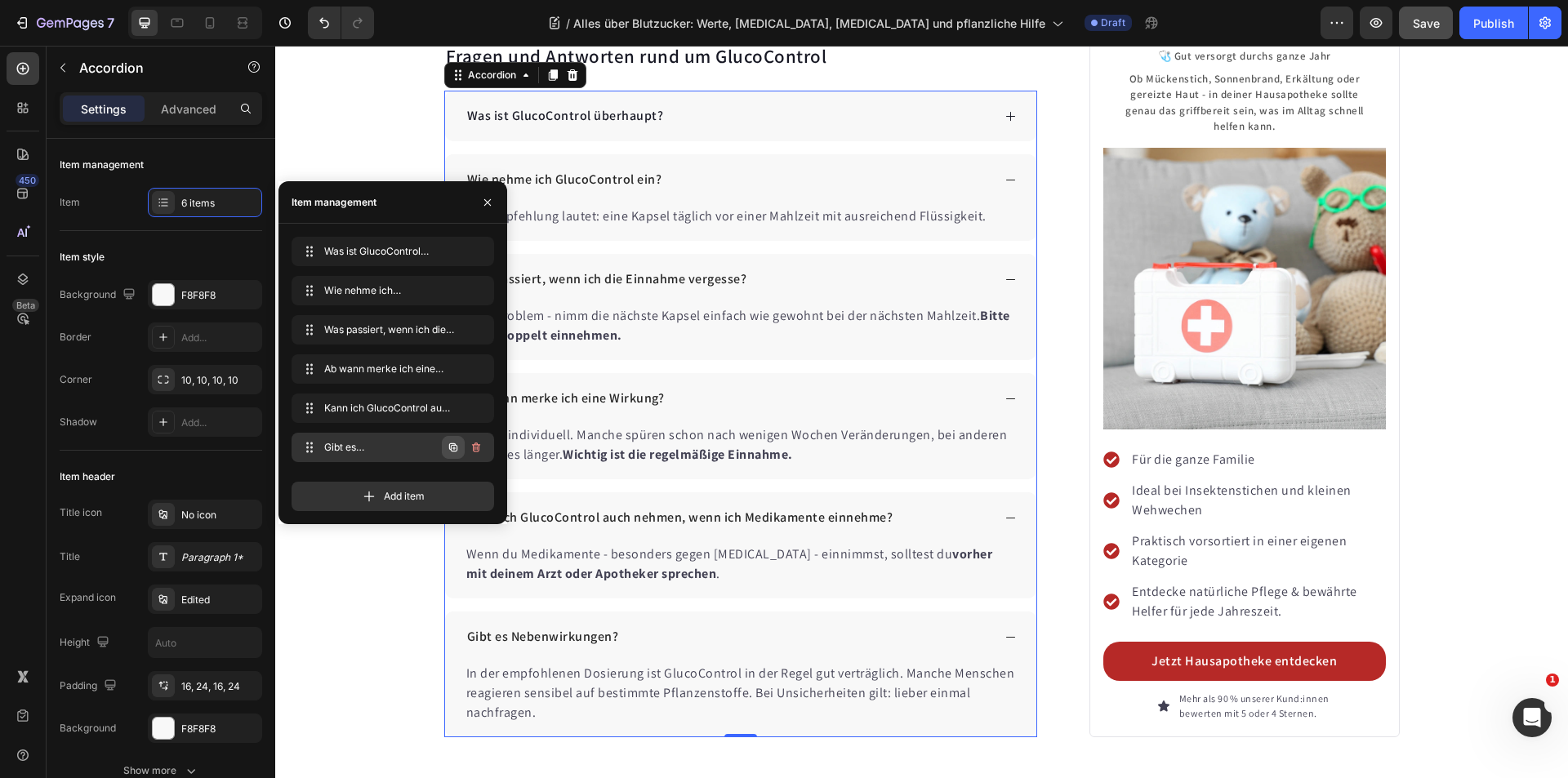
click at [457, 447] on icon "button" at bounding box center [452, 447] width 8 height 8
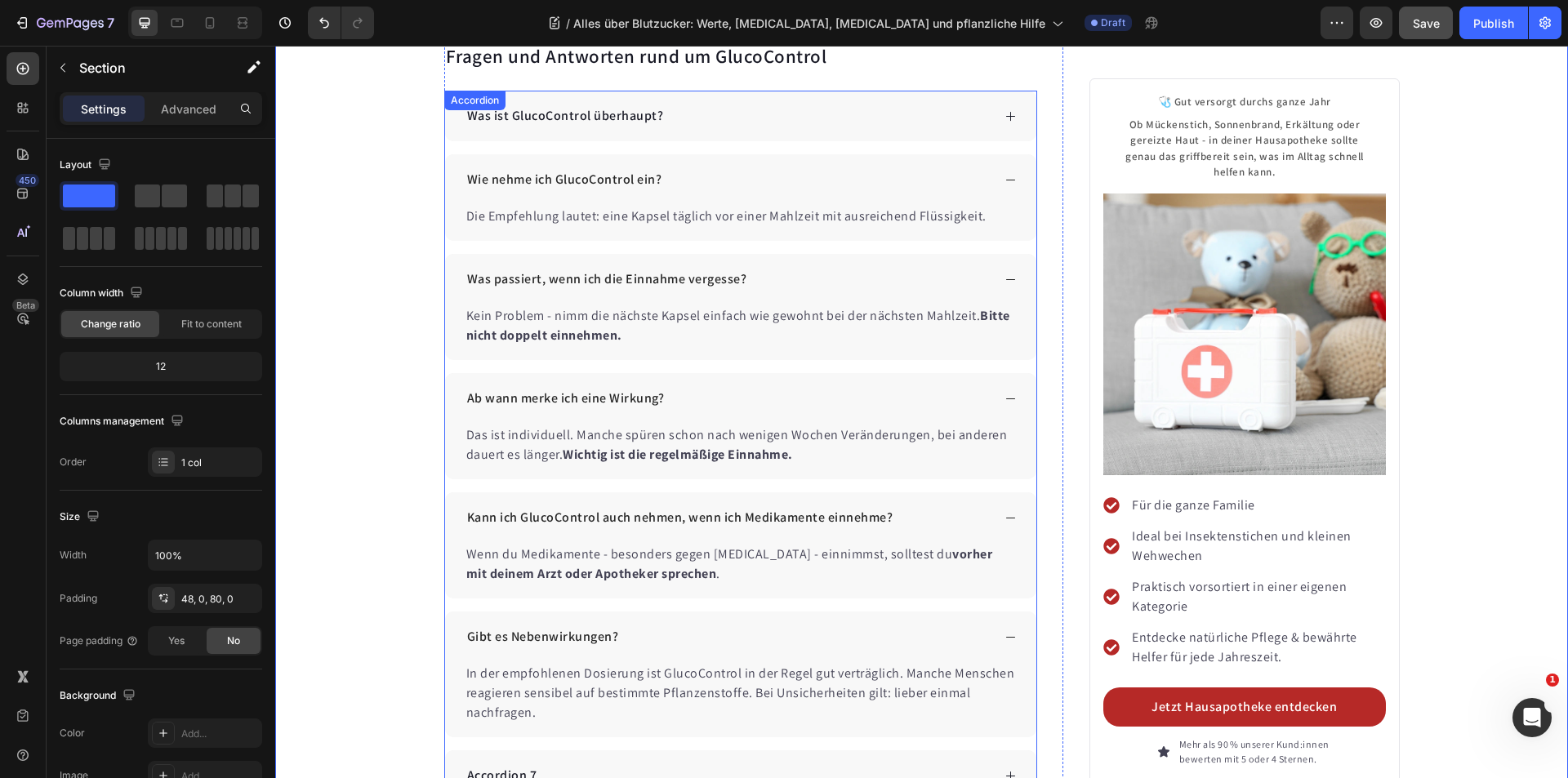
click at [529, 763] on div "Accordion 7" at bounding box center [502, 775] width 75 height 24
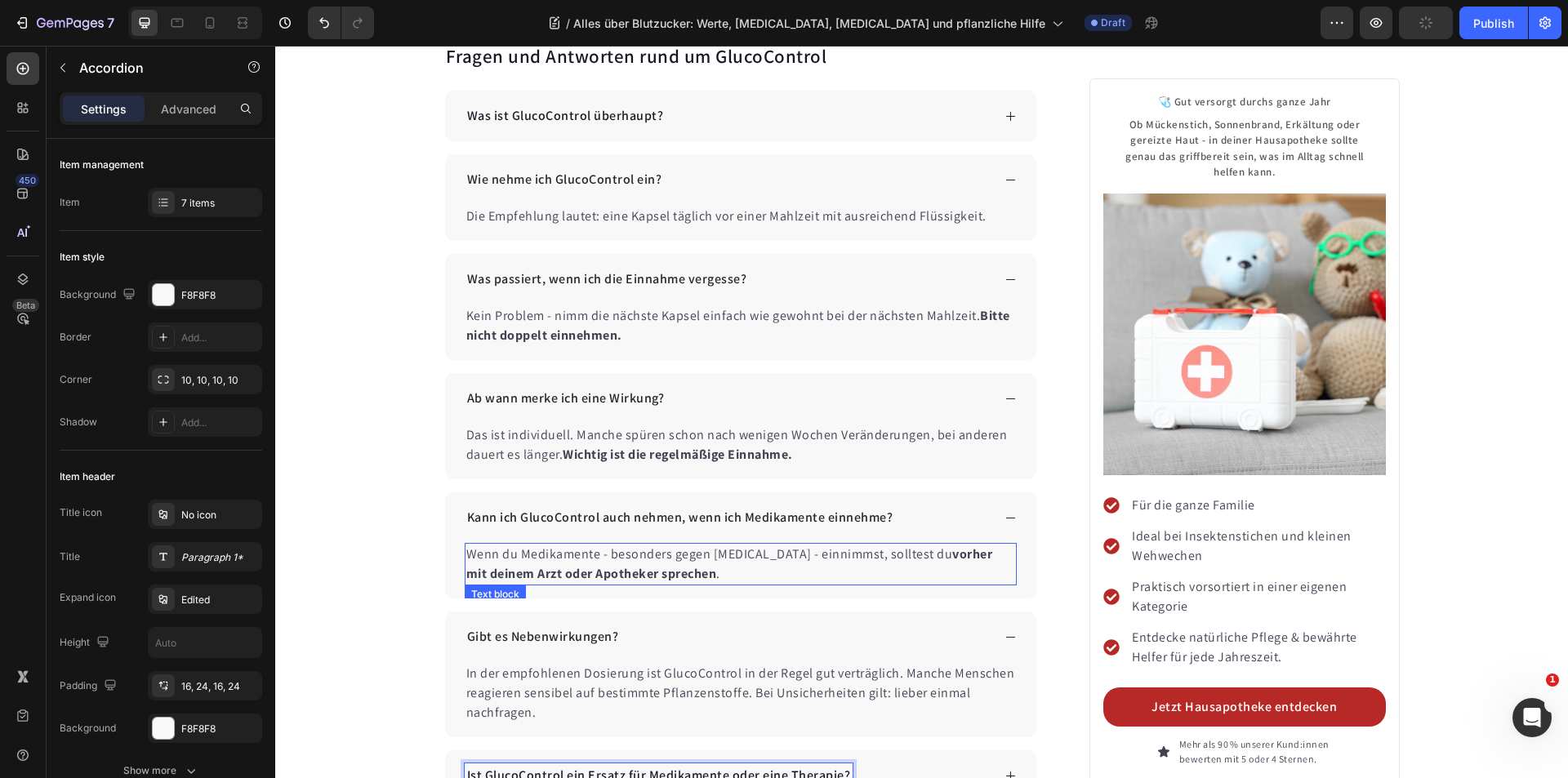
scroll to position [9939, 0]
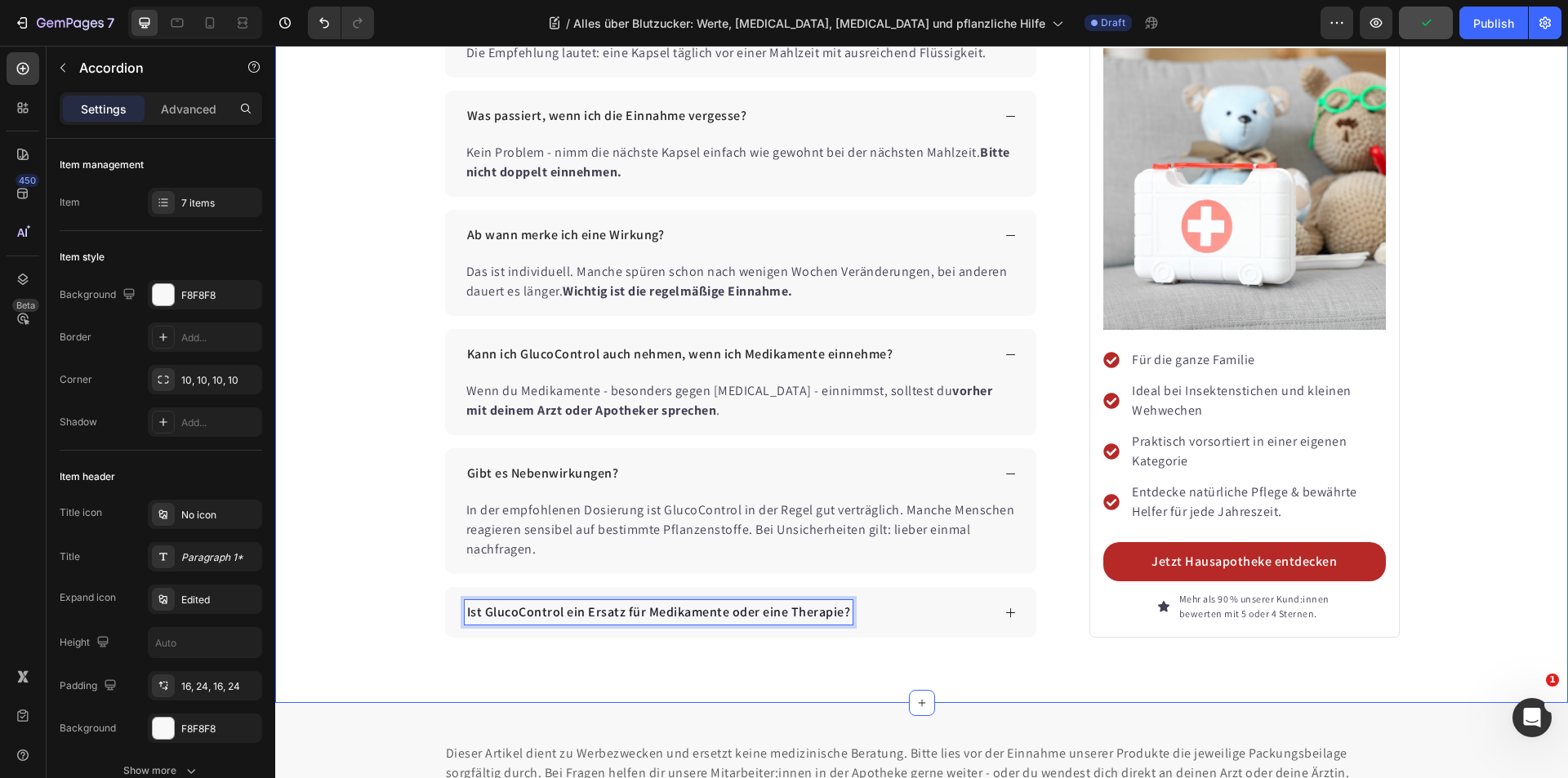
click at [904, 600] on div "Ist GlucoControl ein Ersatz für Medikamente oder eine Therapie?" at bounding box center [728, 612] width 528 height 24
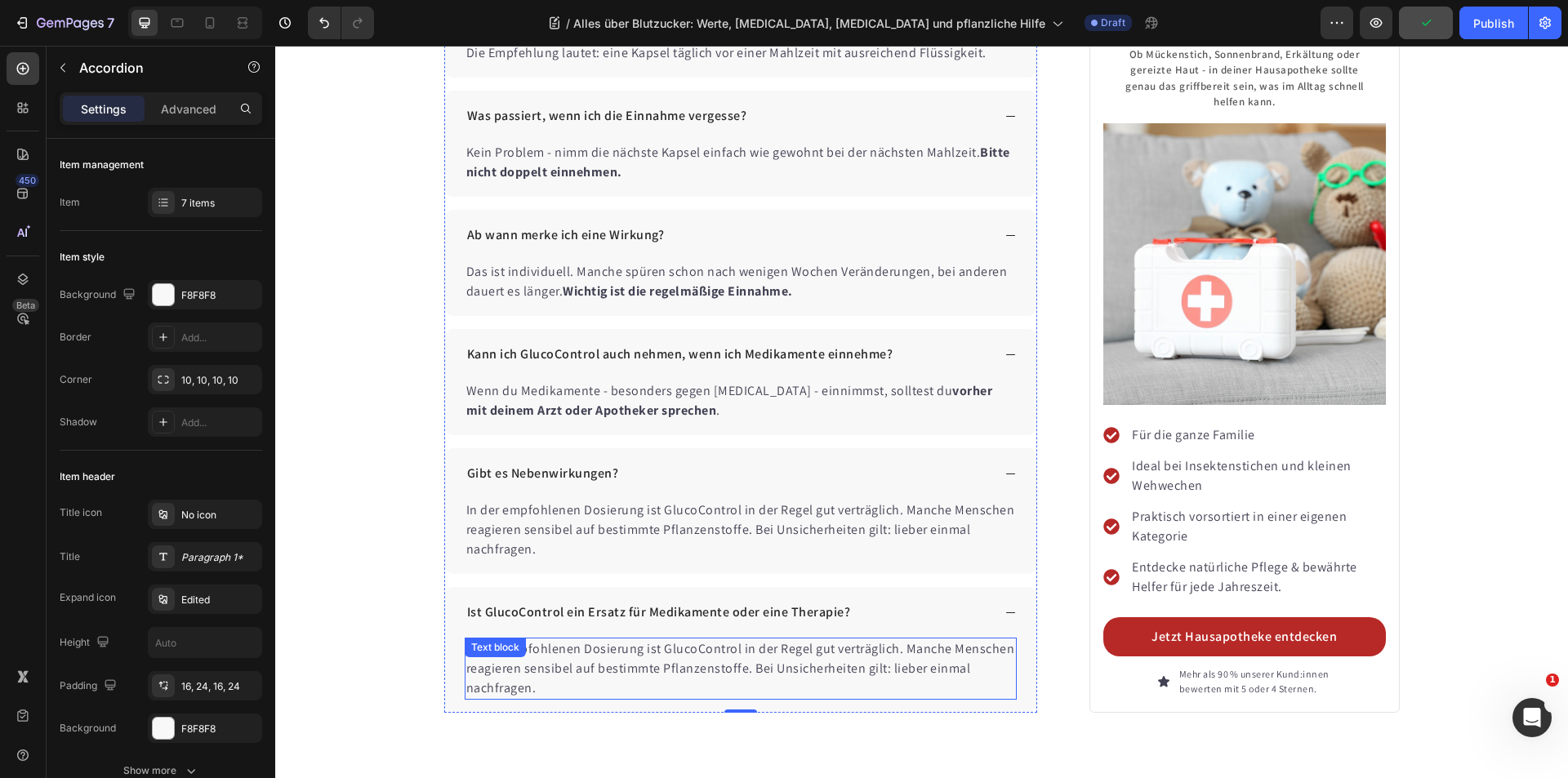
click at [837, 639] on p "In der empfohlenen Dosierung ist GlucoControl in der Regel gut verträglich. Man…" at bounding box center [741, 668] width 550 height 59
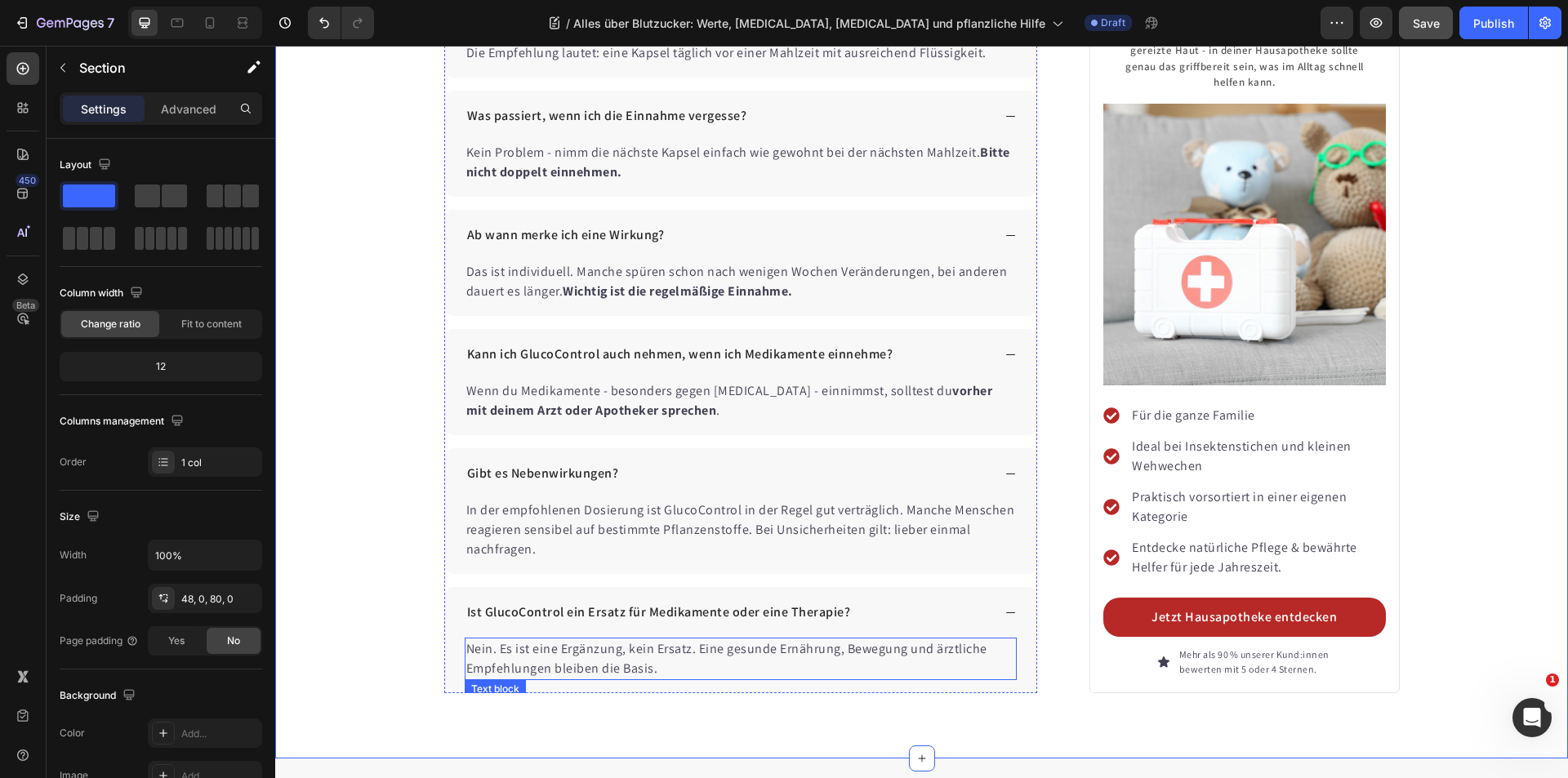
click at [479, 639] on p "Nein. Es ist eine Ergänzung, kein Ersatz. Eine gesunde Ernährung, Bewegung und …" at bounding box center [741, 658] width 550 height 39
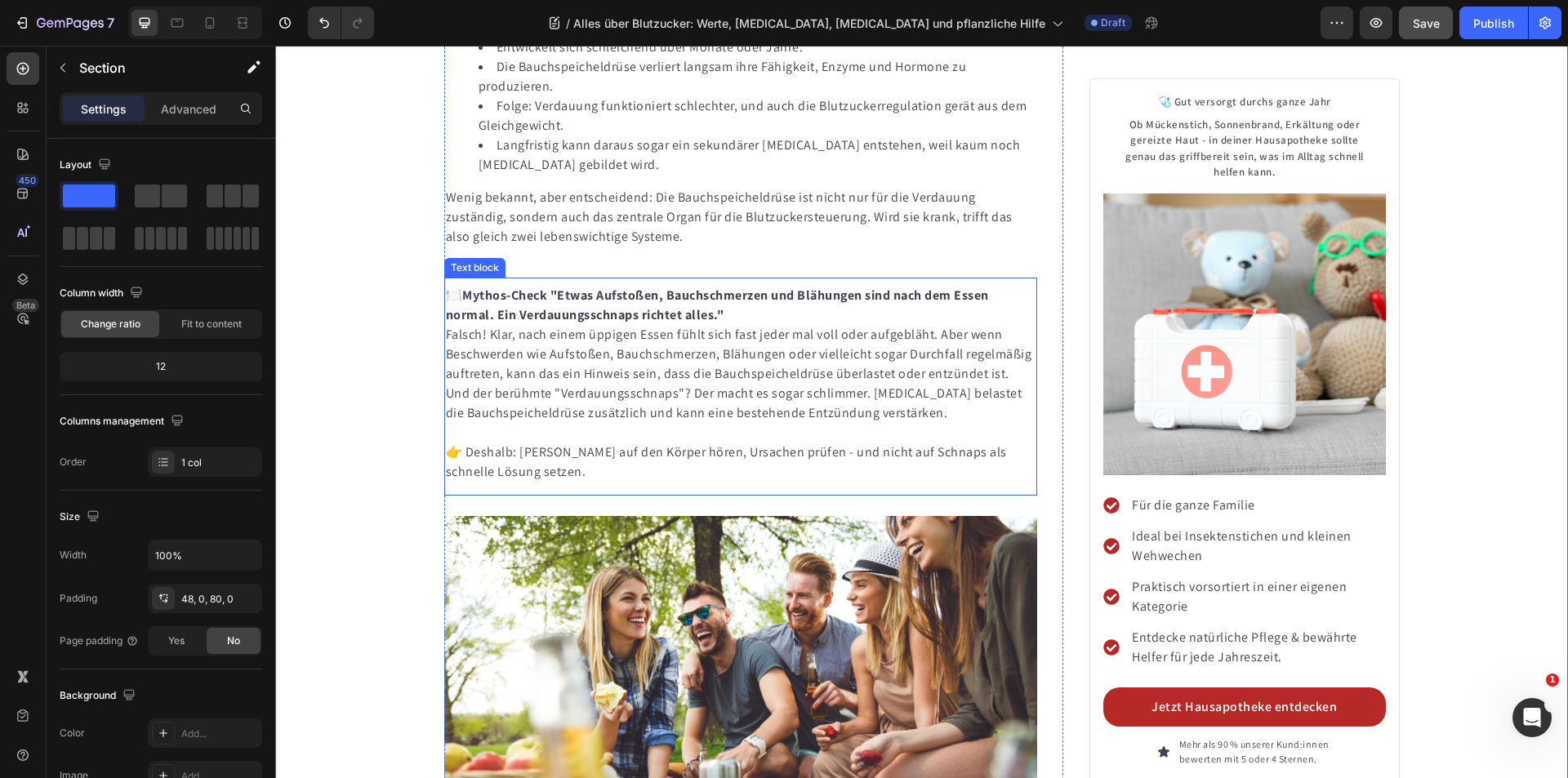
scroll to position [6103, 0]
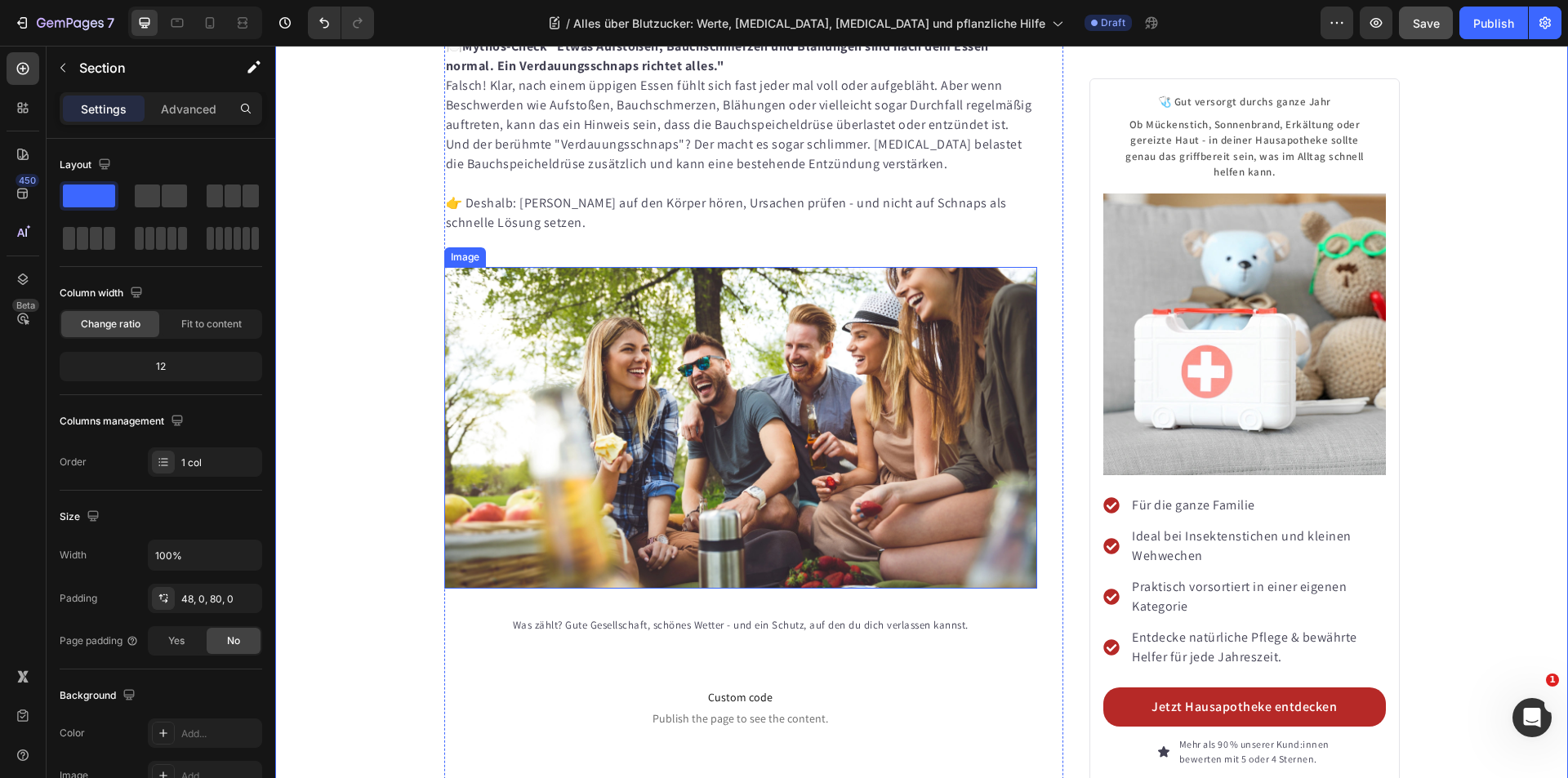
click at [618, 291] on img at bounding box center [741, 428] width 594 height 322
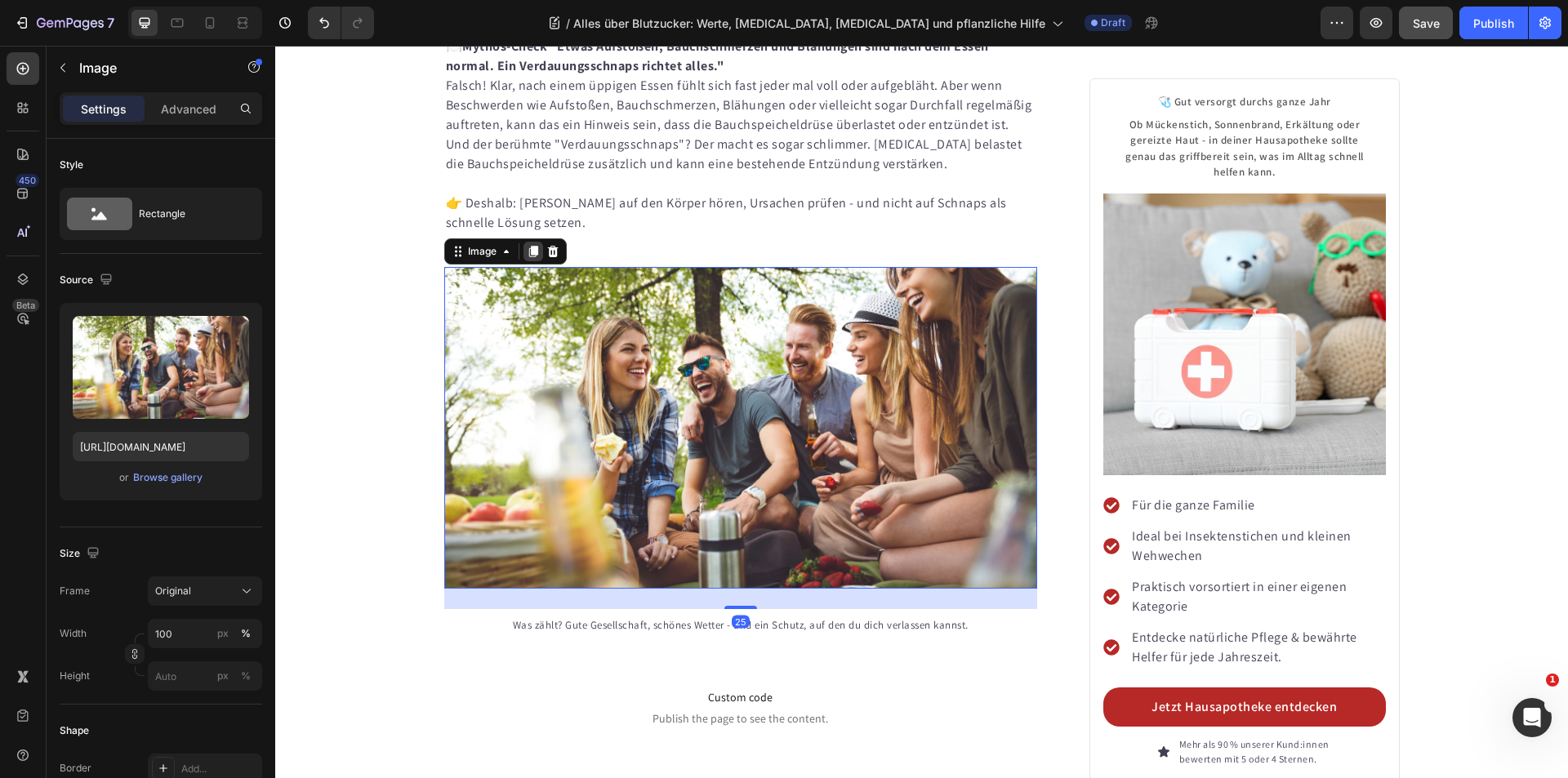
click at [531, 245] on icon at bounding box center [533, 251] width 13 height 13
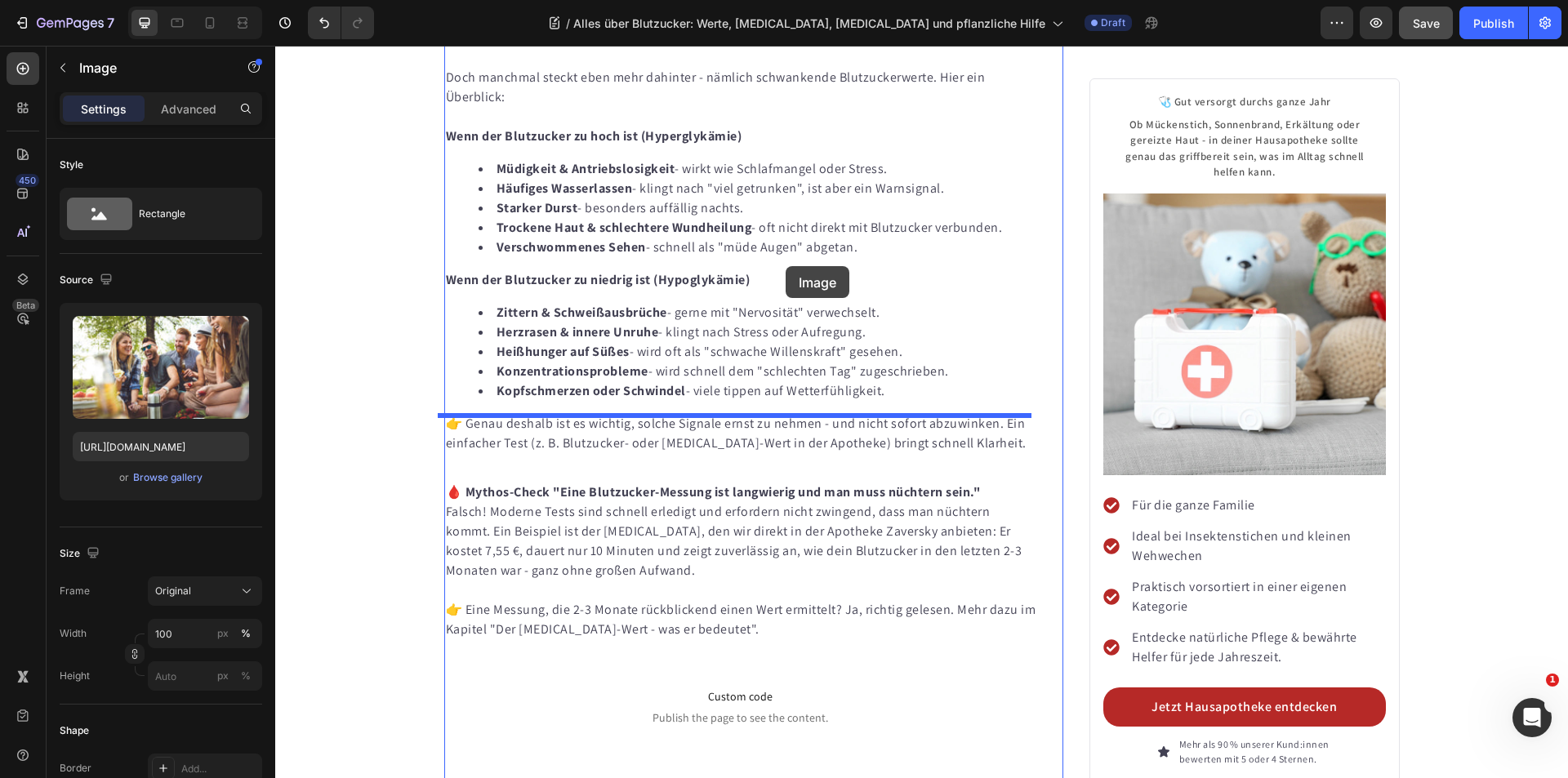
scroll to position [3736, 0]
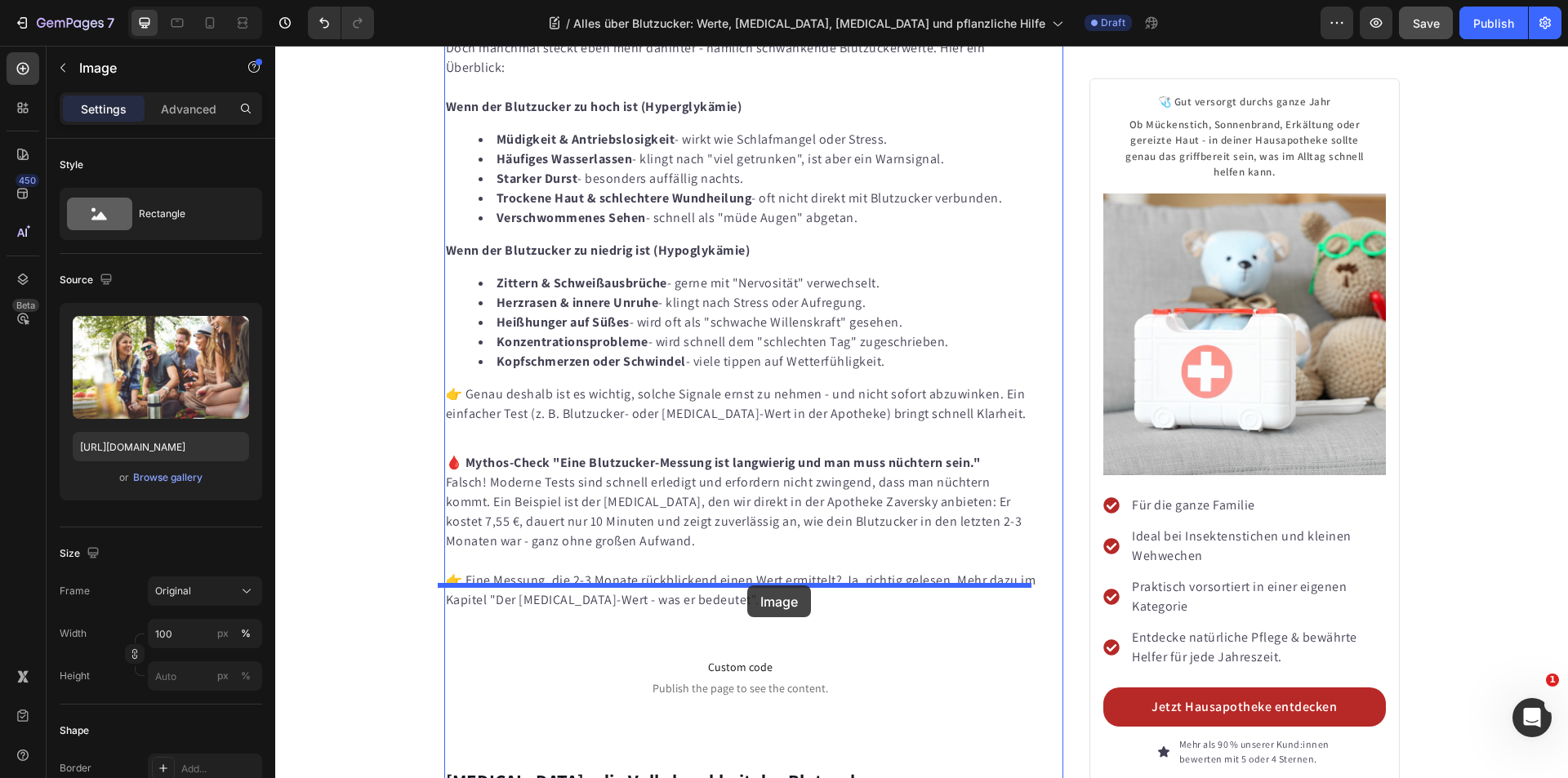
drag, startPoint x: 448, startPoint y: 363, endPoint x: 747, endPoint y: 585, distance: 372.4
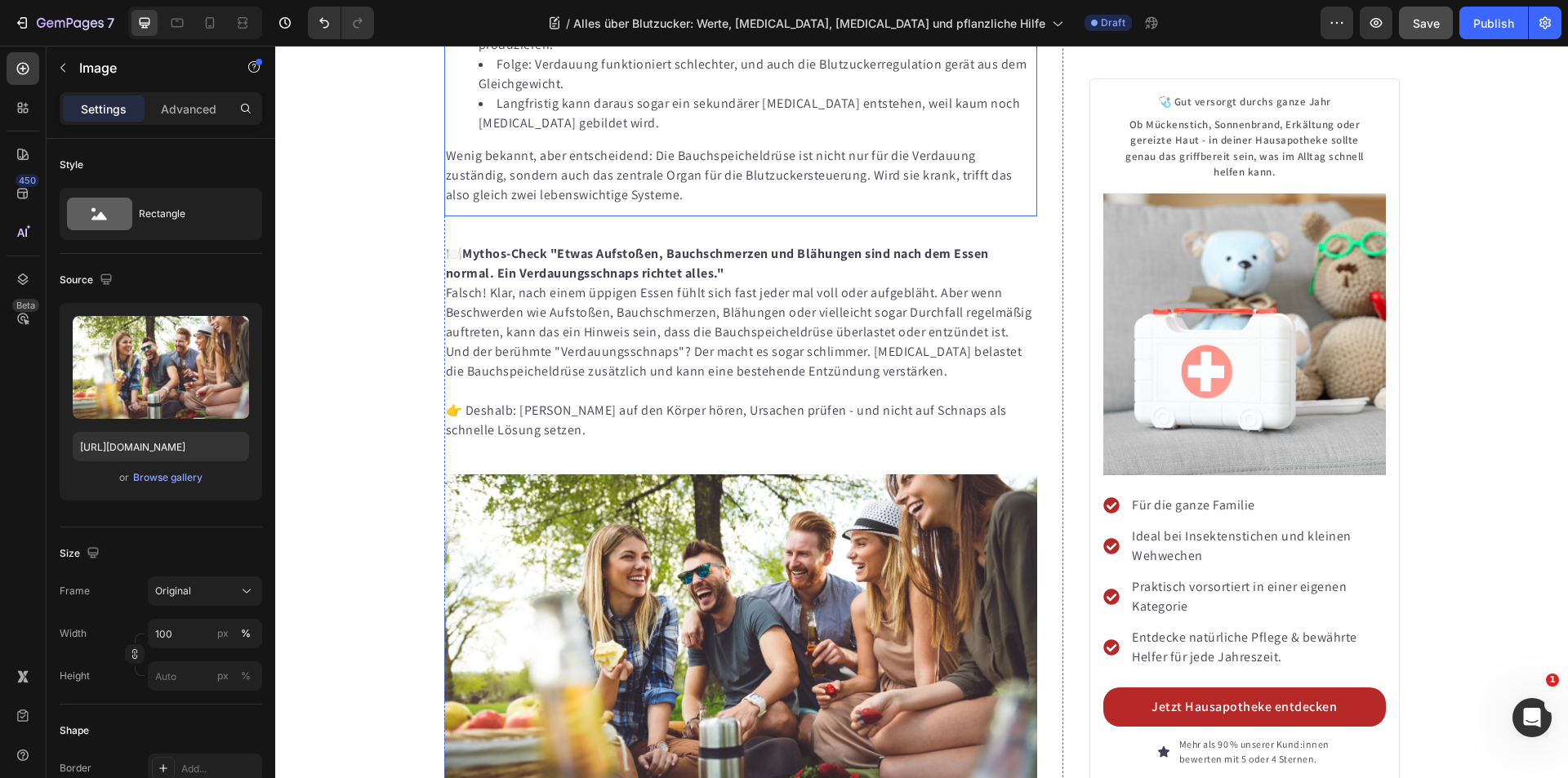
scroll to position [6267, 0]
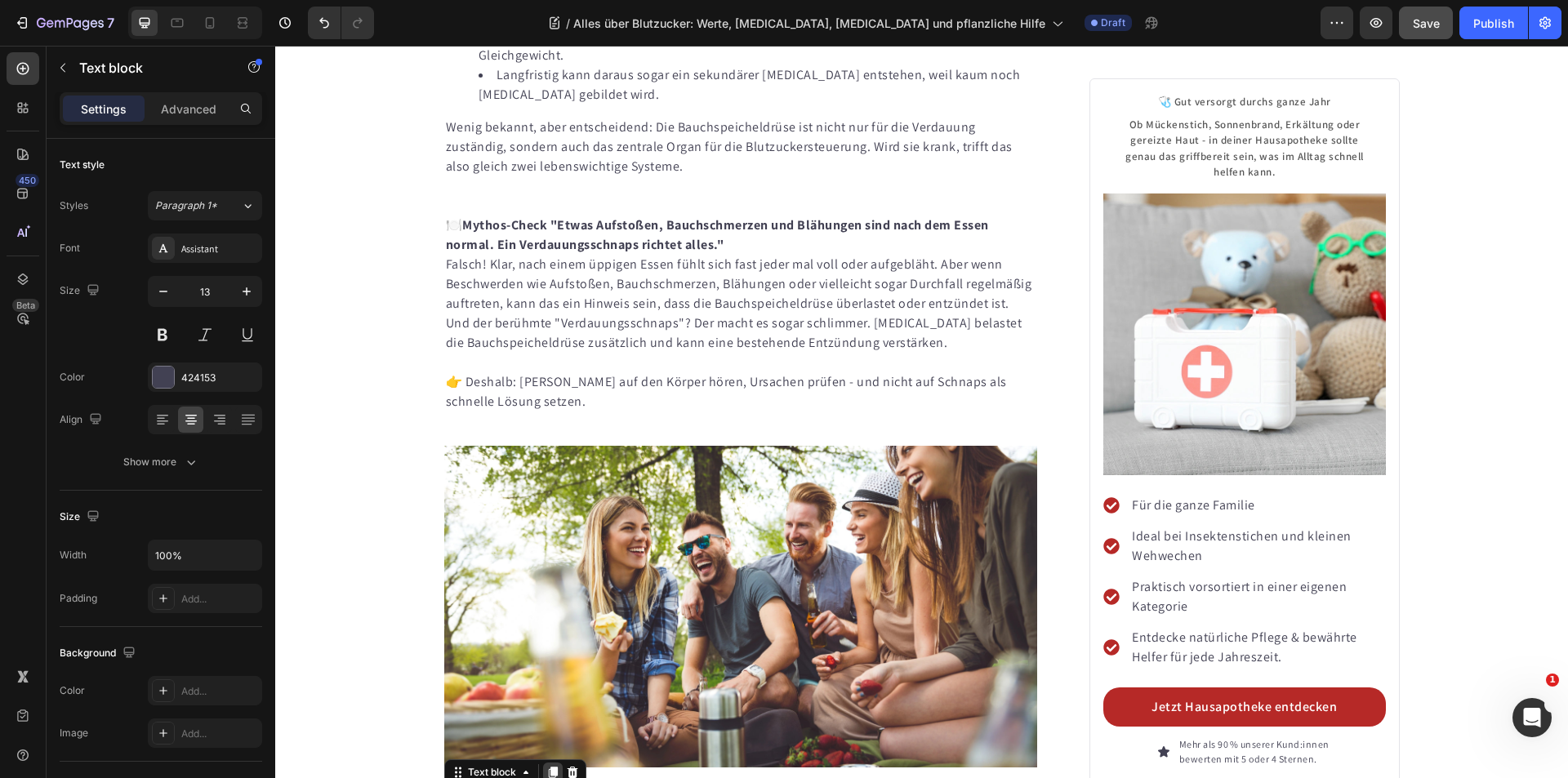
click at [552, 766] on icon at bounding box center [552, 772] width 13 height 13
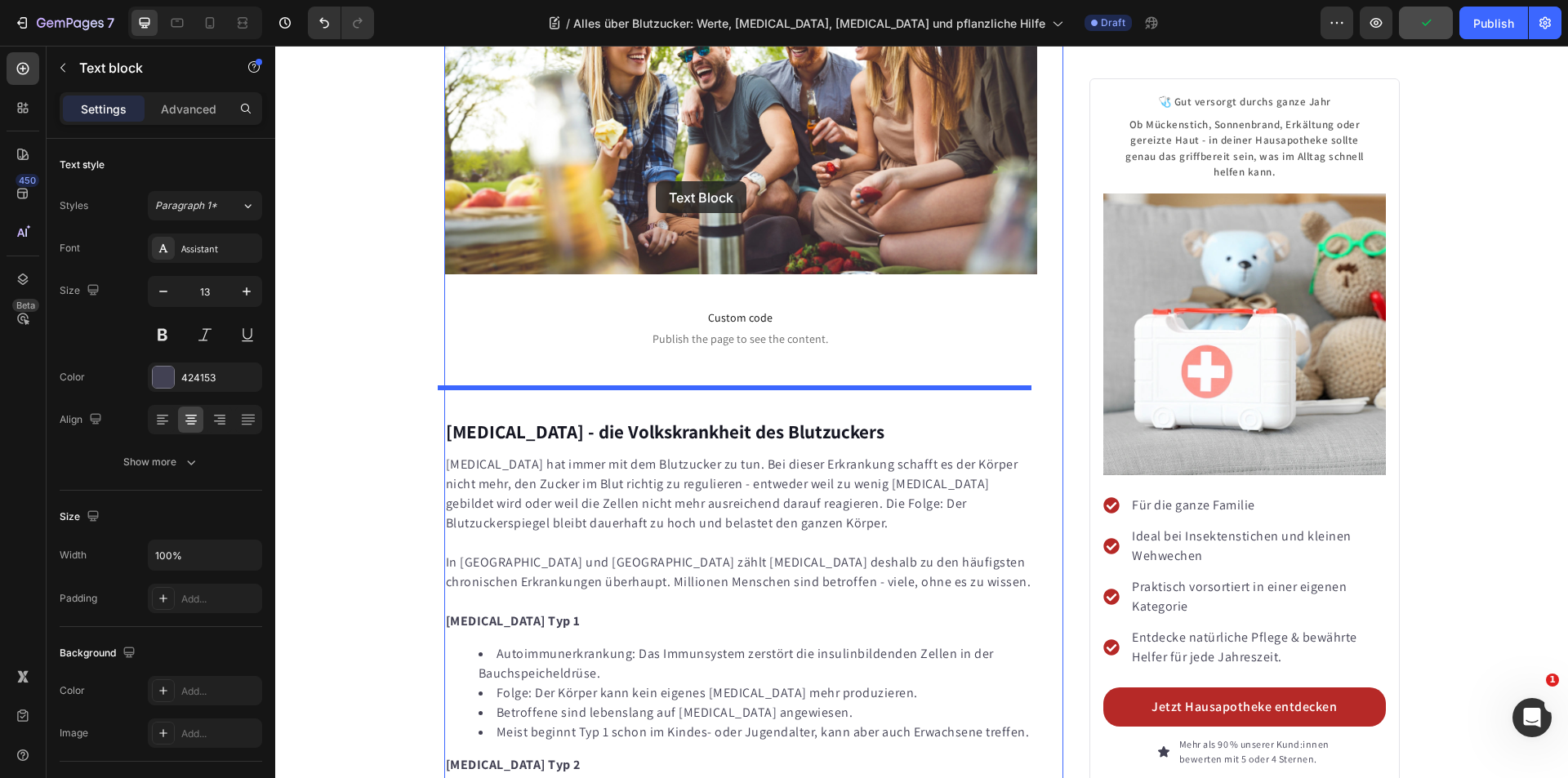
scroll to position [4182, 0]
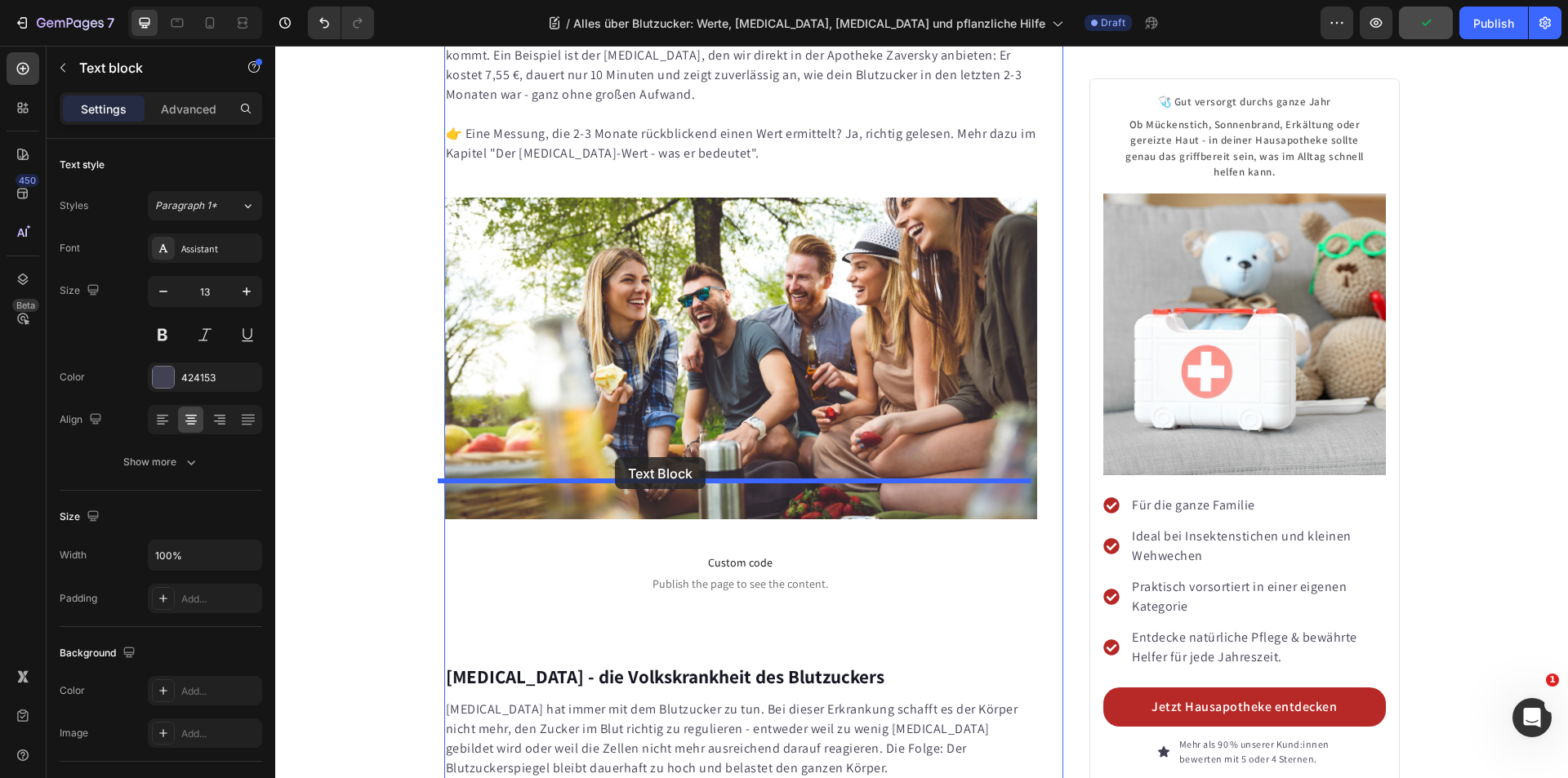
drag, startPoint x: 451, startPoint y: 254, endPoint x: 615, endPoint y: 457, distance: 261.0
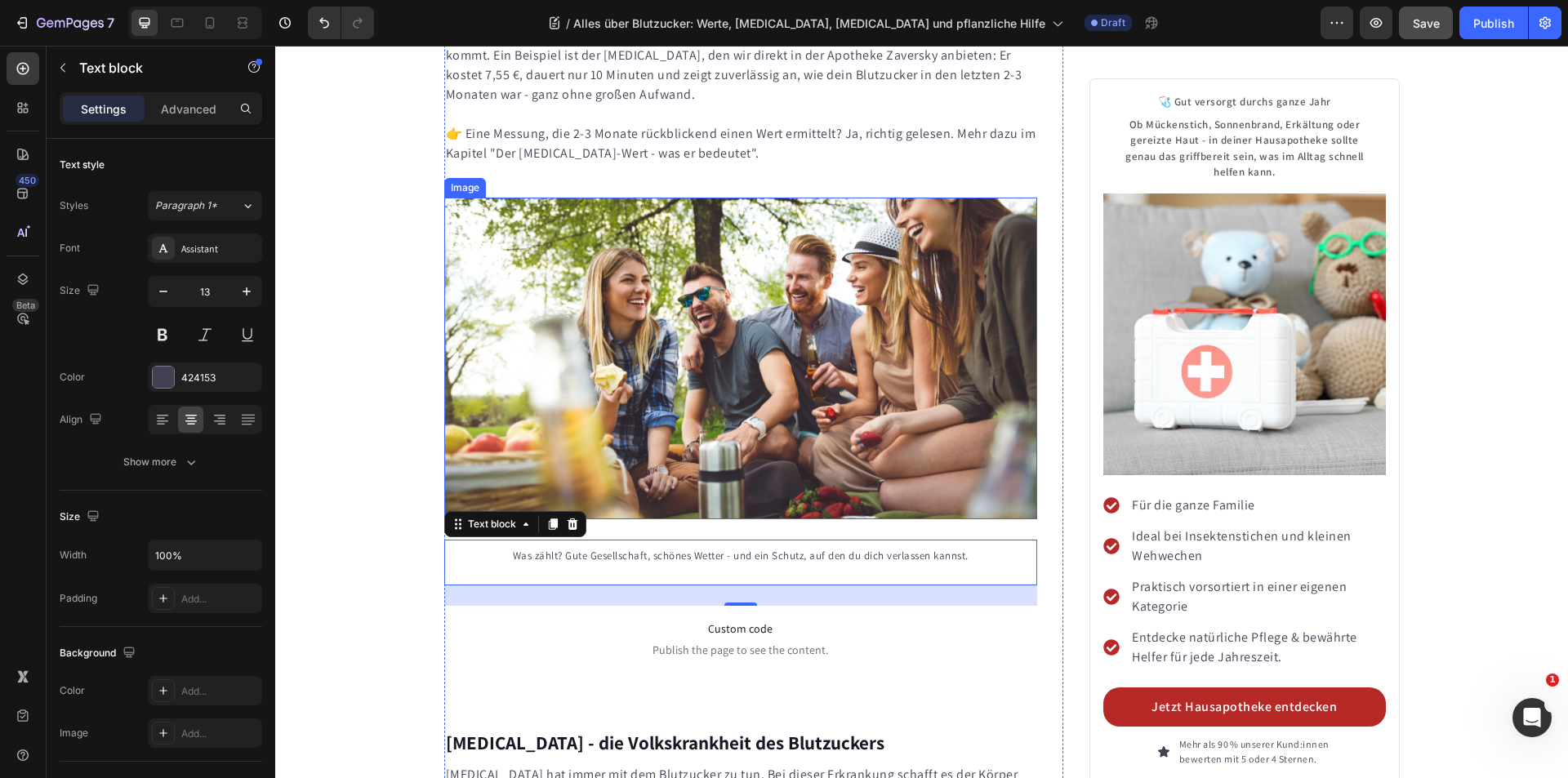
click at [655, 328] on img at bounding box center [741, 358] width 594 height 322
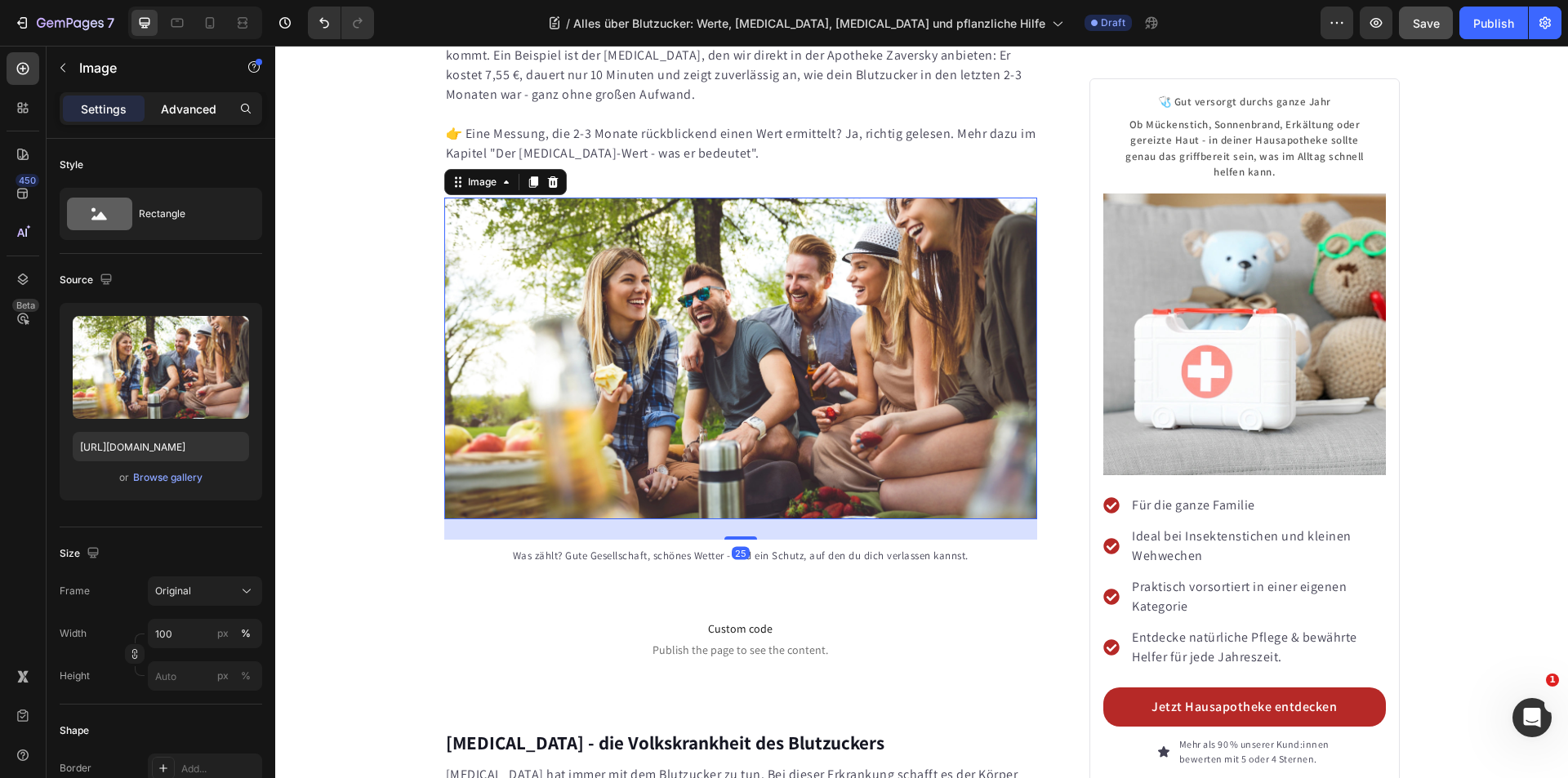
click at [205, 112] on p "Advanced" at bounding box center [189, 109] width 56 height 17
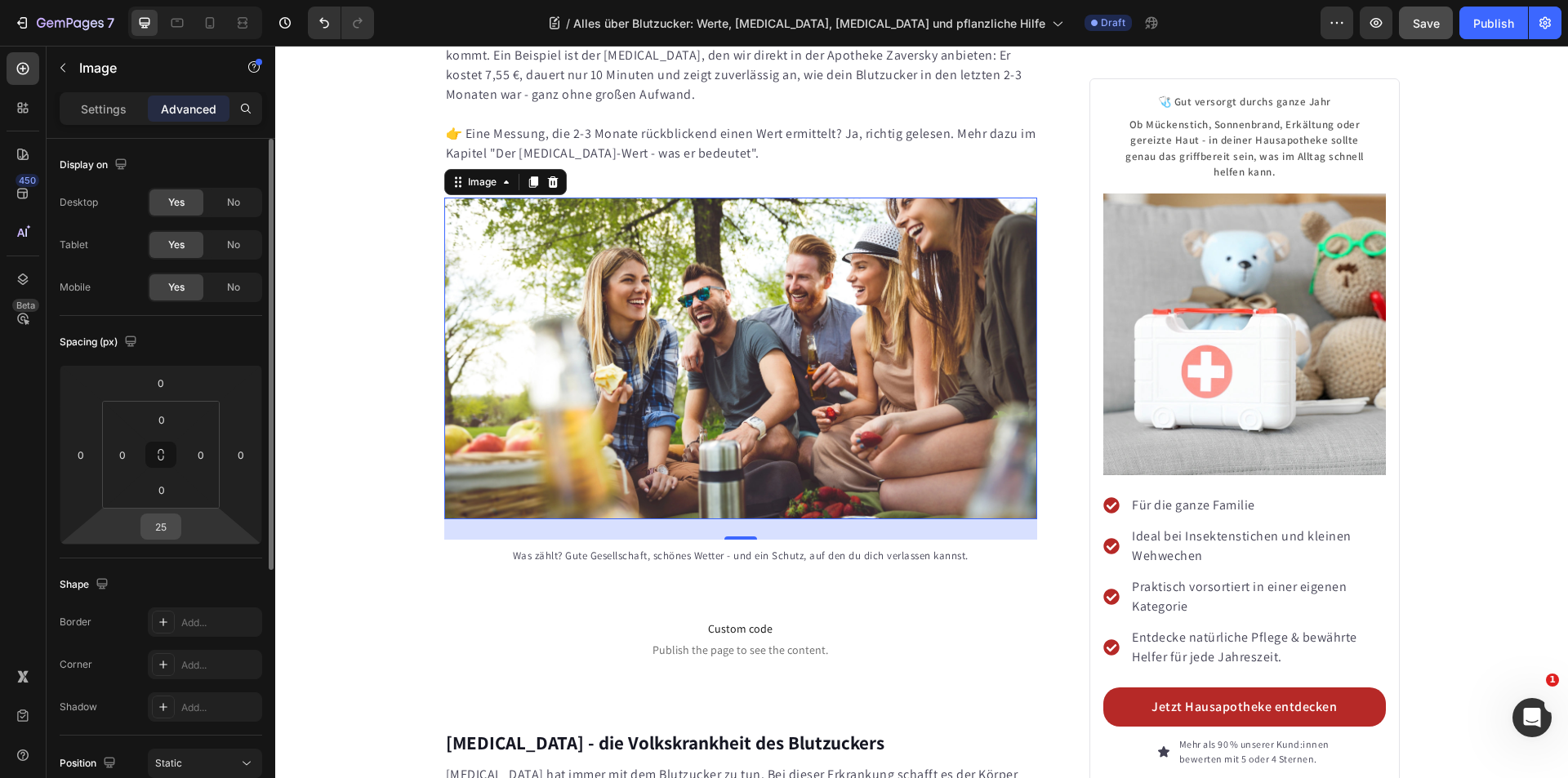
click at [166, 530] on input "25" at bounding box center [161, 527] width 33 height 24
click at [167, 530] on input "25" at bounding box center [161, 527] width 33 height 24
type input "0"
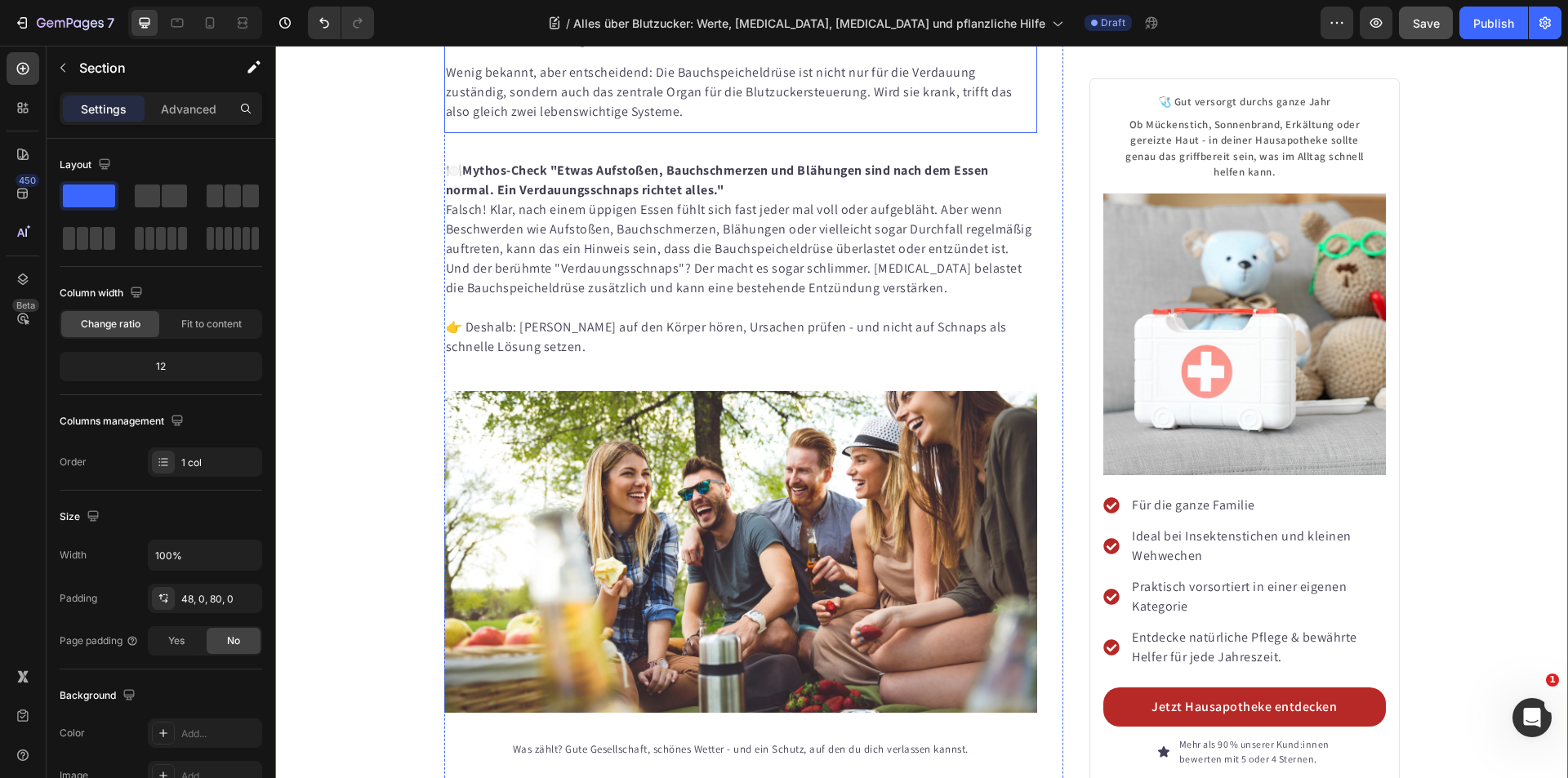
scroll to position [6468, 0]
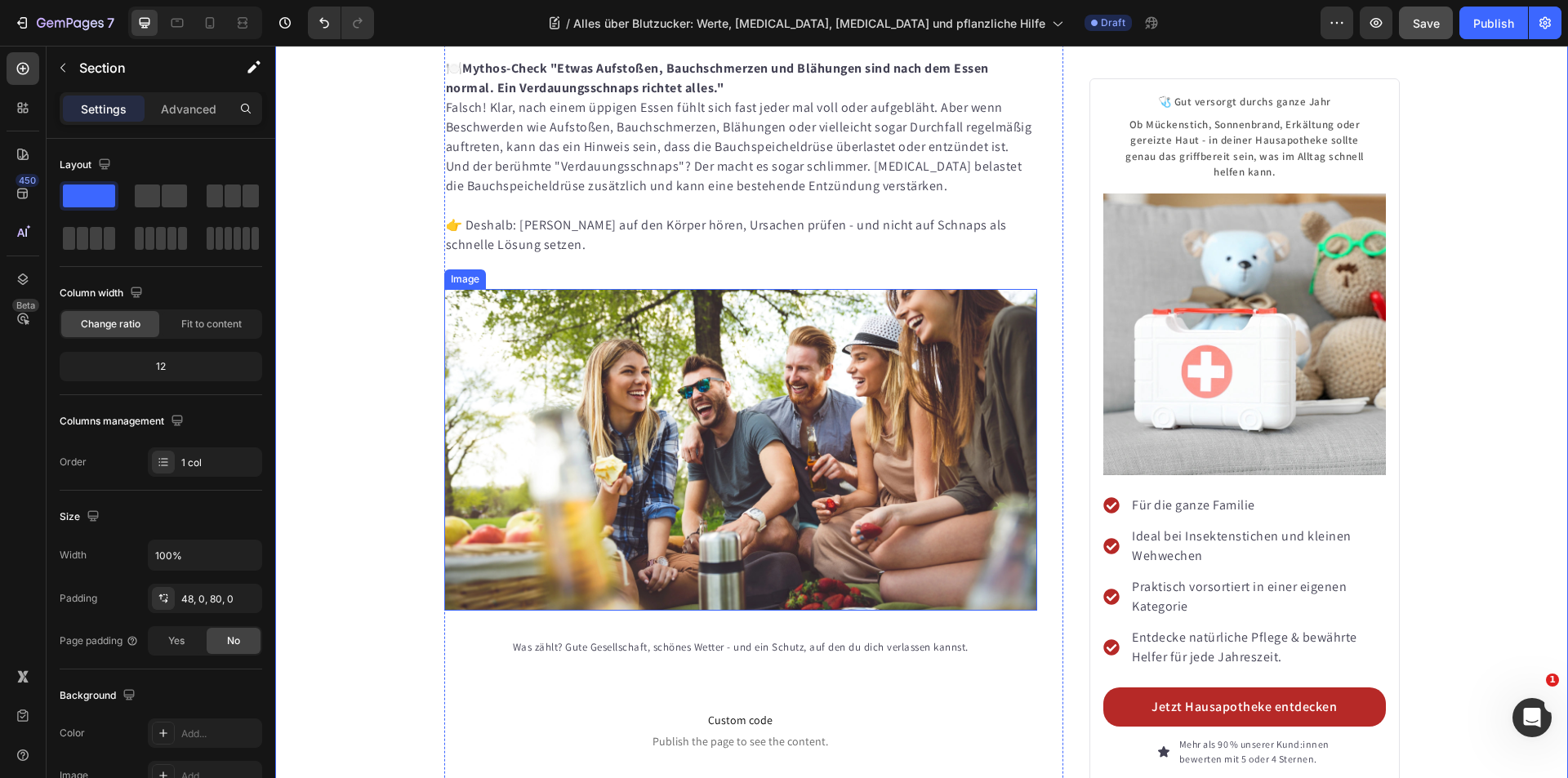
click at [676, 367] on img at bounding box center [741, 449] width 594 height 322
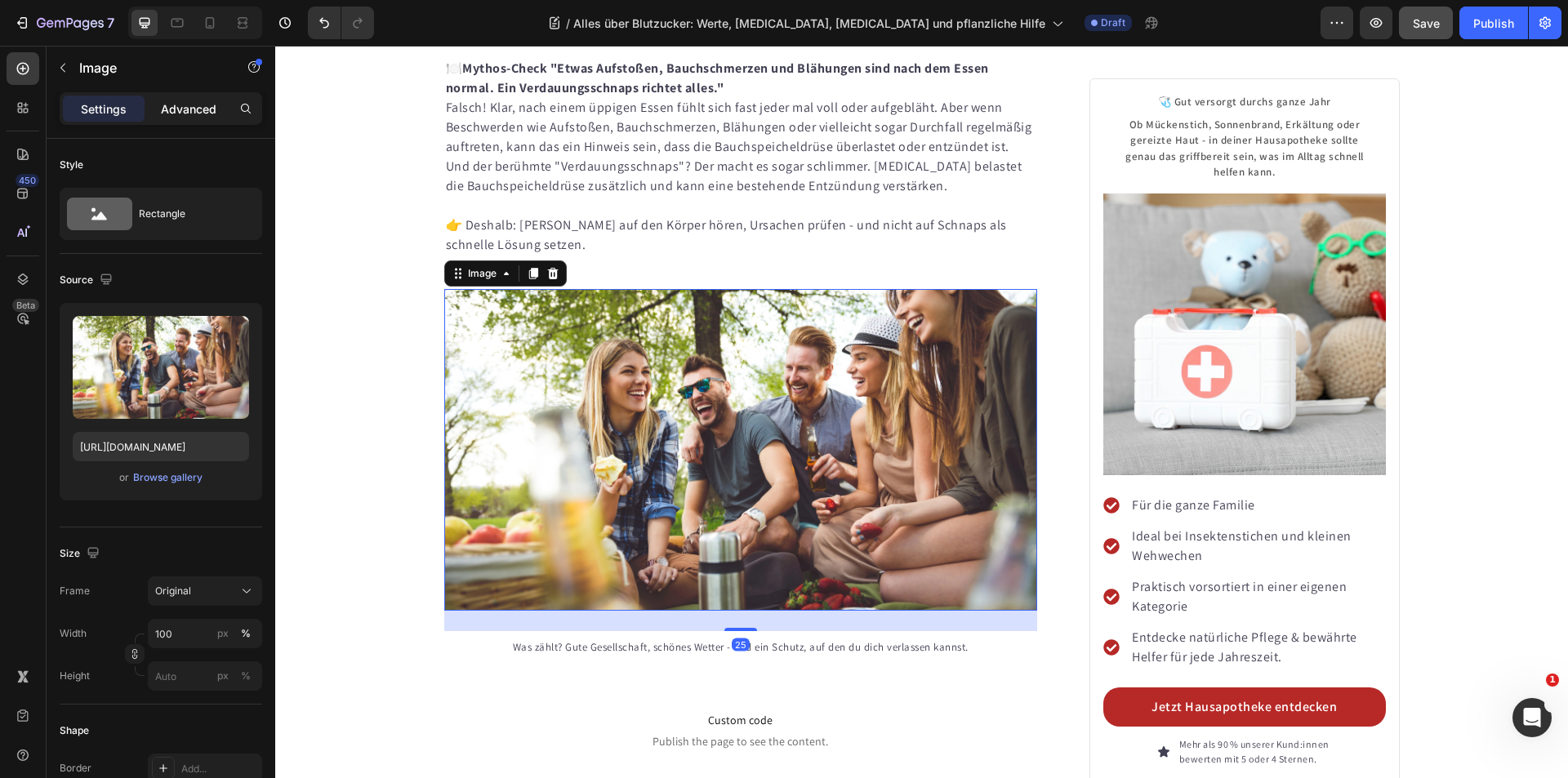
click at [190, 110] on p "Advanced" at bounding box center [189, 109] width 56 height 17
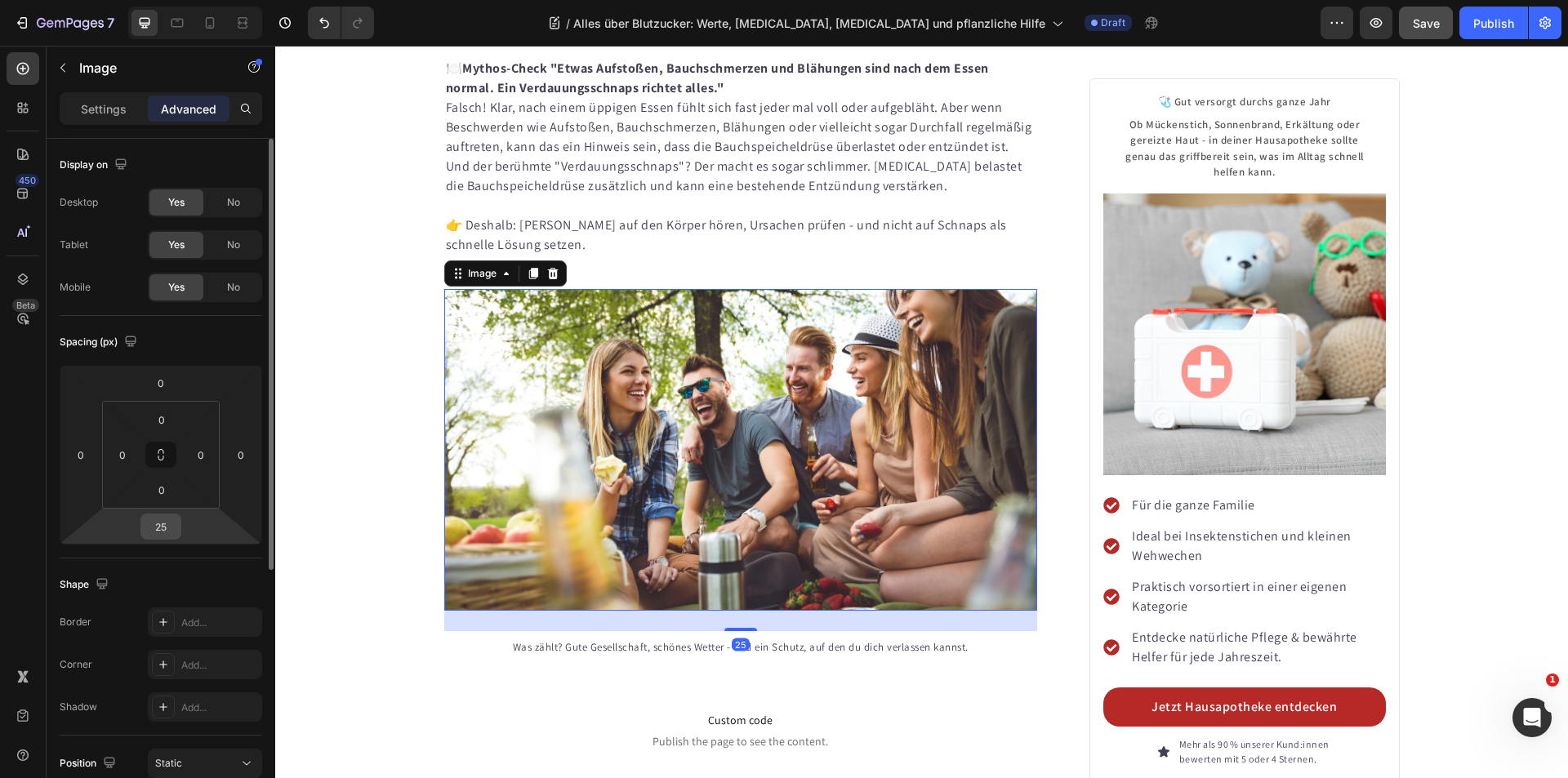
click at [168, 530] on input "25" at bounding box center [161, 527] width 33 height 24
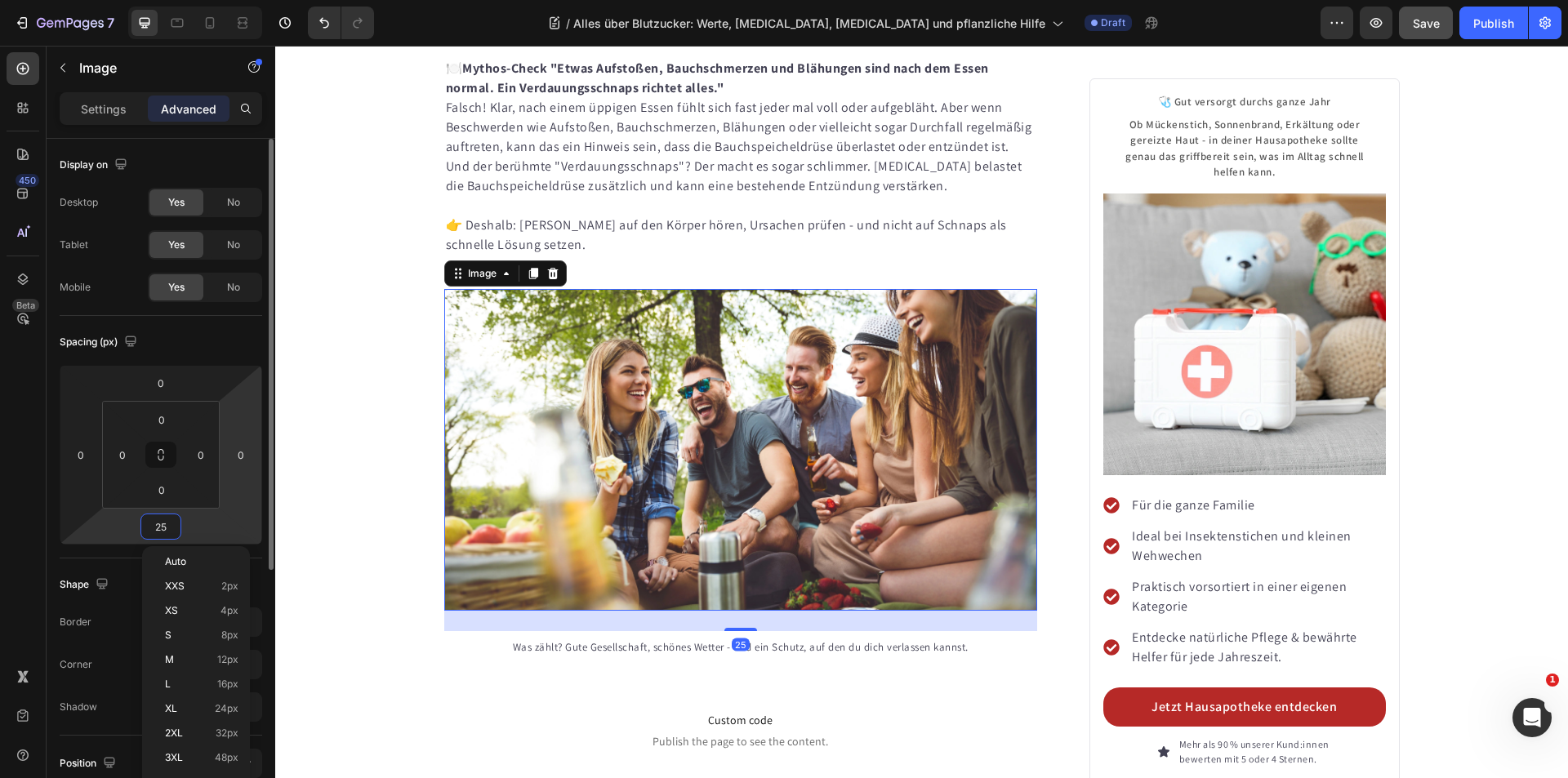
type input "0"
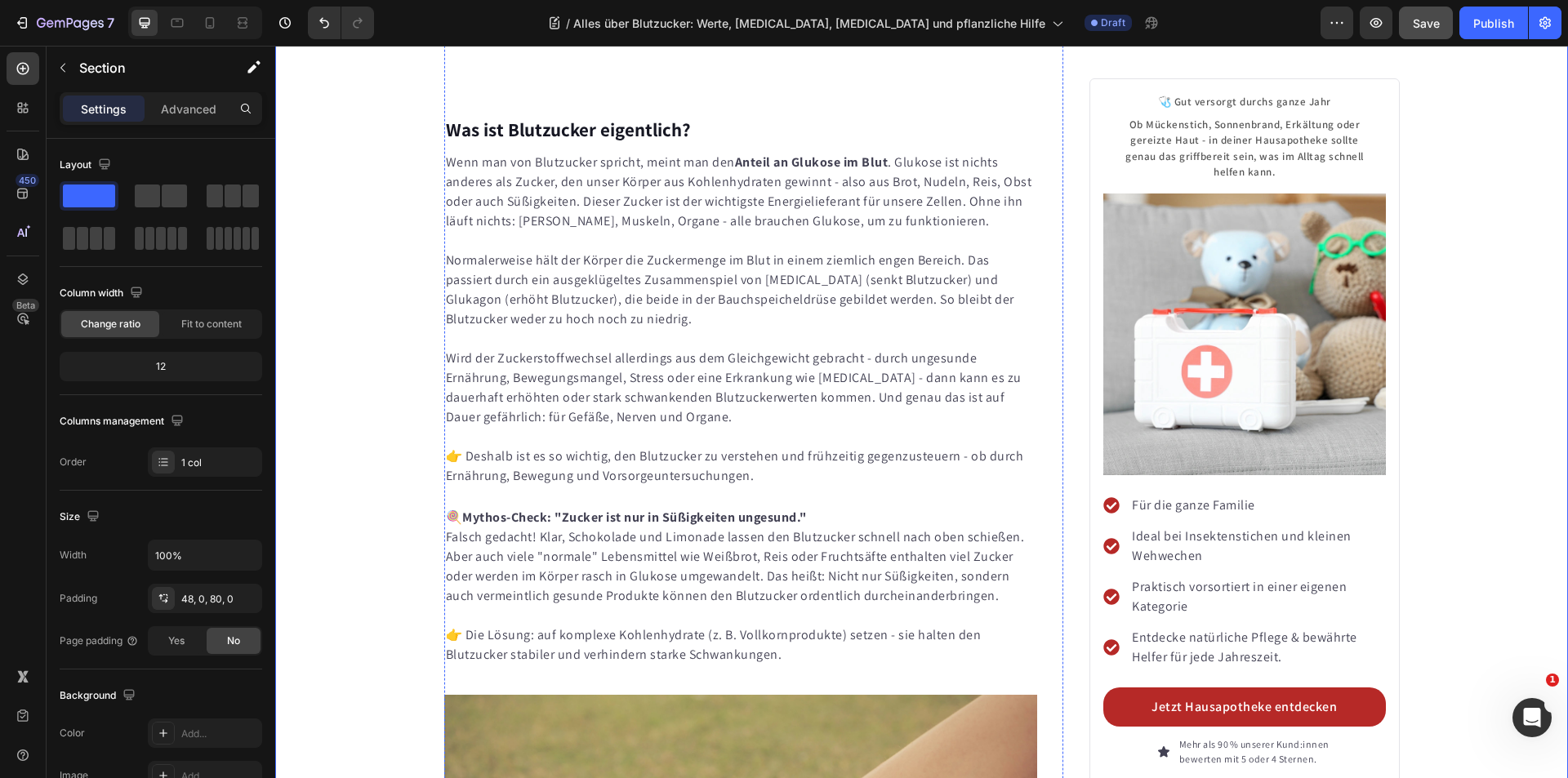
scroll to position [2142, 0]
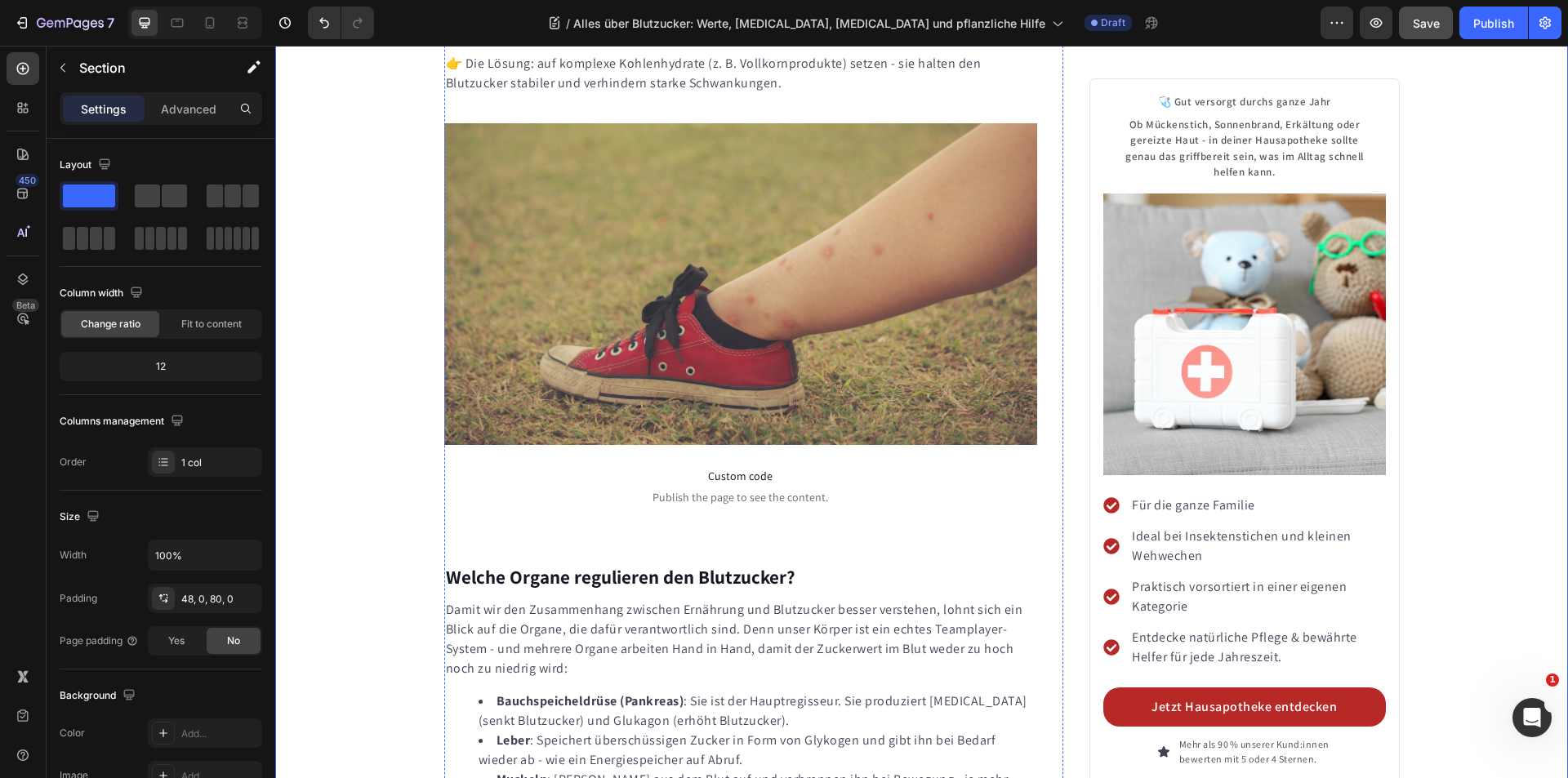
click at [760, 301] on img at bounding box center [741, 284] width 594 height 322
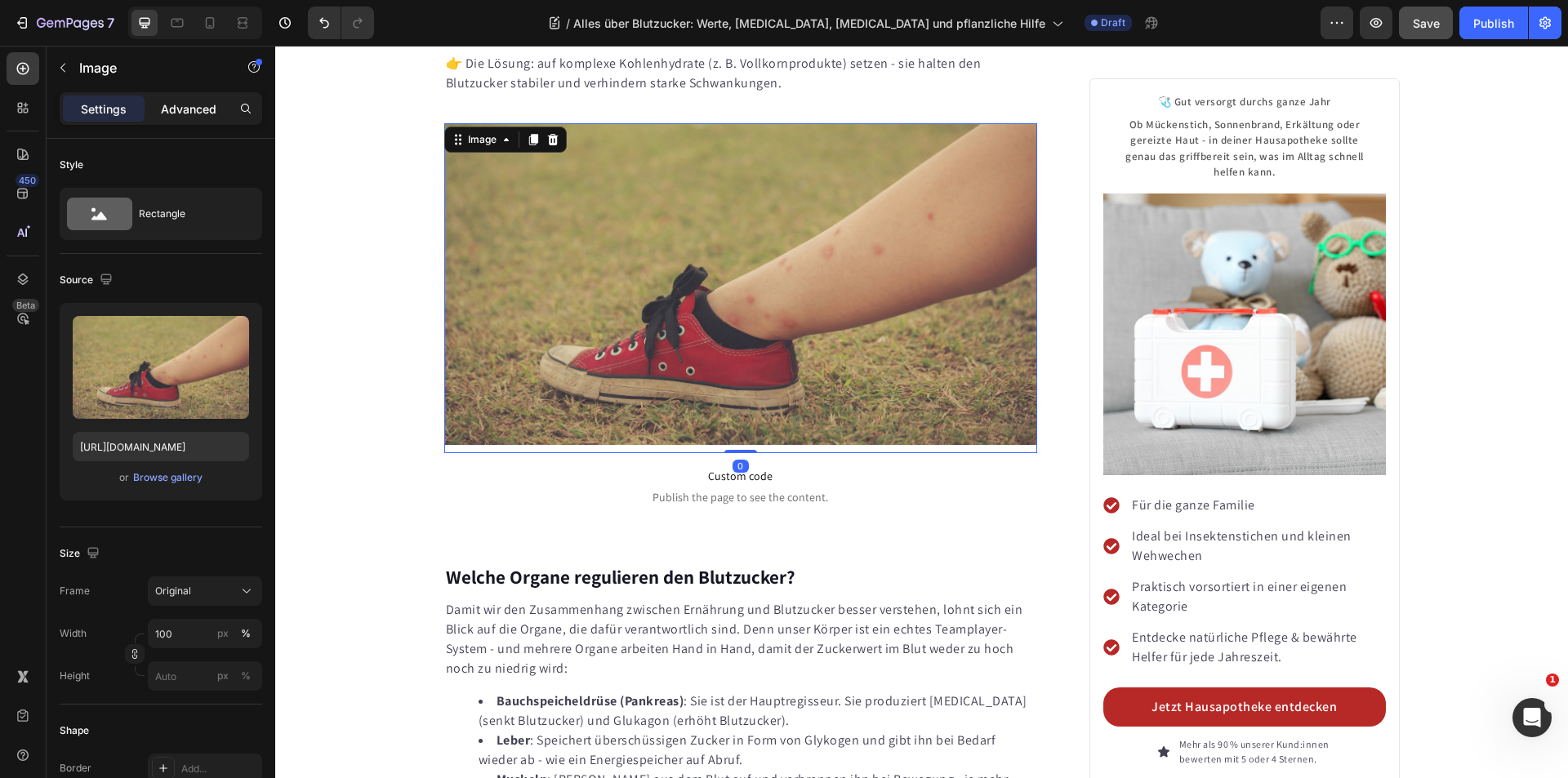
click at [204, 100] on p "Advanced" at bounding box center [189, 109] width 56 height 17
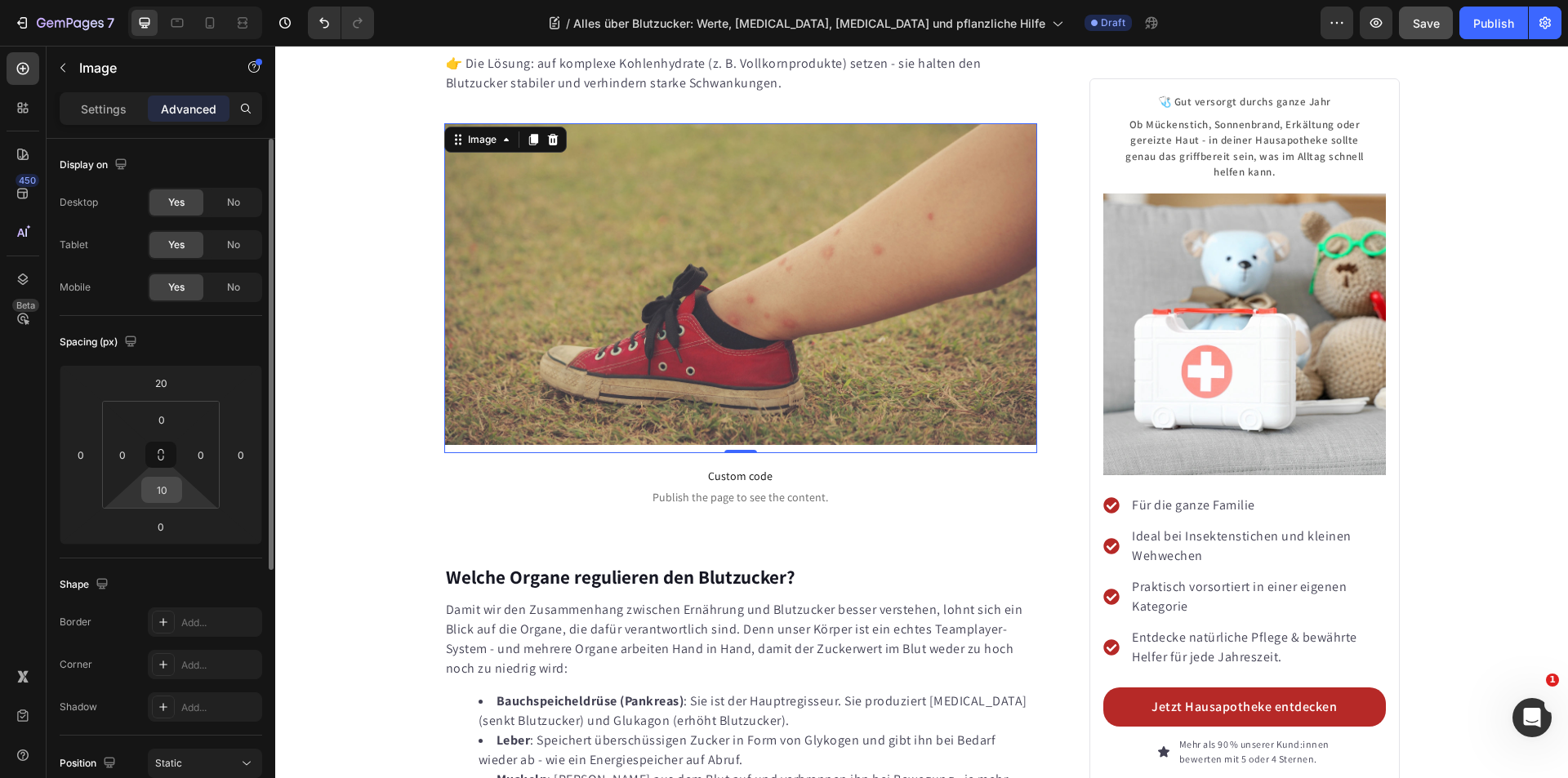
click at [166, 496] on input "10" at bounding box center [162, 489] width 33 height 24
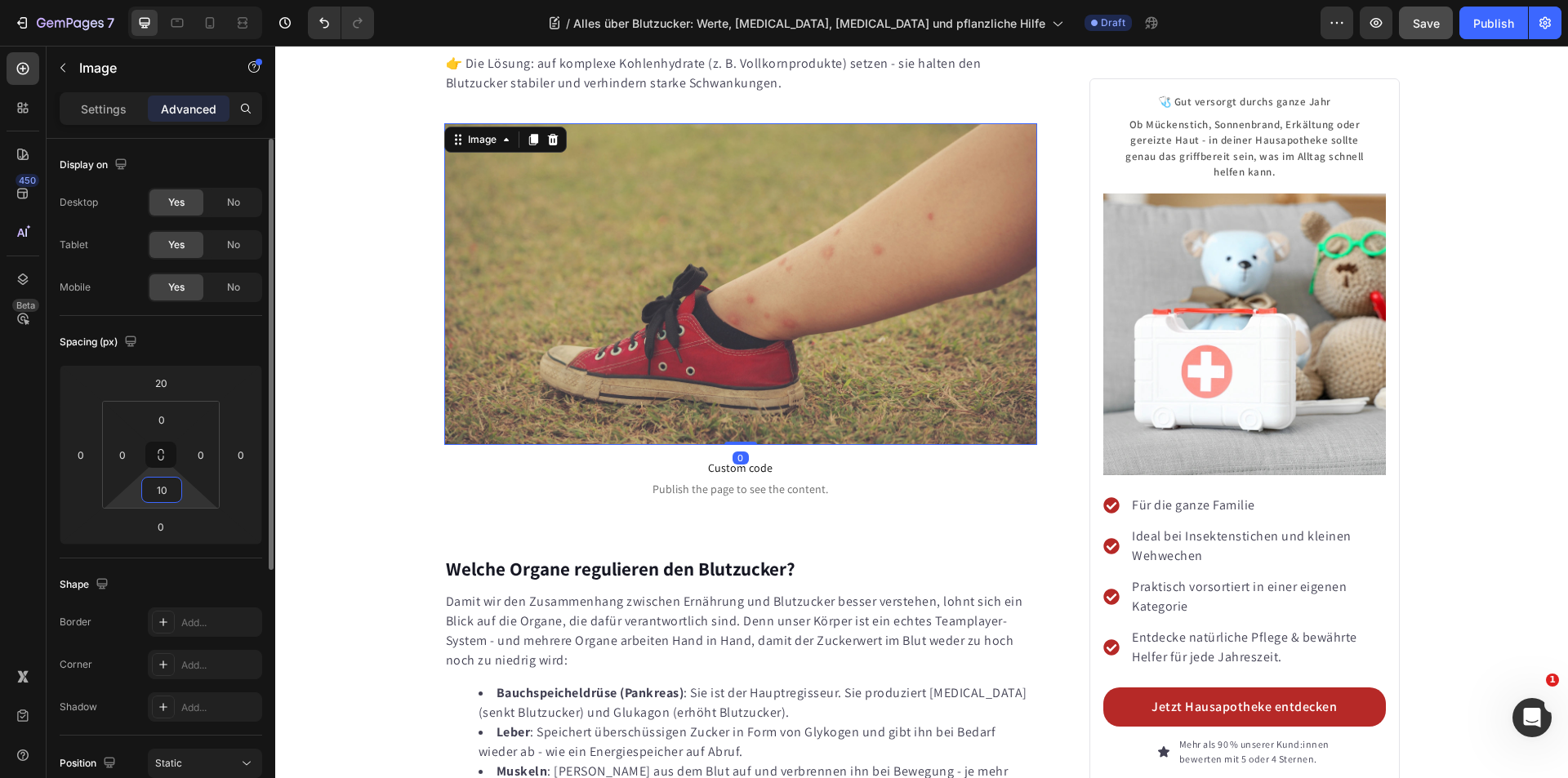
type input "0"
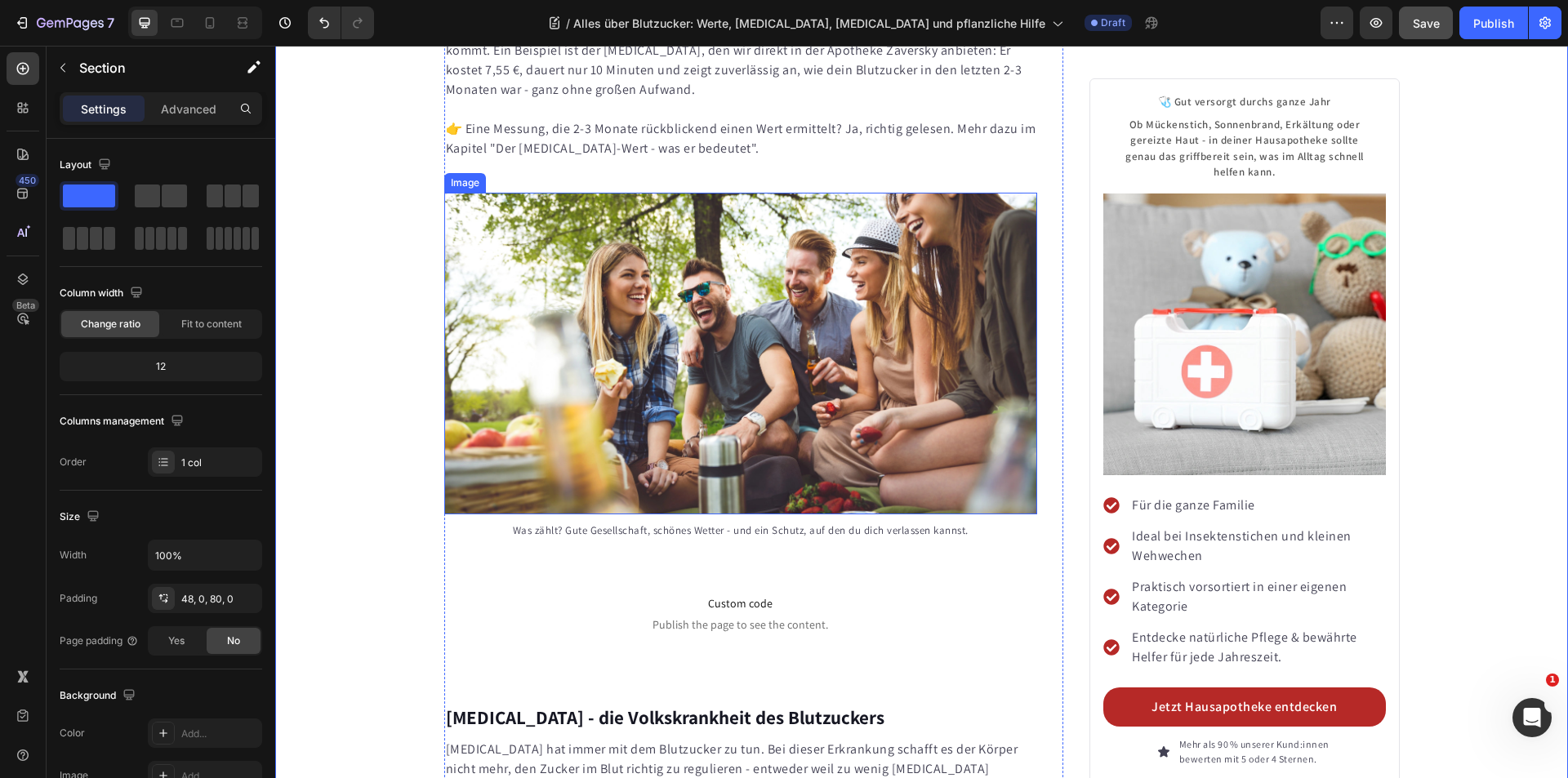
scroll to position [4182, 0]
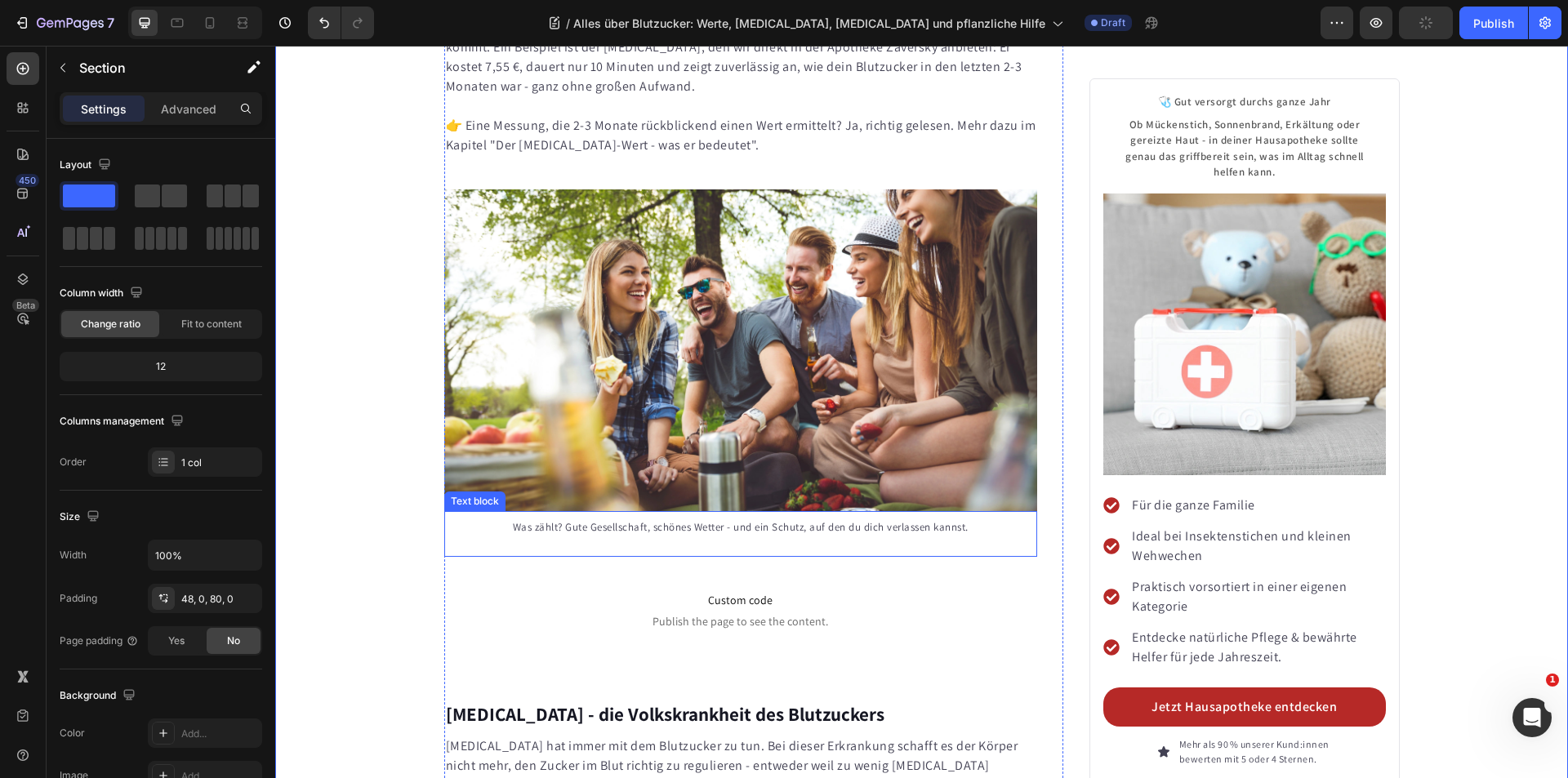
click at [570, 519] on p "Was zählt? Gute Gesellschaft, schönes Wetter - und ein Schutz, auf den du dich …" at bounding box center [741, 527] width 591 height 17
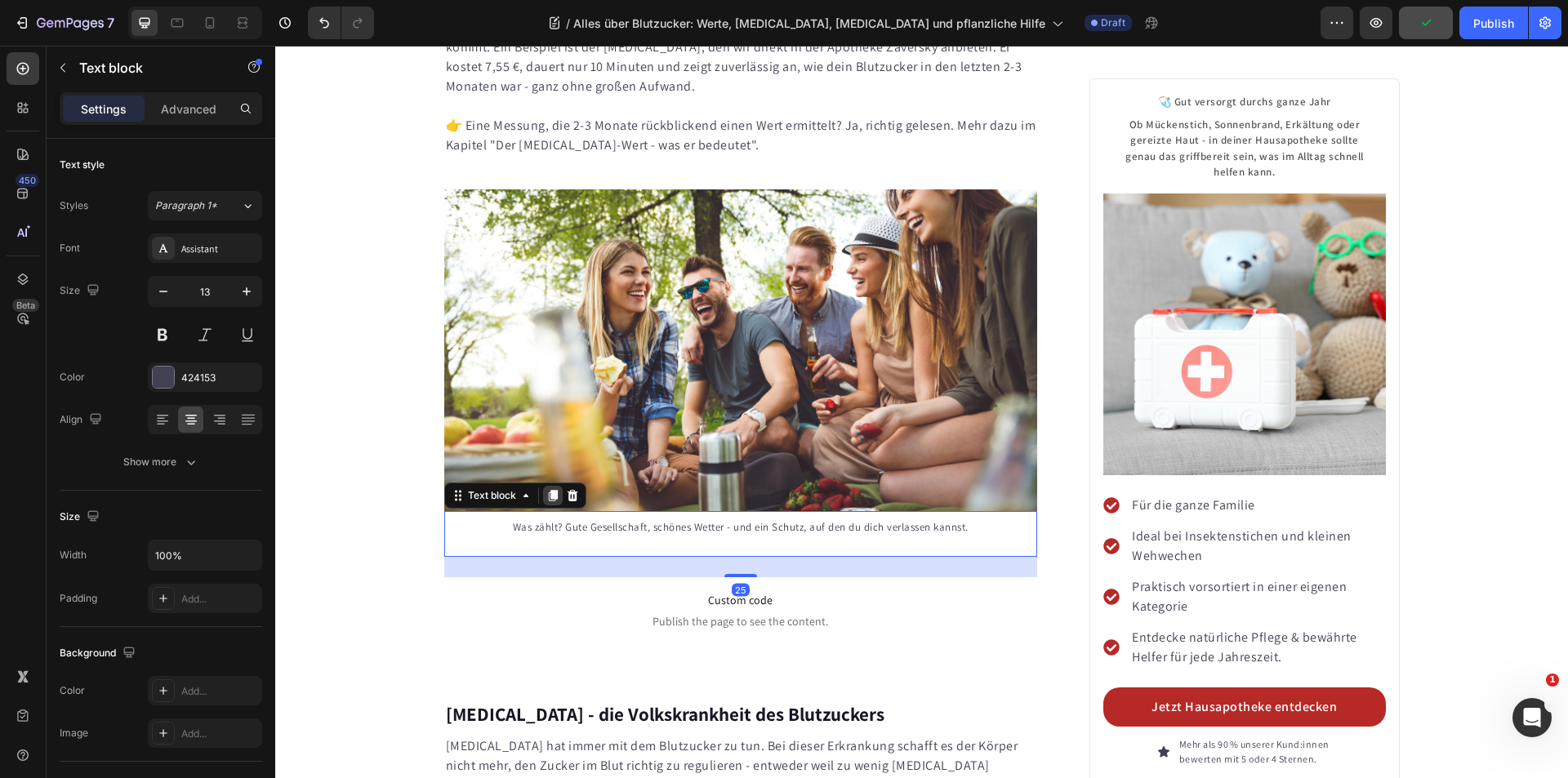
click at [544, 486] on div at bounding box center [552, 495] width 20 height 20
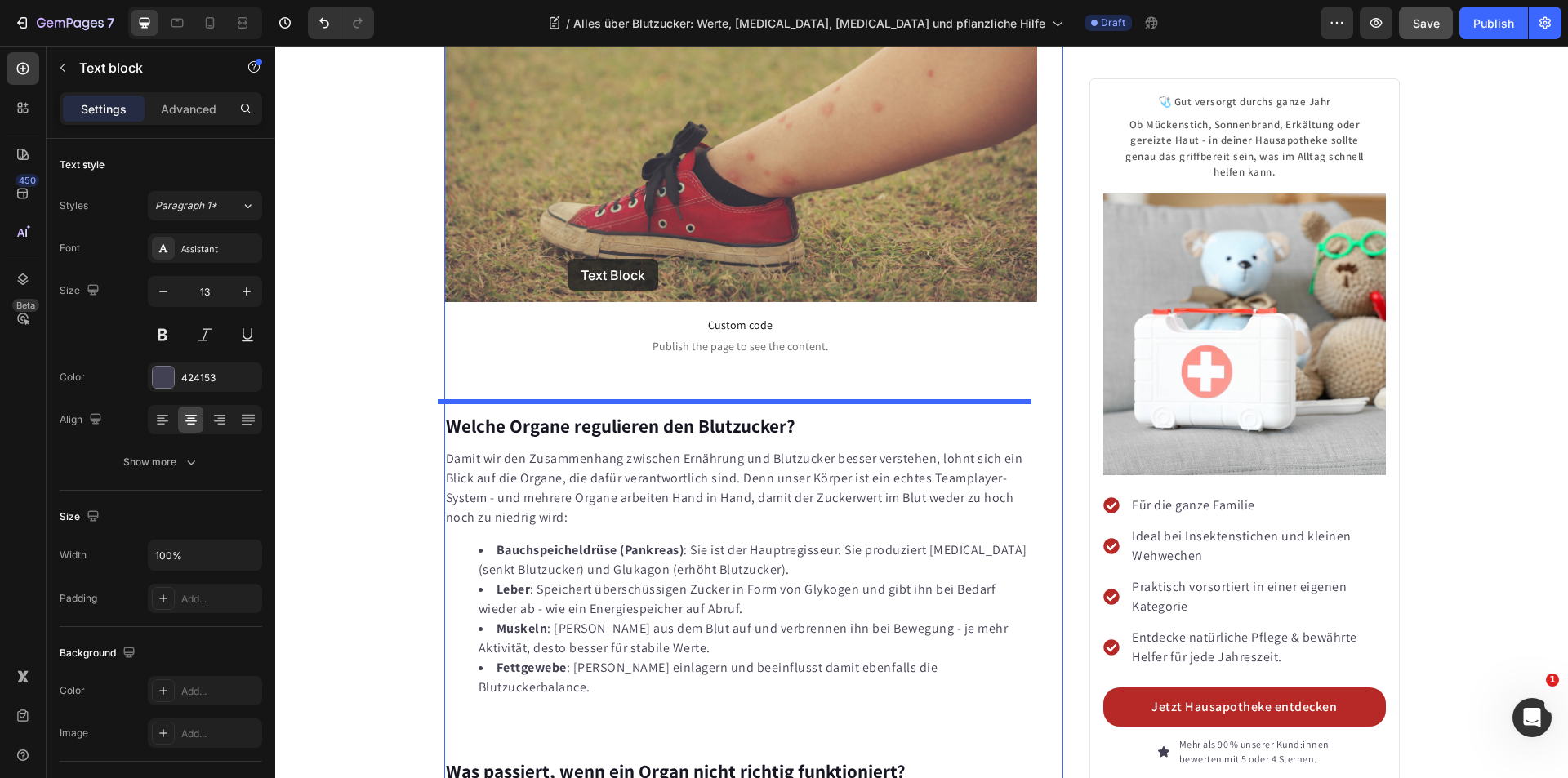
scroll to position [2224, 0]
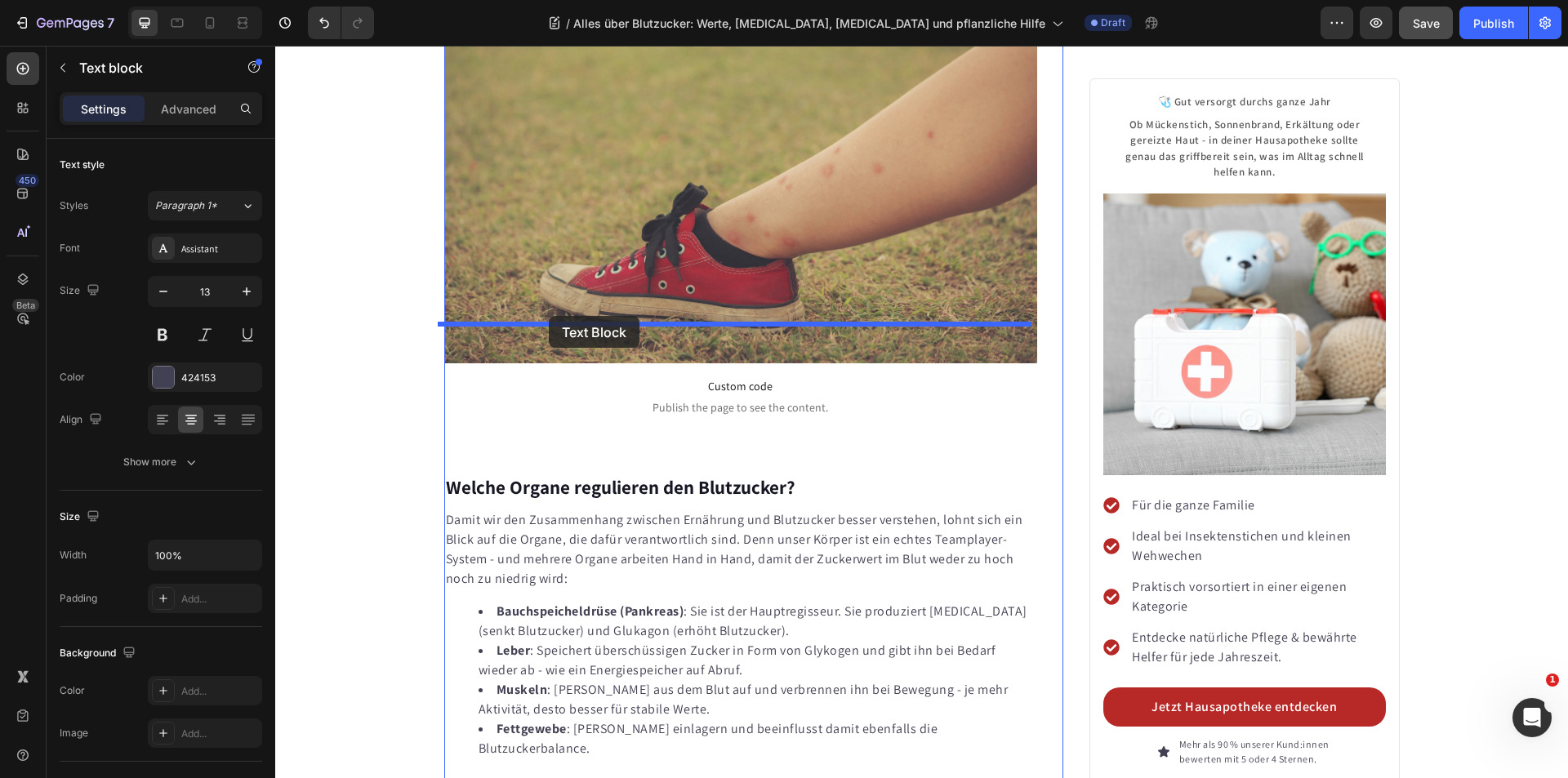
drag, startPoint x: 447, startPoint y: 504, endPoint x: 658, endPoint y: 372, distance: 248.9
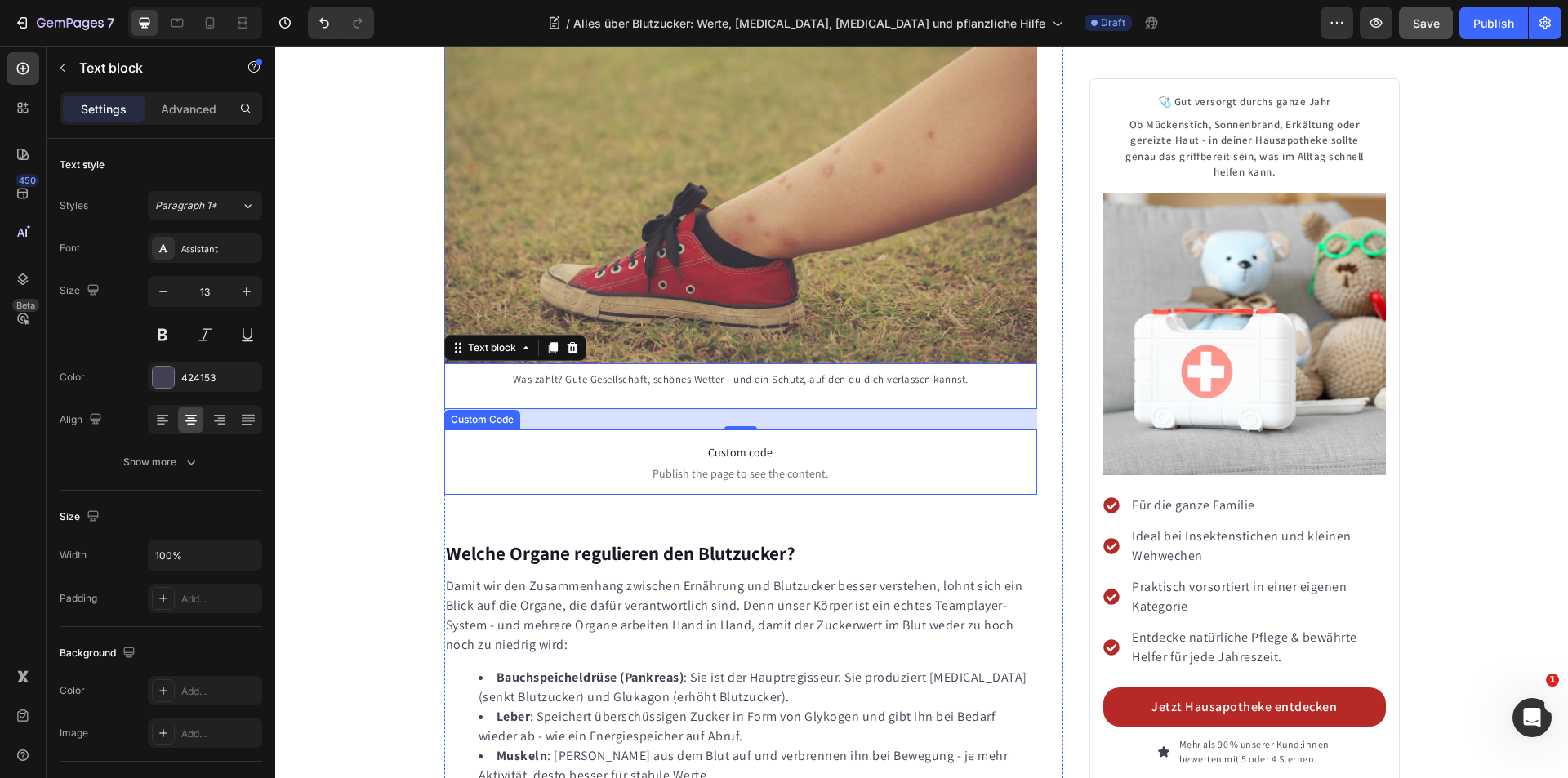
click at [737, 442] on span "Custom code" at bounding box center [741, 452] width 594 height 20
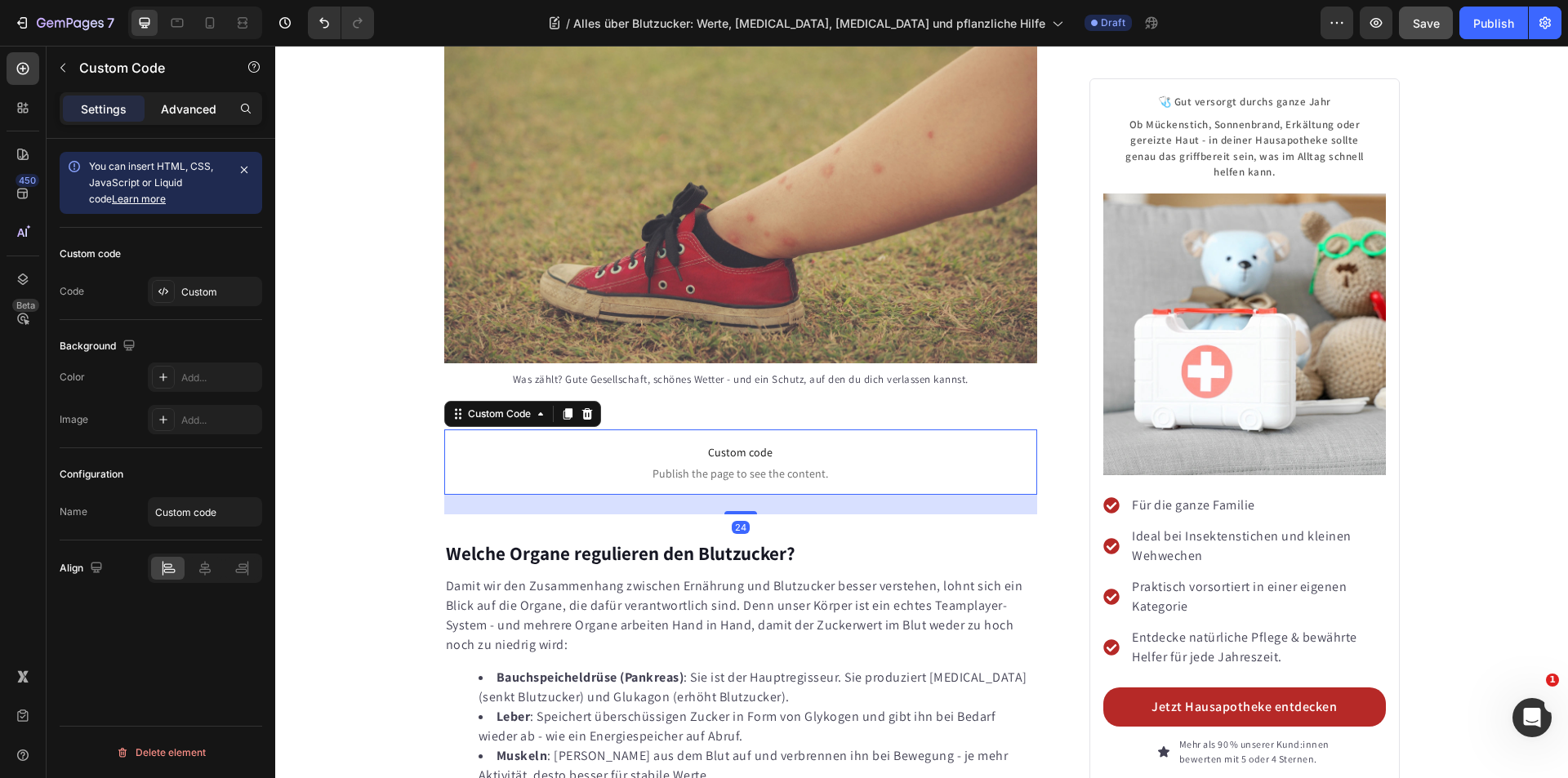
click at [198, 100] on p "Advanced" at bounding box center [189, 109] width 56 height 17
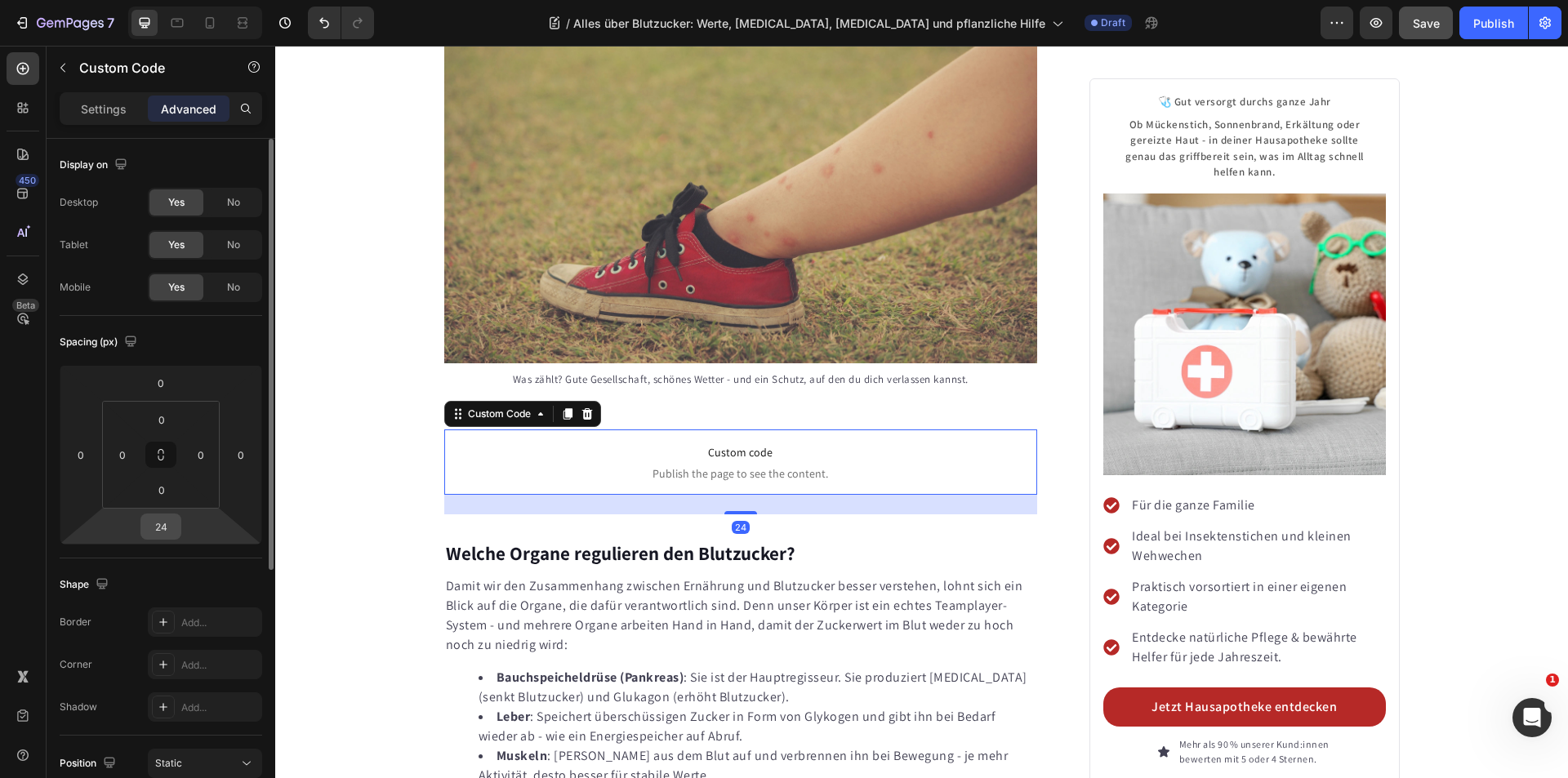
click at [157, 529] on input "24" at bounding box center [161, 527] width 33 height 24
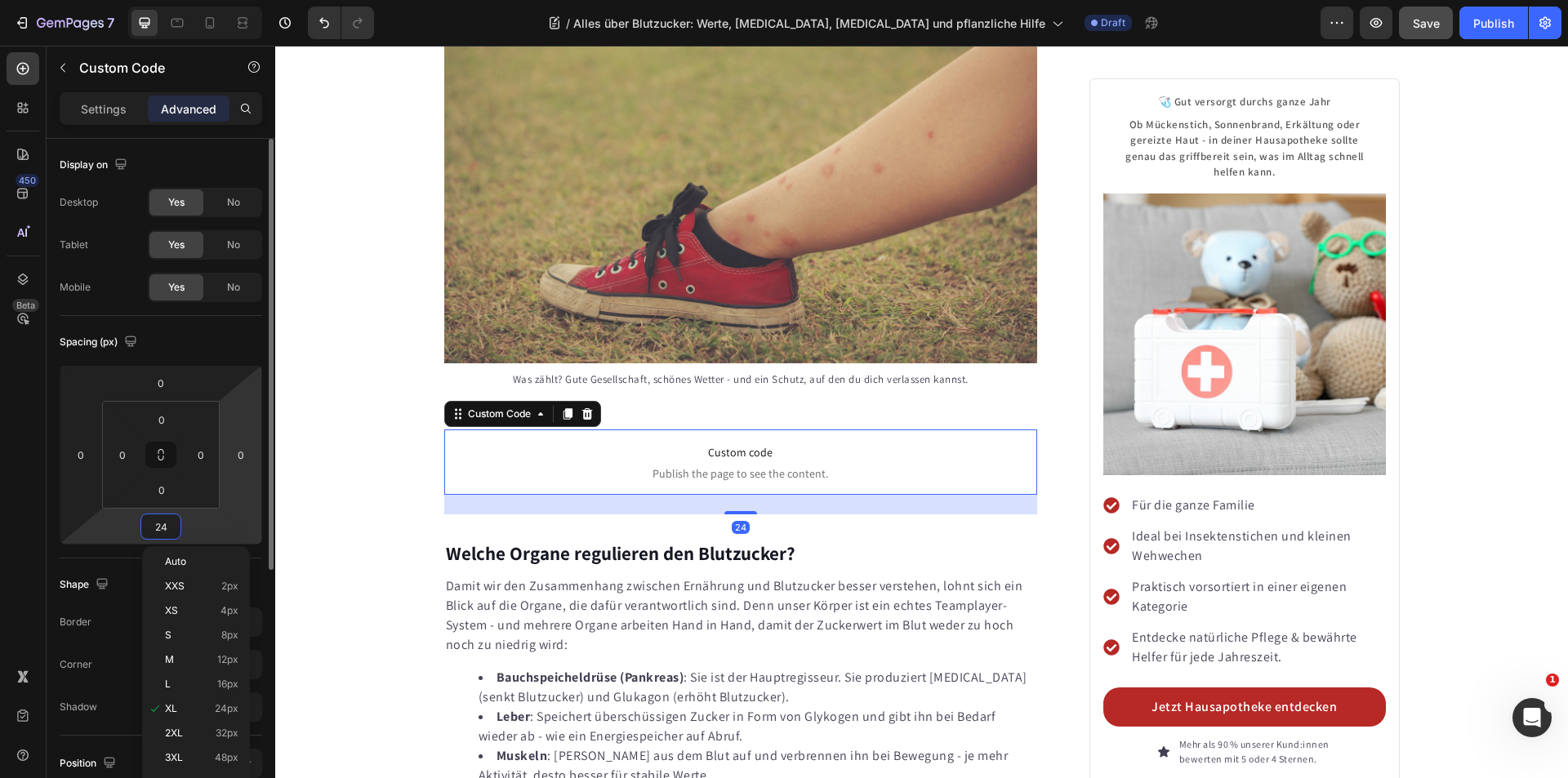
type input "0"
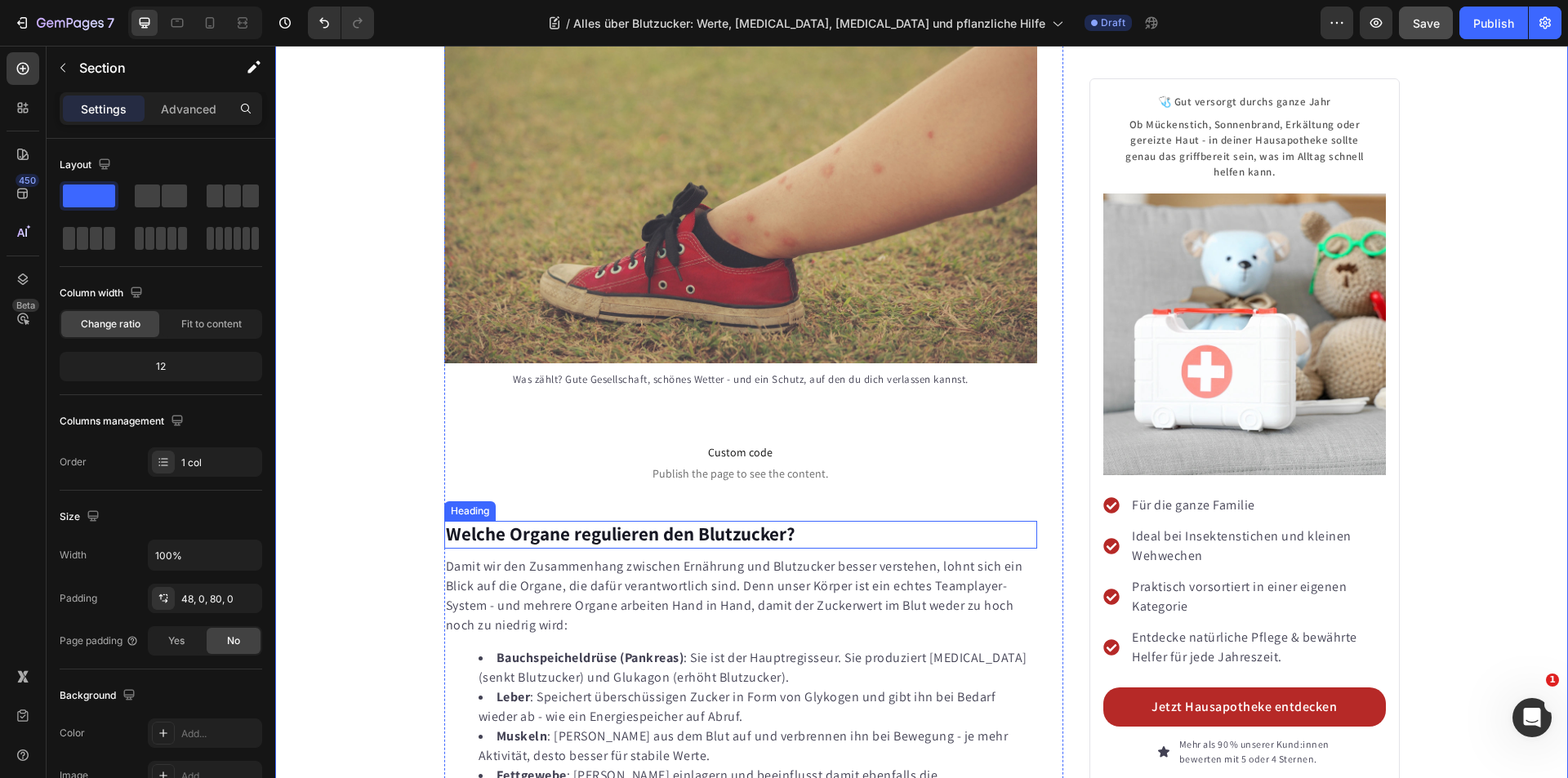
click at [562, 522] on strong "Welche Organe regulieren den Blutzucker?" at bounding box center [621, 534] width 350 height 24
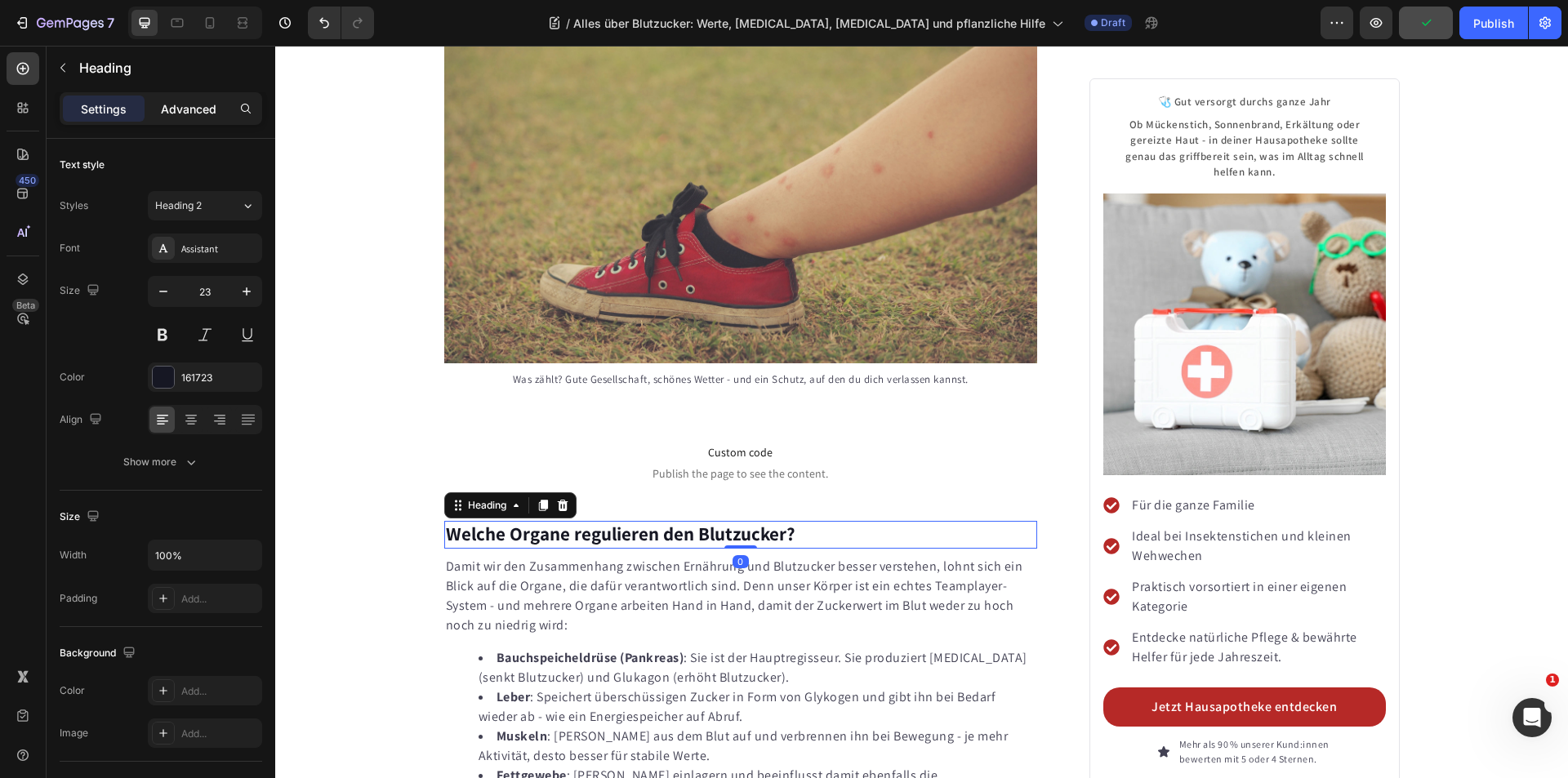
click at [190, 102] on p "Advanced" at bounding box center [189, 109] width 56 height 17
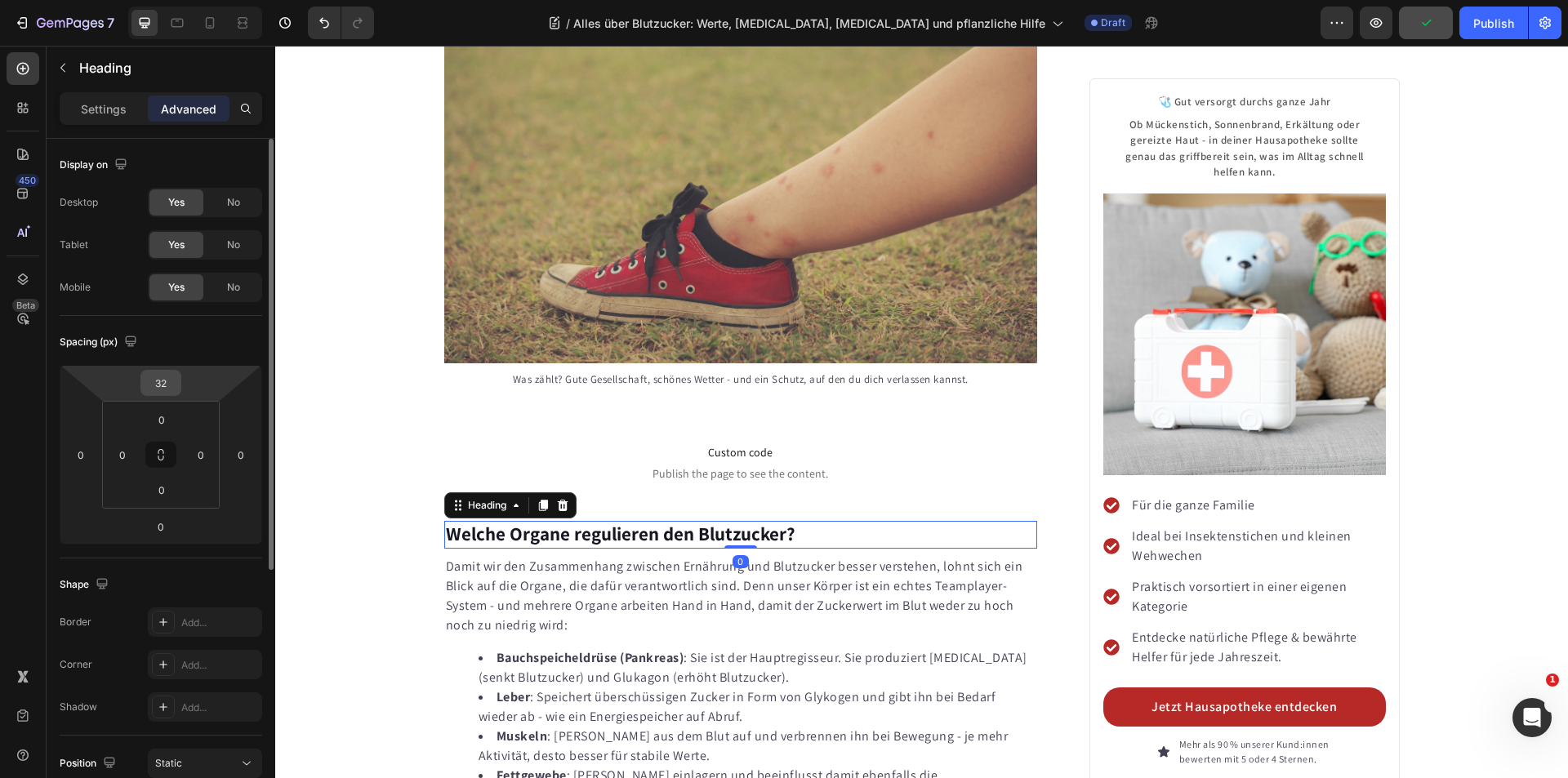
click at [169, 382] on input "32" at bounding box center [161, 382] width 33 height 24
type input "0"
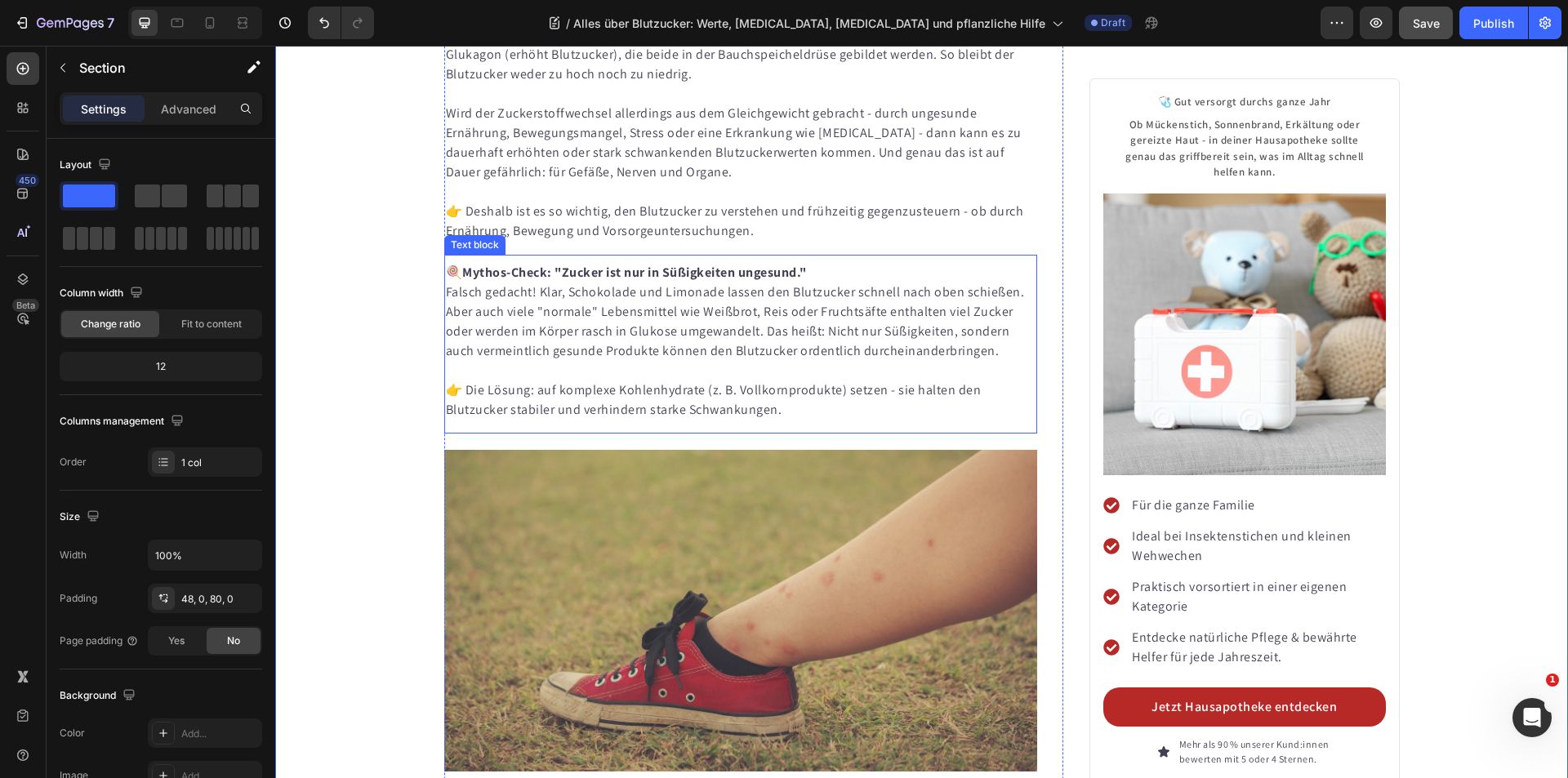
scroll to position [1407, 0]
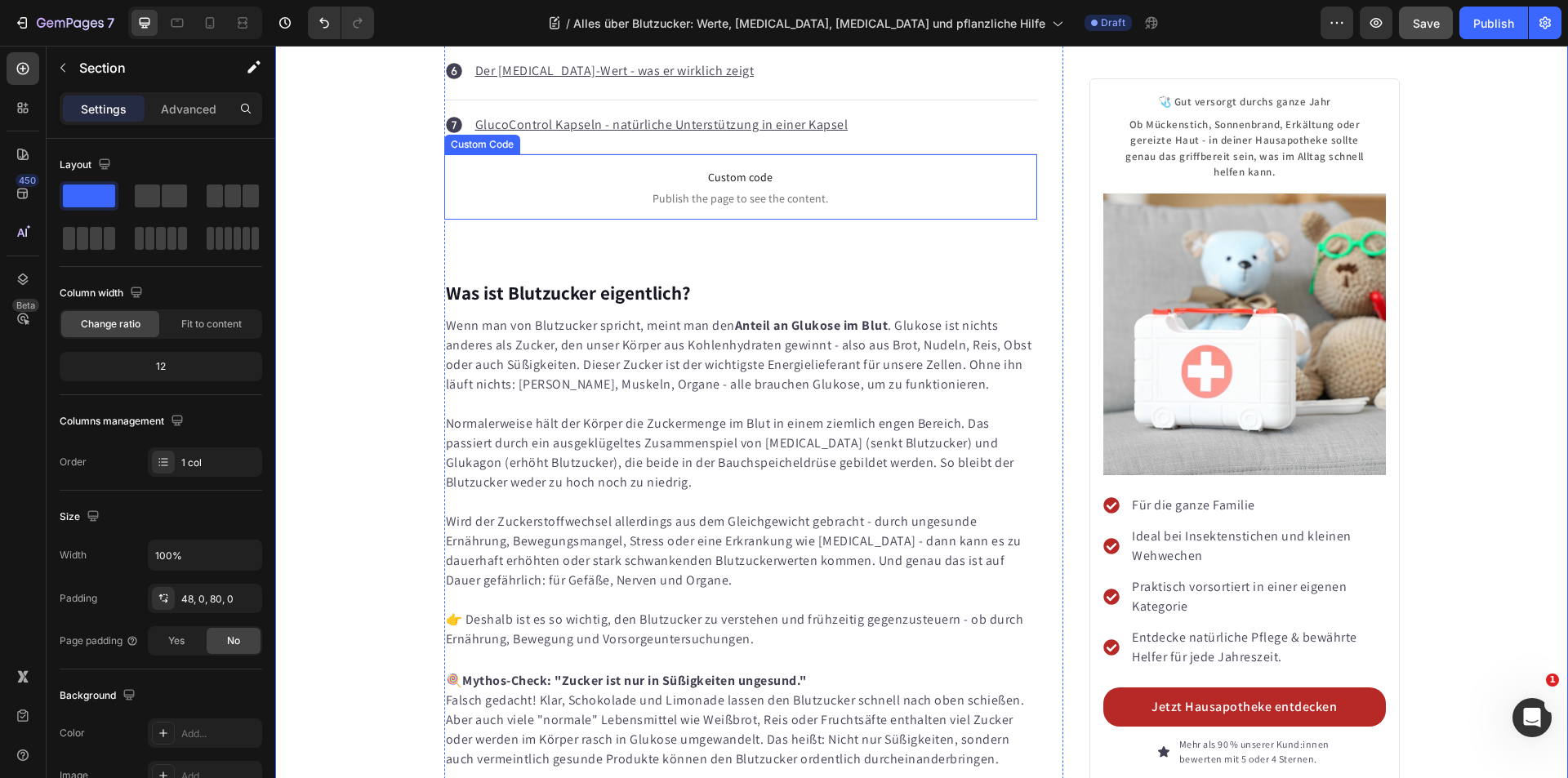
click at [764, 190] on span "Publish the page to see the content." at bounding box center [741, 198] width 594 height 17
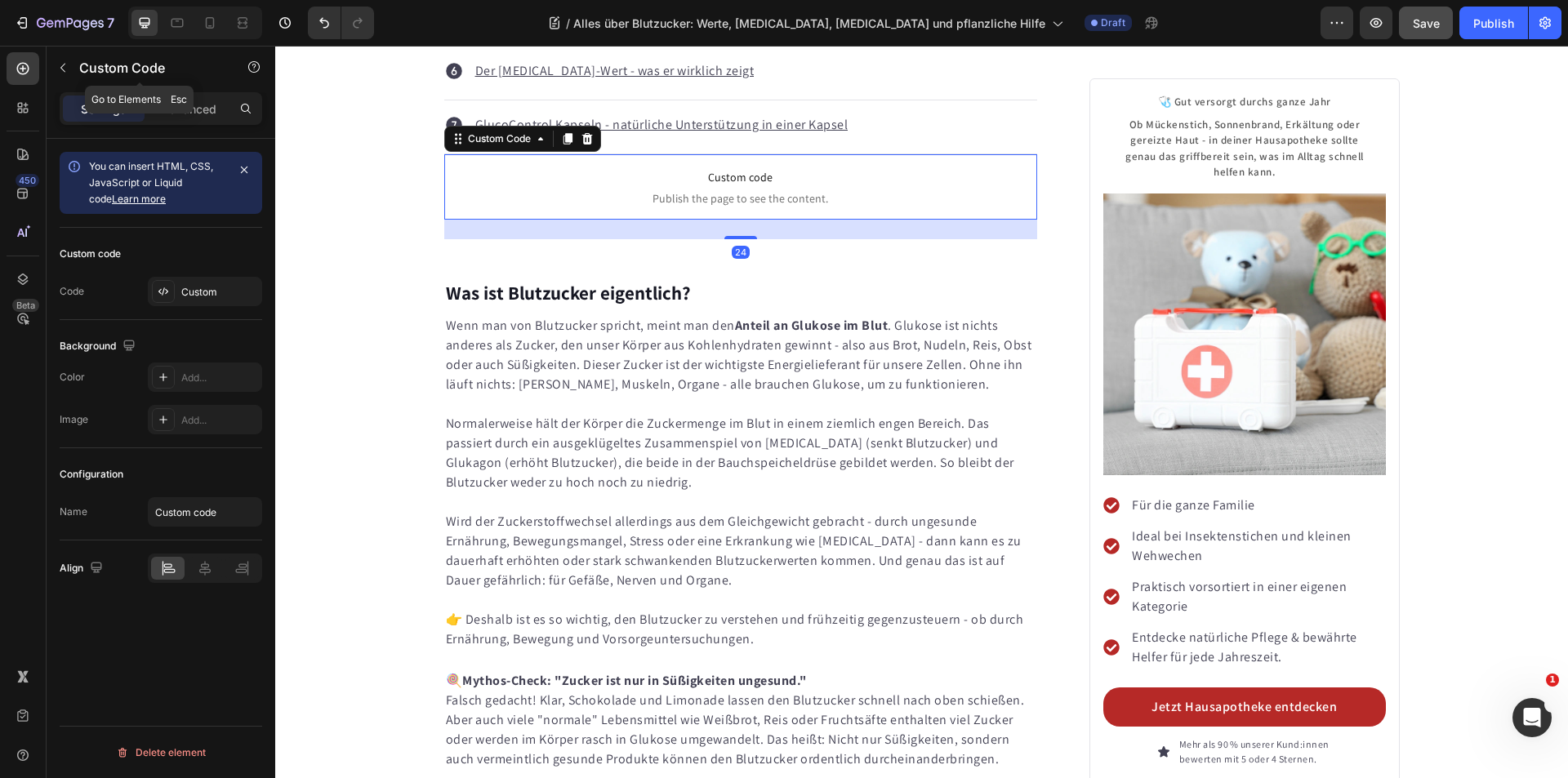
click at [208, 103] on p "Advanced" at bounding box center [189, 109] width 56 height 17
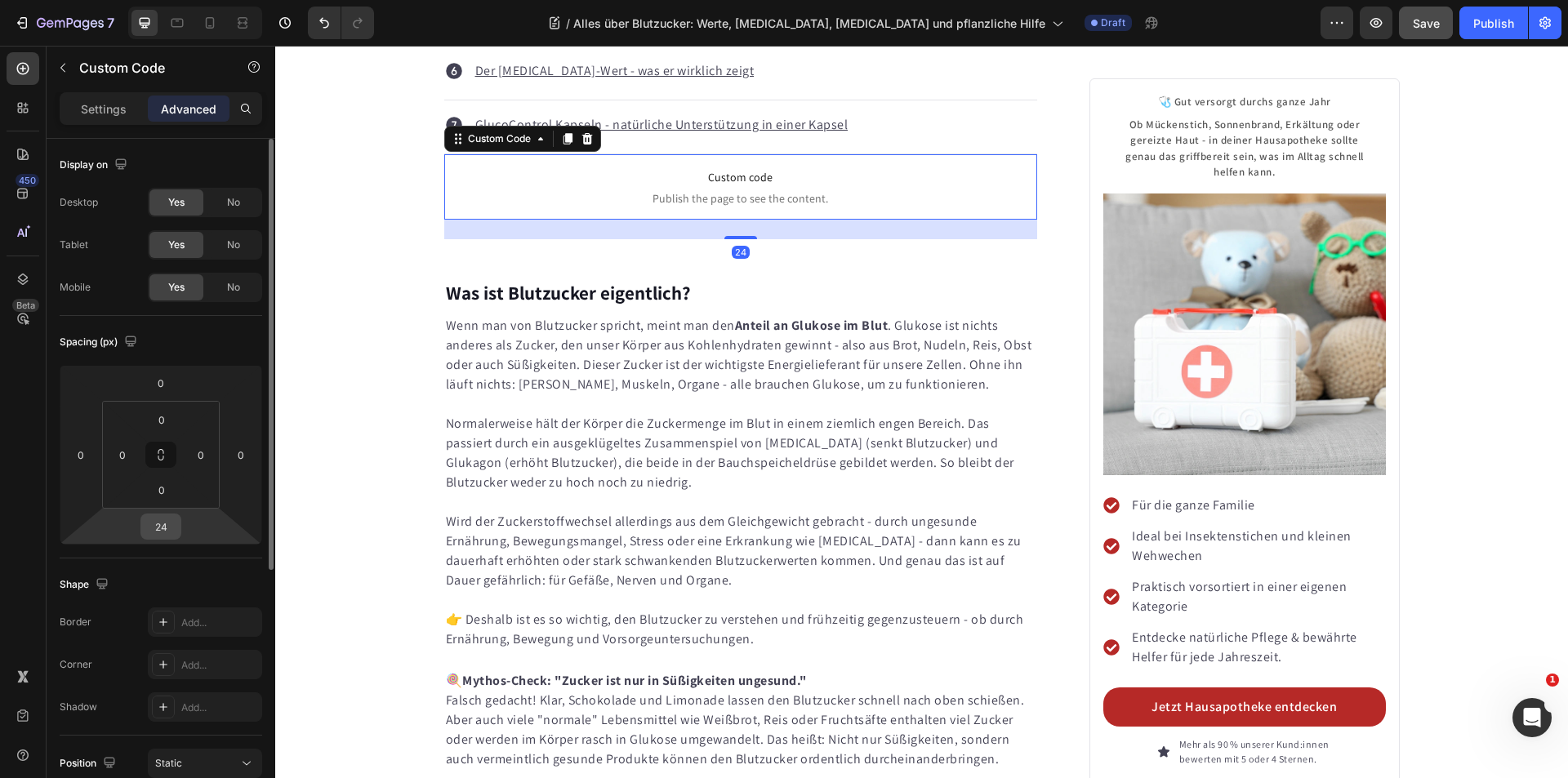
click at [166, 531] on input "24" at bounding box center [161, 527] width 33 height 24
type input "0"
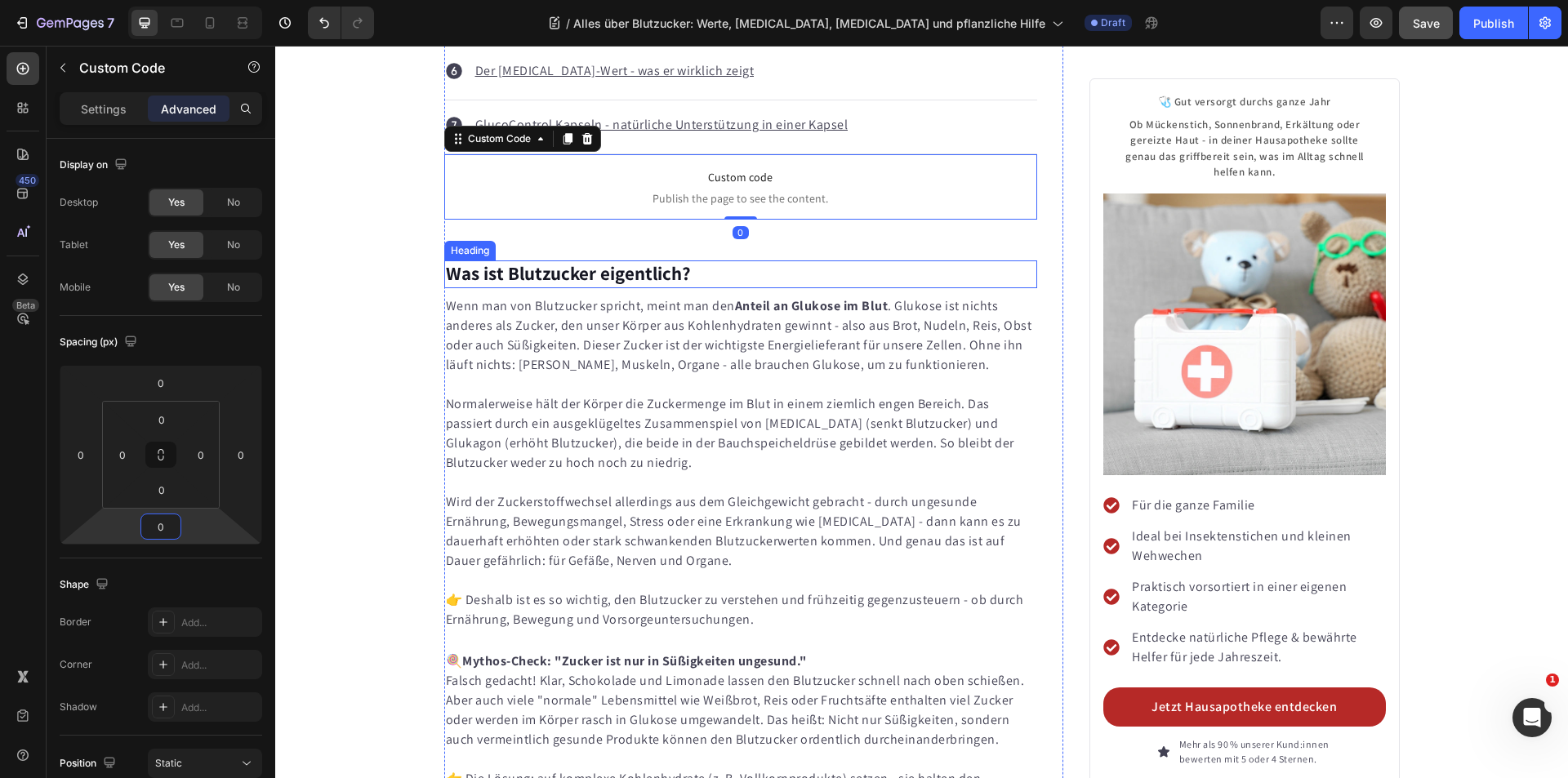
click at [504, 261] on strong "Was ist Blutzucker eigentlich?" at bounding box center [569, 273] width 245 height 24
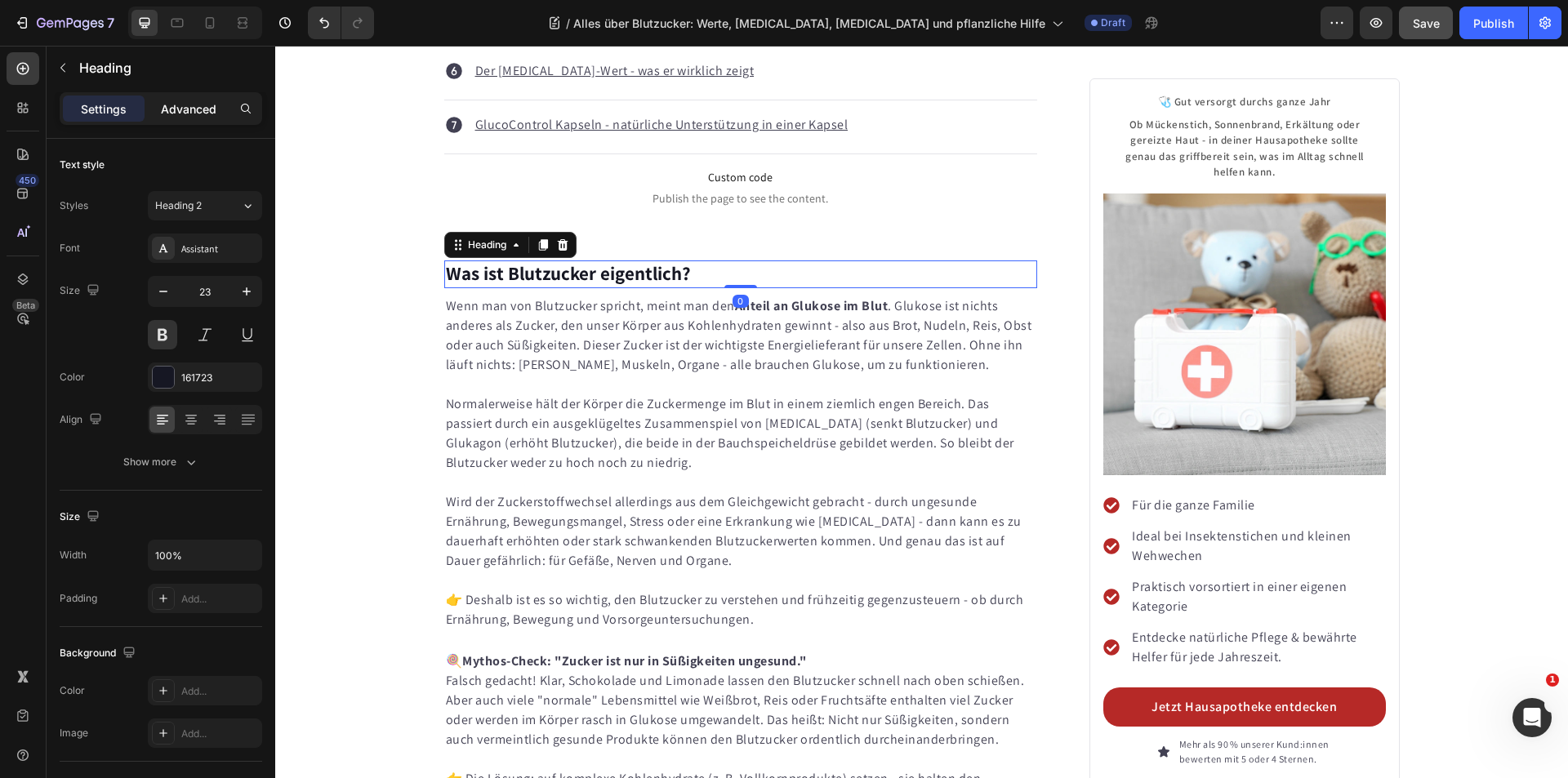
click at [191, 100] on p "Advanced" at bounding box center [189, 109] width 56 height 17
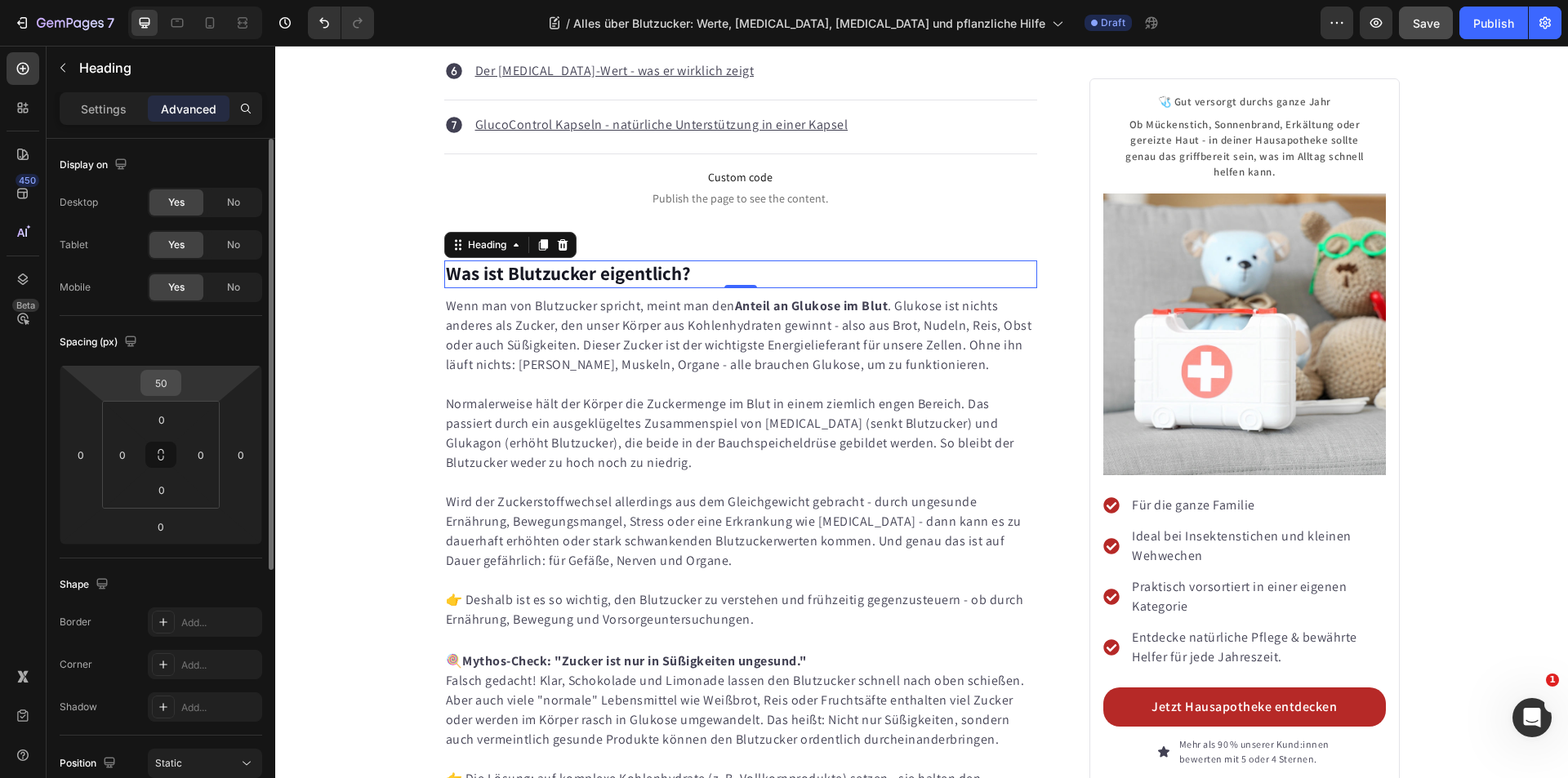
click at [165, 381] on input "50" at bounding box center [161, 382] width 33 height 24
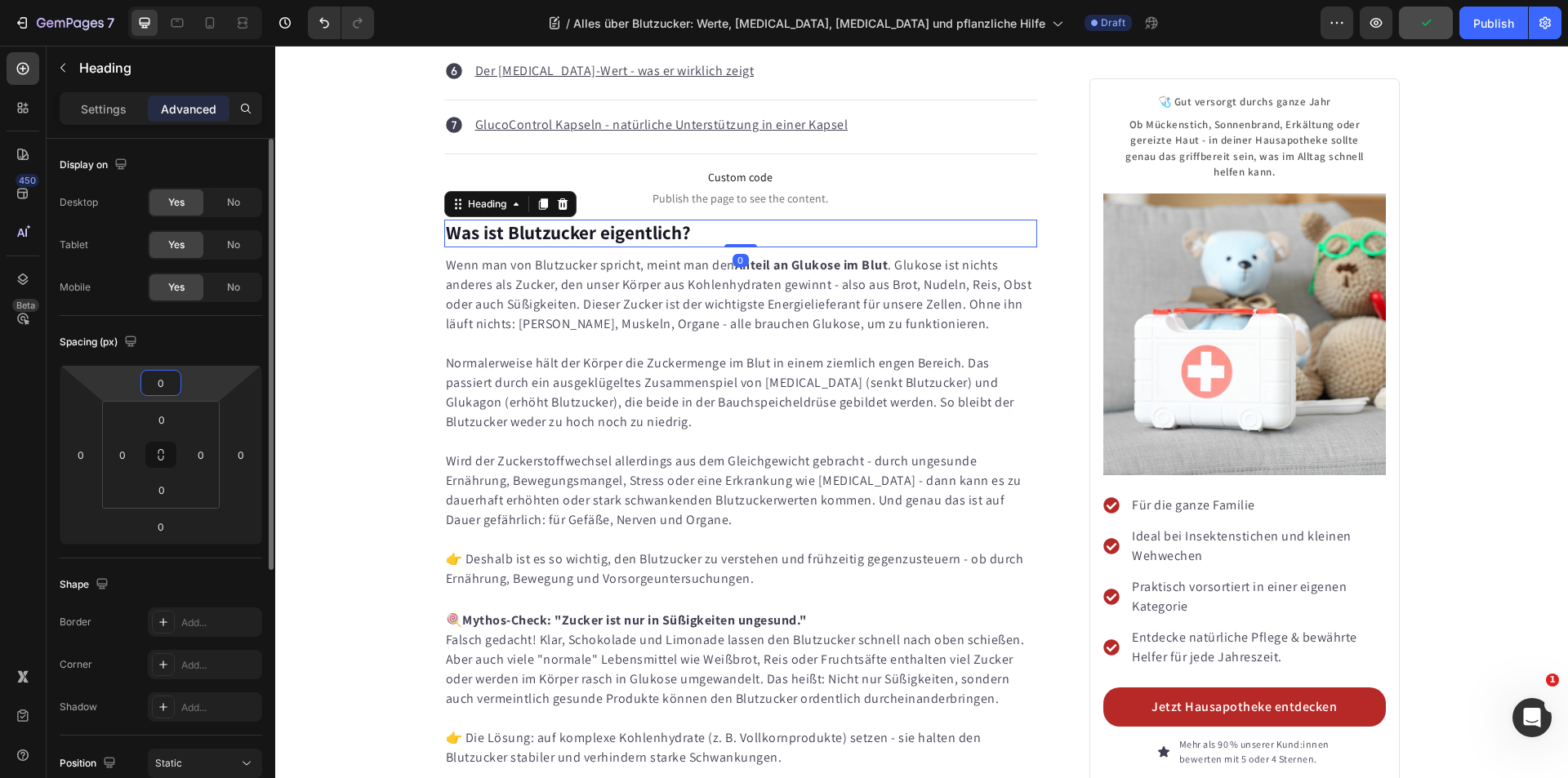
drag, startPoint x: 163, startPoint y: 380, endPoint x: 144, endPoint y: 383, distance: 19.2
click at [144, 383] on input "0" at bounding box center [161, 382] width 33 height 24
type input "20"
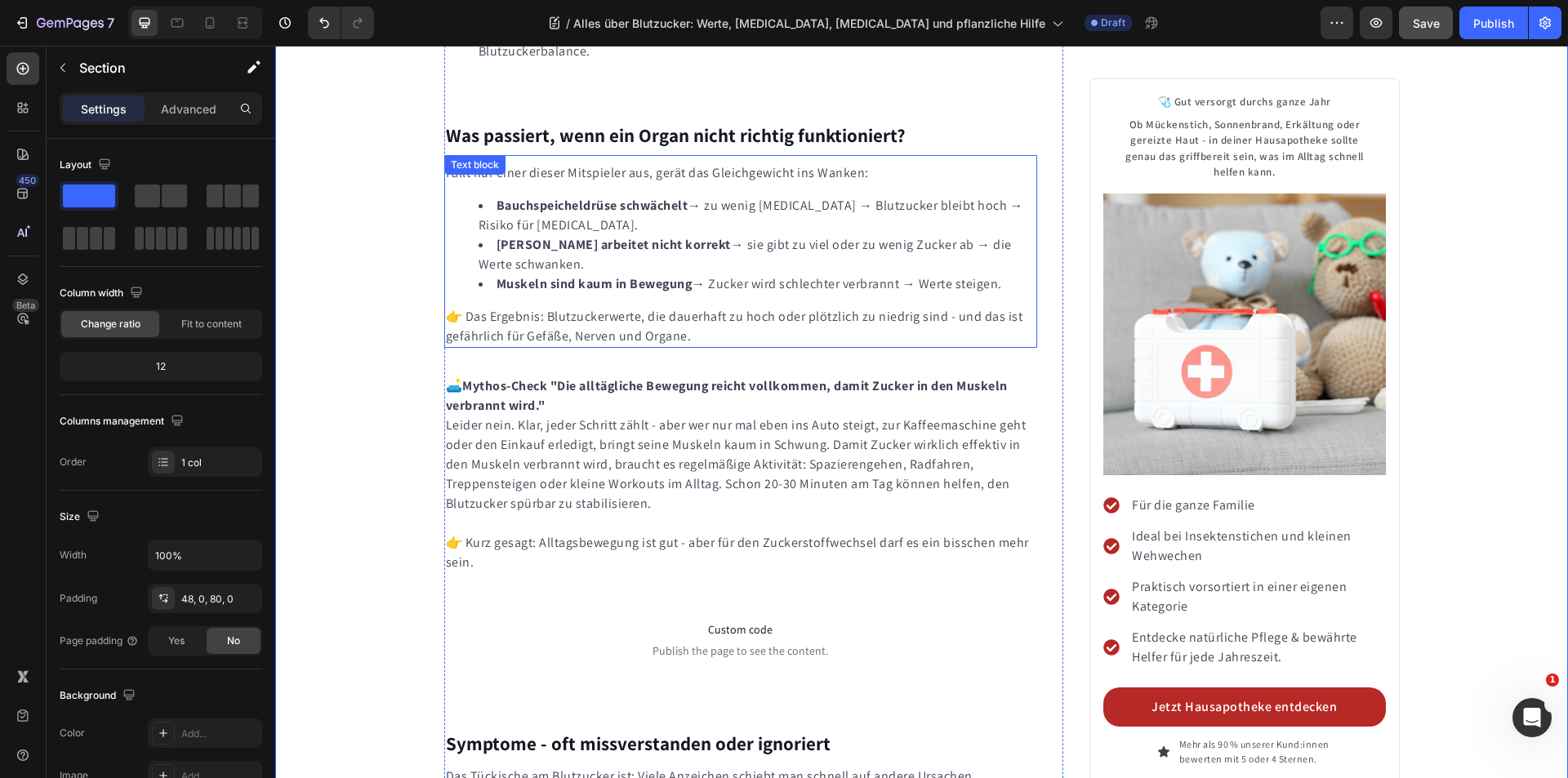
scroll to position [2795, 0]
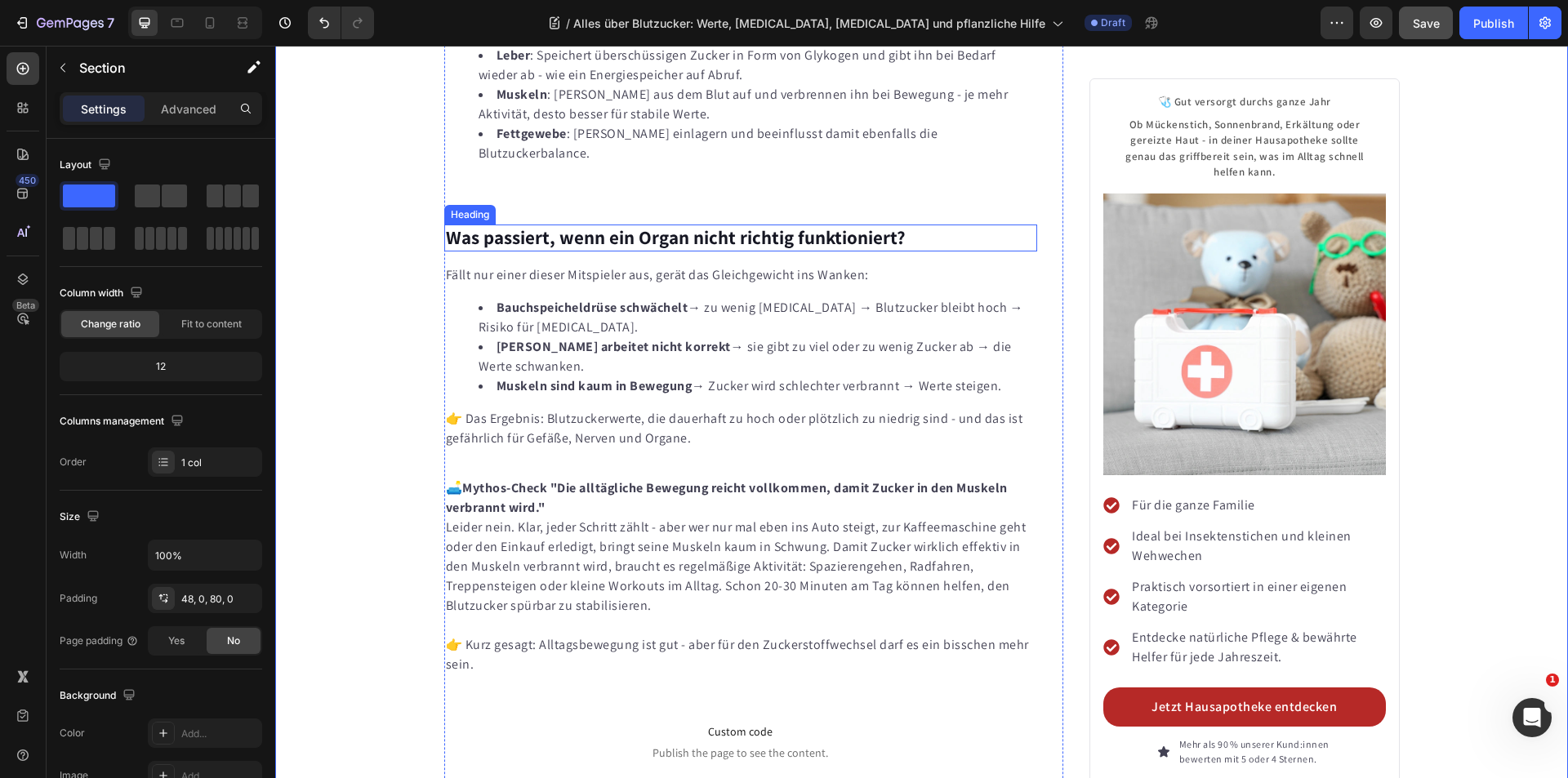
click at [578, 225] on strong "Was passiert, wenn ein Organ nicht richtig funktioniert?" at bounding box center [676, 237] width 460 height 24
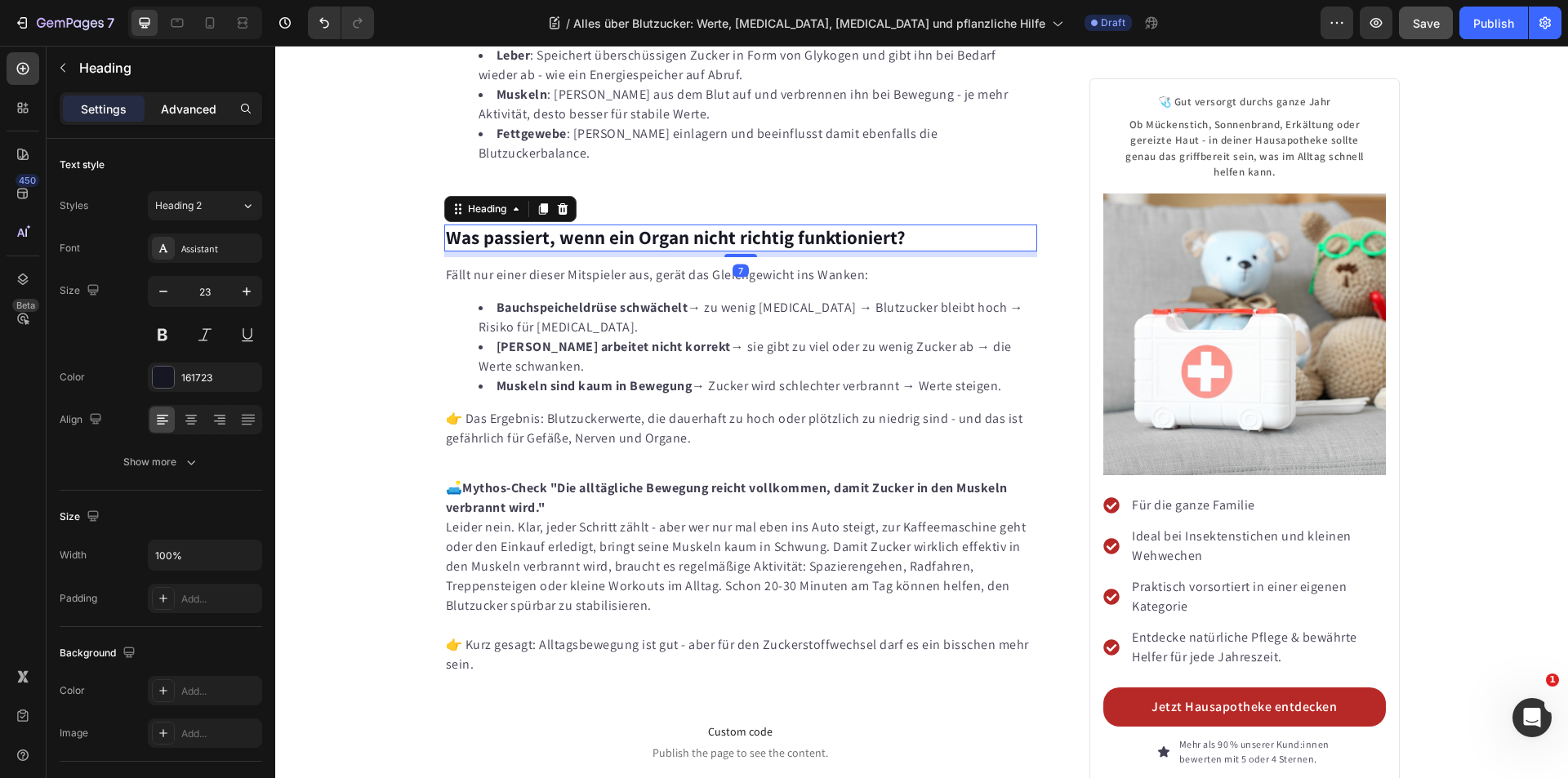
click at [183, 105] on p "Advanced" at bounding box center [189, 109] width 56 height 17
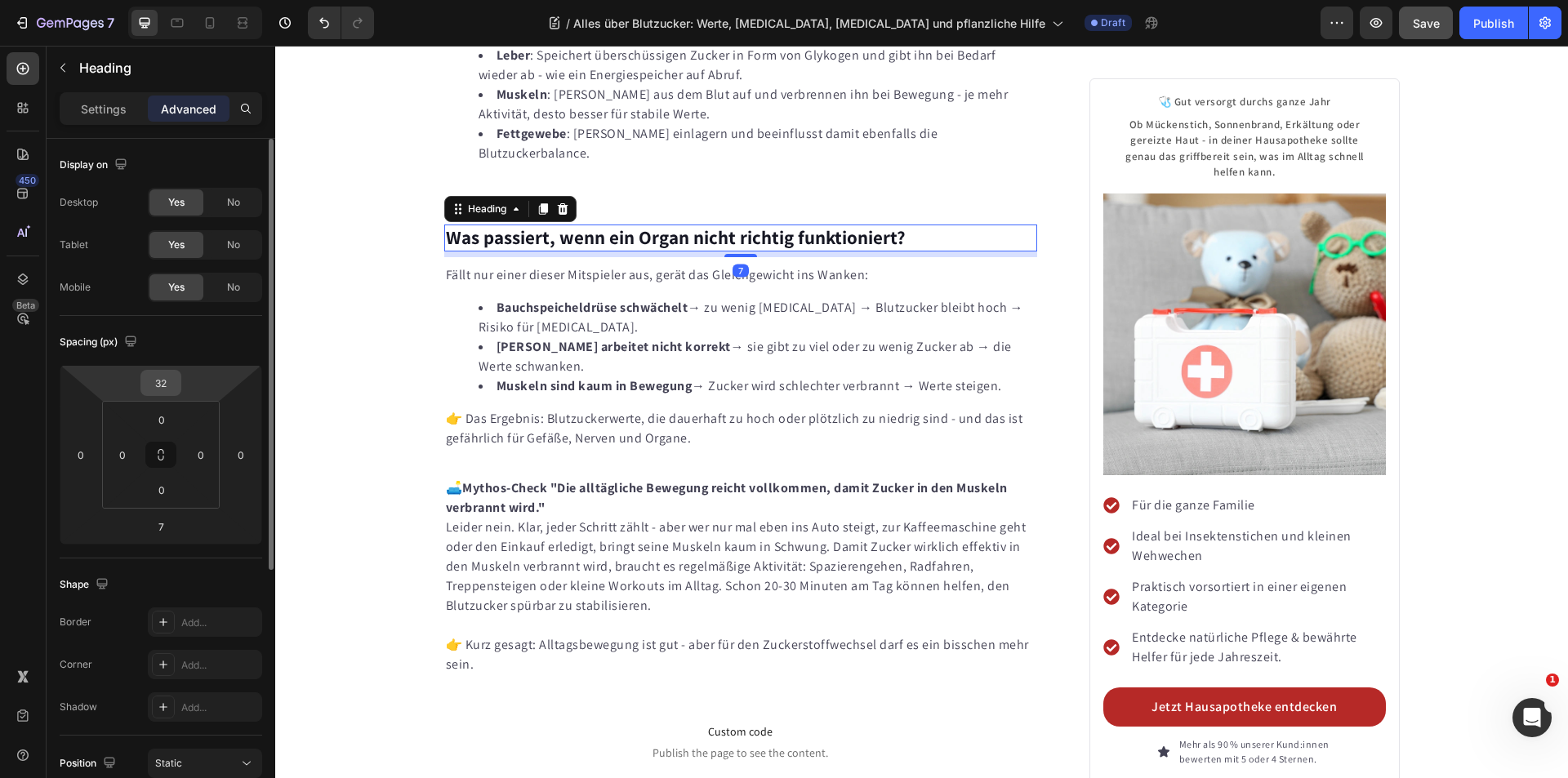
click at [171, 391] on input "32" at bounding box center [161, 382] width 33 height 24
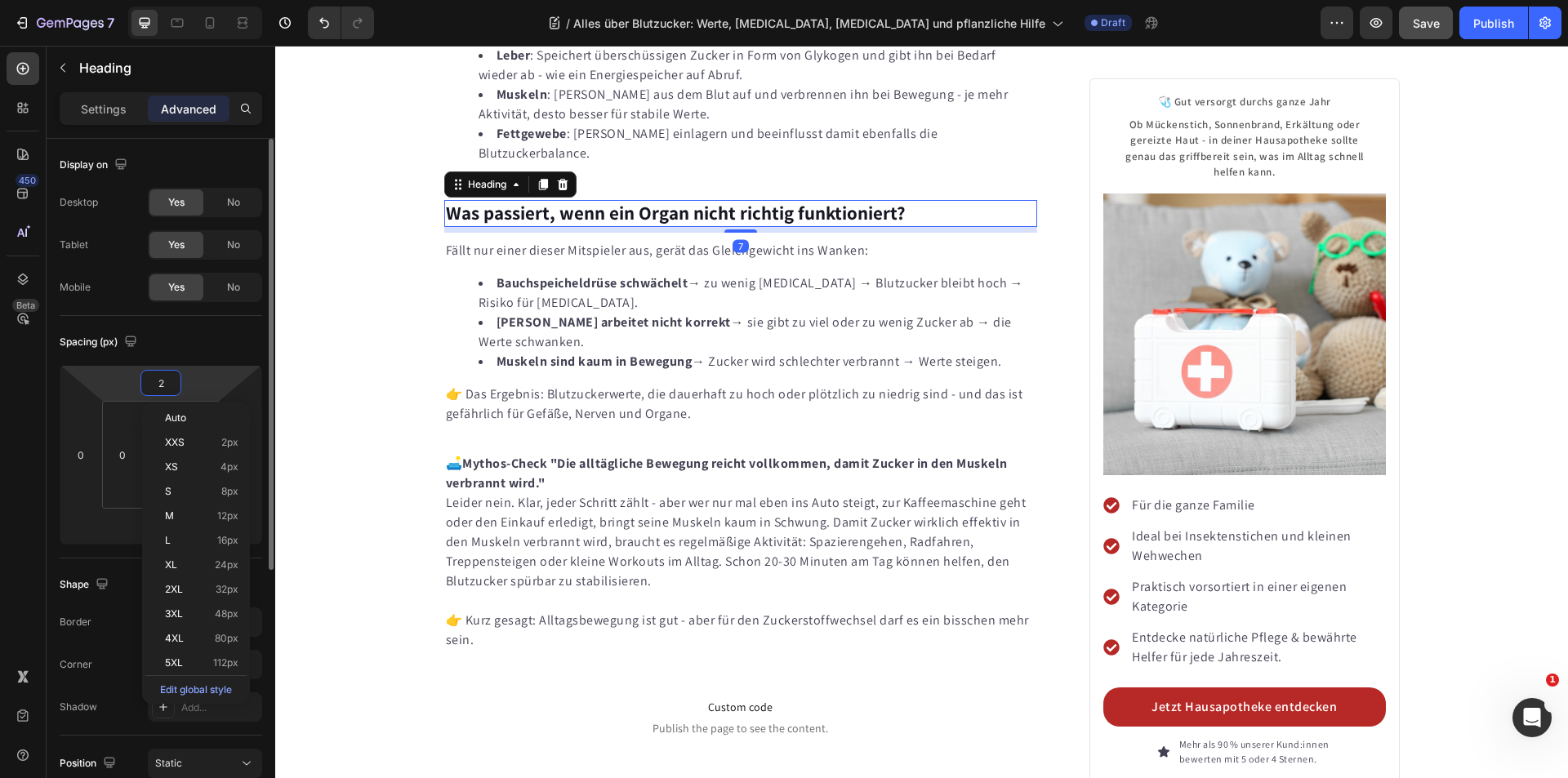
type input "20"
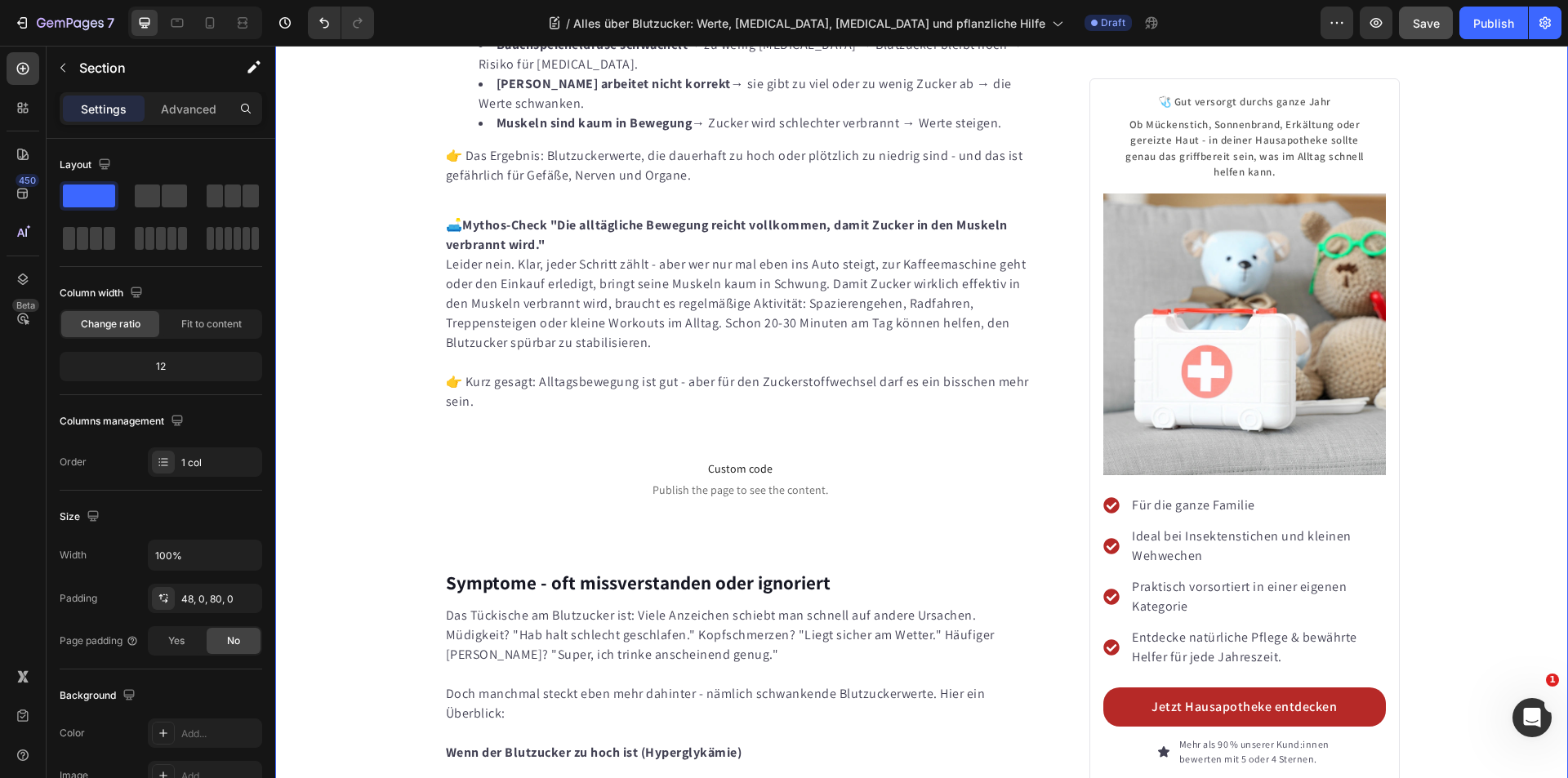
scroll to position [3122, 0]
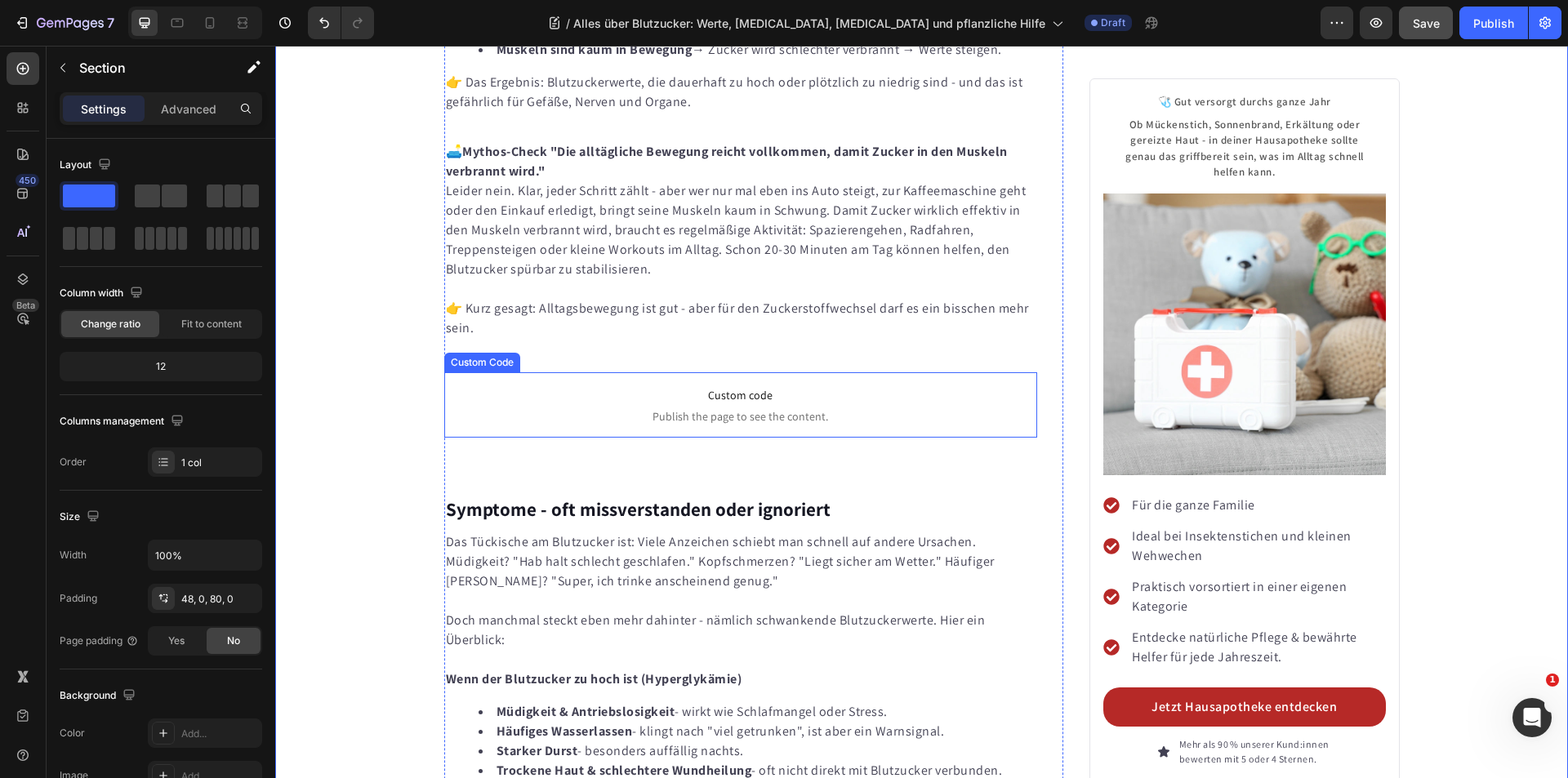
drag, startPoint x: 642, startPoint y: 353, endPoint x: 632, endPoint y: 352, distance: 10.0
click at [642, 409] on span "Publish the page to see the content." at bounding box center [741, 416] width 594 height 17
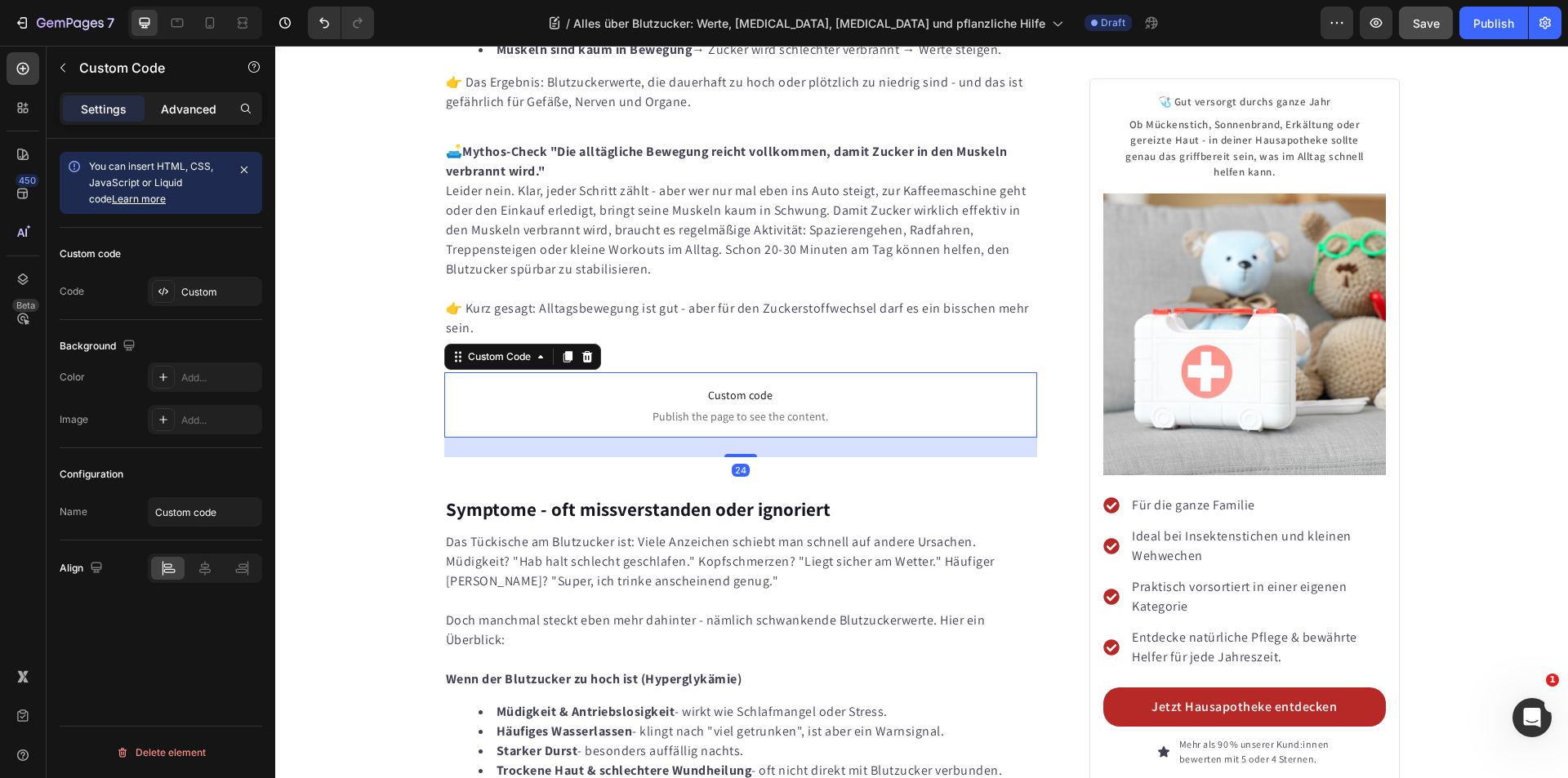
click at [190, 116] on p "Advanced" at bounding box center [189, 109] width 56 height 17
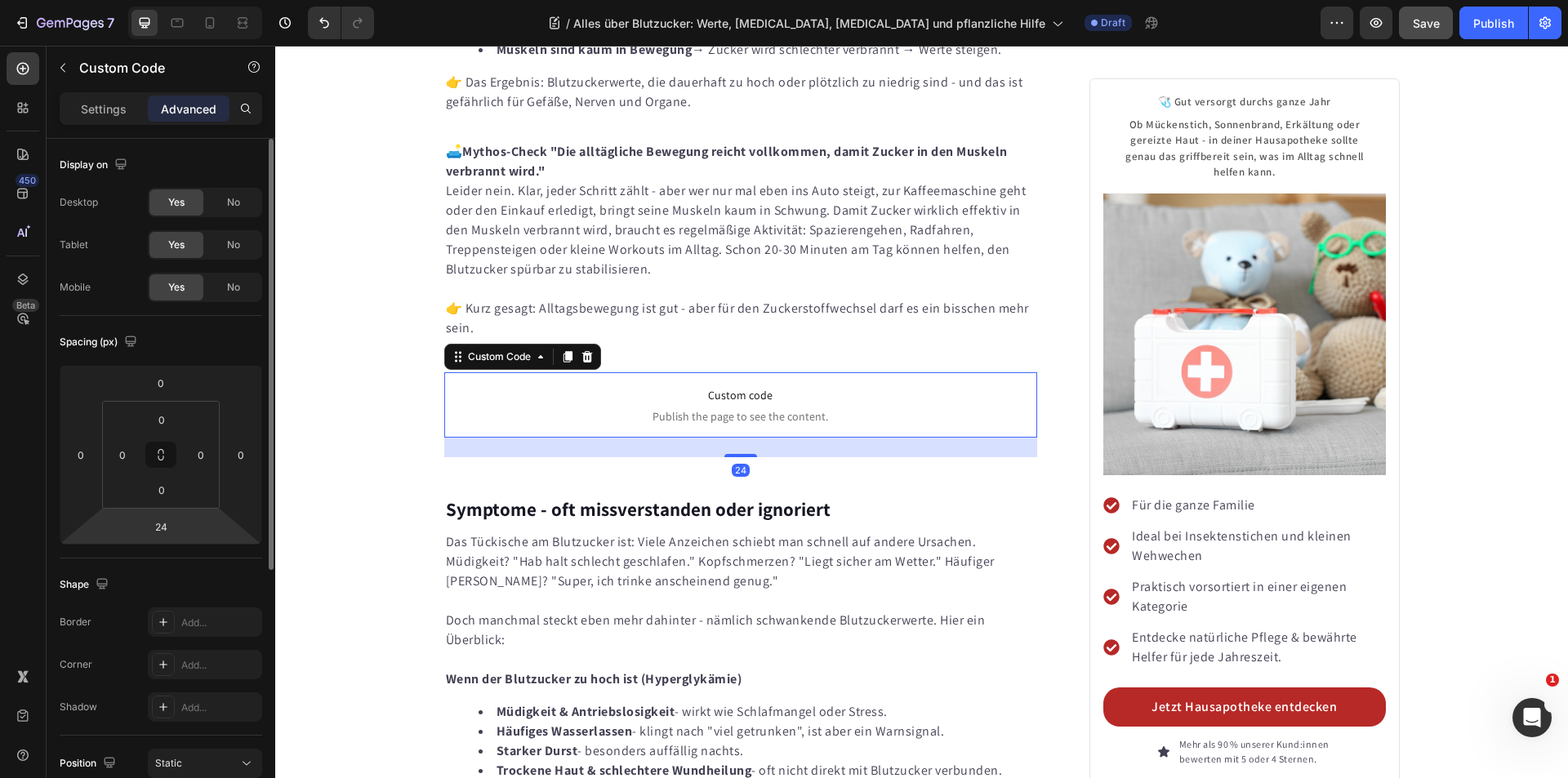
click at [164, 534] on input "24" at bounding box center [161, 527] width 33 height 24
type input "0"
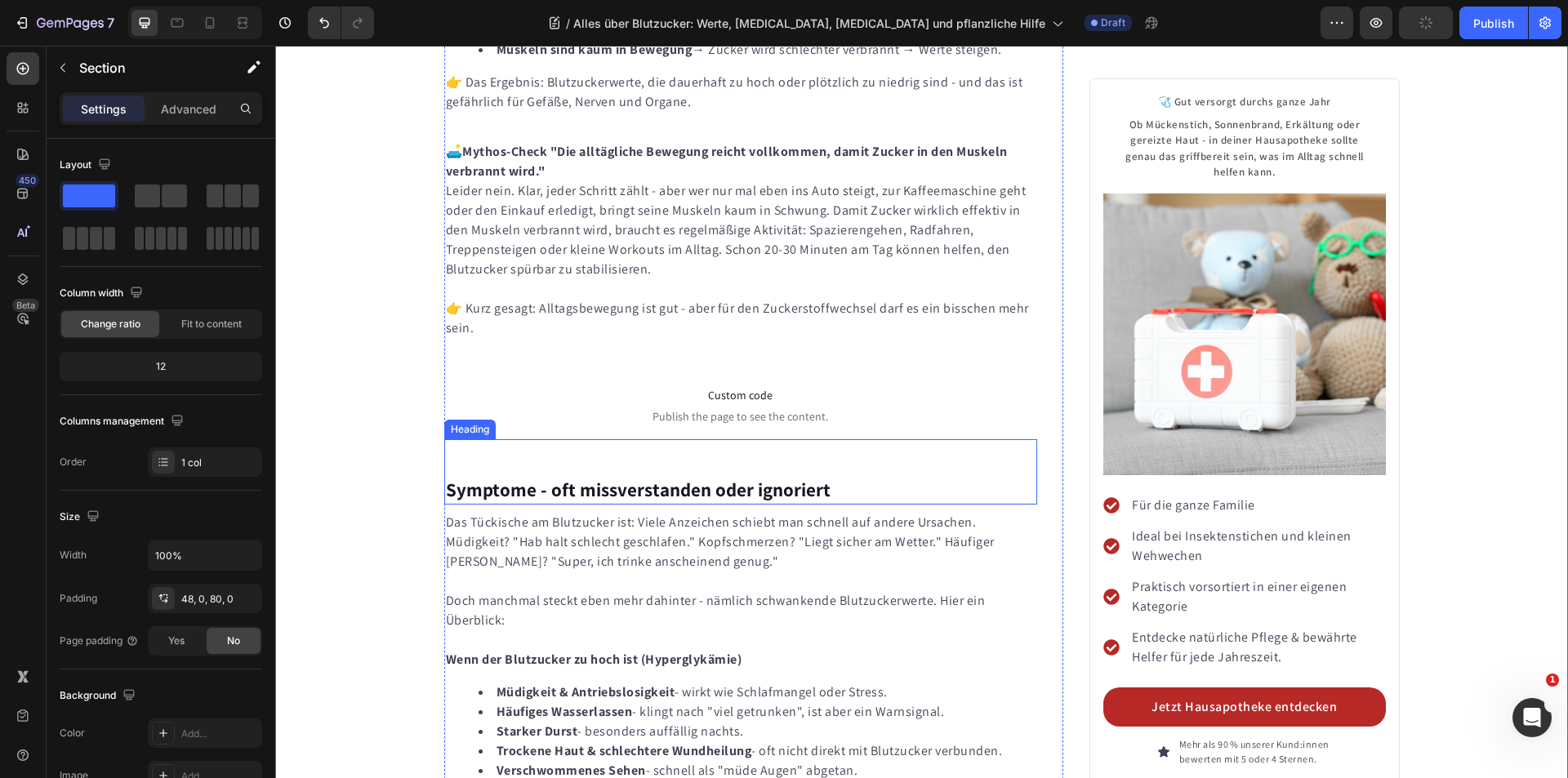
click at [471, 477] on strong "Symptome - oft missverstanden oder ignoriert" at bounding box center [638, 489] width 384 height 24
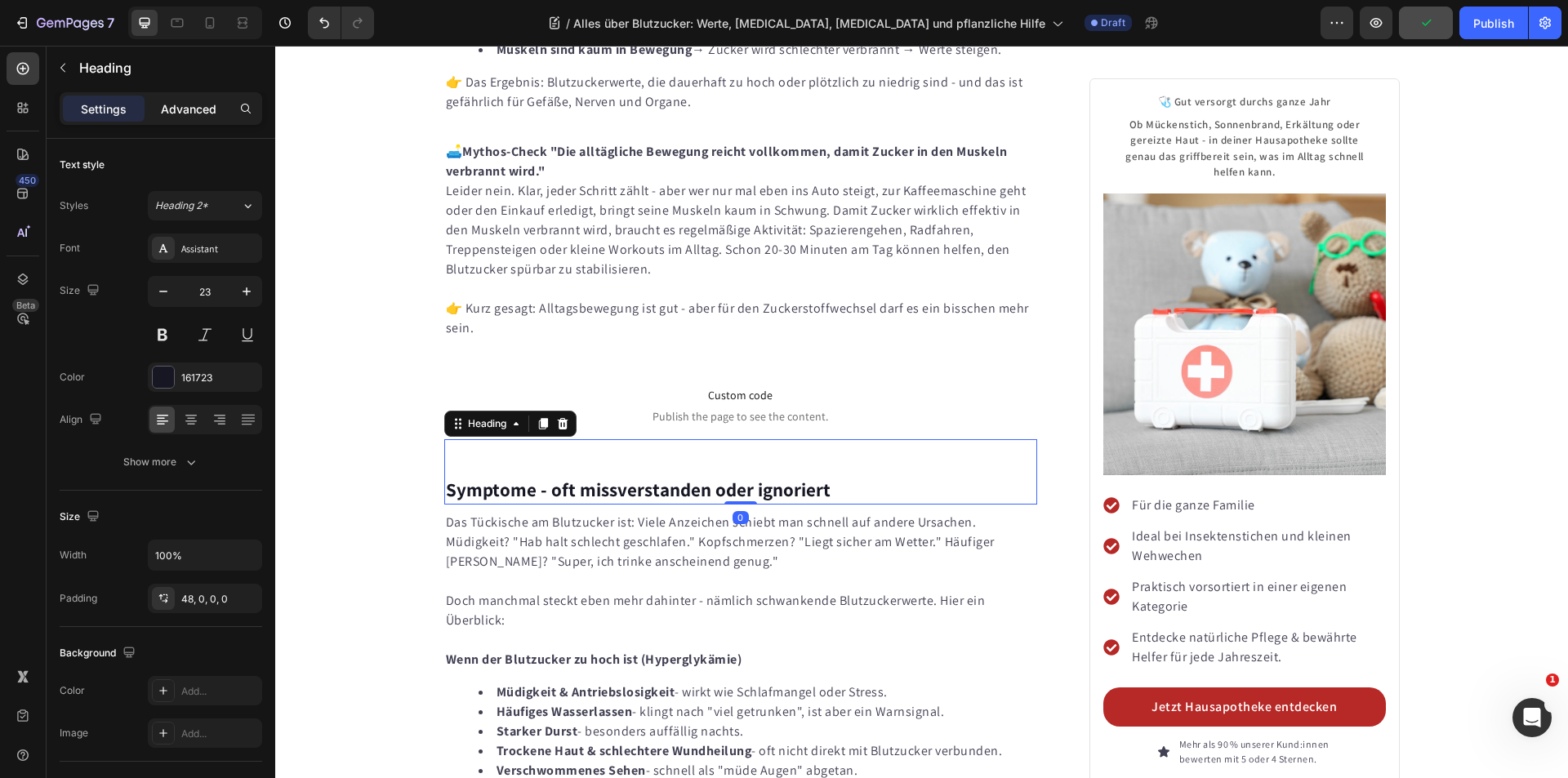
click at [181, 100] on p "Advanced" at bounding box center [189, 109] width 56 height 17
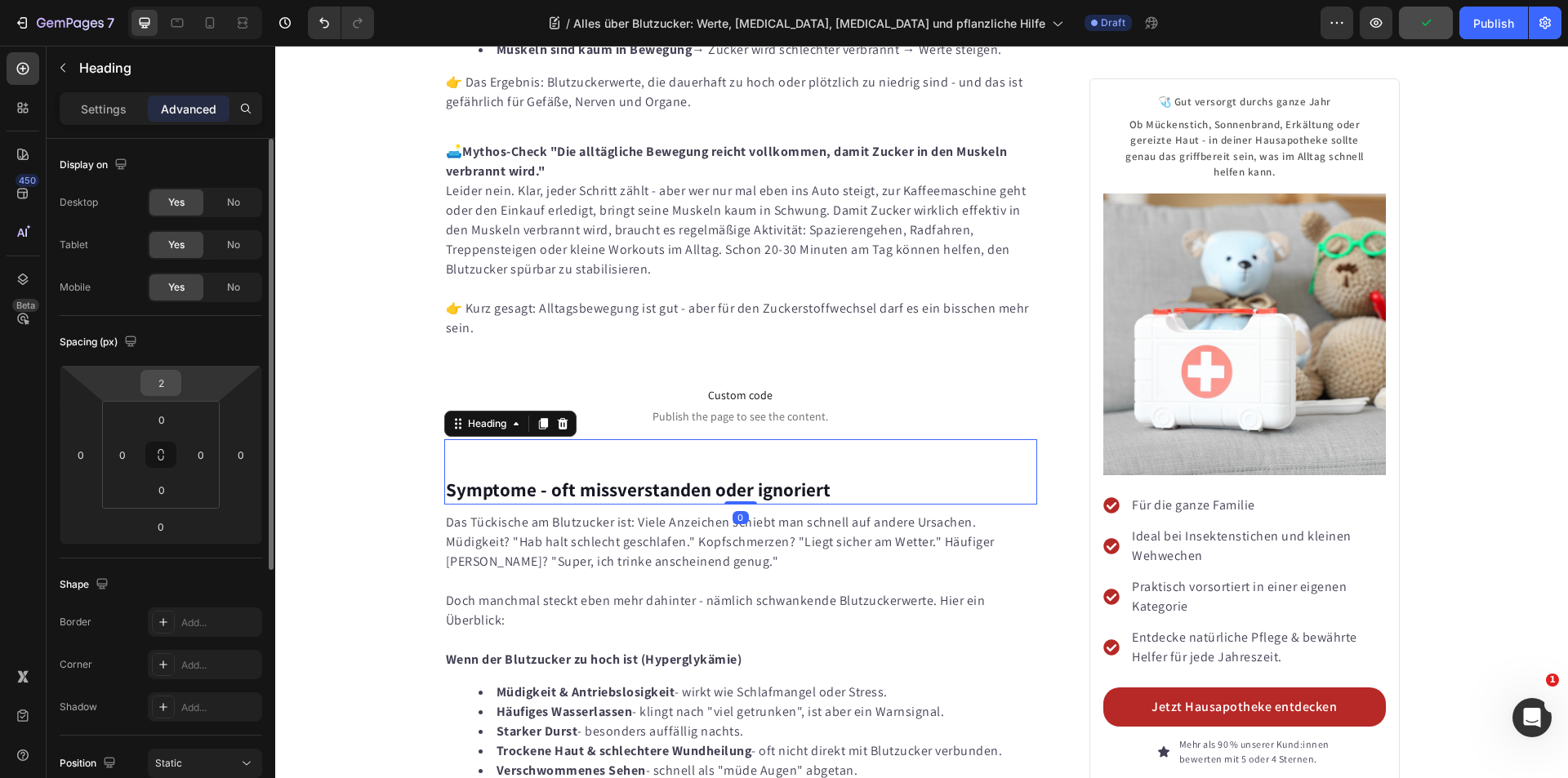
click at [168, 382] on input "2" at bounding box center [161, 382] width 33 height 24
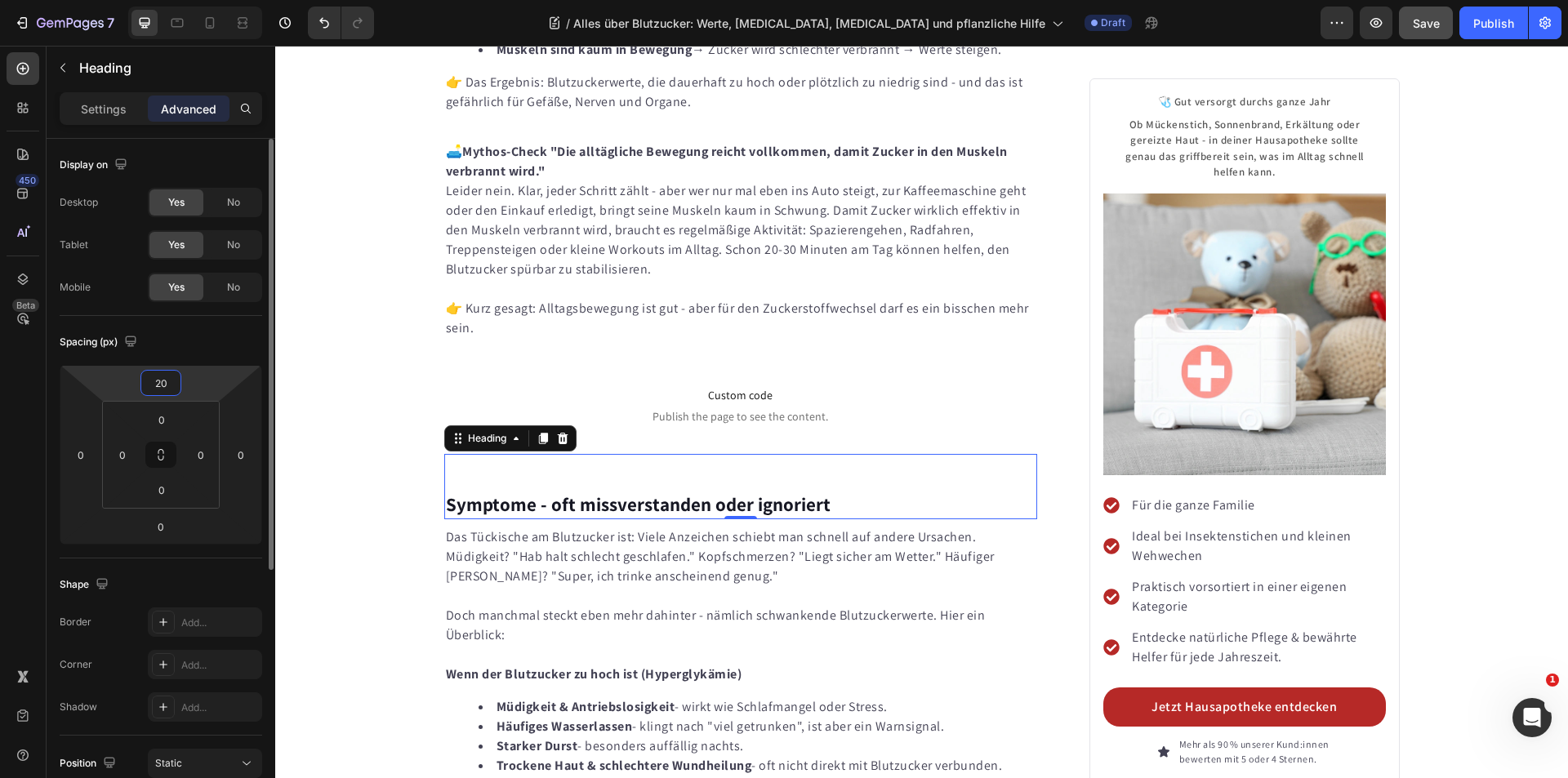
drag, startPoint x: 169, startPoint y: 386, endPoint x: 136, endPoint y: 384, distance: 33.1
click at [136, 384] on div "20 0 0 0" at bounding box center [161, 455] width 203 height 180
type input "10"
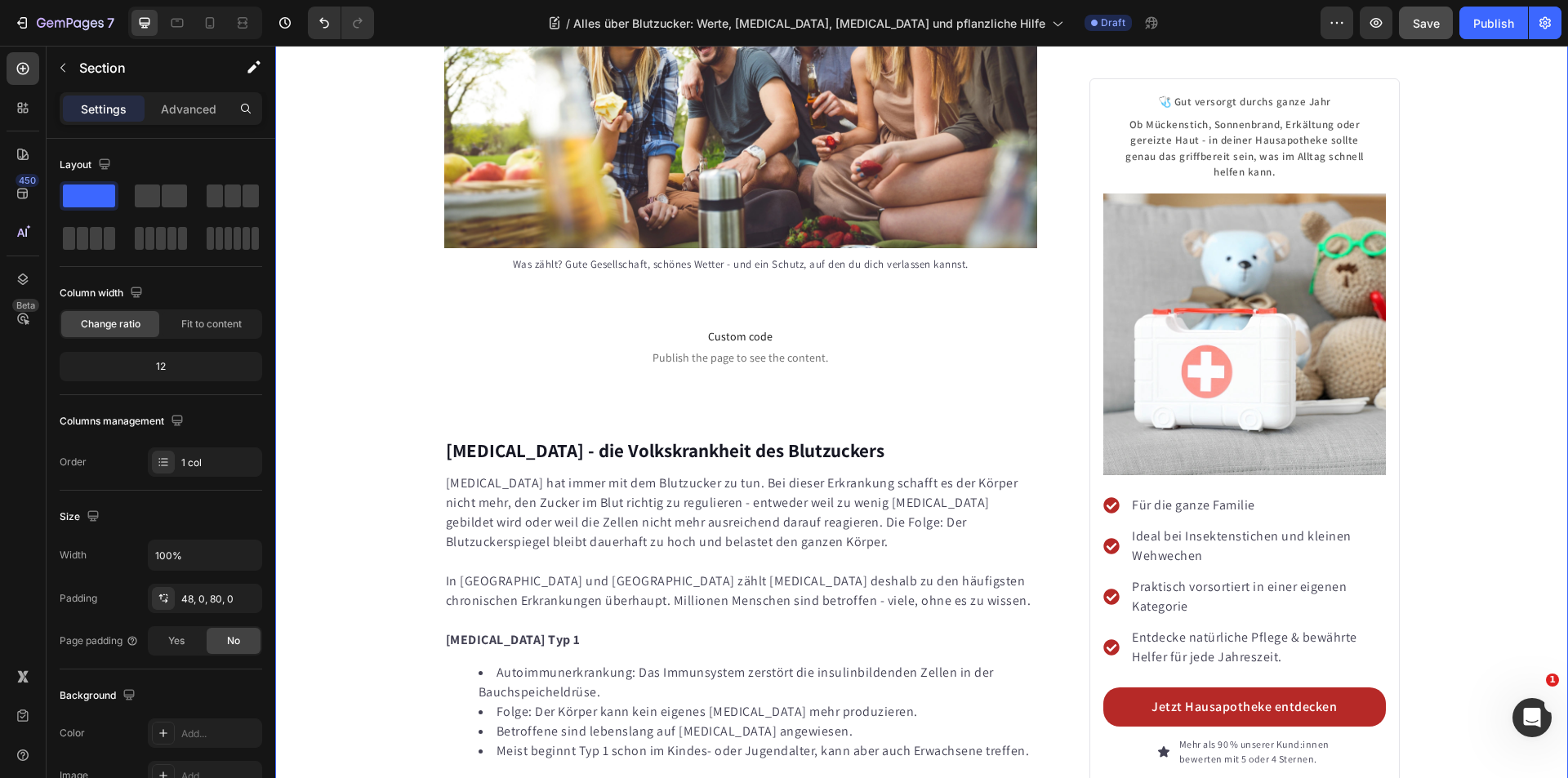
scroll to position [4427, 0]
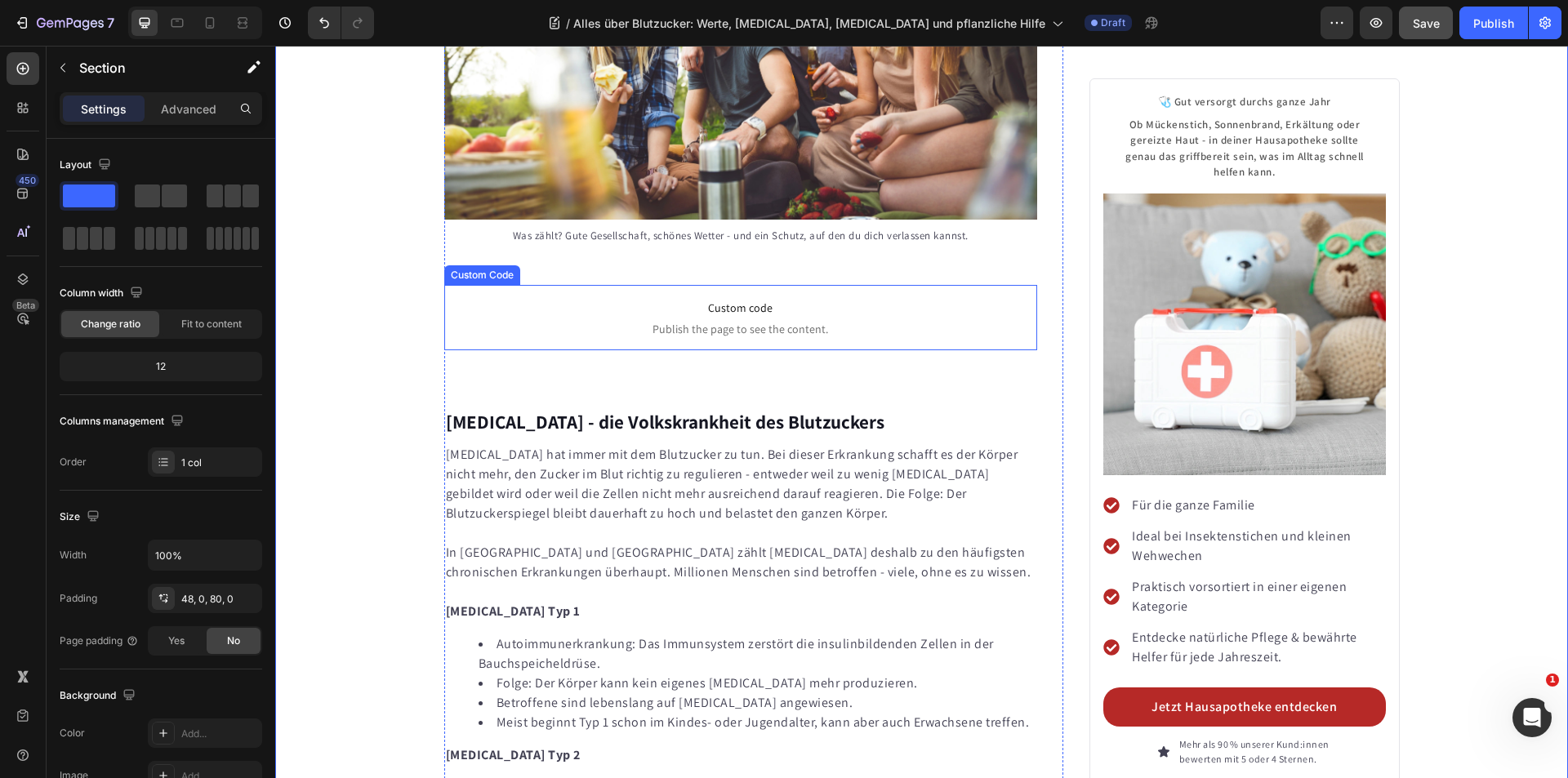
click at [649, 298] on span "Custom code" at bounding box center [741, 308] width 594 height 20
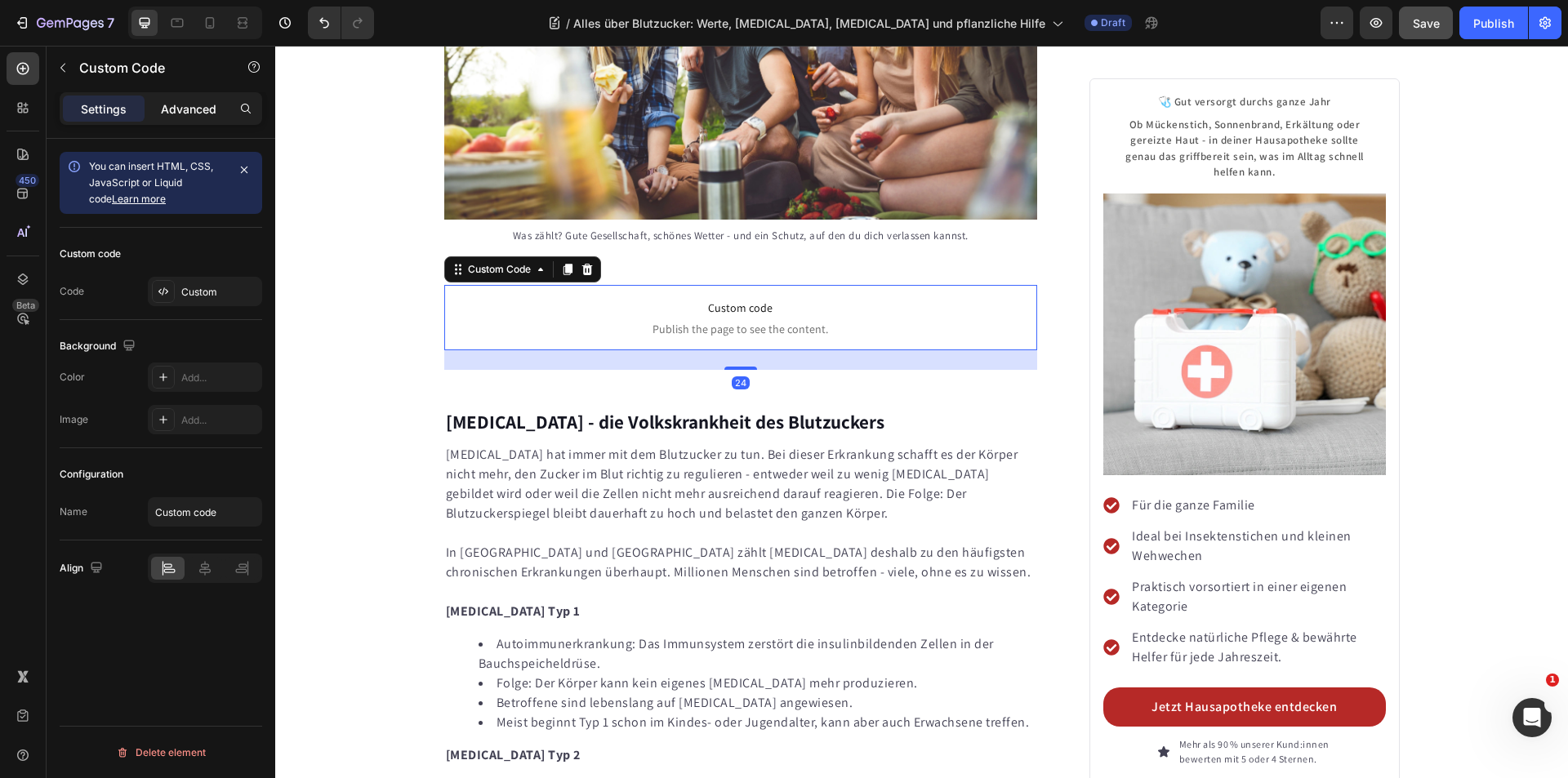
drag, startPoint x: 206, startPoint y: 100, endPoint x: 197, endPoint y: 113, distance: 15.8
click at [206, 101] on p "Advanced" at bounding box center [189, 109] width 56 height 17
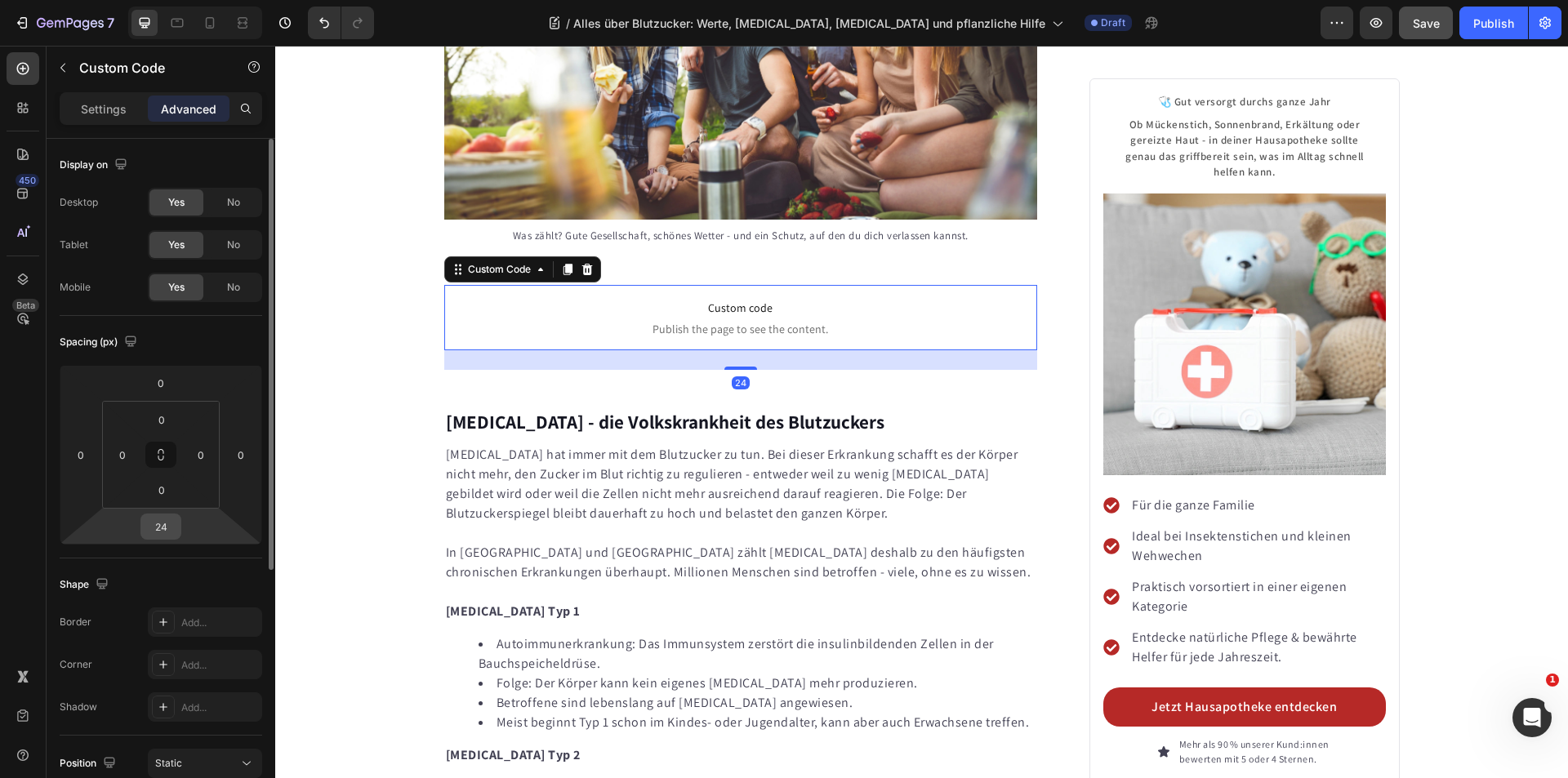
drag, startPoint x: 166, startPoint y: 529, endPoint x: 264, endPoint y: 516, distance: 98.9
click at [166, 529] on input "24" at bounding box center [161, 527] width 33 height 24
type input "0"
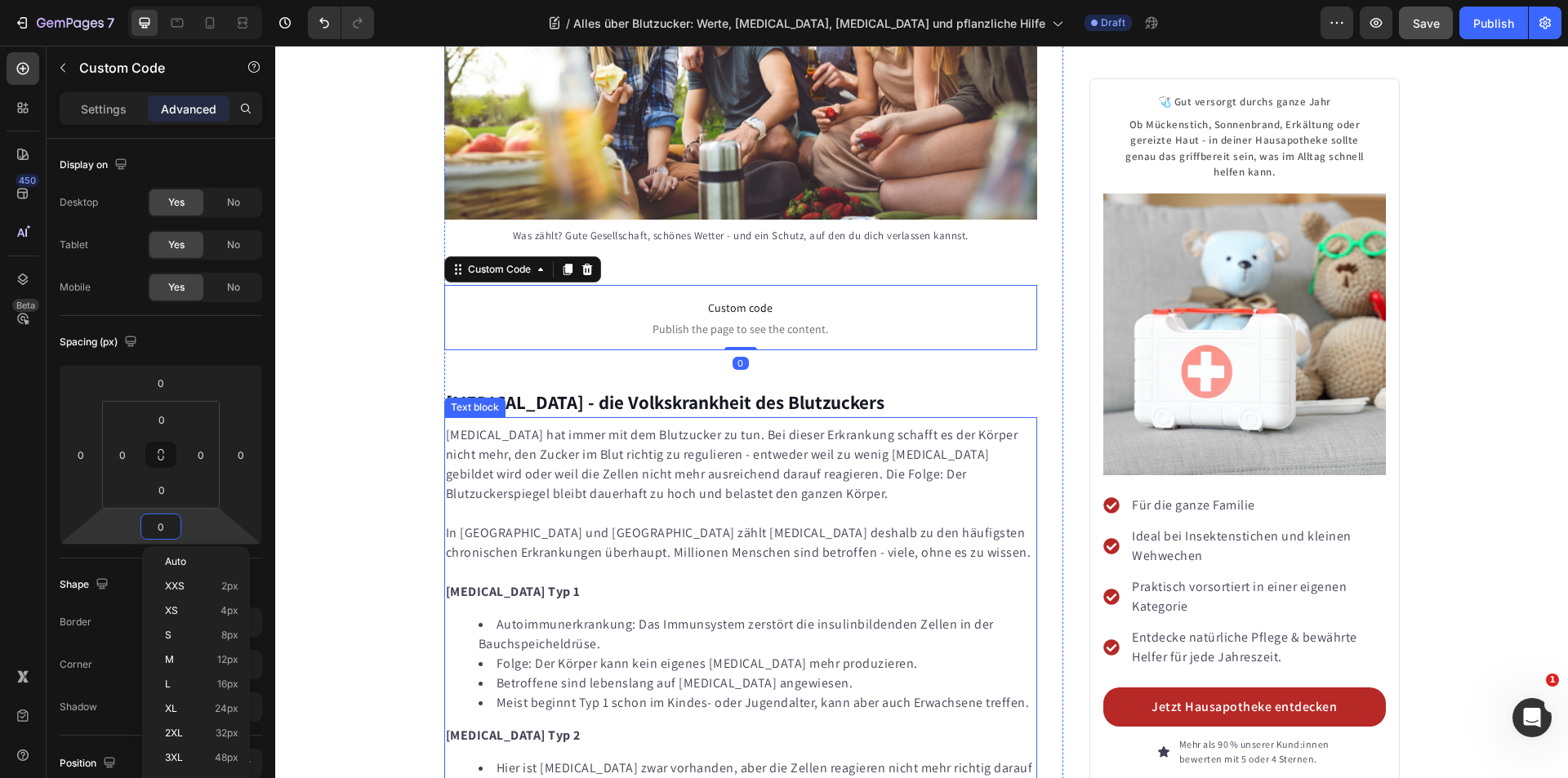
click at [469, 397] on div "Text block" at bounding box center [475, 407] width 61 height 20
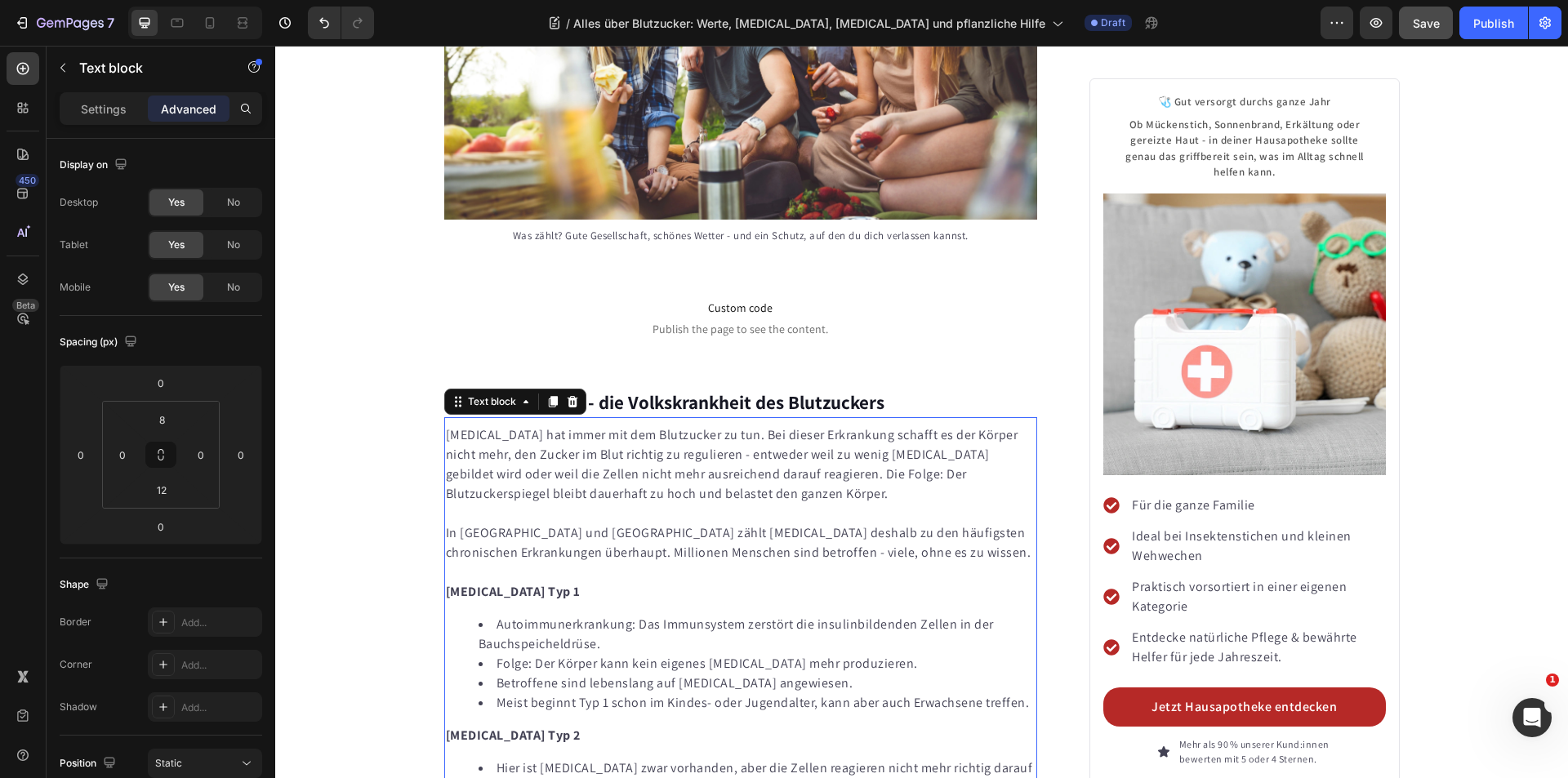
click at [642, 352] on h2 "[MEDICAL_DATA] - die Volkskrankheit des Blutzuckers" at bounding box center [741, 384] width 594 height 65
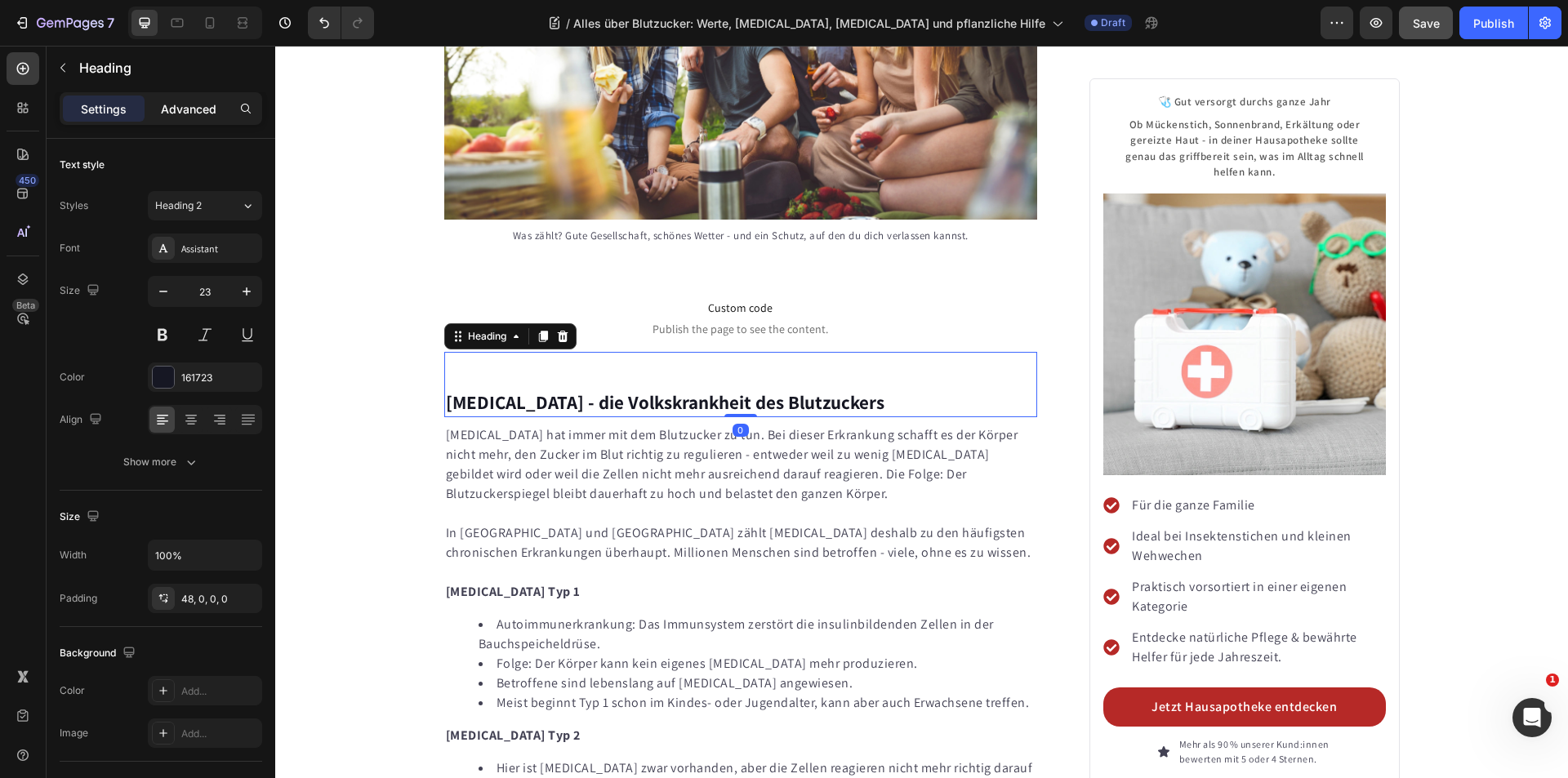
click at [201, 105] on p "Advanced" at bounding box center [189, 109] width 56 height 17
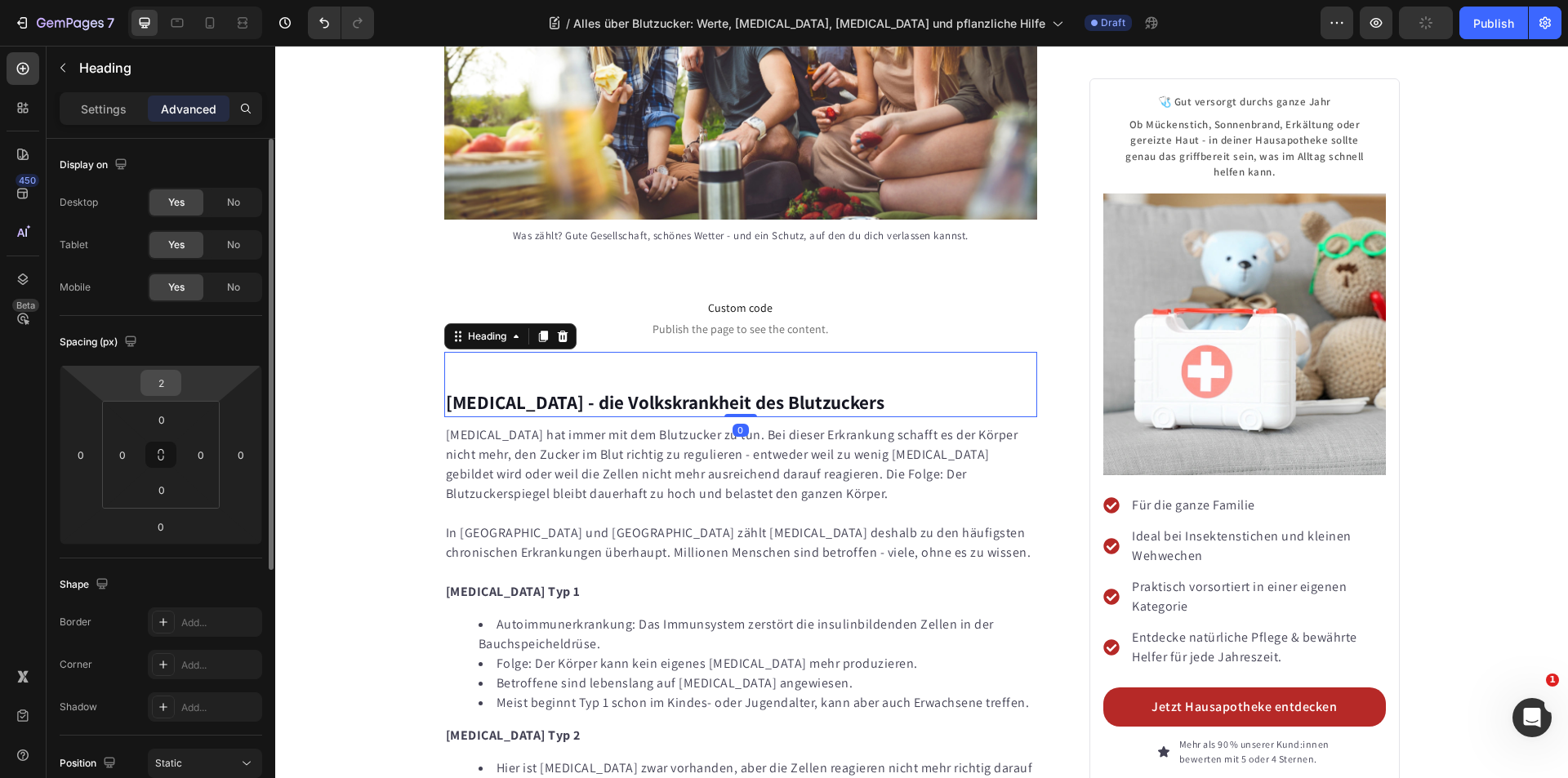
click at [167, 387] on input "2" at bounding box center [161, 382] width 33 height 24
type input "10"
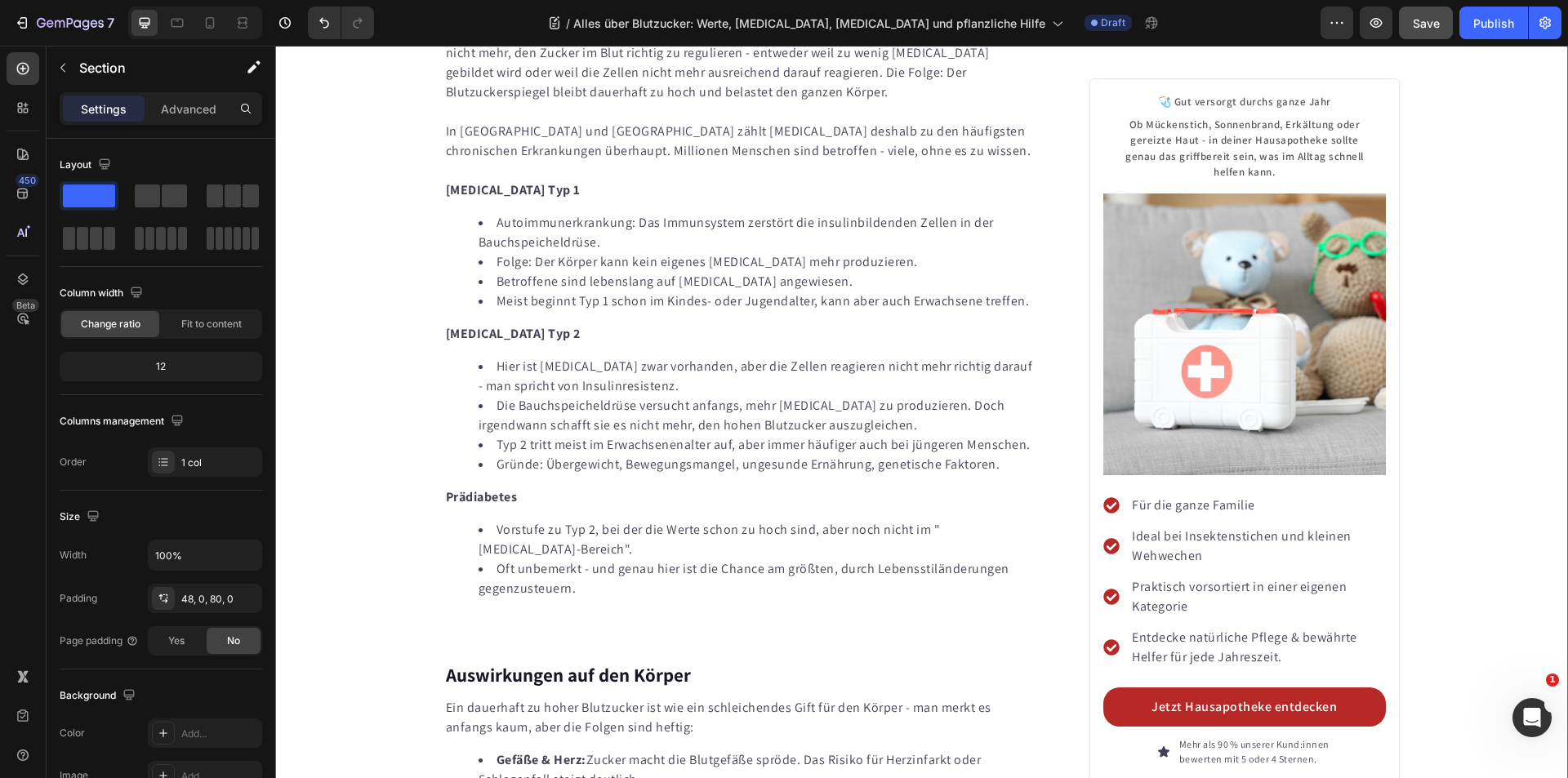
scroll to position [5080, 0]
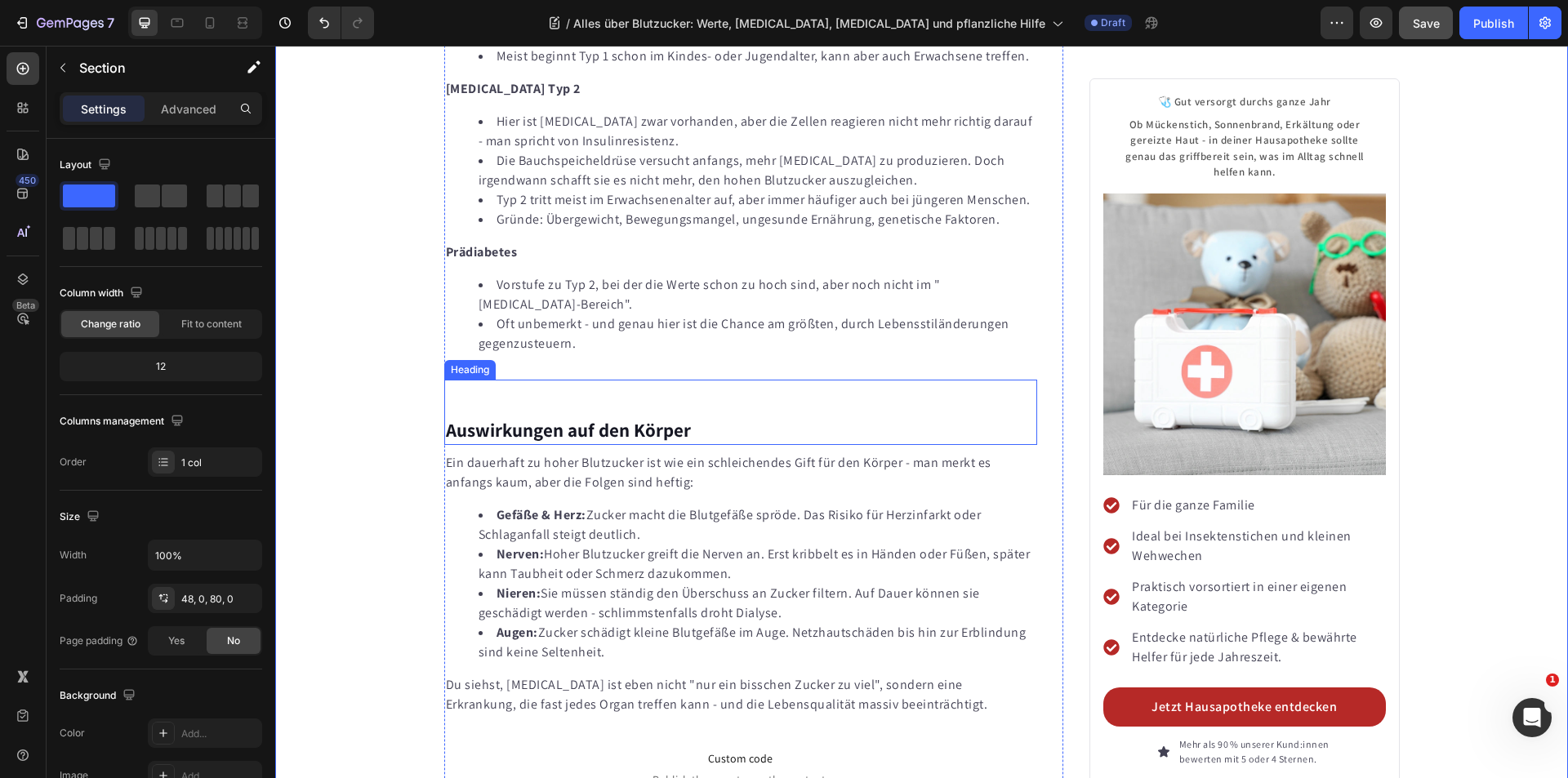
click at [496, 418] on strong "Auswirkungen auf den Körper" at bounding box center [569, 430] width 245 height 24
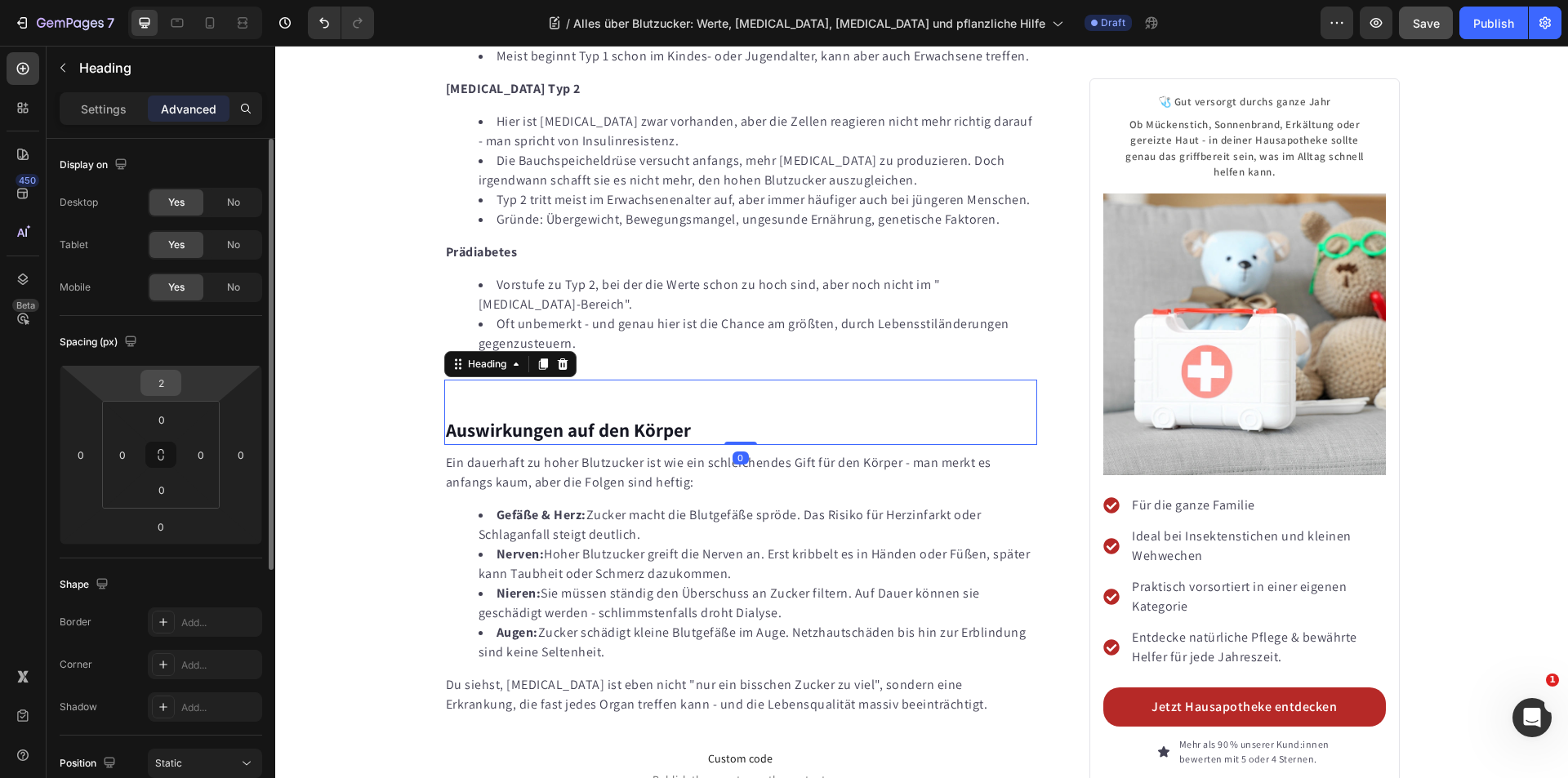
click at [172, 380] on input "2" at bounding box center [161, 382] width 33 height 24
type input "10"
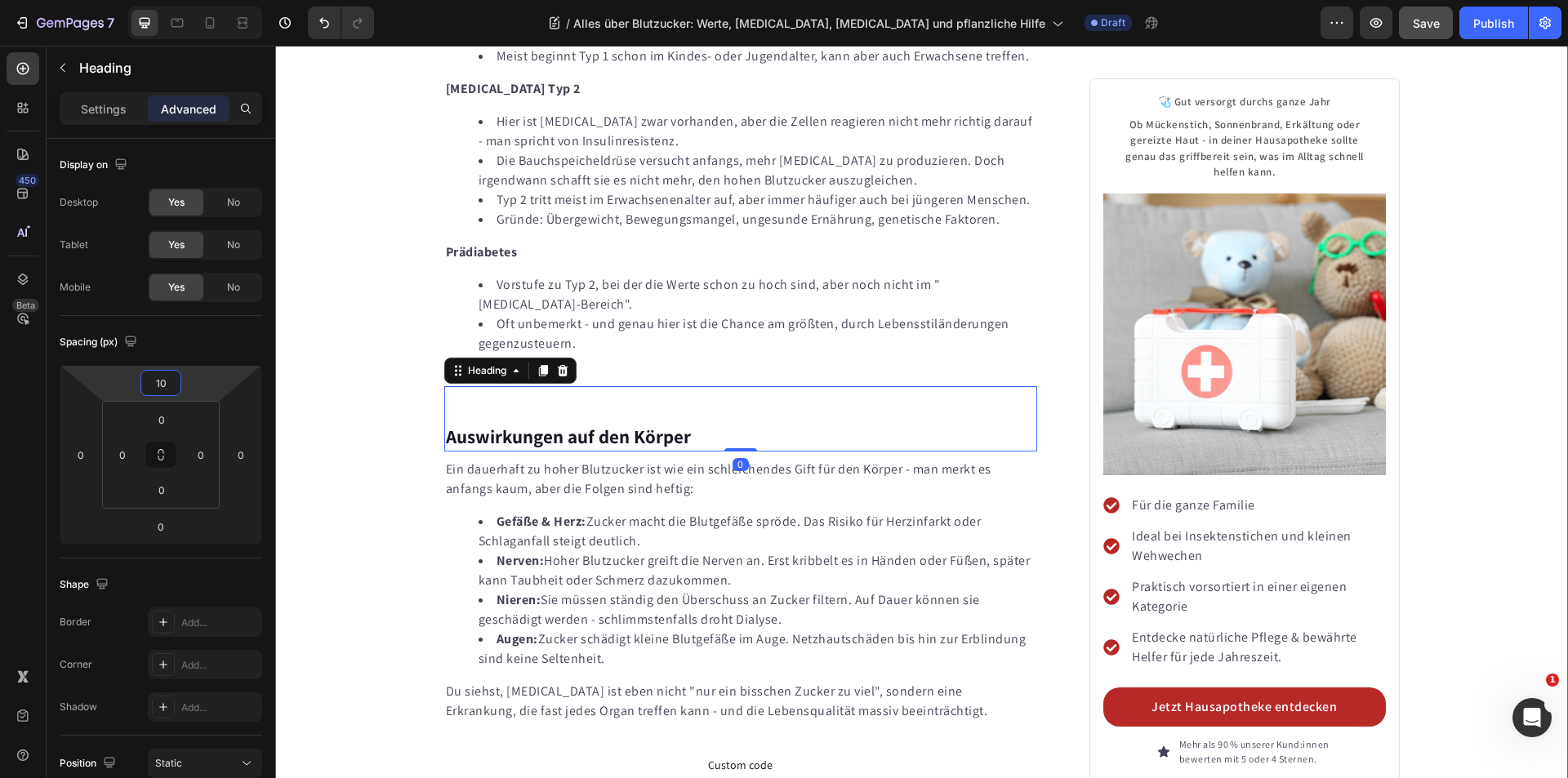
click at [575, 315] on li "Oft unbemerkt - und genau hier ist die Chance am größten, durch Lebensstiländer…" at bounding box center [757, 334] width 557 height 39
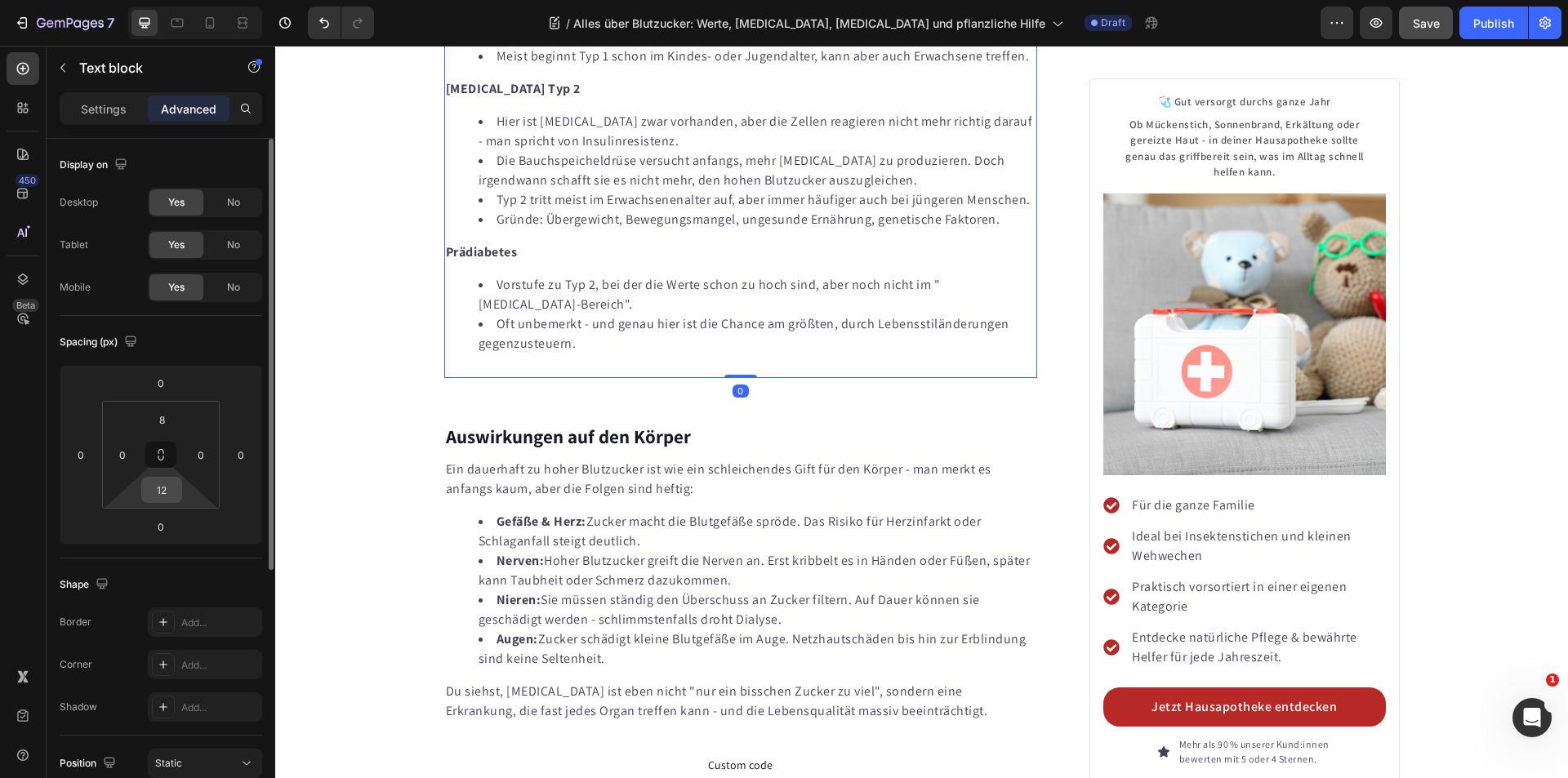
click at [156, 492] on input "12" at bounding box center [162, 489] width 33 height 24
type input "0"
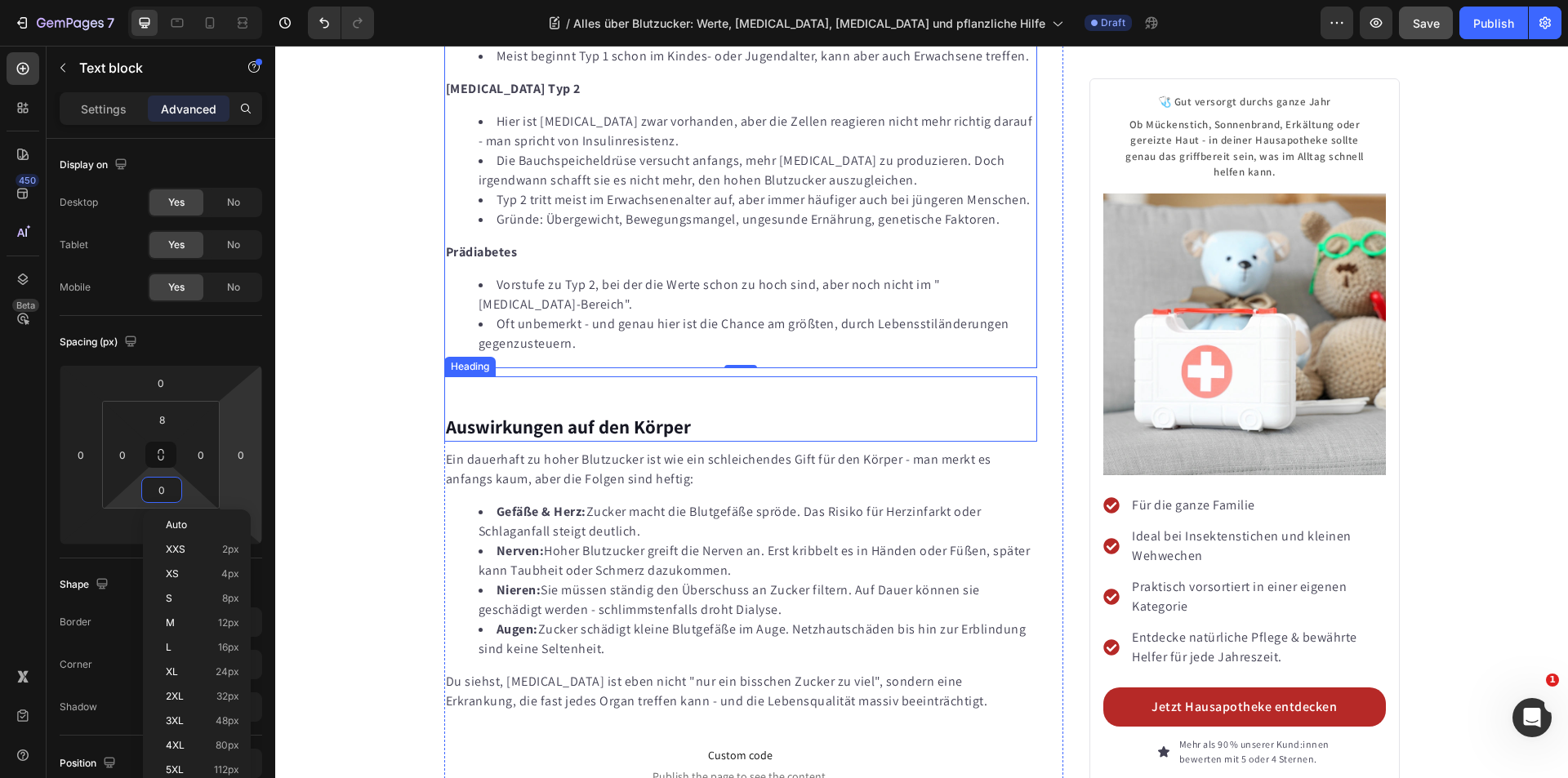
click at [490, 376] on h3 "Auswirkungen auf den Körper" at bounding box center [741, 409] width 594 height 65
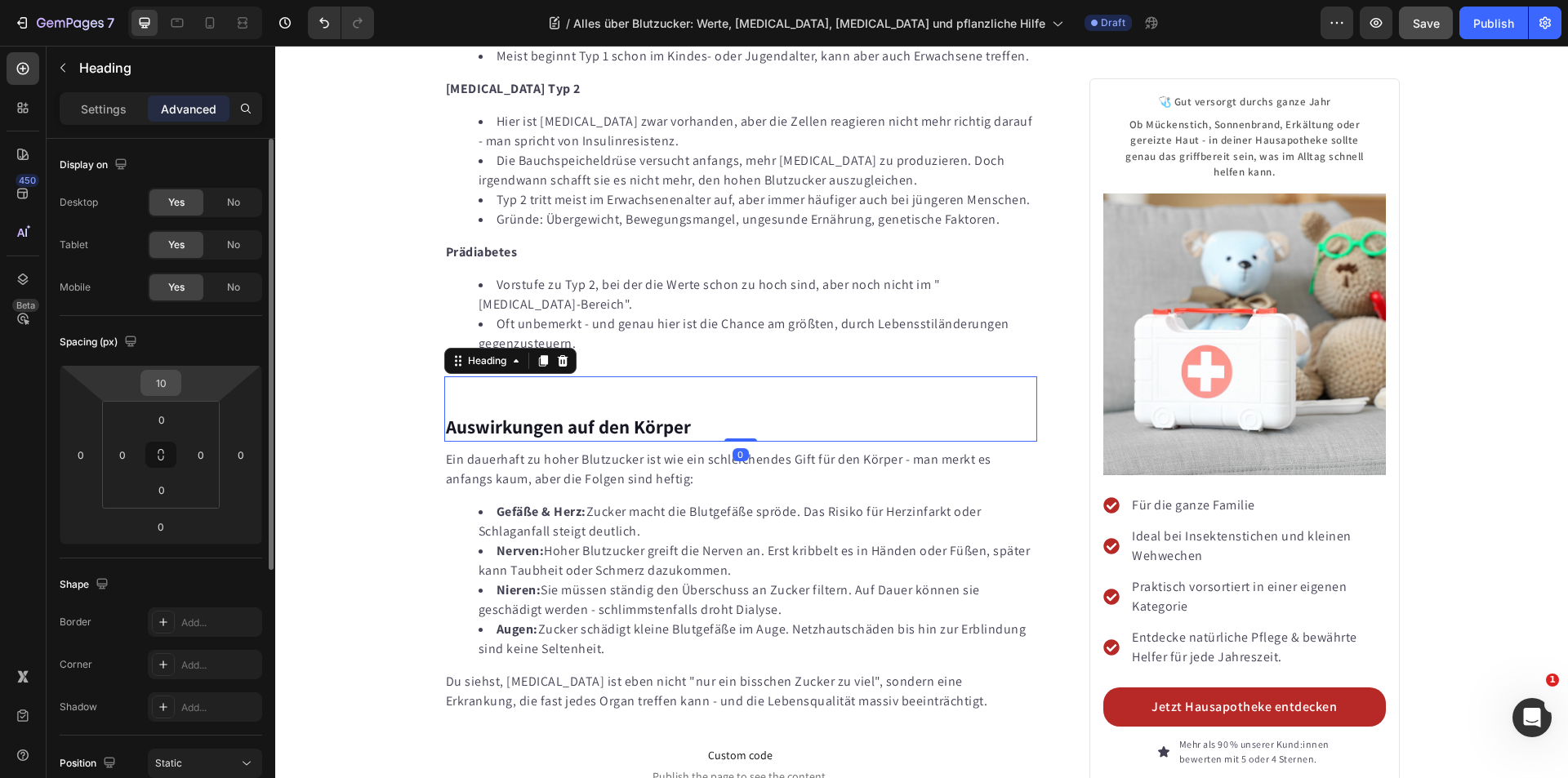
click at [160, 382] on input "10" at bounding box center [161, 382] width 33 height 24
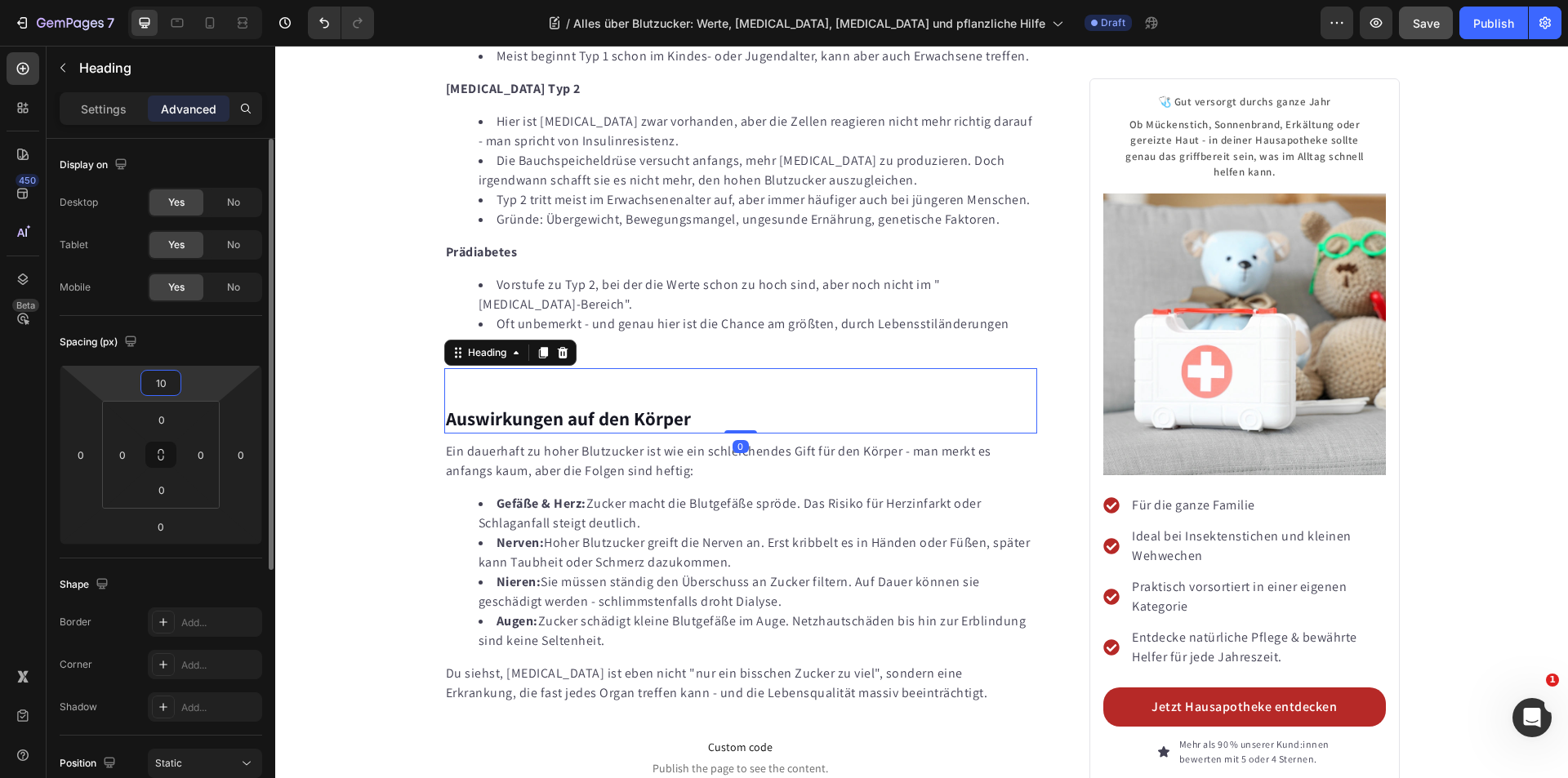
type input "0"
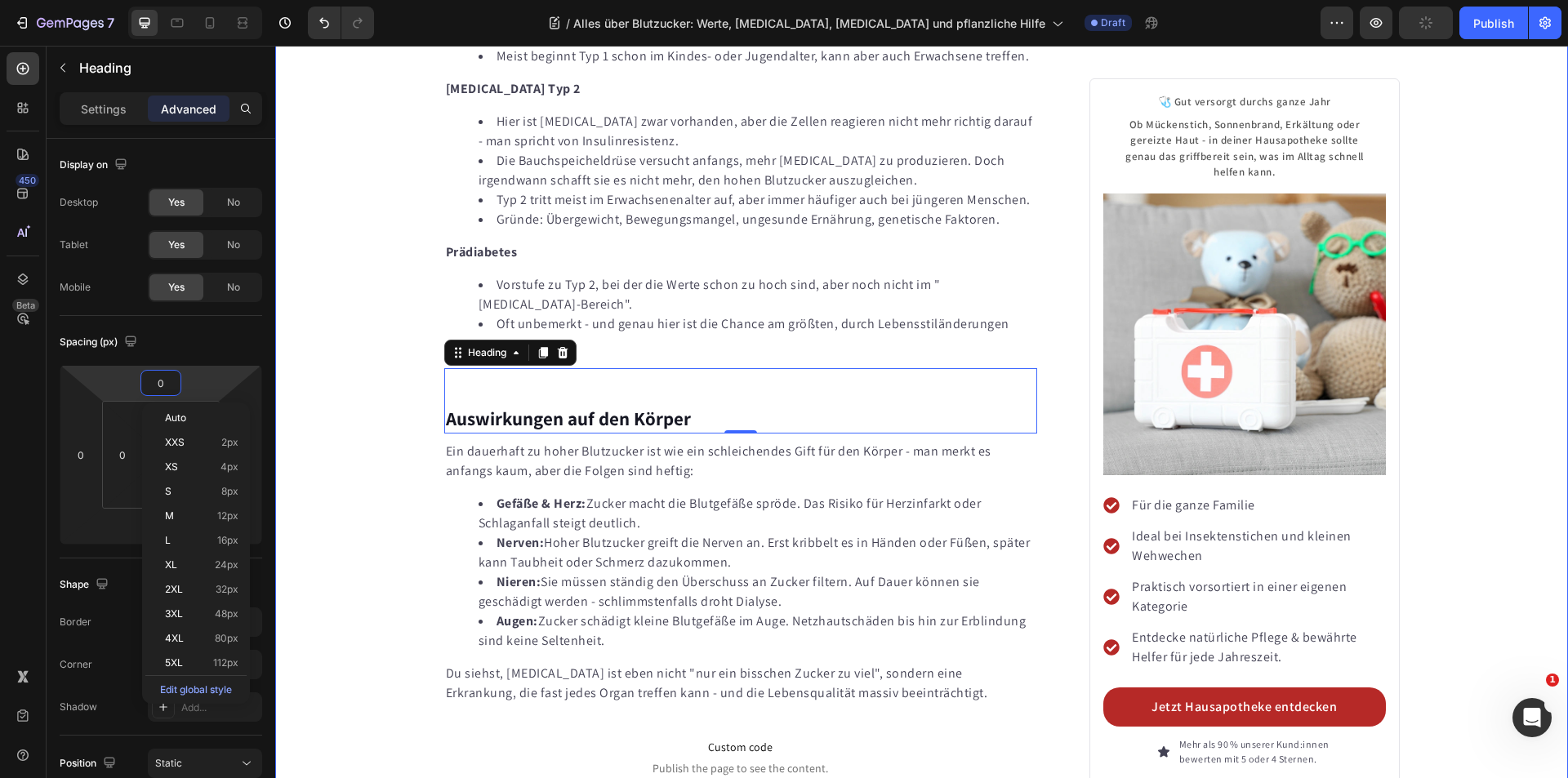
click at [321, 371] on div "Gelsen, Zecken & Co: Was wirklich gegen Stiche und Juckreiz hilft Heading Image…" at bounding box center [921, 439] width 1292 height 10802
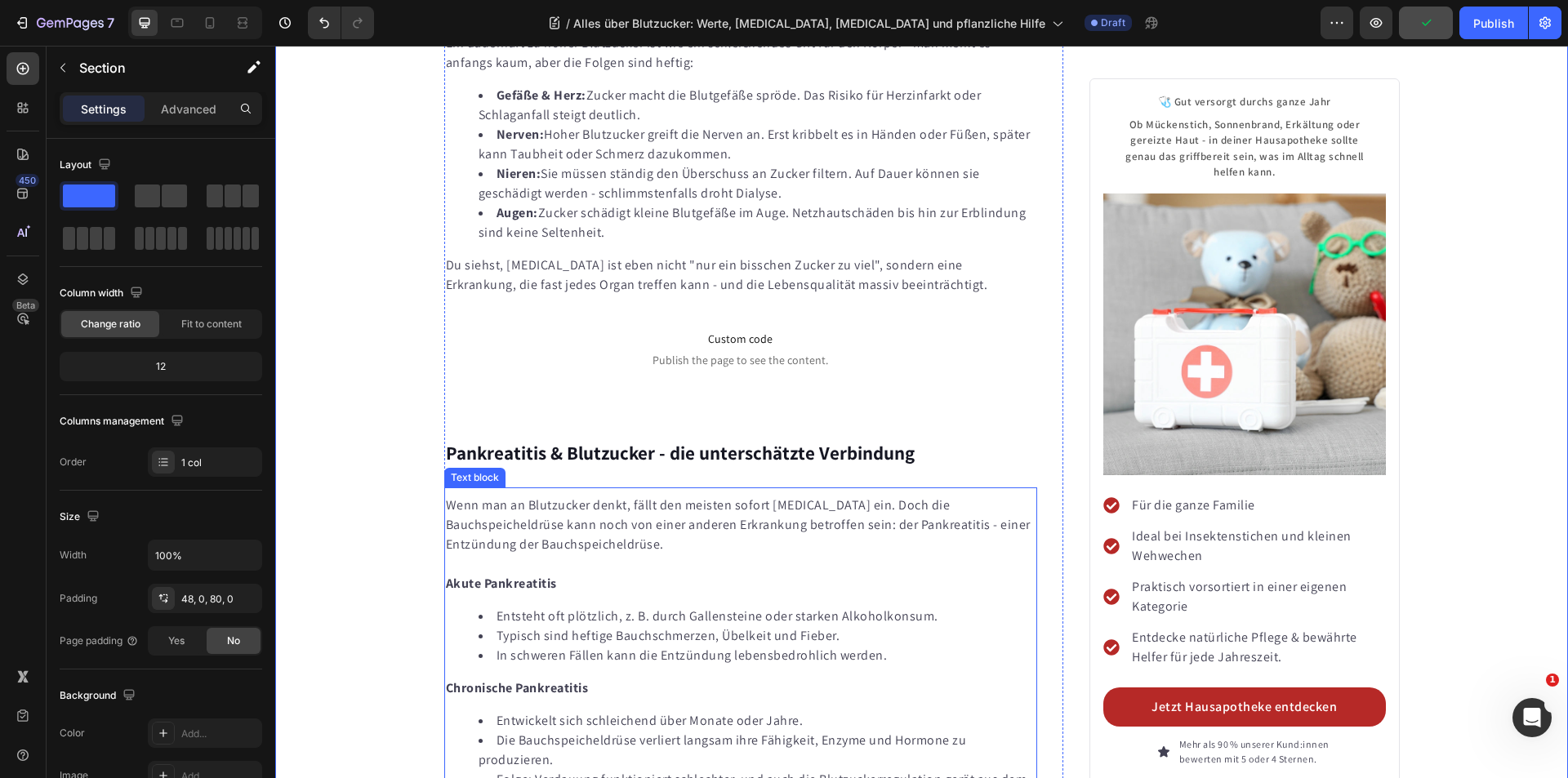
scroll to position [5570, 0]
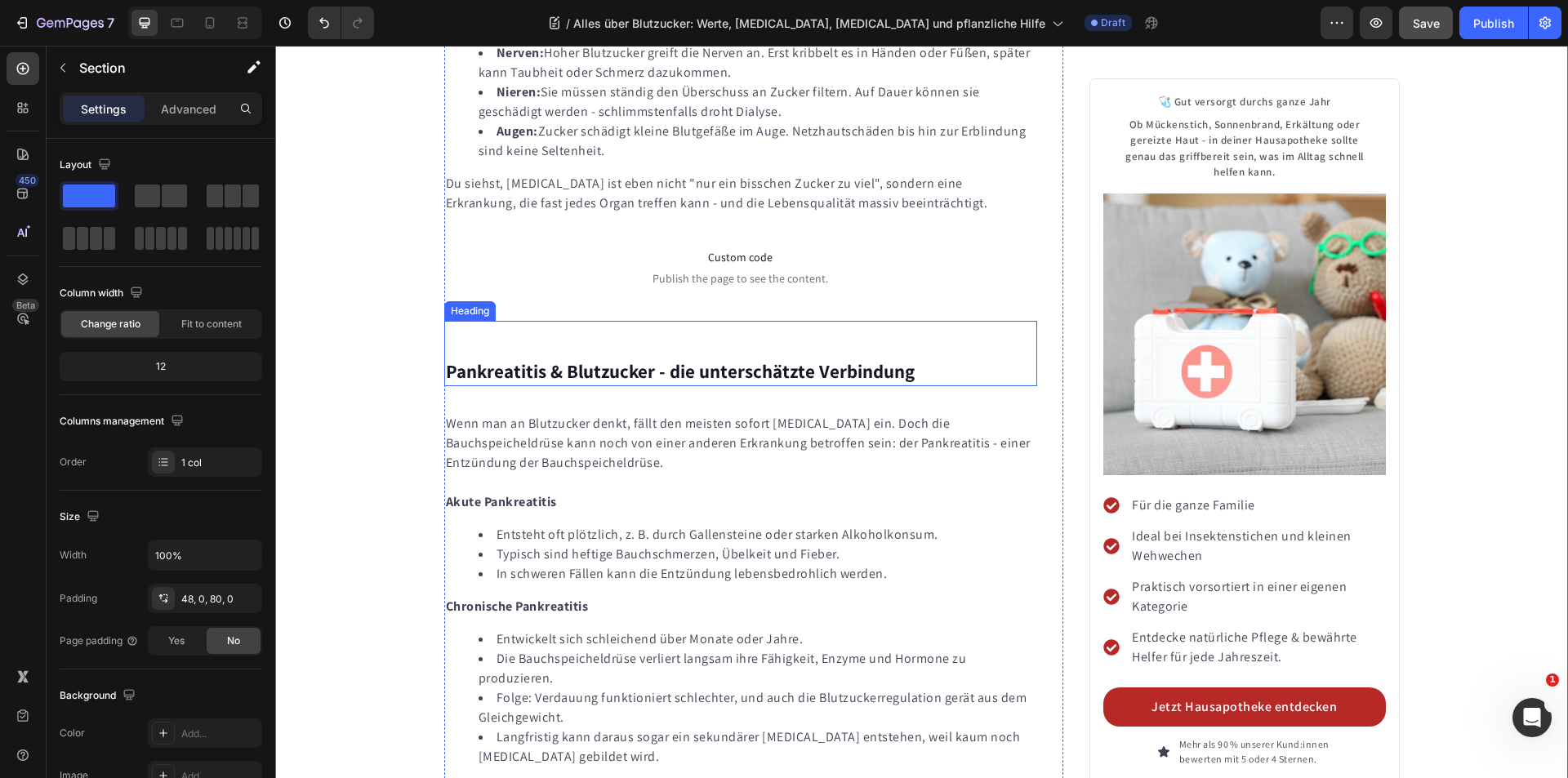
click at [674, 248] on span "Custom code" at bounding box center [741, 257] width 594 height 20
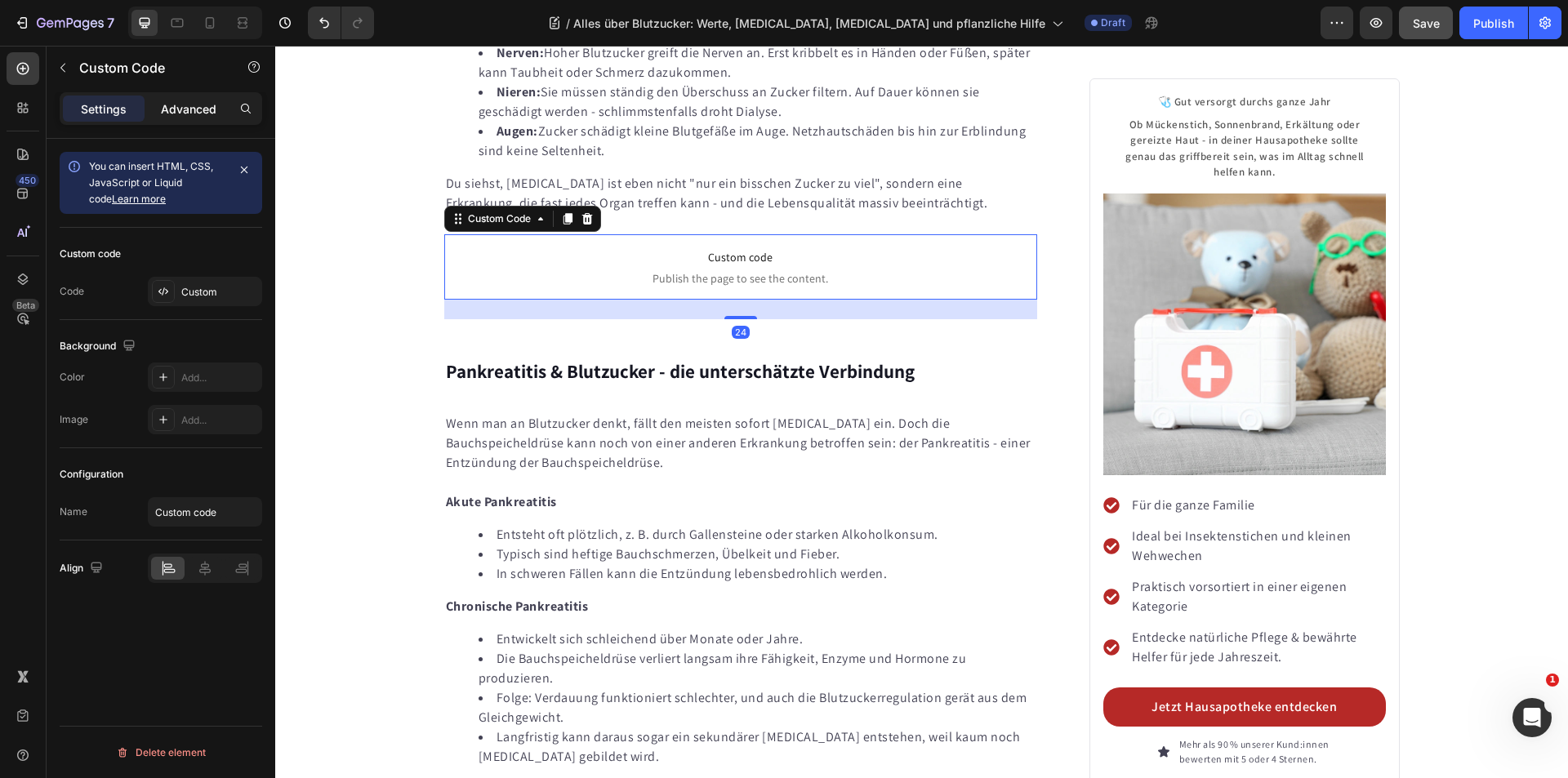
click at [196, 105] on p "Advanced" at bounding box center [189, 109] width 56 height 17
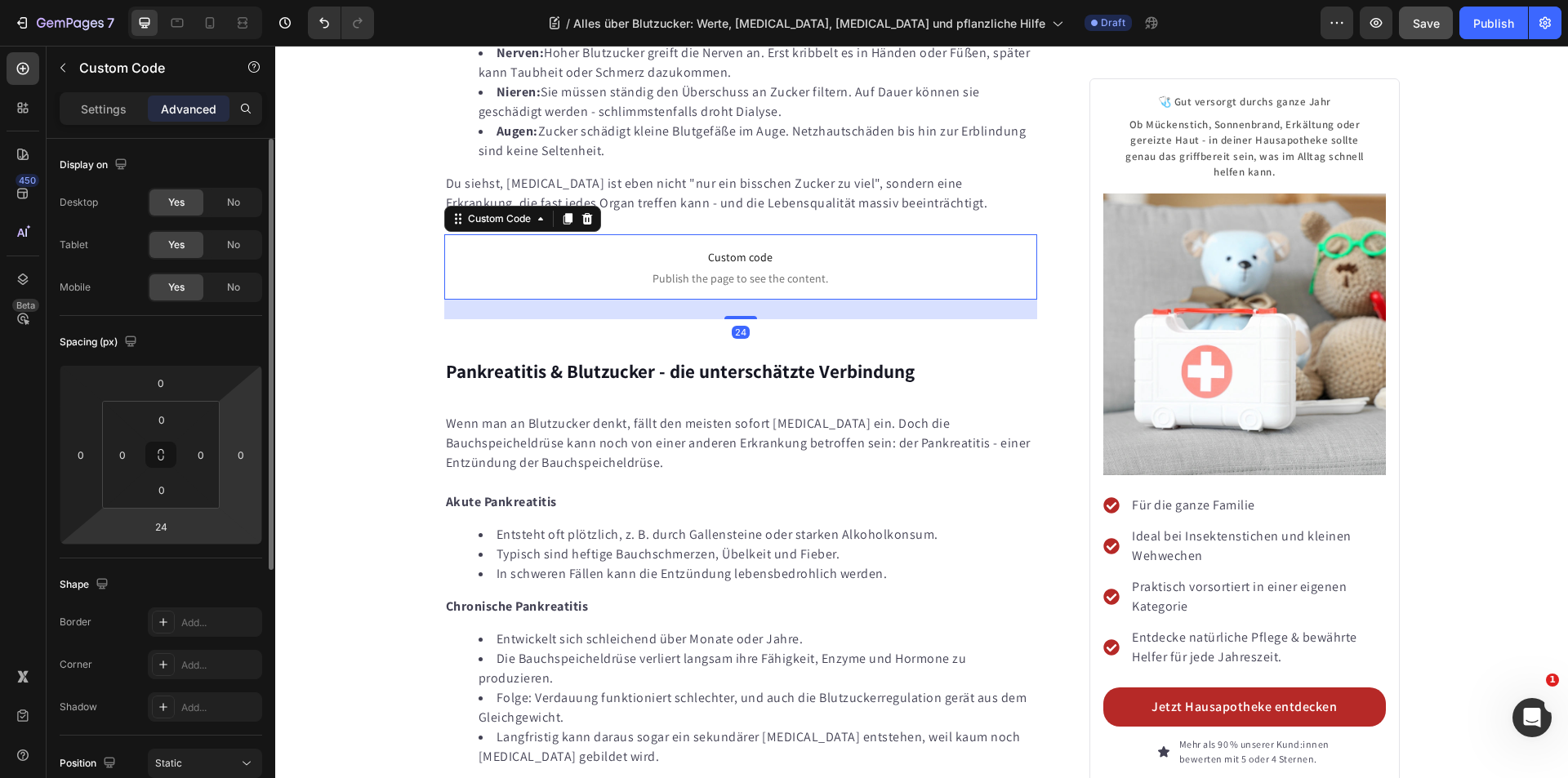
click at [159, 524] on input "24" at bounding box center [161, 527] width 33 height 24
type input "0"
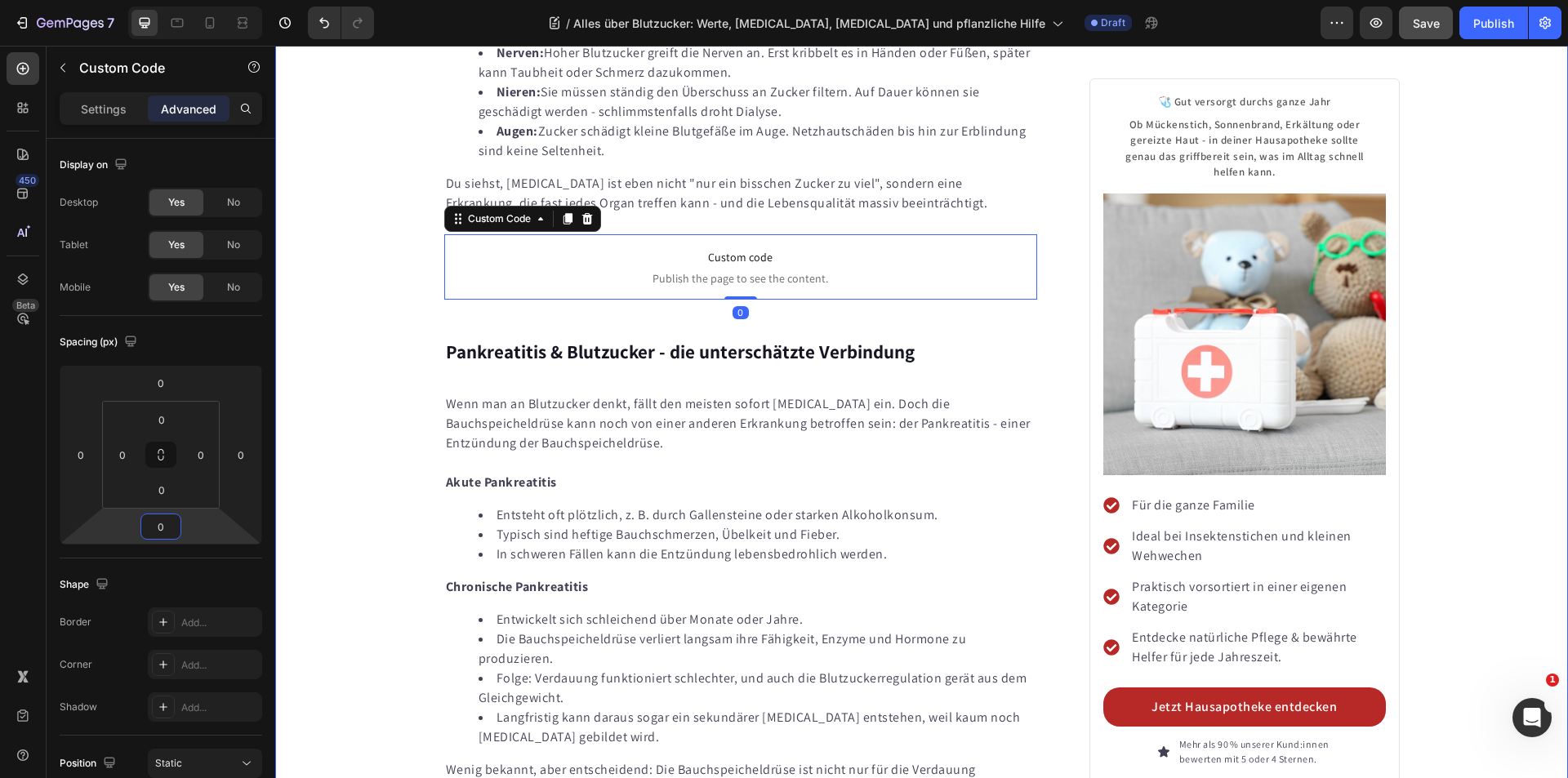
drag, startPoint x: 347, startPoint y: 430, endPoint x: 466, endPoint y: 309, distance: 169.7
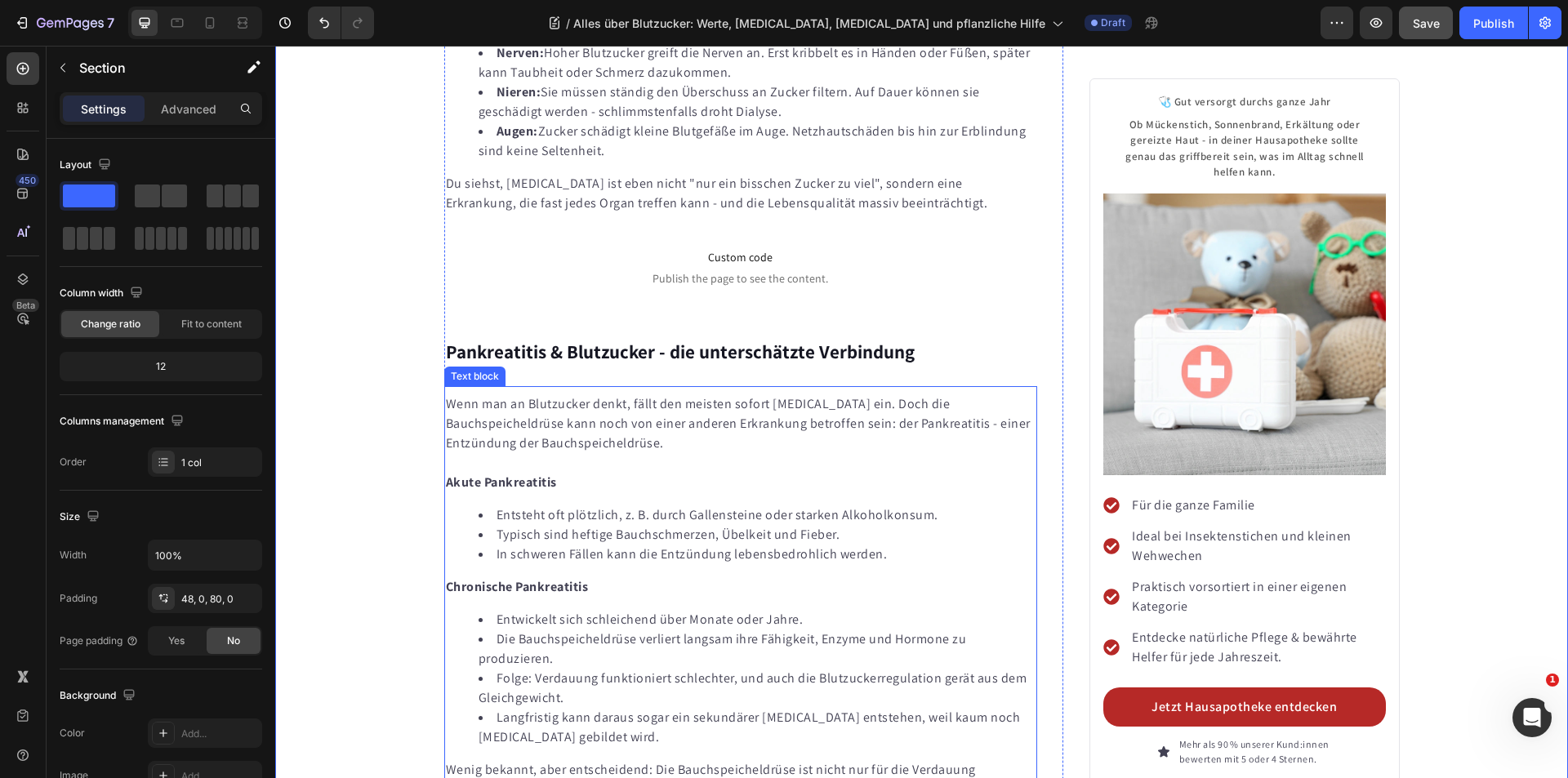
click at [479, 340] on strong "Pankreatitis & Blutzucker - die unterschätzte Verbindung" at bounding box center [680, 352] width 469 height 24
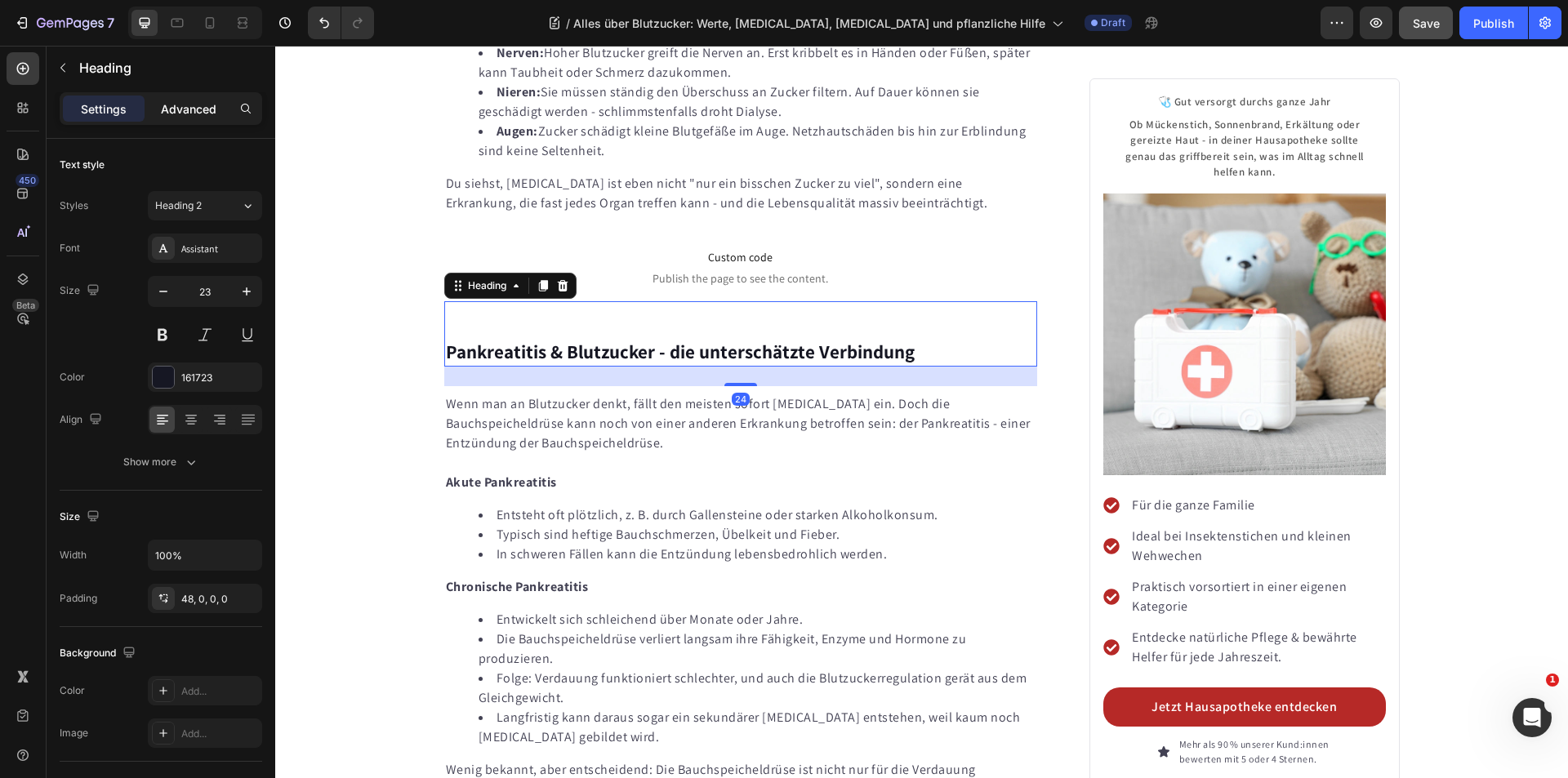
click at [198, 113] on p "Advanced" at bounding box center [189, 109] width 56 height 17
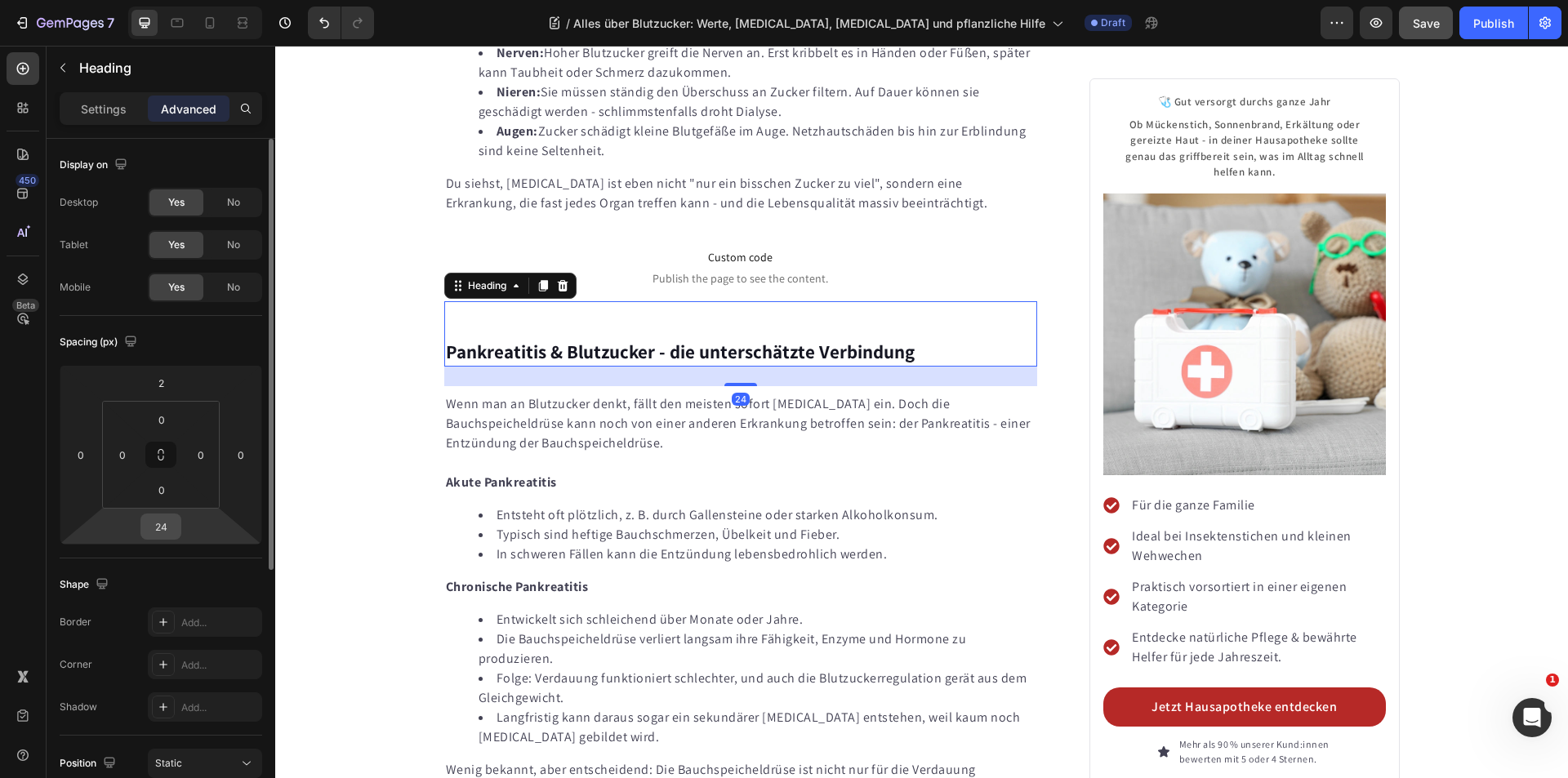
click at [158, 523] on input "24" at bounding box center [161, 527] width 33 height 24
type input "0"
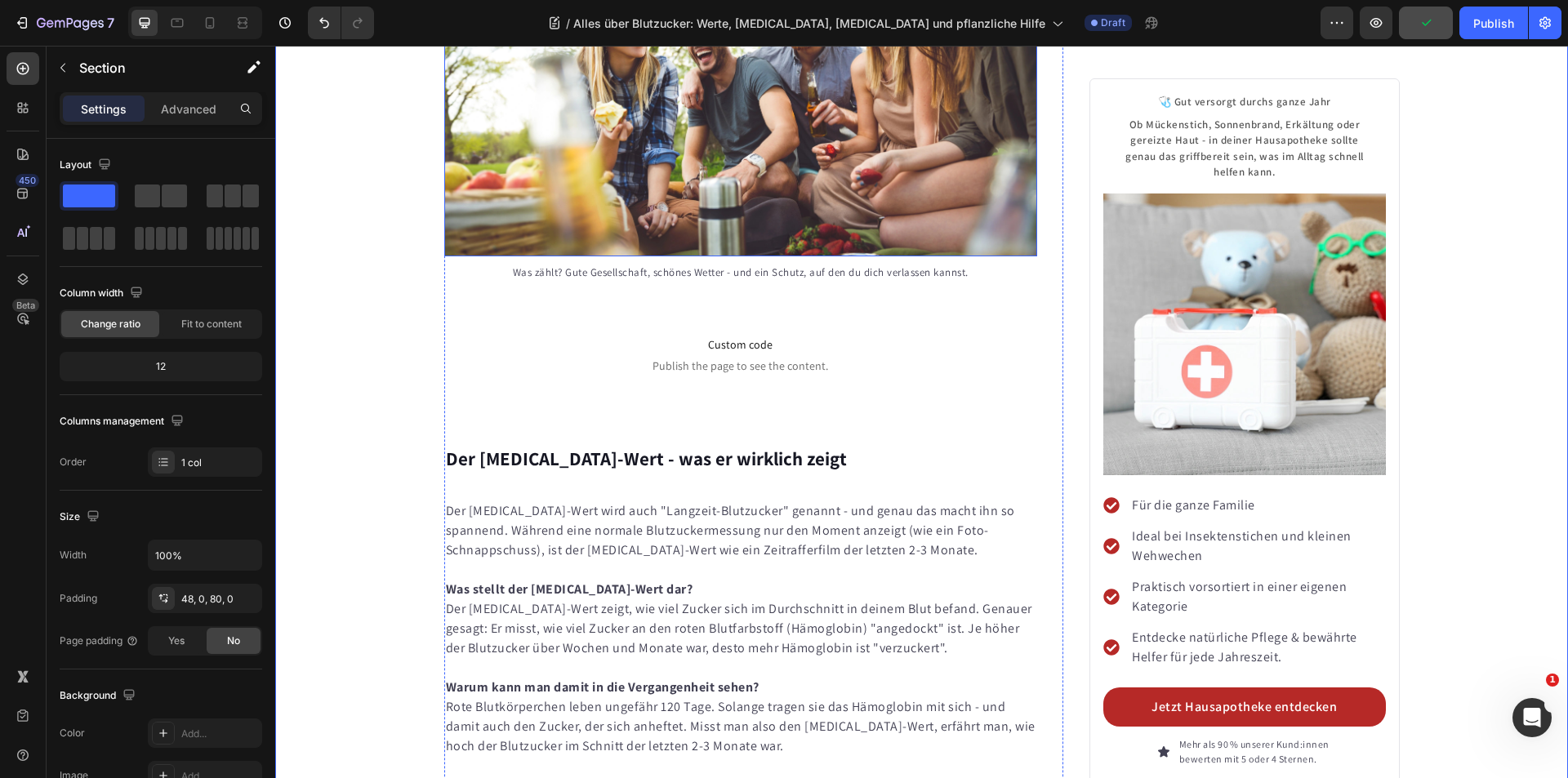
scroll to position [6794, 0]
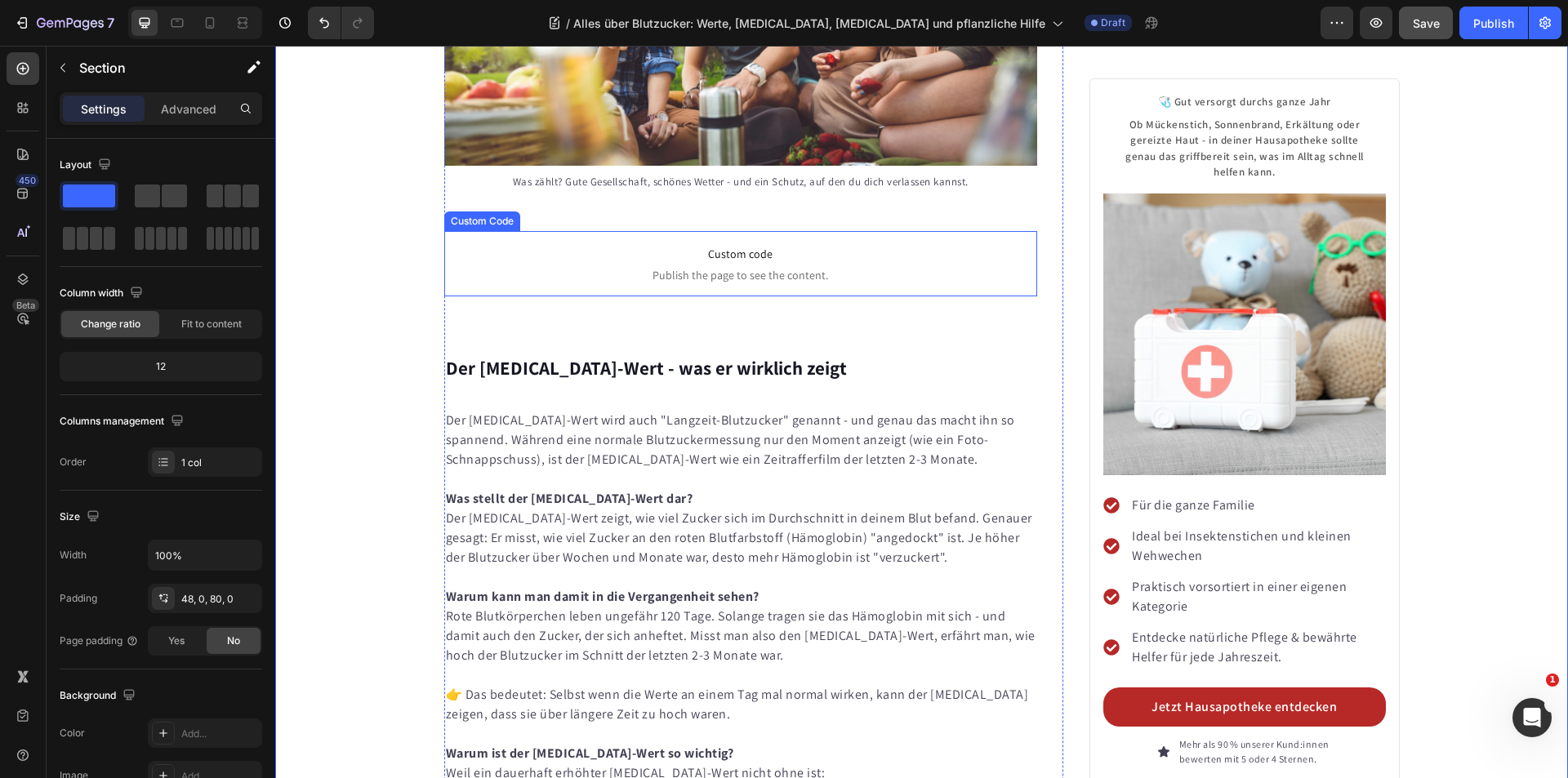
click at [657, 244] on span "Custom code" at bounding box center [741, 254] width 594 height 20
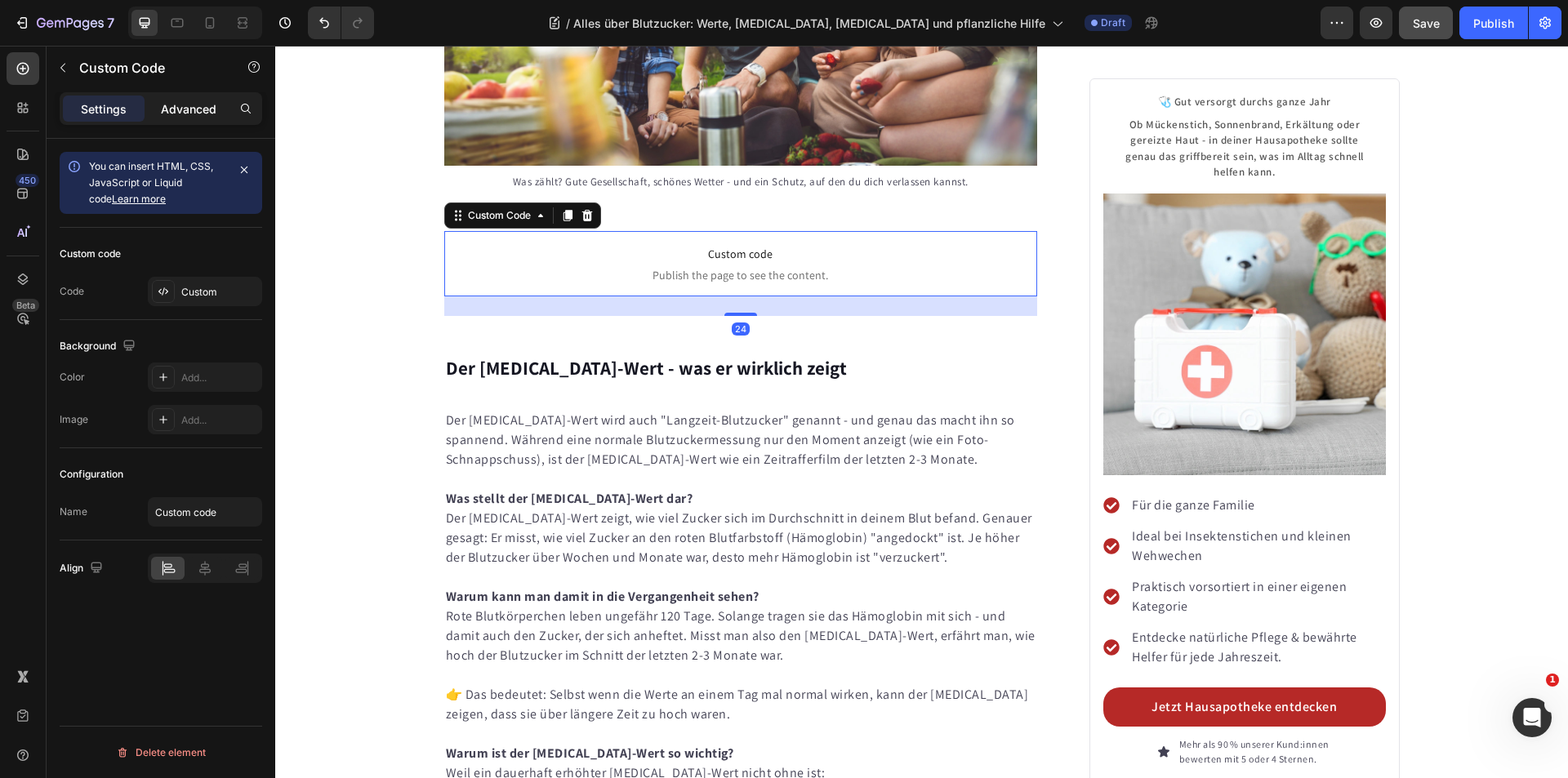
click at [217, 100] on div "Advanced" at bounding box center [189, 109] width 82 height 26
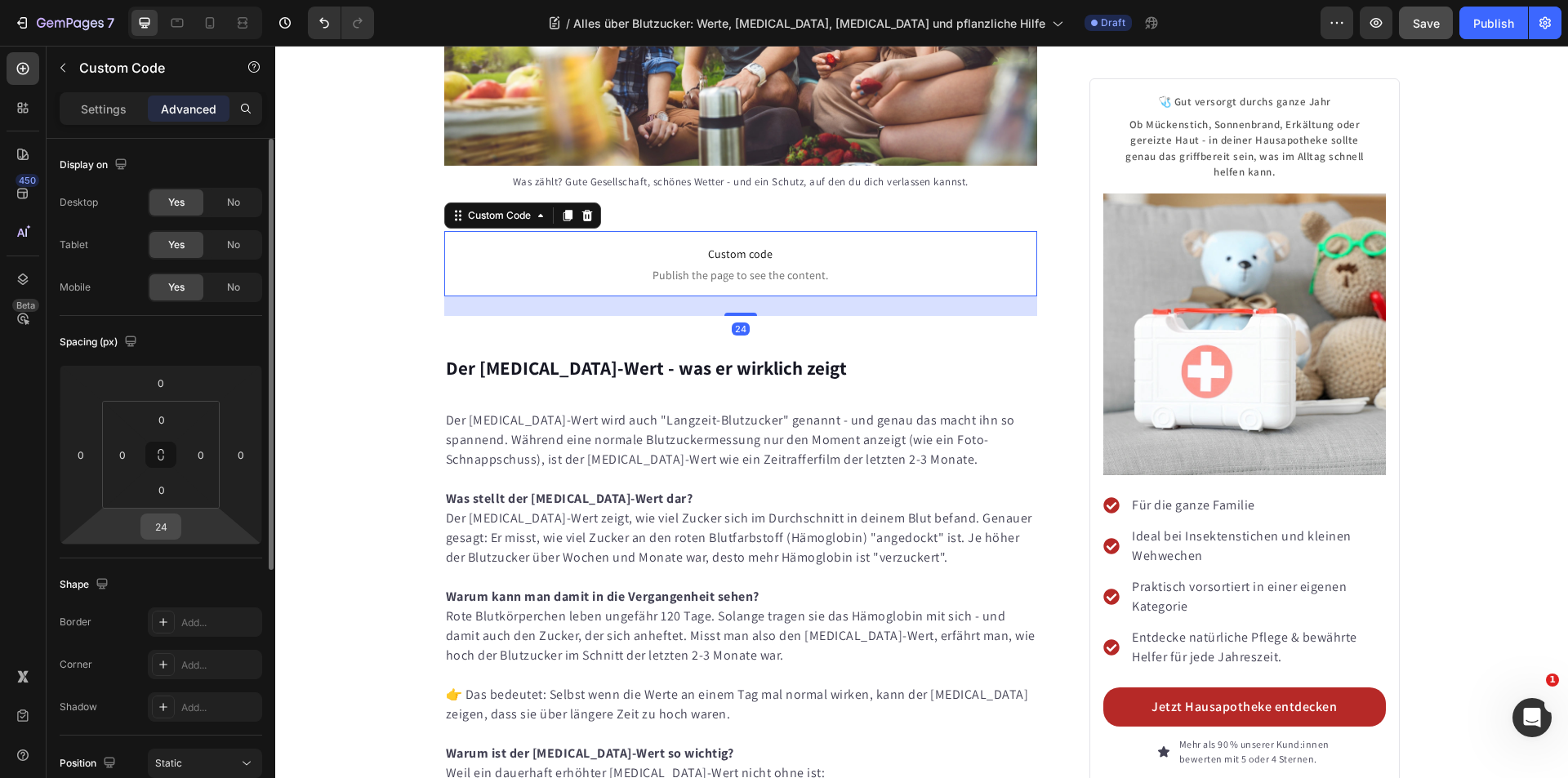
click at [163, 535] on input "24" at bounding box center [161, 527] width 33 height 24
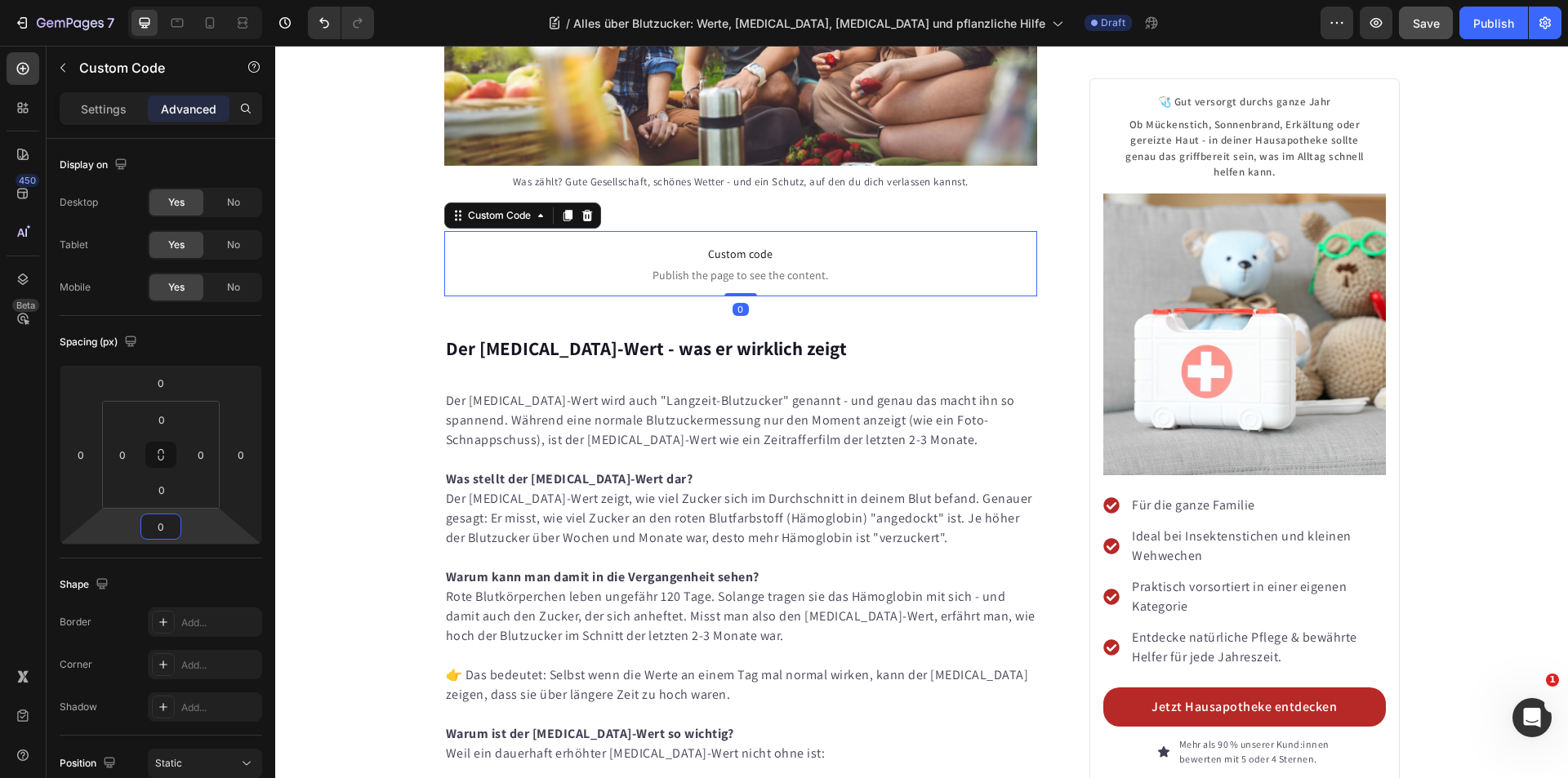
type input "0"
click at [510, 336] on strong "Der [MEDICAL_DATA]-Wert - was er wirklich zeigt" at bounding box center [646, 349] width 401 height 24
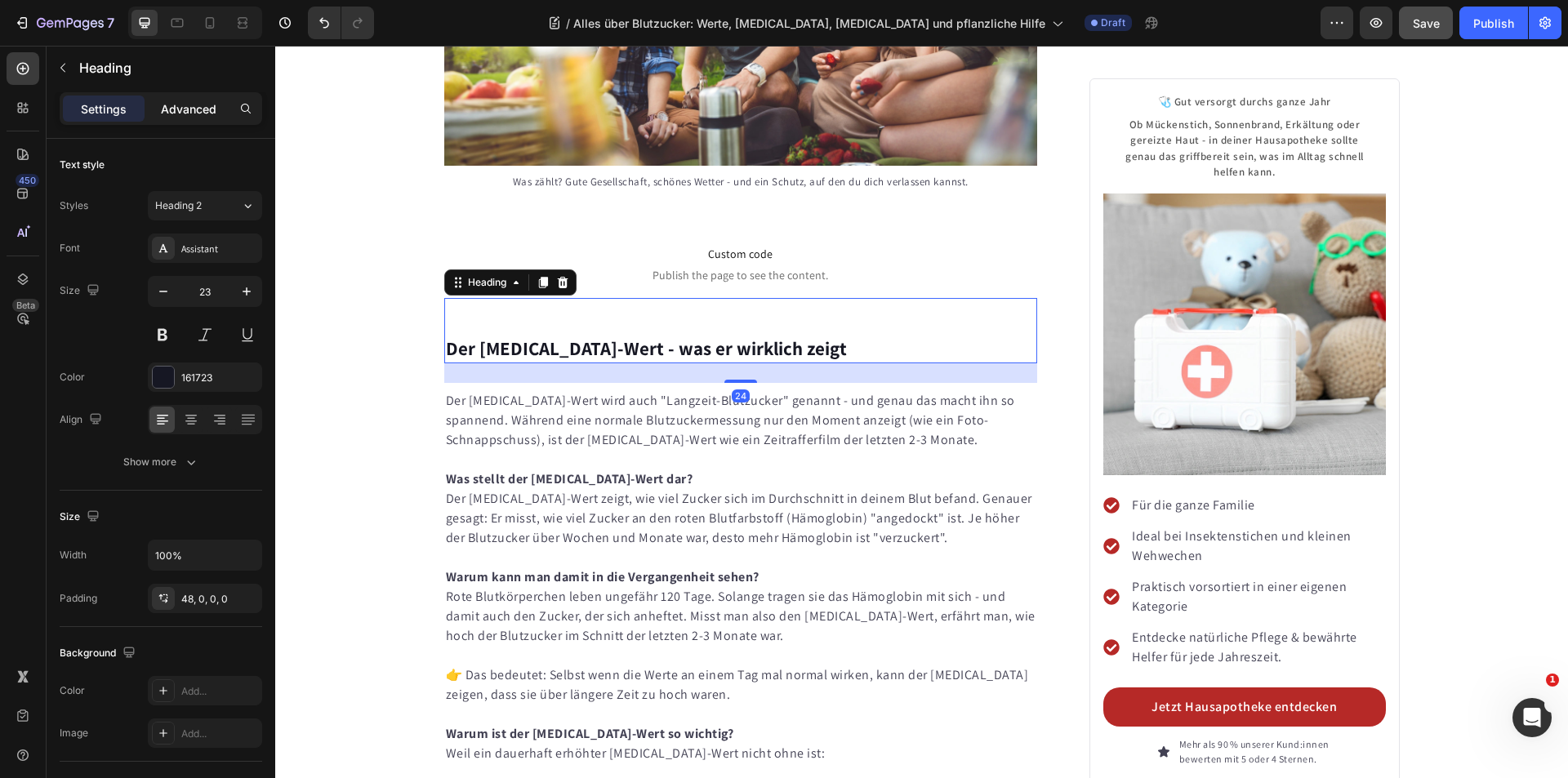
click at [192, 105] on p "Advanced" at bounding box center [189, 109] width 56 height 17
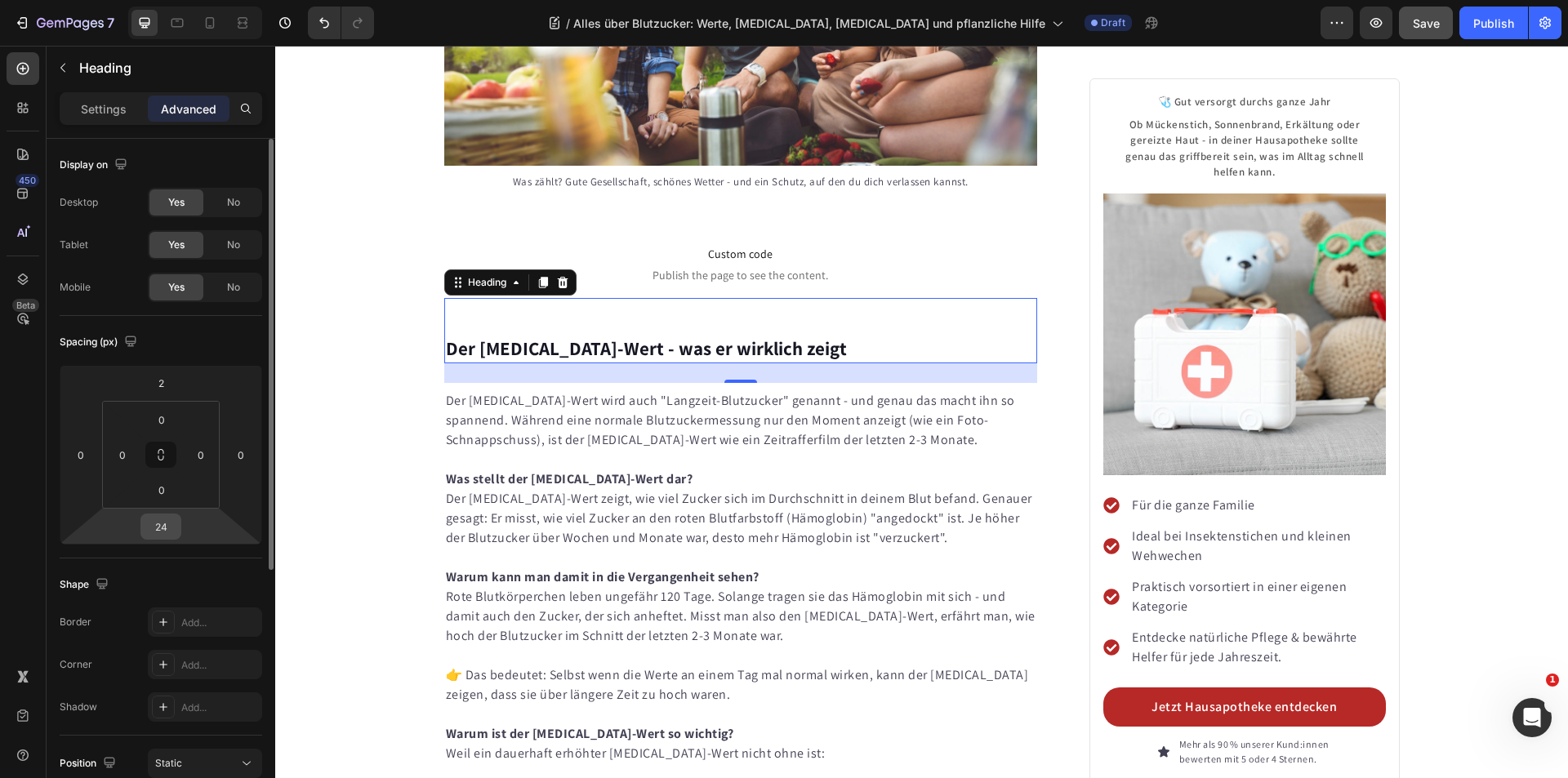
click at [162, 534] on input "24" at bounding box center [161, 527] width 33 height 24
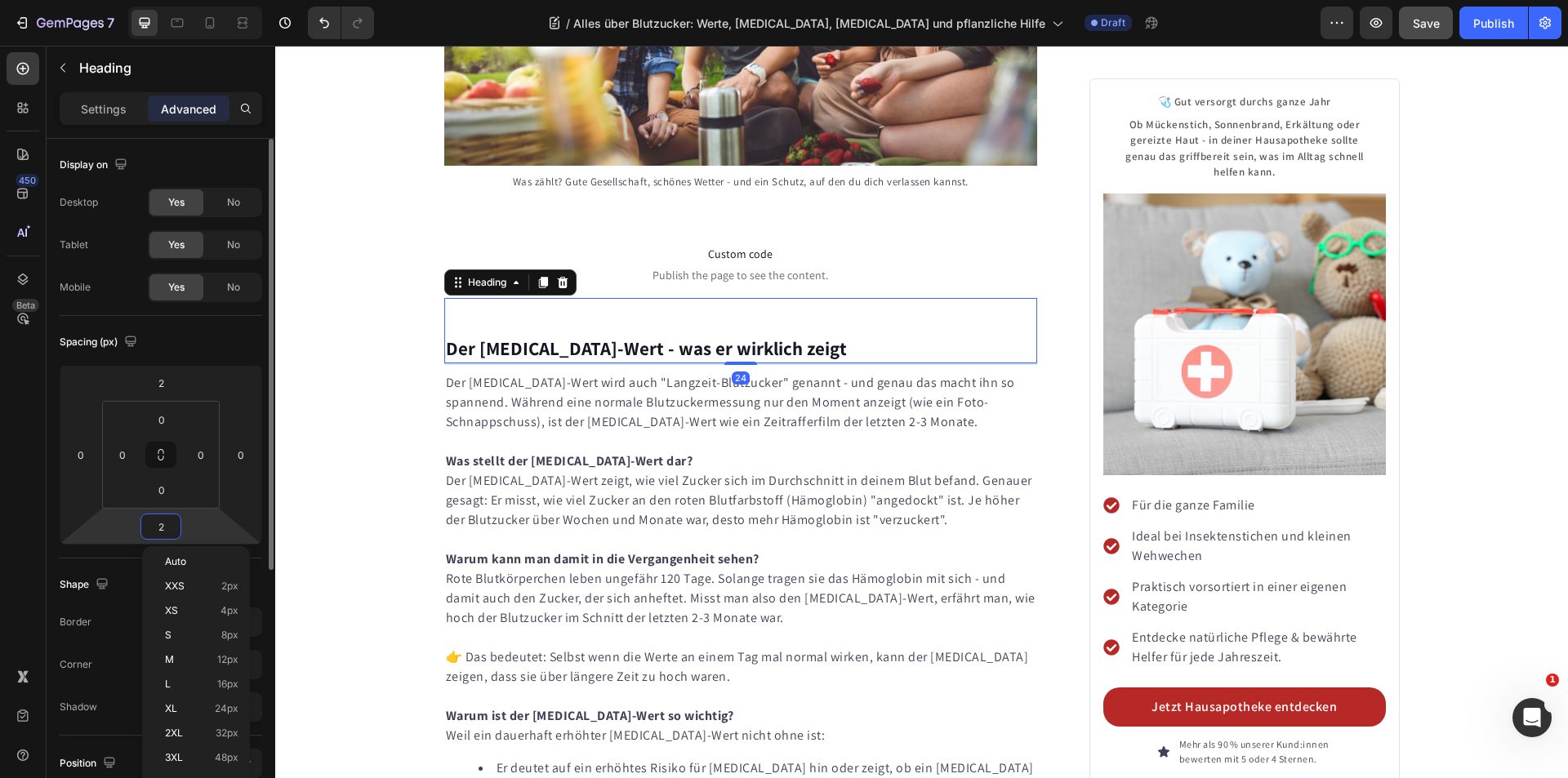
type input "20"
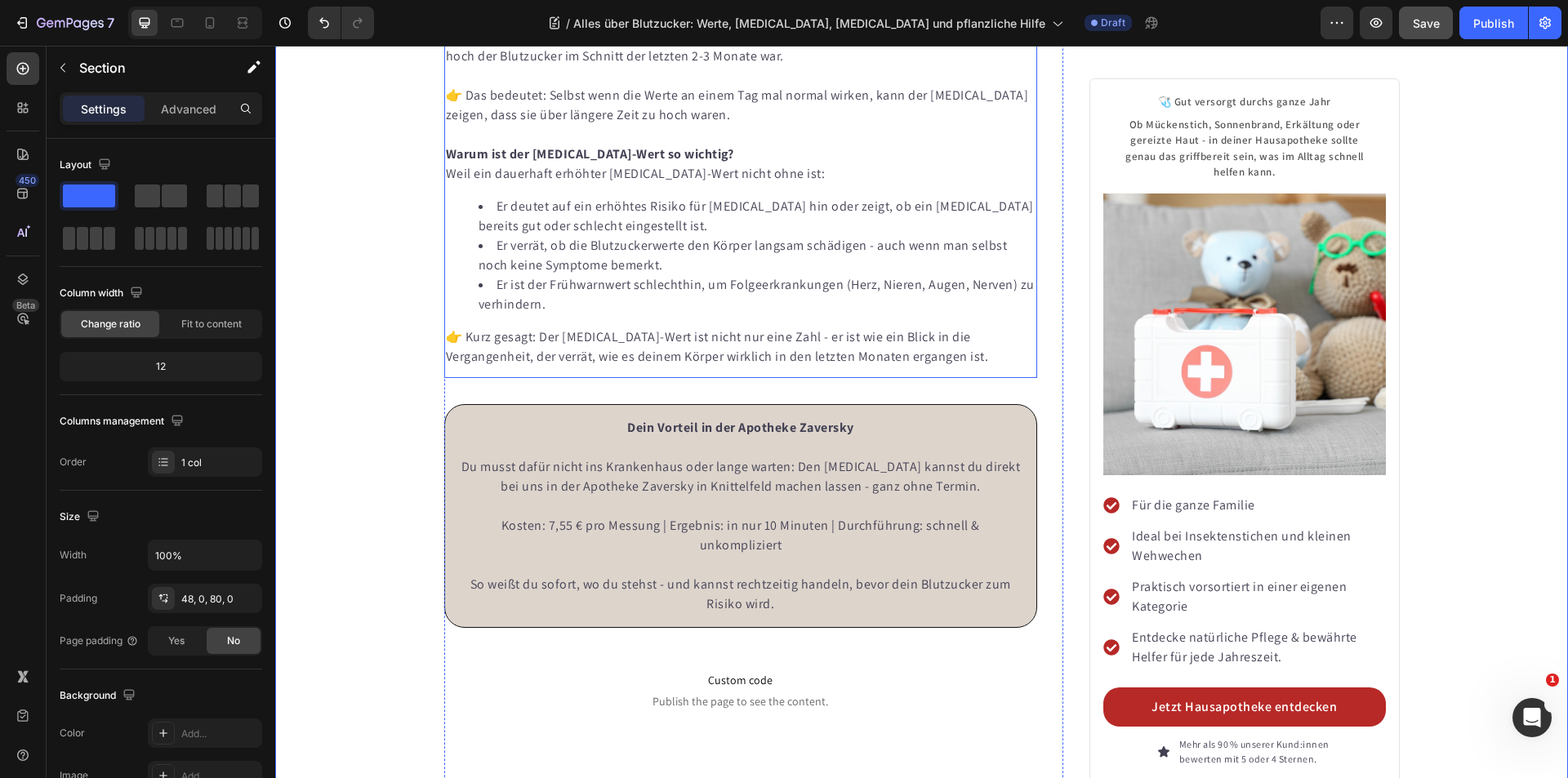
scroll to position [7610, 0]
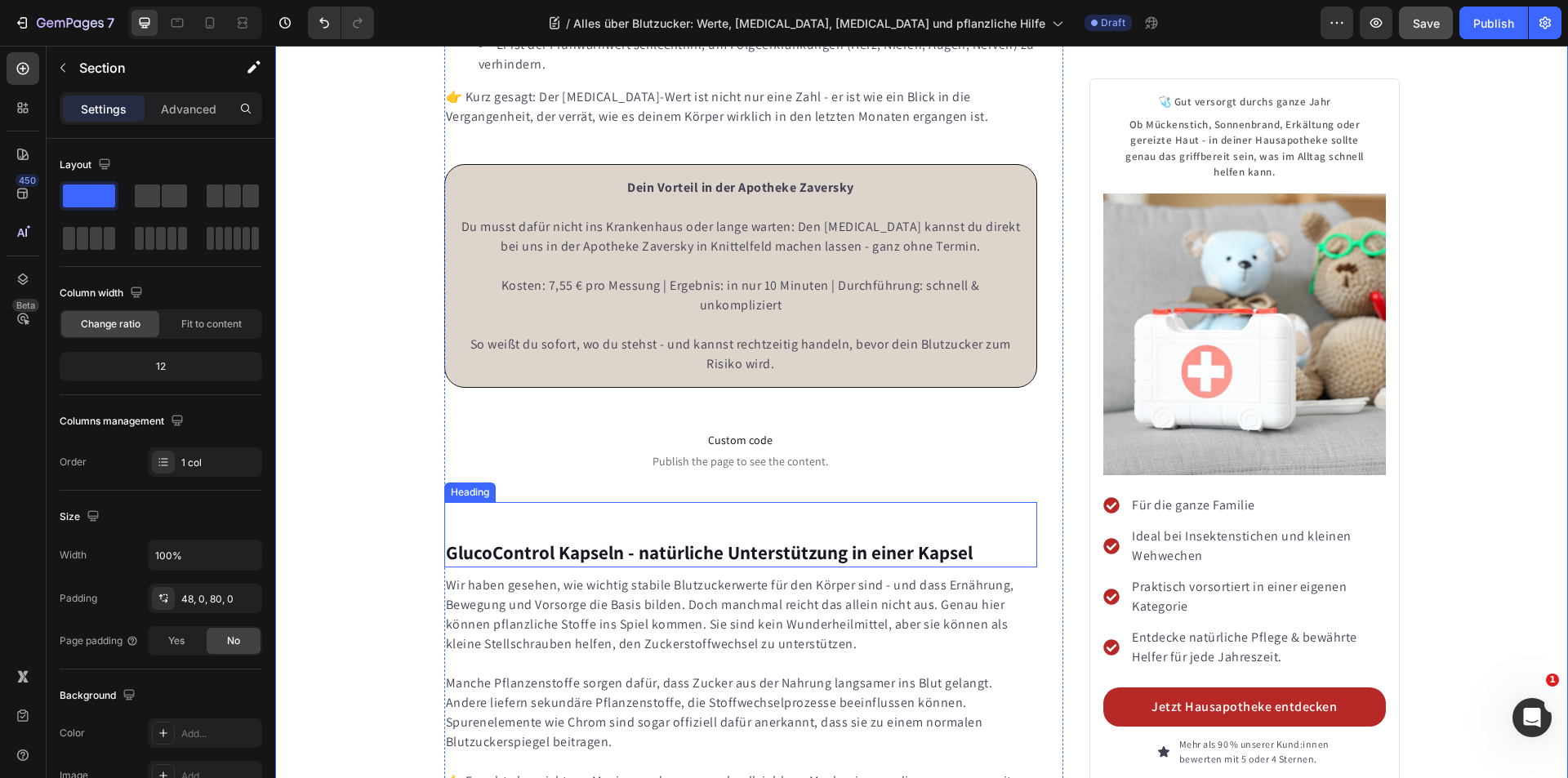
click at [639, 430] on span "Custom code" at bounding box center [741, 440] width 594 height 20
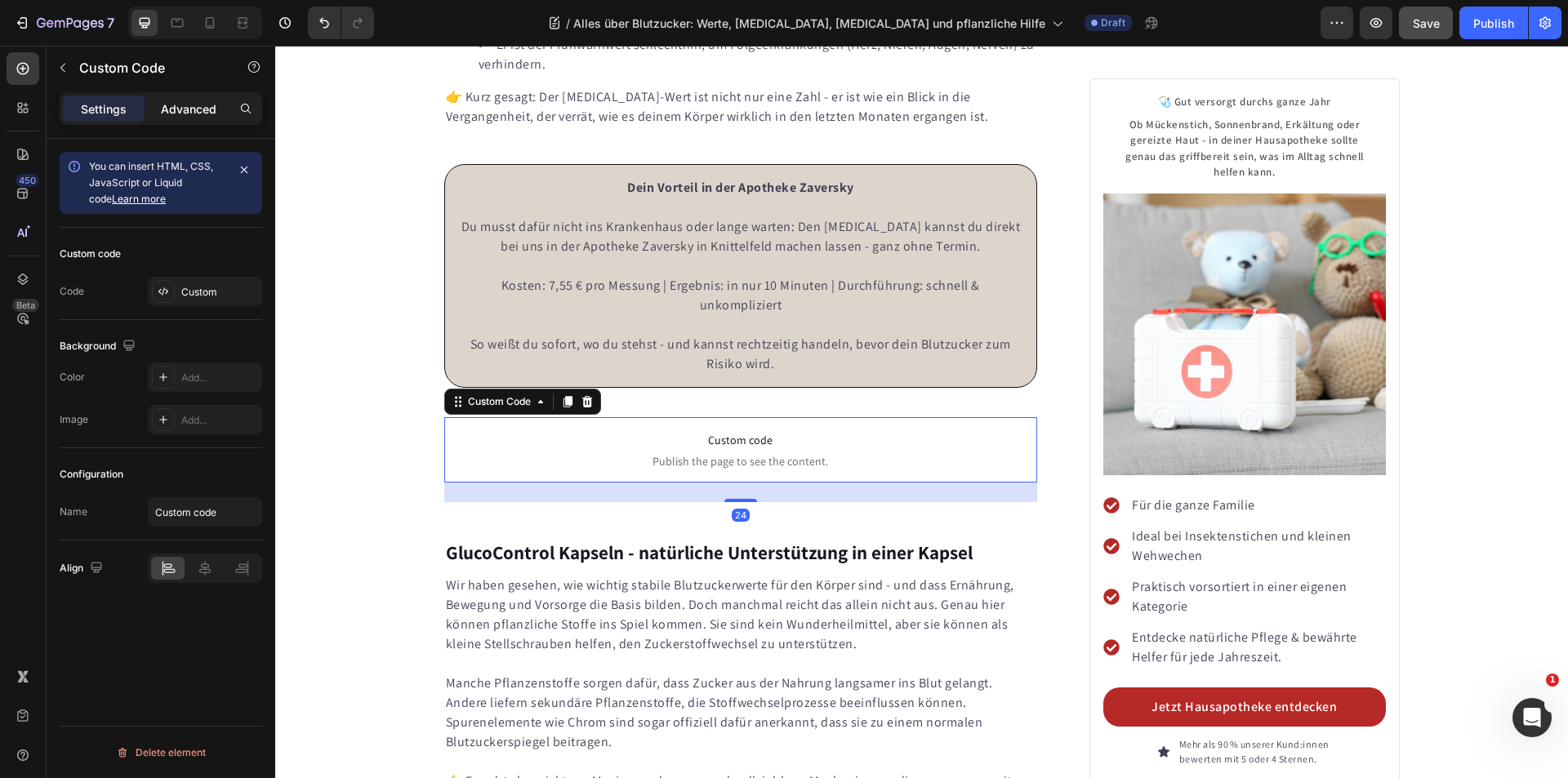
click at [187, 107] on p "Advanced" at bounding box center [189, 109] width 56 height 17
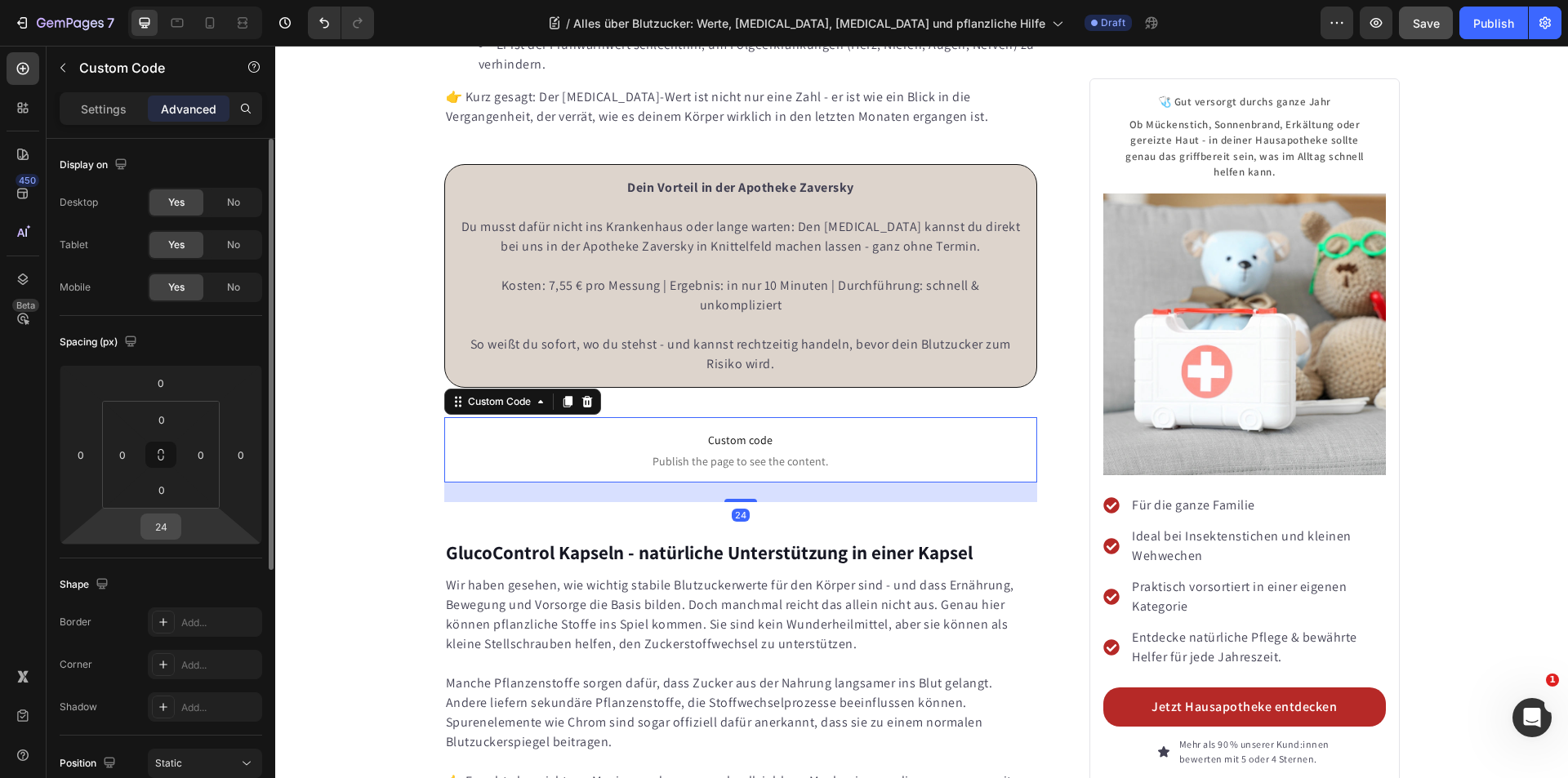
click at [159, 527] on input "24" at bounding box center [161, 527] width 33 height 24
type input "0"
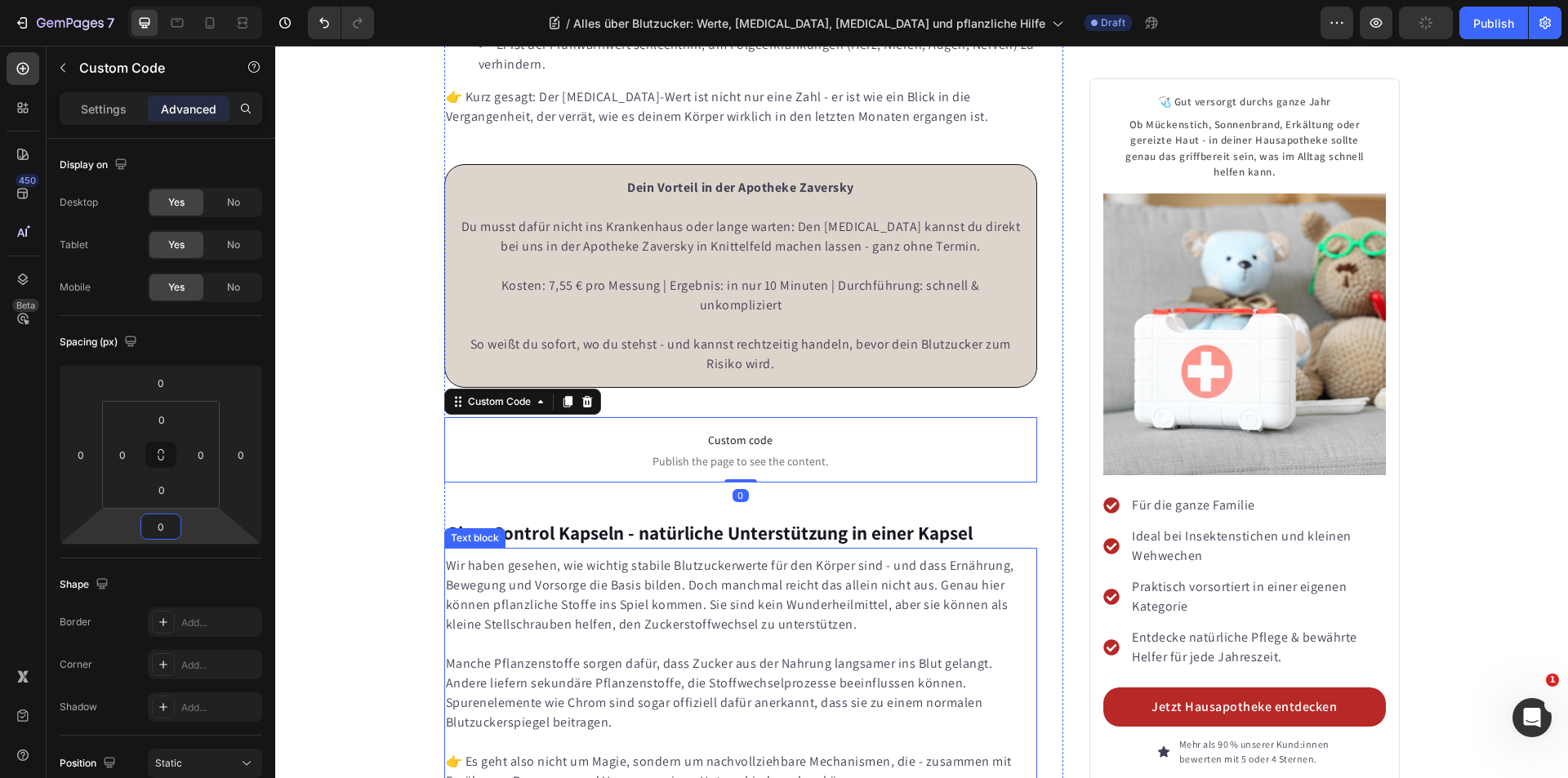
click at [493, 530] on div "Text block" at bounding box center [475, 537] width 55 height 15
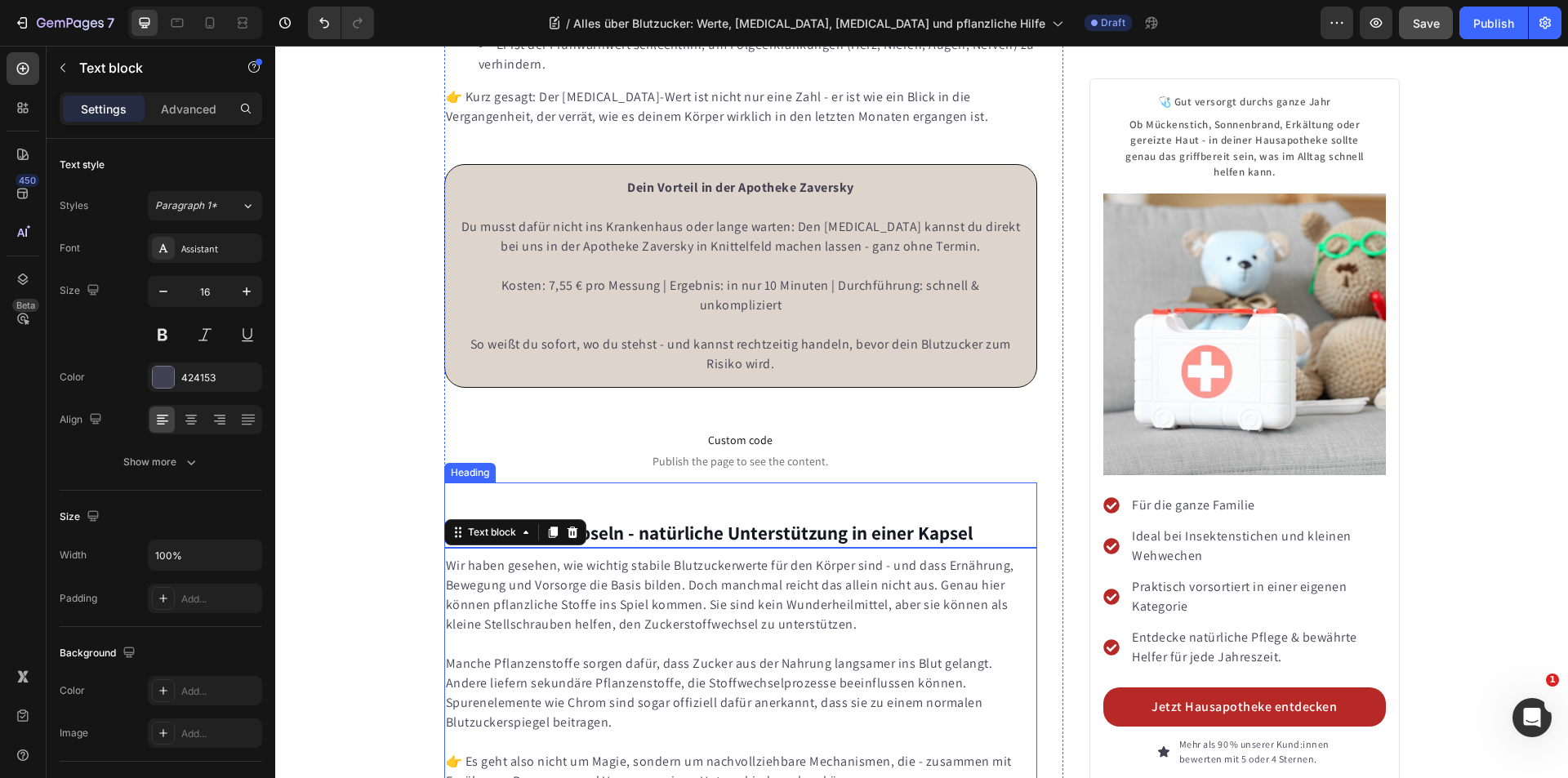
click at [636, 521] on strong "GlucoControl Kapseln - natürliche Unterstützung in einer Kapsel" at bounding box center [710, 533] width 527 height 24
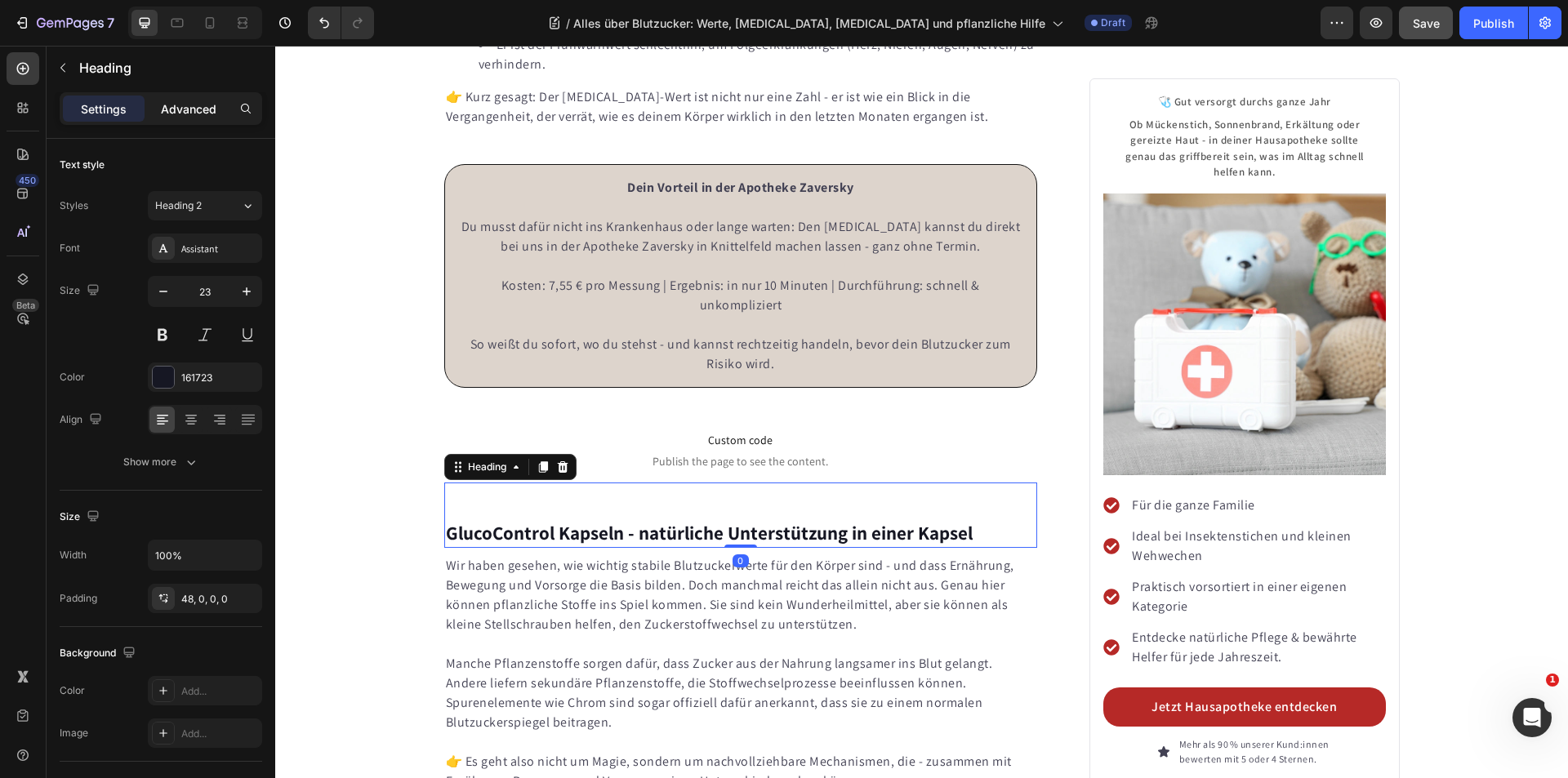
click at [193, 100] on p "Advanced" at bounding box center [189, 109] width 56 height 17
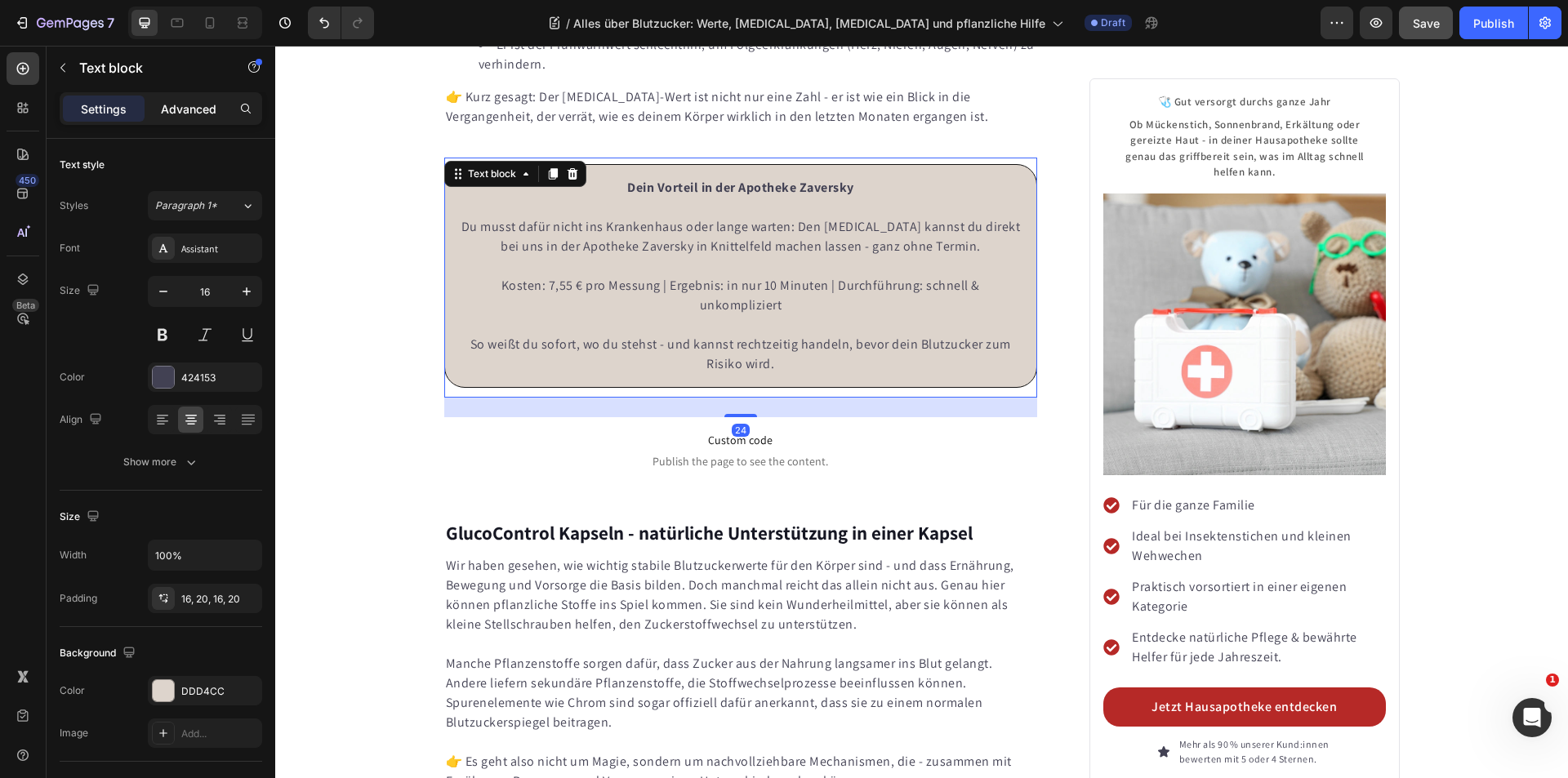
click at [187, 102] on p "Advanced" at bounding box center [189, 109] width 56 height 17
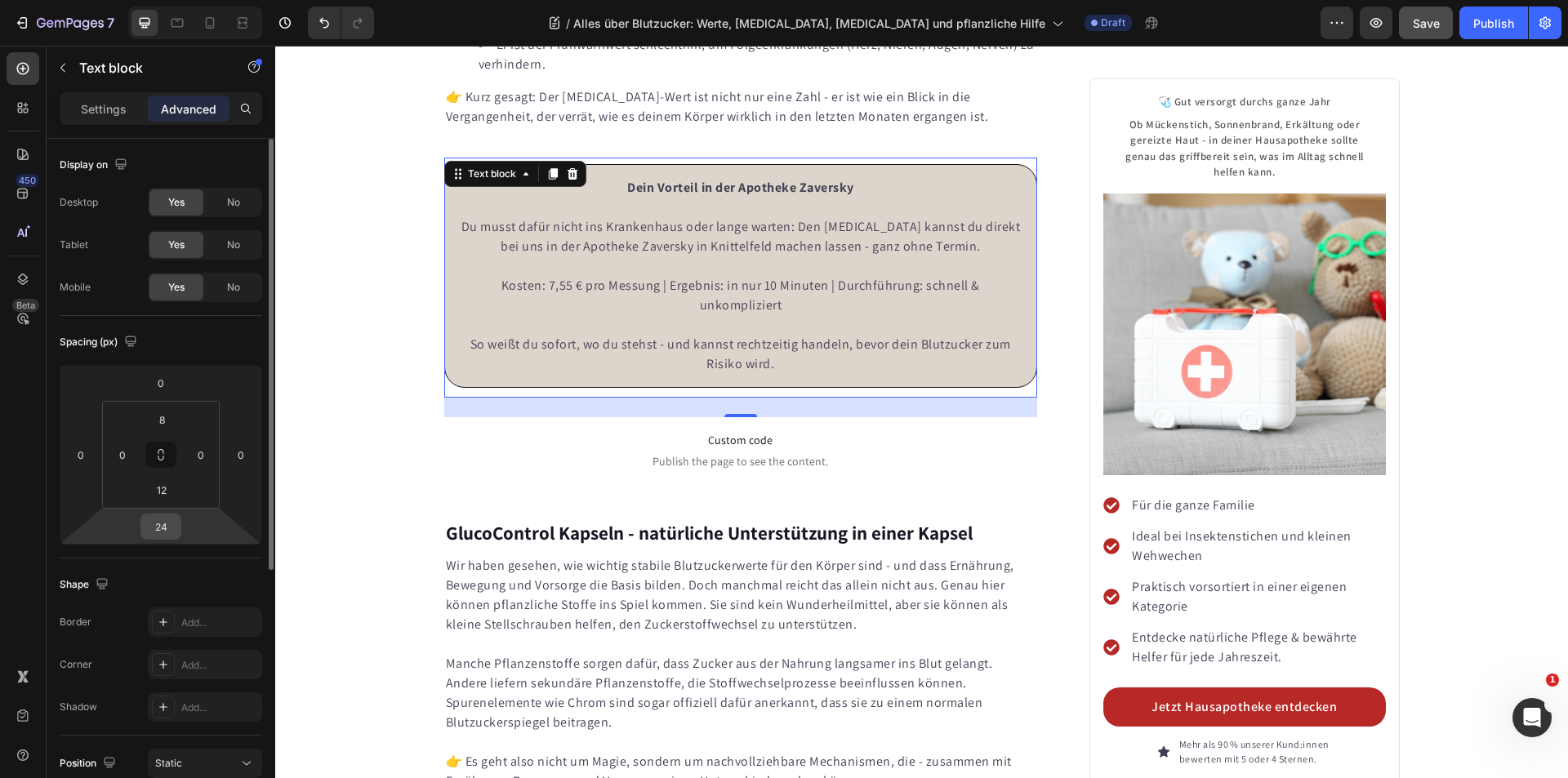
click at [165, 530] on input "24" at bounding box center [161, 527] width 33 height 24
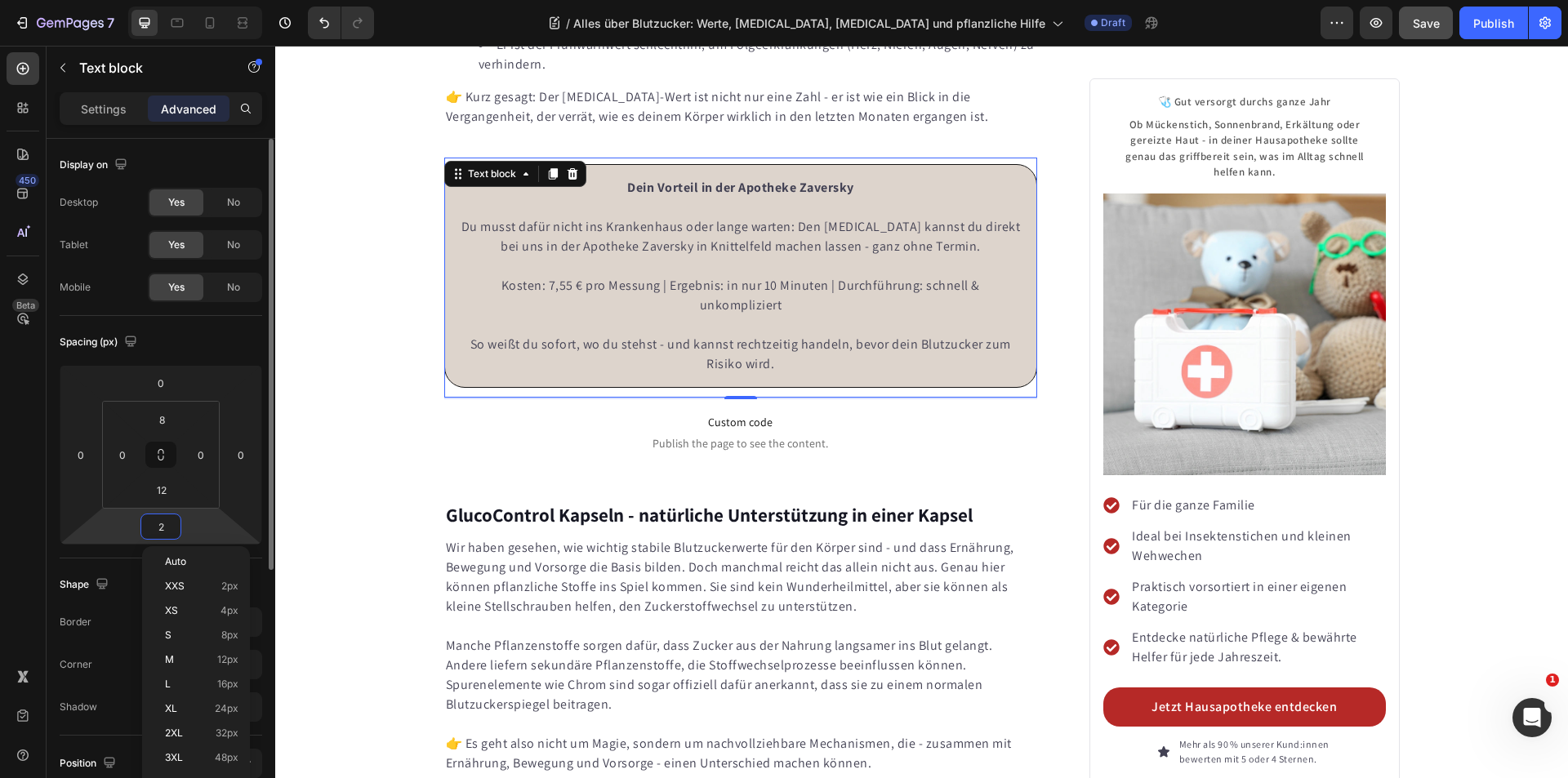
type input "20"
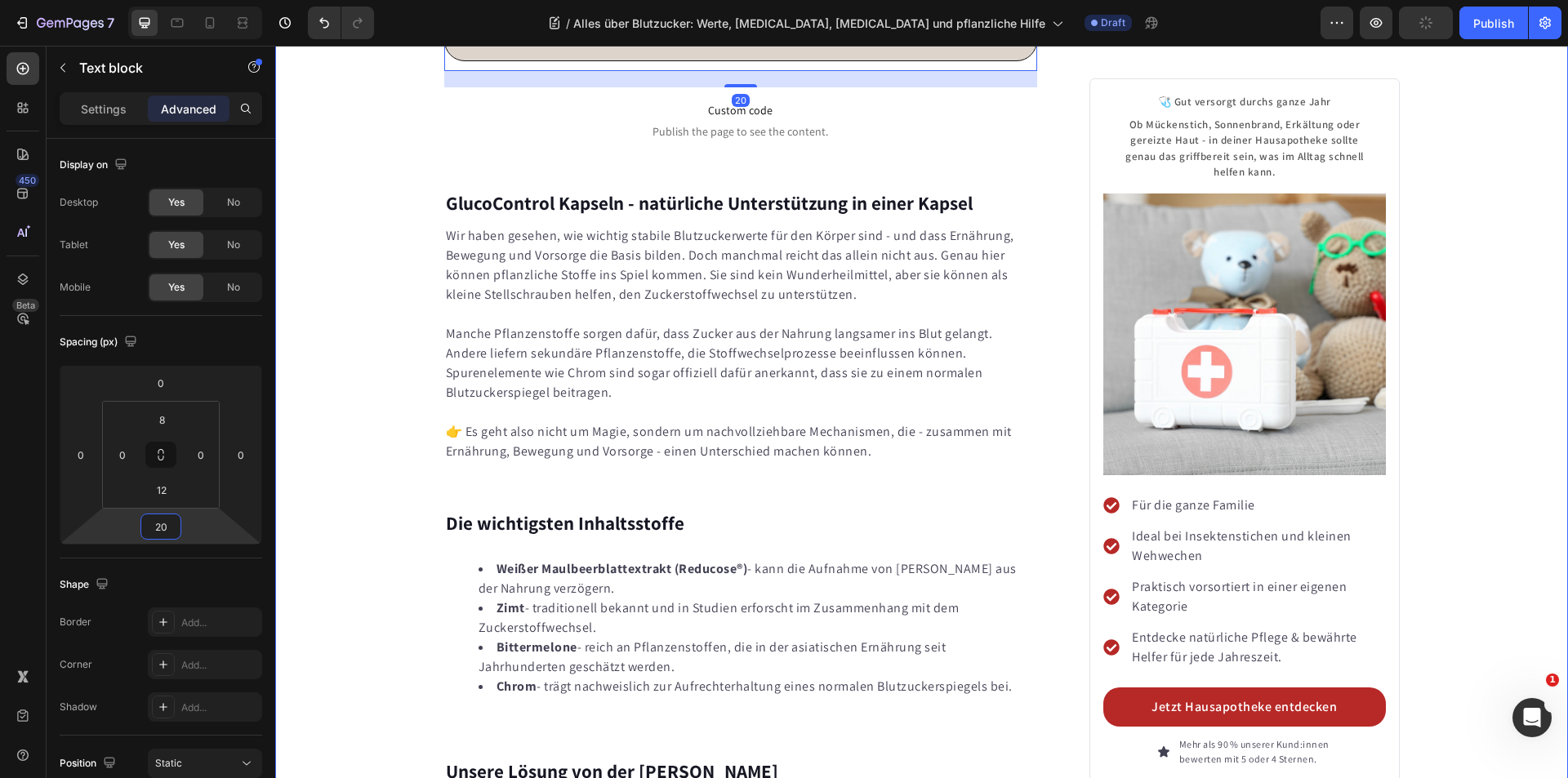
scroll to position [8019, 0]
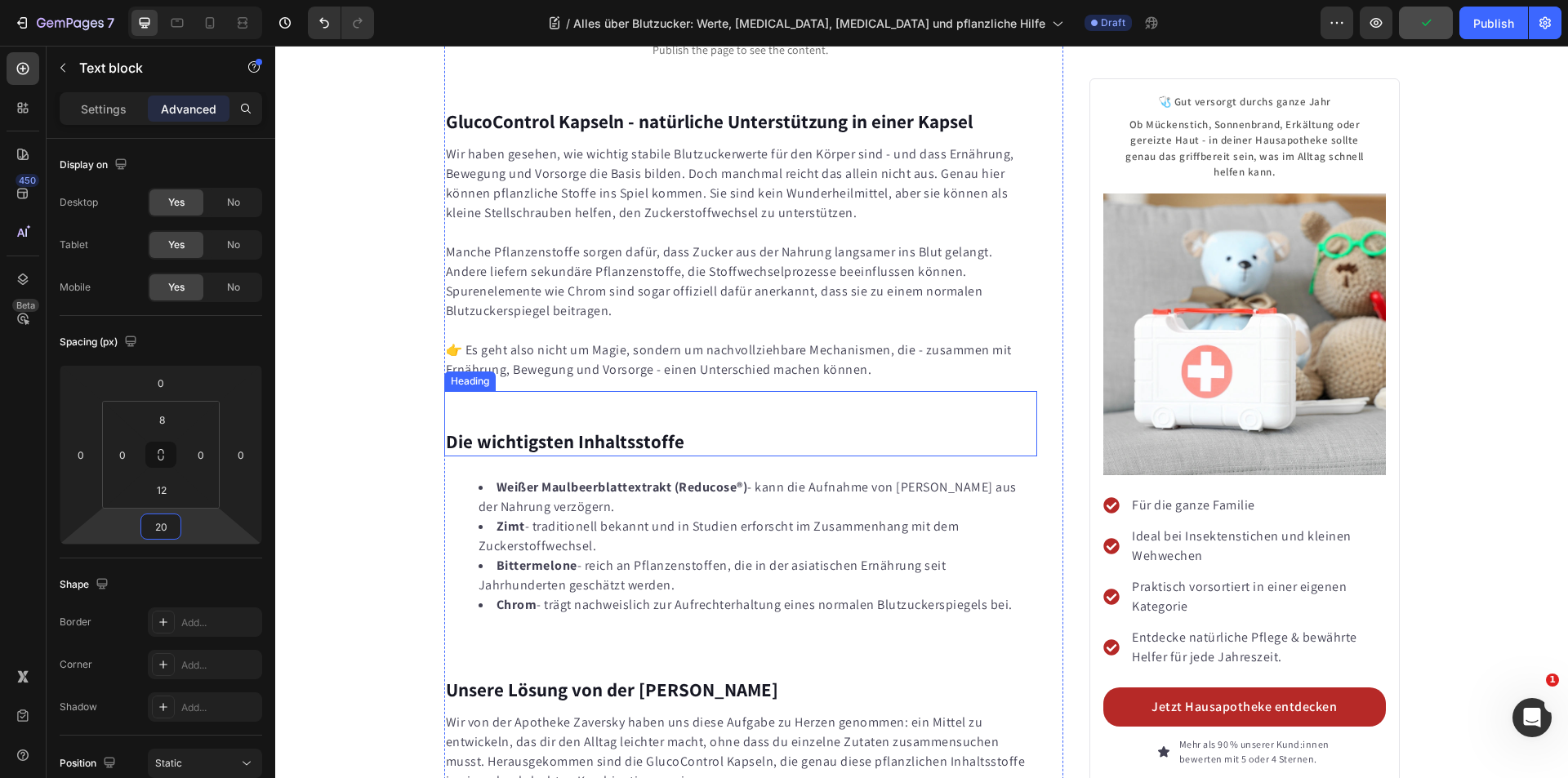
click at [535, 429] on strong "Die wichtigsten Inhaltsstoffe" at bounding box center [565, 442] width 238 height 24
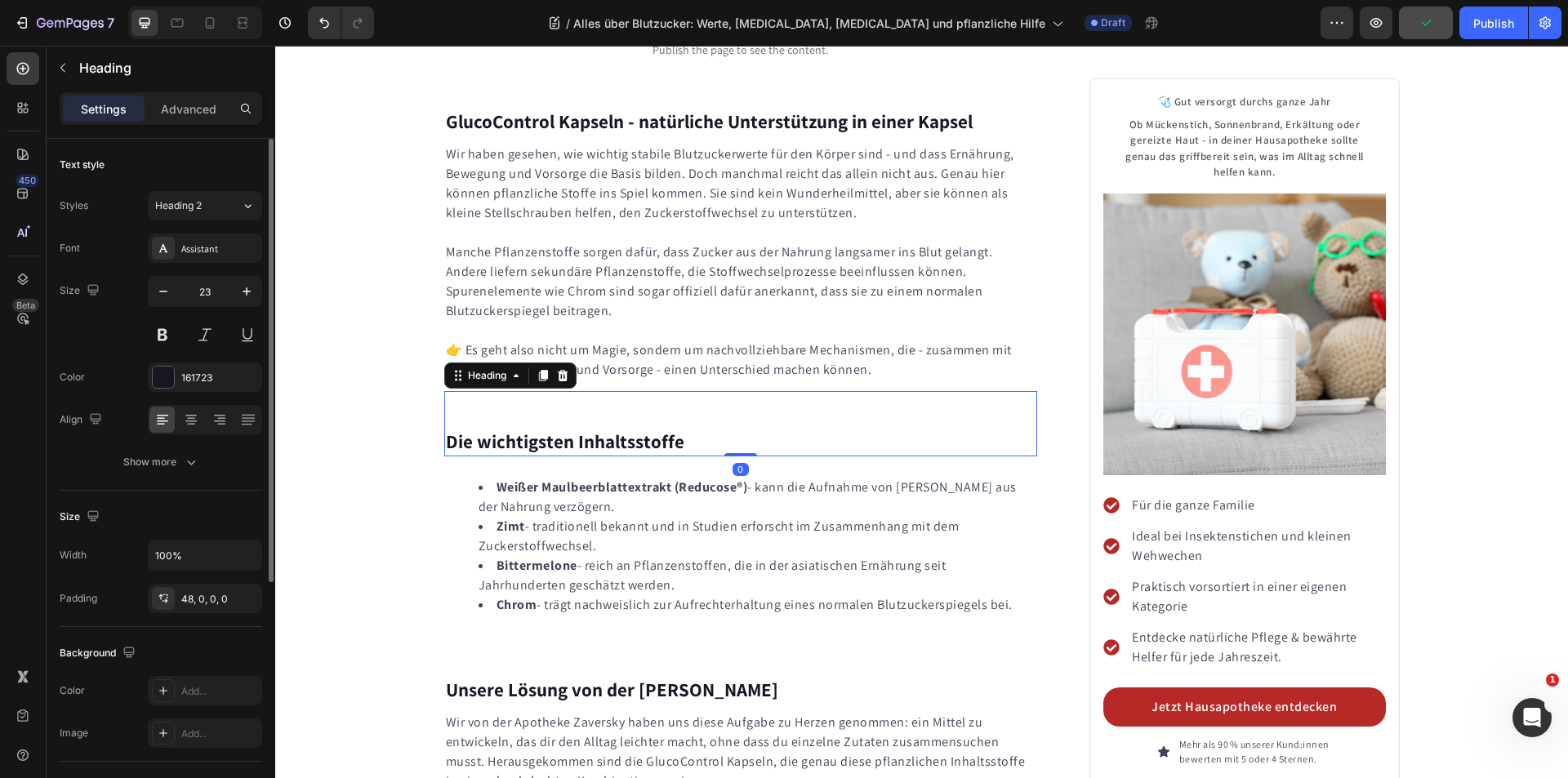
drag, startPoint x: 188, startPoint y: 114, endPoint x: 184, endPoint y: 156, distance: 42.2
click at [189, 113] on p "Advanced" at bounding box center [189, 109] width 56 height 17
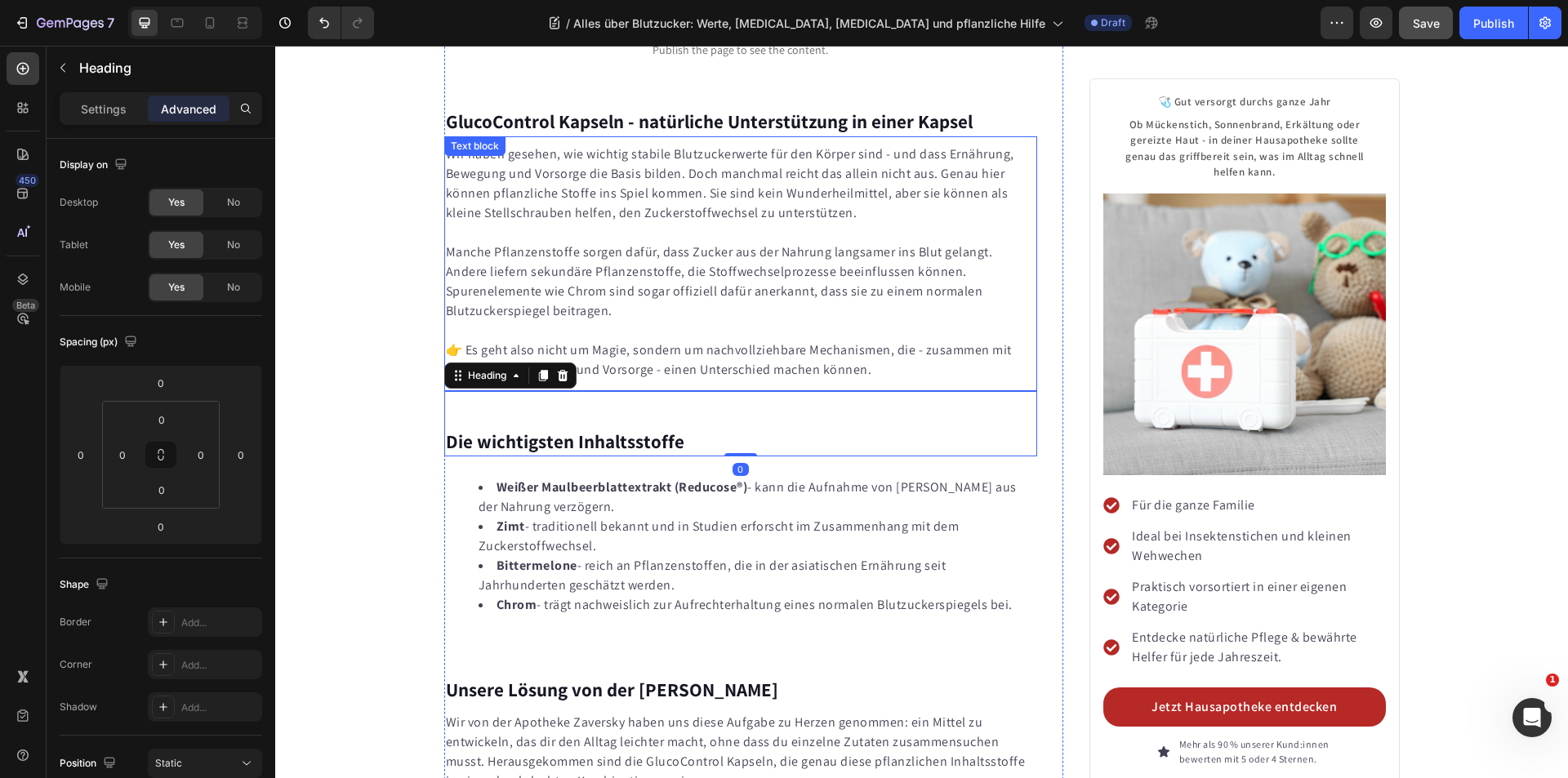
click at [518, 321] on p "Rich Text Editor. Editing area: main" at bounding box center [741, 330] width 591 height 20
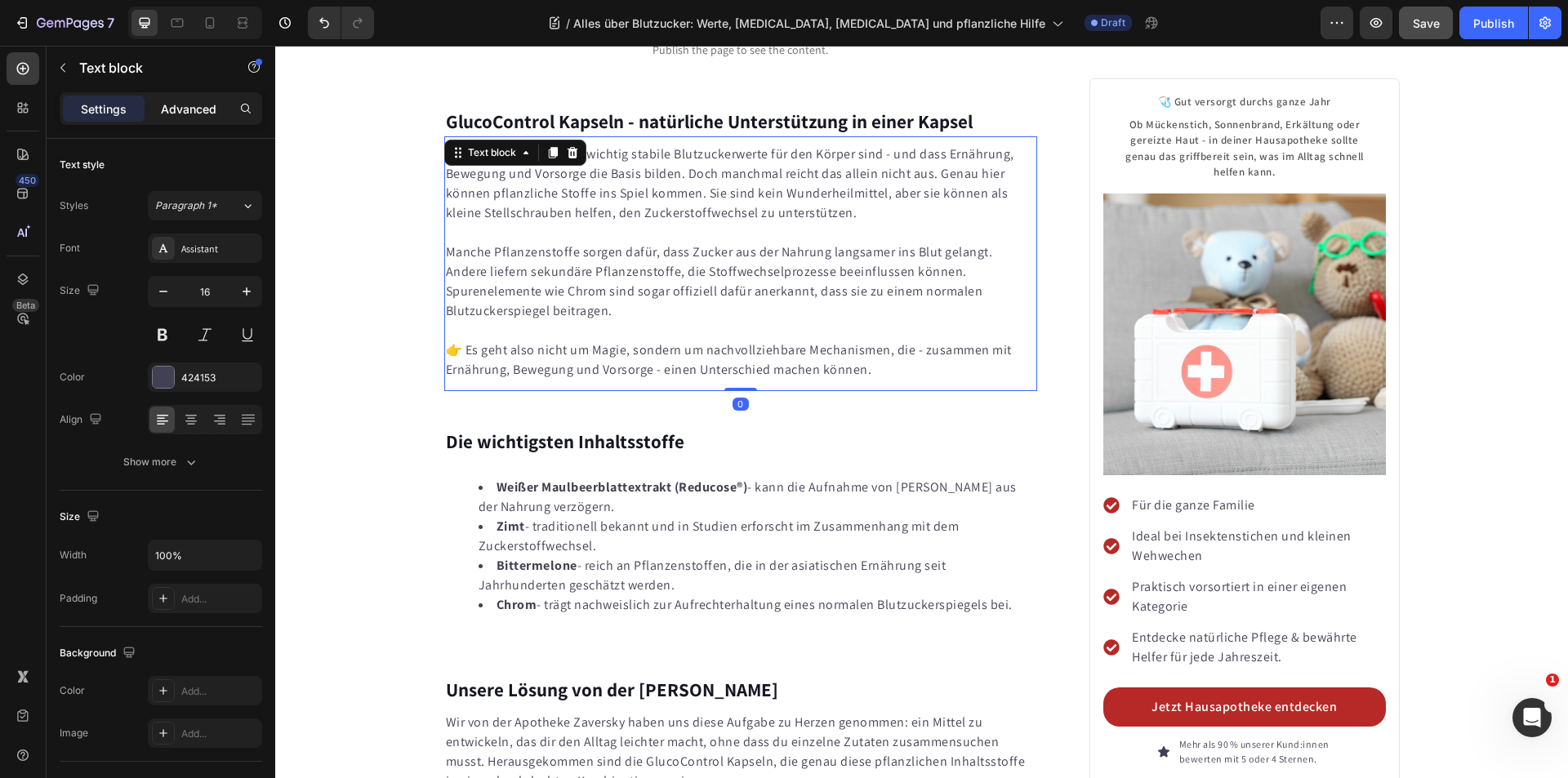
click at [208, 107] on p "Advanced" at bounding box center [189, 109] width 56 height 17
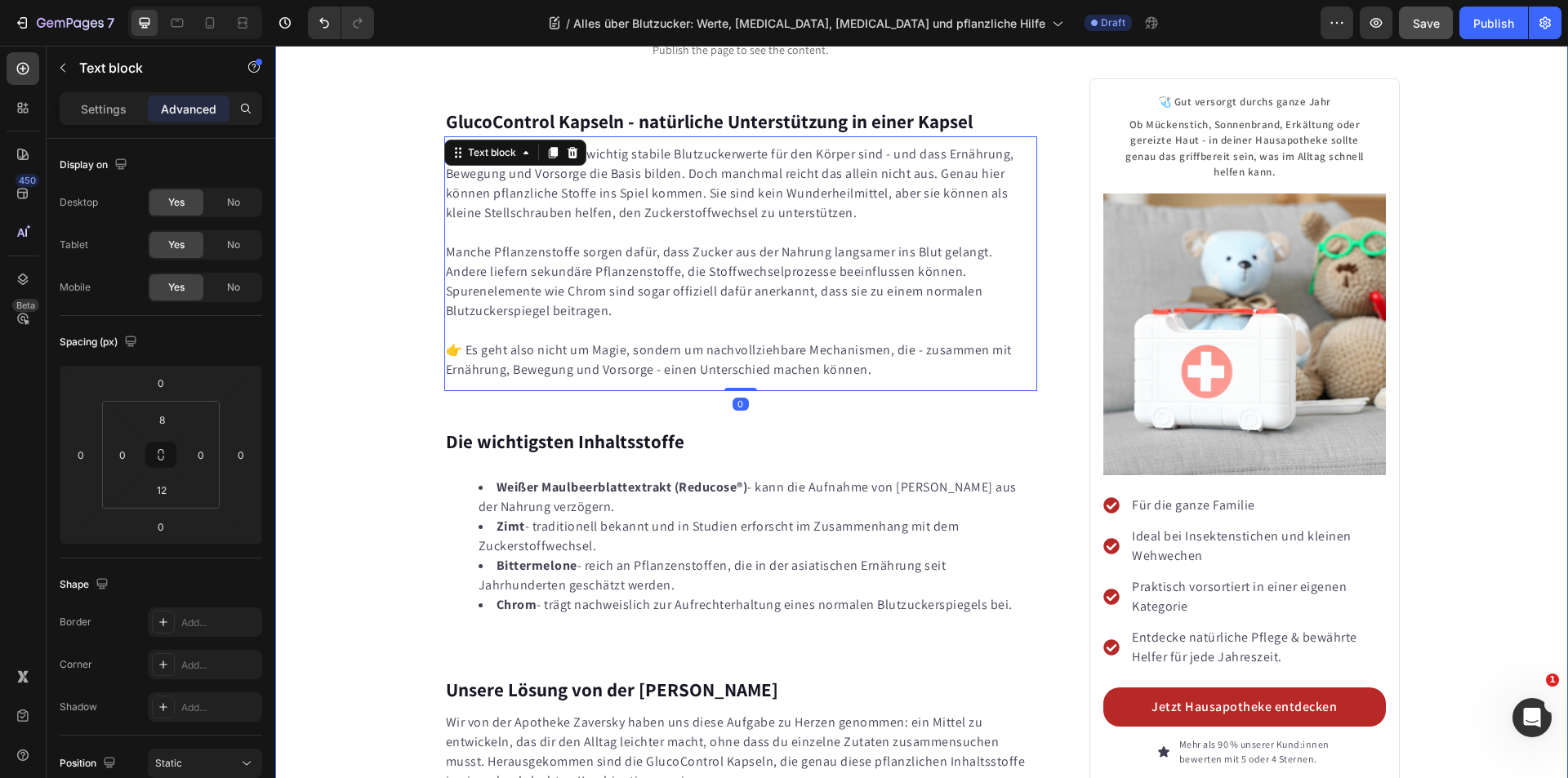
scroll to position [8427, 0]
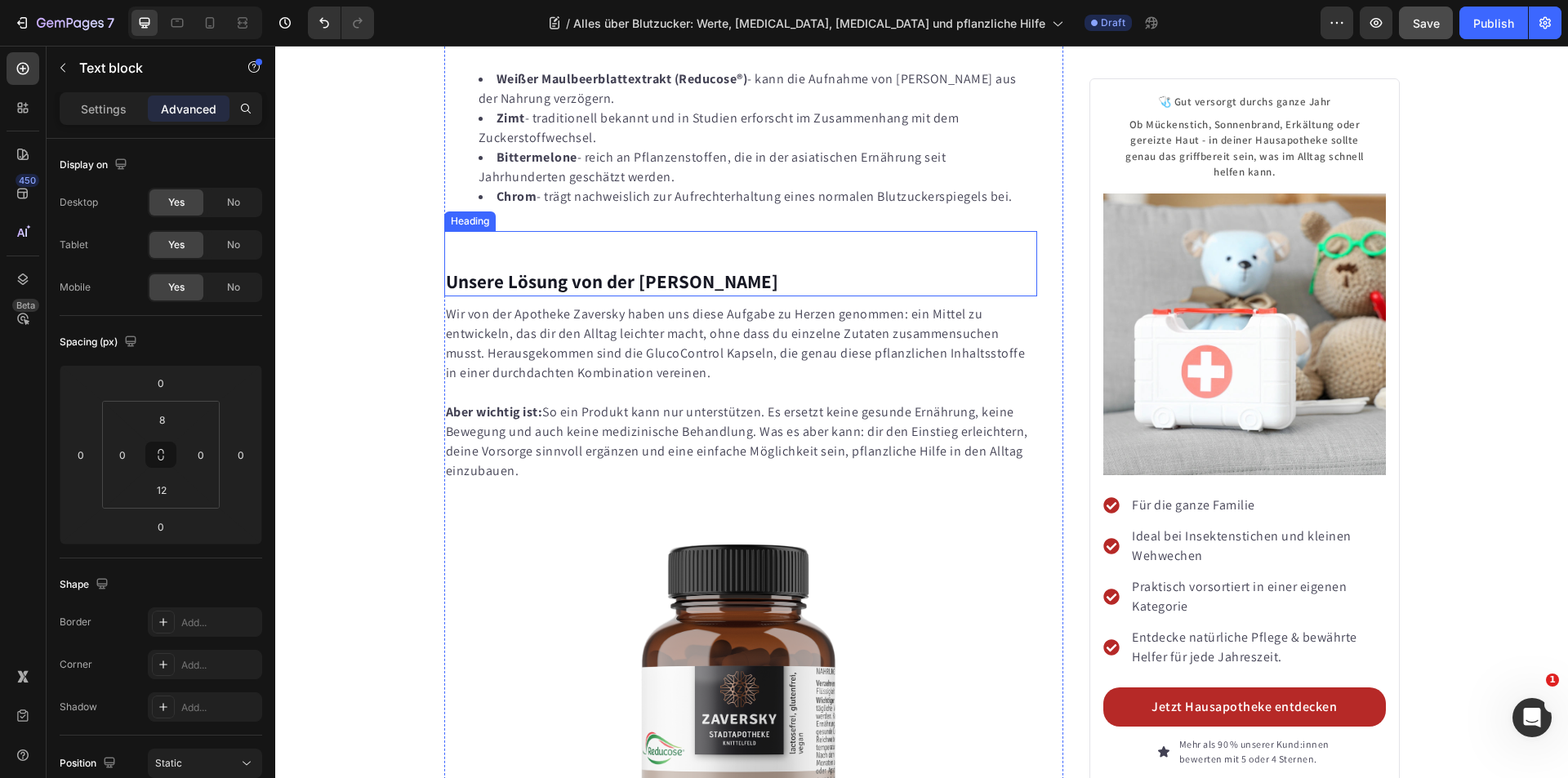
click at [566, 269] on strong "Unsere Lösung von der [PERSON_NAME]" at bounding box center [612, 282] width 332 height 24
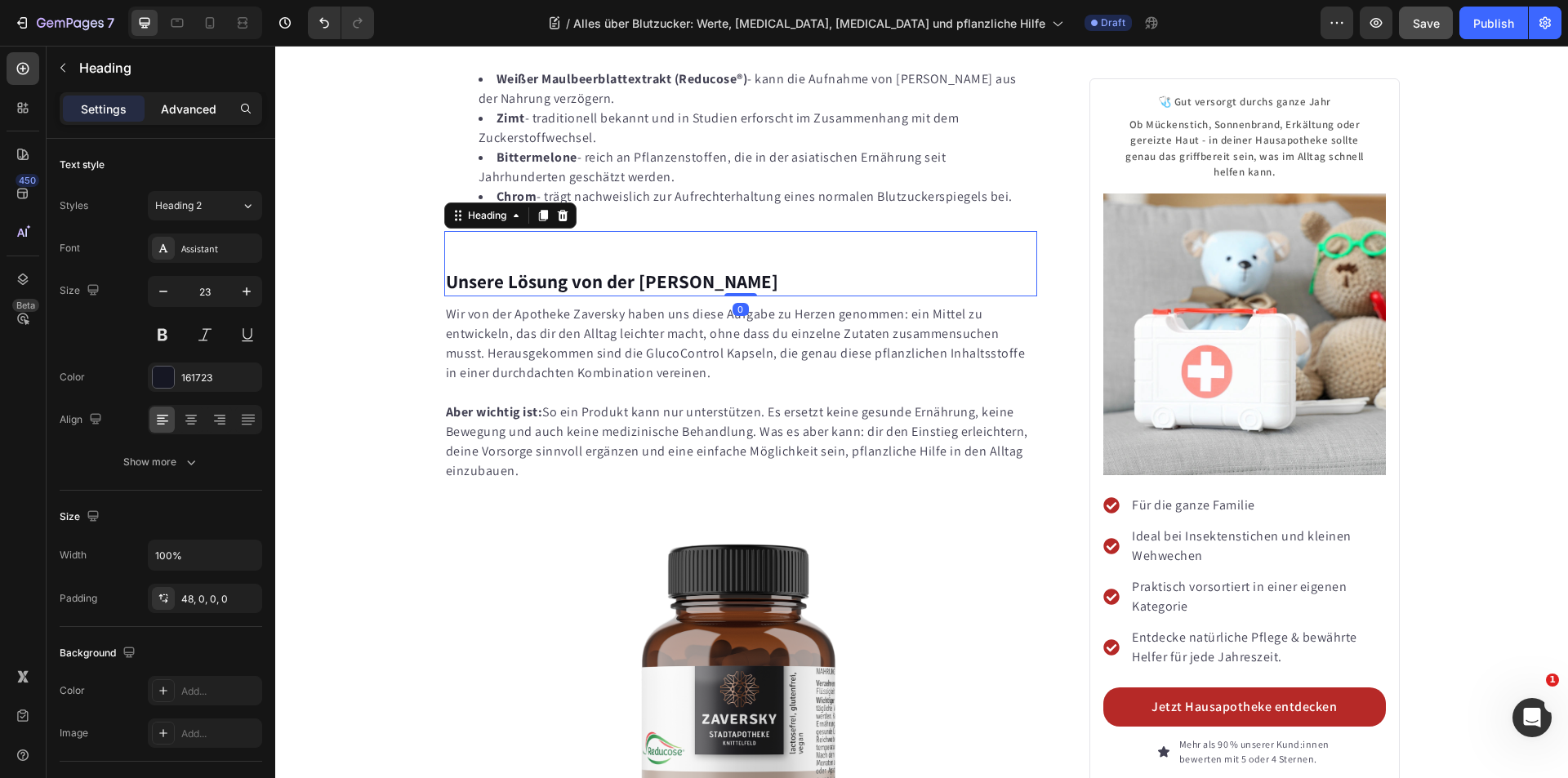
click at [178, 100] on p "Advanced" at bounding box center [189, 109] width 56 height 17
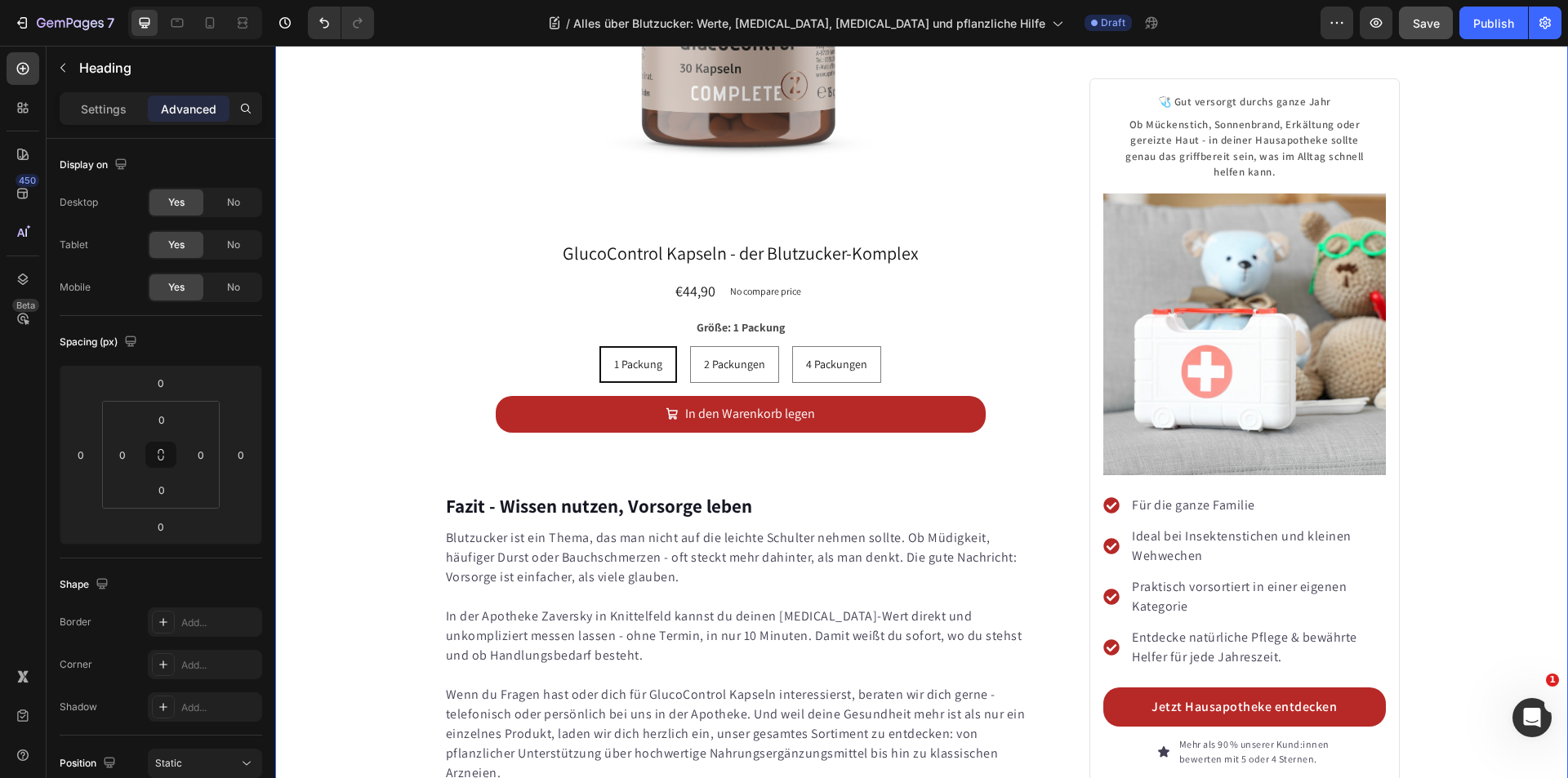
scroll to position [9325, 0]
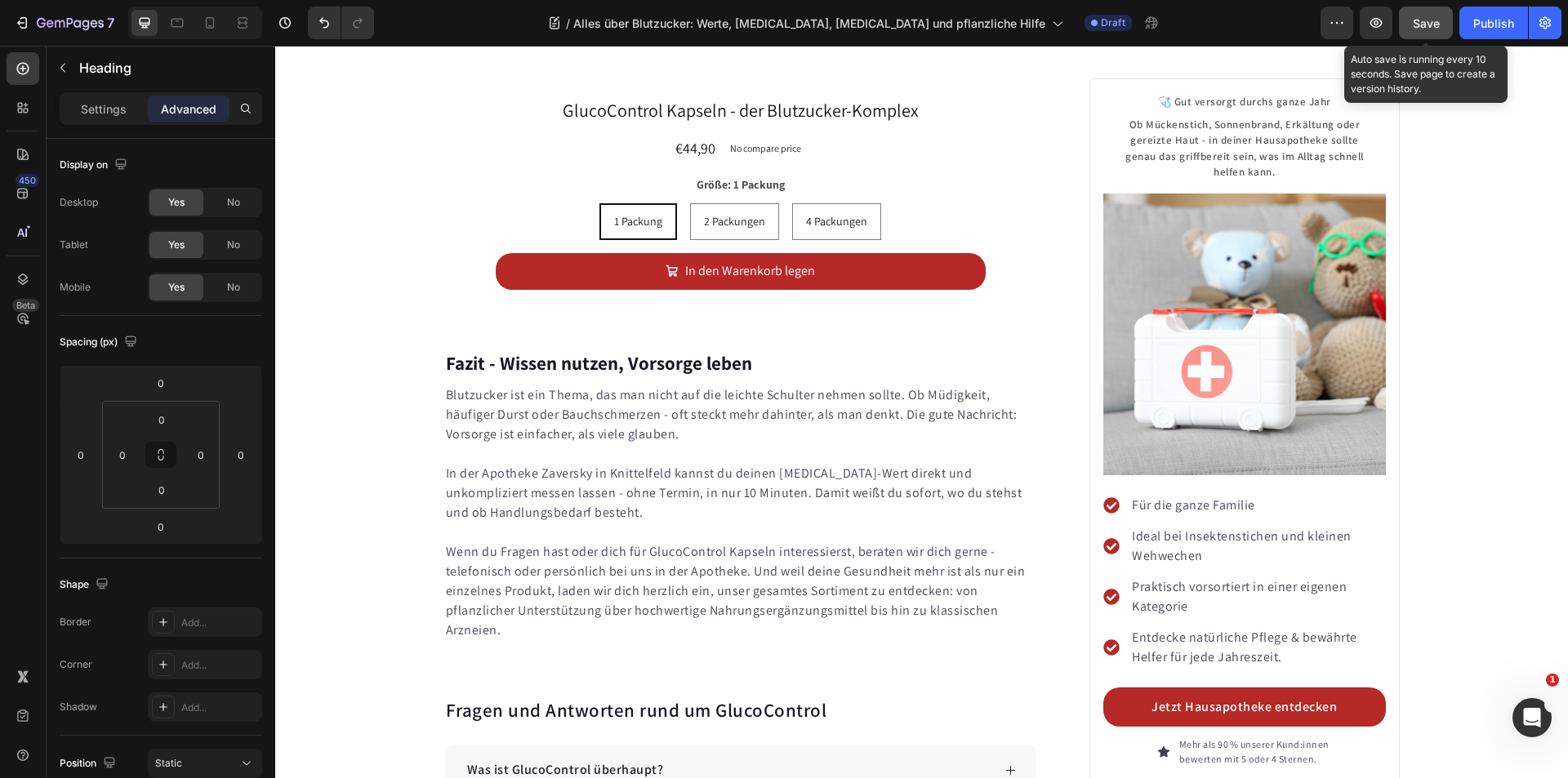
click at [1413, 21] on span "Save" at bounding box center [1425, 23] width 27 height 14
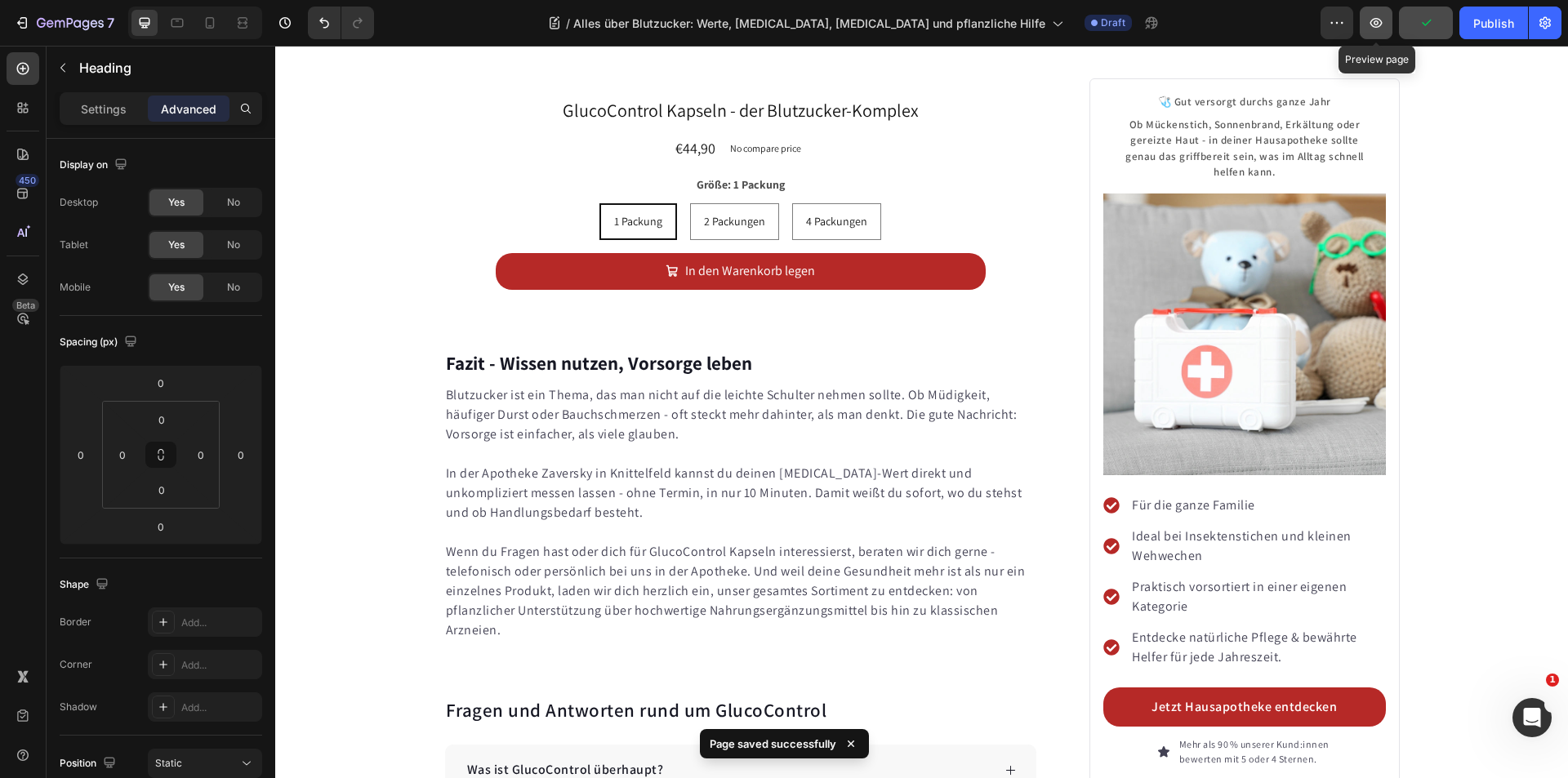
click at [1380, 20] on icon "button" at bounding box center [1377, 23] width 12 height 10
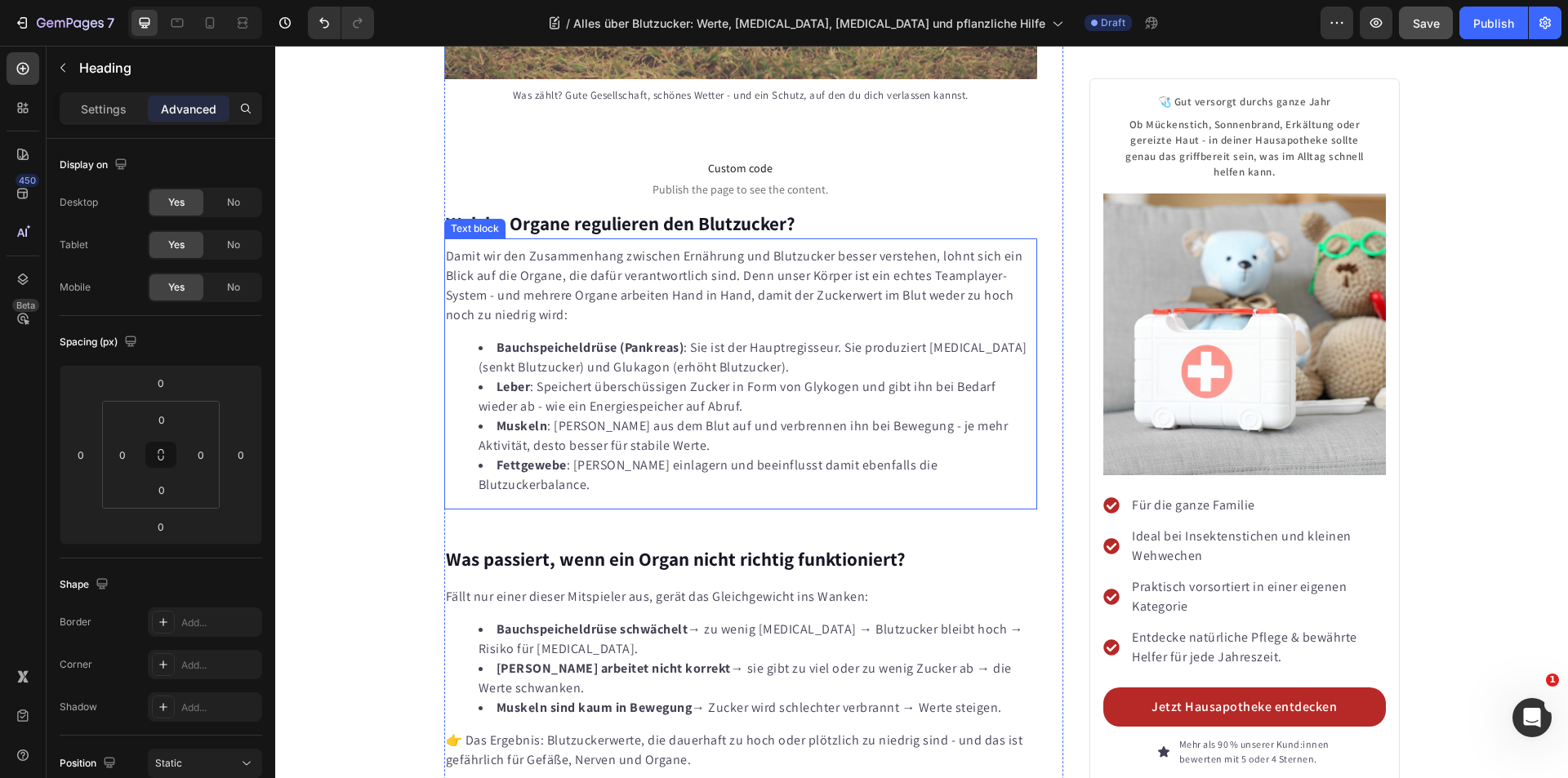
scroll to position [2550, 0]
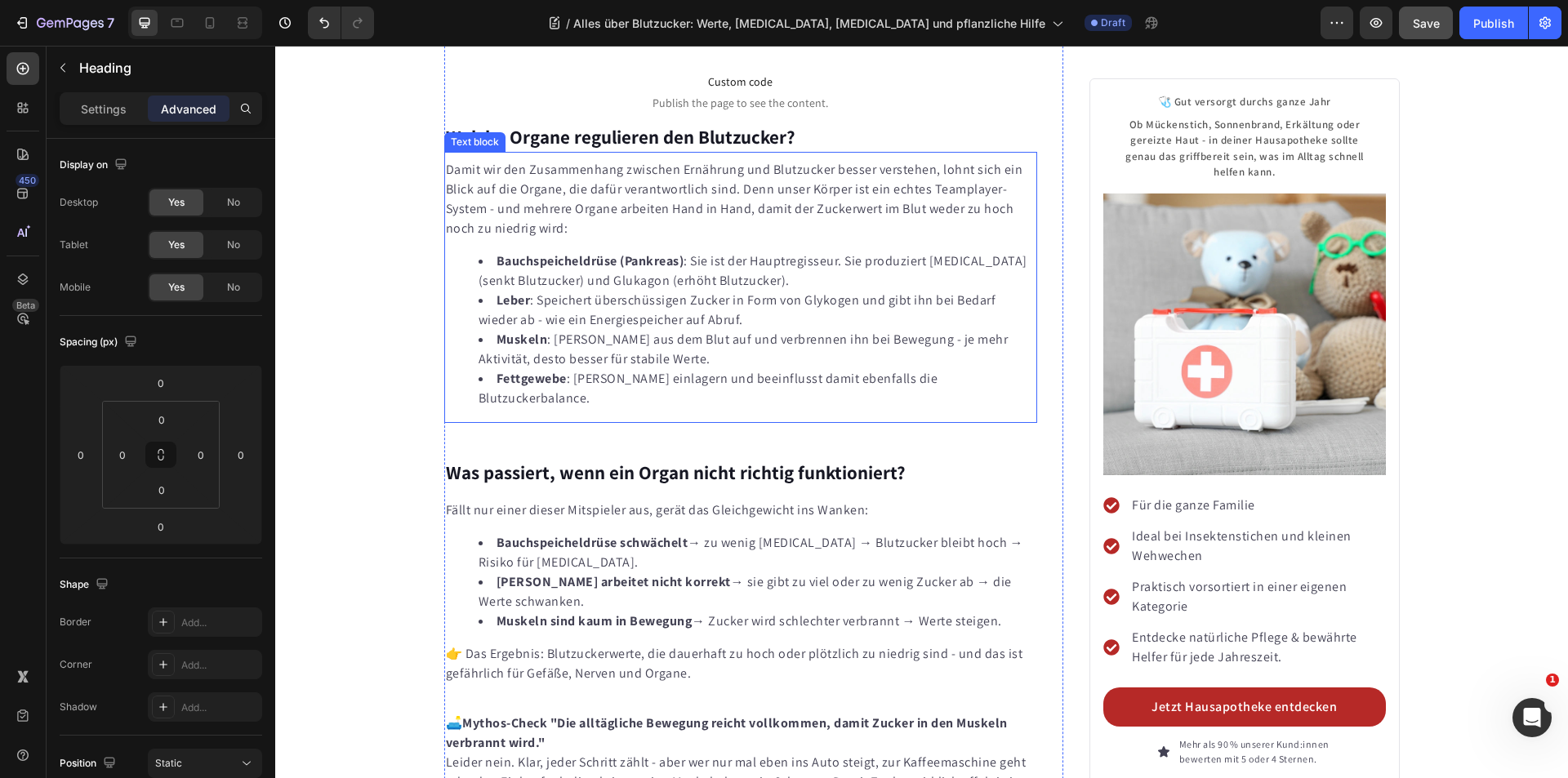
click at [681, 329] on li "Muskeln : [PERSON_NAME] aus dem Blut auf und verbrennen ihn bei Bewegung - je m…" at bounding box center [757, 349] width 557 height 39
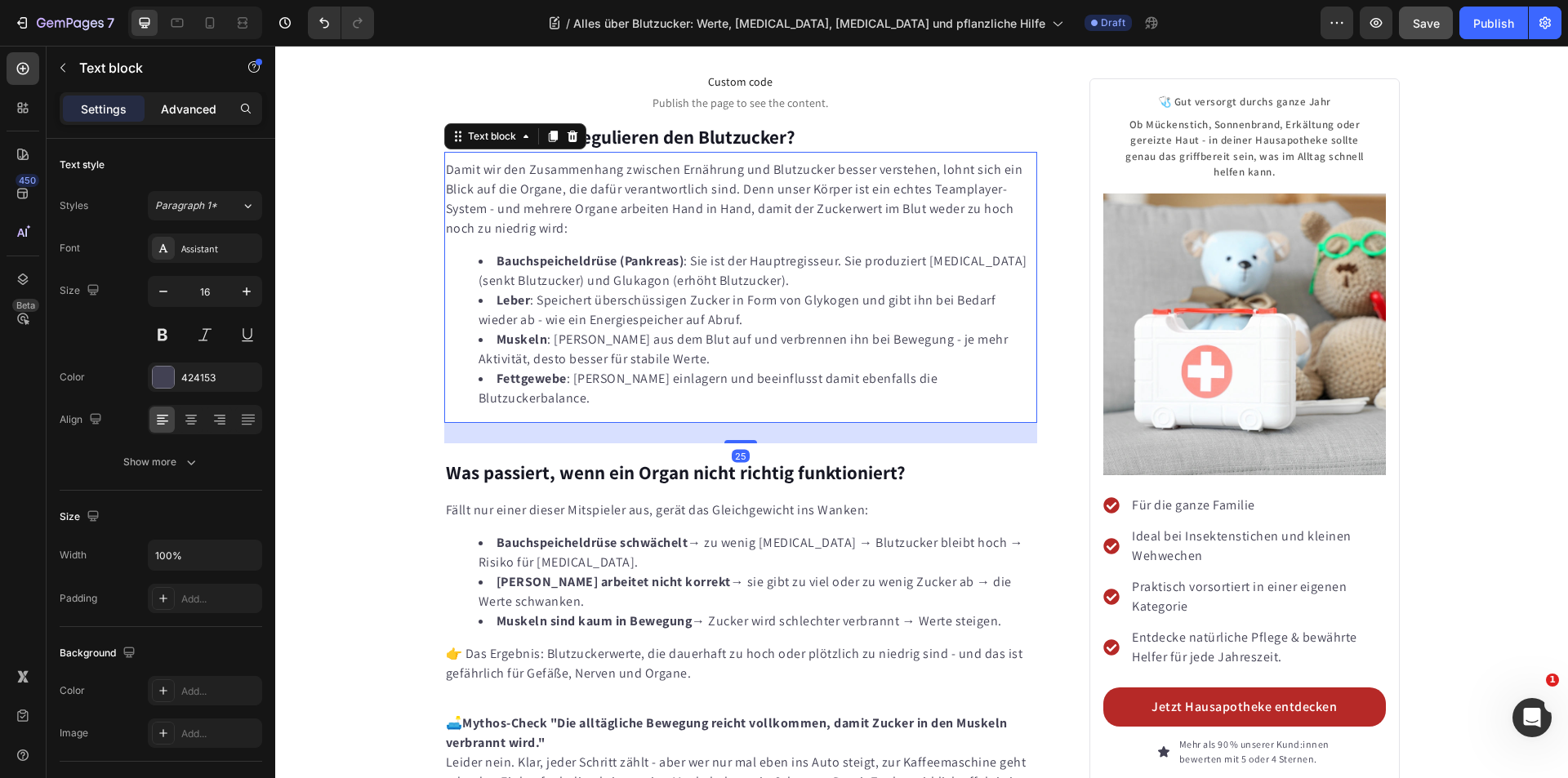
click at [190, 107] on p "Advanced" at bounding box center [189, 109] width 56 height 17
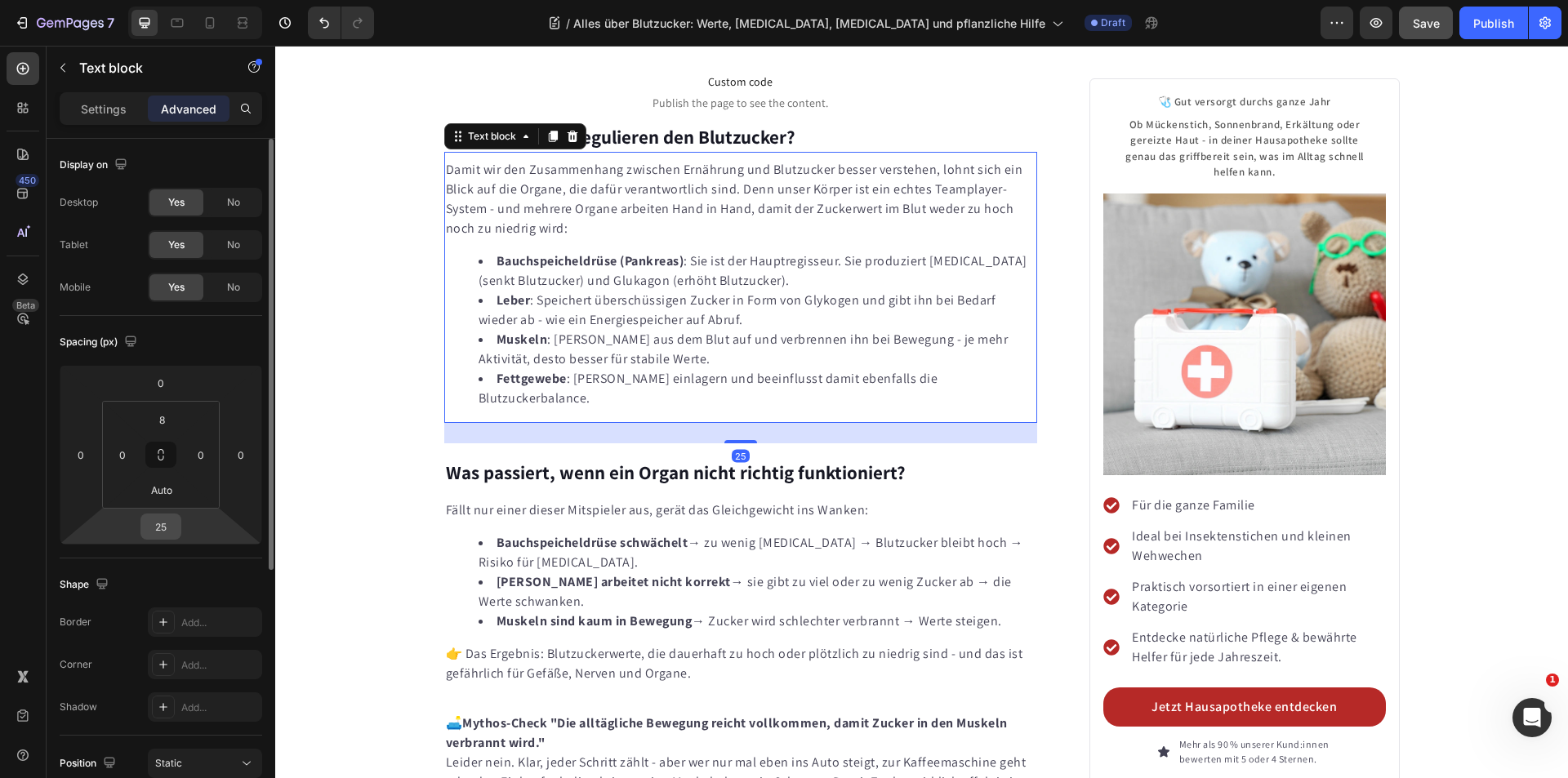
click at [165, 535] on input "25" at bounding box center [161, 527] width 33 height 24
click at [166, 535] on input "25" at bounding box center [161, 527] width 33 height 24
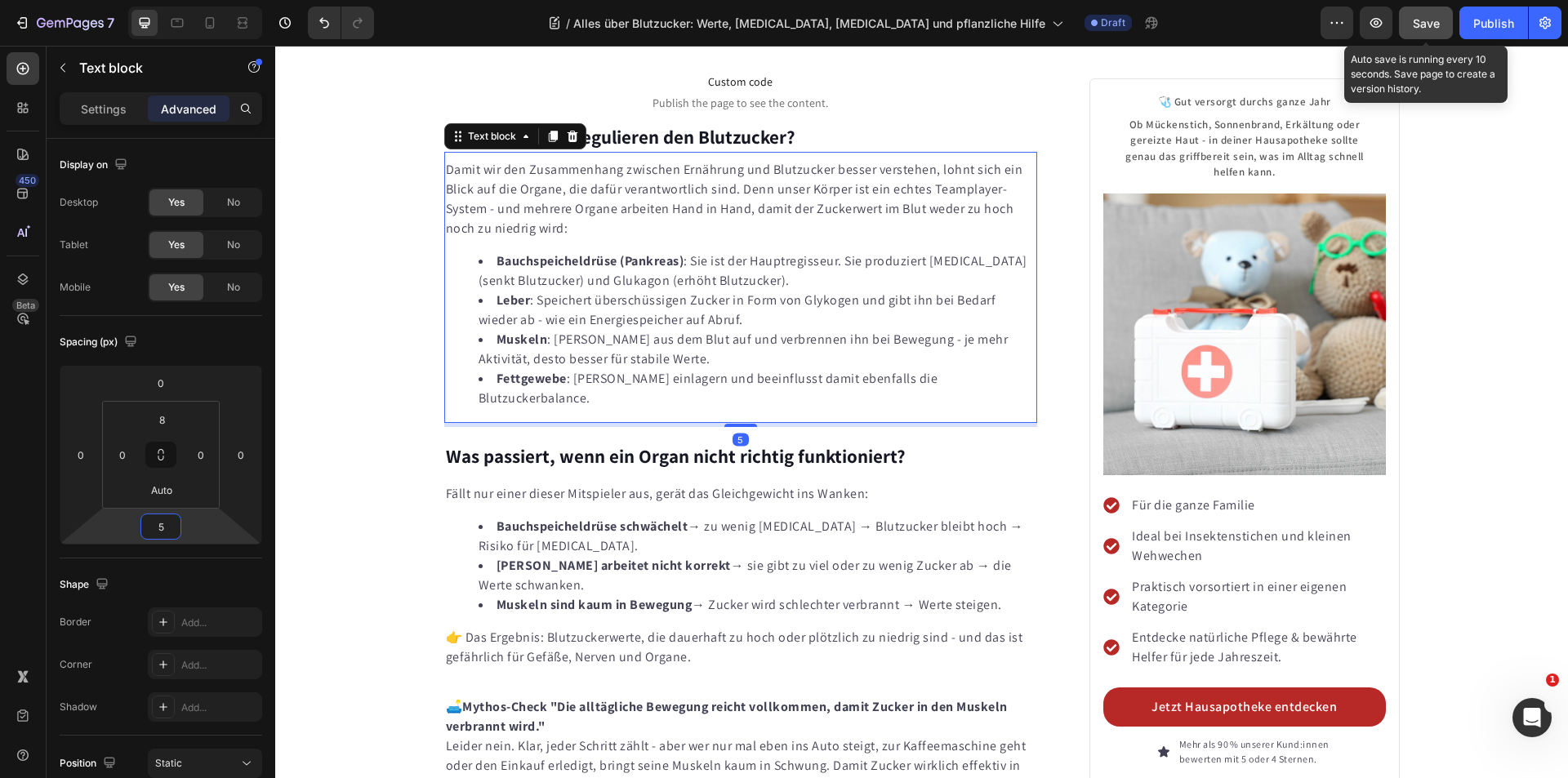
type input "5"
click at [1426, 9] on button "Save" at bounding box center [1426, 23] width 54 height 33
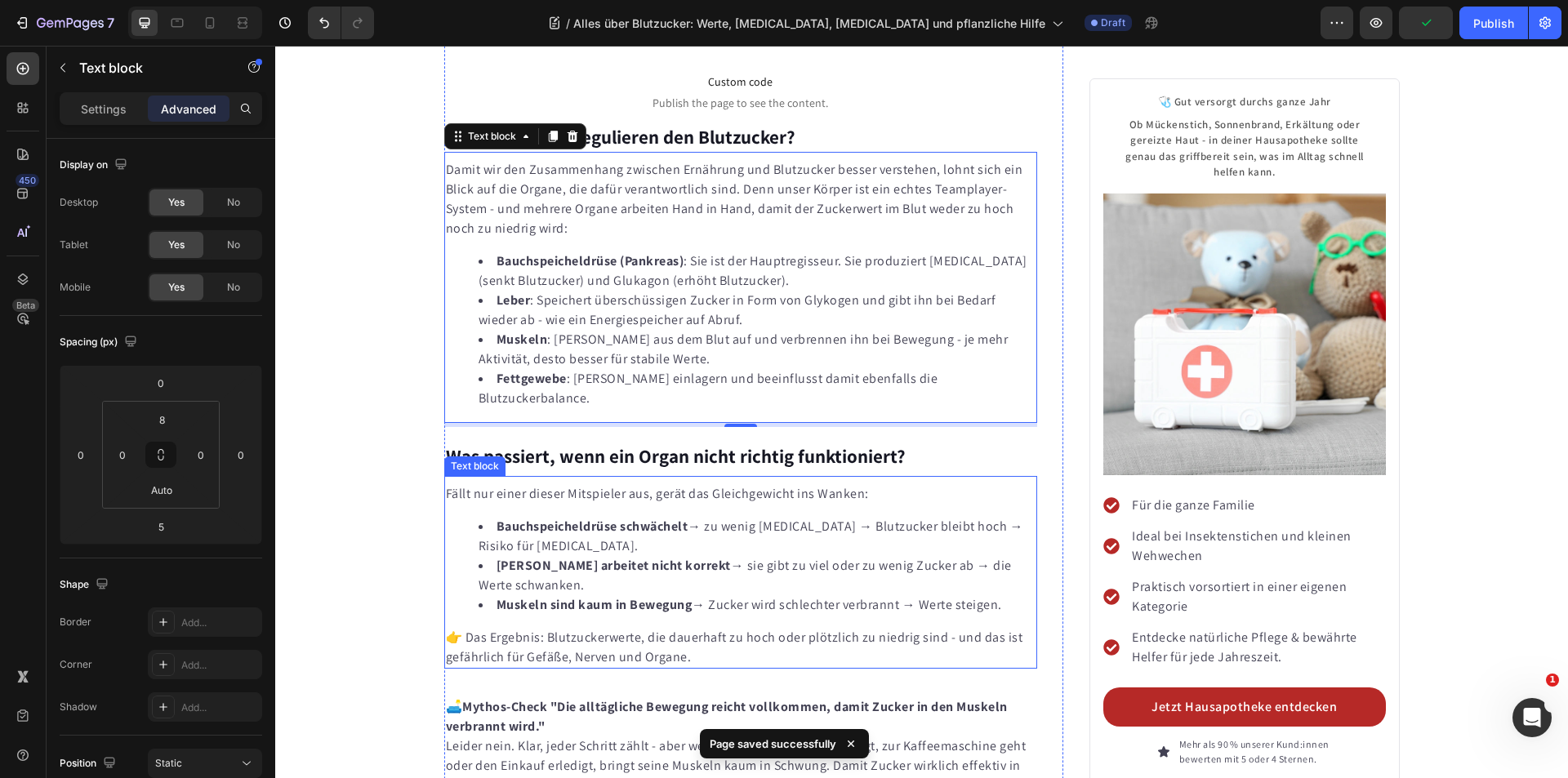
drag, startPoint x: 543, startPoint y: 563, endPoint x: 490, endPoint y: 506, distance: 77.8
click at [543, 563] on div "Fällt nur einer dieser Mitspieler aus, gerät das Gleichgewicht ins Wanken: Bauc…" at bounding box center [741, 575] width 594 height 186
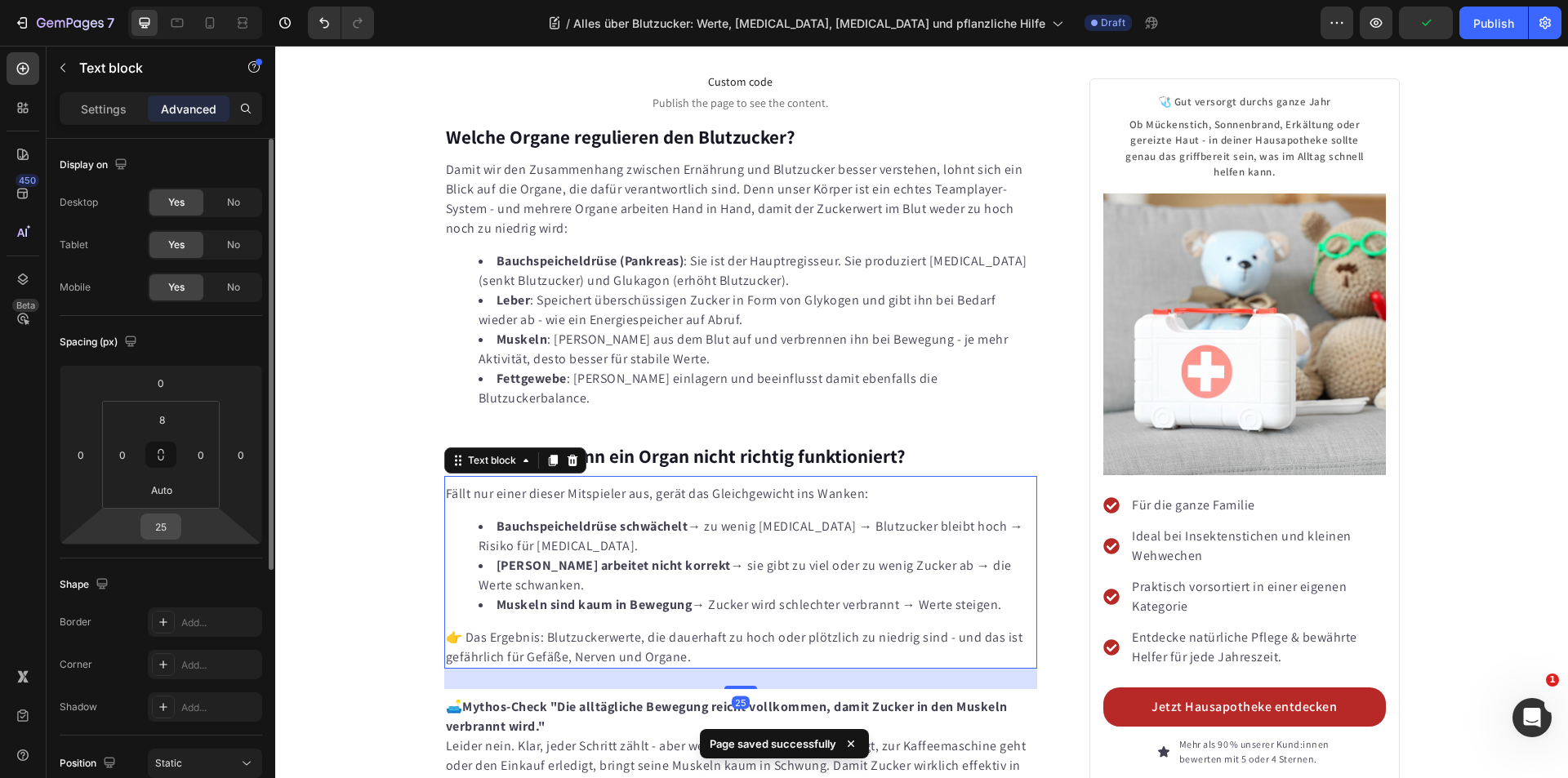
click at [173, 522] on input "25" at bounding box center [161, 527] width 33 height 24
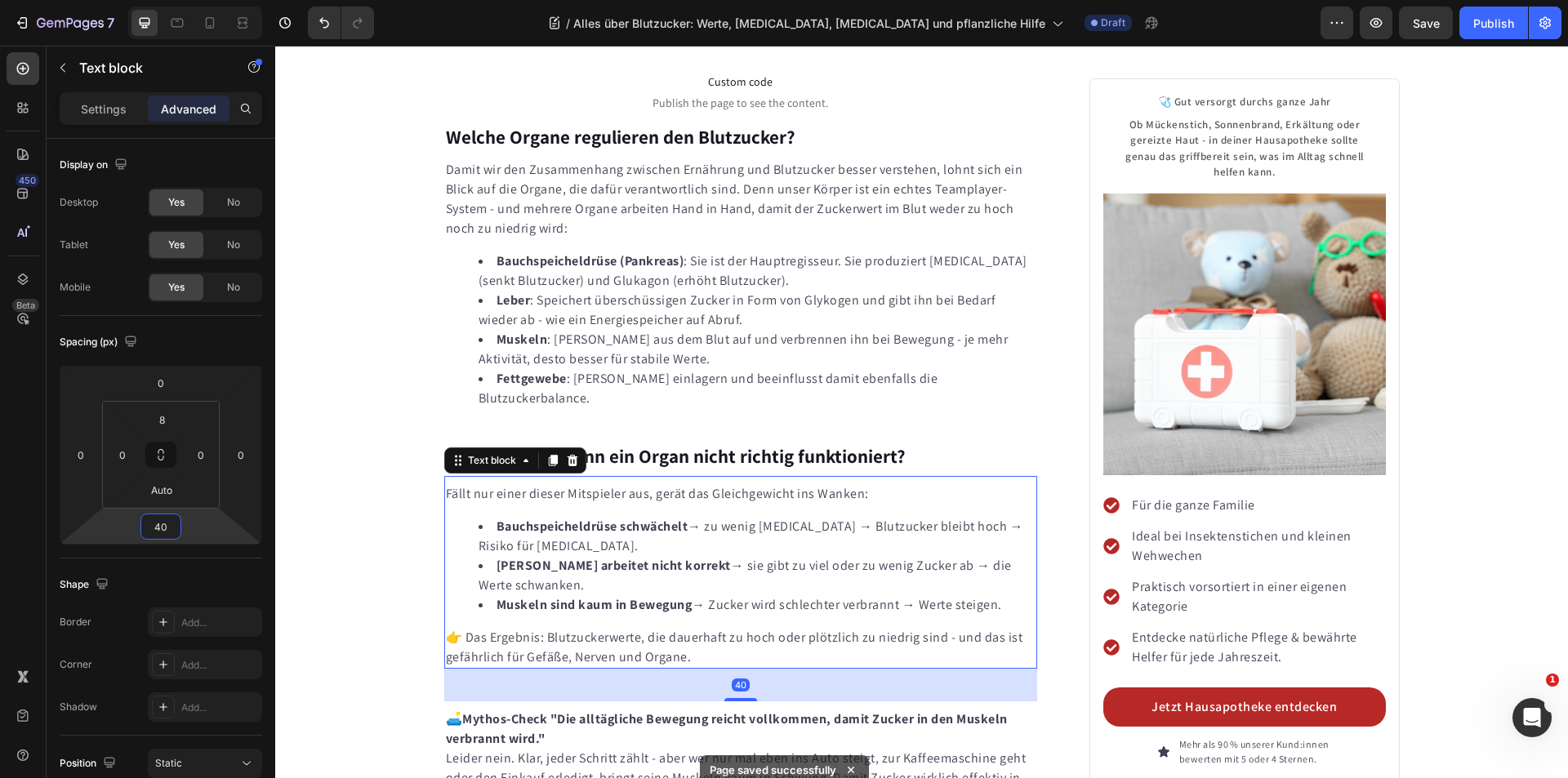
type input "40"
click at [1431, 21] on span "Save" at bounding box center [1425, 23] width 27 height 14
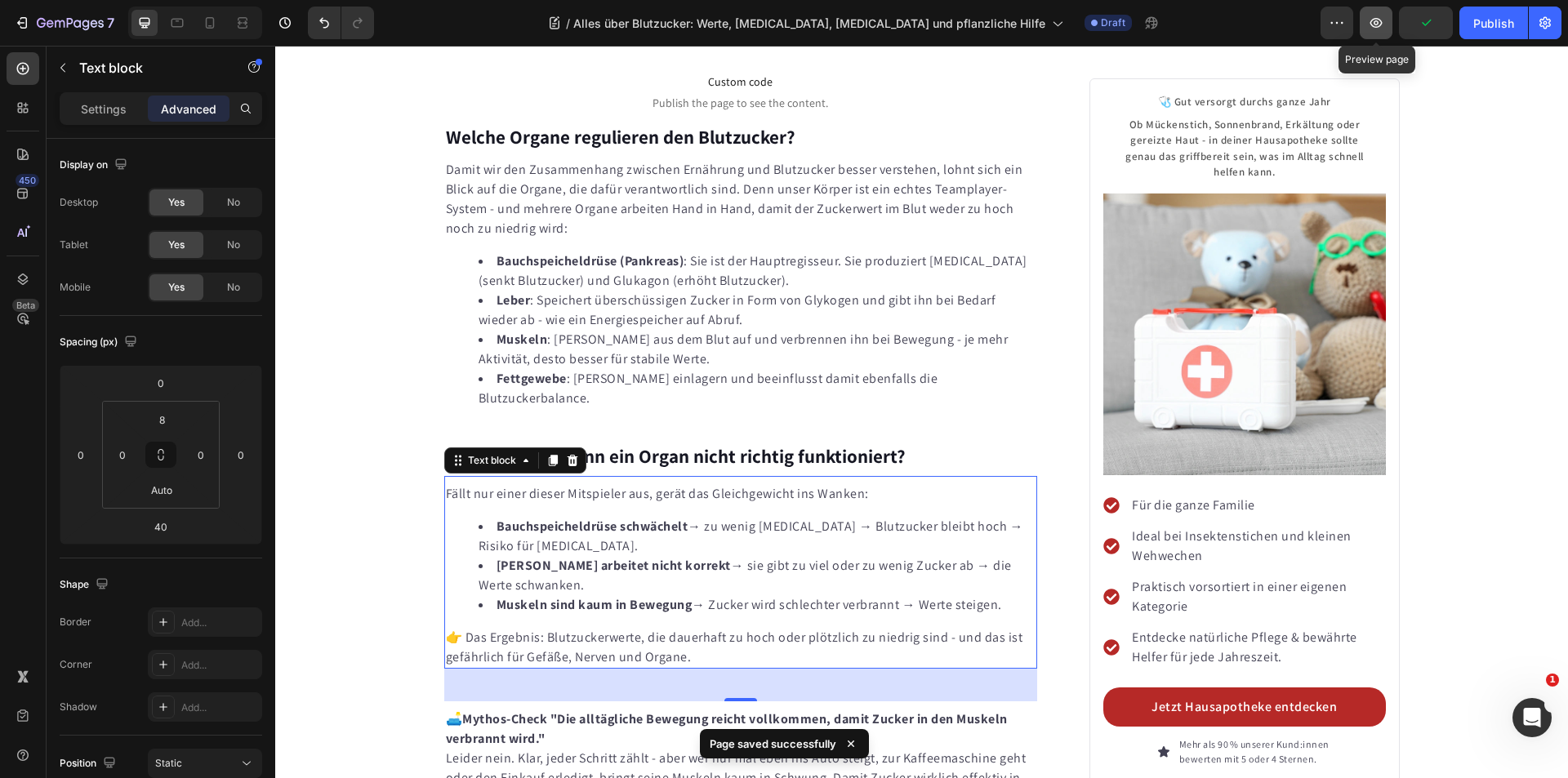
click at [1381, 25] on icon "button" at bounding box center [1377, 23] width 12 height 10
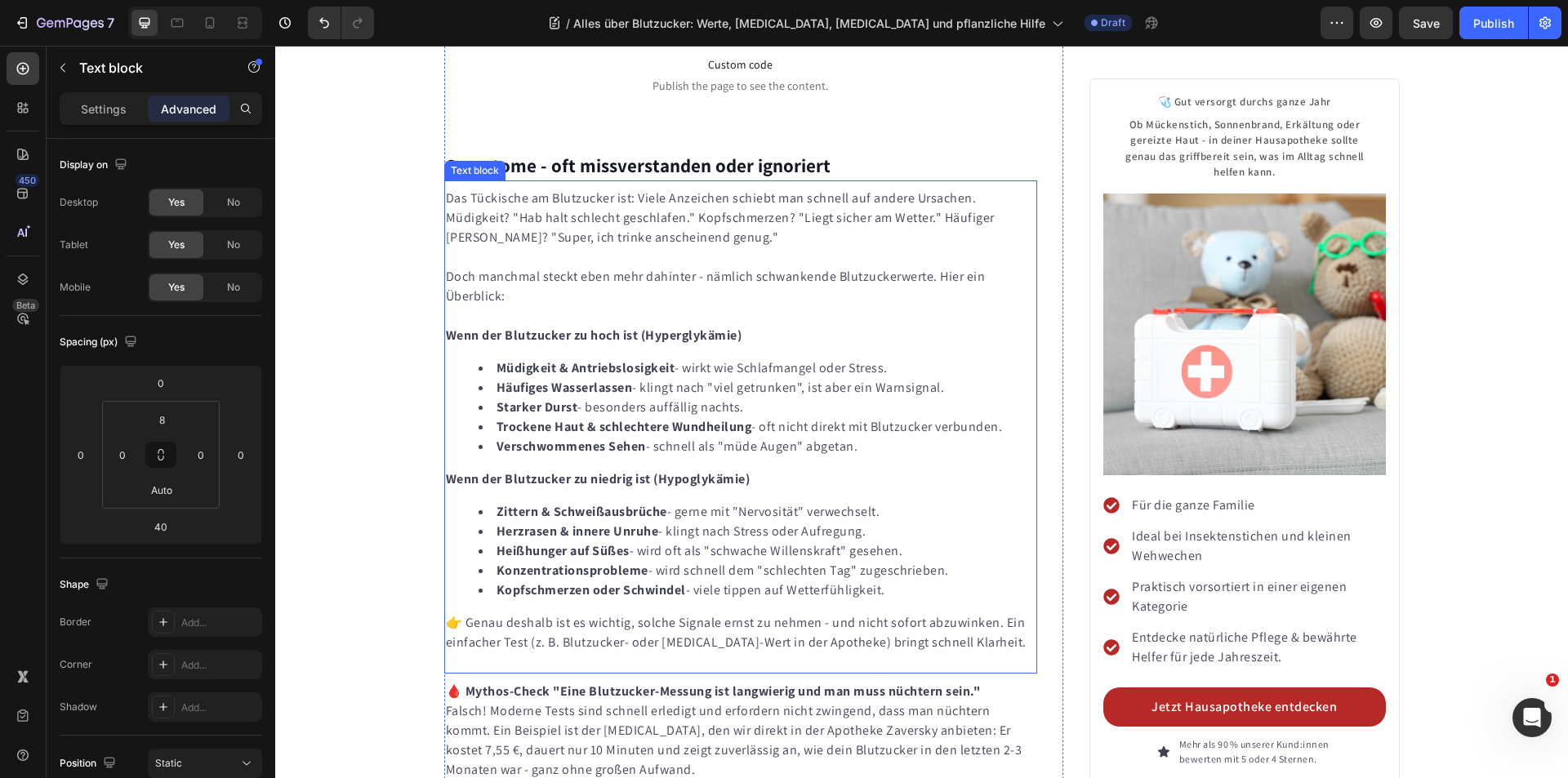
scroll to position [3203, 0]
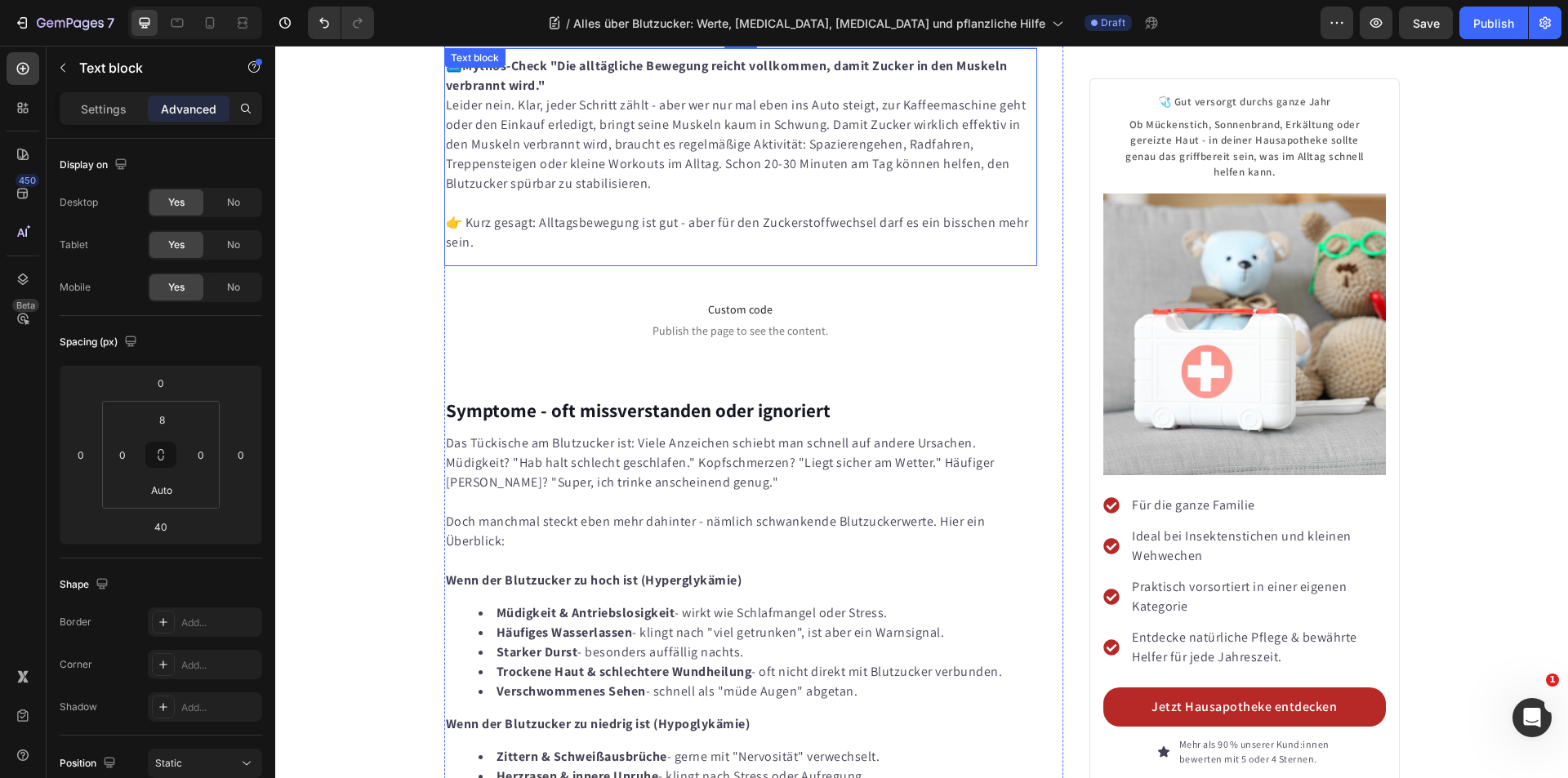
click at [623, 194] on p "👉 Kurz gesagt: Alltagsbewegung ist gut - aber für den Zuckerstoffwechsel darf e…" at bounding box center [741, 223] width 591 height 59
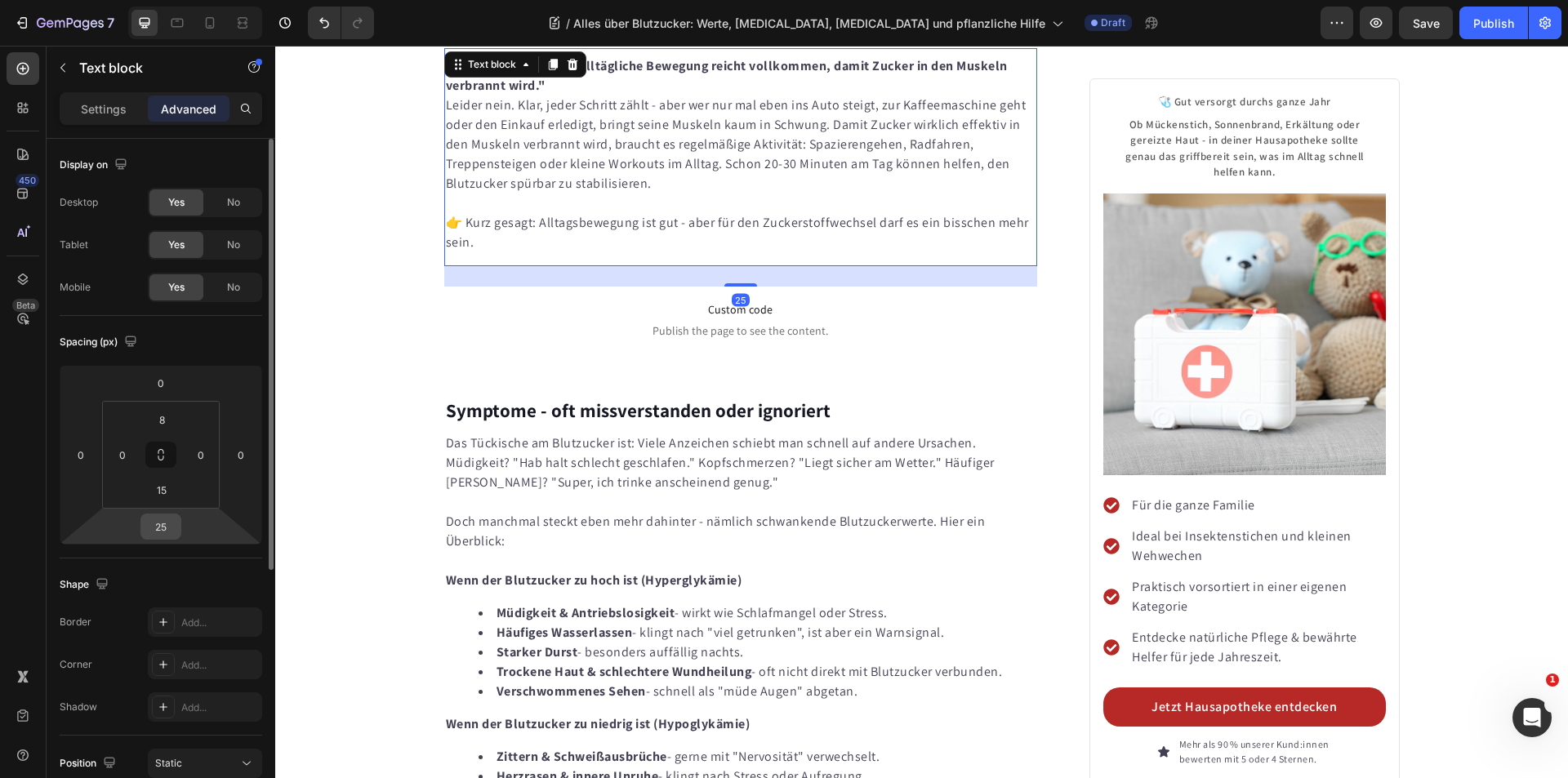
click at [160, 529] on input "25" at bounding box center [161, 527] width 33 height 24
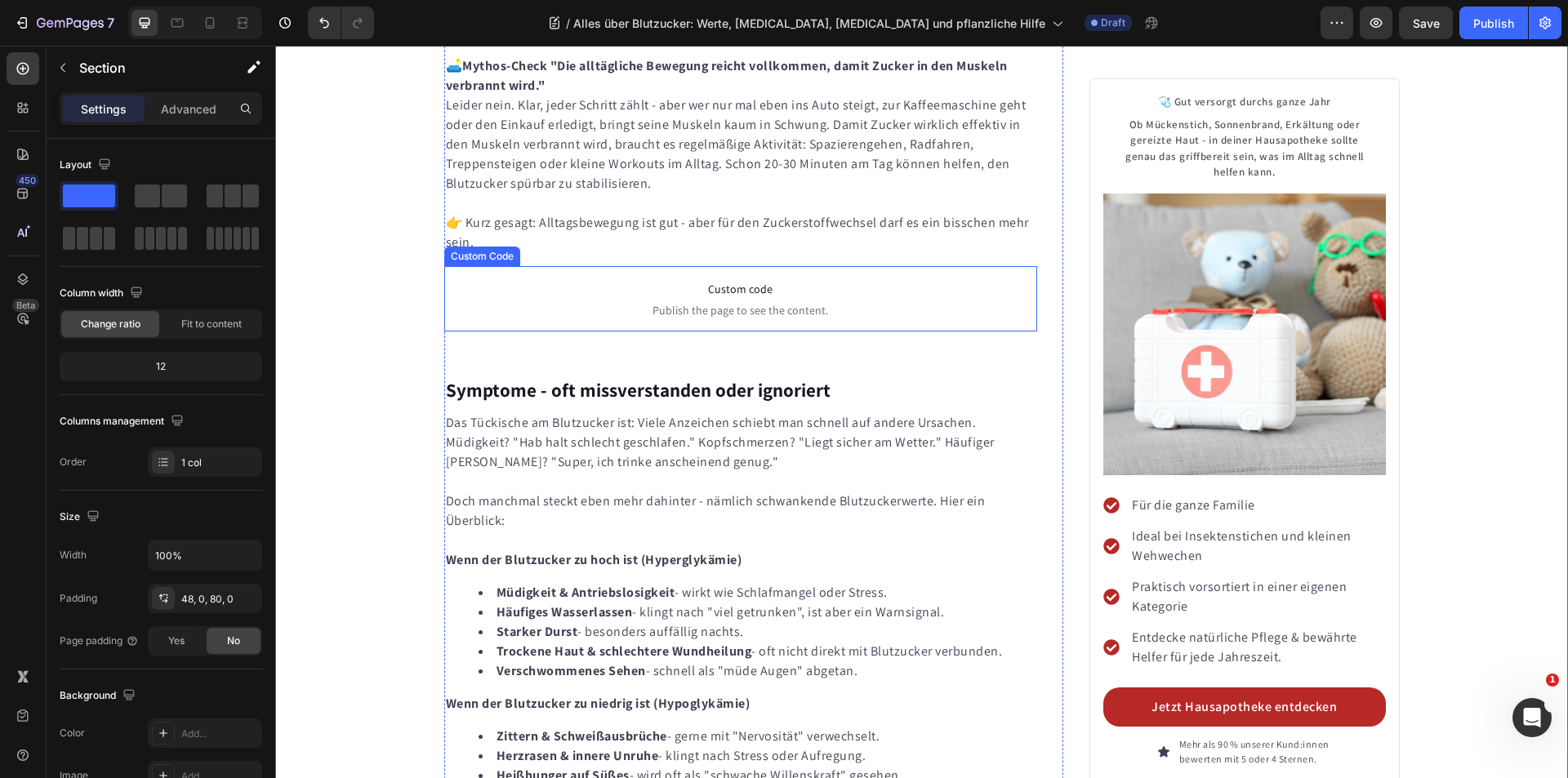
click at [540, 194] on p "👉 Kurz gesagt: Alltagsbewegung ist gut - aber für den Zuckerstoffwechsel darf e…" at bounding box center [741, 223] width 591 height 59
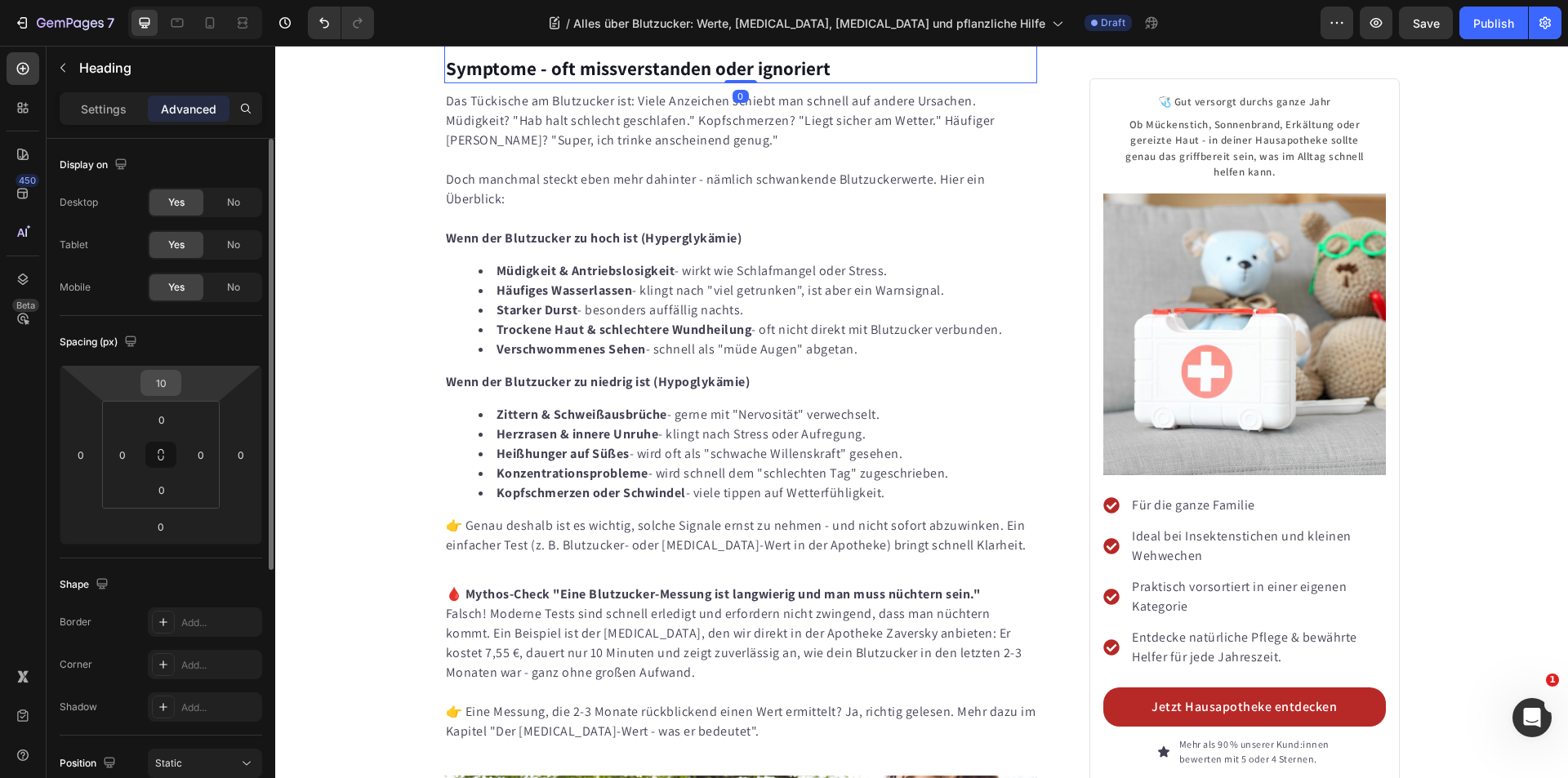
click at [172, 383] on input "10" at bounding box center [161, 382] width 33 height 24
type input "5"
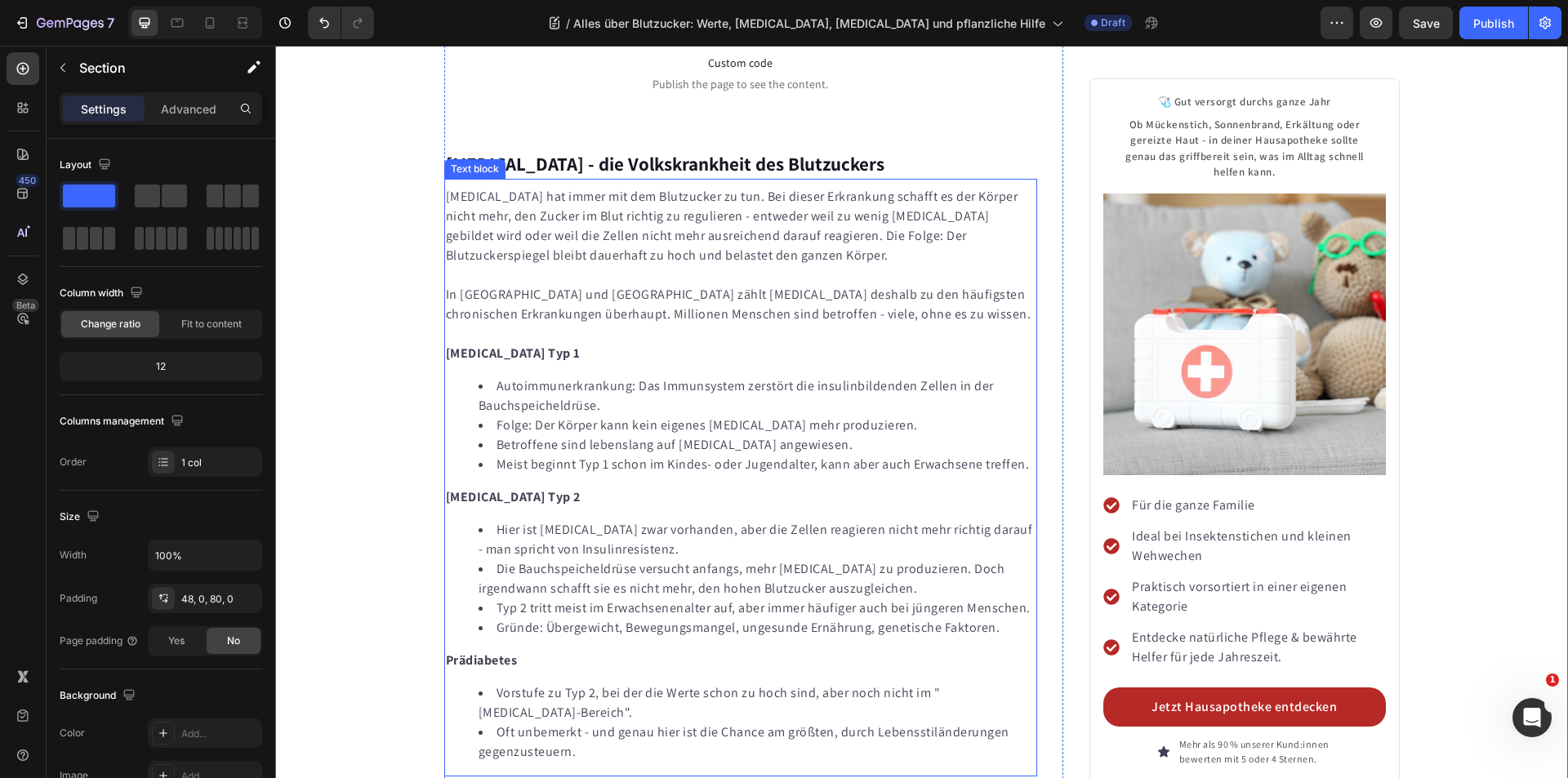
scroll to position [4345, 0]
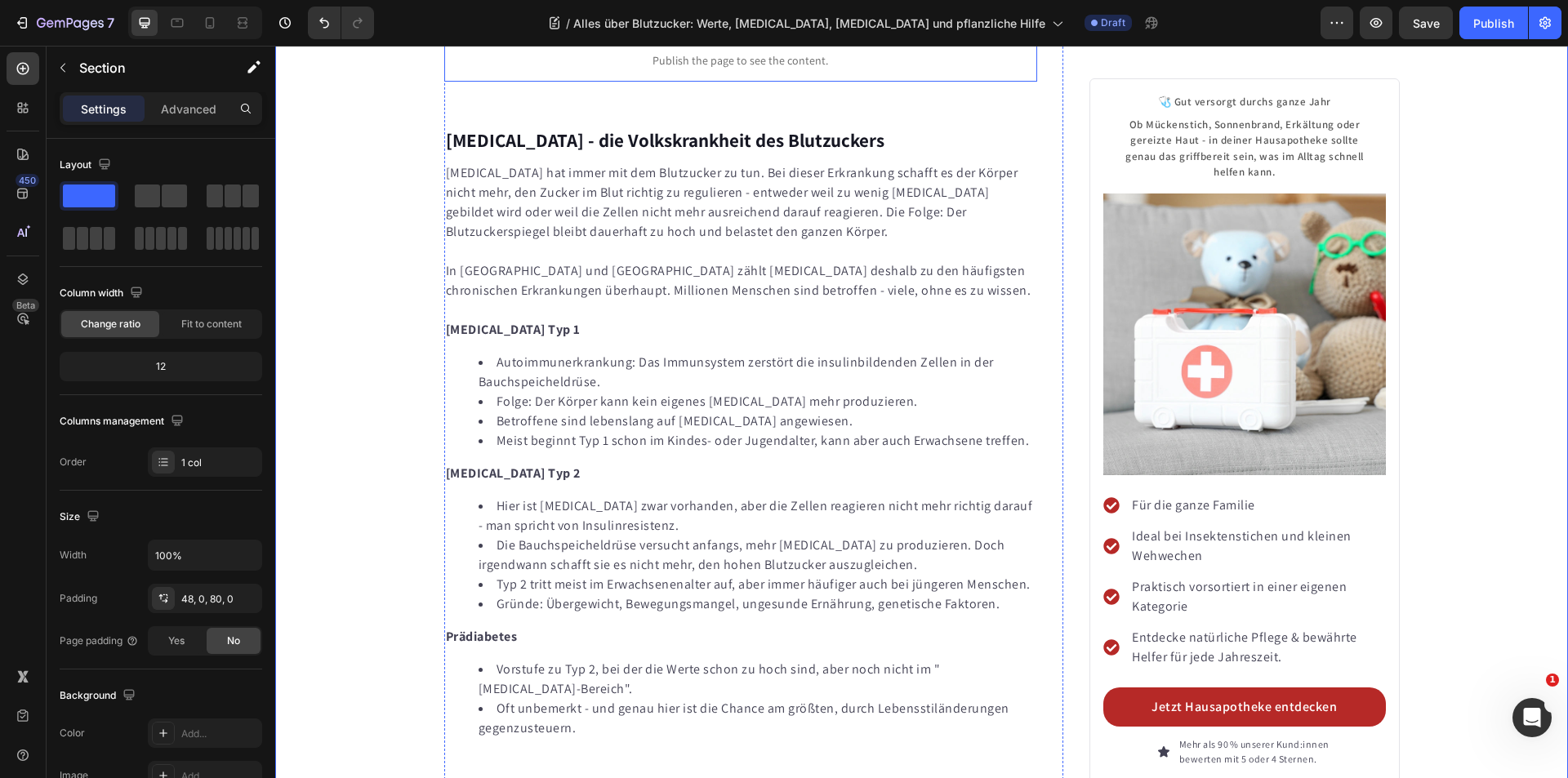
click at [591, 49] on span "Custom code" at bounding box center [741, 39] width 594 height 20
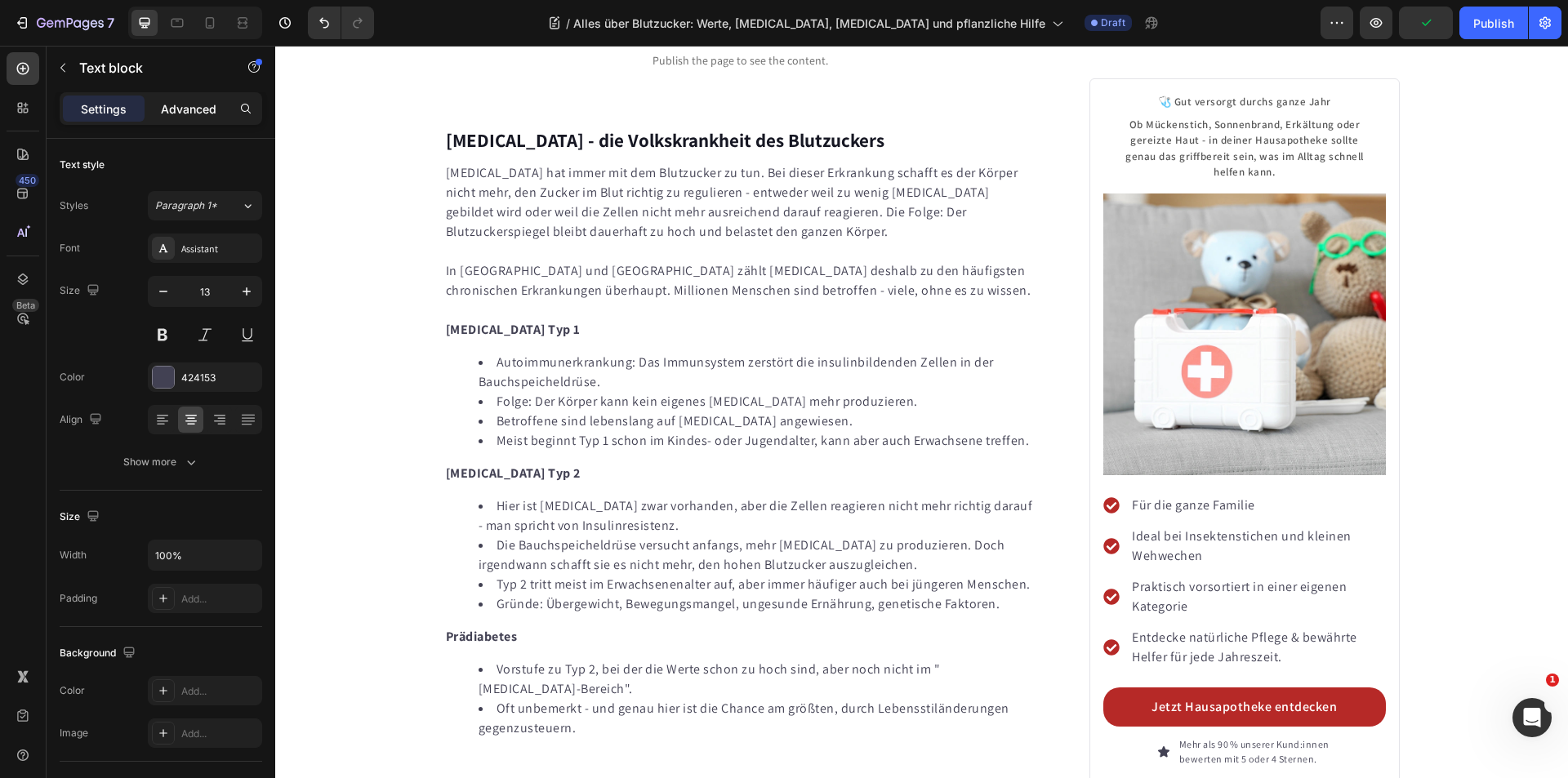
click at [208, 106] on p "Advanced" at bounding box center [189, 109] width 56 height 17
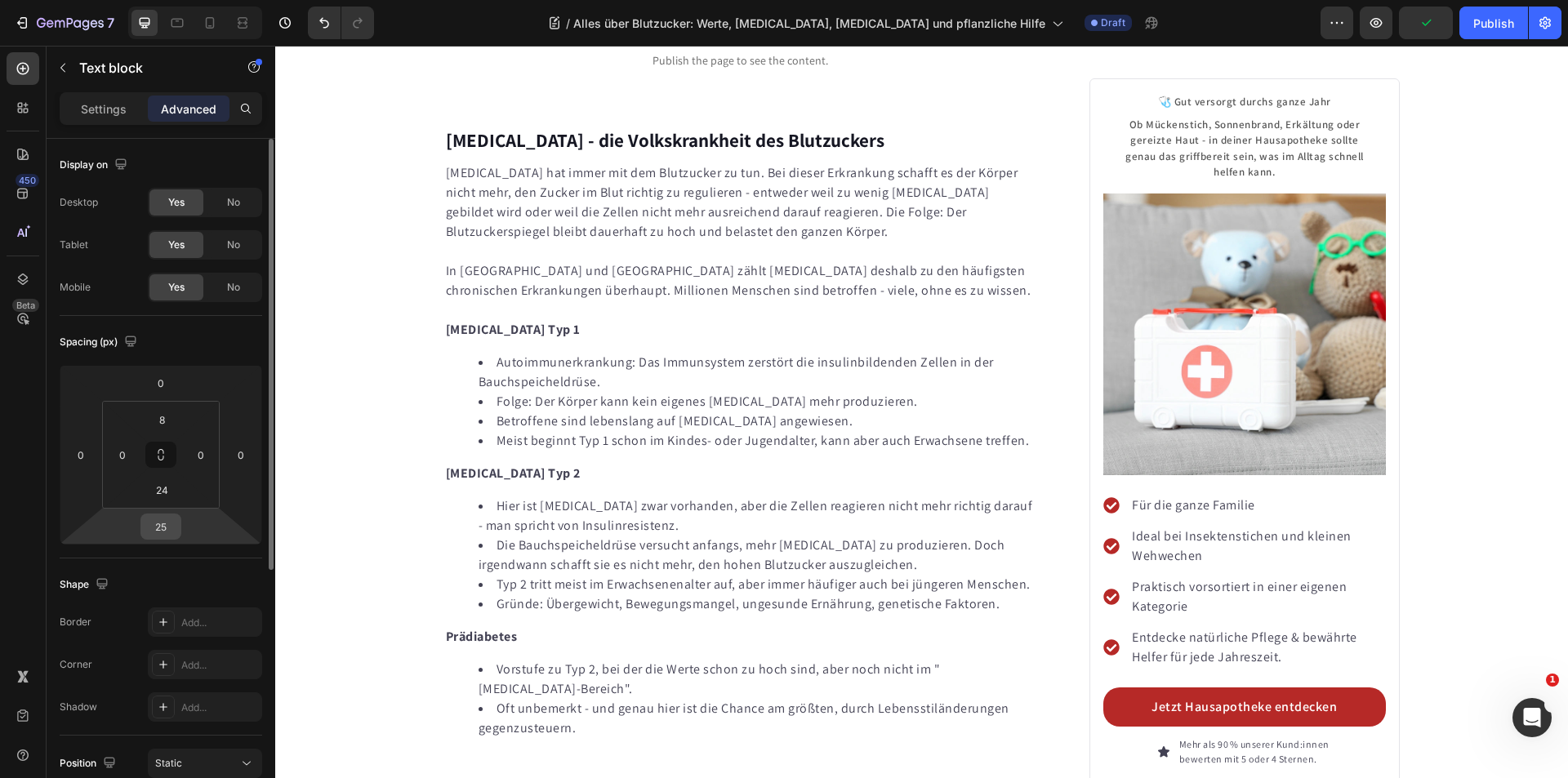
click at [166, 530] on input "25" at bounding box center [161, 527] width 33 height 24
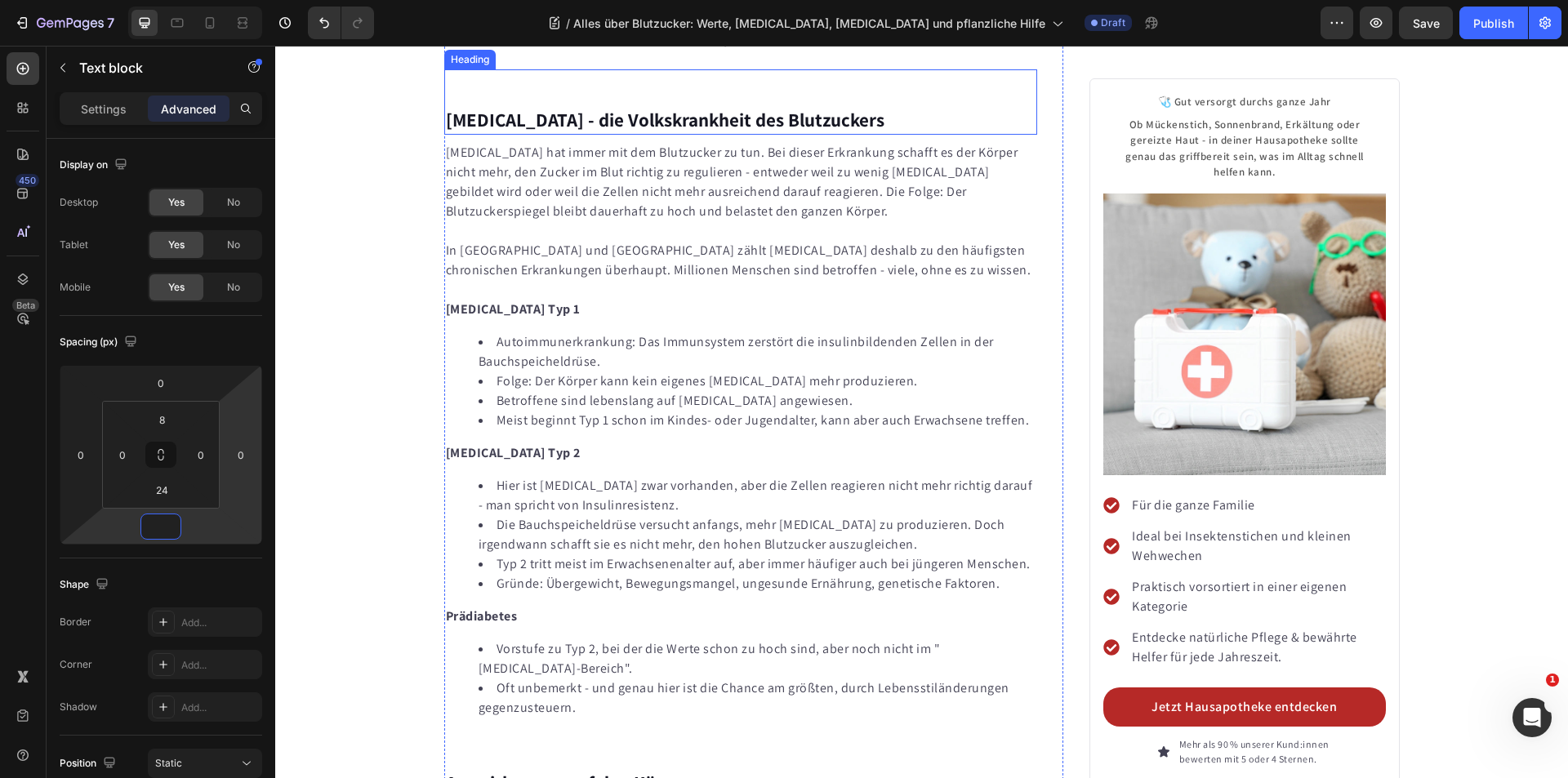
click at [582, 135] on h2 "[MEDICAL_DATA] - die Volkskrankheit des Blutzuckers" at bounding box center [741, 102] width 594 height 65
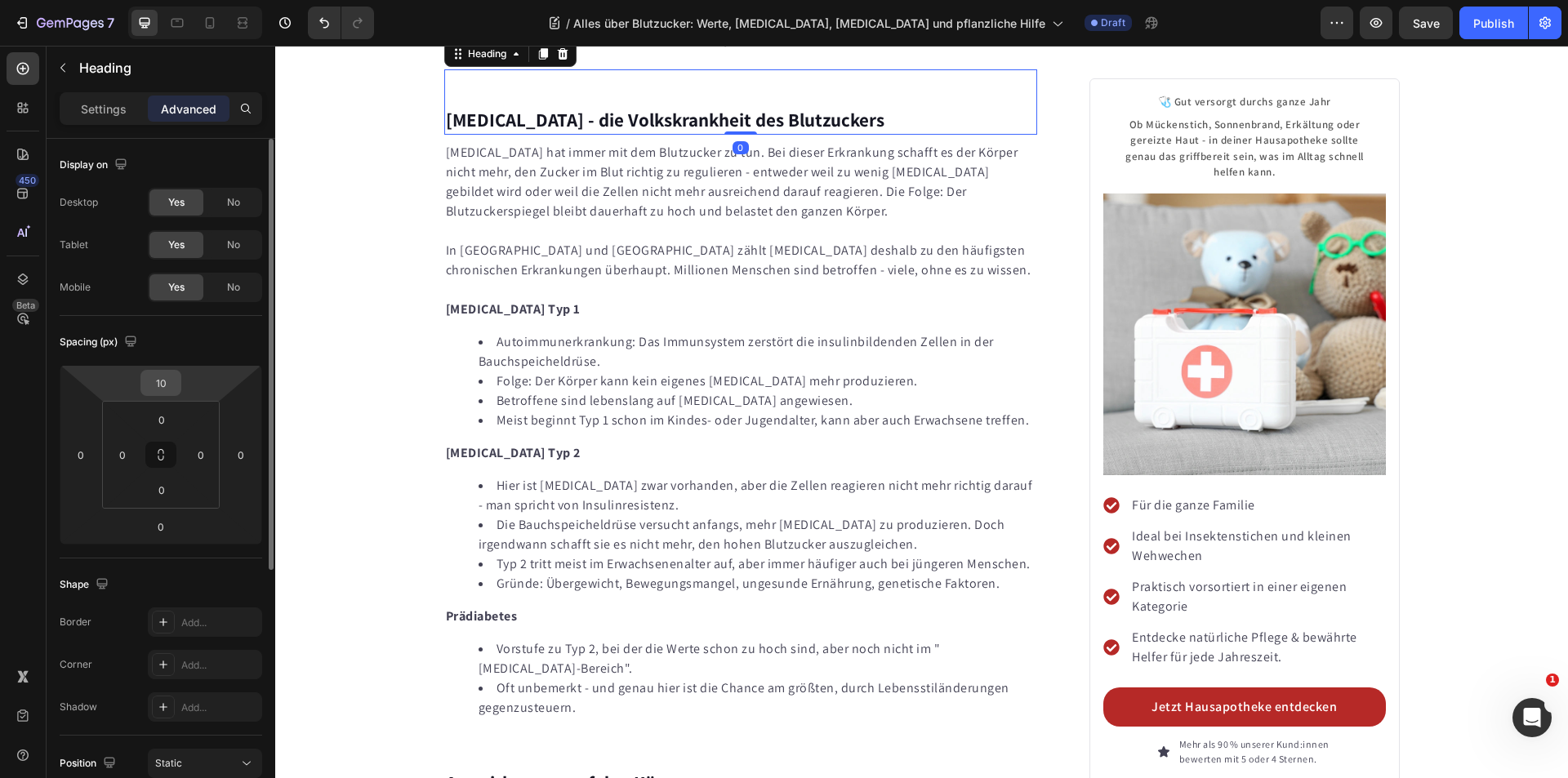
click at [162, 380] on input "10" at bounding box center [161, 382] width 33 height 24
click at [162, 379] on input "10" at bounding box center [161, 382] width 33 height 24
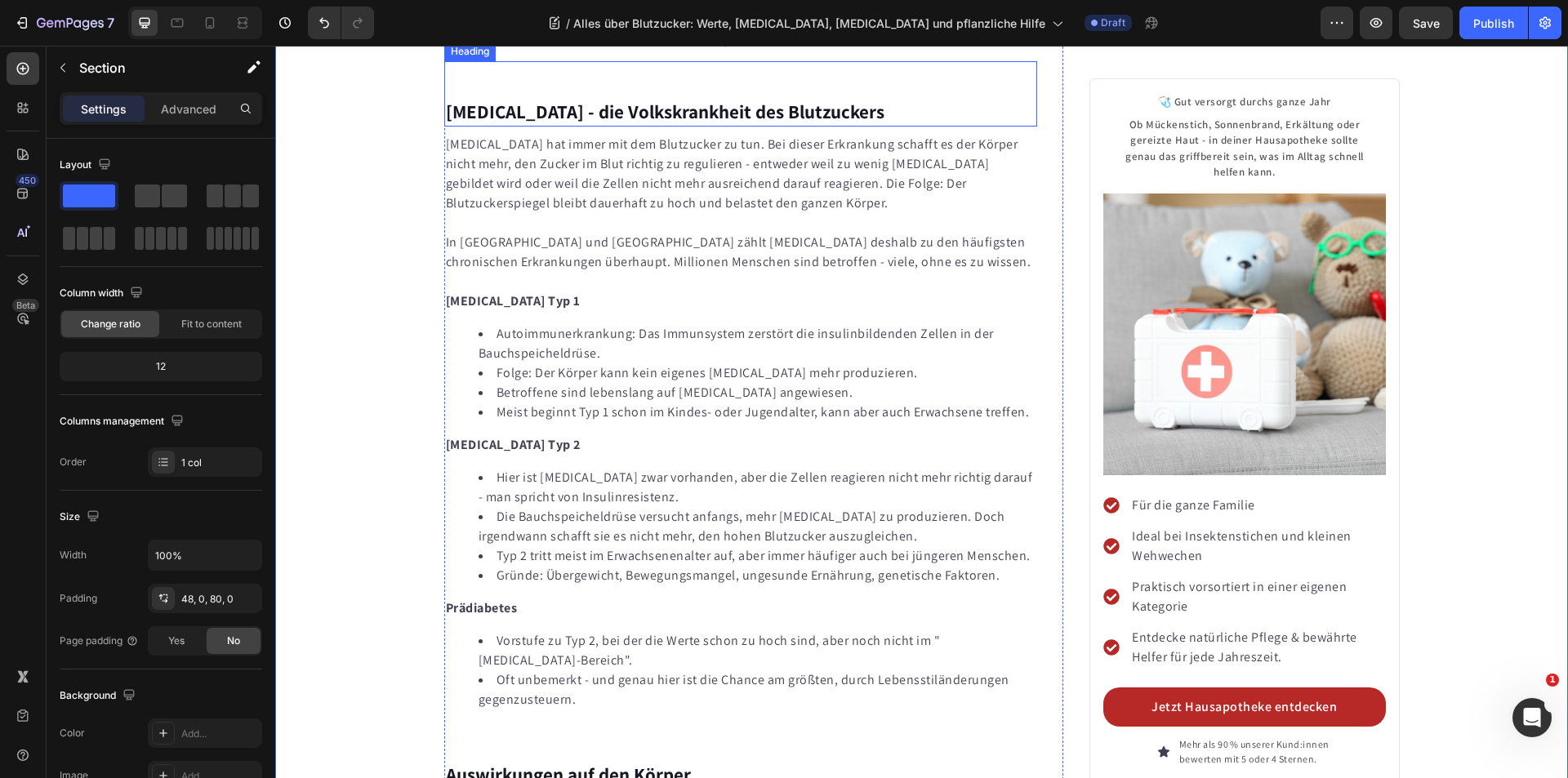
click at [516, 124] on strong "[MEDICAL_DATA] - die Volkskrankheit des Blutzuckers" at bounding box center [665, 112] width 438 height 24
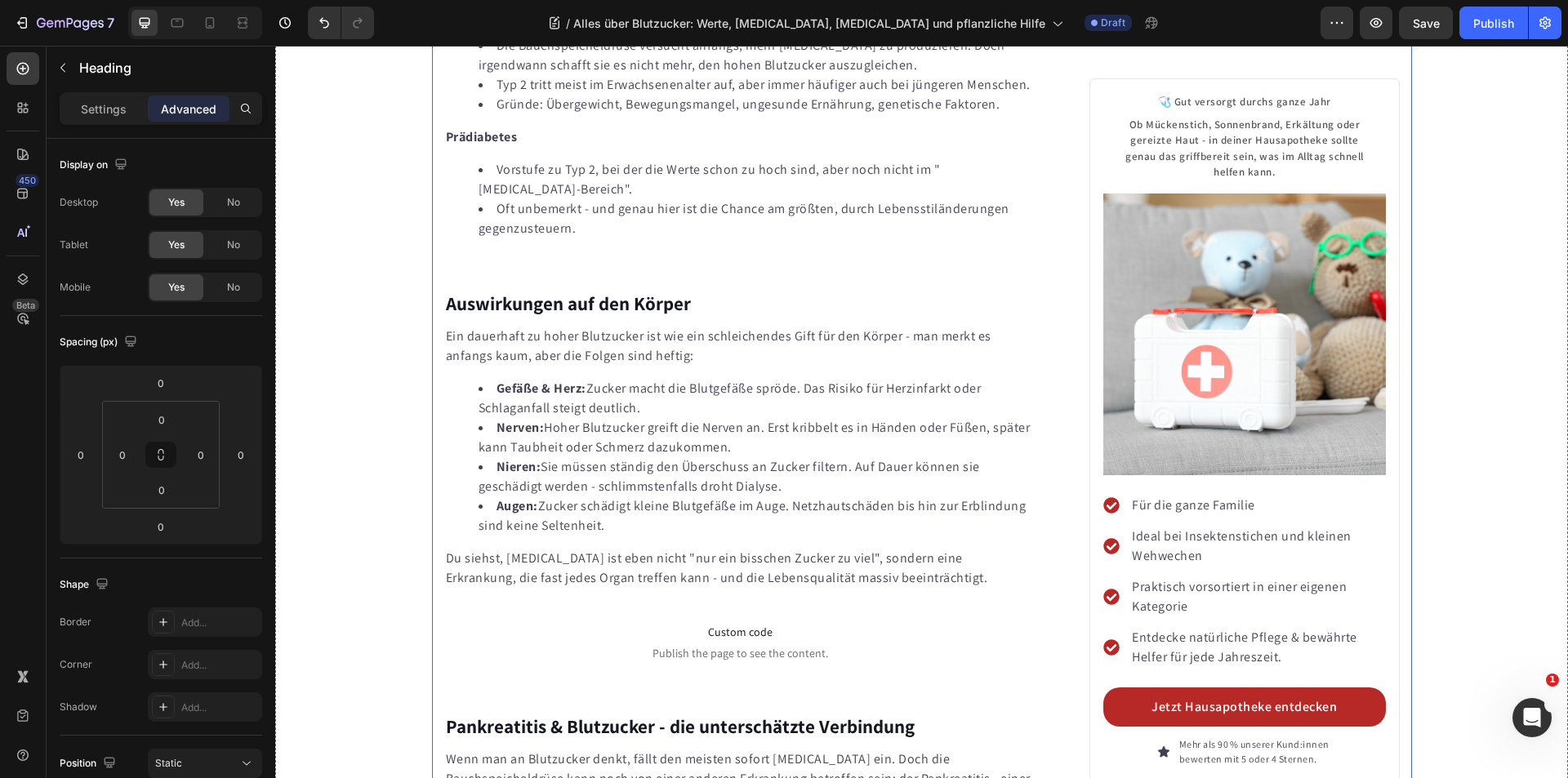
scroll to position [5080, 0]
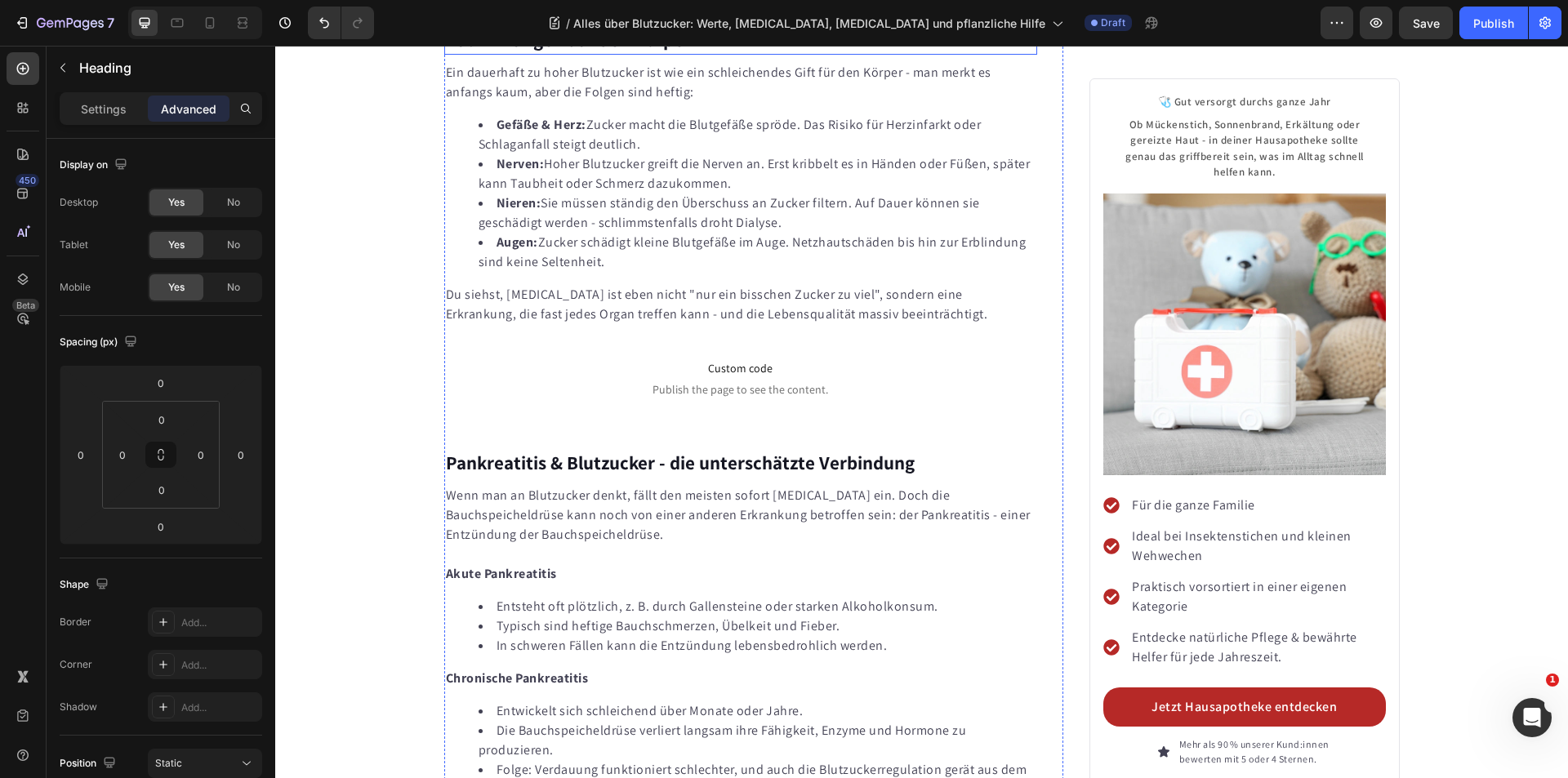
click at [523, 52] on strong "Auswirkungen auf den Körper" at bounding box center [569, 40] width 245 height 24
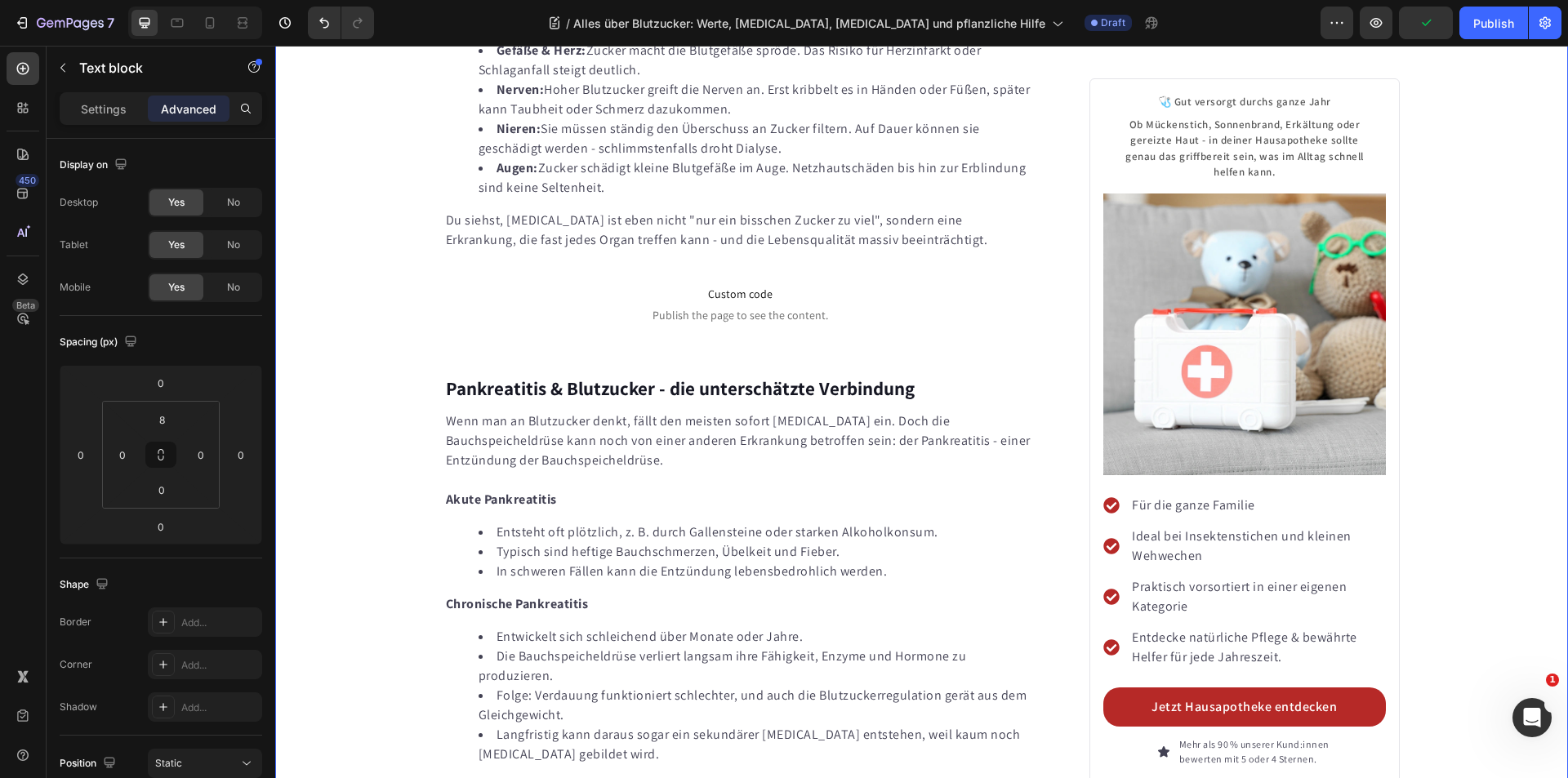
scroll to position [5325, 0]
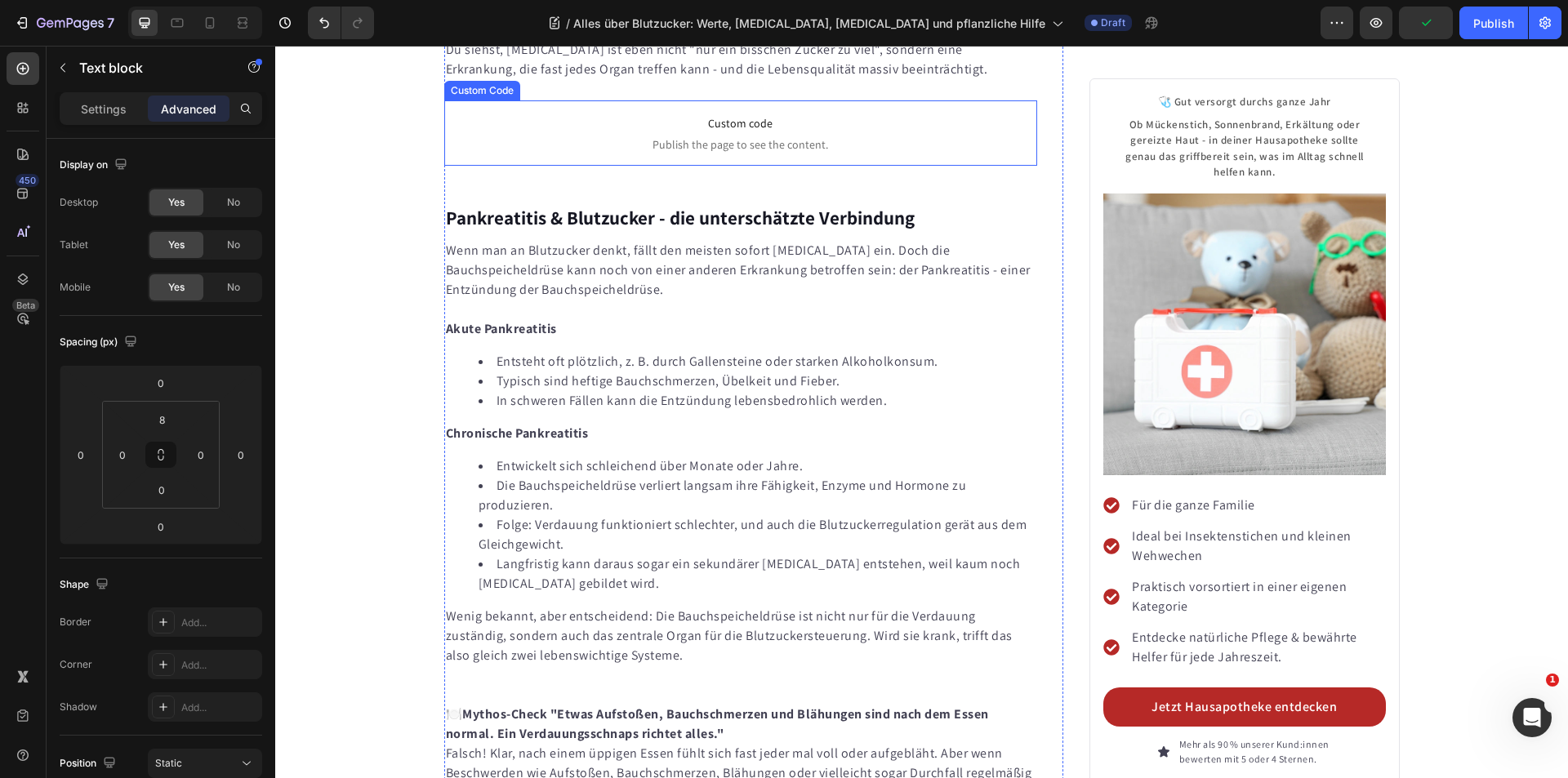
click at [662, 133] on span "Custom code" at bounding box center [741, 123] width 594 height 20
click at [687, 79] on p "Du siehst, [MEDICAL_DATA] ist eben nicht "nur ein bisschen Zucker zu viel", son…" at bounding box center [741, 59] width 591 height 39
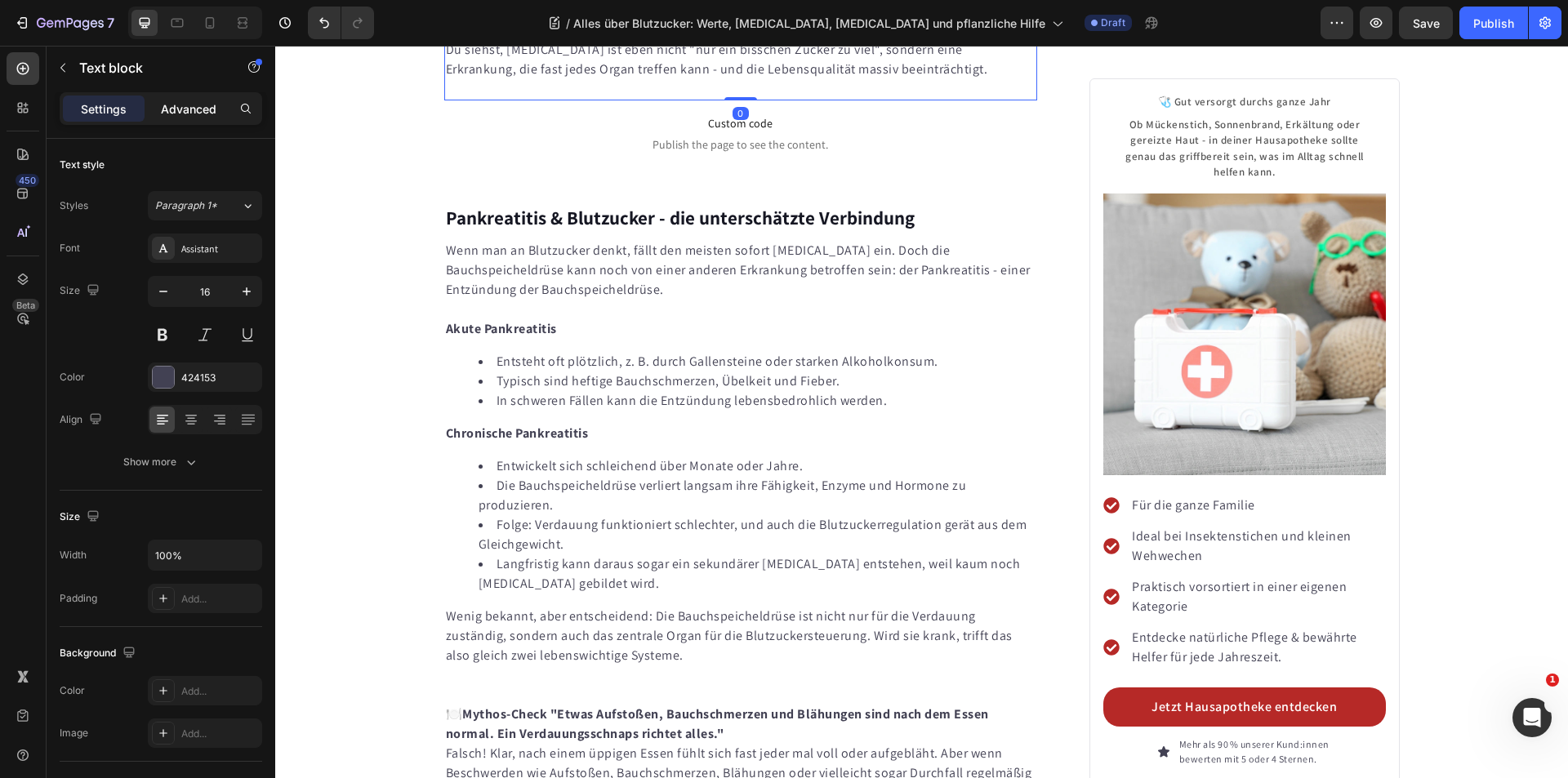
click at [185, 96] on div "Advanced" at bounding box center [189, 109] width 82 height 26
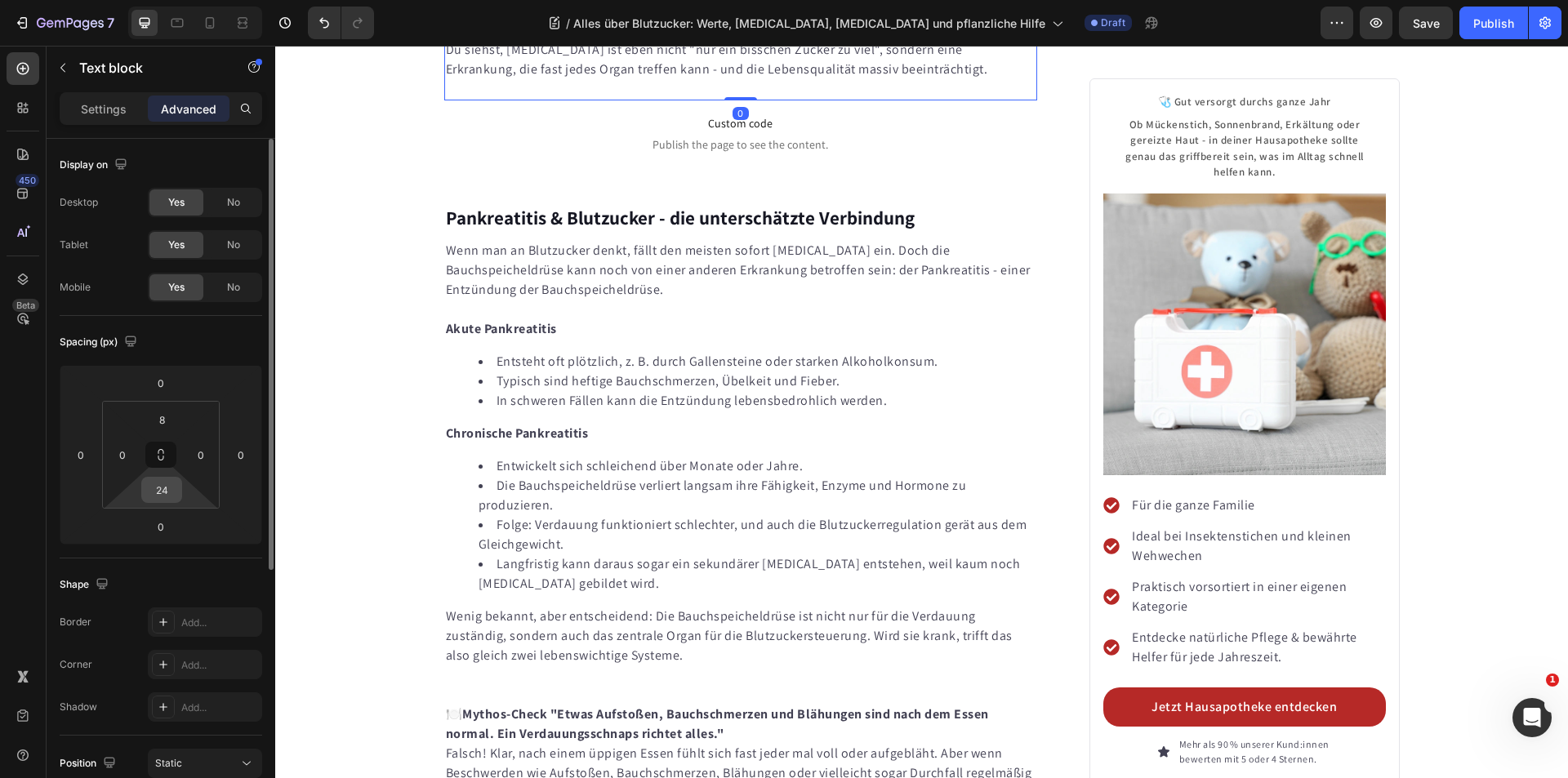
click at [167, 485] on input "24" at bounding box center [162, 489] width 33 height 24
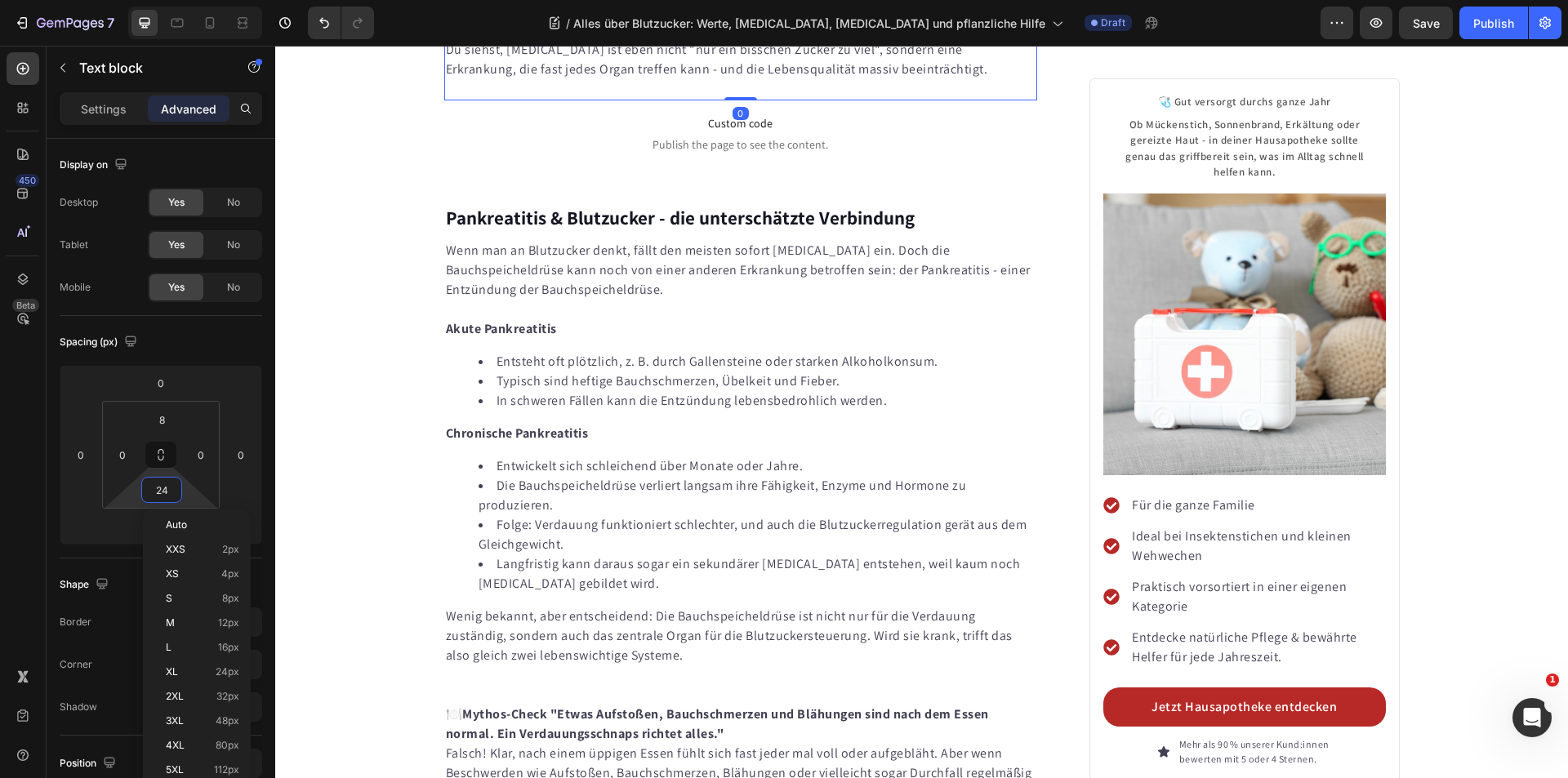
type input "0"
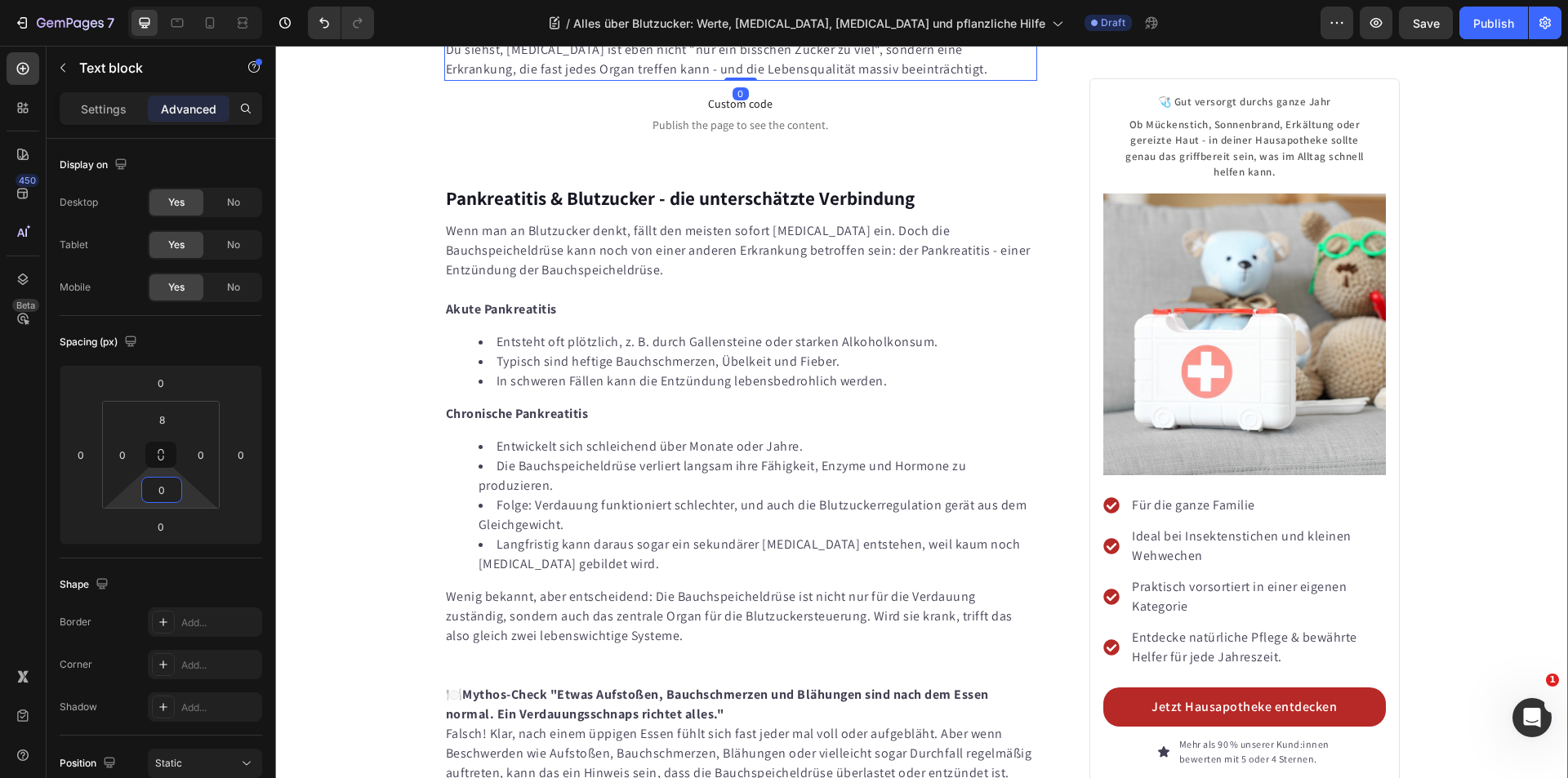
drag, startPoint x: 368, startPoint y: 491, endPoint x: 569, endPoint y: 467, distance: 202.4
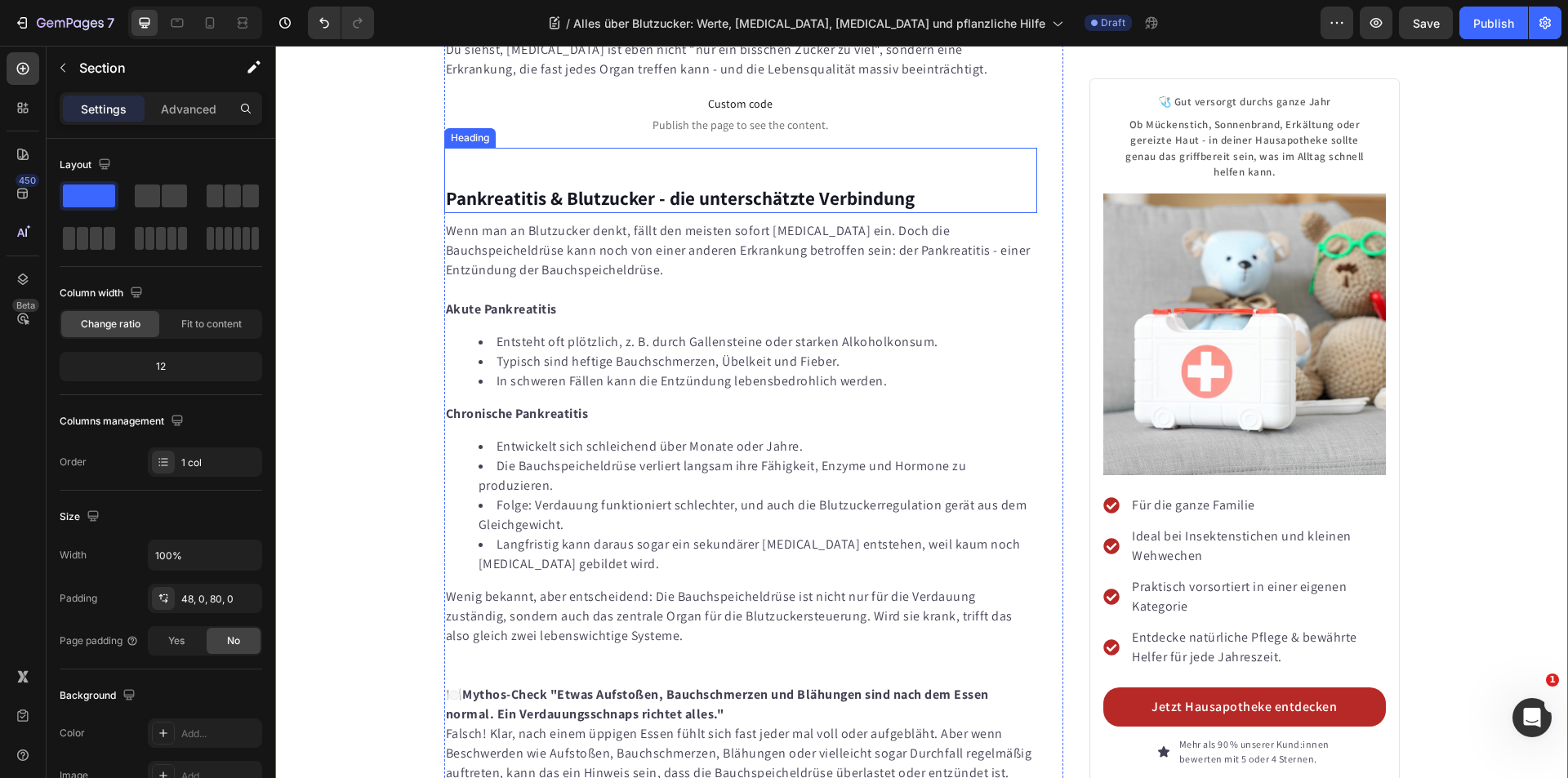
click at [570, 210] on strong "Pankreatitis & Blutzucker - die unterschätzte Verbindung" at bounding box center [680, 198] width 469 height 24
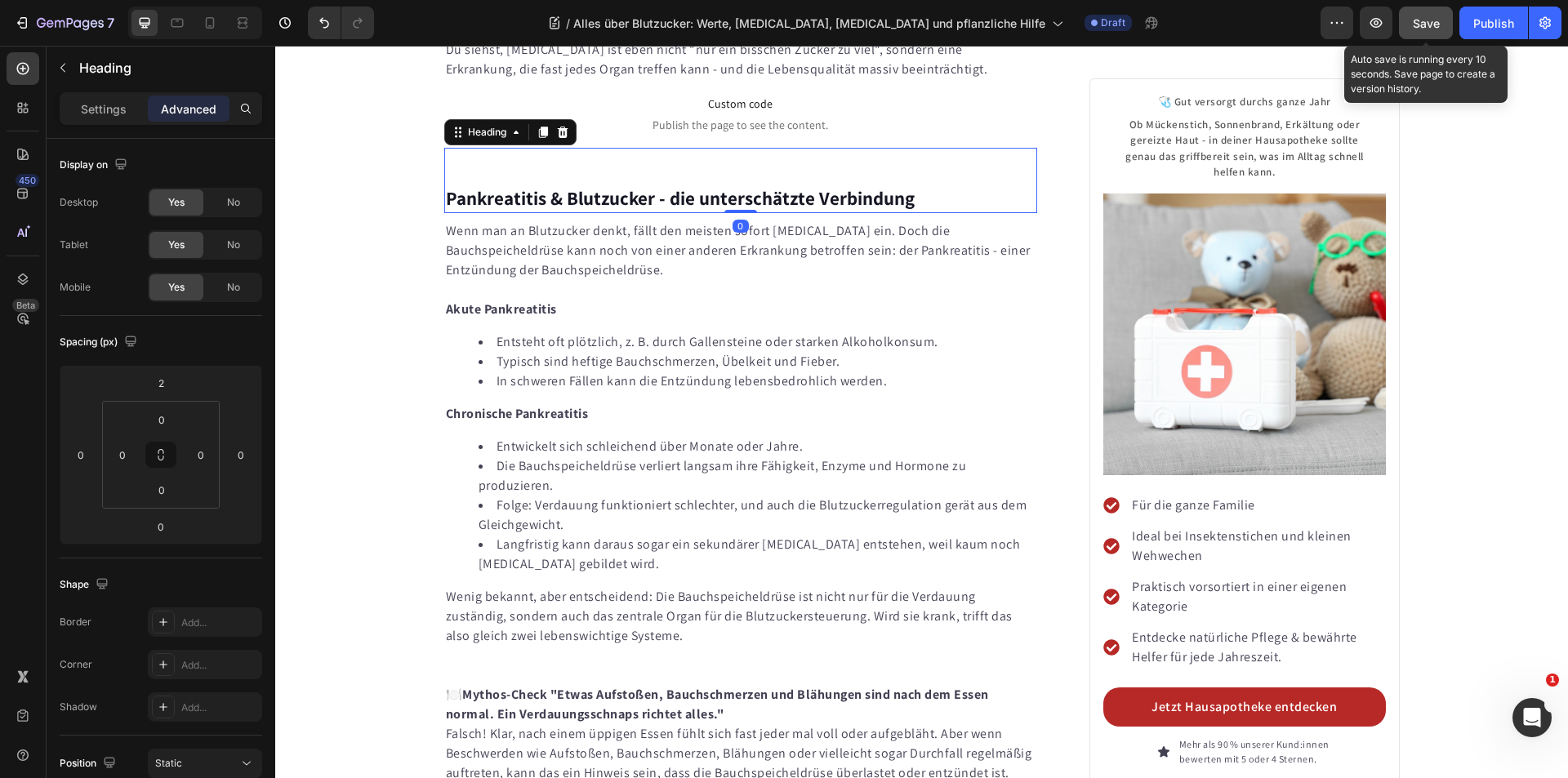
click at [1426, 11] on button "Save" at bounding box center [1426, 23] width 54 height 33
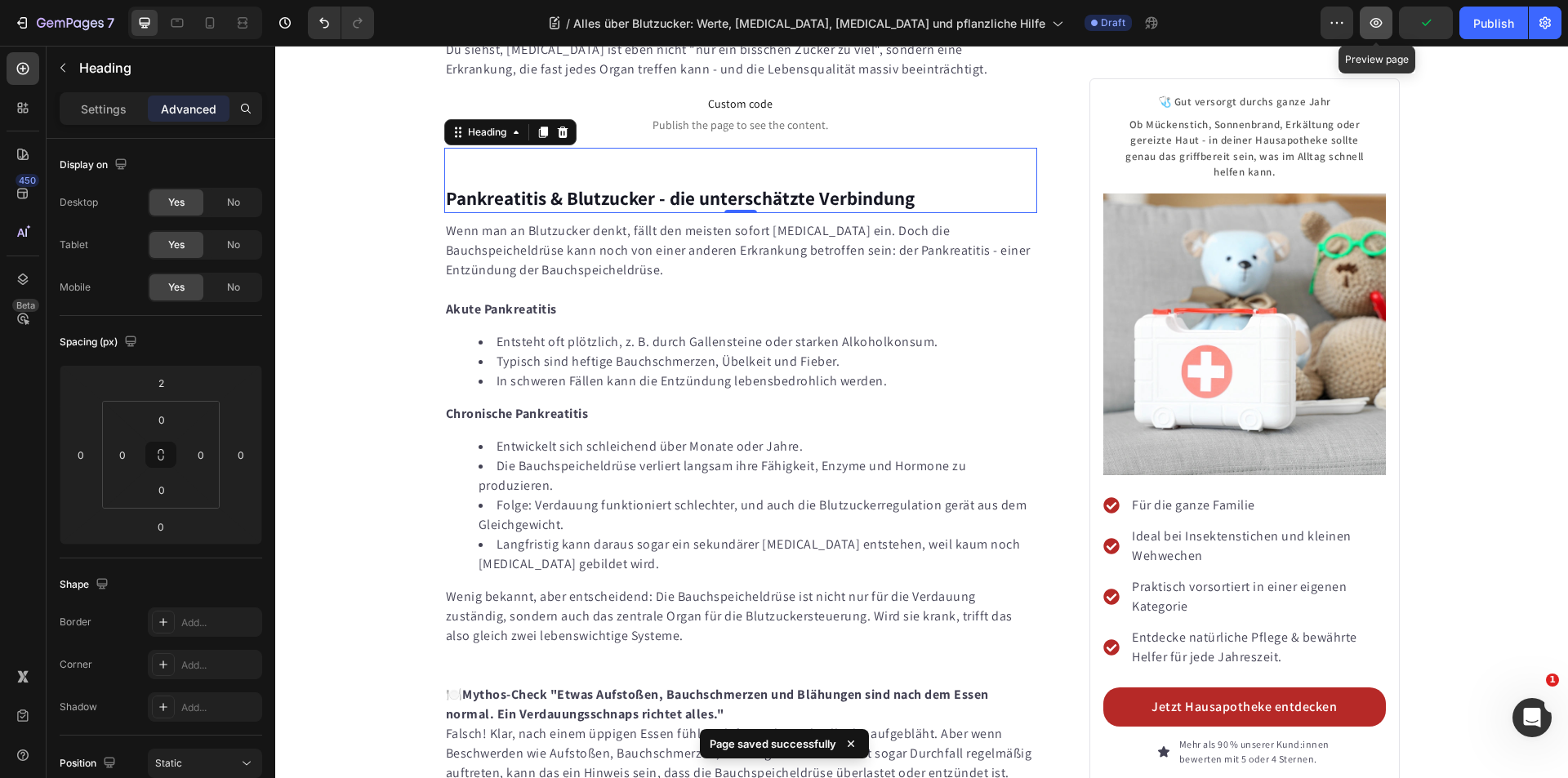
click at [1383, 23] on icon "button" at bounding box center [1377, 23] width 12 height 10
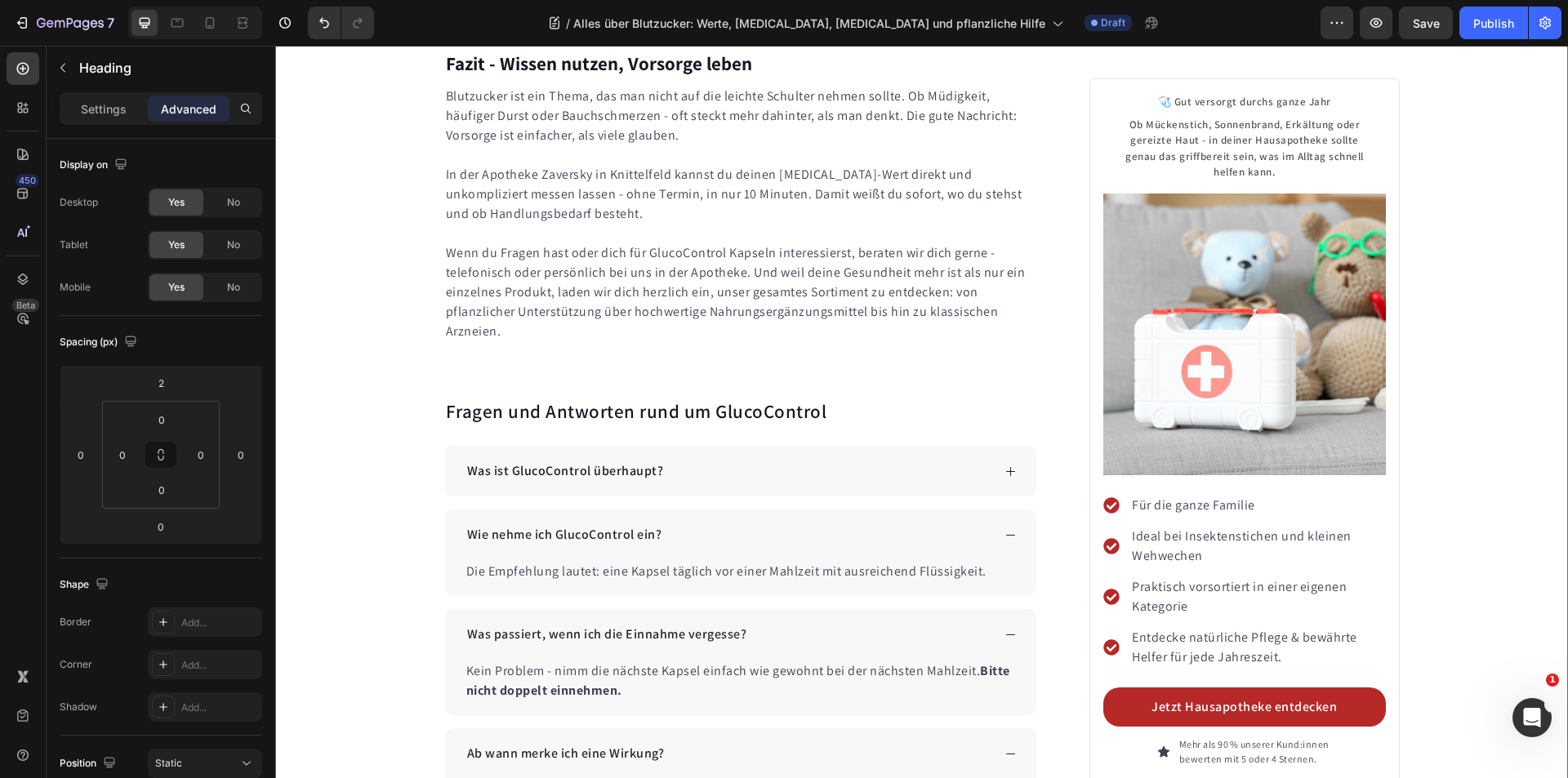
scroll to position [9652, 0]
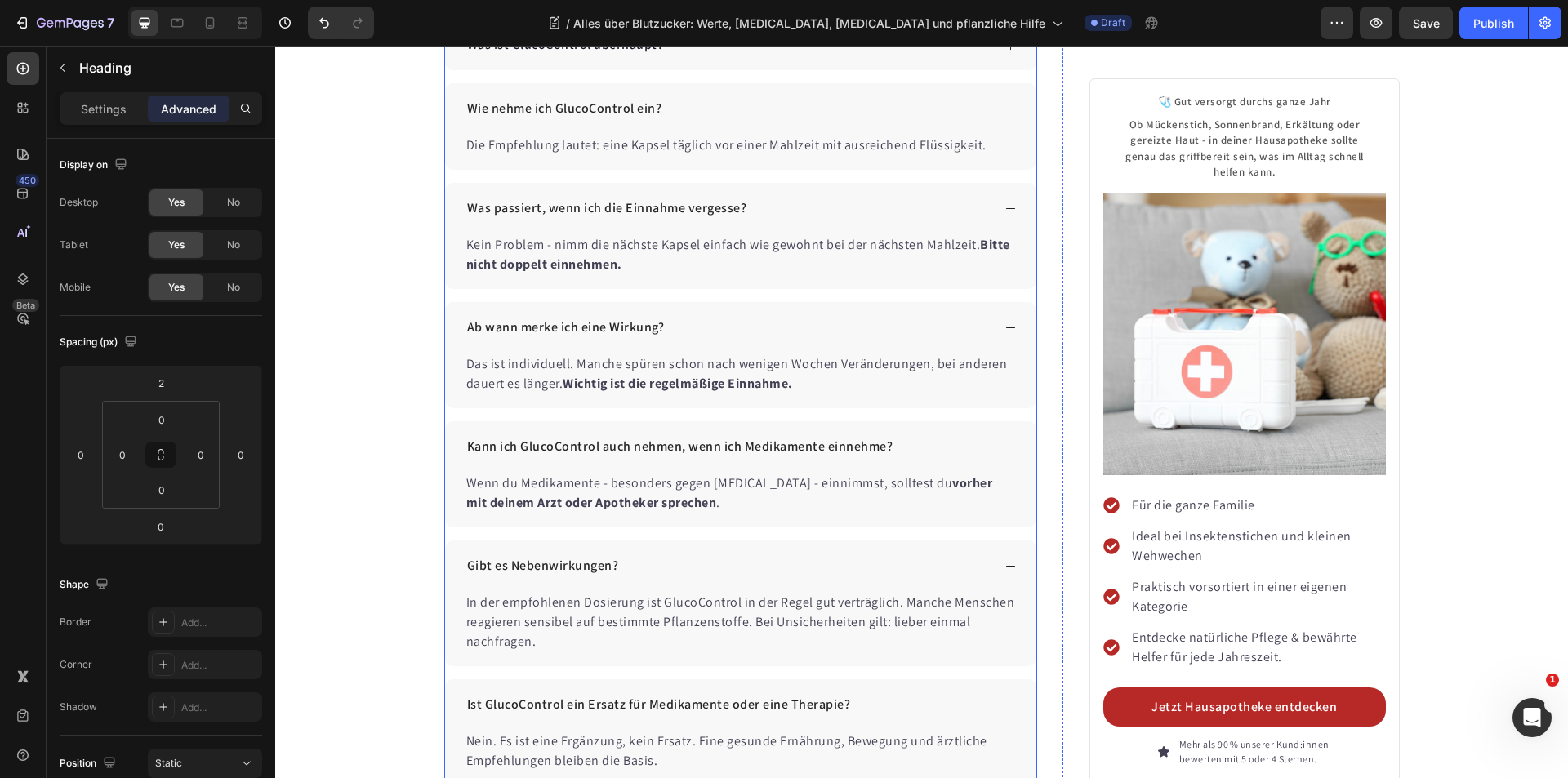
click at [477, 20] on div "Accordion" at bounding box center [475, 10] width 61 height 20
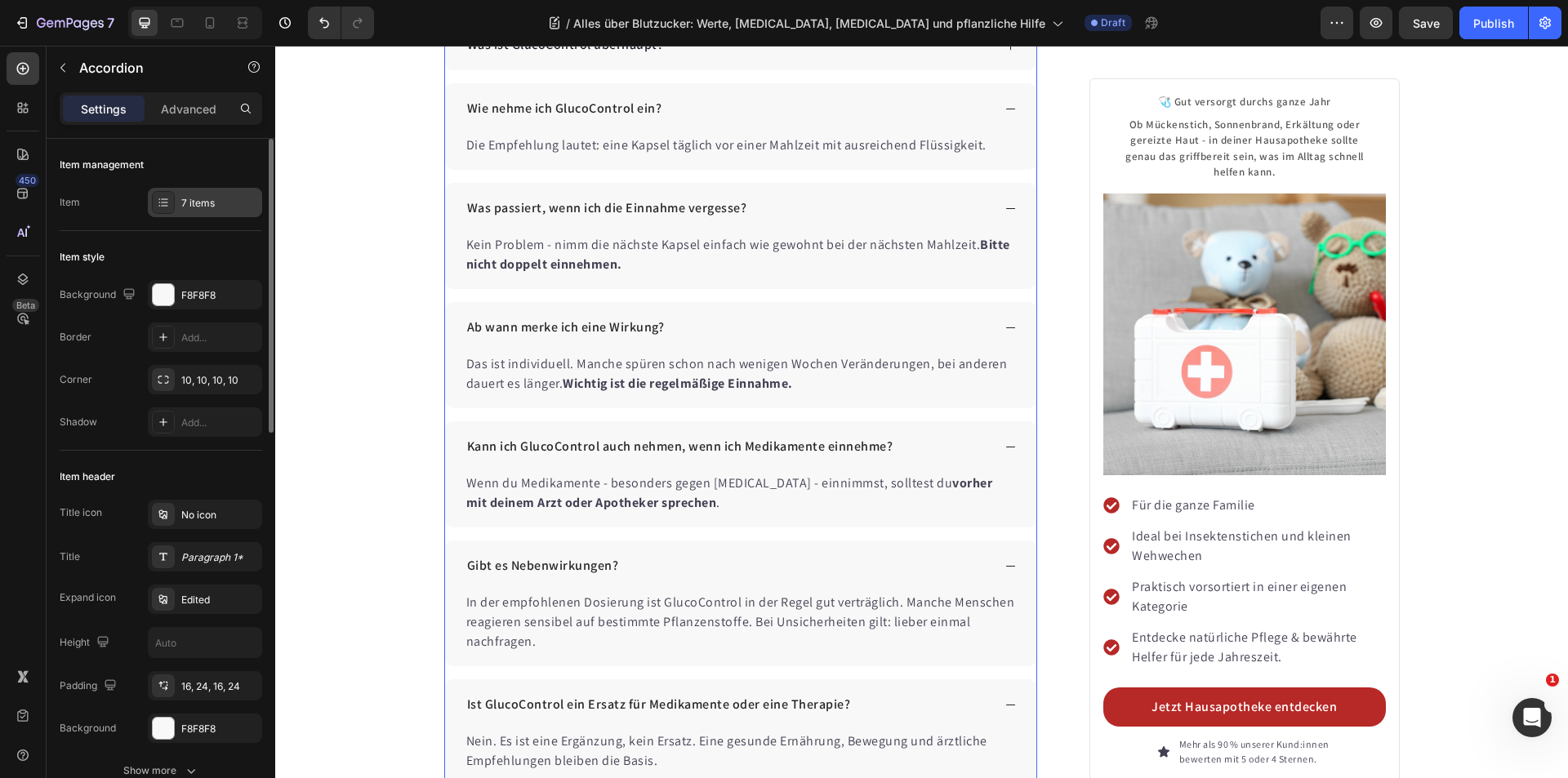
click at [196, 198] on div "7 items" at bounding box center [219, 203] width 77 height 15
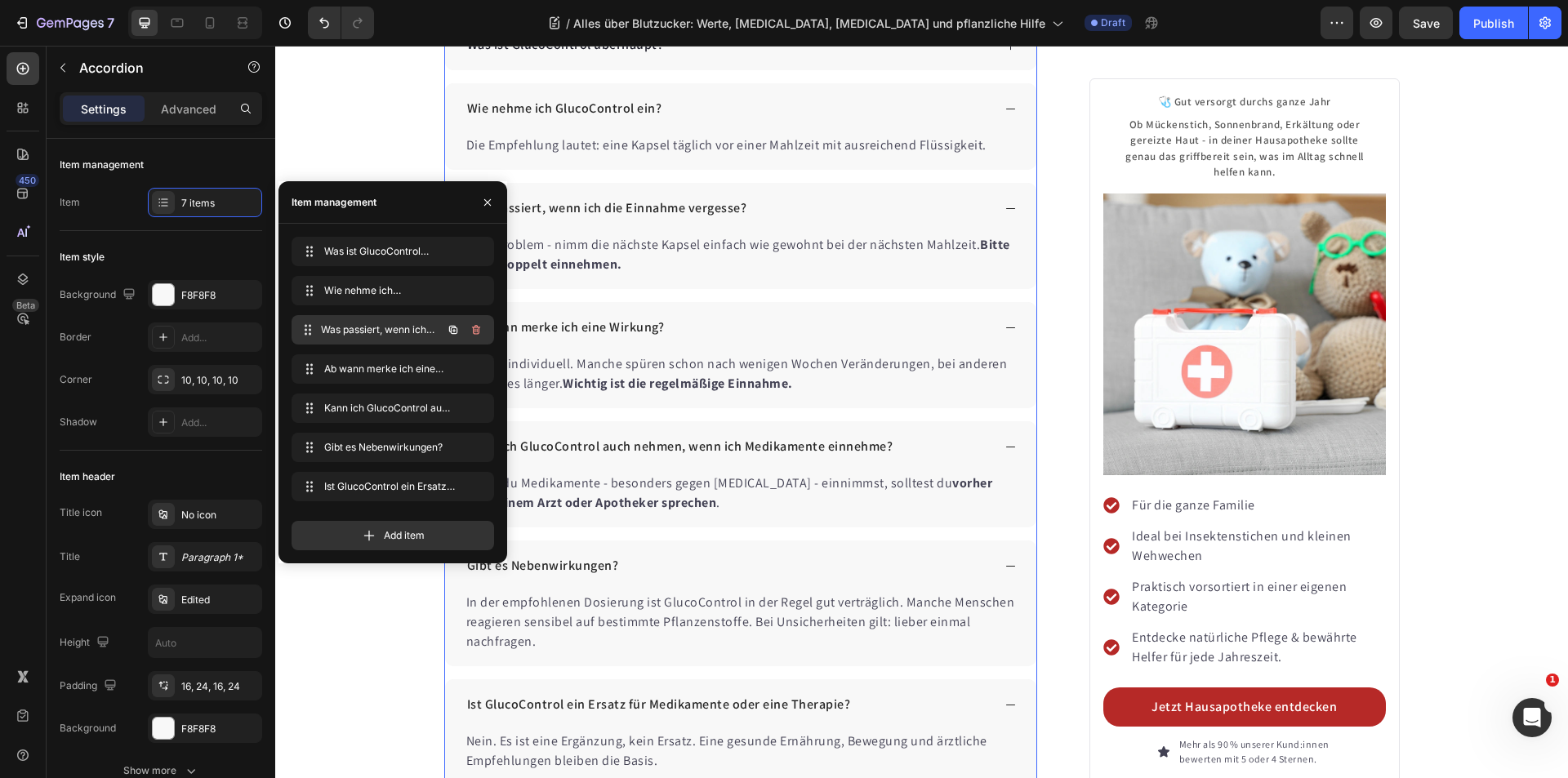
click at [351, 329] on span "Was passiert, wenn ich die Einnahme vergesse?" at bounding box center [381, 329] width 121 height 15
drag, startPoint x: 343, startPoint y: 329, endPoint x: 351, endPoint y: 249, distance: 80.4
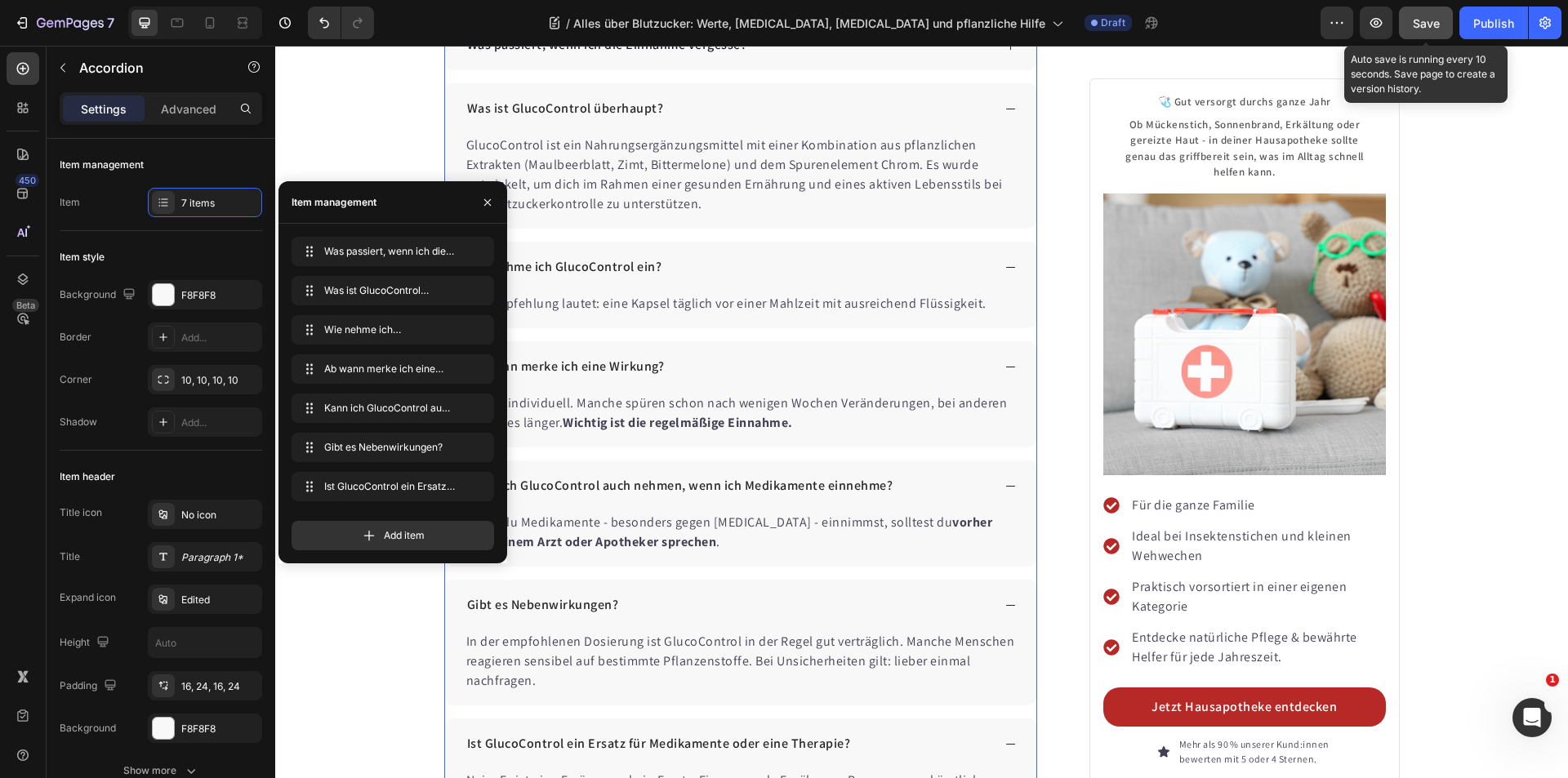
click at [1407, 20] on button "Save" at bounding box center [1426, 23] width 54 height 33
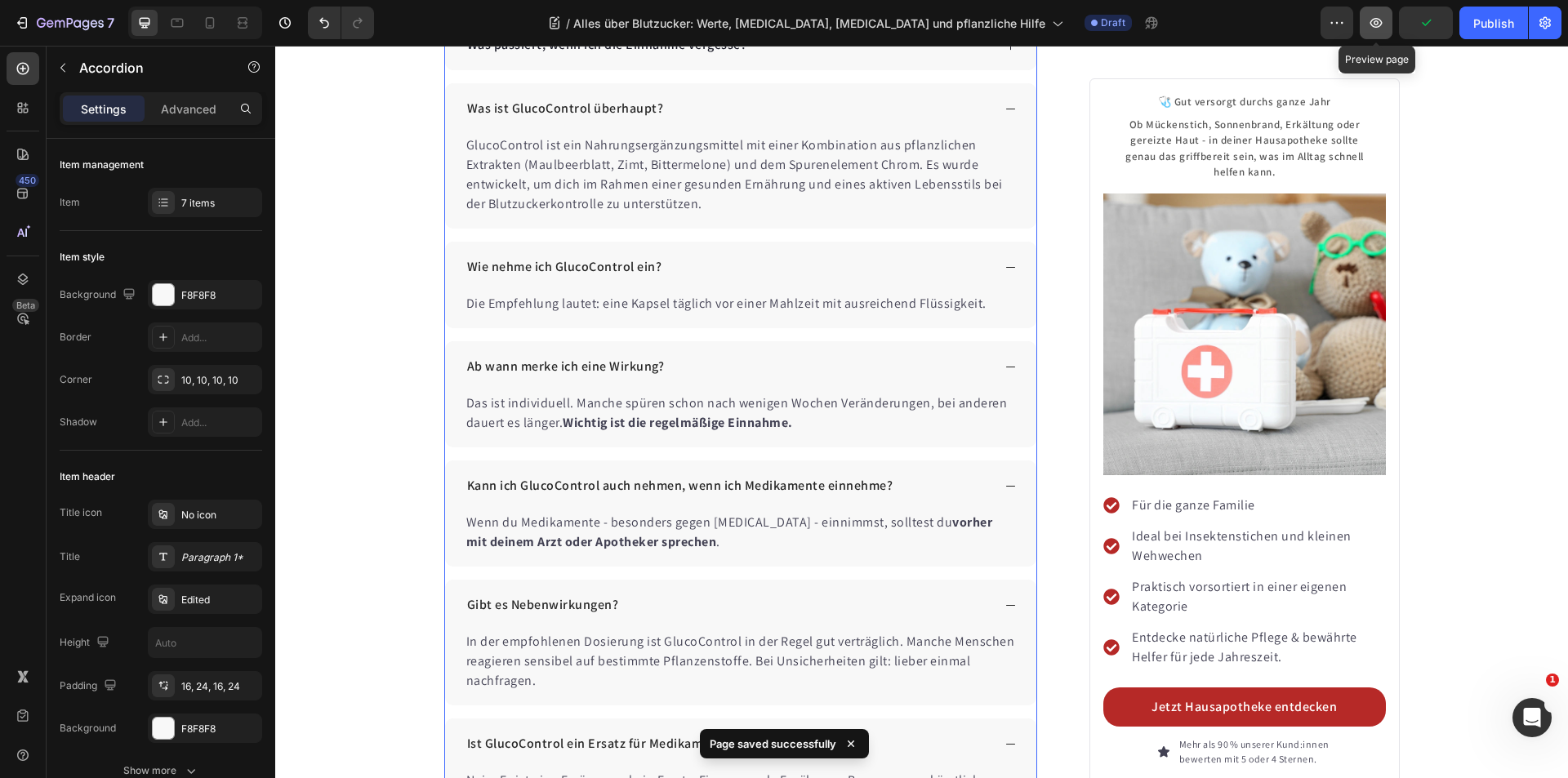
click at [1373, 23] on icon "button" at bounding box center [1376, 23] width 17 height 17
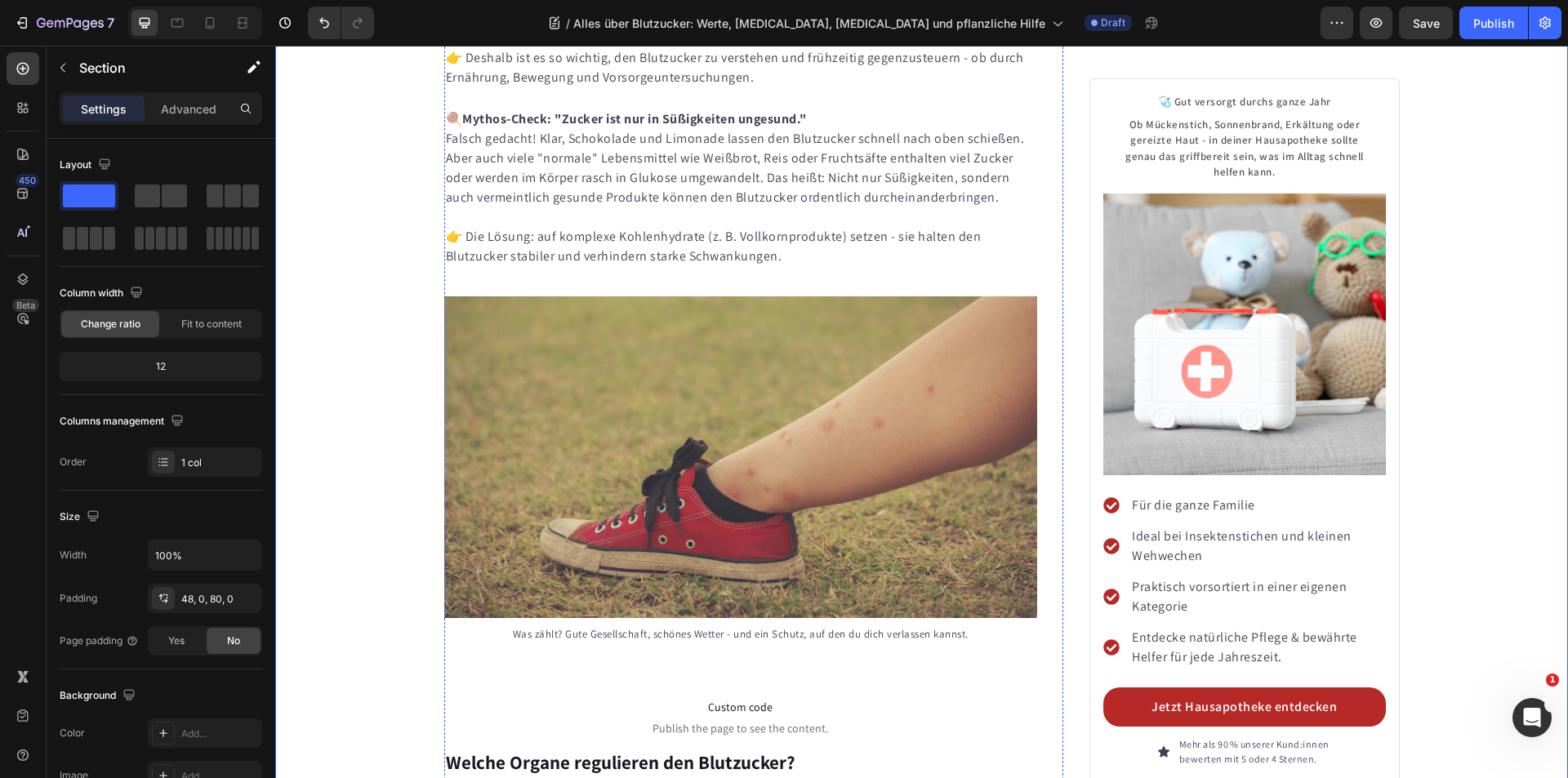
scroll to position [1959, 0]
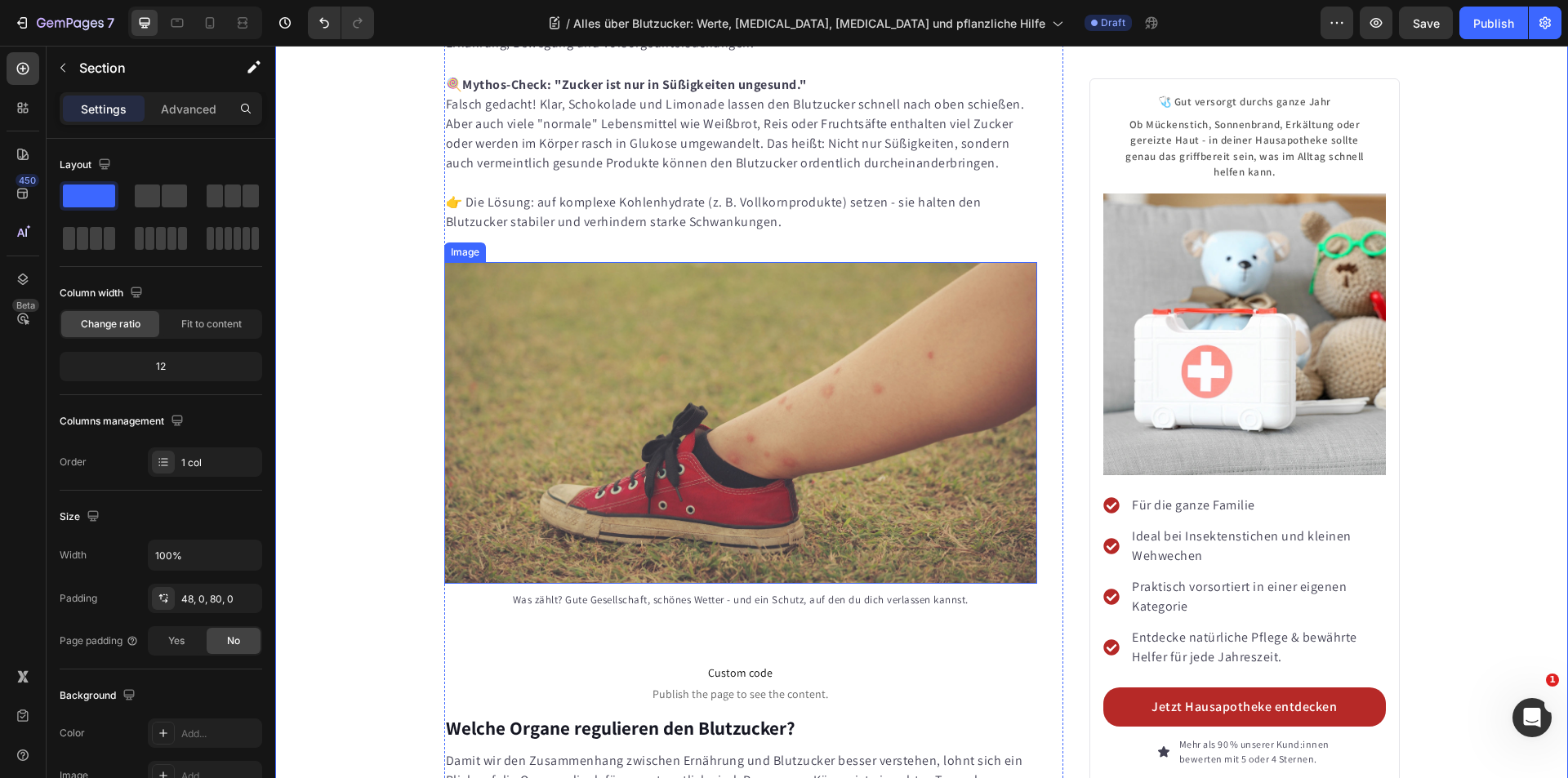
click at [785, 385] on img at bounding box center [741, 422] width 594 height 322
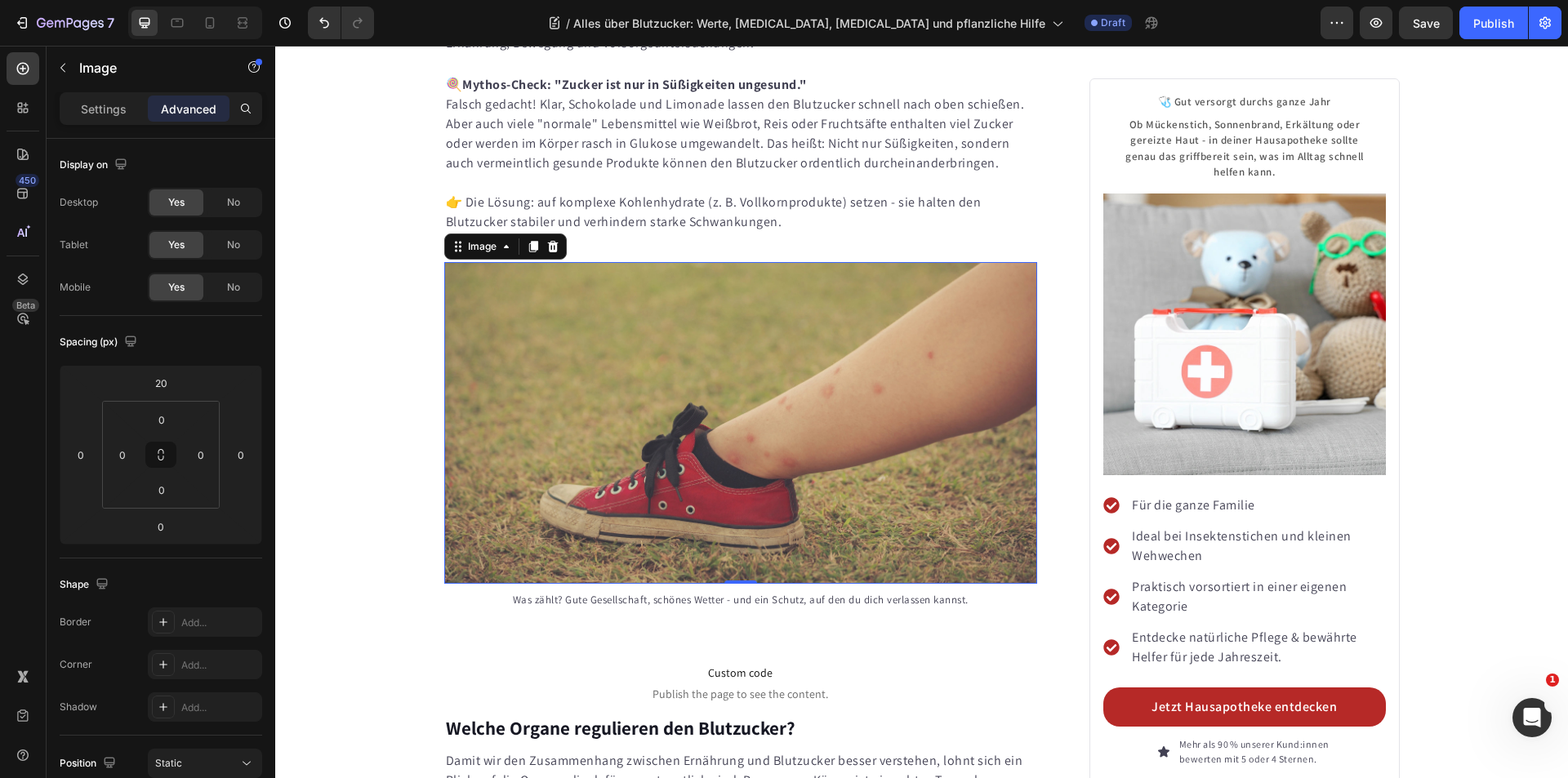
click at [680, 350] on img at bounding box center [741, 422] width 594 height 322
click at [597, 347] on img at bounding box center [741, 422] width 594 height 322
click at [99, 111] on p "Settings" at bounding box center [103, 109] width 46 height 17
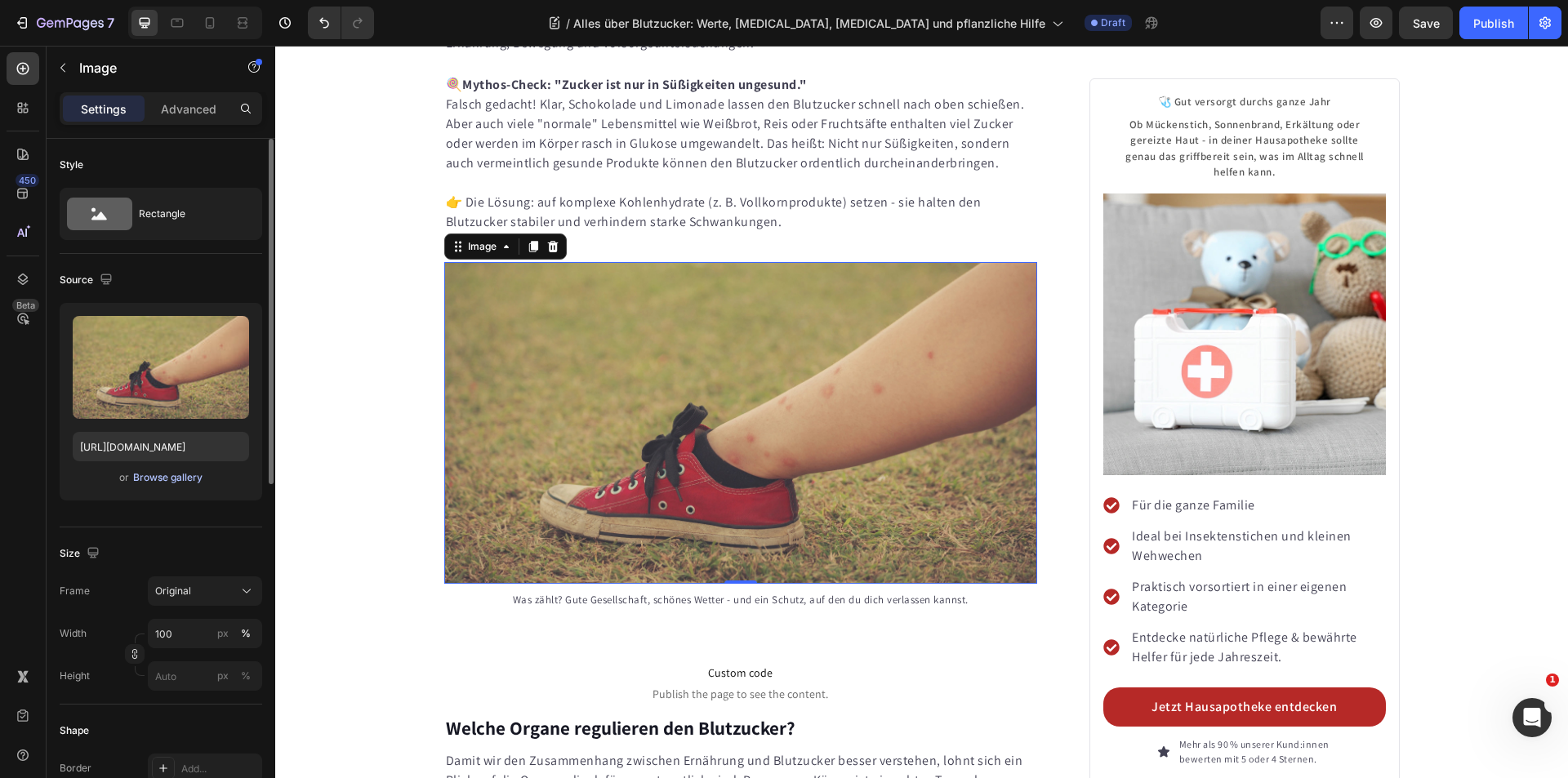
click at [172, 478] on div "Browse gallery" at bounding box center [168, 477] width 70 height 15
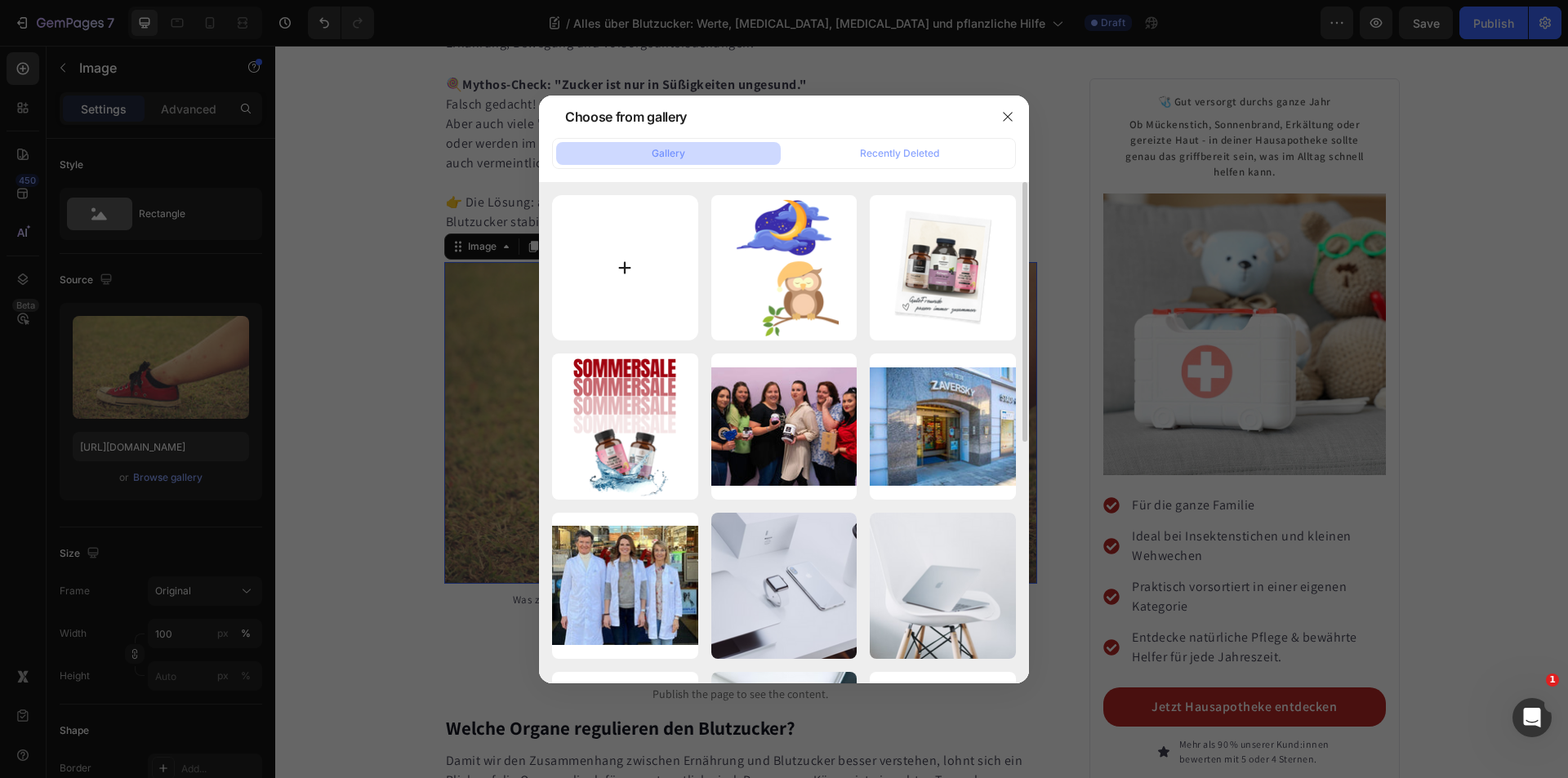
click at [607, 247] on input "file" at bounding box center [625, 268] width 146 height 146
type input "C:\fakepath\Apotheke-Zaversky-Blutzucker.webp"
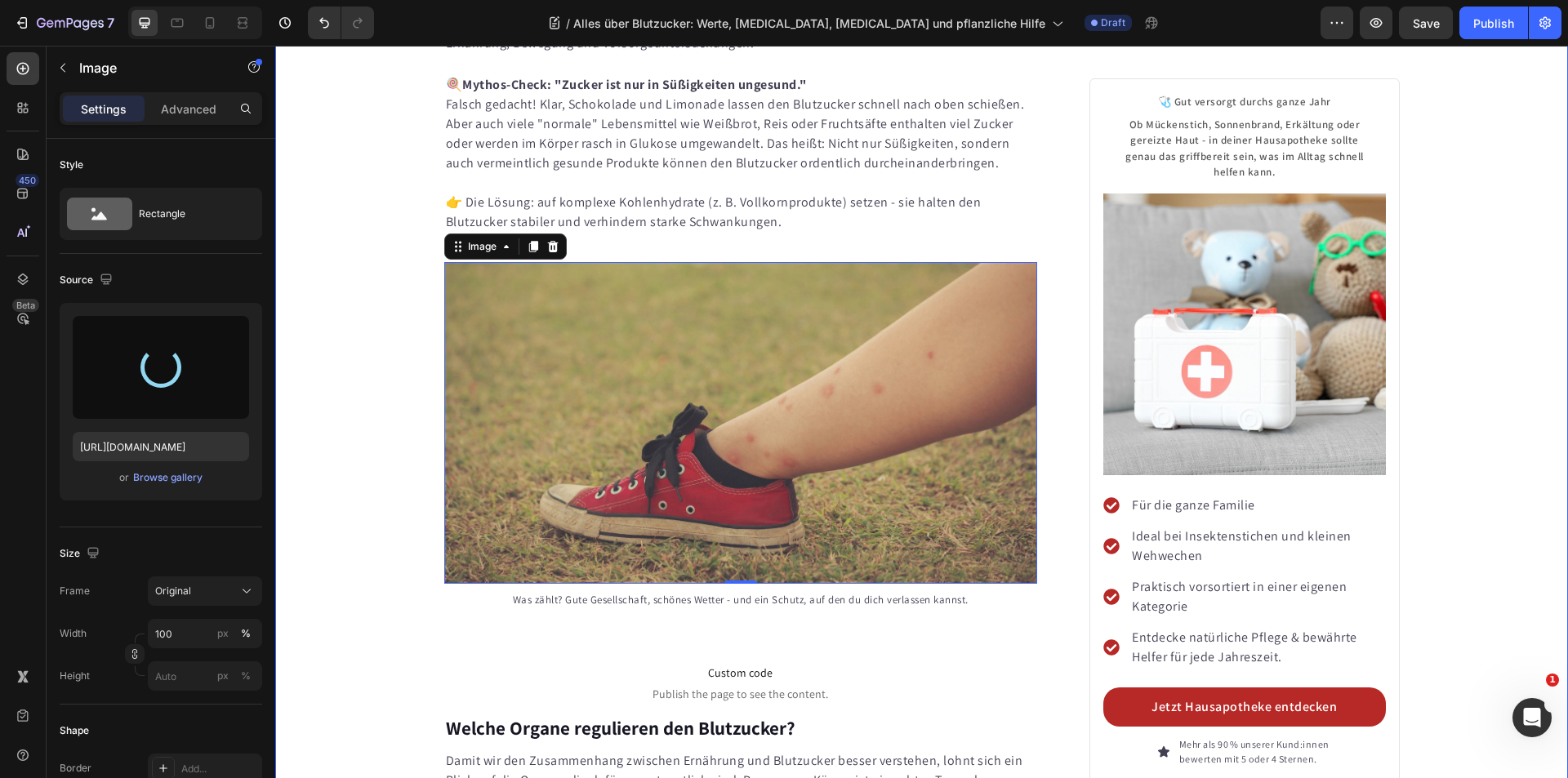
type input "https://cdn.shopify.com/s/files/1/0085/1548/5732/files/gempages_490488659636650…"
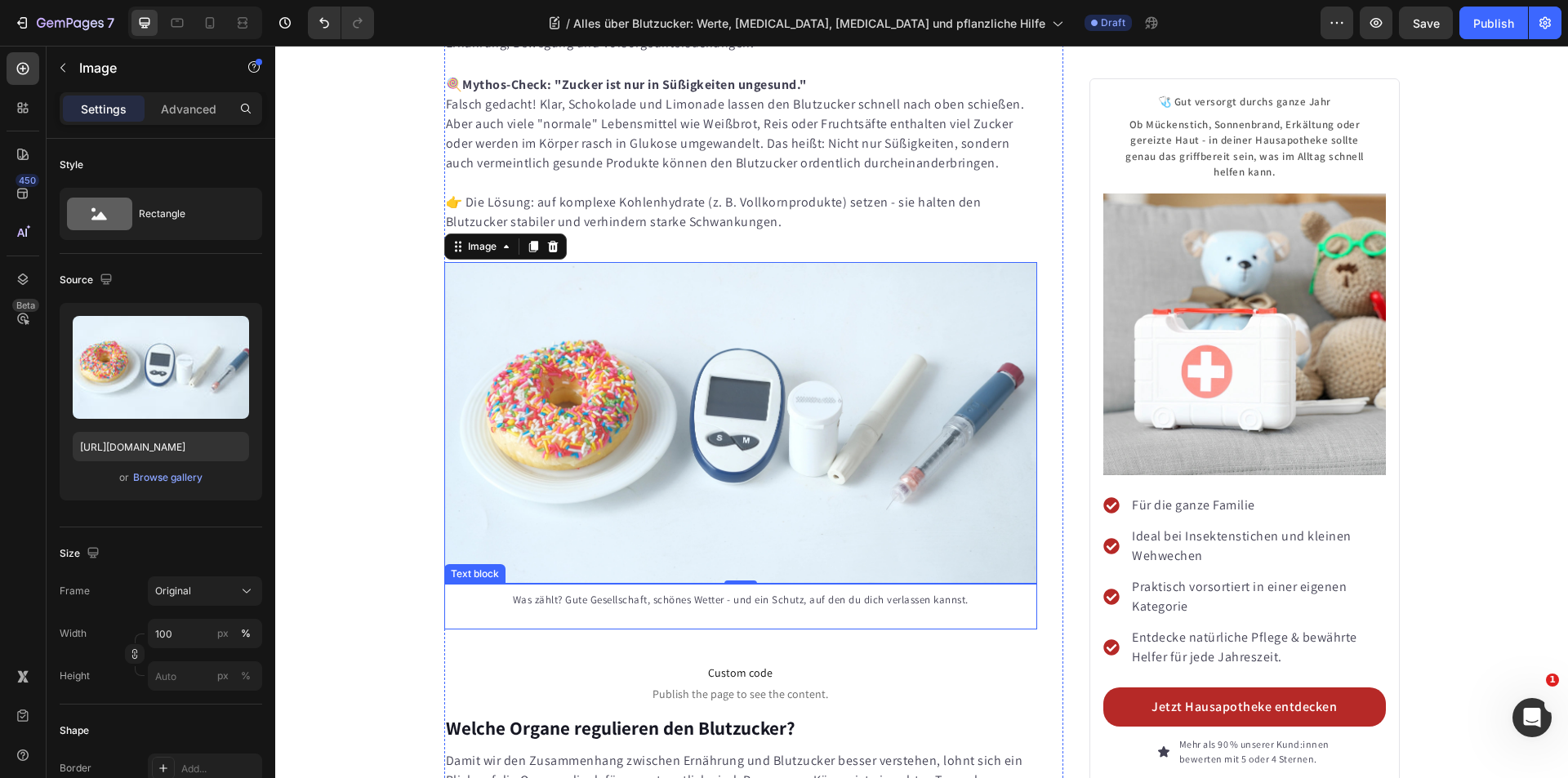
click at [747, 592] on p "Was zählt? Gute Gesellschaft, schönes Wetter - und ein Schutz, auf den du dich …" at bounding box center [741, 600] width 591 height 17
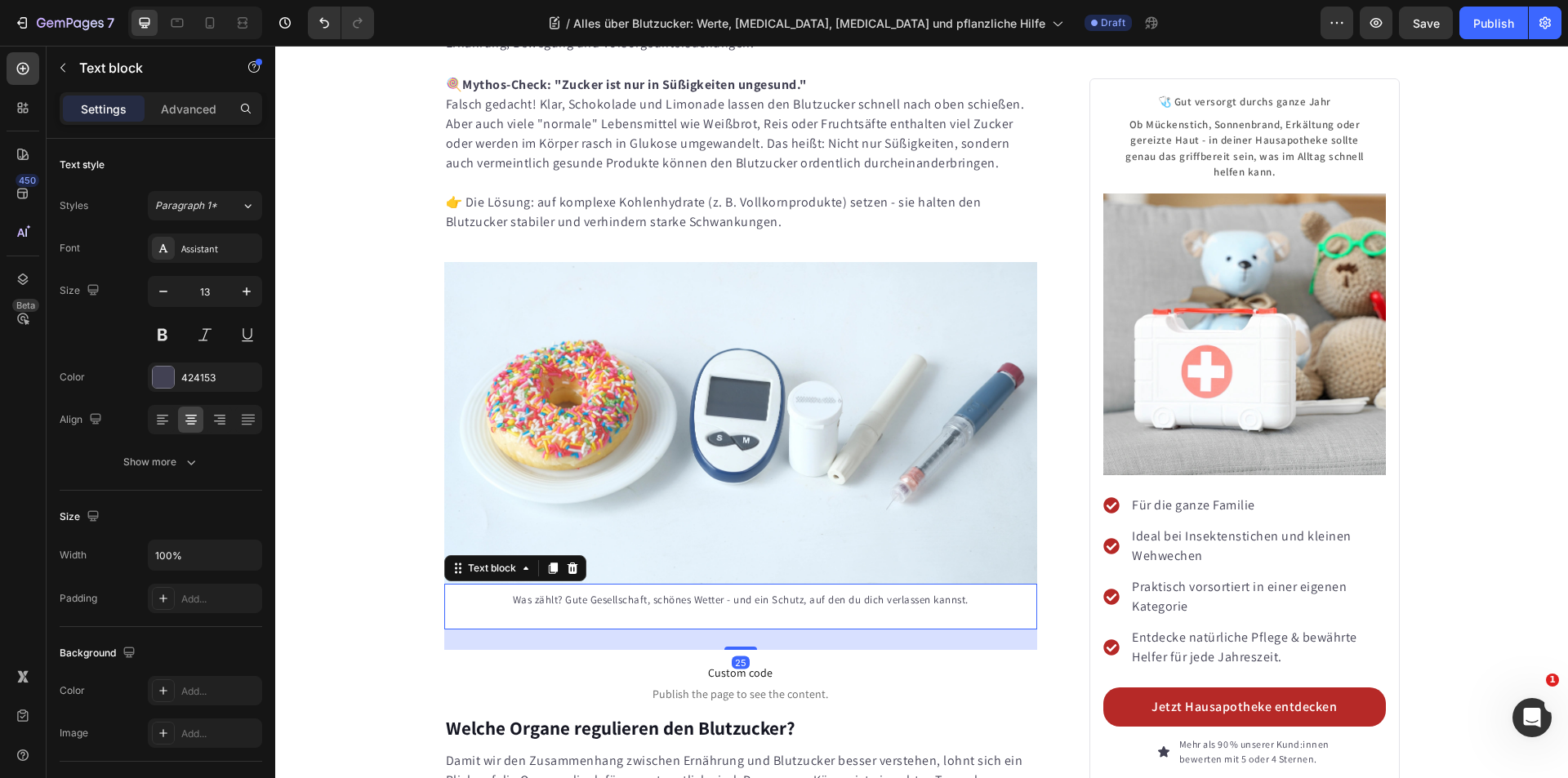
click at [747, 592] on p "Was zählt? Gute Gesellschaft, schönes Wetter - und ein Schutz, auf den du dich …" at bounding box center [741, 600] width 591 height 17
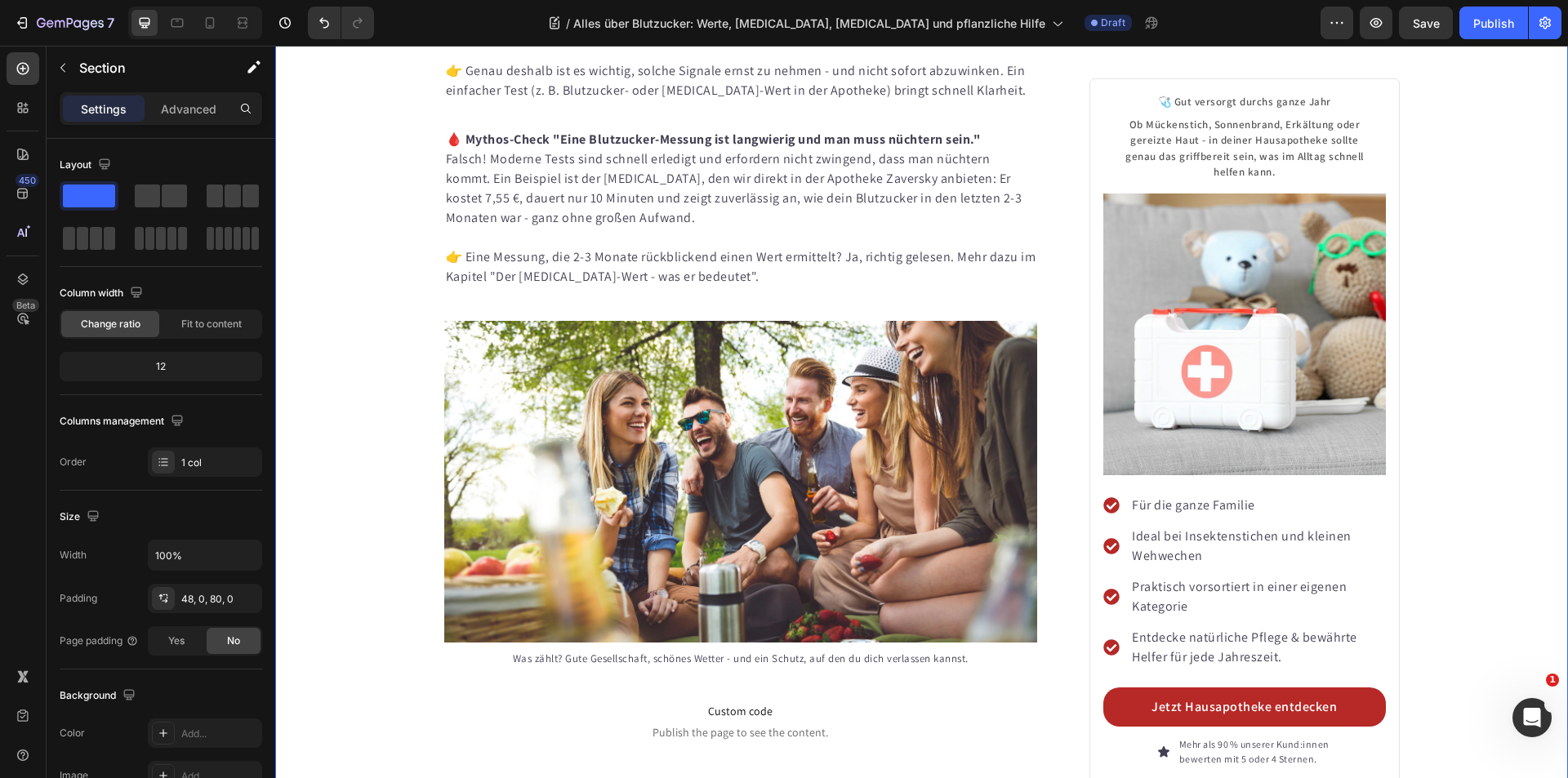
scroll to position [4000, 0]
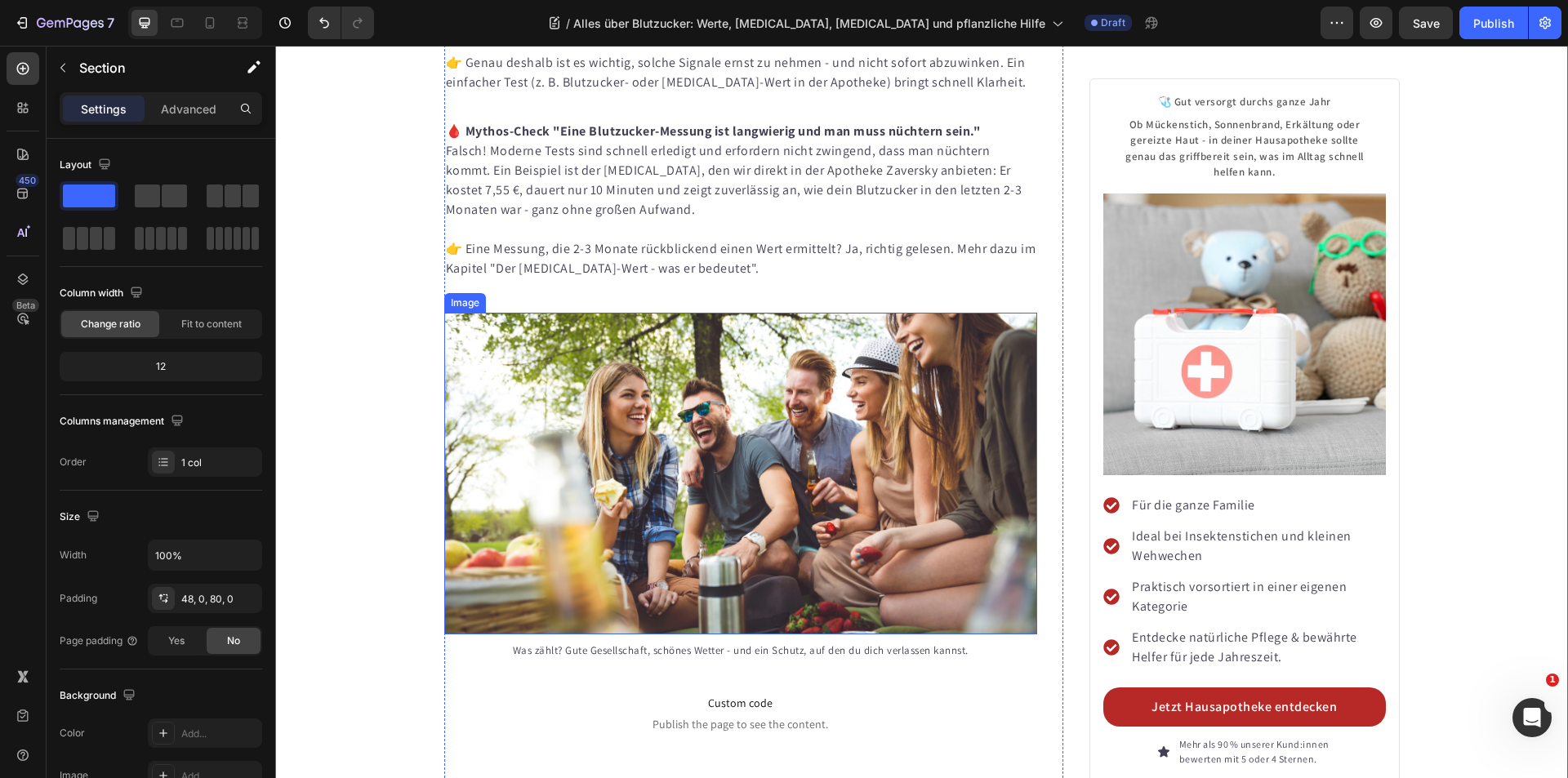
click at [658, 484] on img at bounding box center [741, 474] width 594 height 322
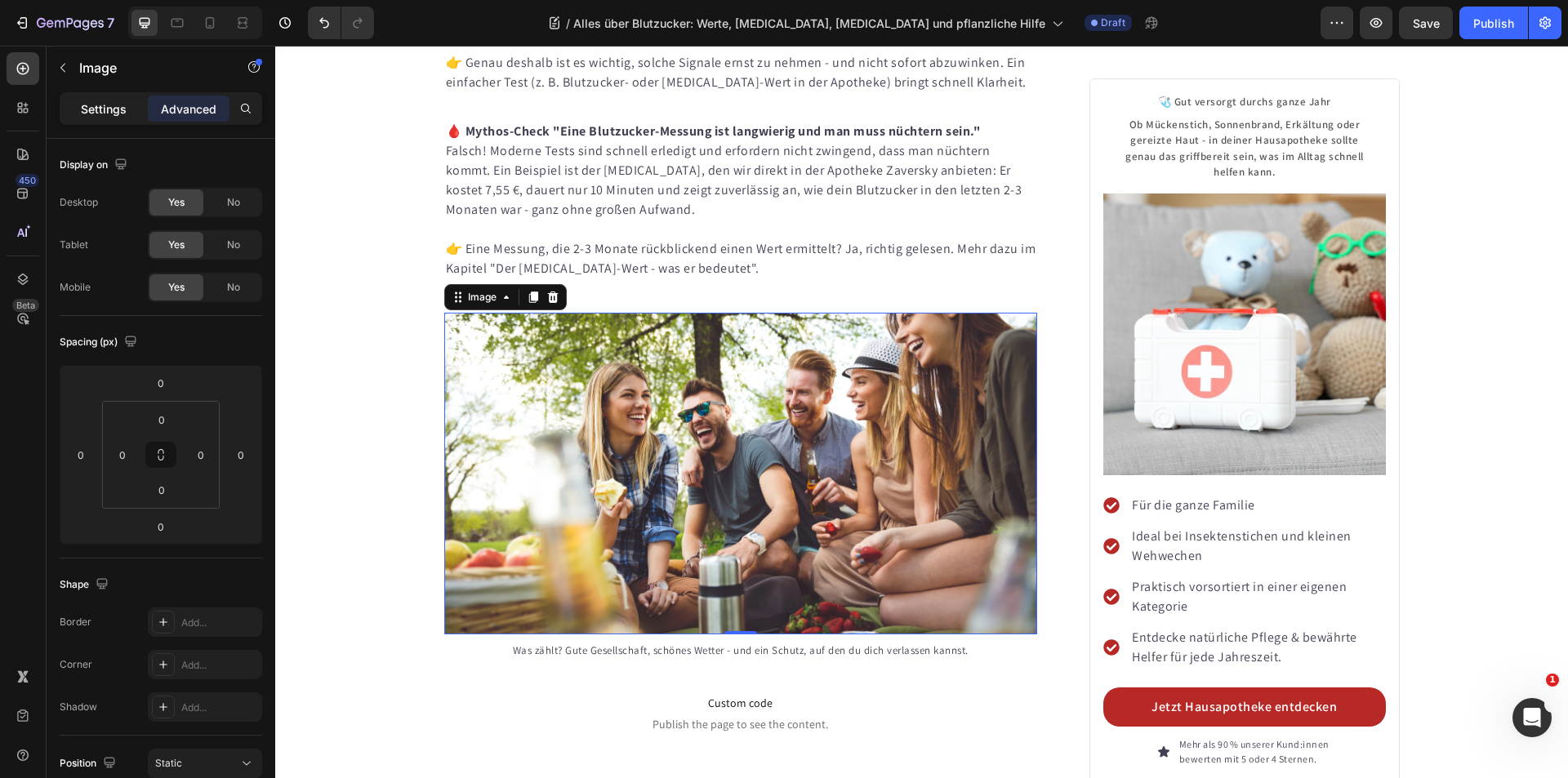
click at [82, 110] on p "Settings" at bounding box center [103, 109] width 46 height 17
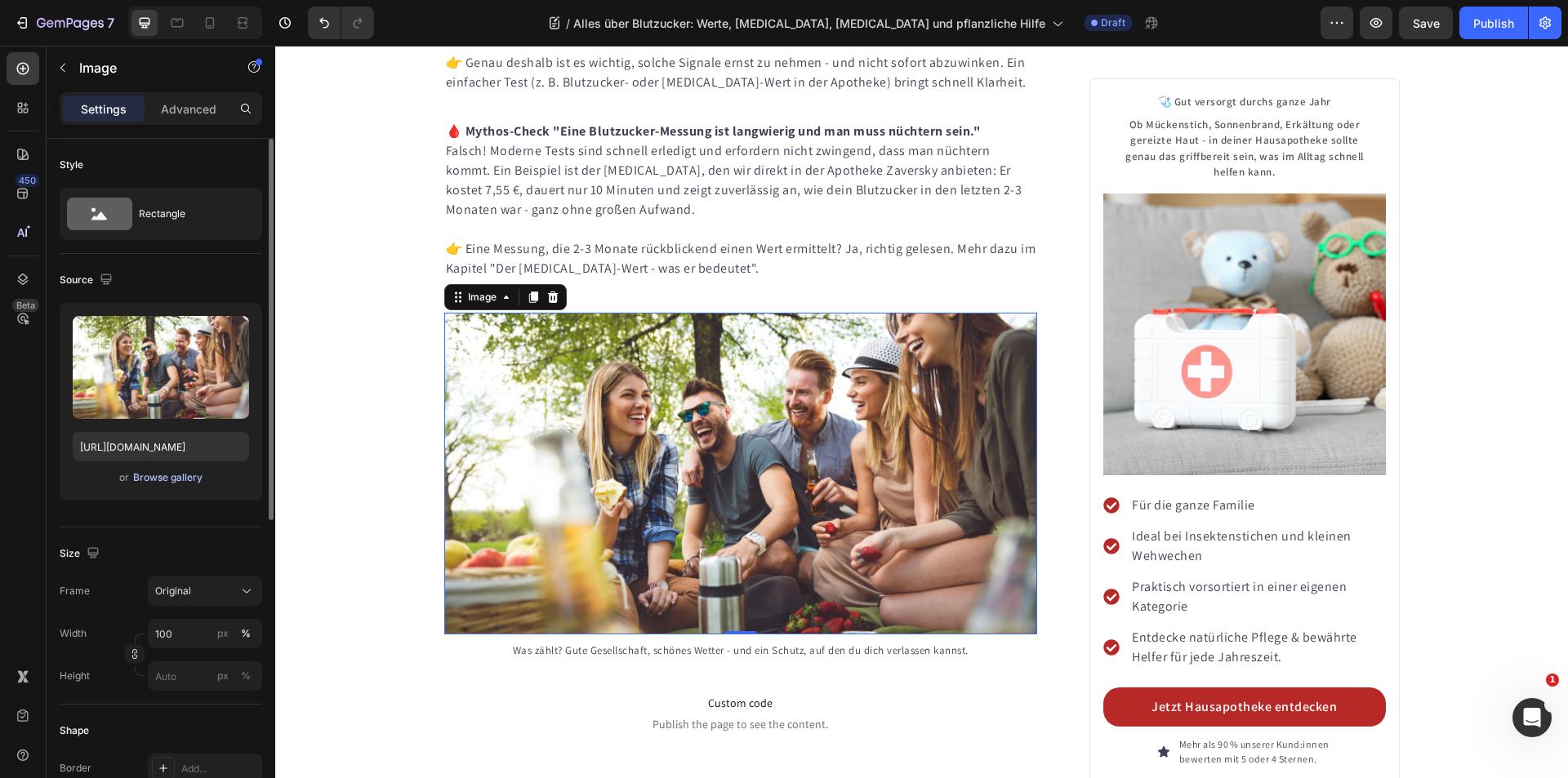
click at [173, 479] on div "Browse gallery" at bounding box center [168, 477] width 70 height 15
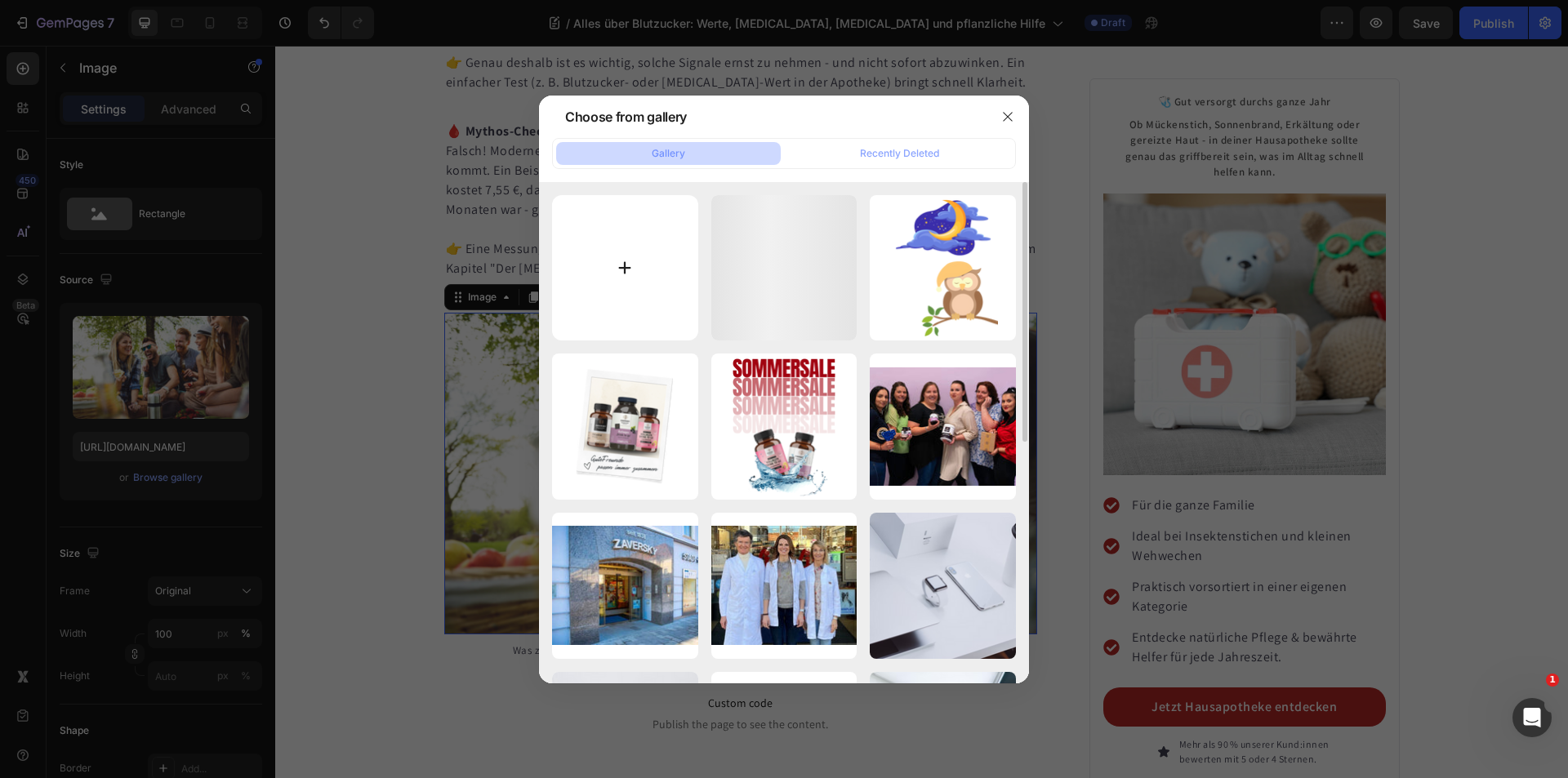
click at [613, 276] on input "file" at bounding box center [625, 268] width 146 height 146
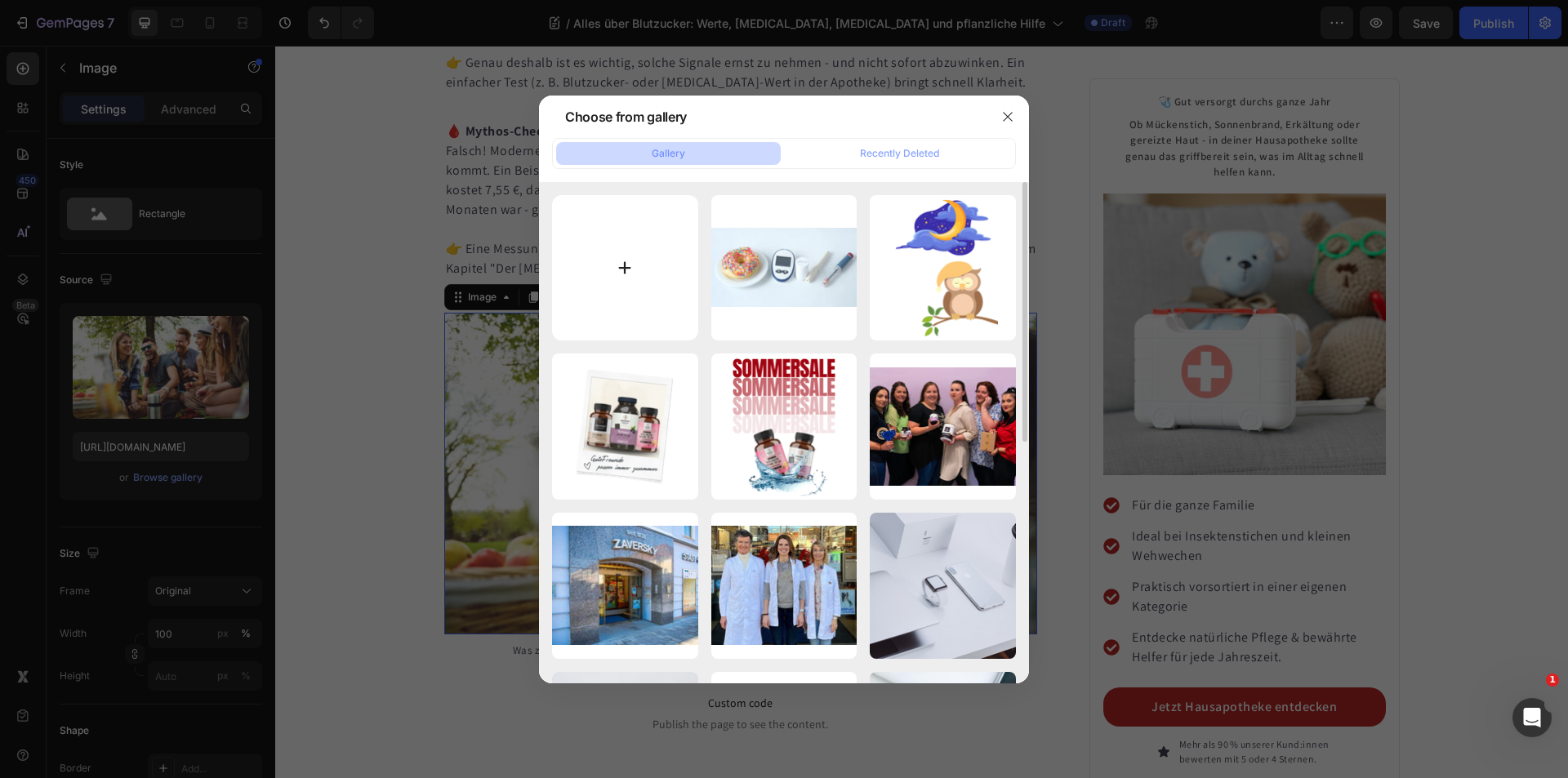
type input "C:\fakepath\Apotheke-Zaversky-Blutzucker-Schwindel.webp"
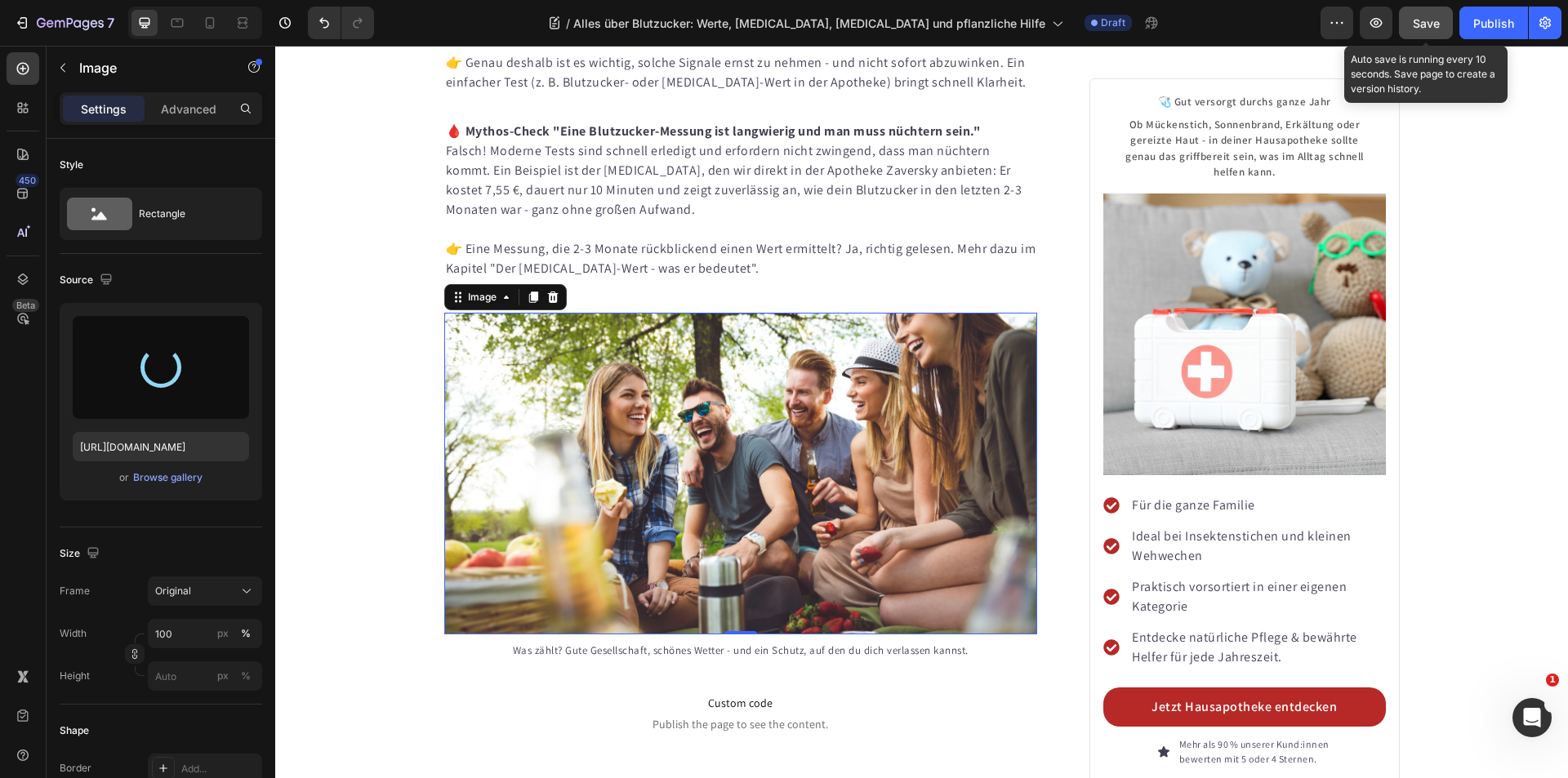
type input "https://cdn.shopify.com/s/files/1/0085/1548/5732/files/gempages_490488659636650…"
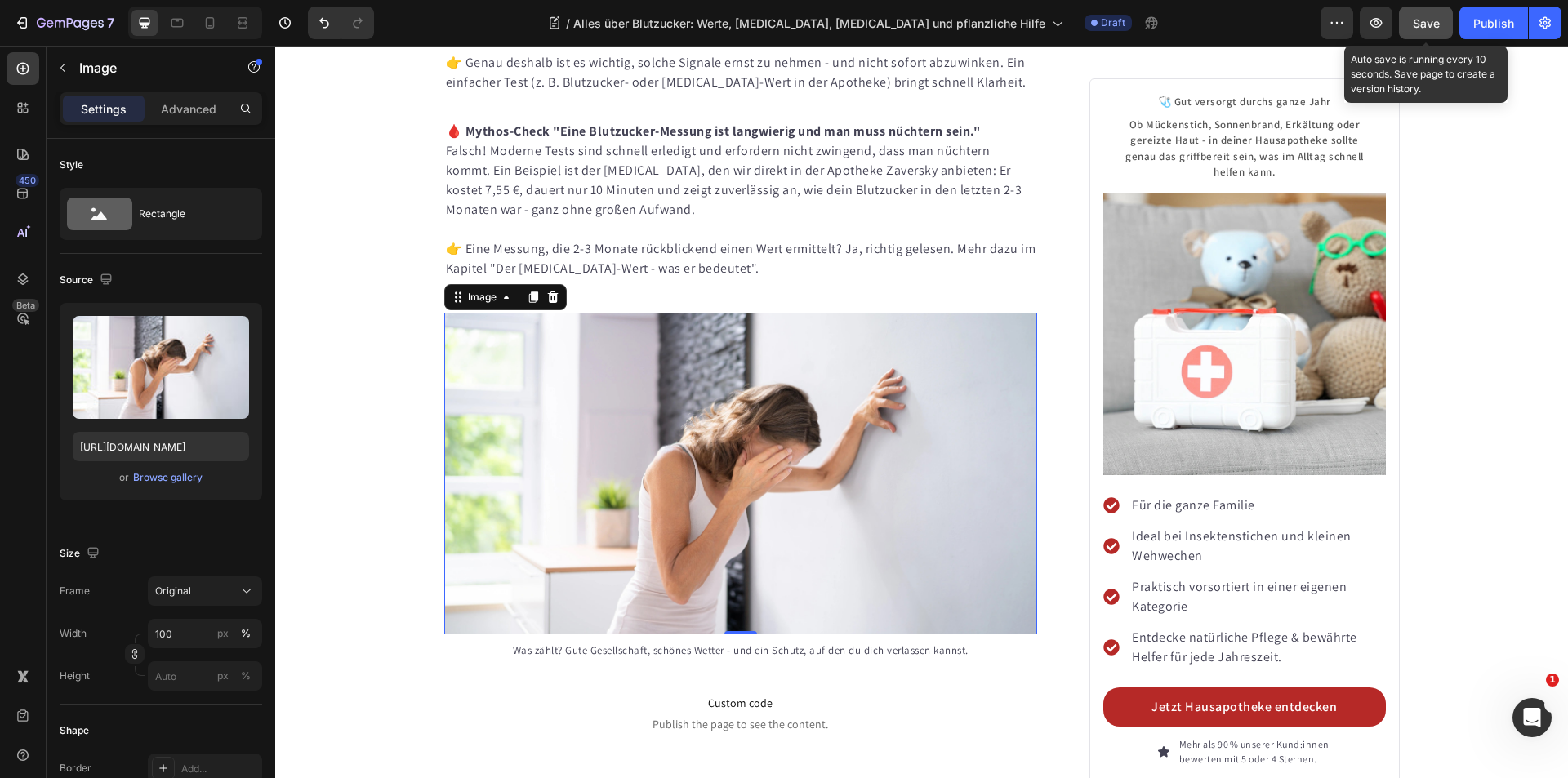
click at [1425, 20] on span "Save" at bounding box center [1425, 23] width 27 height 14
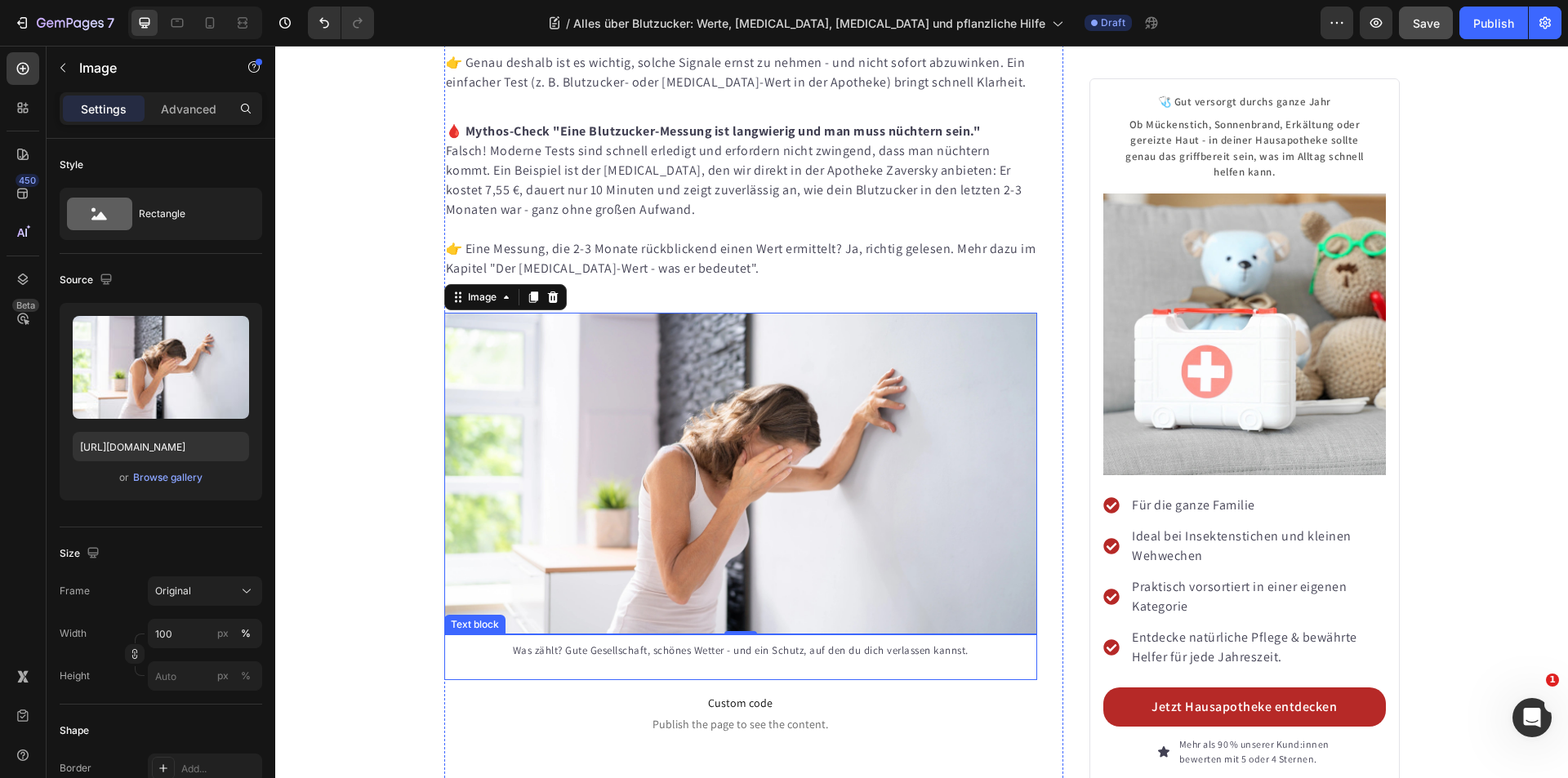
click at [704, 642] on p "Was zählt? Gute Gesellschaft, schönes Wetter - und ein Schutz, auf den du dich …" at bounding box center [741, 650] width 591 height 17
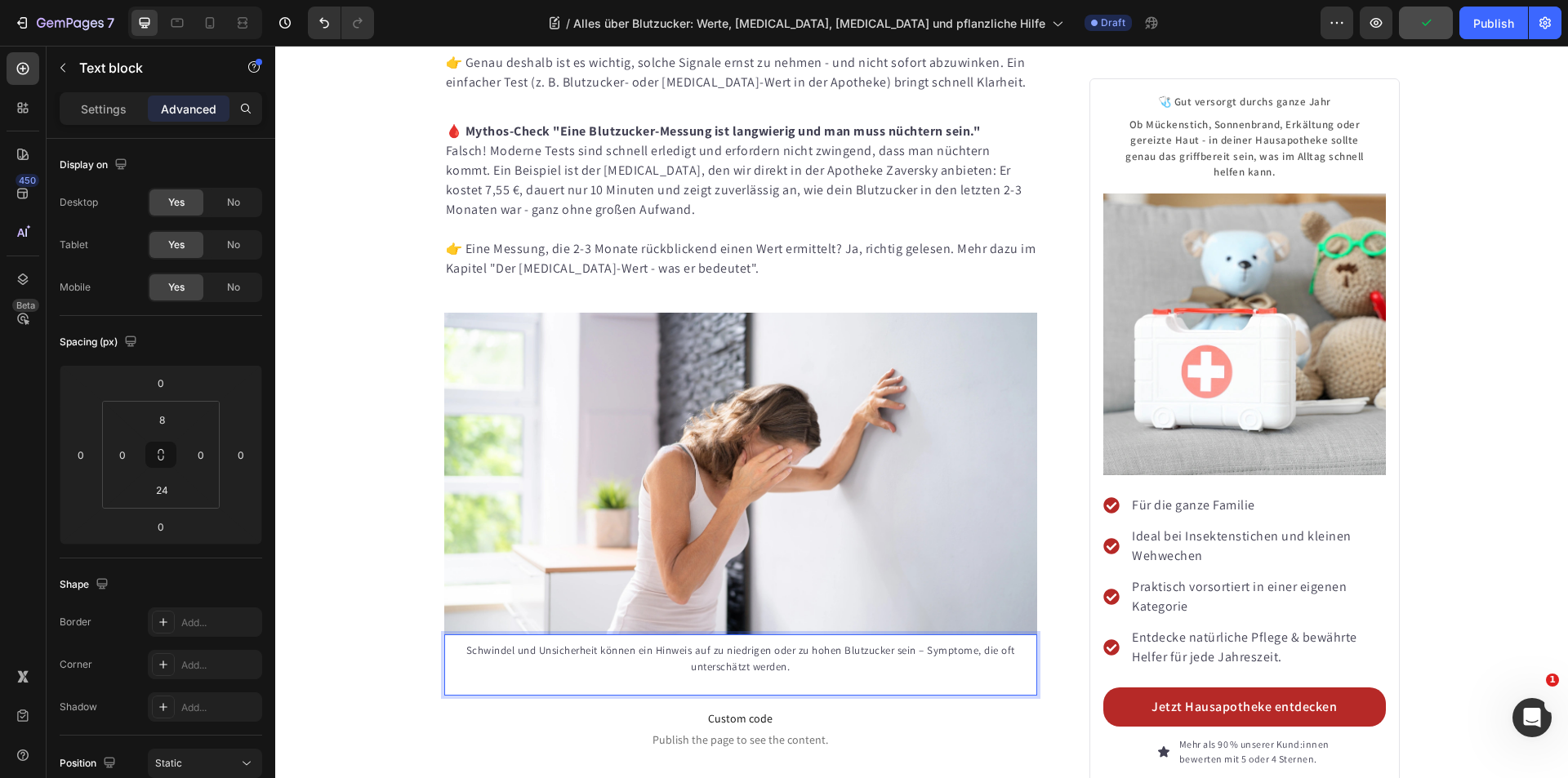
click at [750, 642] on p "Schwindel und Unsicherheit können ein Hinweis auf zu niedrigen oder zu hohen Bl…" at bounding box center [741, 658] width 591 height 32
click at [1425, 20] on span "Save" at bounding box center [1425, 23] width 27 height 14
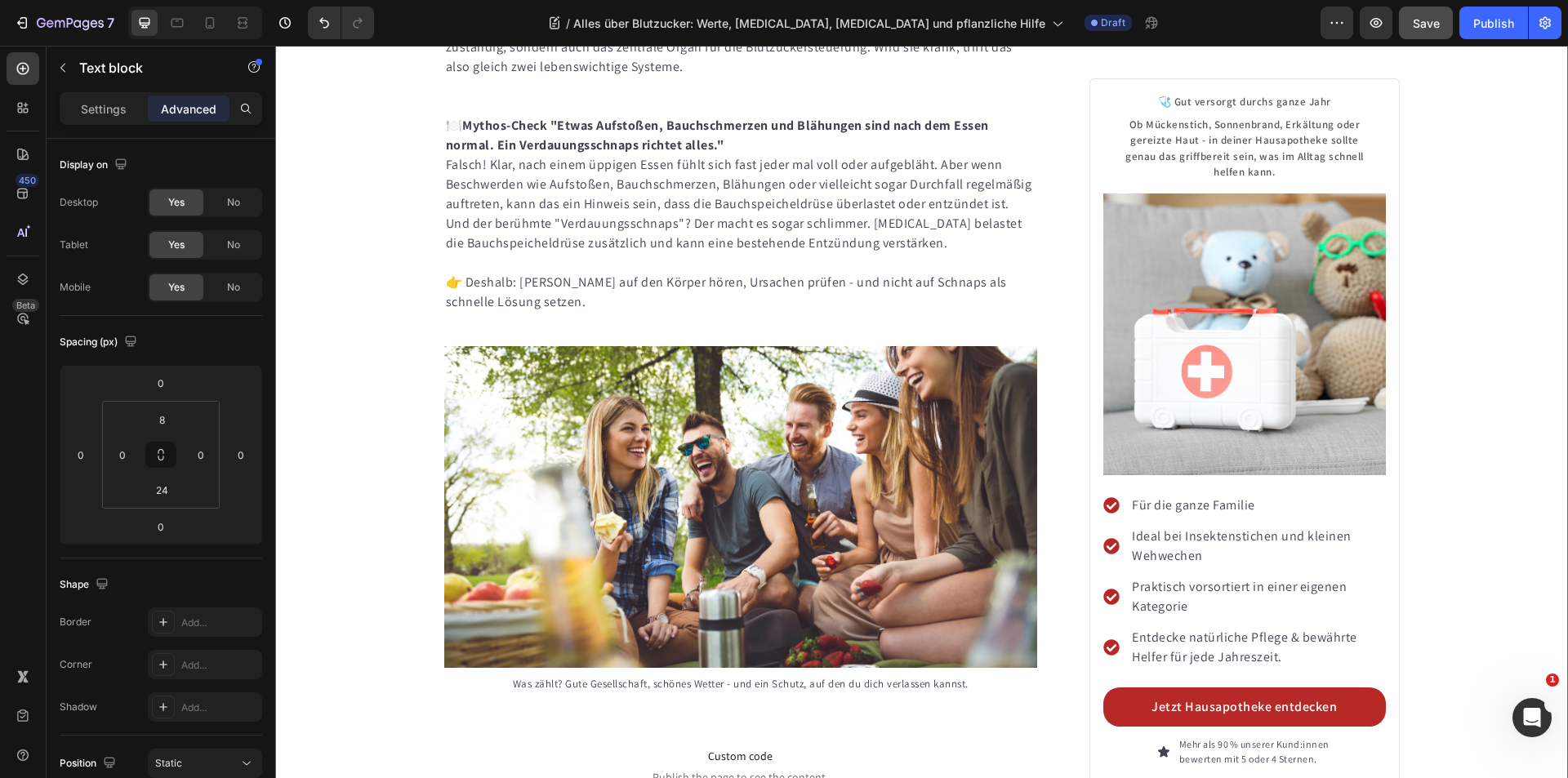
scroll to position [6203, 0]
